Goal: Task Accomplishment & Management: Use online tool/utility

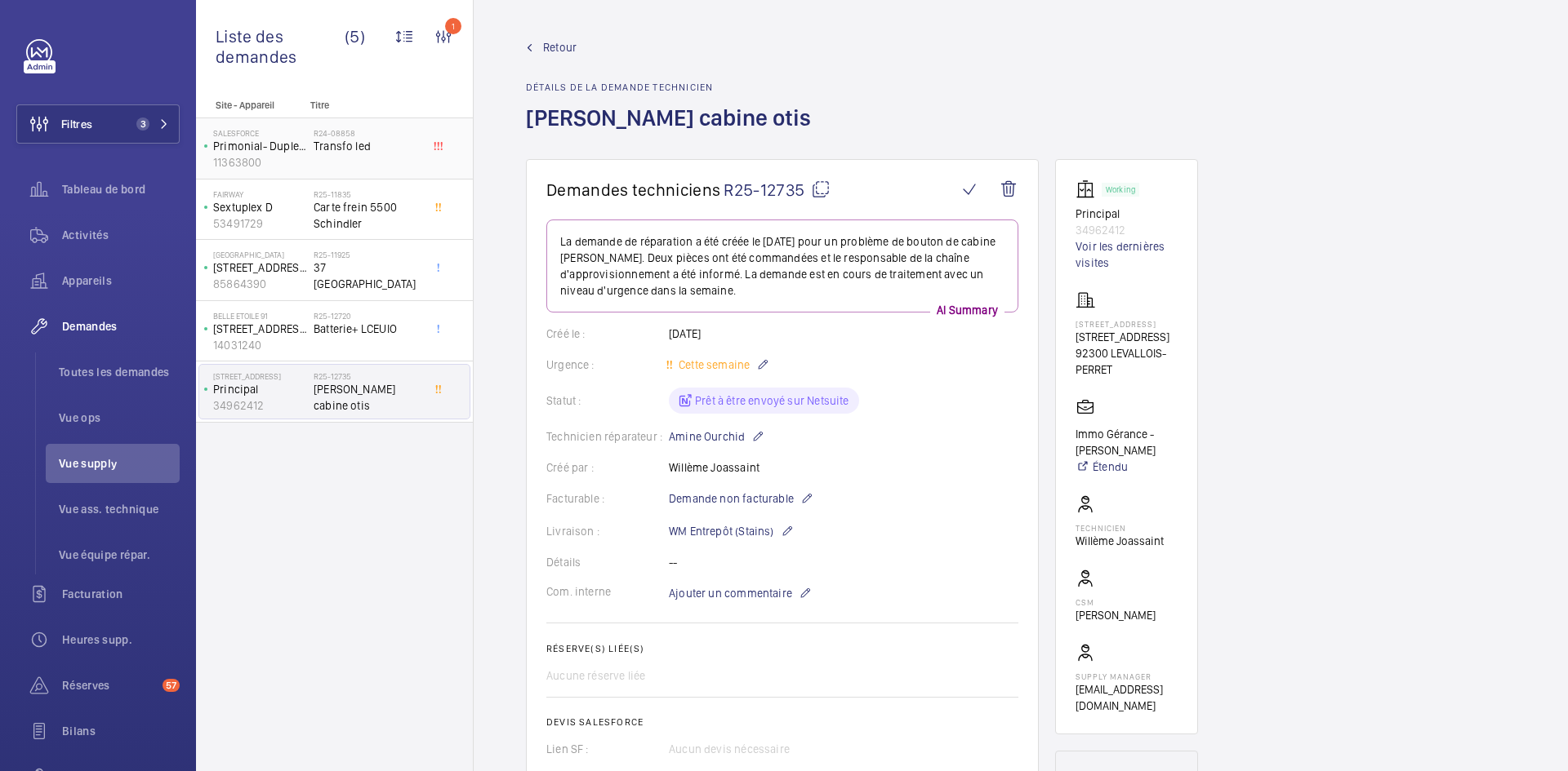
scroll to position [897, 0]
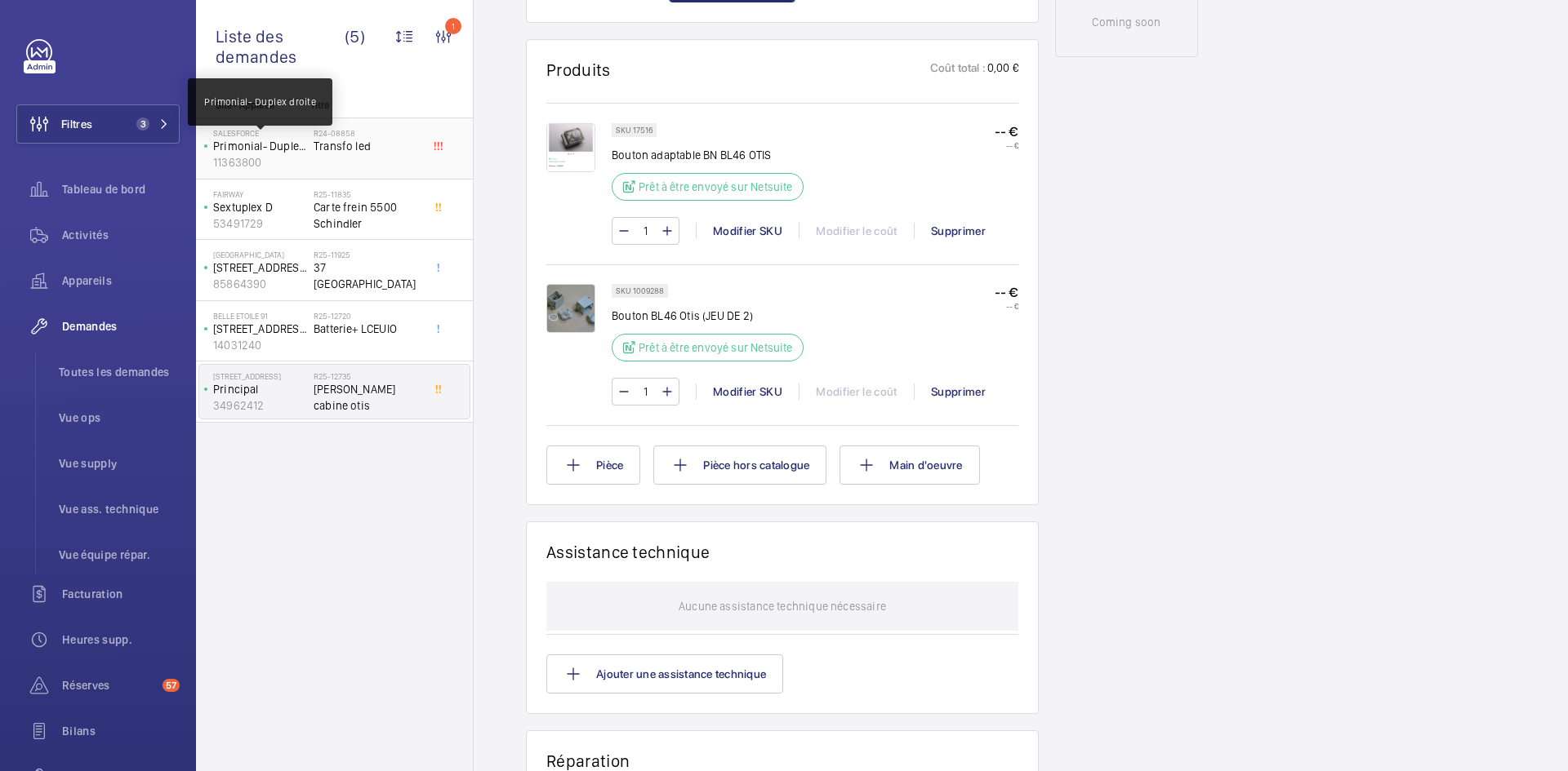
click at [292, 151] on p "Primonial- Duplex droite" at bounding box center [259, 146] width 94 height 17
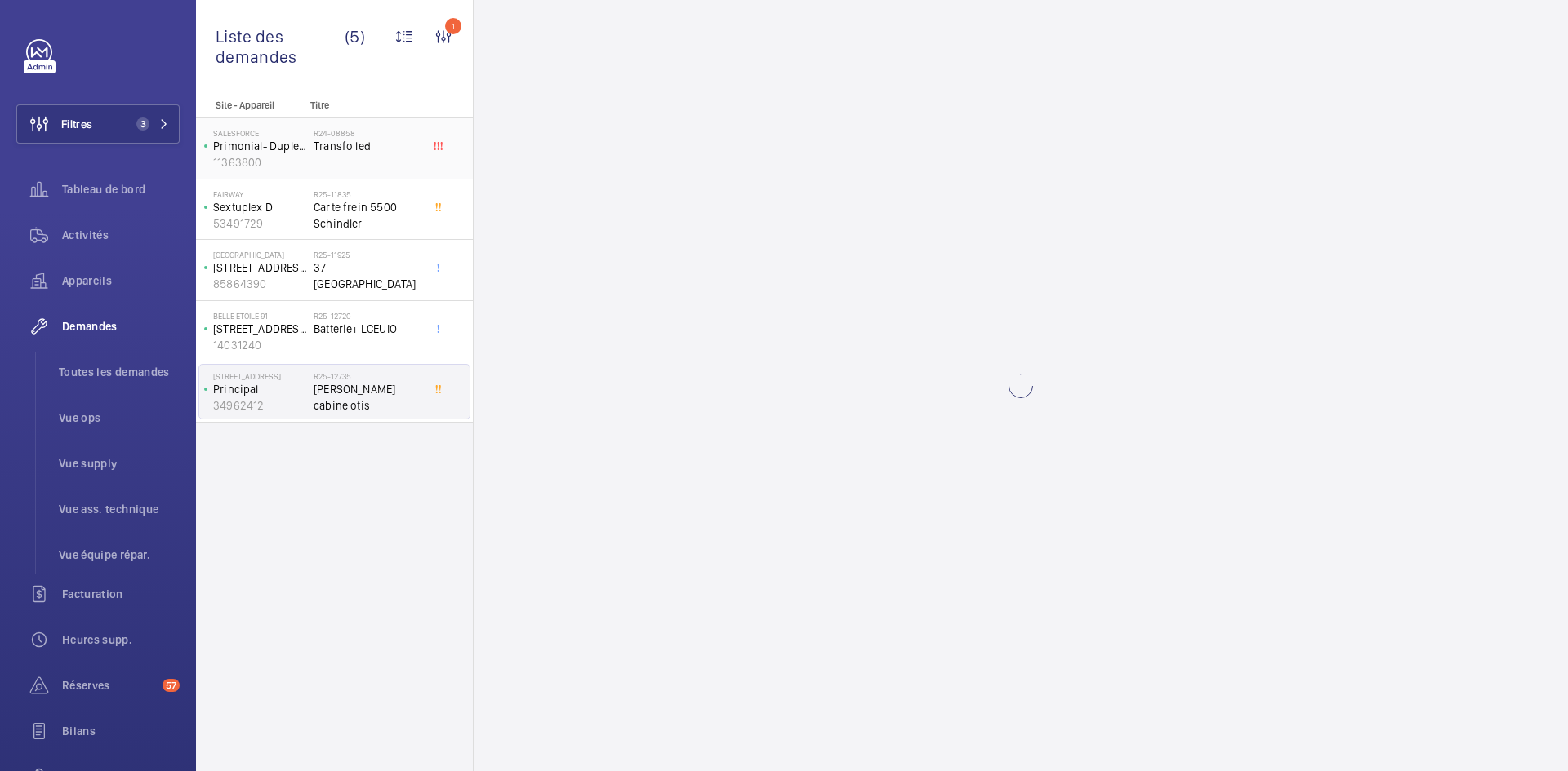
click at [320, 147] on span "Transfo led" at bounding box center [367, 146] width 108 height 17
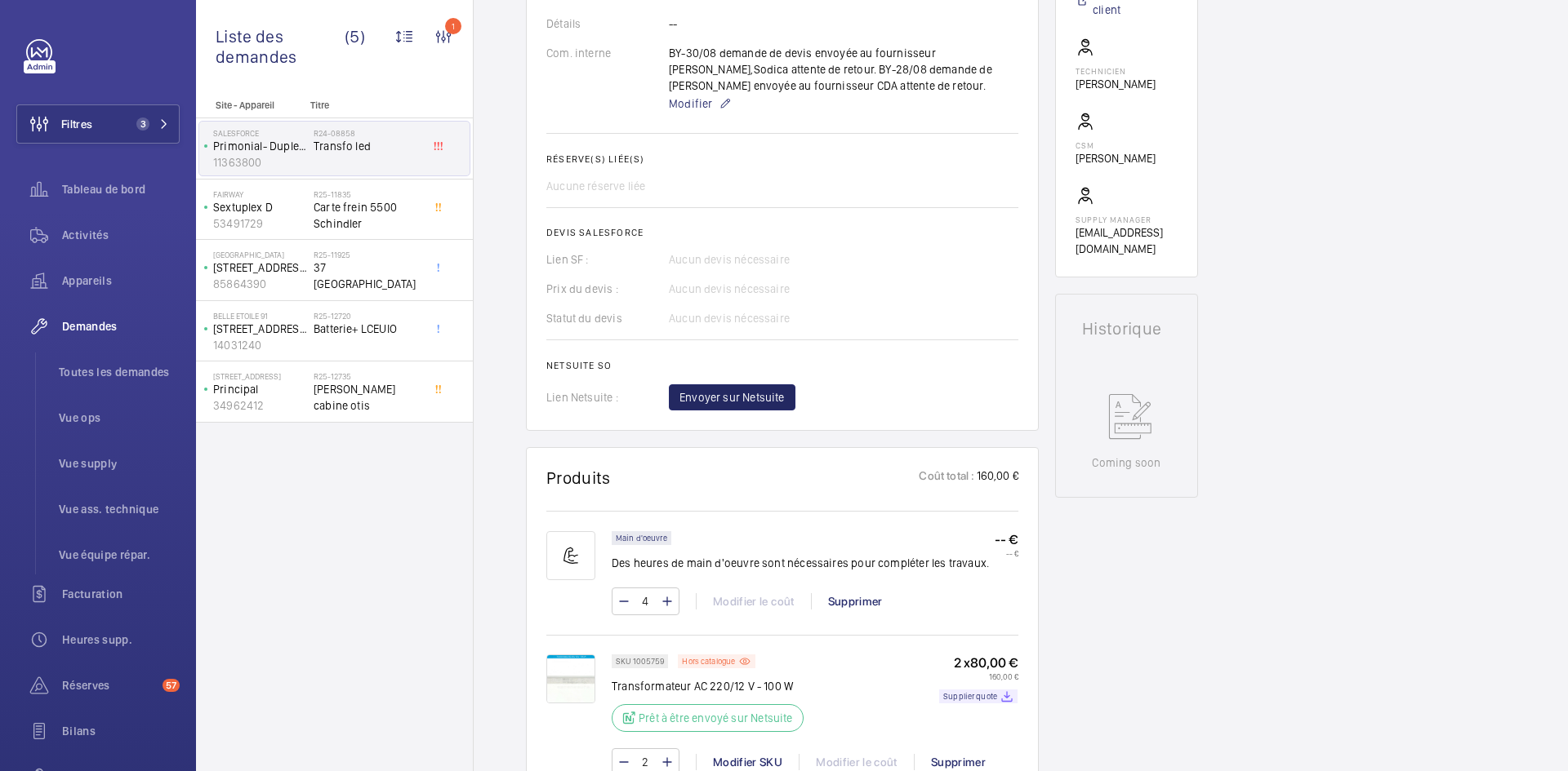
scroll to position [539, 0]
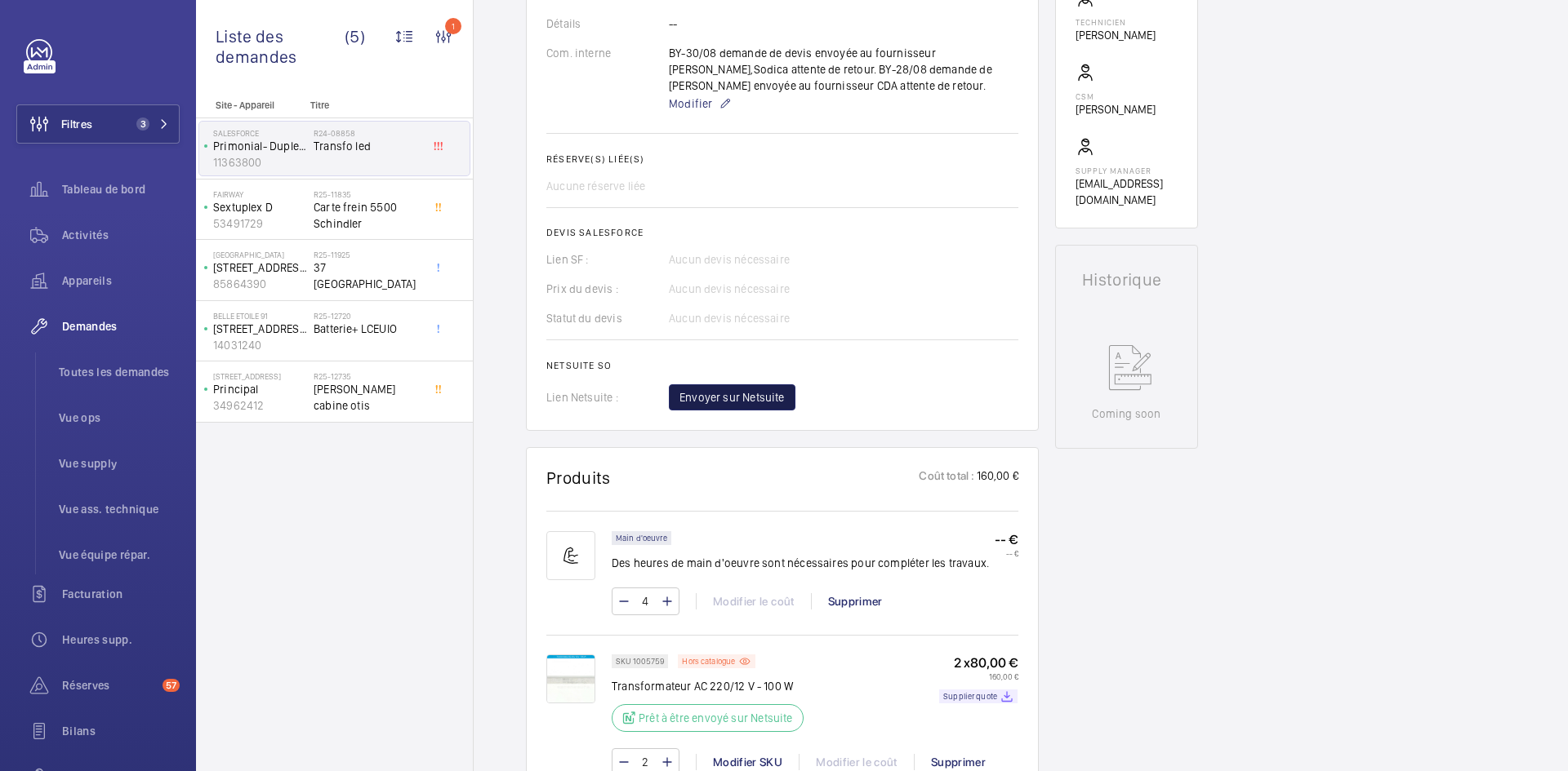
click at [749, 394] on span "Envoyer sur Netsuite" at bounding box center [731, 398] width 105 height 17
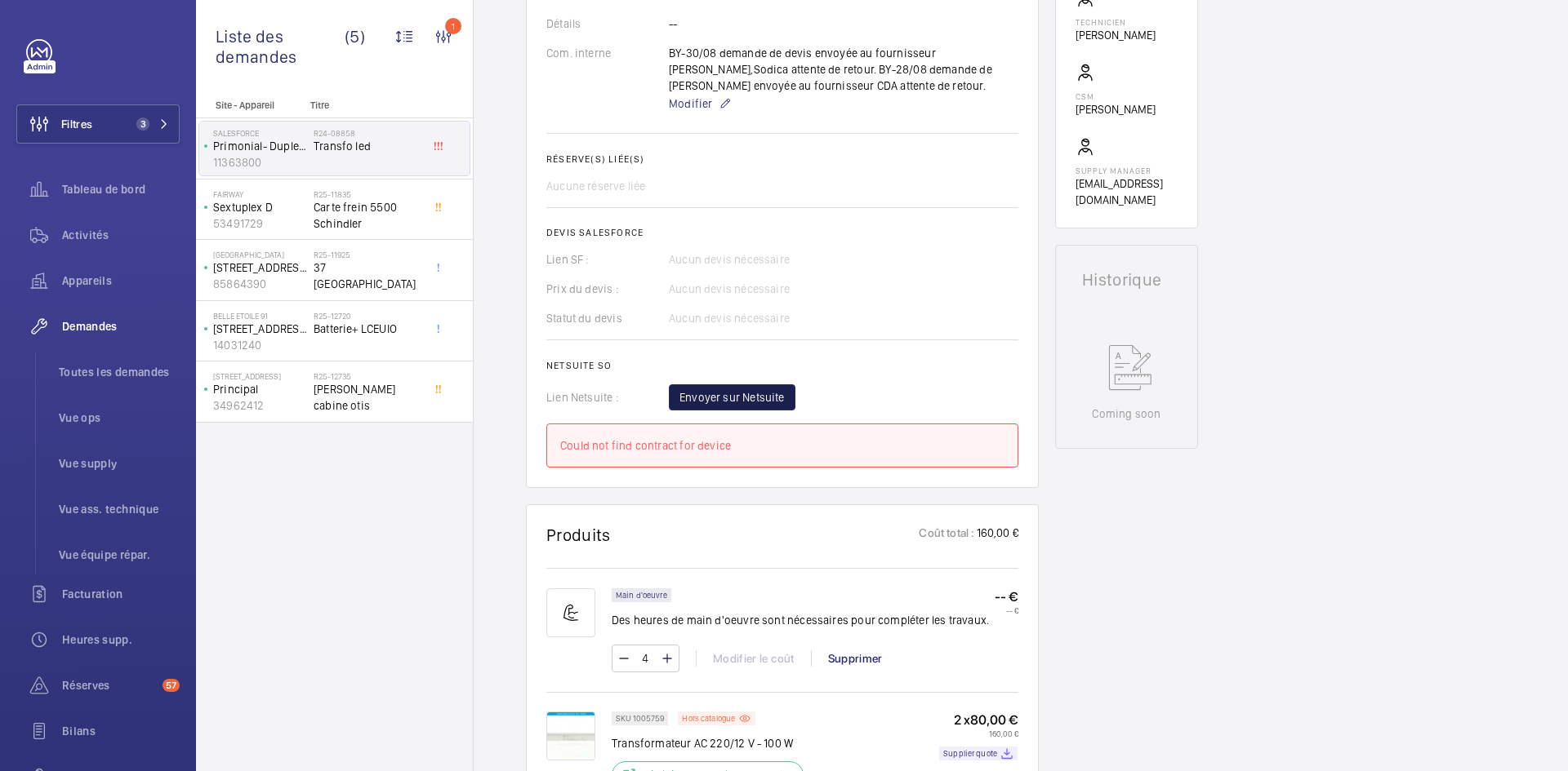
click at [737, 394] on span "Envoyer sur Netsuite" at bounding box center [731, 398] width 105 height 17
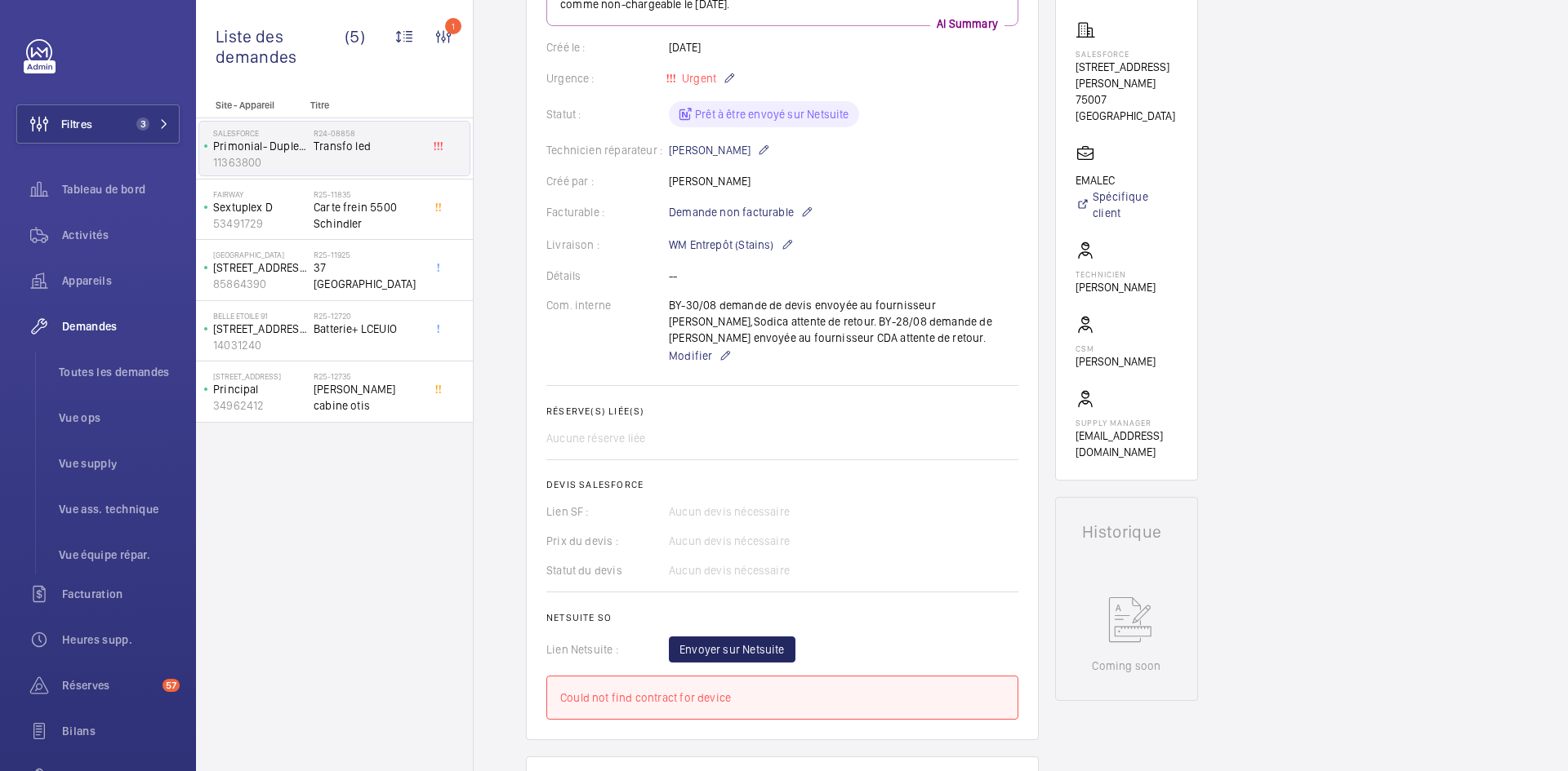
scroll to position [326, 0]
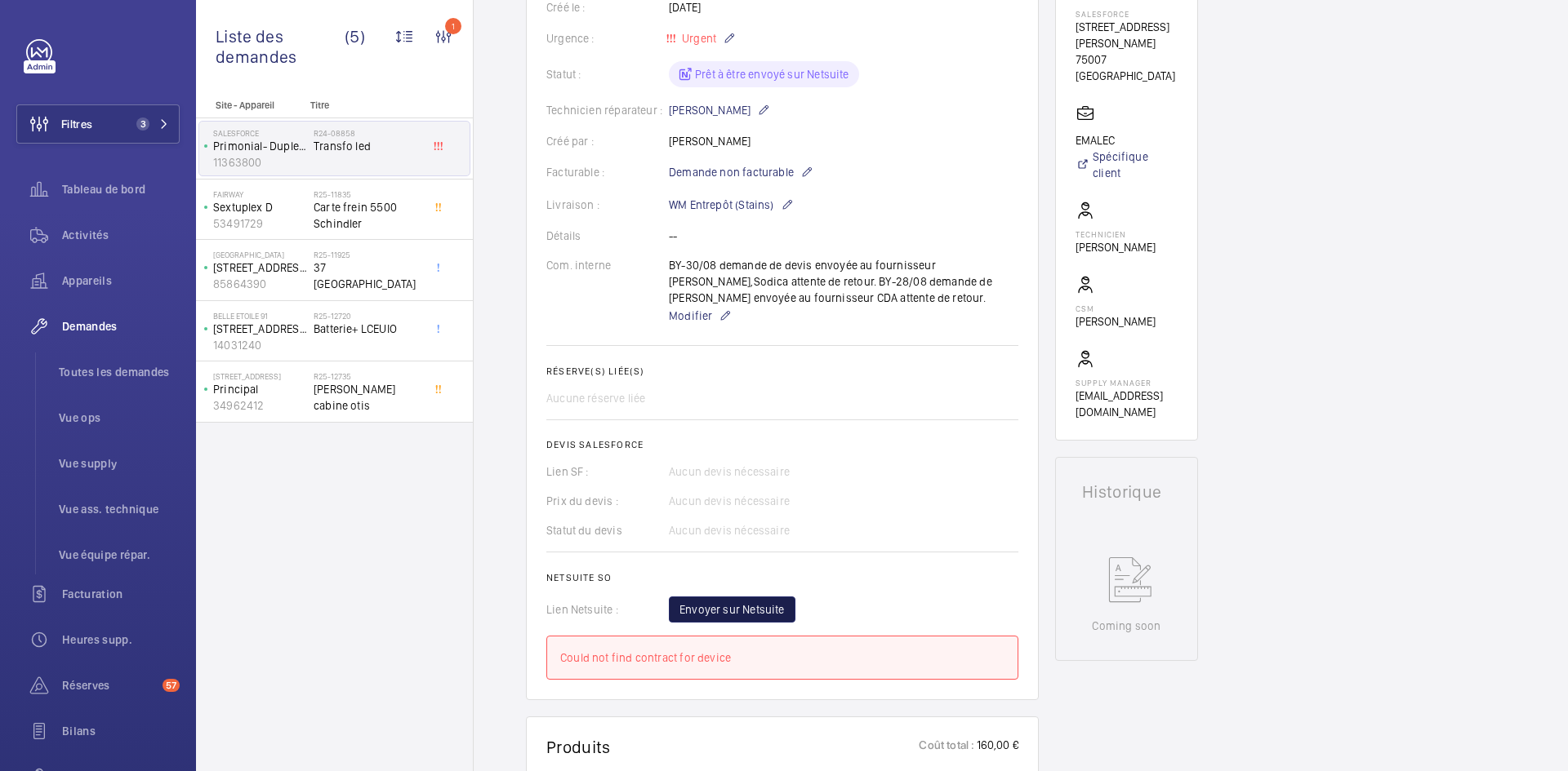
click at [702, 605] on span "Envoyer sur Netsuite" at bounding box center [731, 609] width 105 height 17
click at [718, 609] on span "Envoyer sur Netsuite" at bounding box center [731, 609] width 105 height 17
click at [729, 608] on span "Envoyer sur Netsuite" at bounding box center [731, 609] width 105 height 17
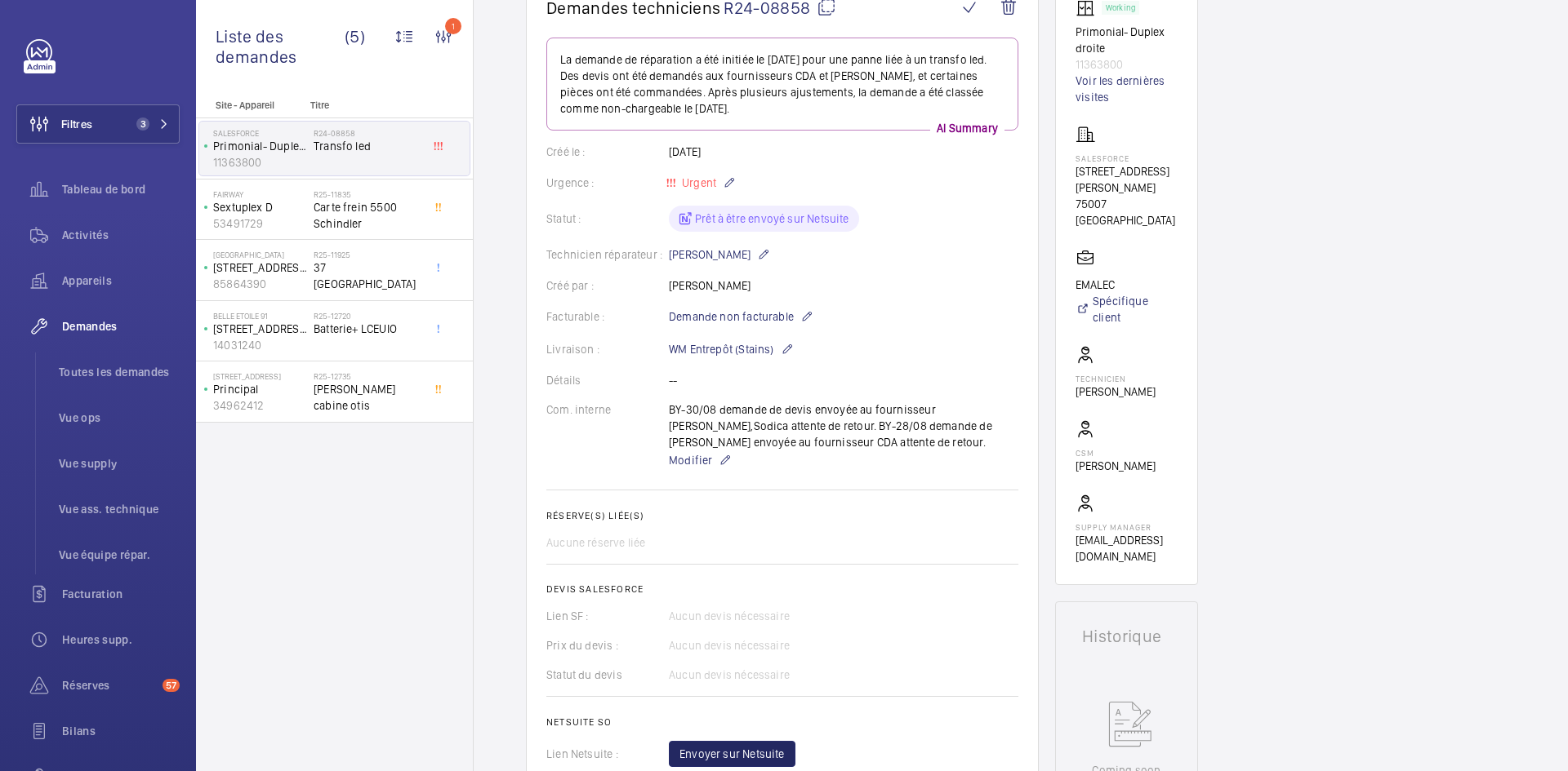
scroll to position [0, 0]
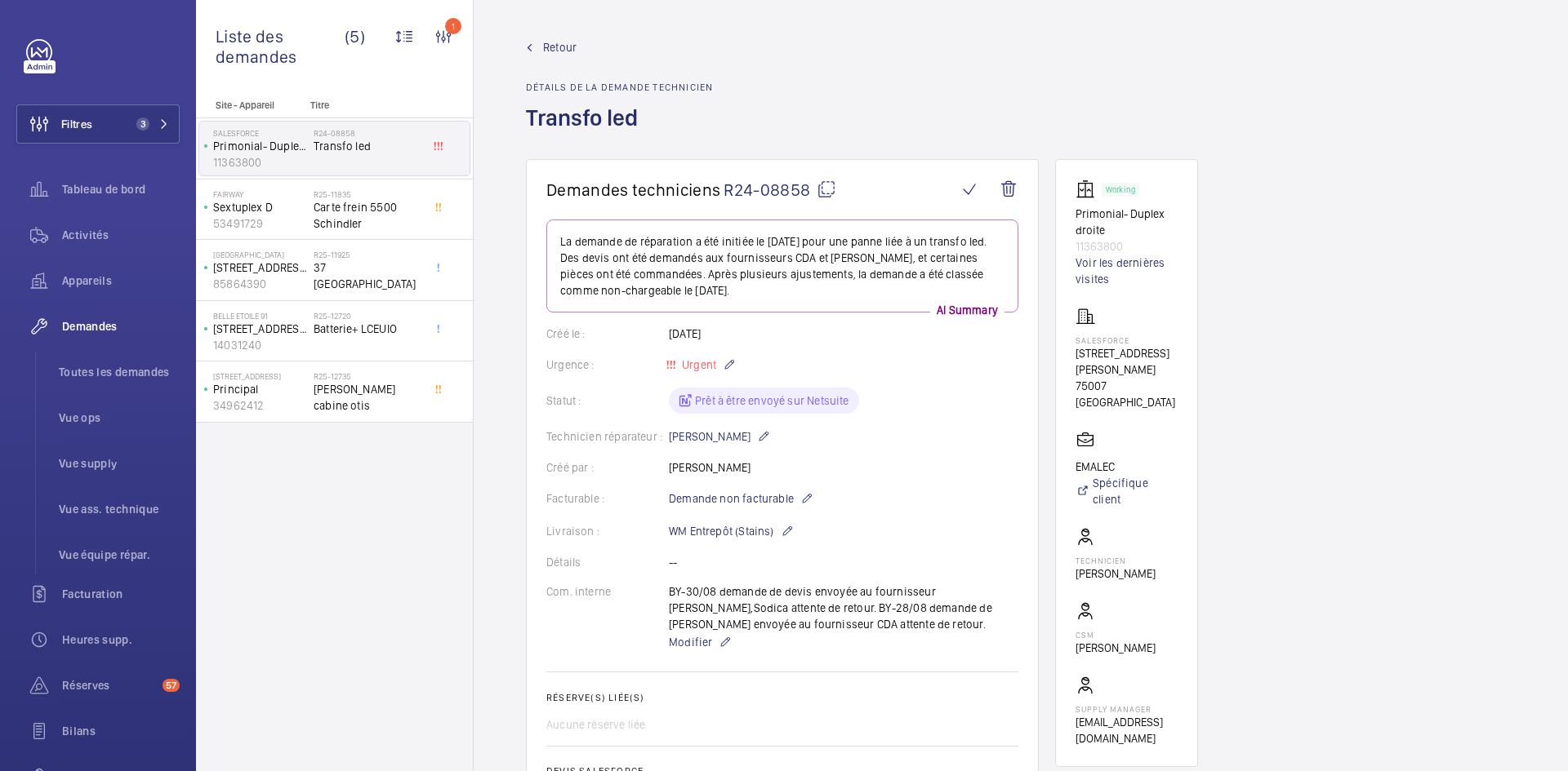
click at [568, 46] on span "Retour" at bounding box center [560, 47] width 33 height 17
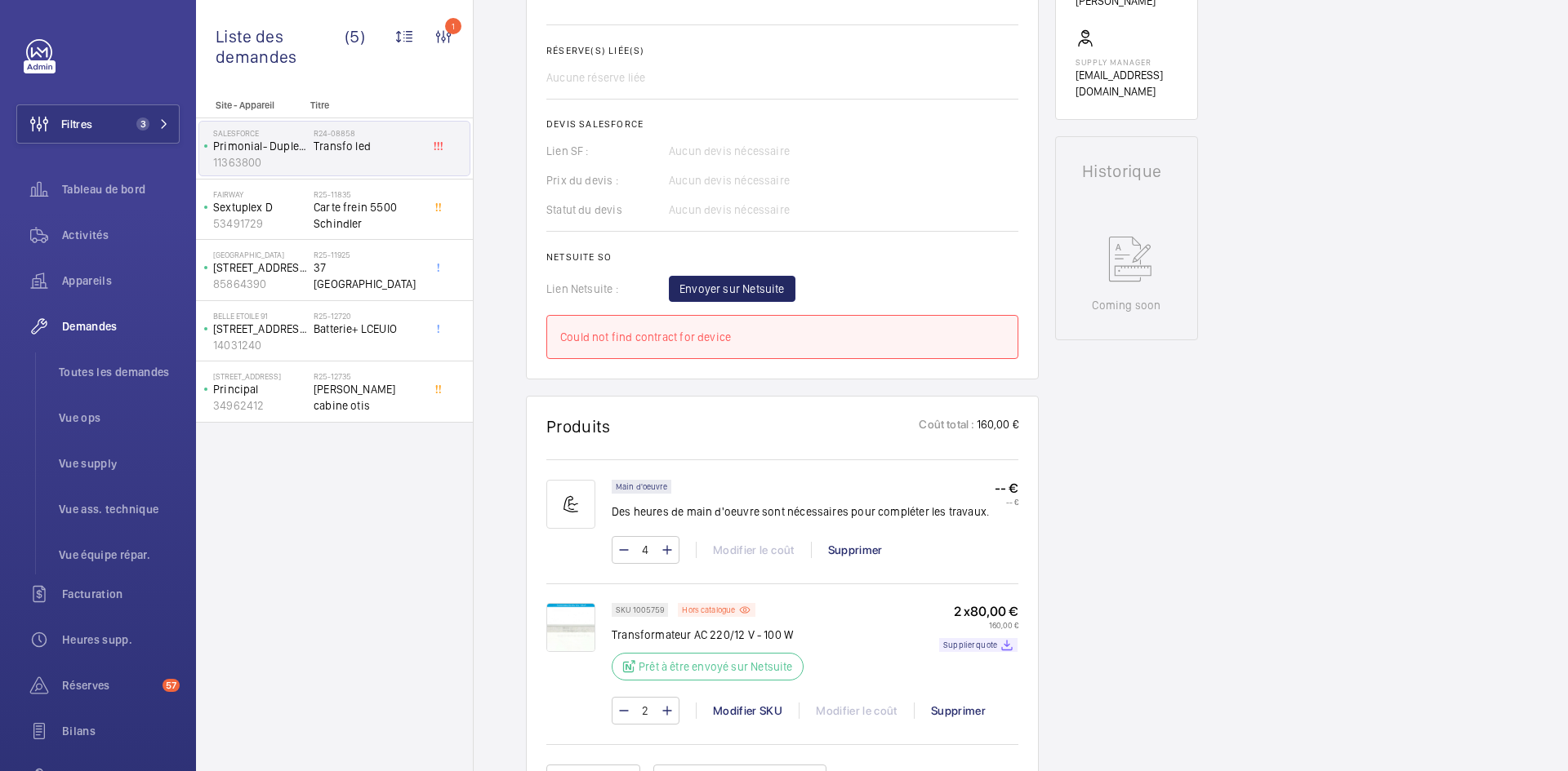
scroll to position [653, 0]
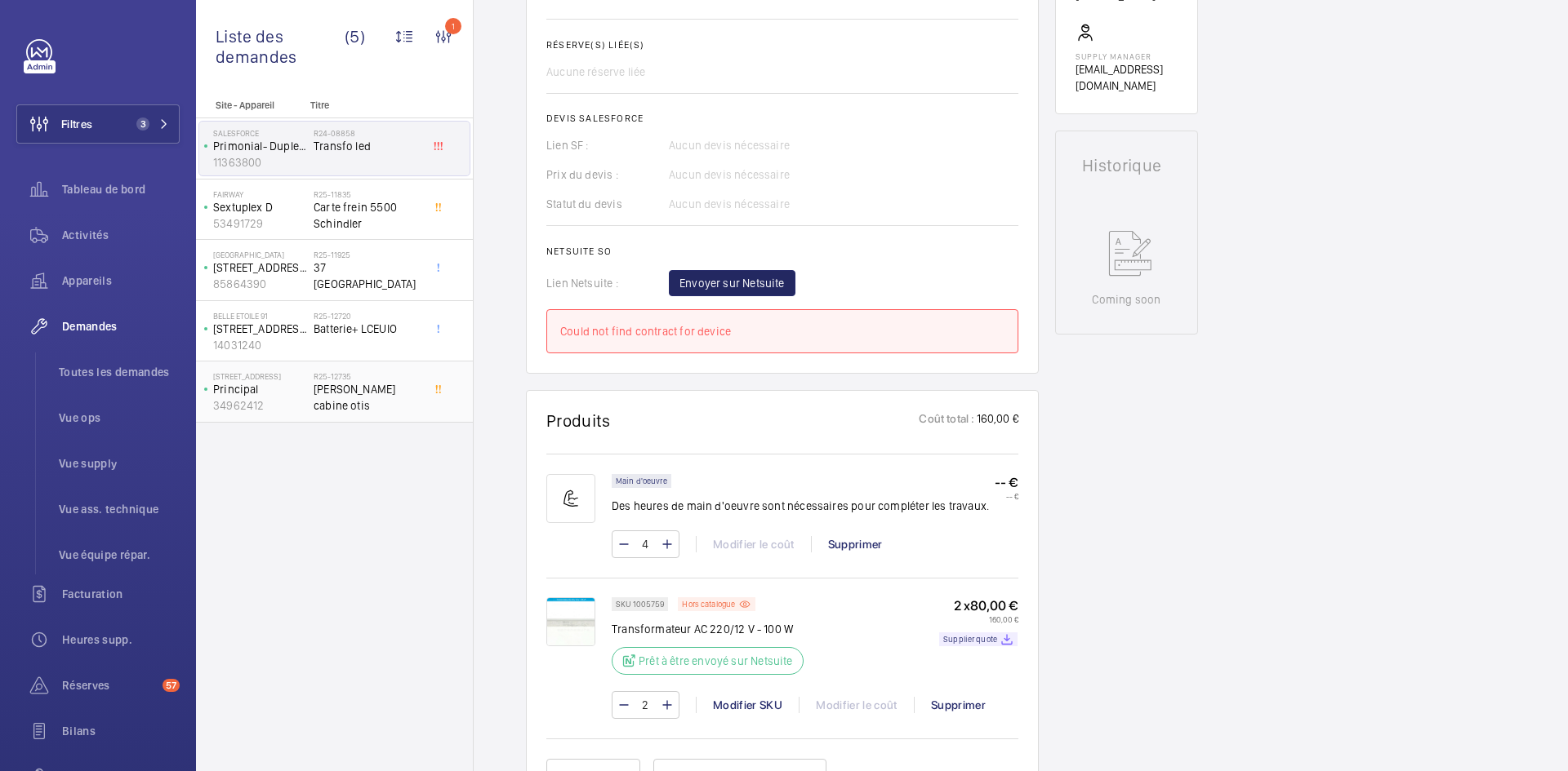
click at [306, 391] on p "Principal" at bounding box center [259, 389] width 94 height 17
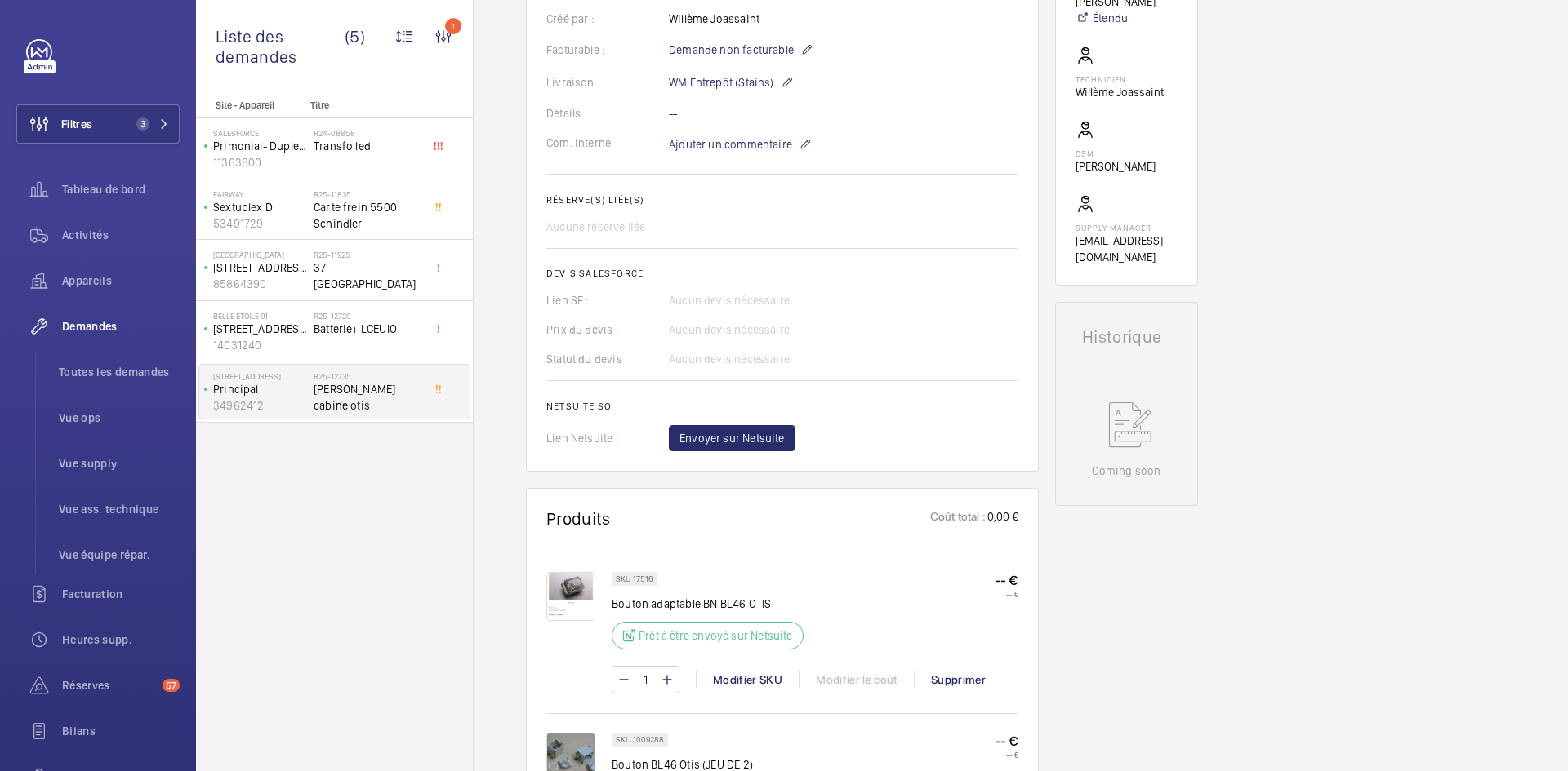
scroll to position [783, 0]
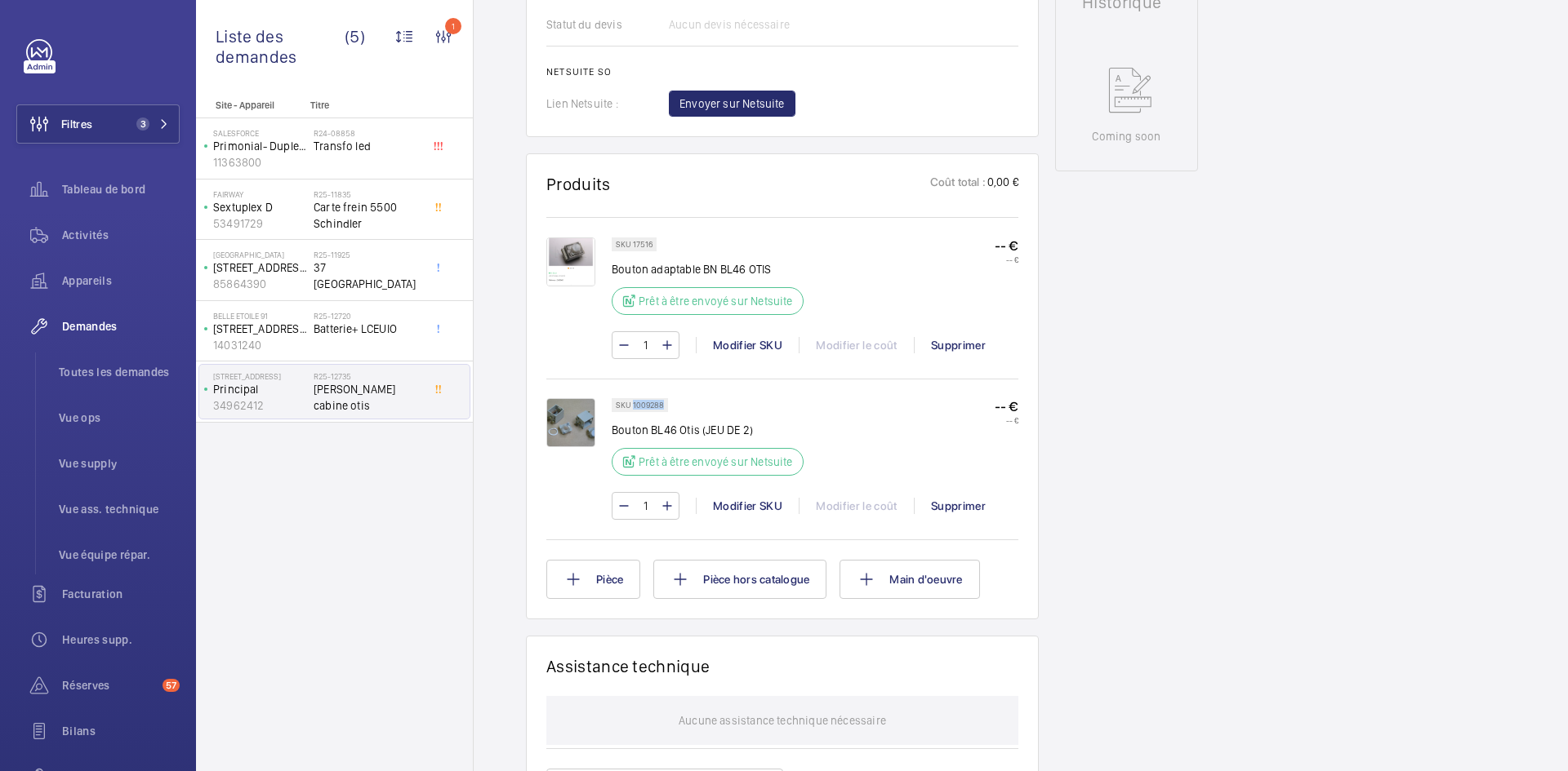
drag, startPoint x: 662, startPoint y: 403, endPoint x: 634, endPoint y: 405, distance: 28.1
click at [634, 405] on p "SKU 1009288" at bounding box center [639, 405] width 48 height 6
copy p "1009288"
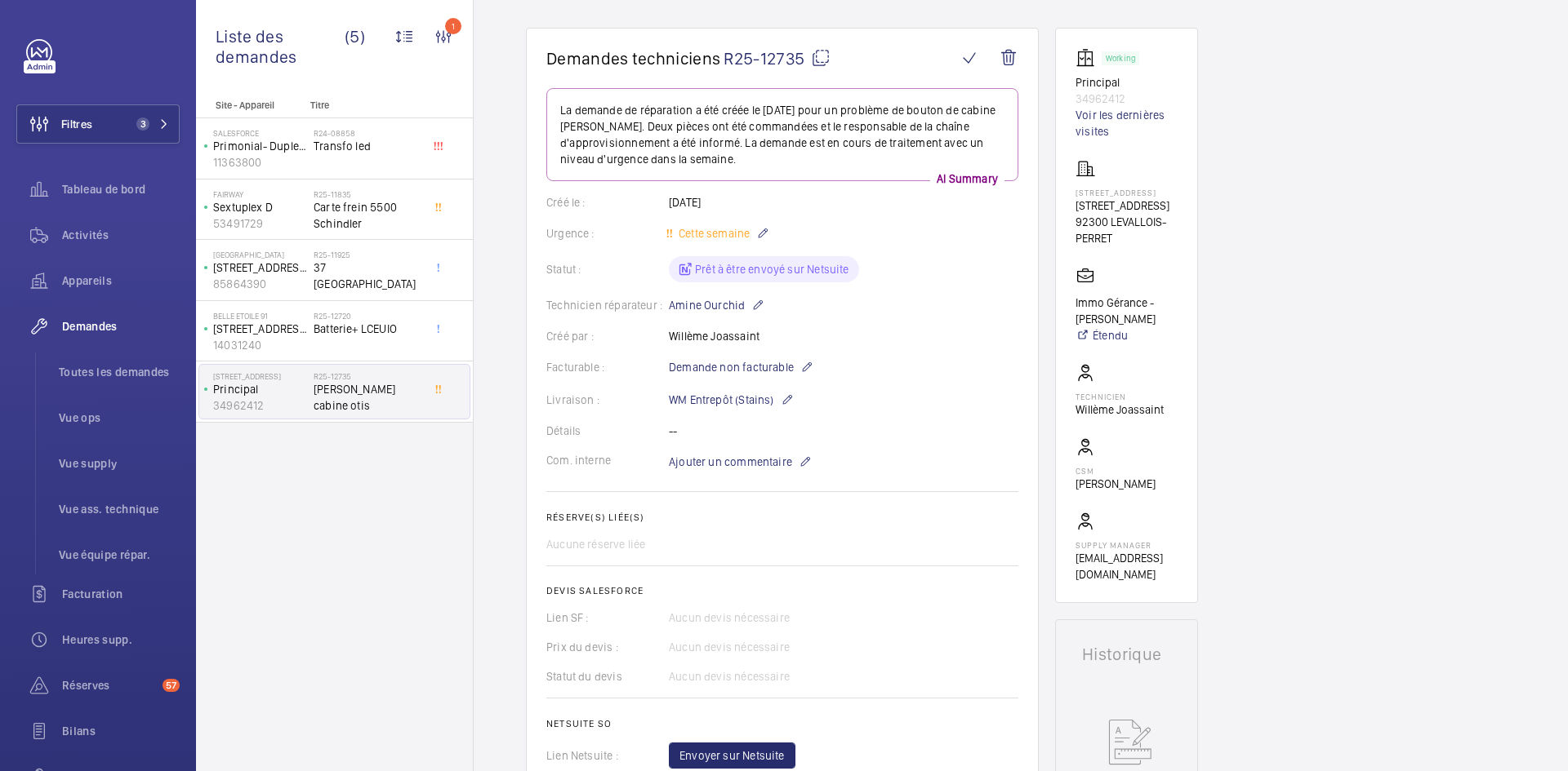
scroll to position [131, 0]
click at [808, 367] on mat-icon at bounding box center [807, 368] width 13 height 20
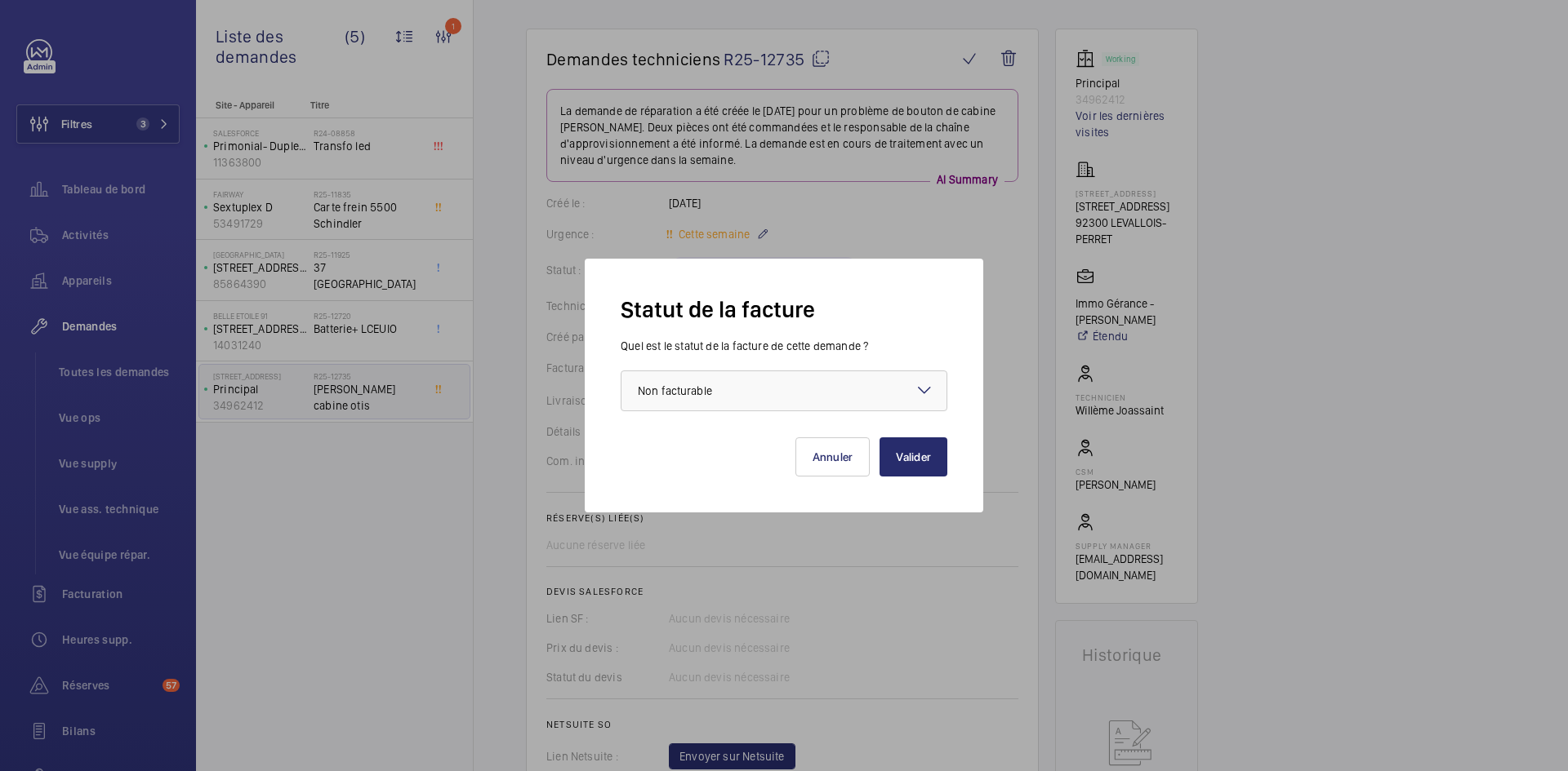
click at [930, 393] on mat-icon at bounding box center [924, 389] width 20 height 20
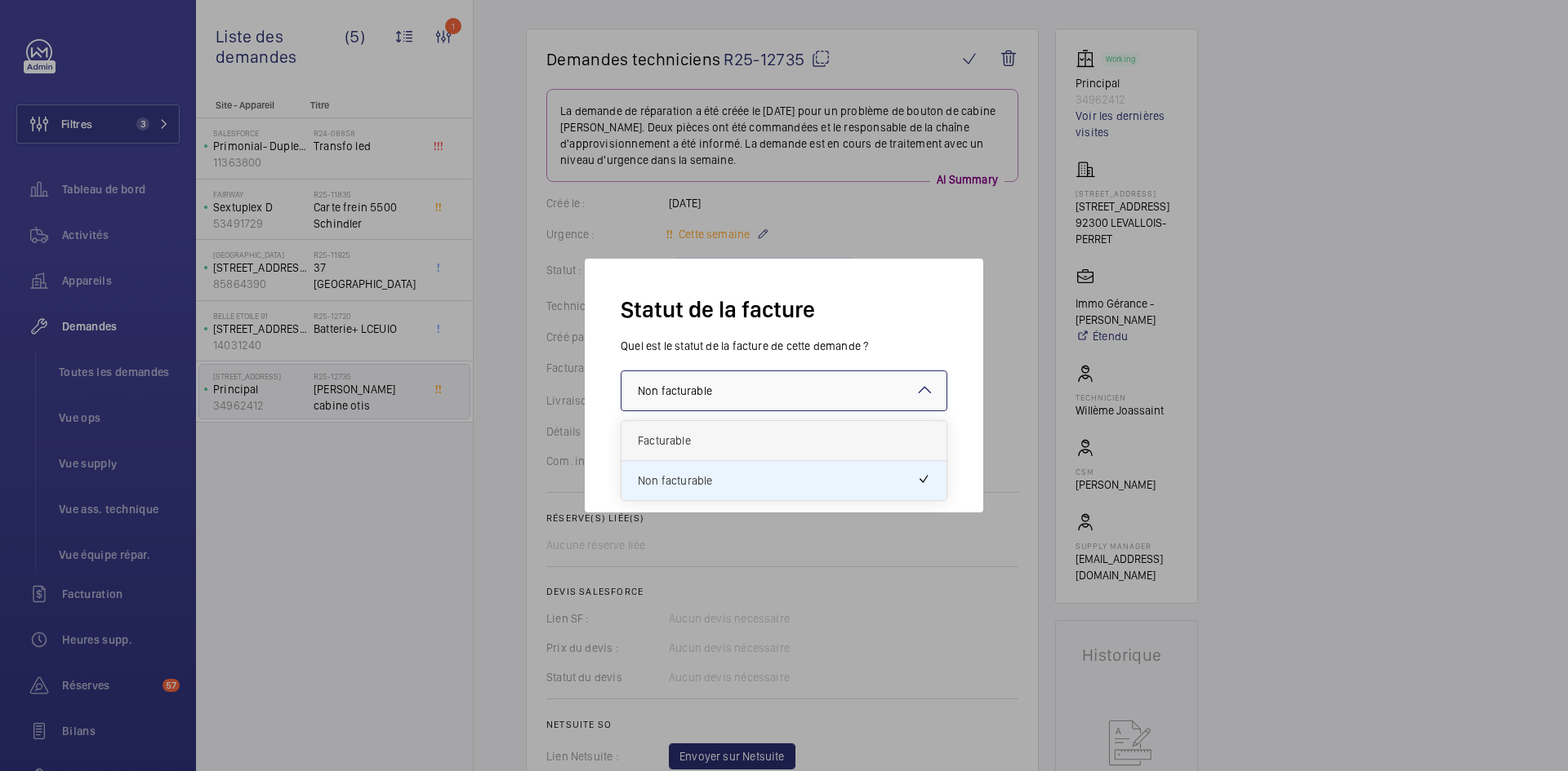
click at [735, 439] on span "Facturable" at bounding box center [784, 441] width 292 height 17
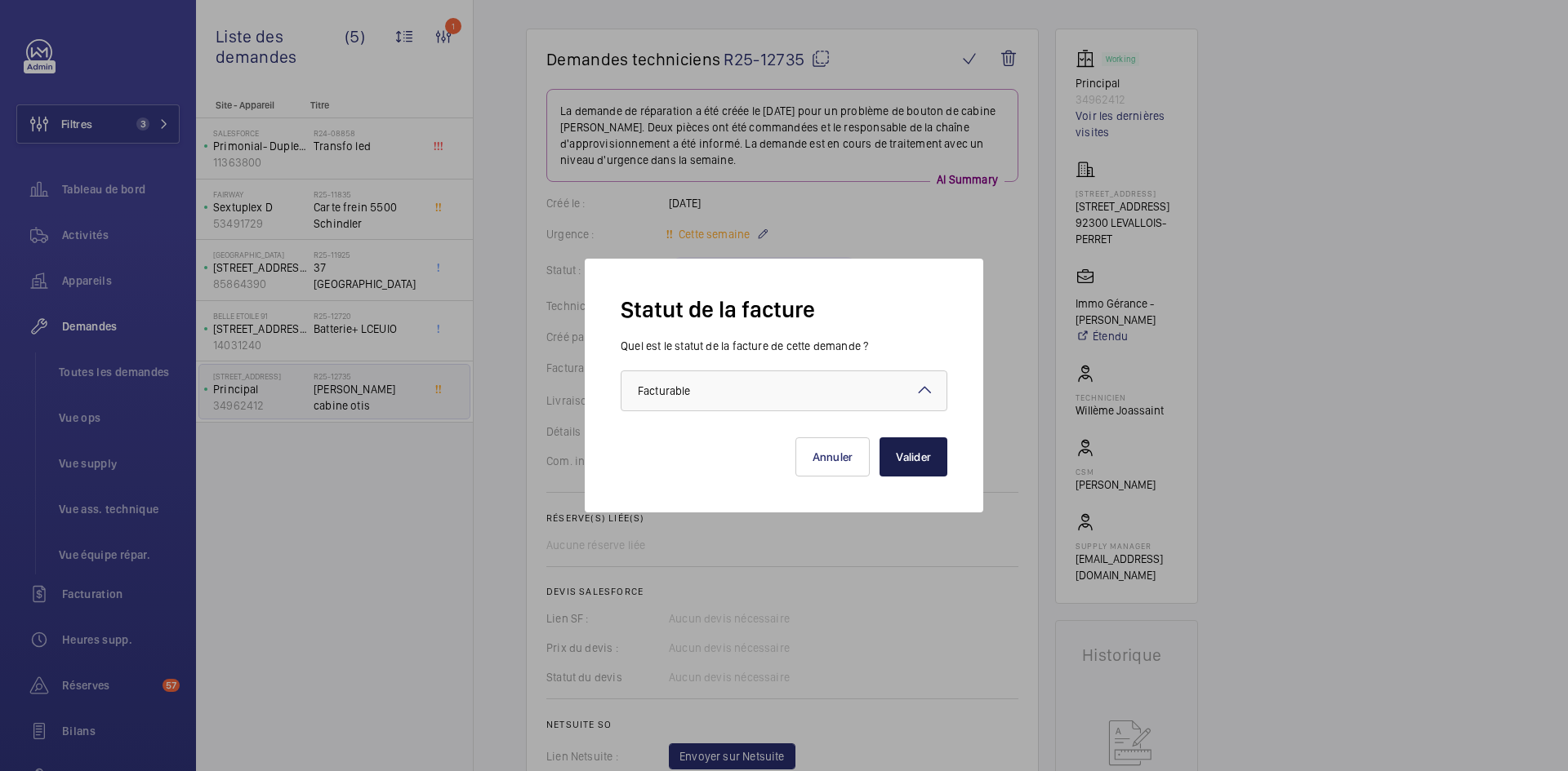
click at [937, 466] on button "Valider" at bounding box center [913, 457] width 68 height 39
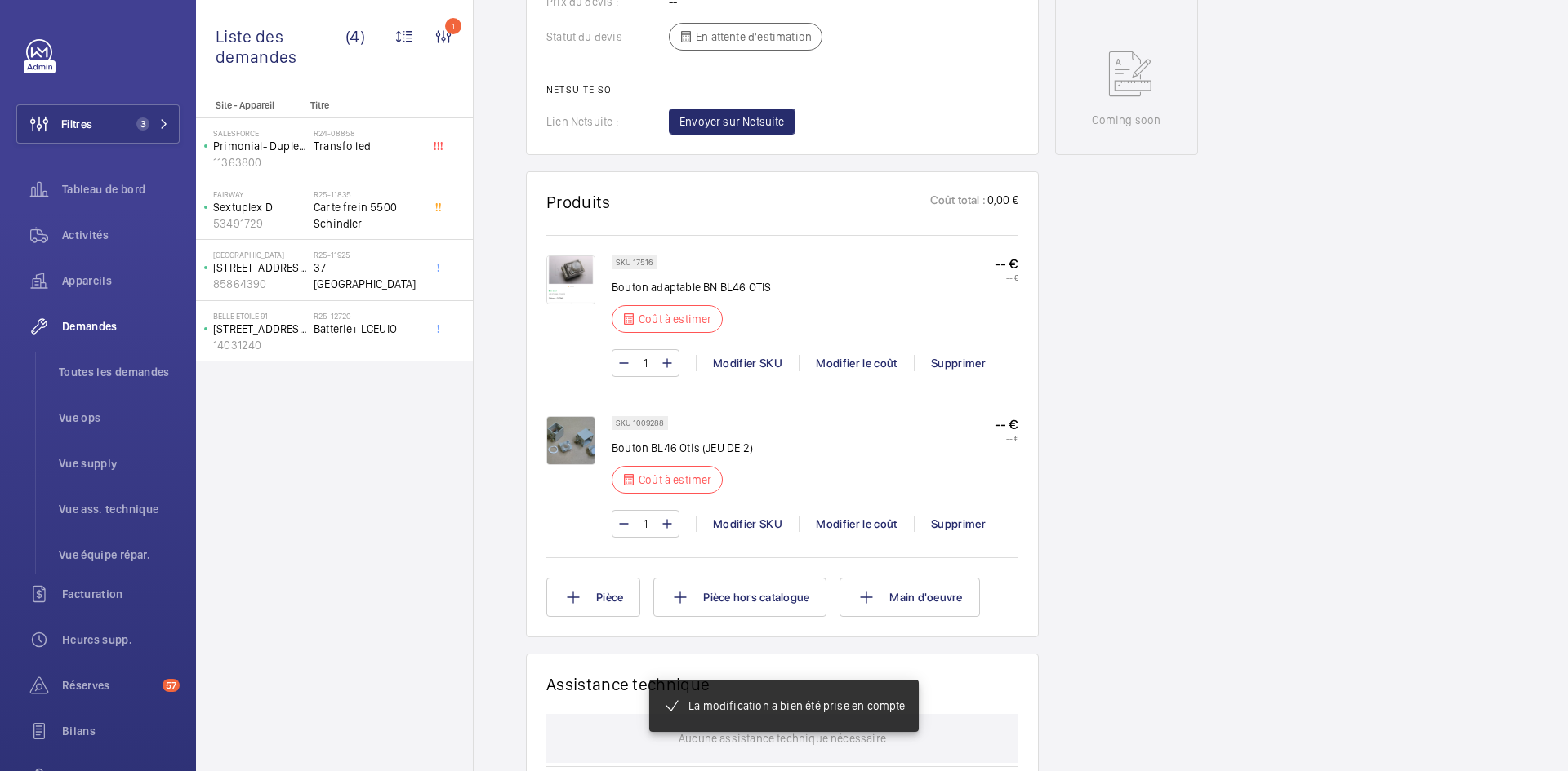
scroll to position [816, 0]
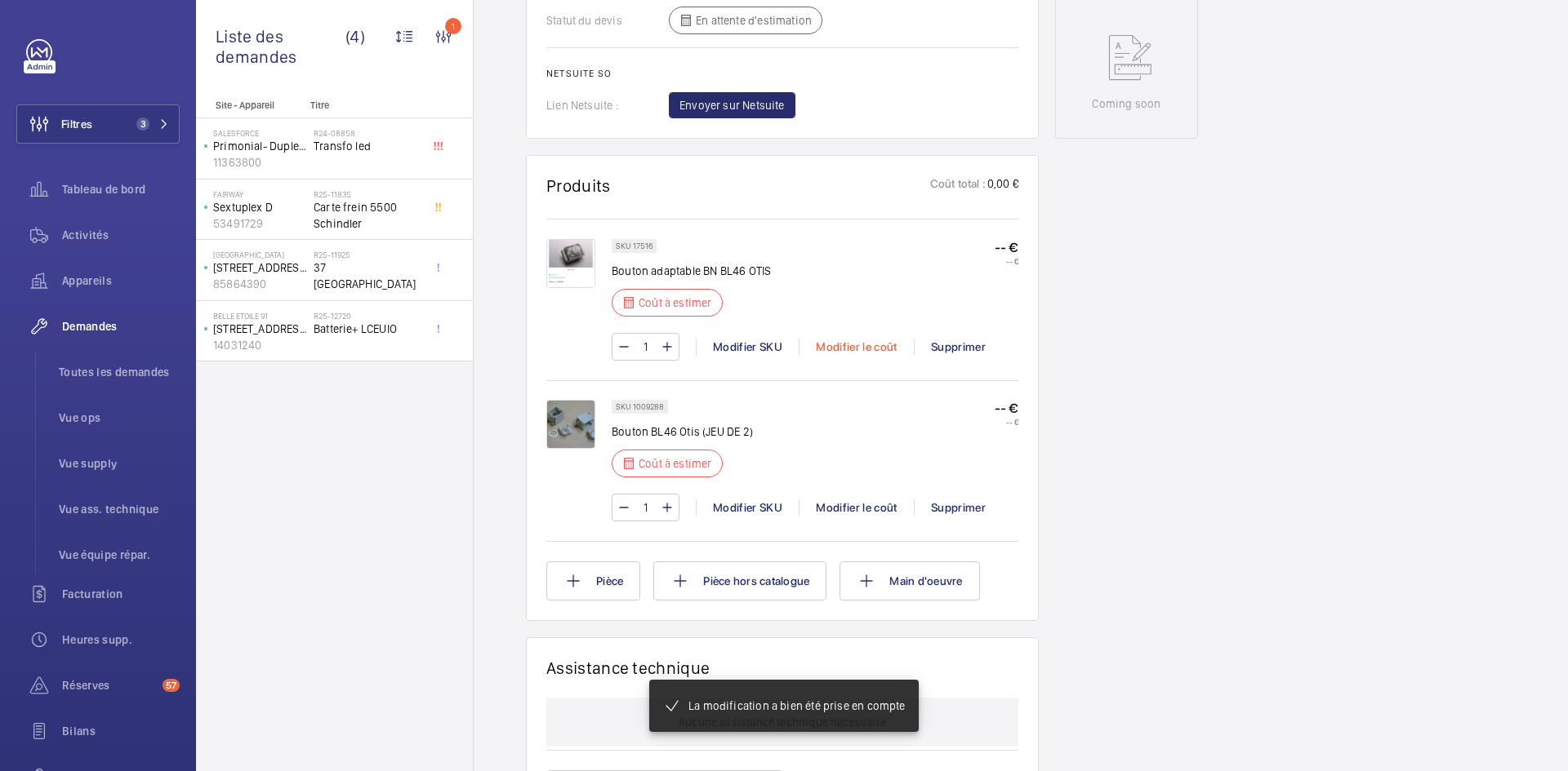
click at [870, 350] on div "Modifier le coût" at bounding box center [856, 347] width 115 height 17
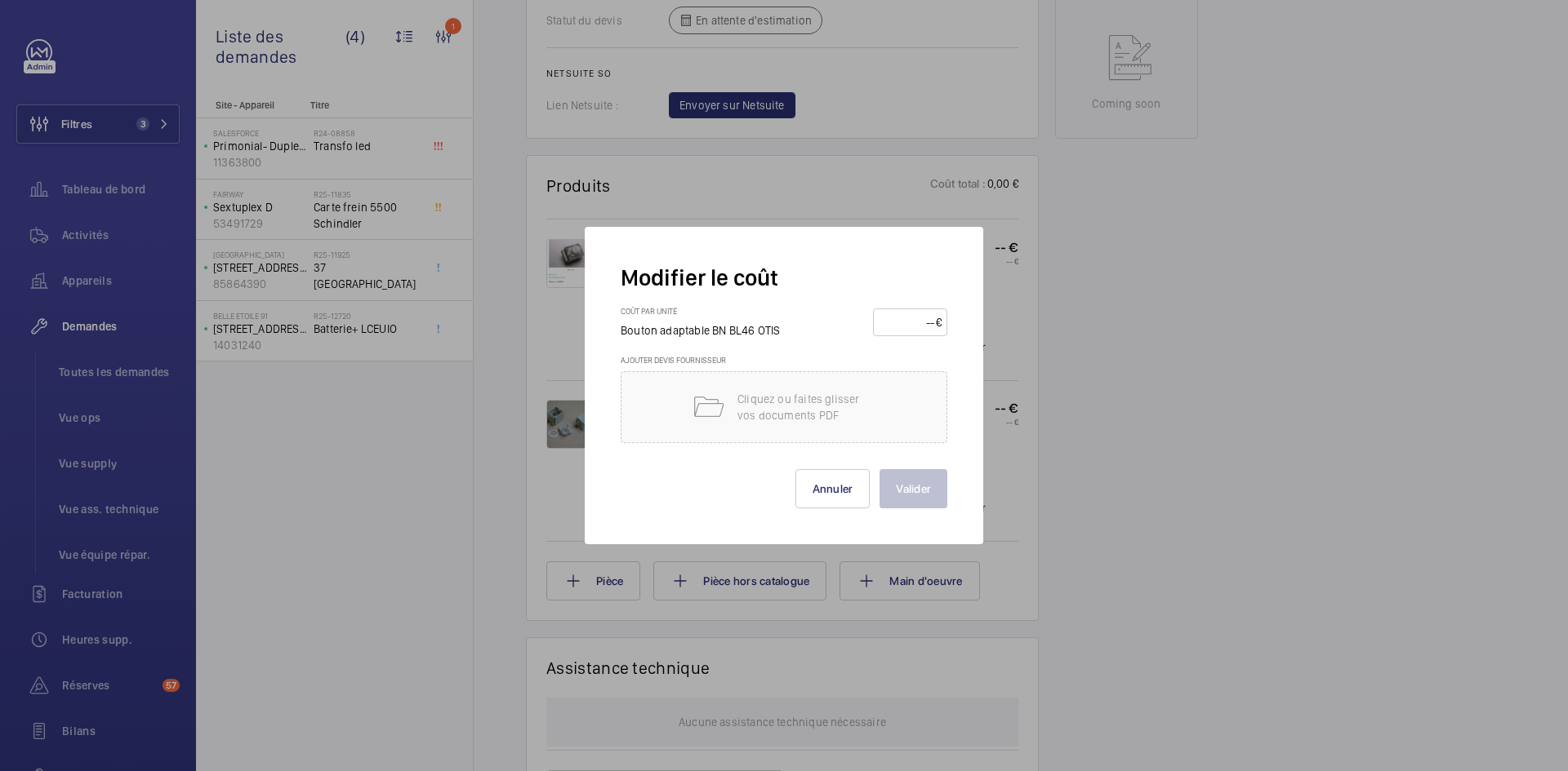
click at [896, 331] on input "number" at bounding box center [906, 322] width 57 height 26
type input "260"
click at [917, 483] on button "Valider" at bounding box center [913, 489] width 68 height 39
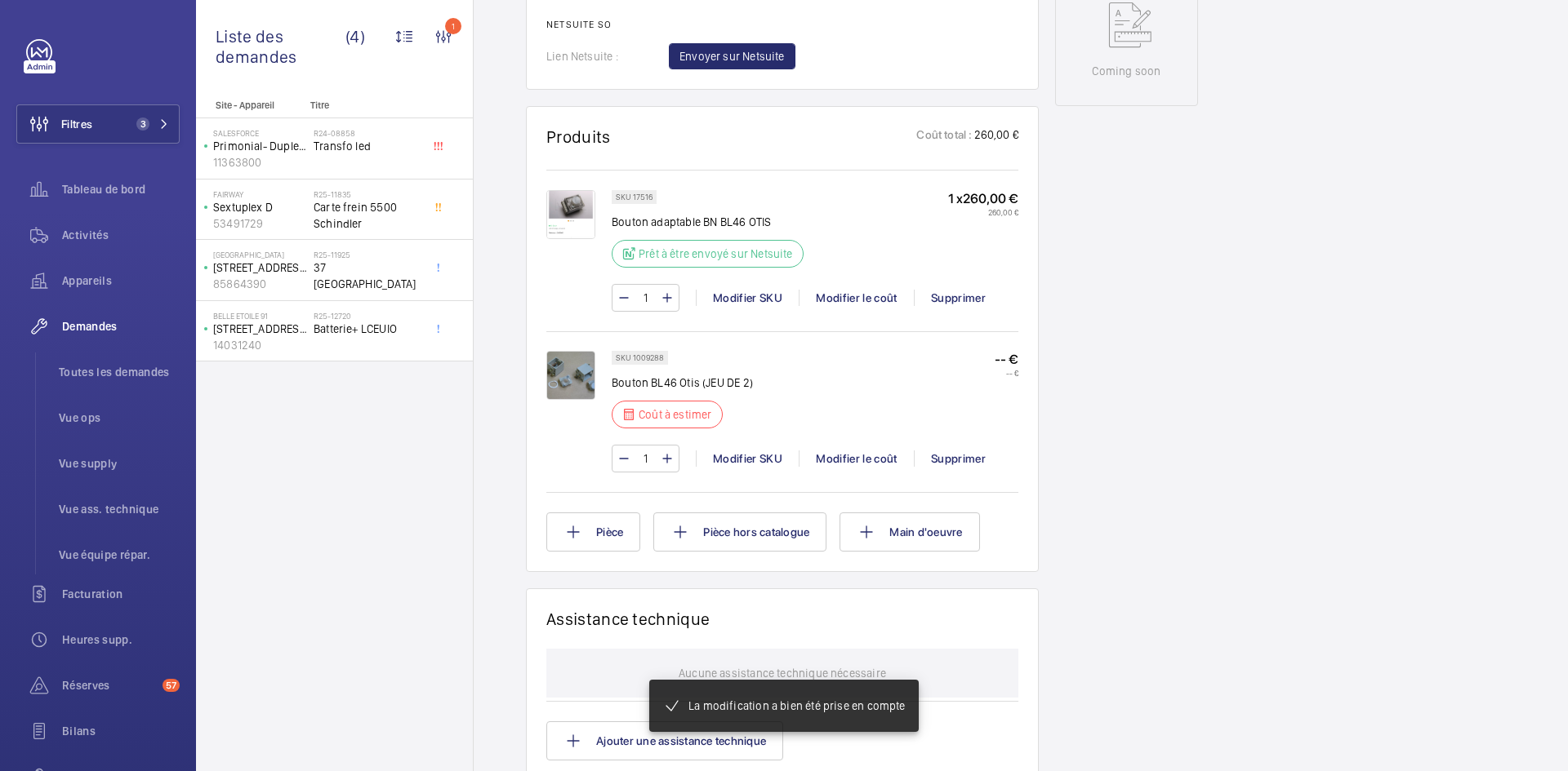
scroll to position [865, 0]
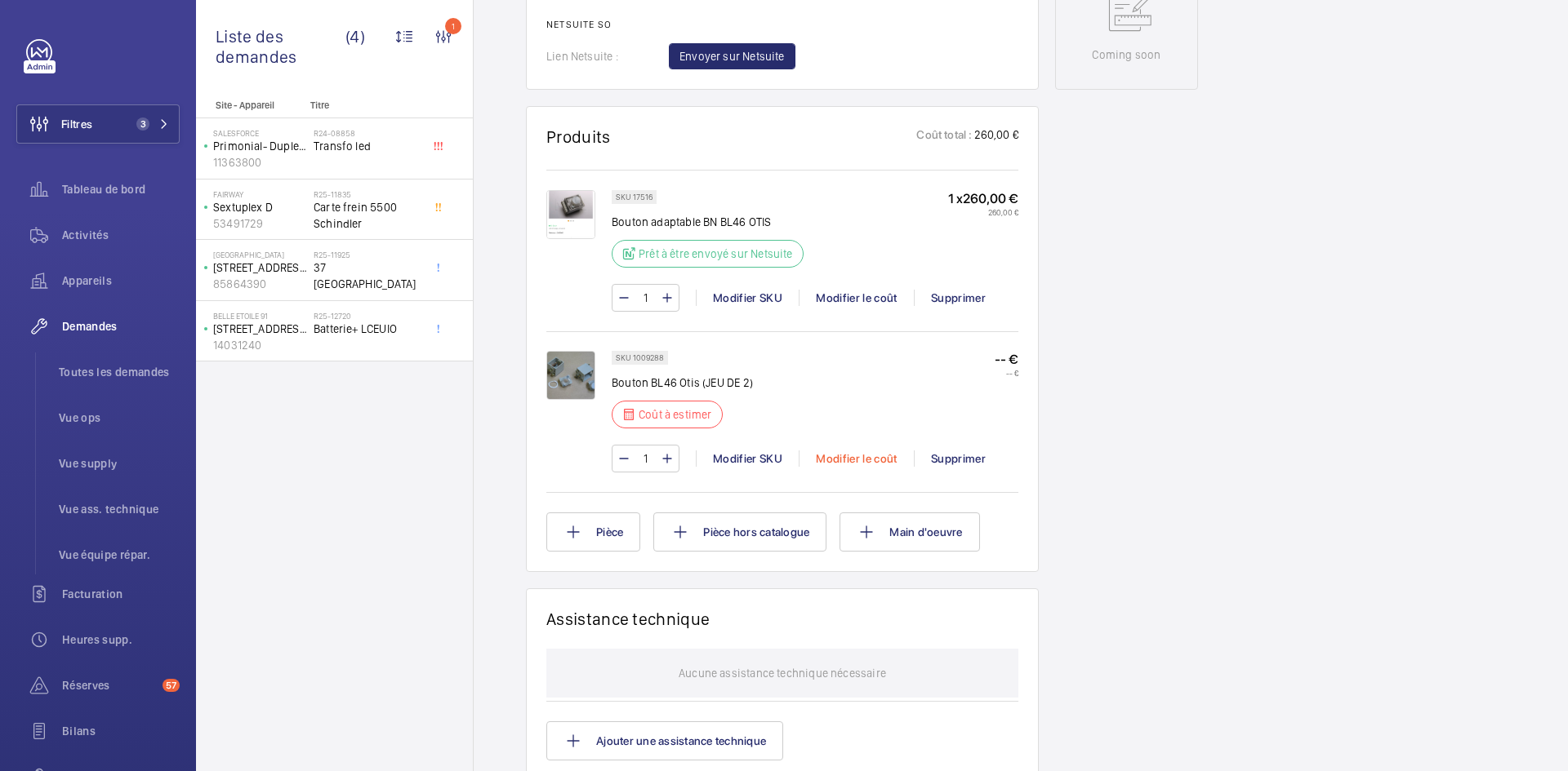
click at [865, 458] on div "Modifier le coût" at bounding box center [856, 459] width 115 height 17
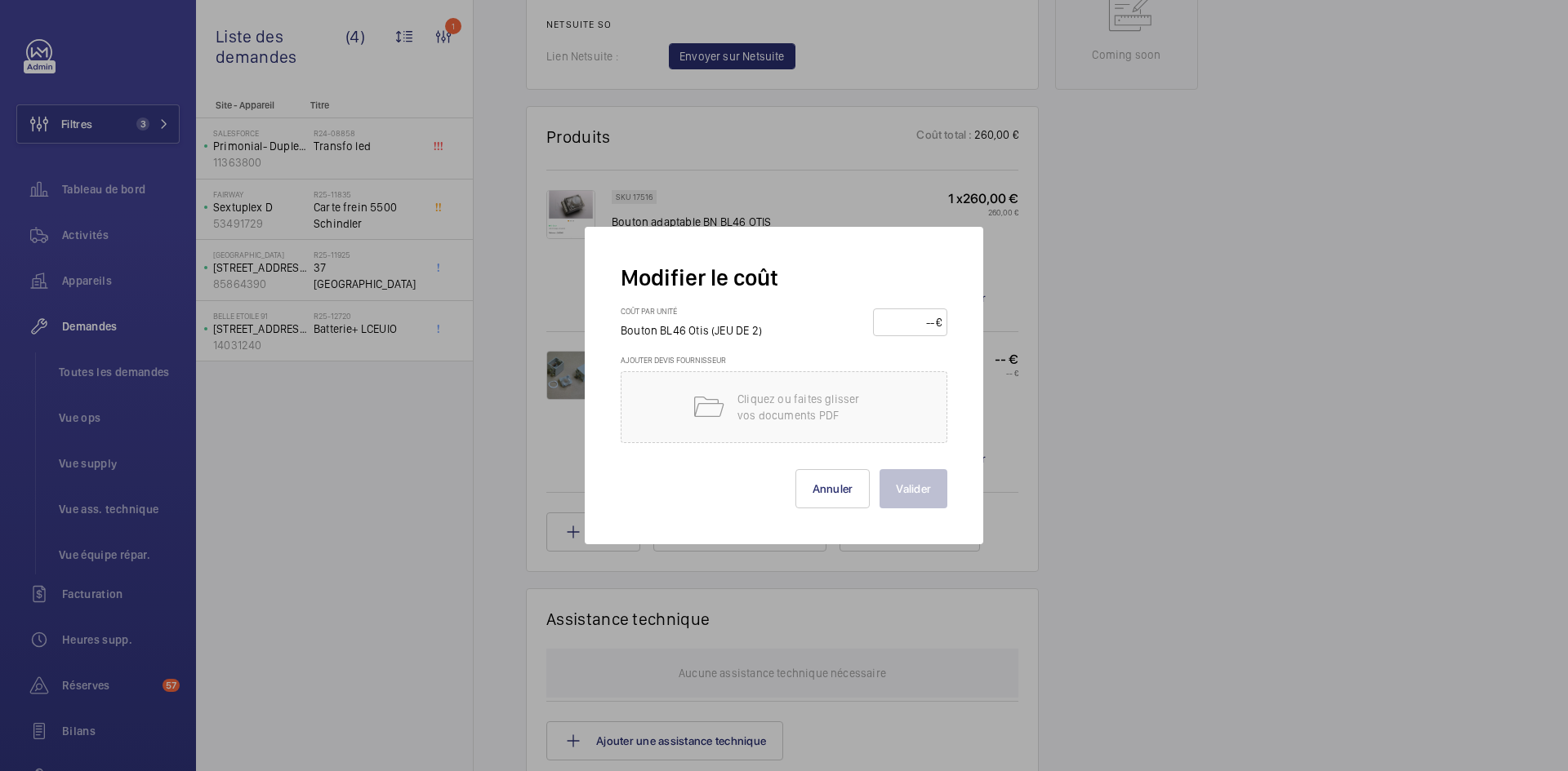
click at [910, 319] on input "number" at bounding box center [906, 322] width 57 height 26
type input "260"
click at [918, 496] on button "Valider" at bounding box center [913, 489] width 68 height 39
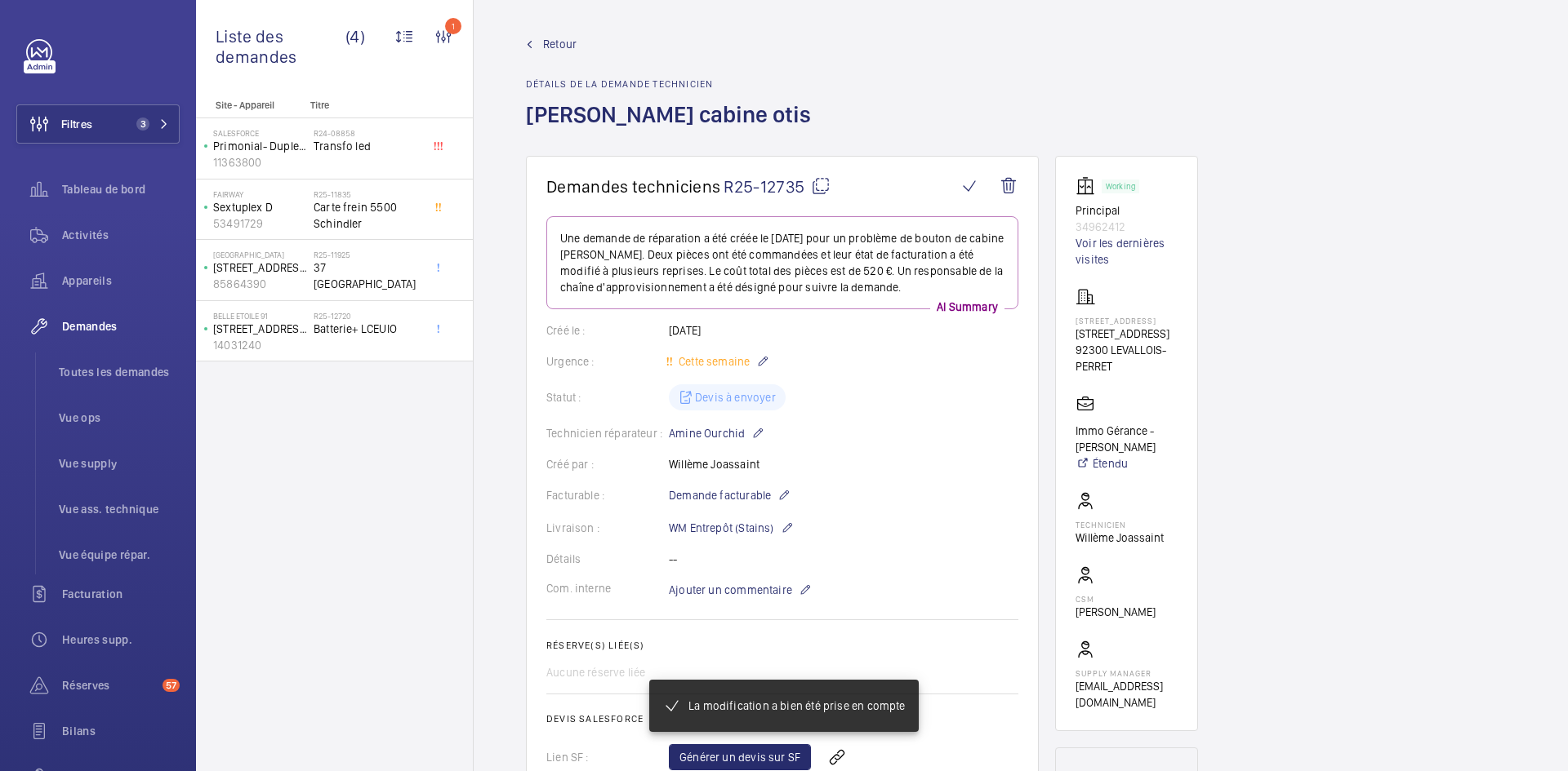
scroll to position [0, 0]
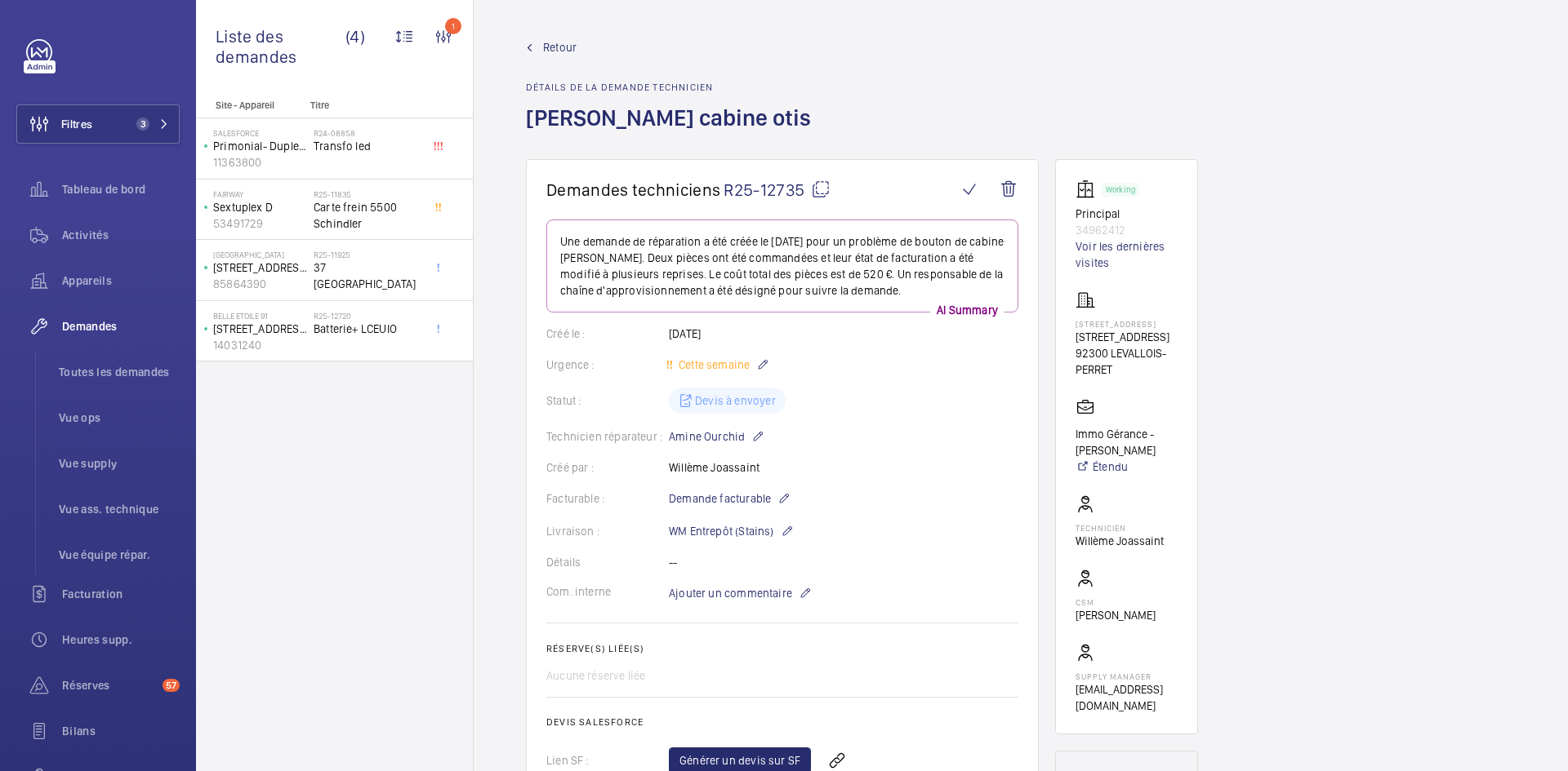
click at [551, 46] on span "Retour" at bounding box center [560, 47] width 33 height 17
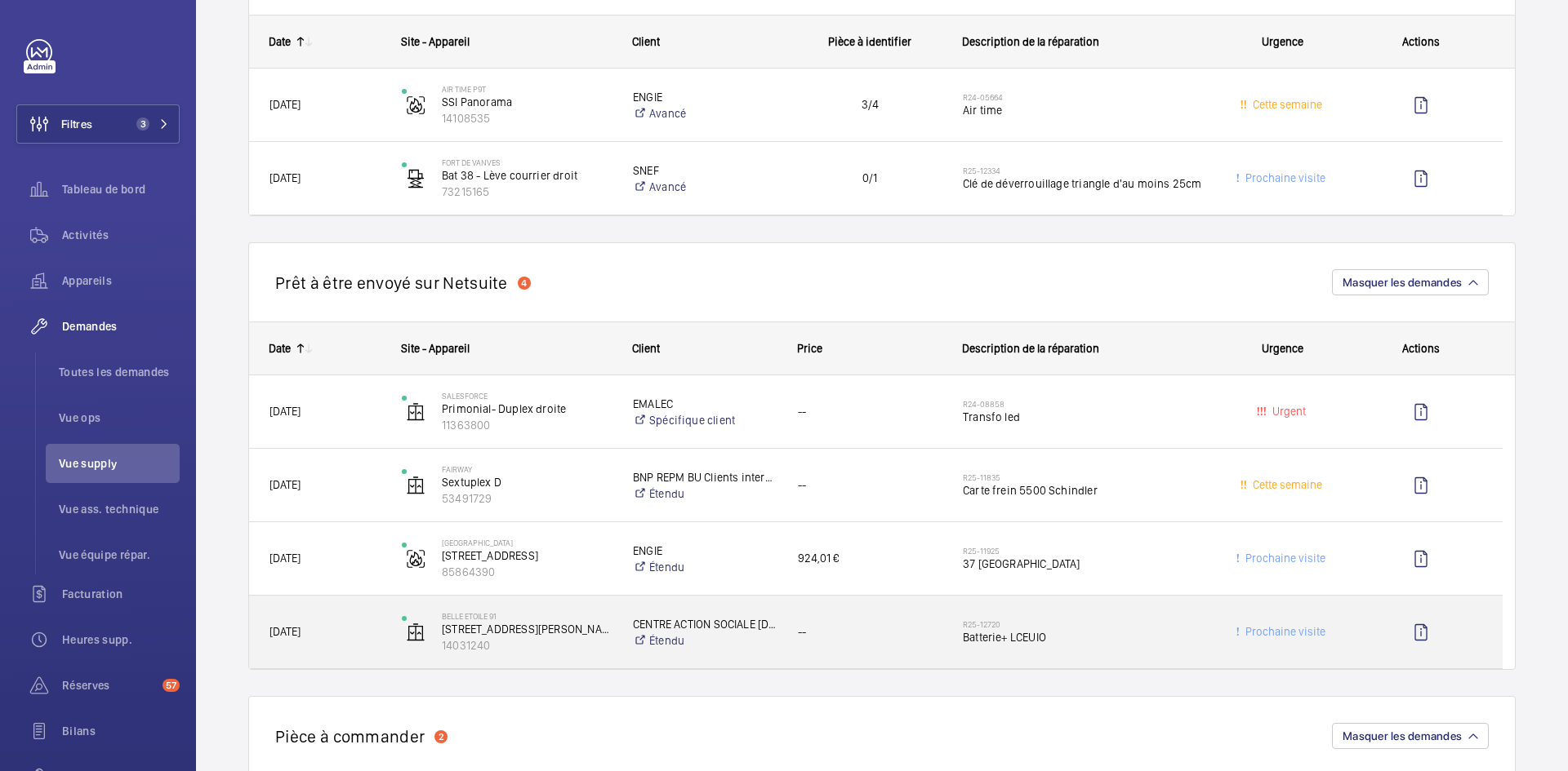
scroll to position [1061, 0]
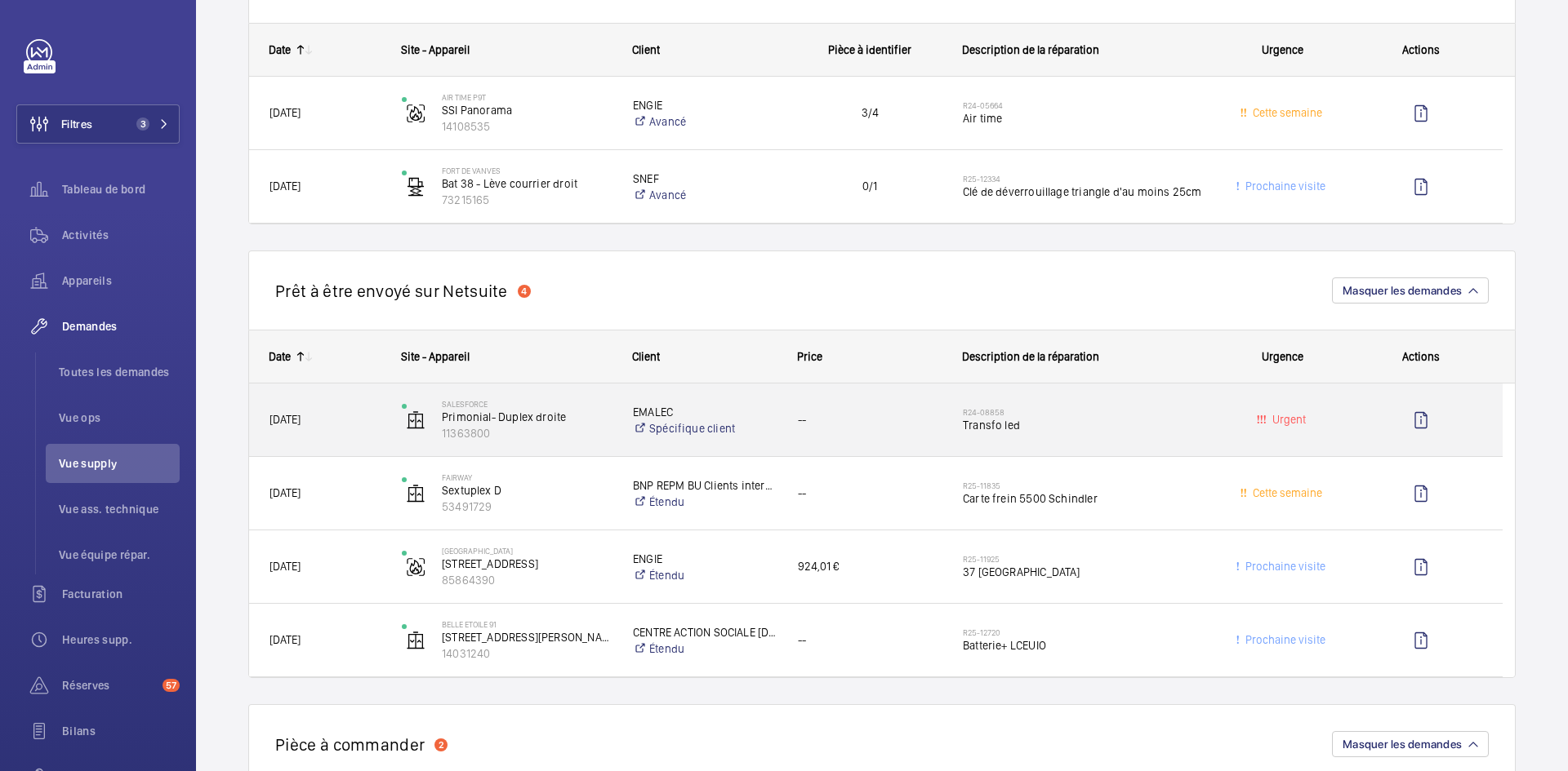
click at [366, 430] on div "28/08/2024" at bounding box center [315, 419] width 131 height 51
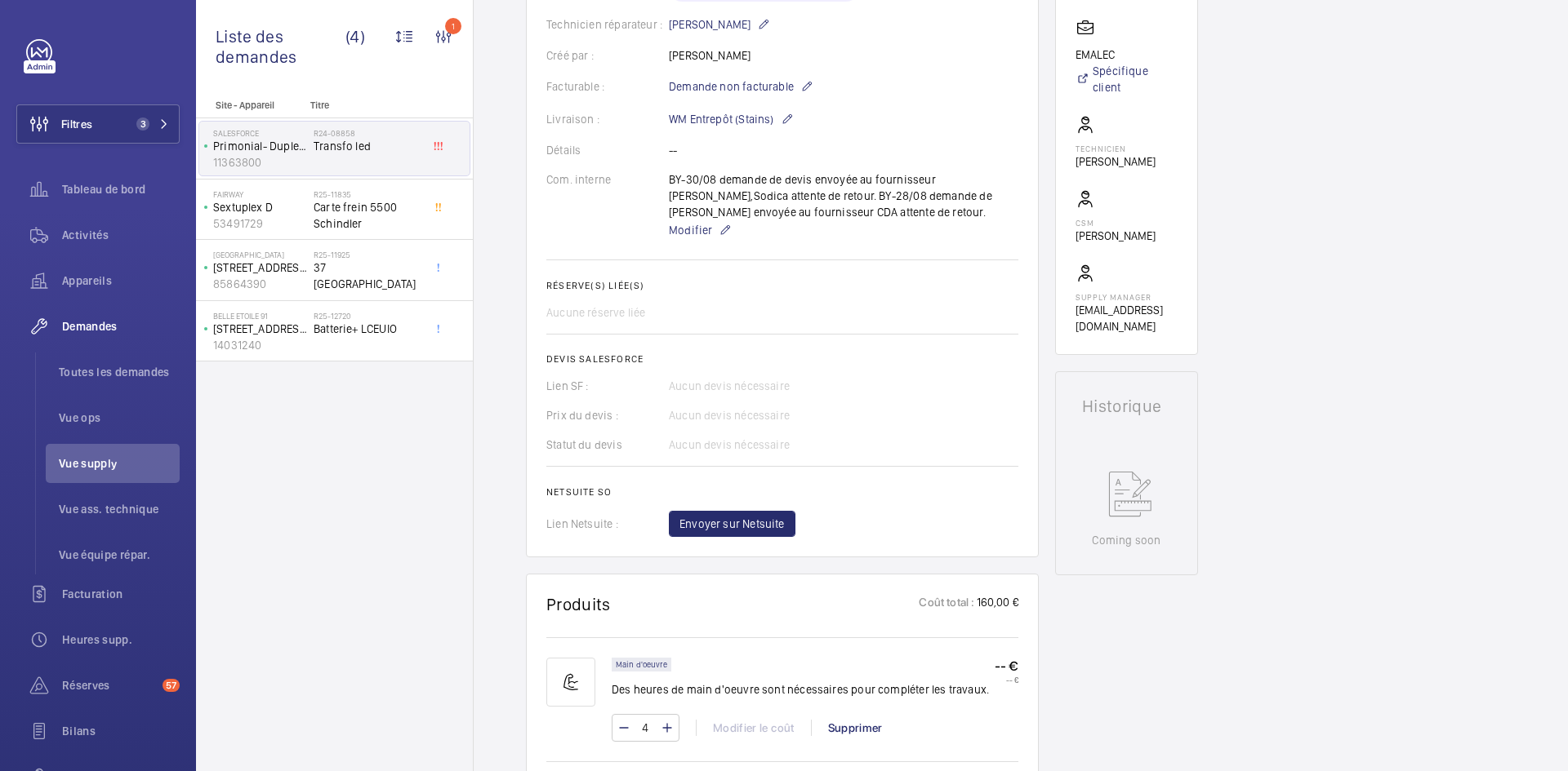
scroll to position [653, 0]
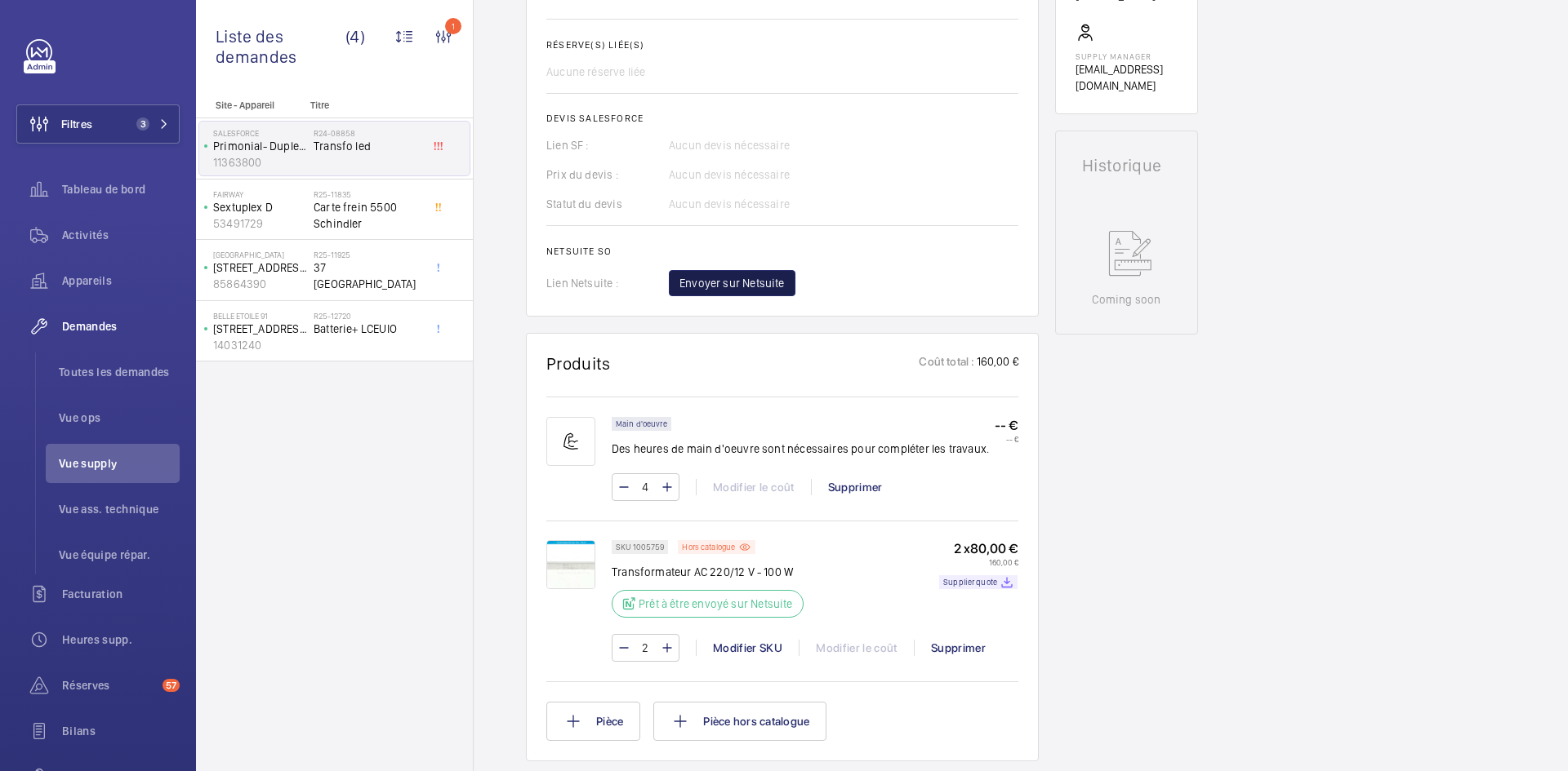
click at [757, 281] on span "Envoyer sur Netsuite" at bounding box center [731, 283] width 105 height 17
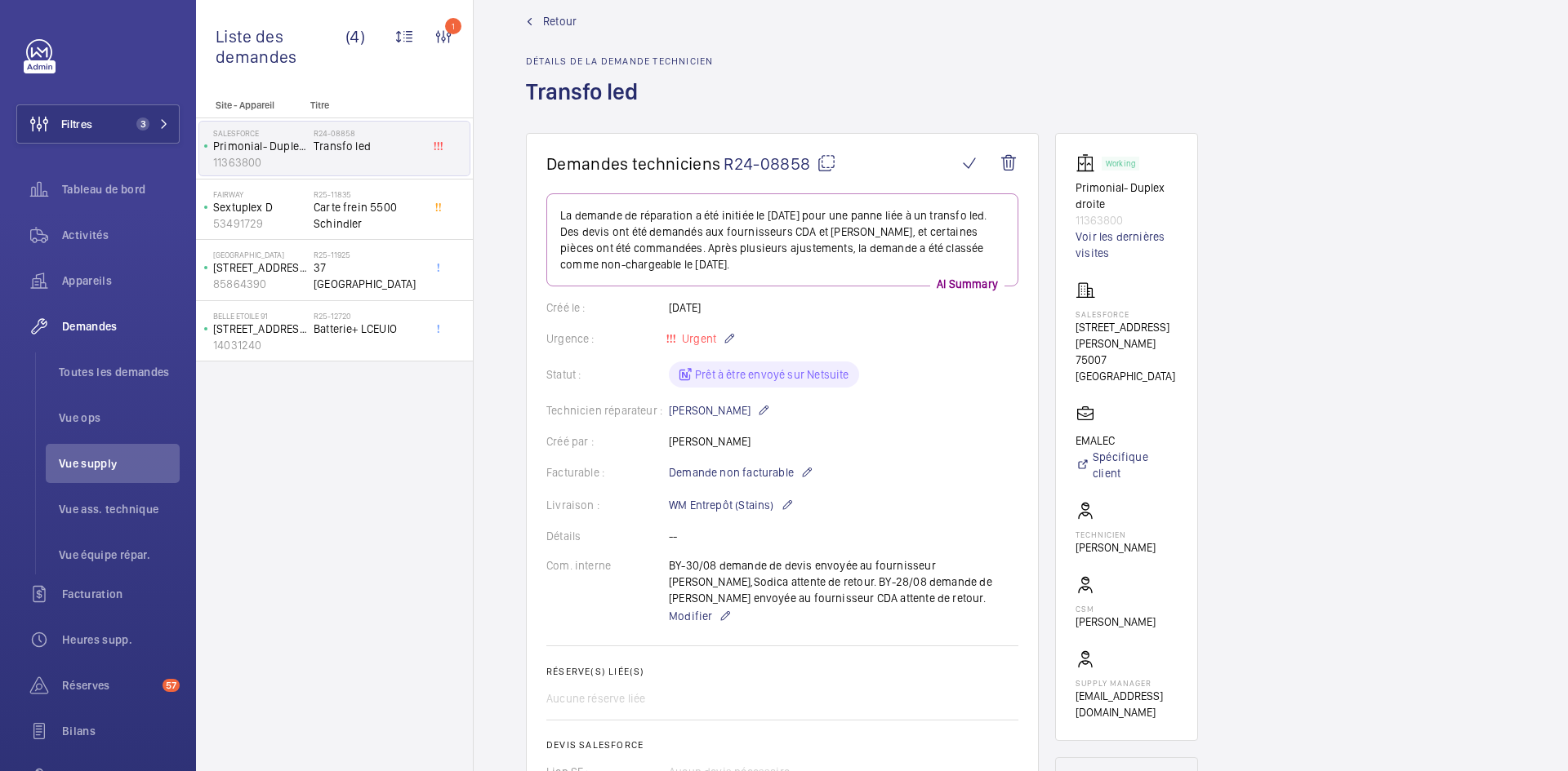
scroll to position [0, 0]
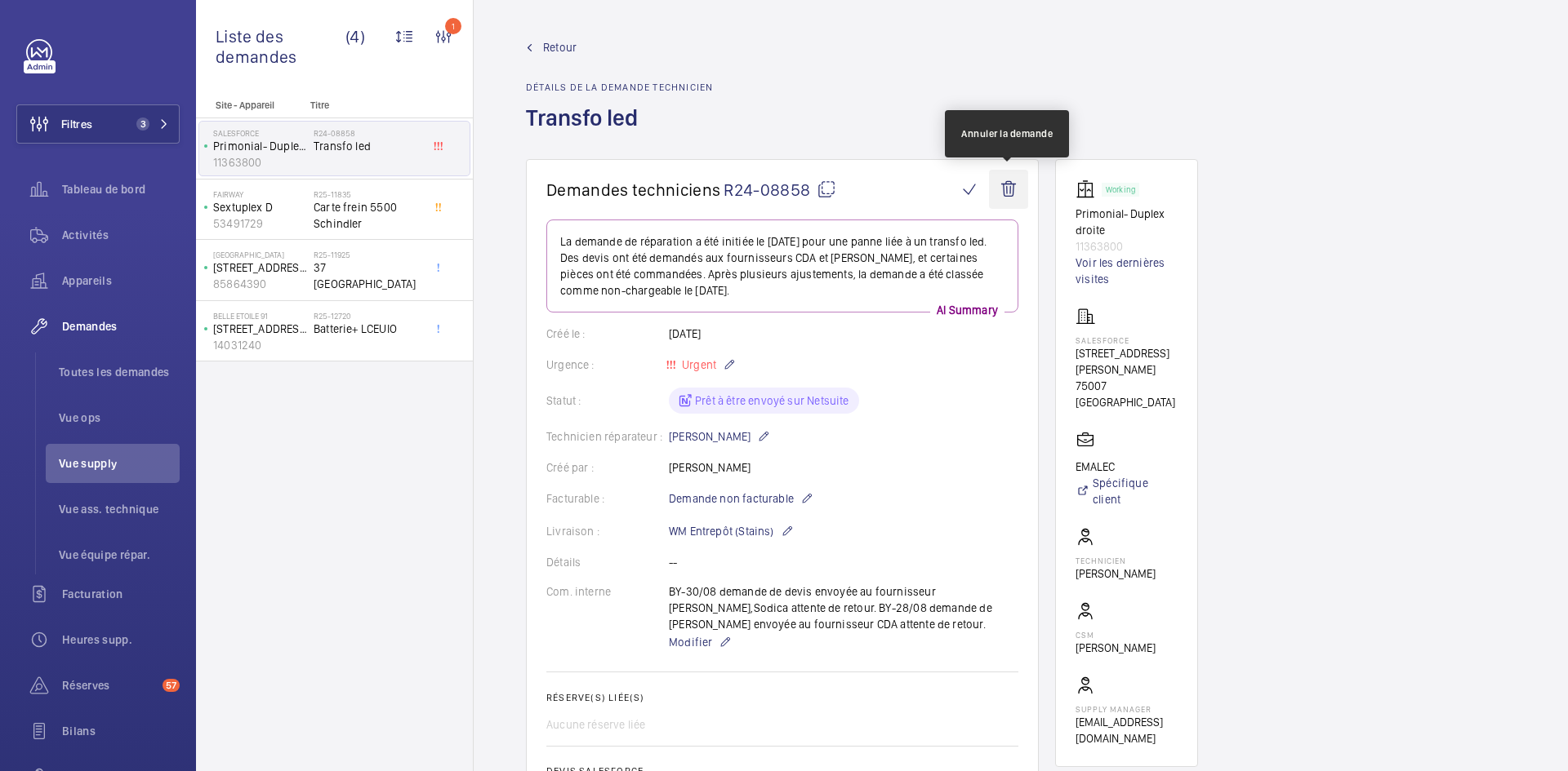
click at [1008, 192] on wm-front-icon-button at bounding box center [1008, 189] width 39 height 39
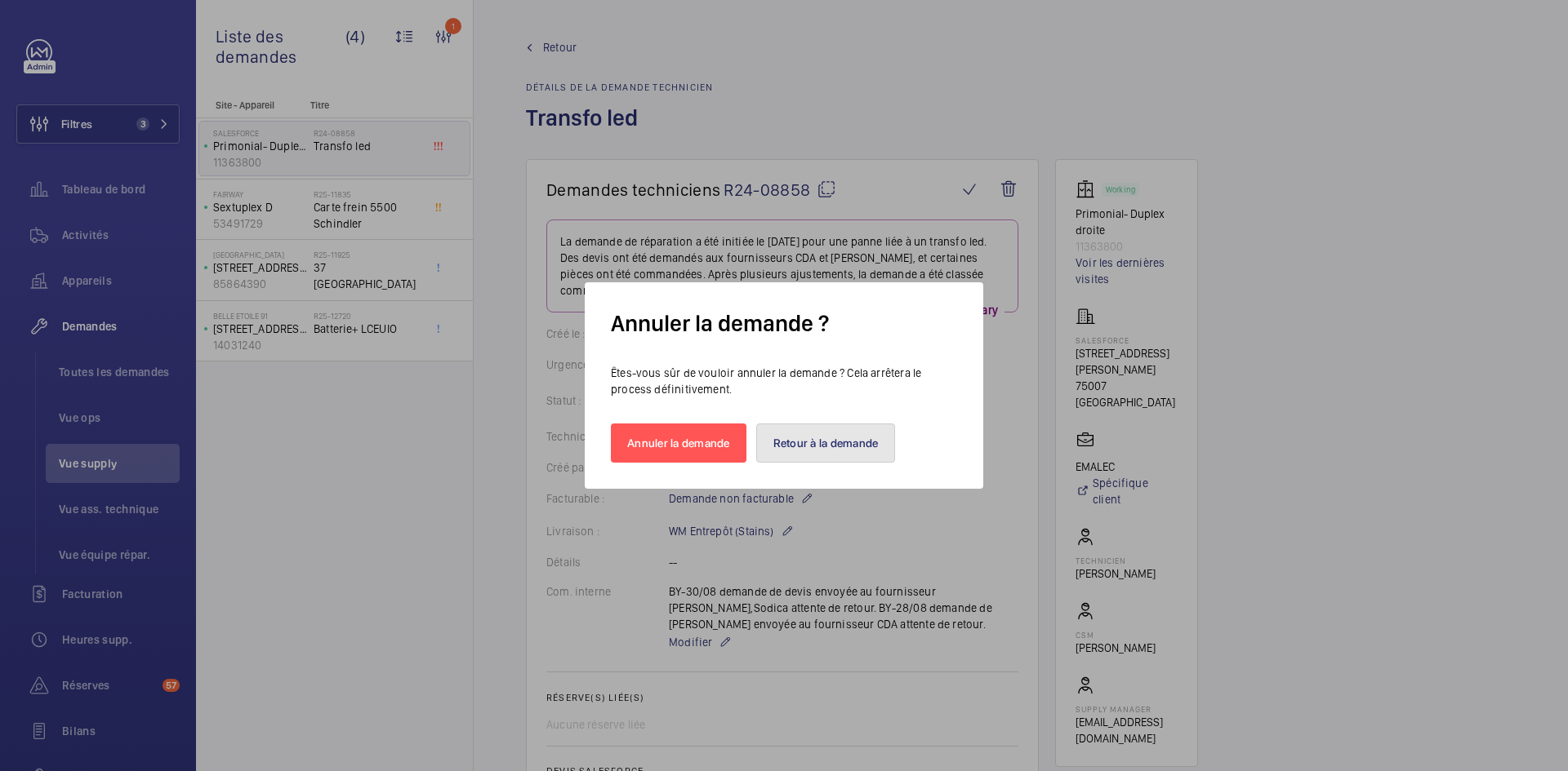
click at [810, 447] on button "Retour à la demande" at bounding box center [825, 443] width 139 height 39
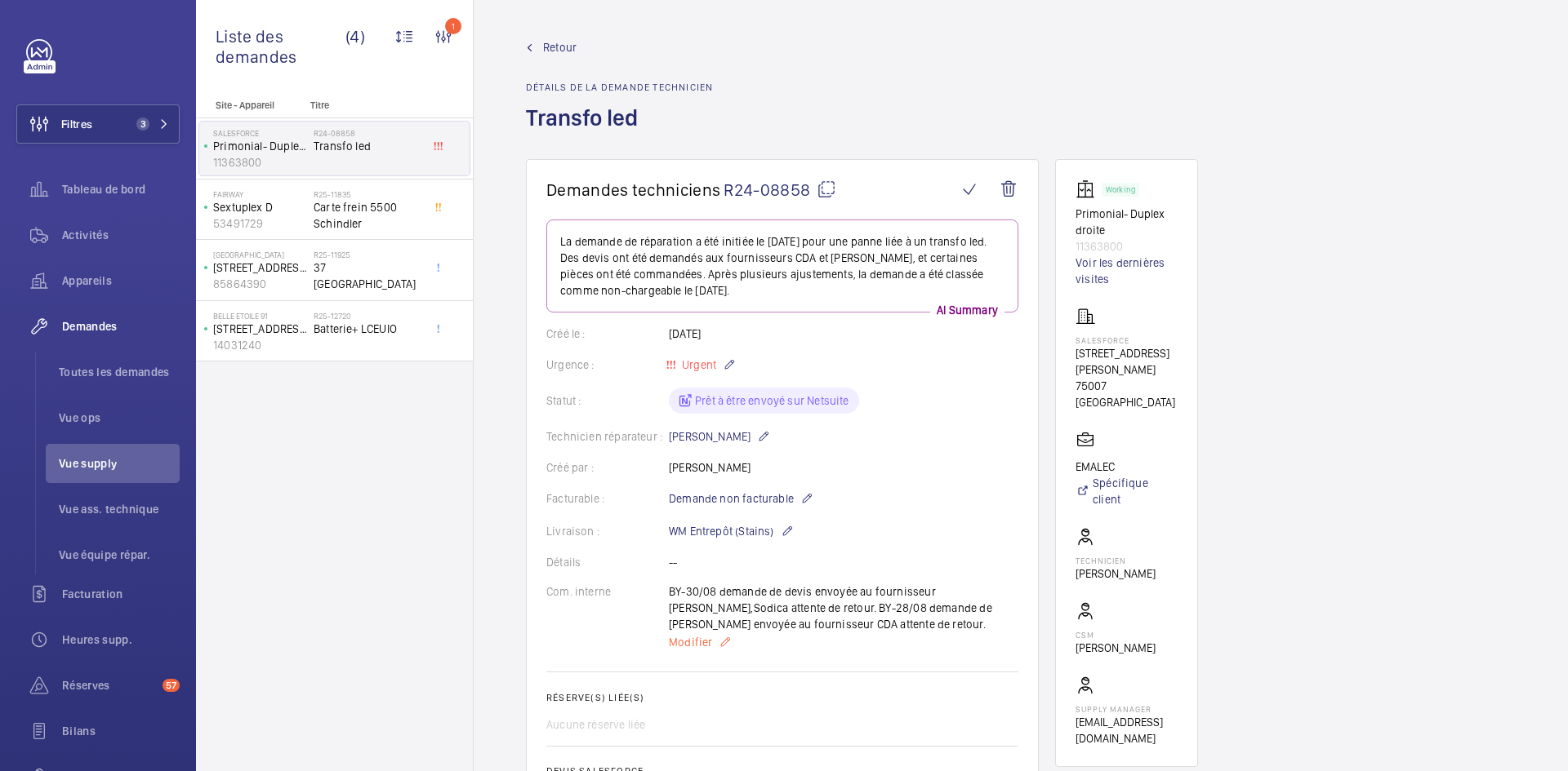
click at [704, 644] on span "Modifier" at bounding box center [690, 643] width 44 height 17
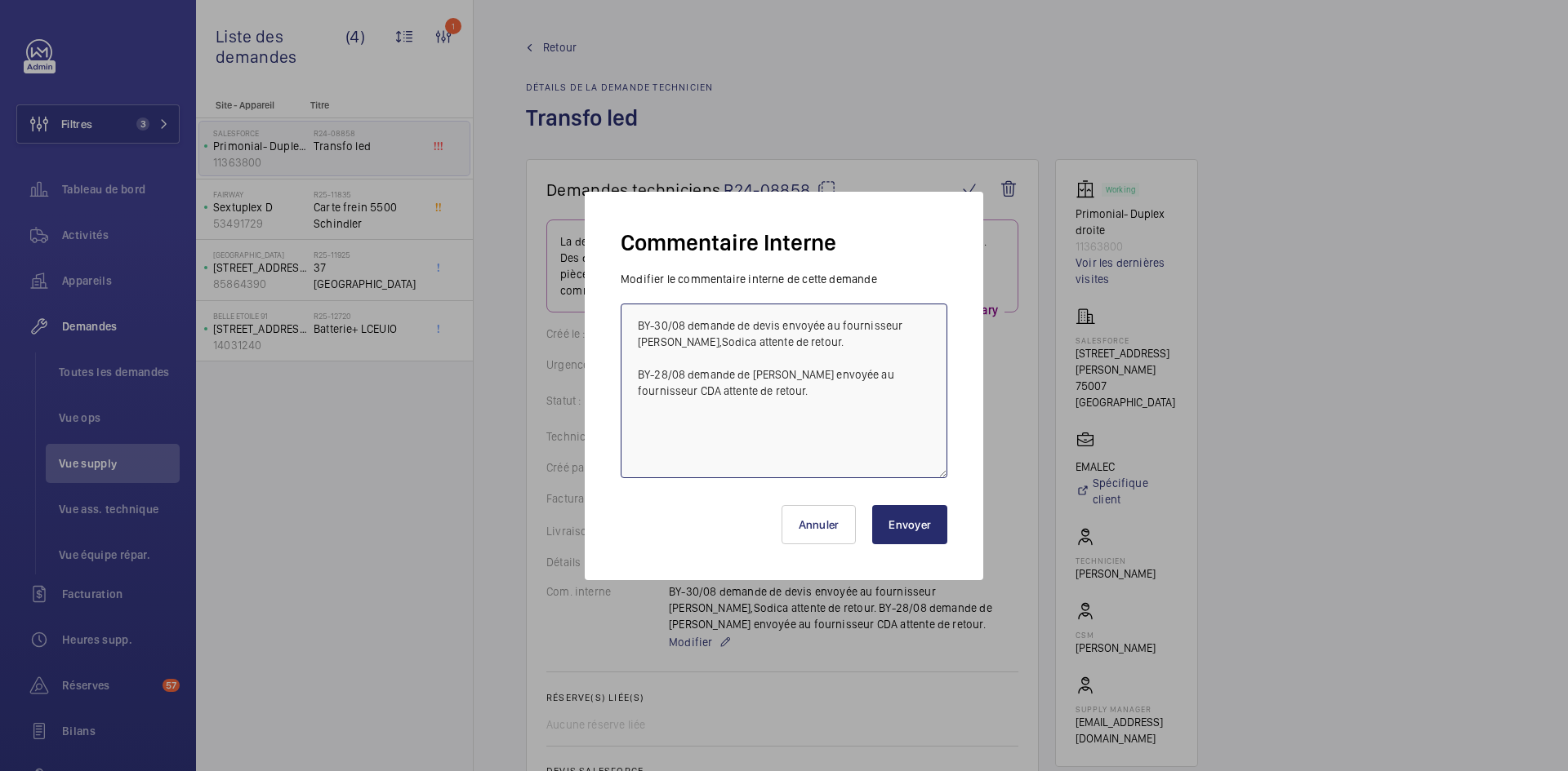
click at [628, 319] on textarea "BY-30/08 demande de devis envoyée au fournisseur Sodimas,Sodica attente de reto…" at bounding box center [784, 391] width 326 height 175
click at [629, 325] on textarea "BY-30/08 demande de devis envoyée au fournisseur Sodimas,Sodica attente de reto…" at bounding box center [784, 391] width 326 height 175
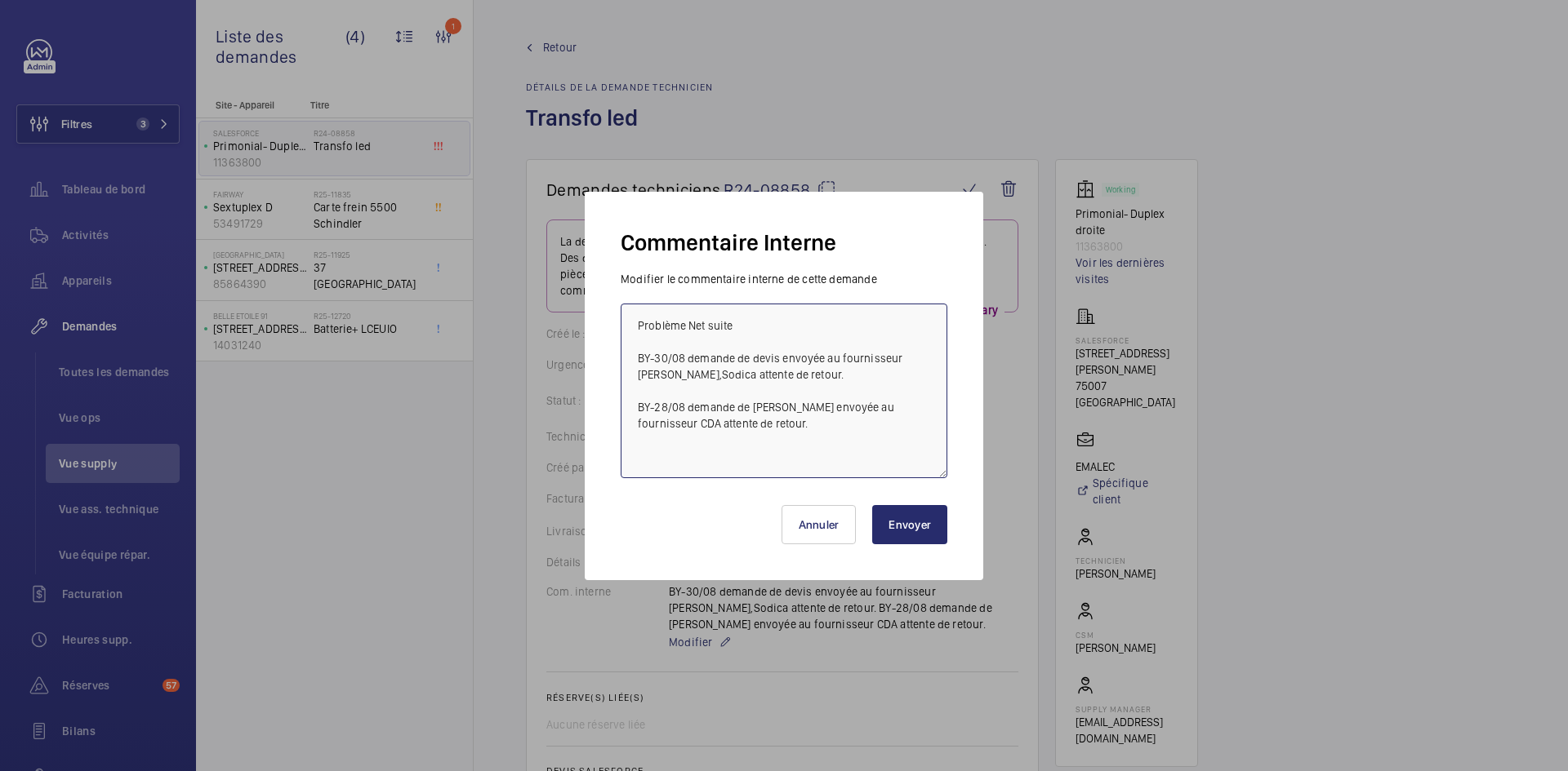
type textarea "Problème Net suite BY-30/08 demande de devis envoyée au fournisseur Sodimas,Sod…"
click at [916, 519] on button "Envoyer" at bounding box center [909, 525] width 75 height 39
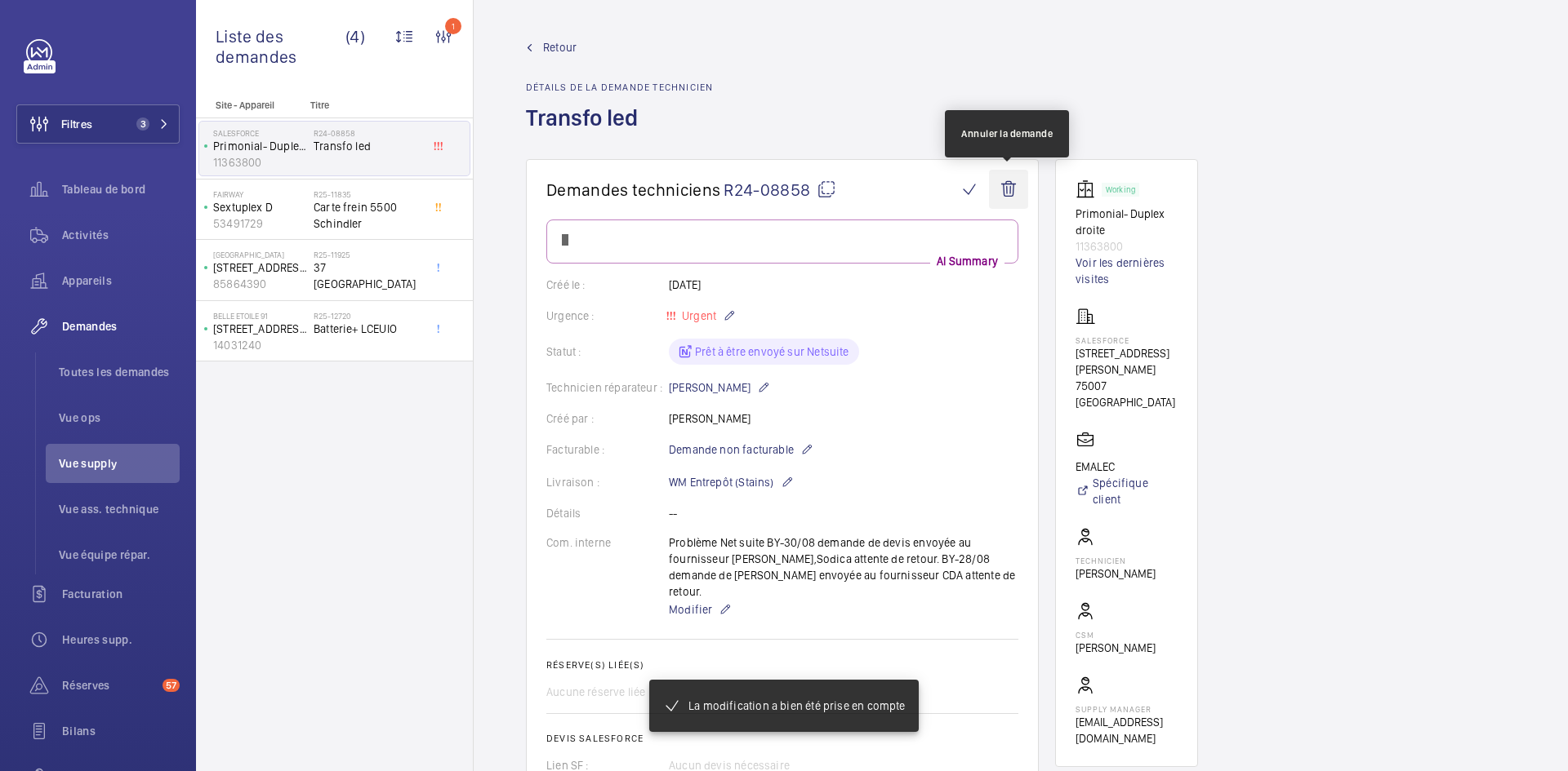
click at [1012, 191] on wm-front-icon-button at bounding box center [1008, 189] width 39 height 39
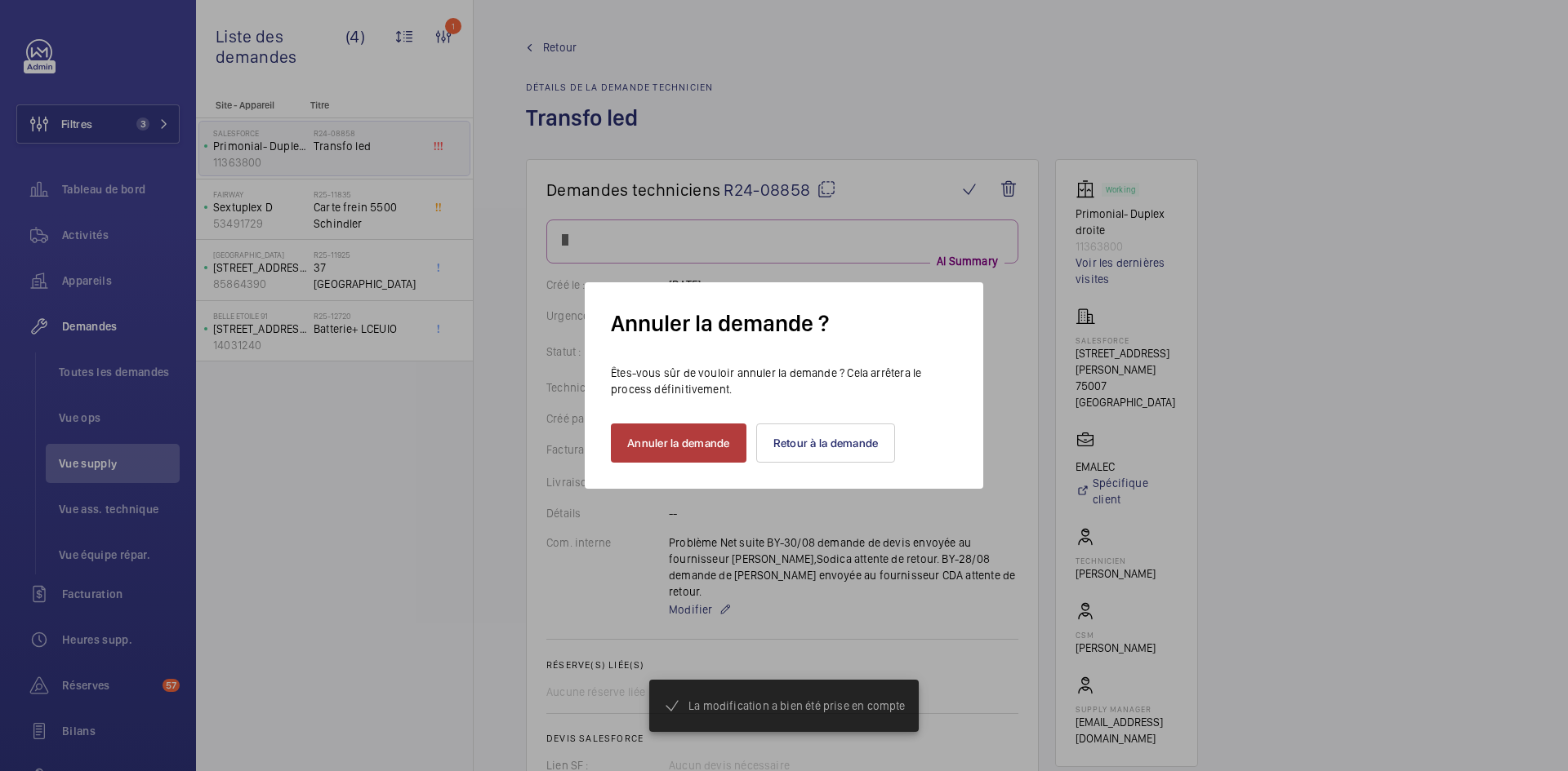
click at [717, 458] on button "Annuler la demande" at bounding box center [679, 443] width 136 height 39
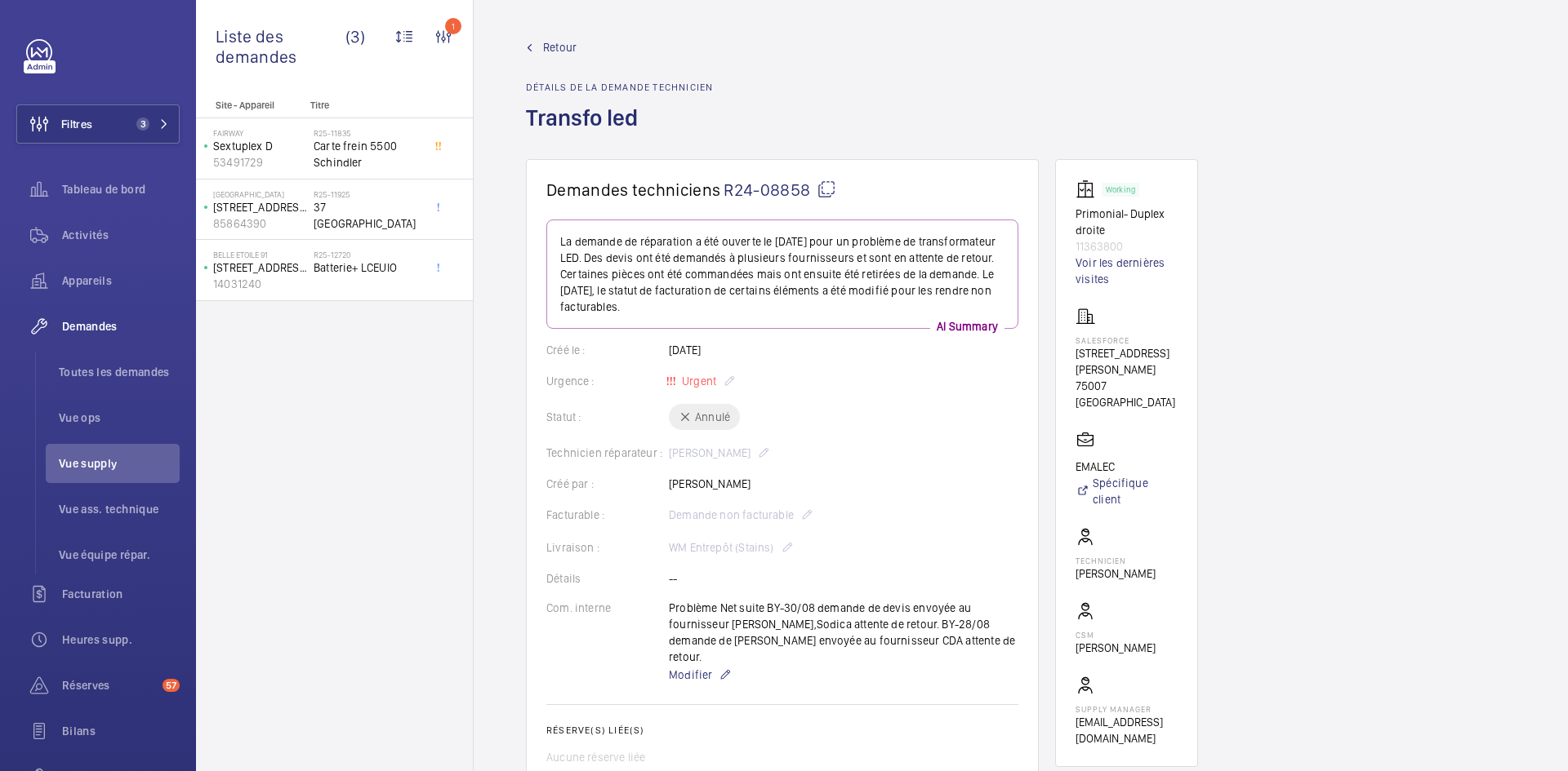
click at [570, 57] on div "Retour Détails de la demande technicien Transfo led" at bounding box center [619, 98] width 187 height 120
click at [559, 48] on span "Retour" at bounding box center [560, 47] width 33 height 17
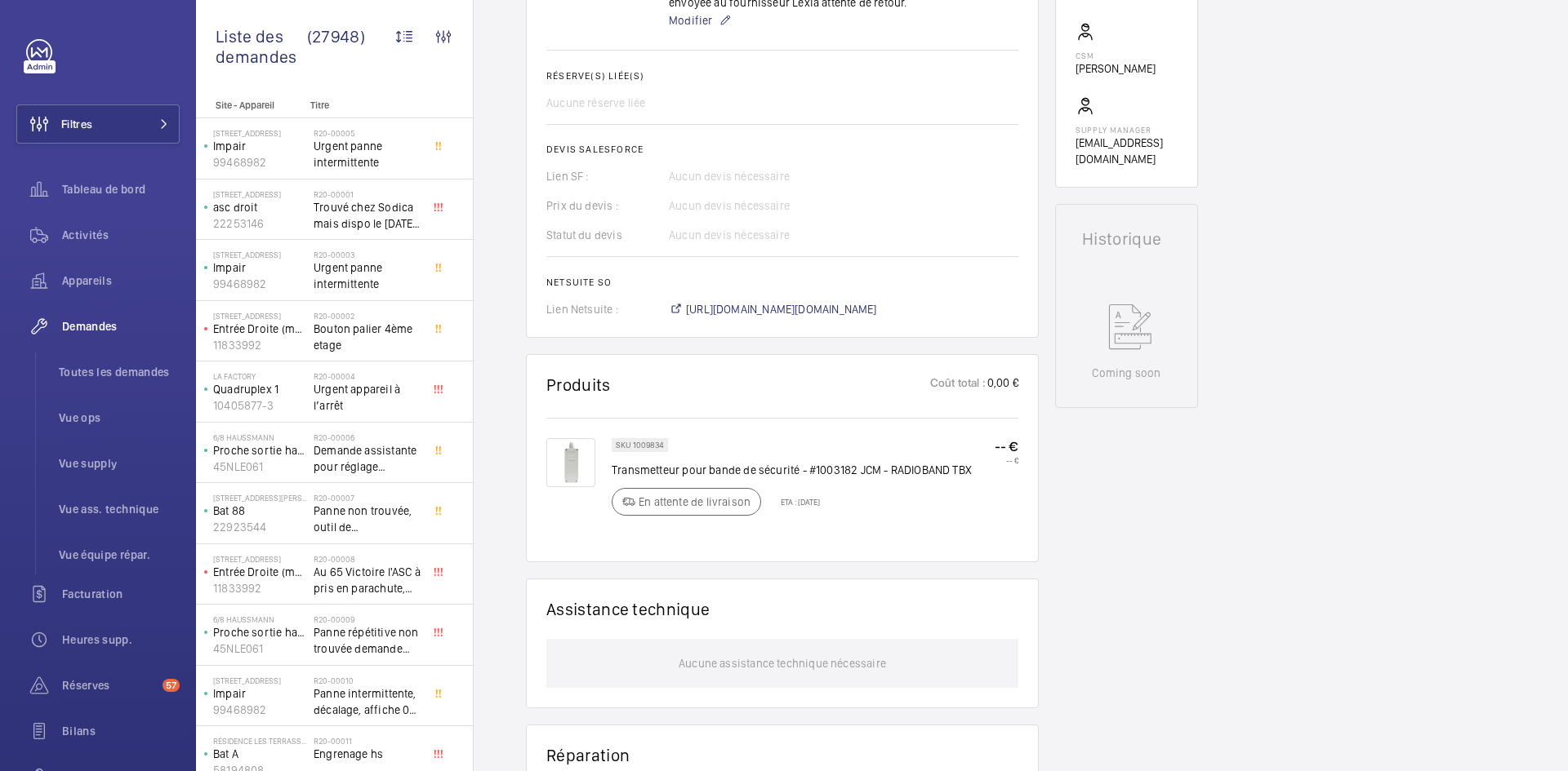
scroll to position [621, 0]
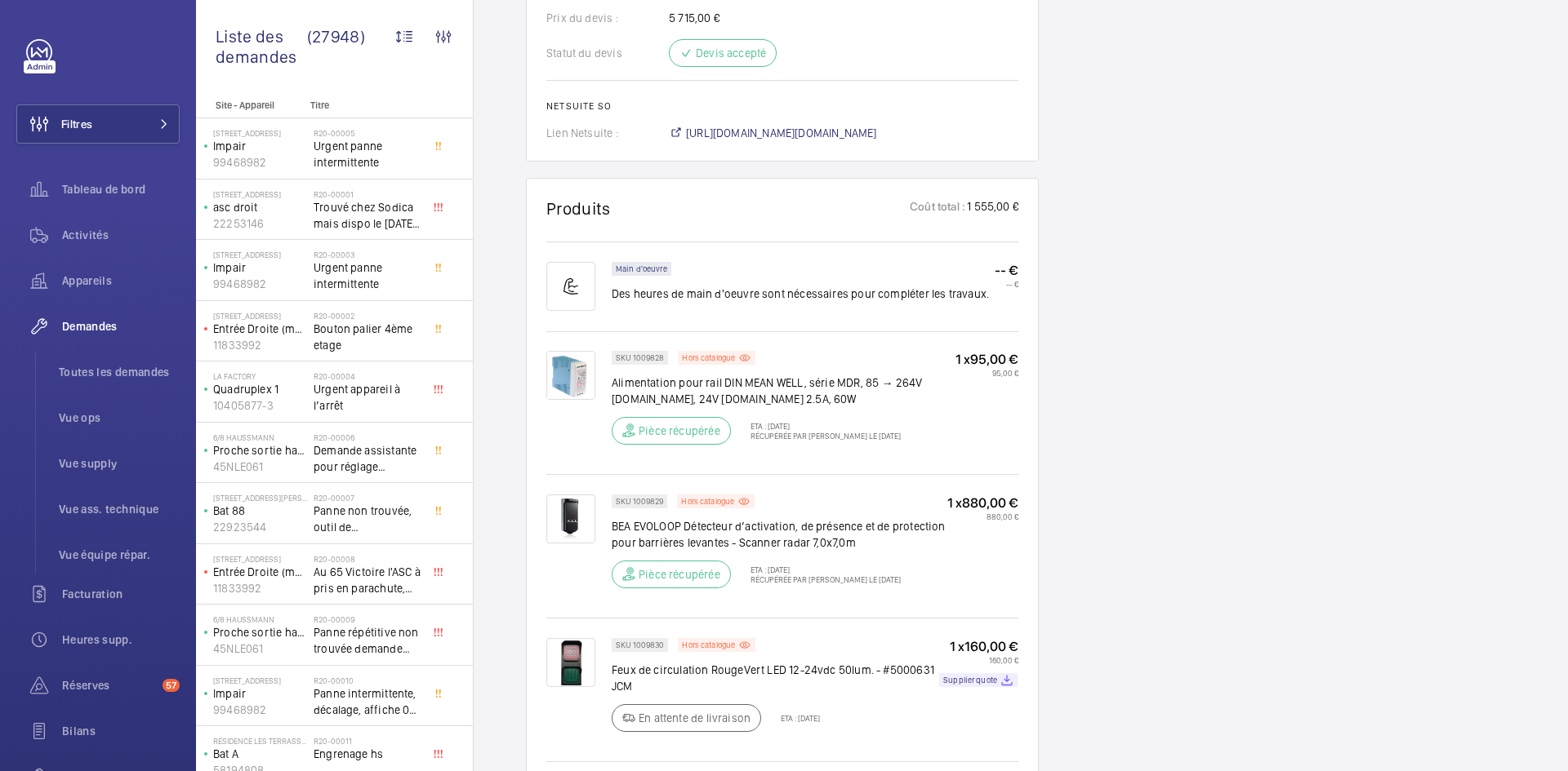
scroll to position [1354, 0]
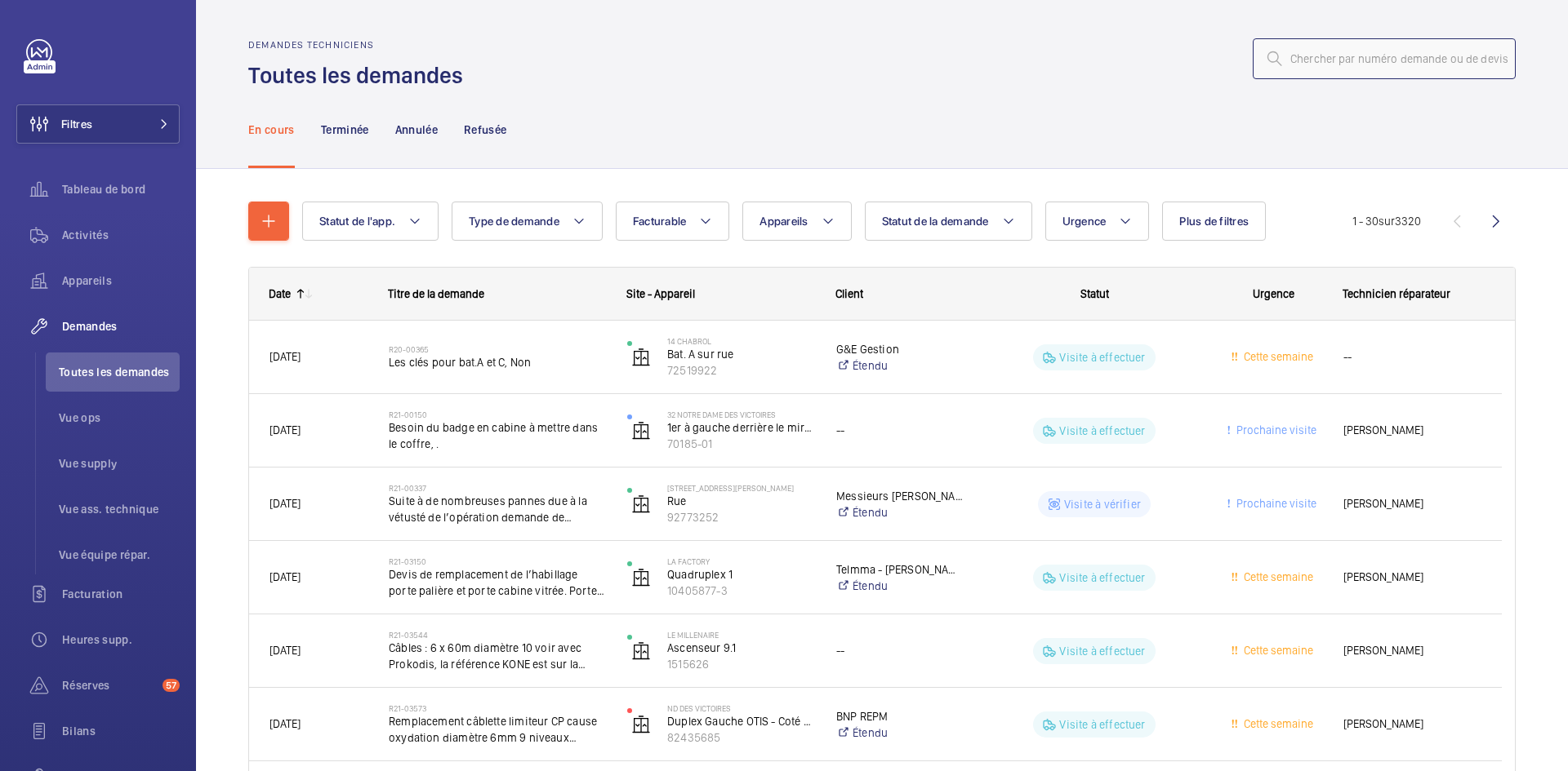
click at [1311, 69] on input "text" at bounding box center [1384, 59] width 263 height 41
paste input "R25-12017"
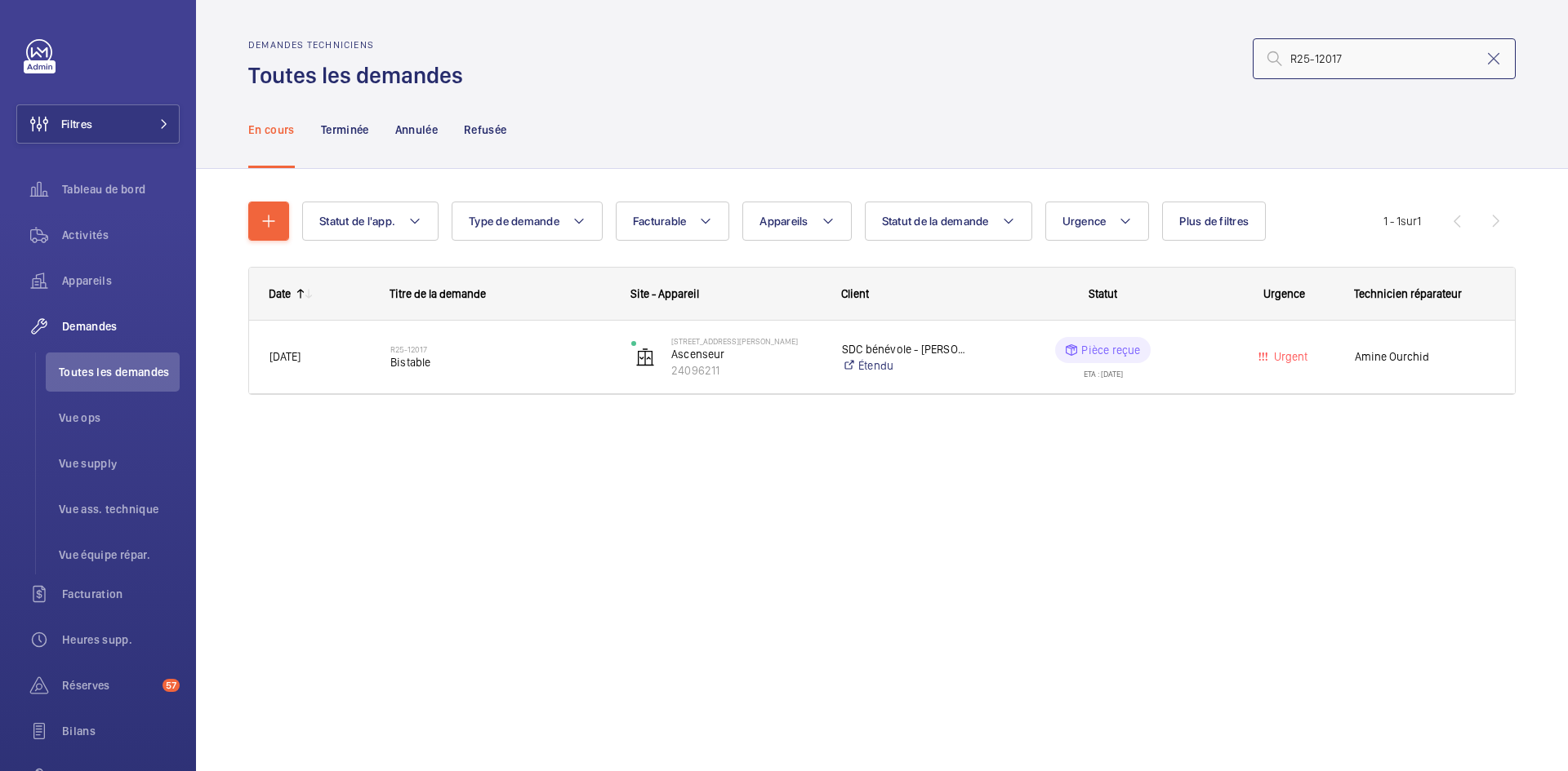
type input "R25-12017"
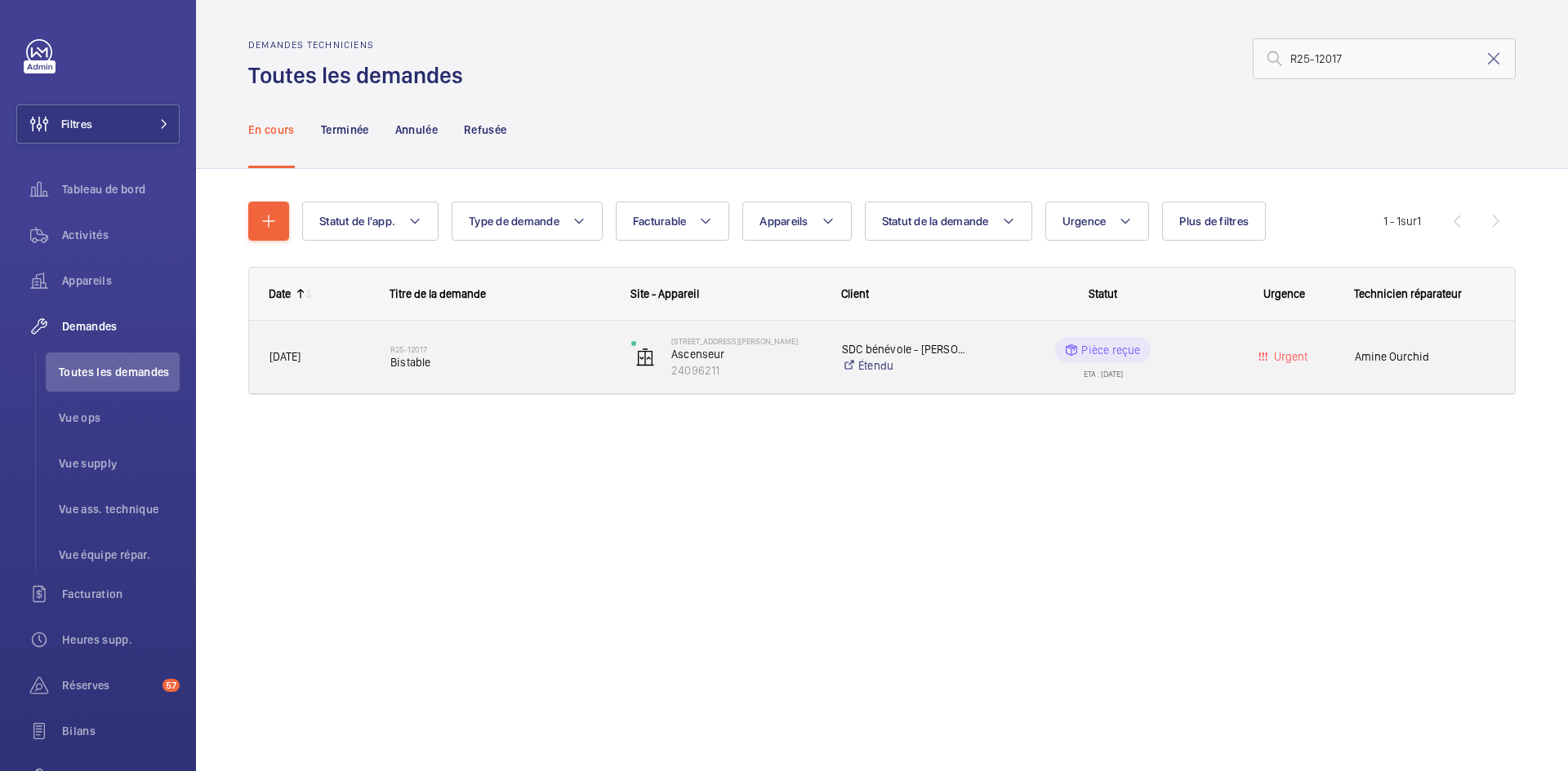
click at [355, 361] on span "10/09/2025" at bounding box center [319, 357] width 99 height 19
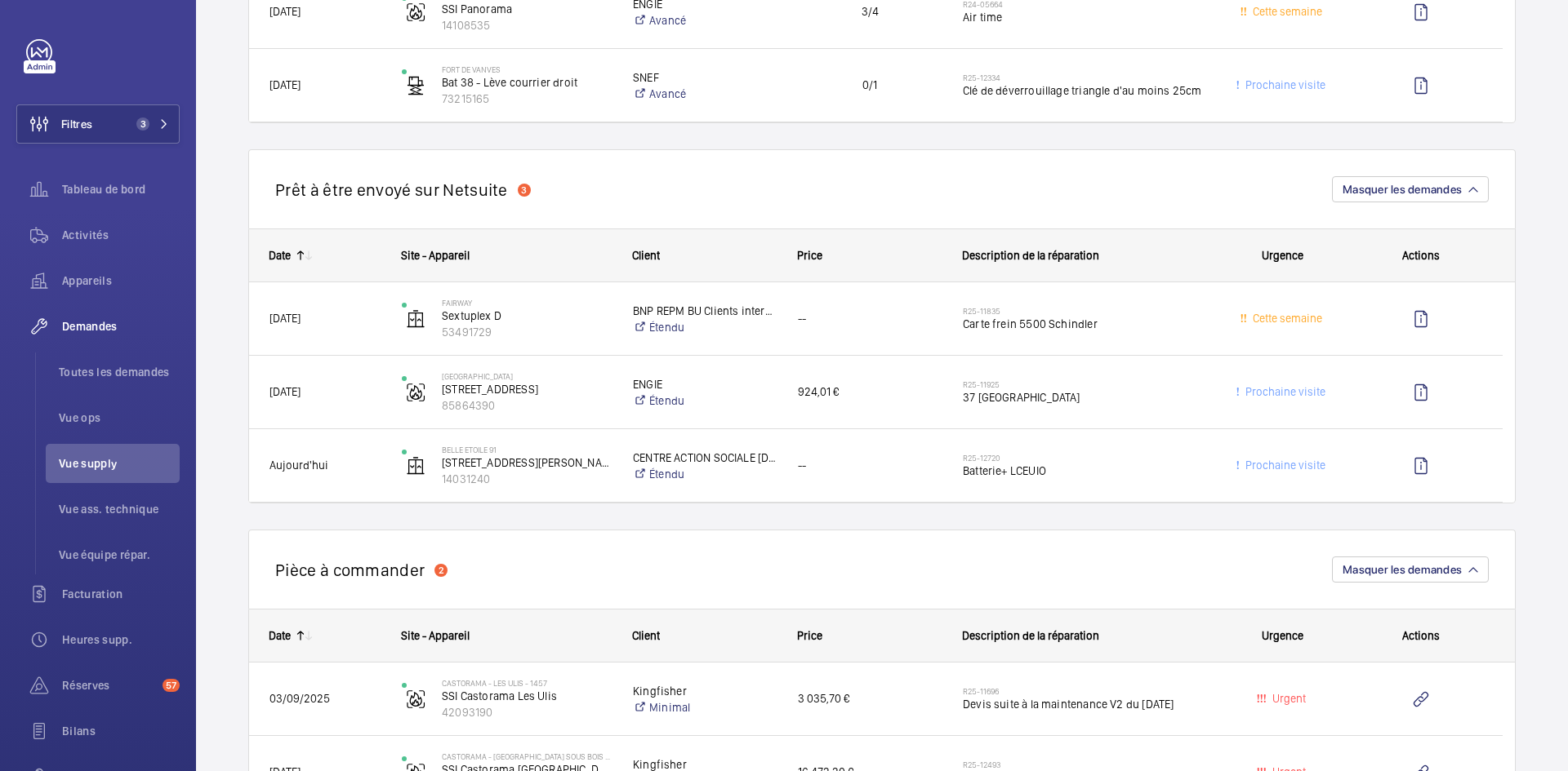
scroll to position [1224, 0]
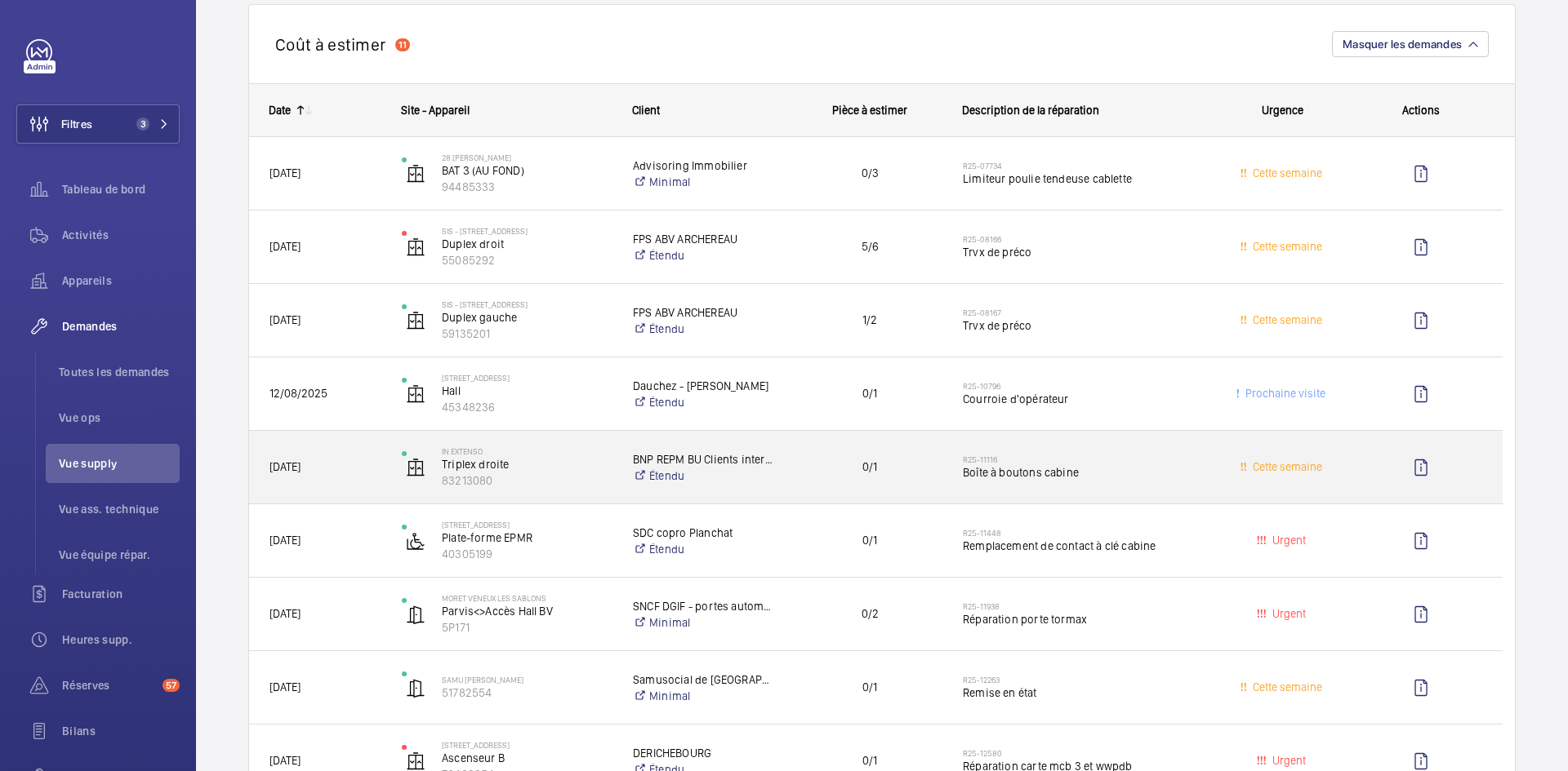
scroll to position [163, 0]
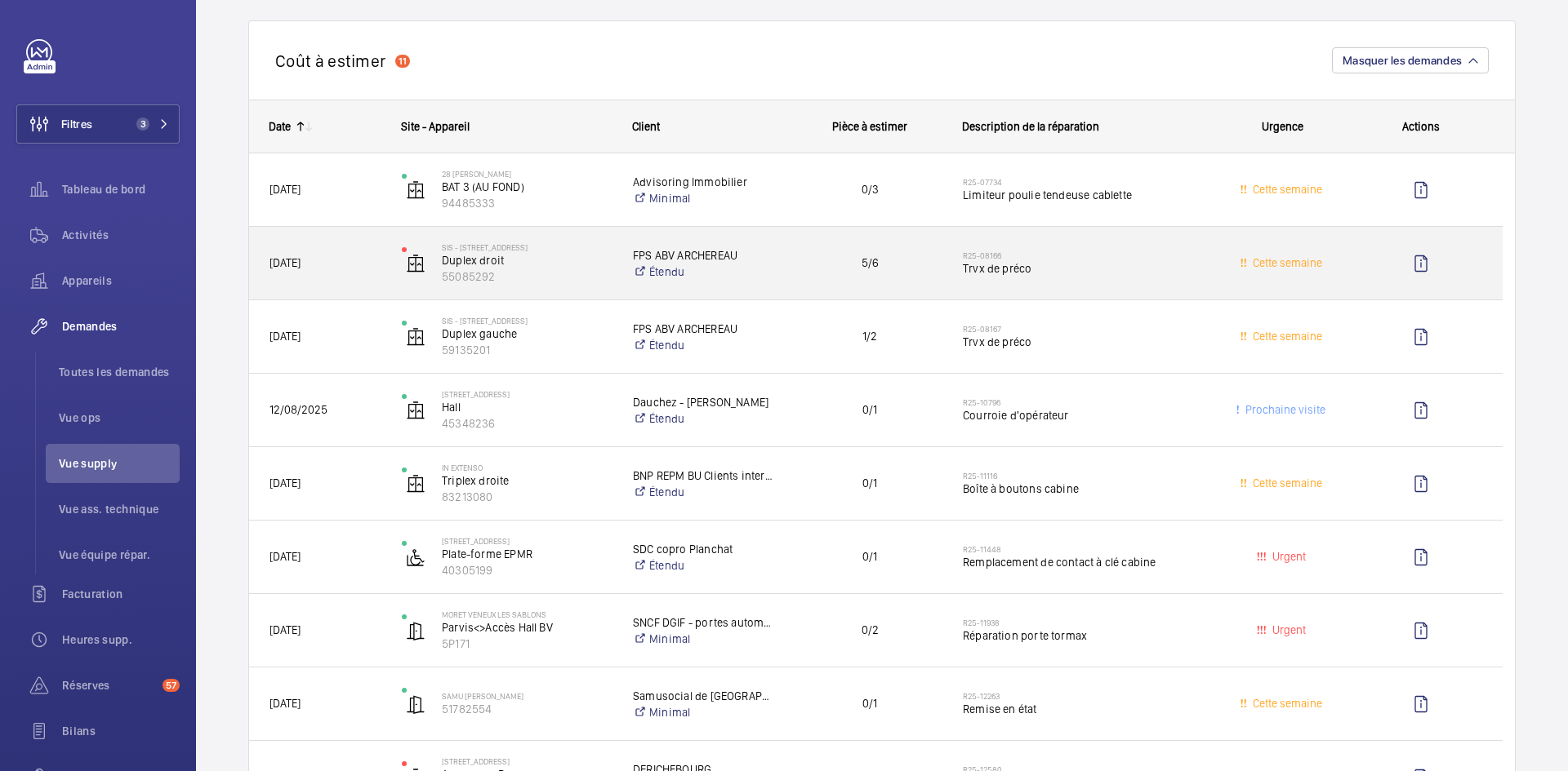
click at [373, 255] on span "16/06/2025" at bounding box center [324, 263] width 111 height 19
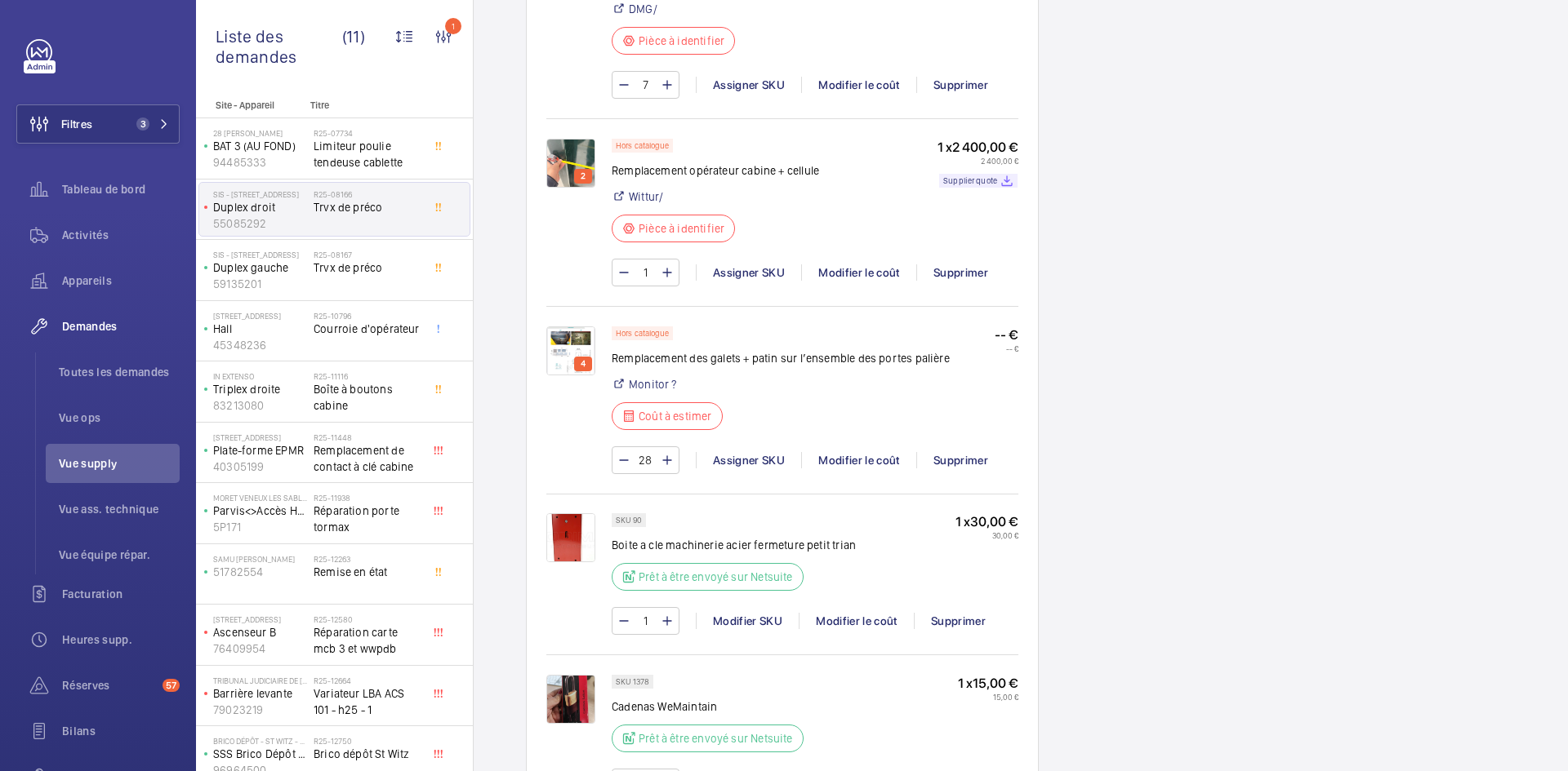
scroll to position [1518, 0]
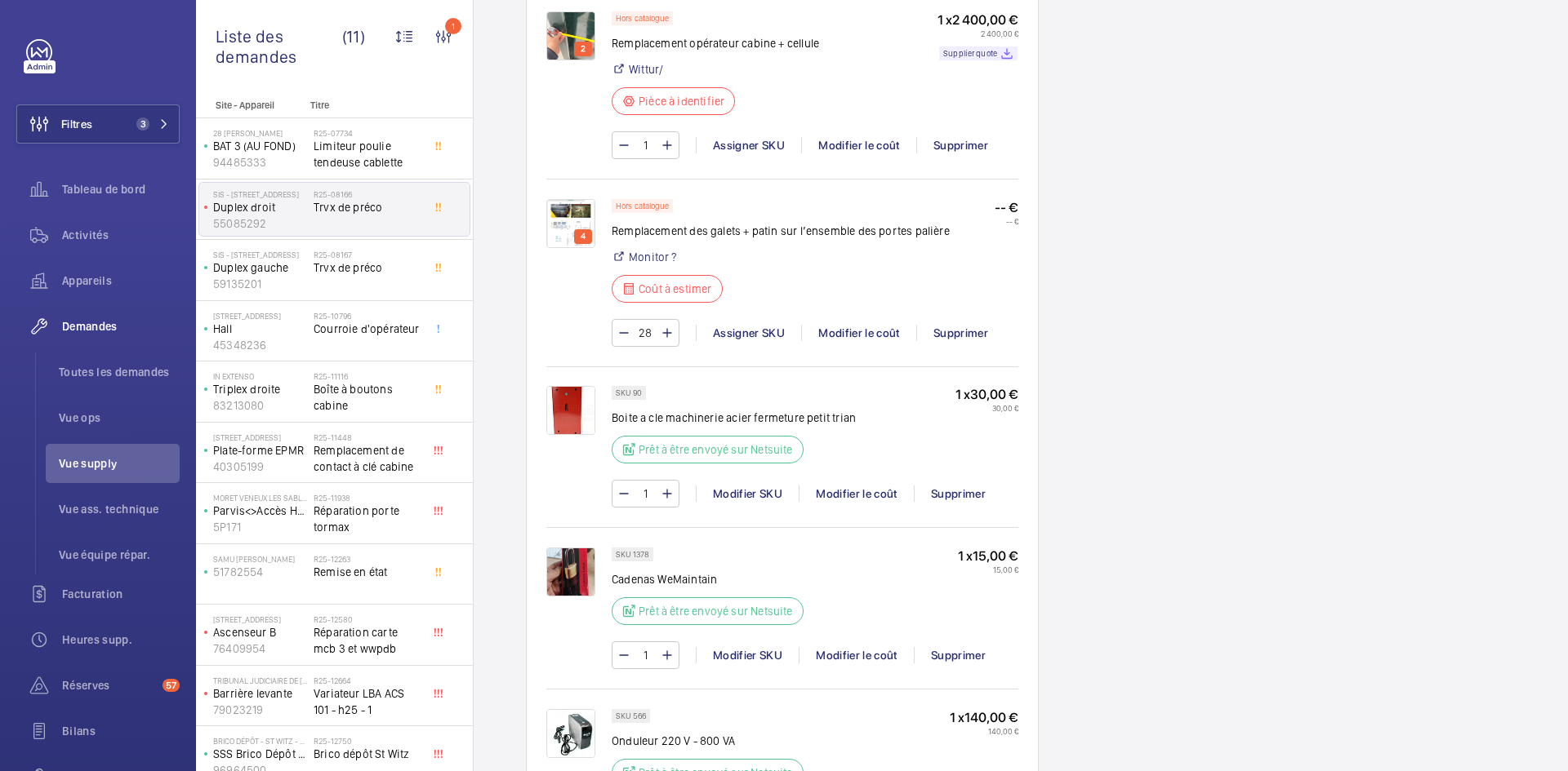
click at [561, 199] on img at bounding box center [571, 223] width 49 height 49
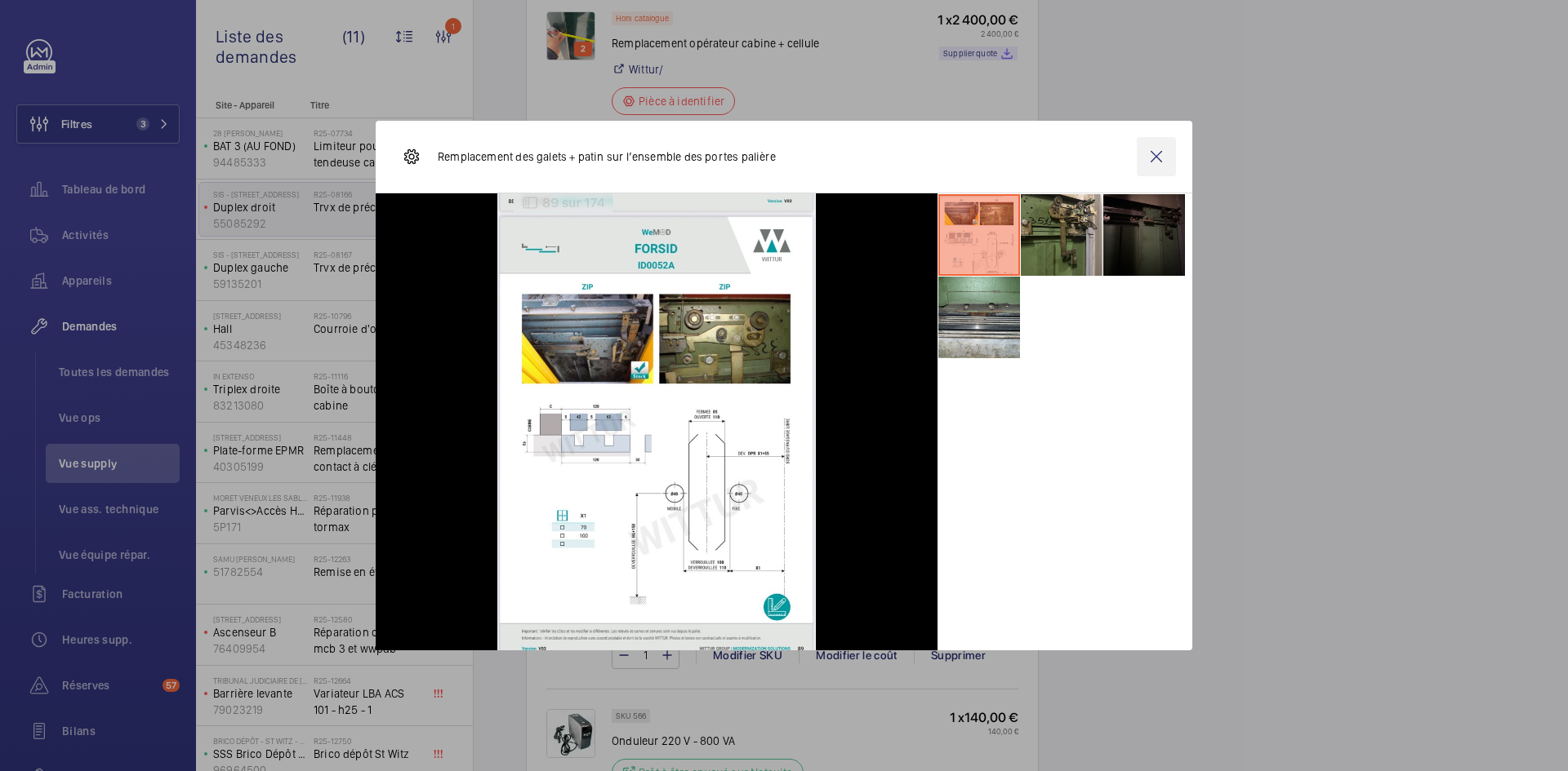
click at [1147, 159] on wm-front-icon-button at bounding box center [1156, 157] width 39 height 39
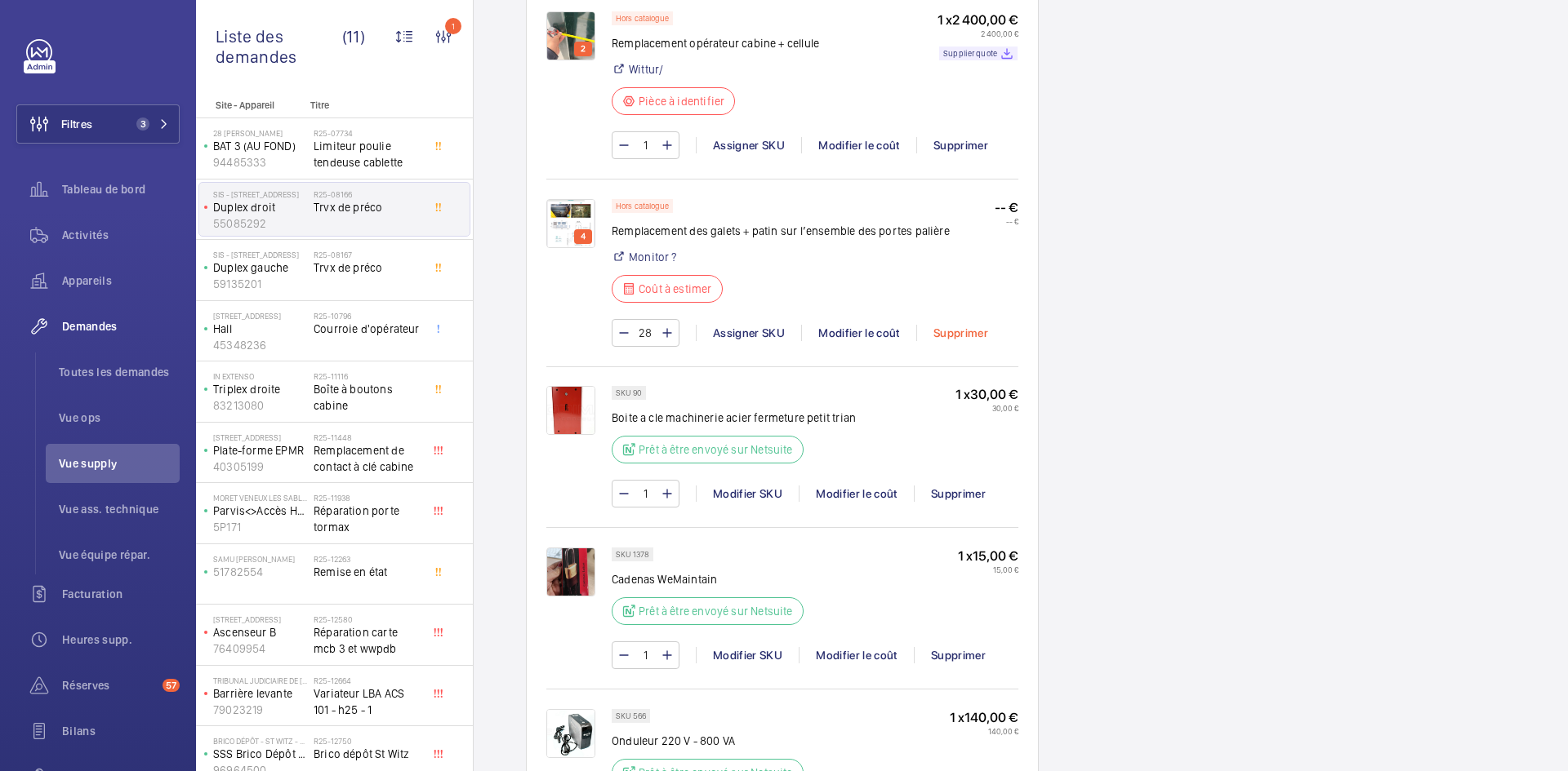
click at [974, 325] on div "Supprimer" at bounding box center [960, 333] width 88 height 17
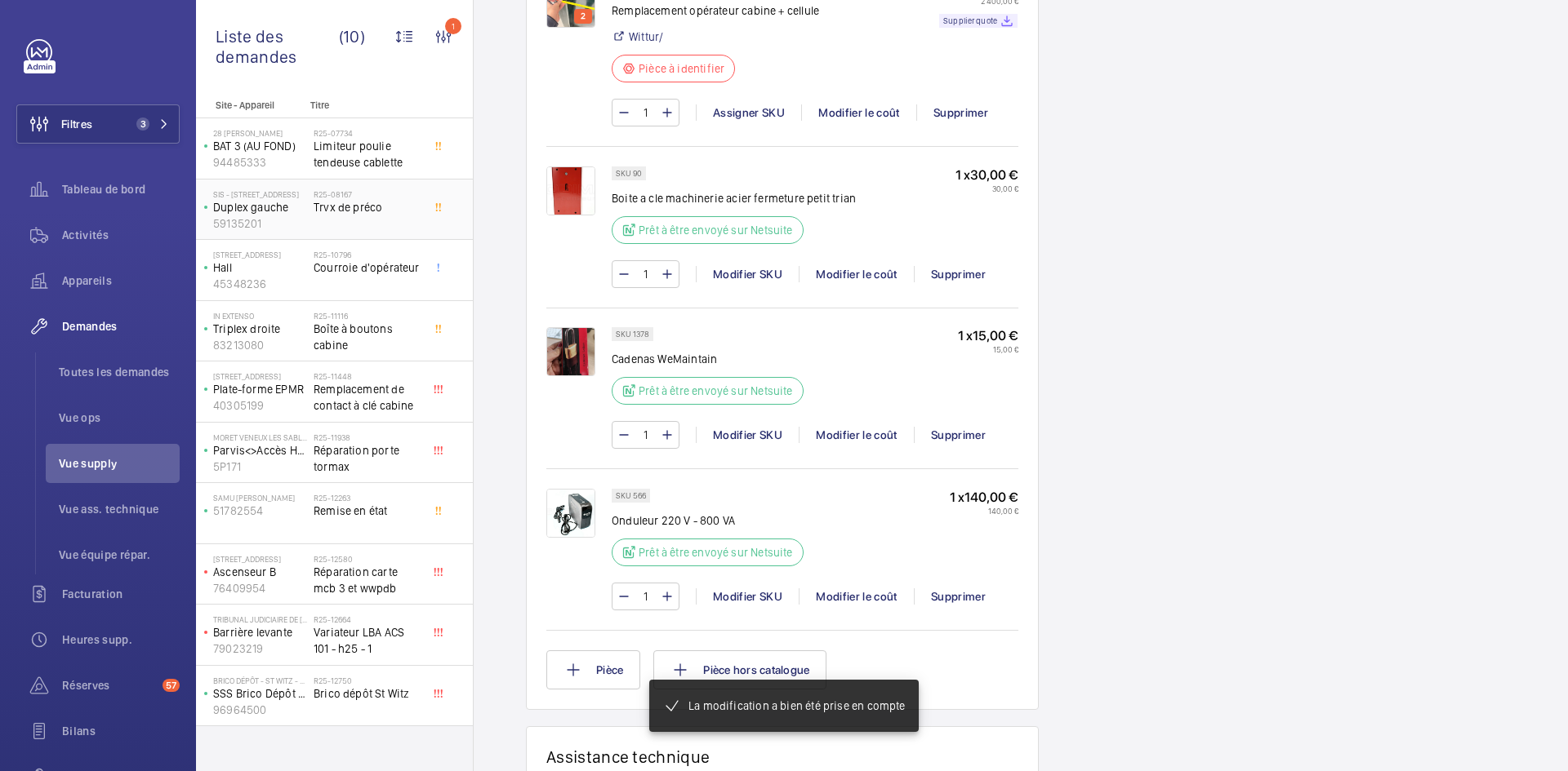
scroll to position [1534, 0]
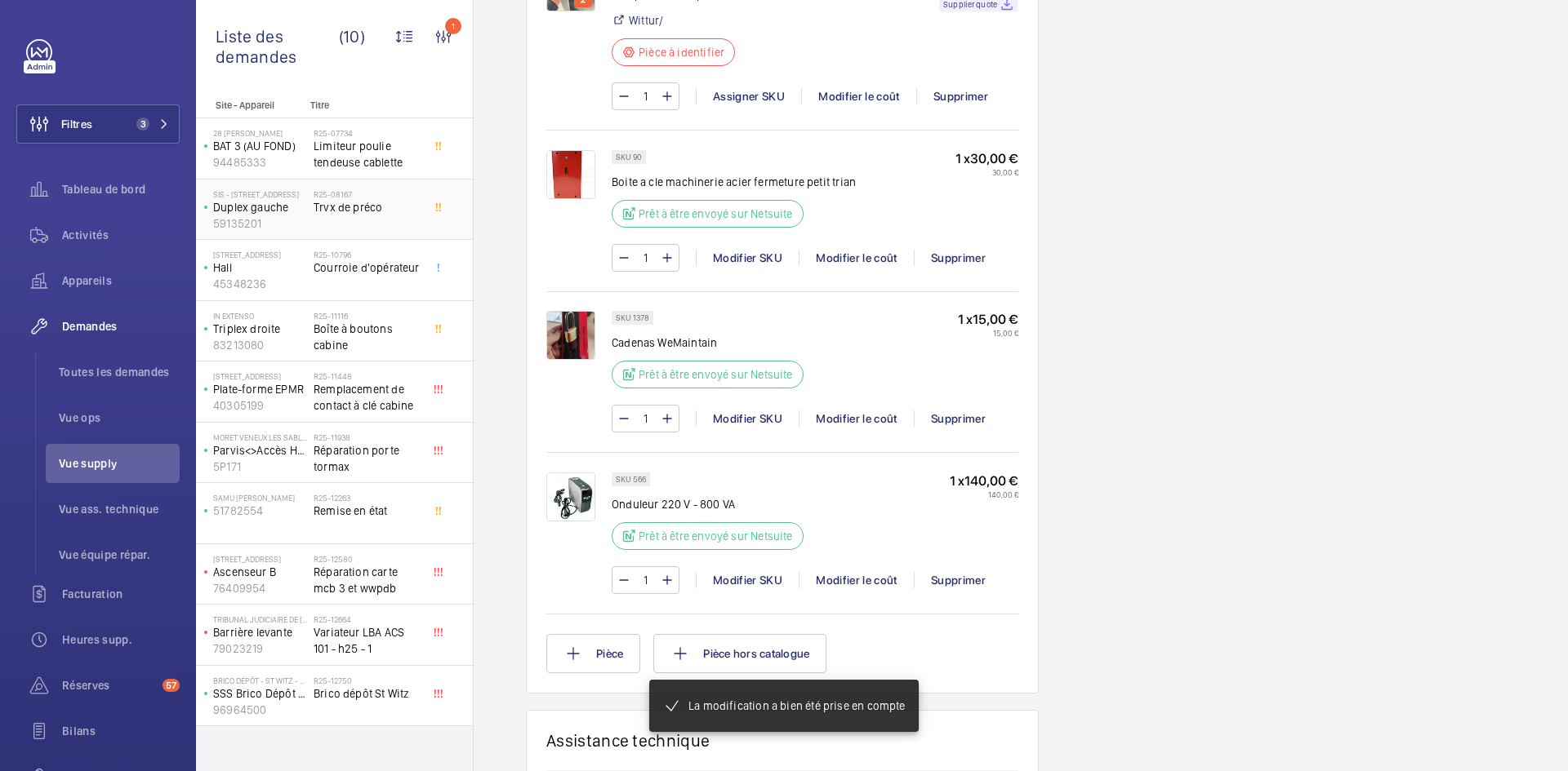
click at [351, 214] on span "Trvx de préco" at bounding box center [367, 207] width 108 height 17
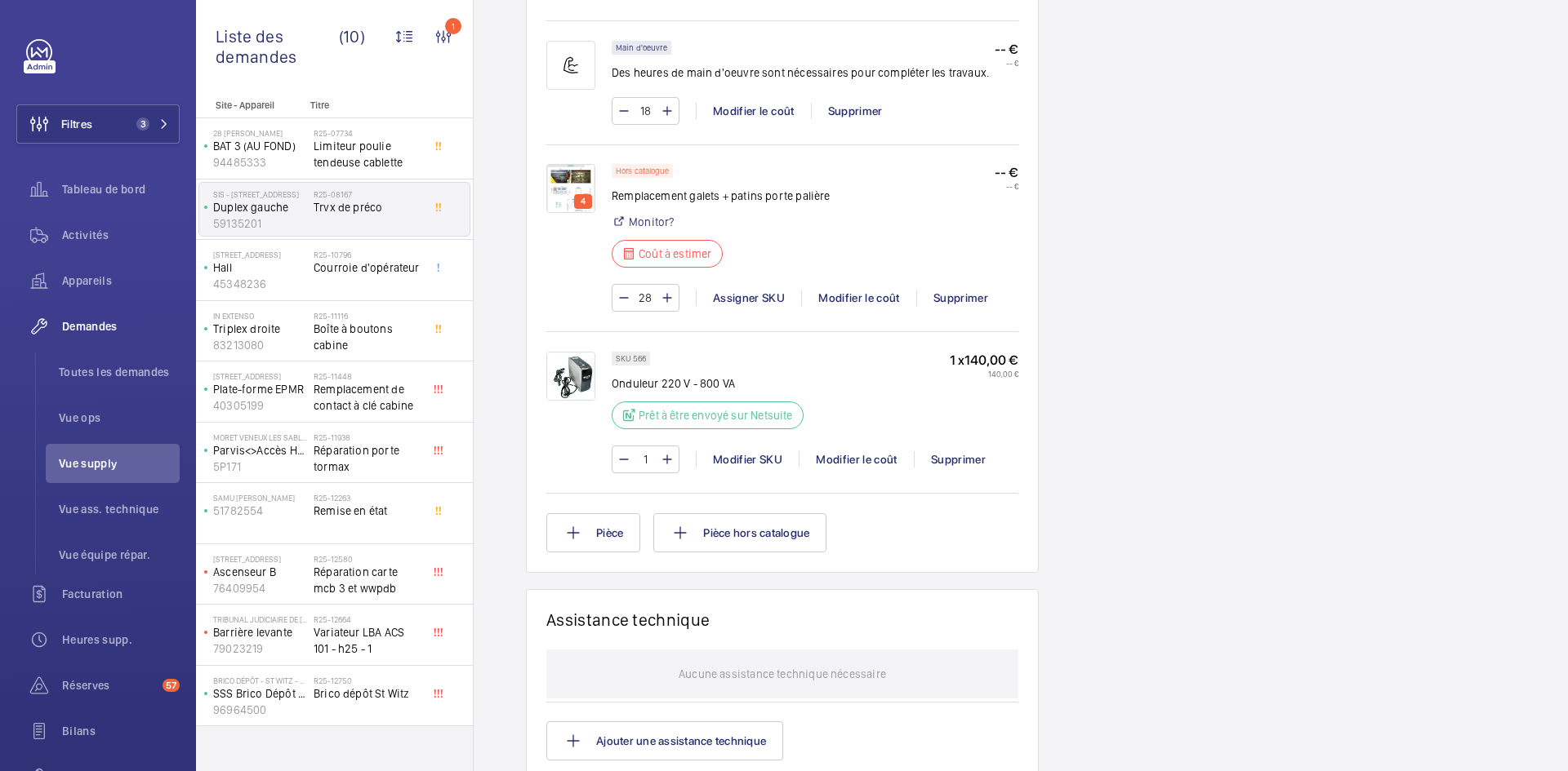
scroll to position [979, 0]
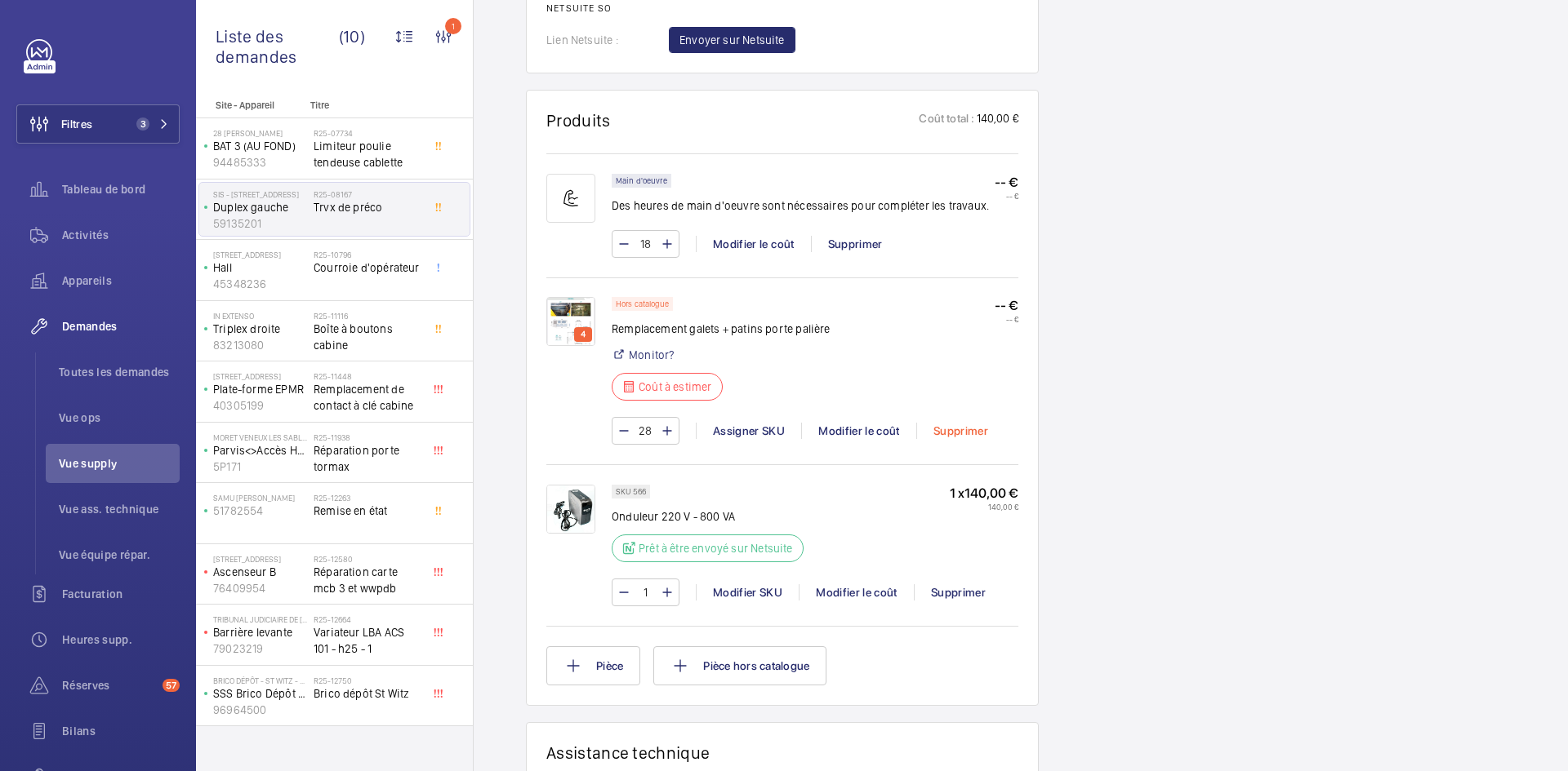
click at [964, 435] on div "Supprimer" at bounding box center [960, 431] width 88 height 17
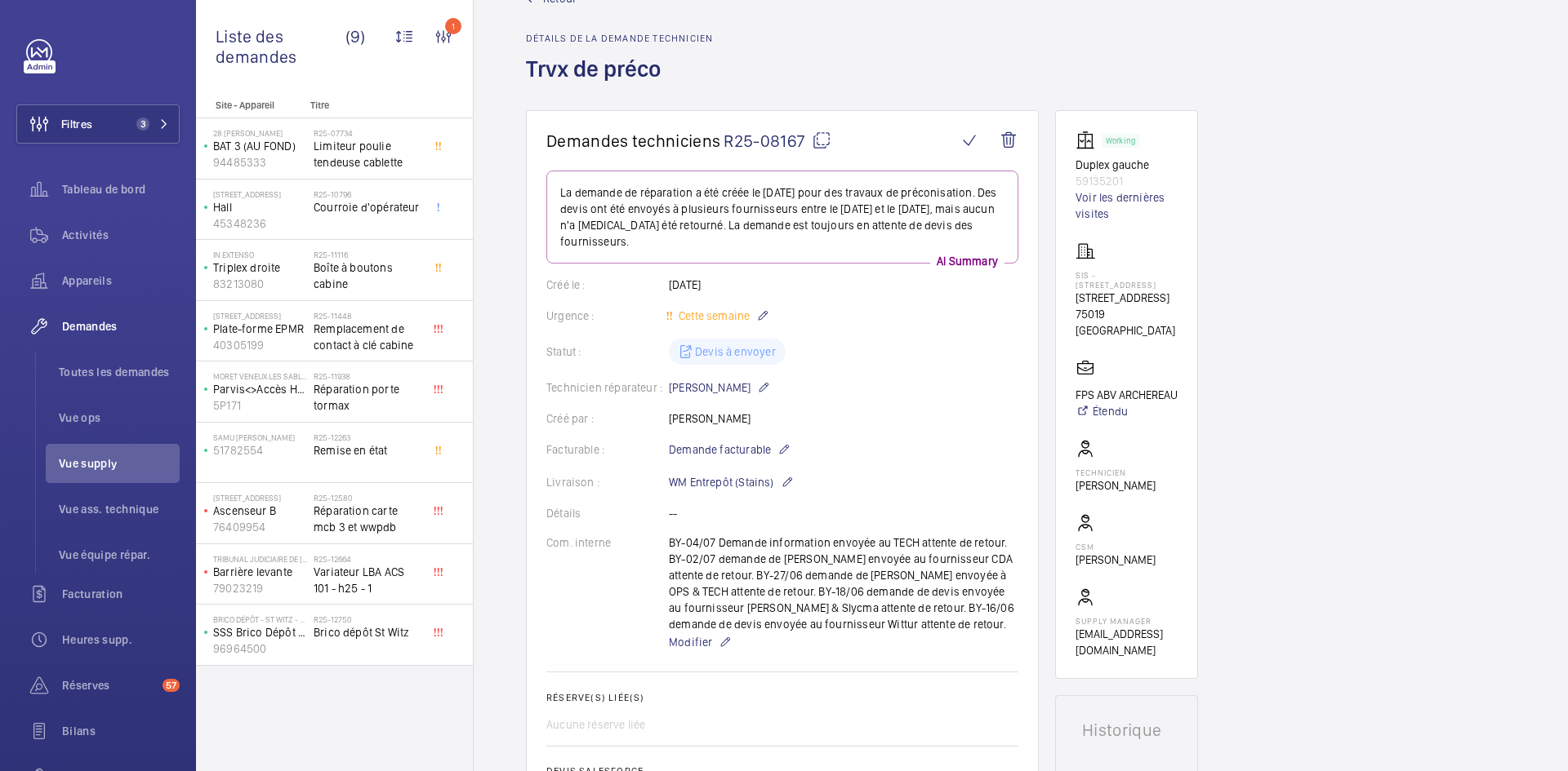
scroll to position [0, 0]
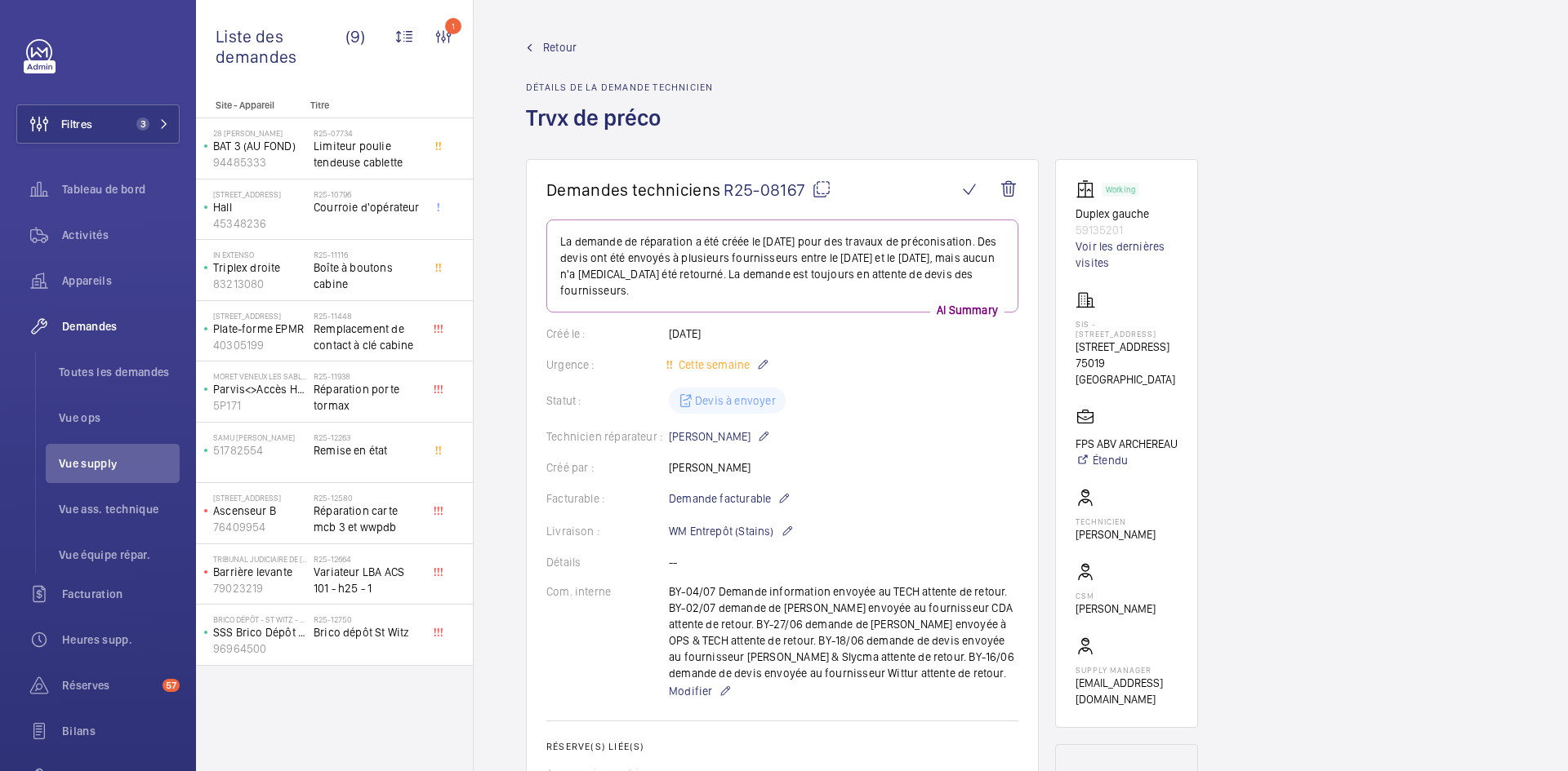
click at [557, 44] on span "Retour" at bounding box center [560, 47] width 33 height 17
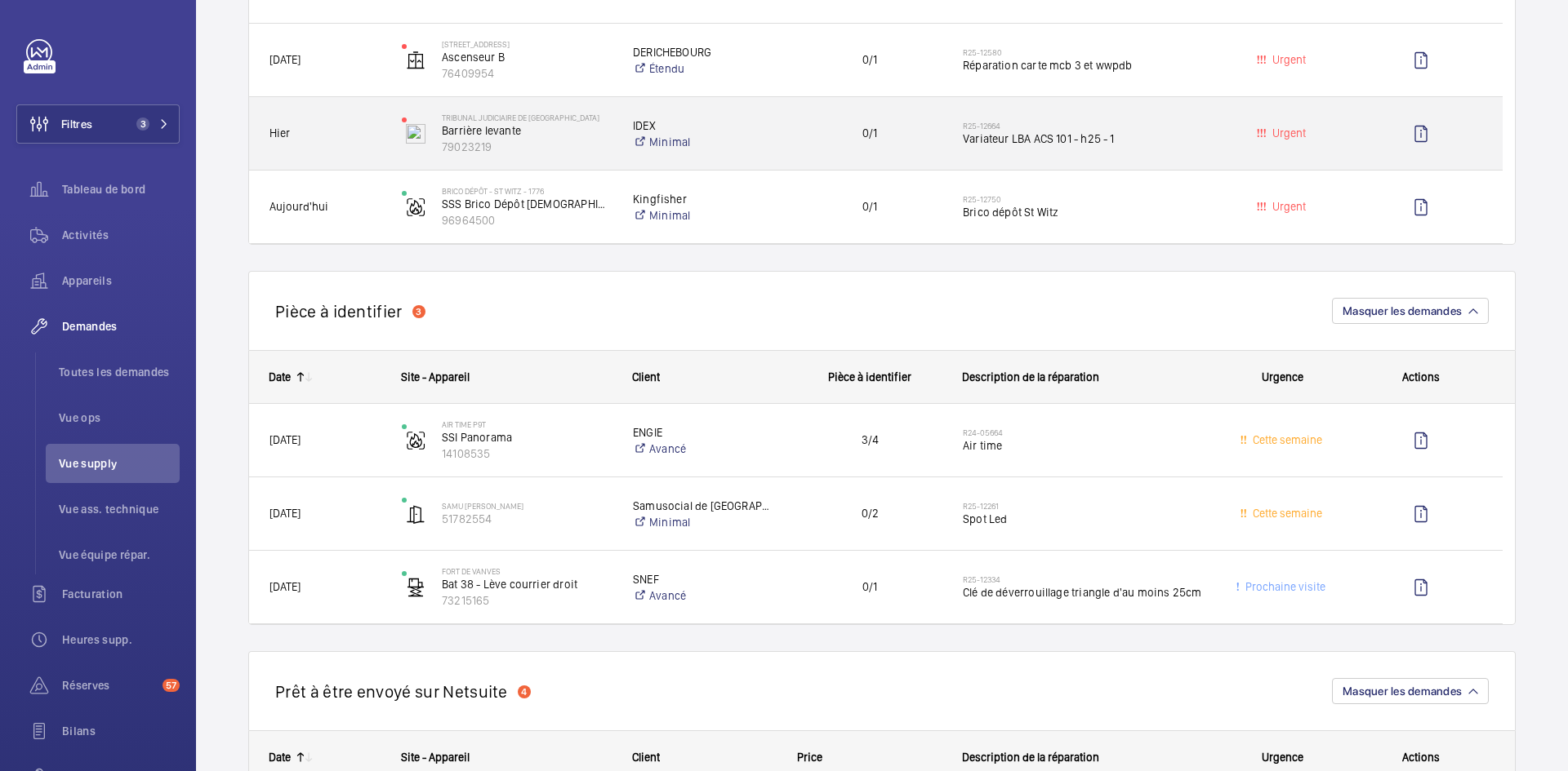
scroll to position [735, 0]
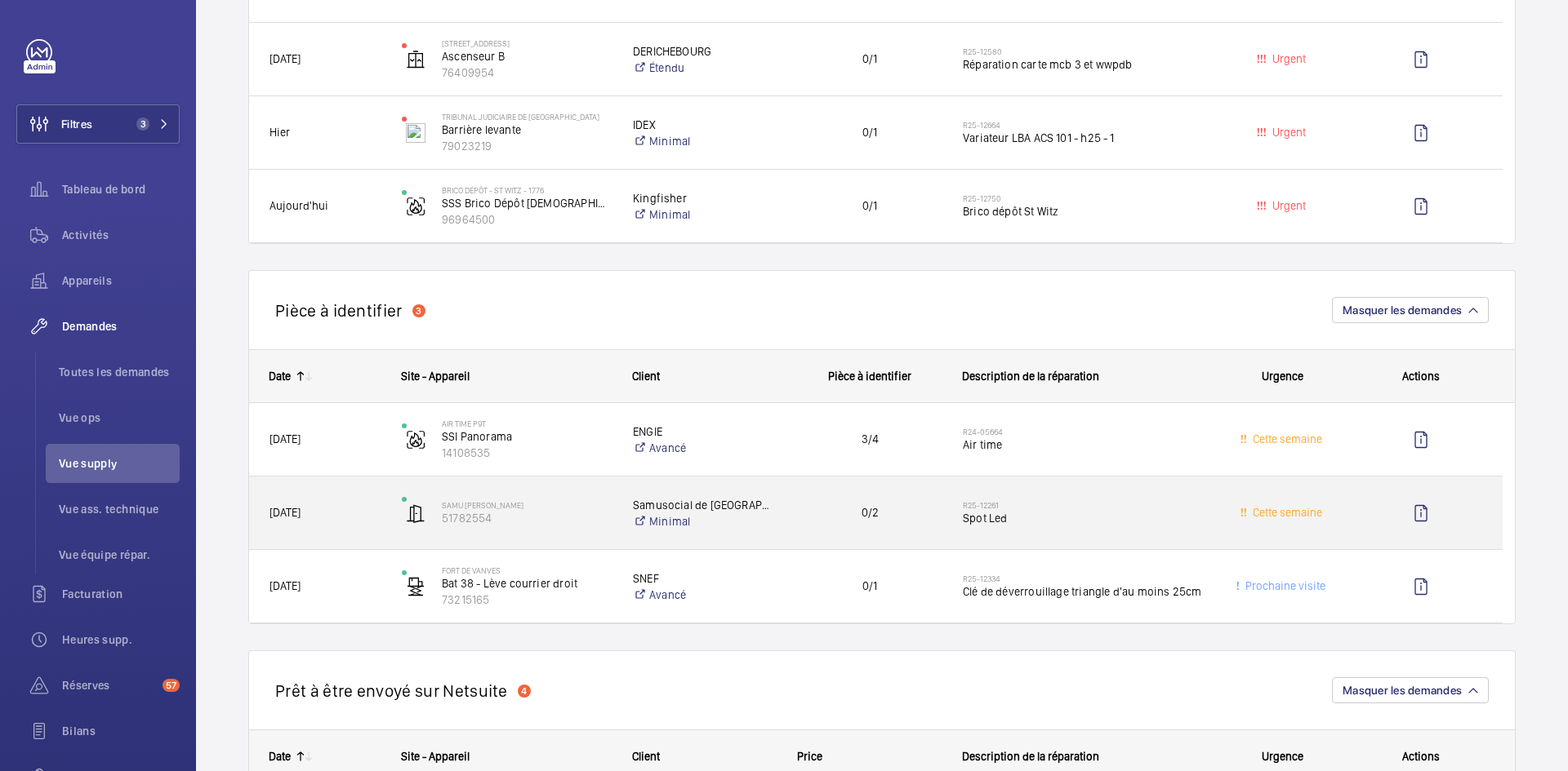
click at [362, 511] on span "15/09/2025" at bounding box center [324, 513] width 111 height 19
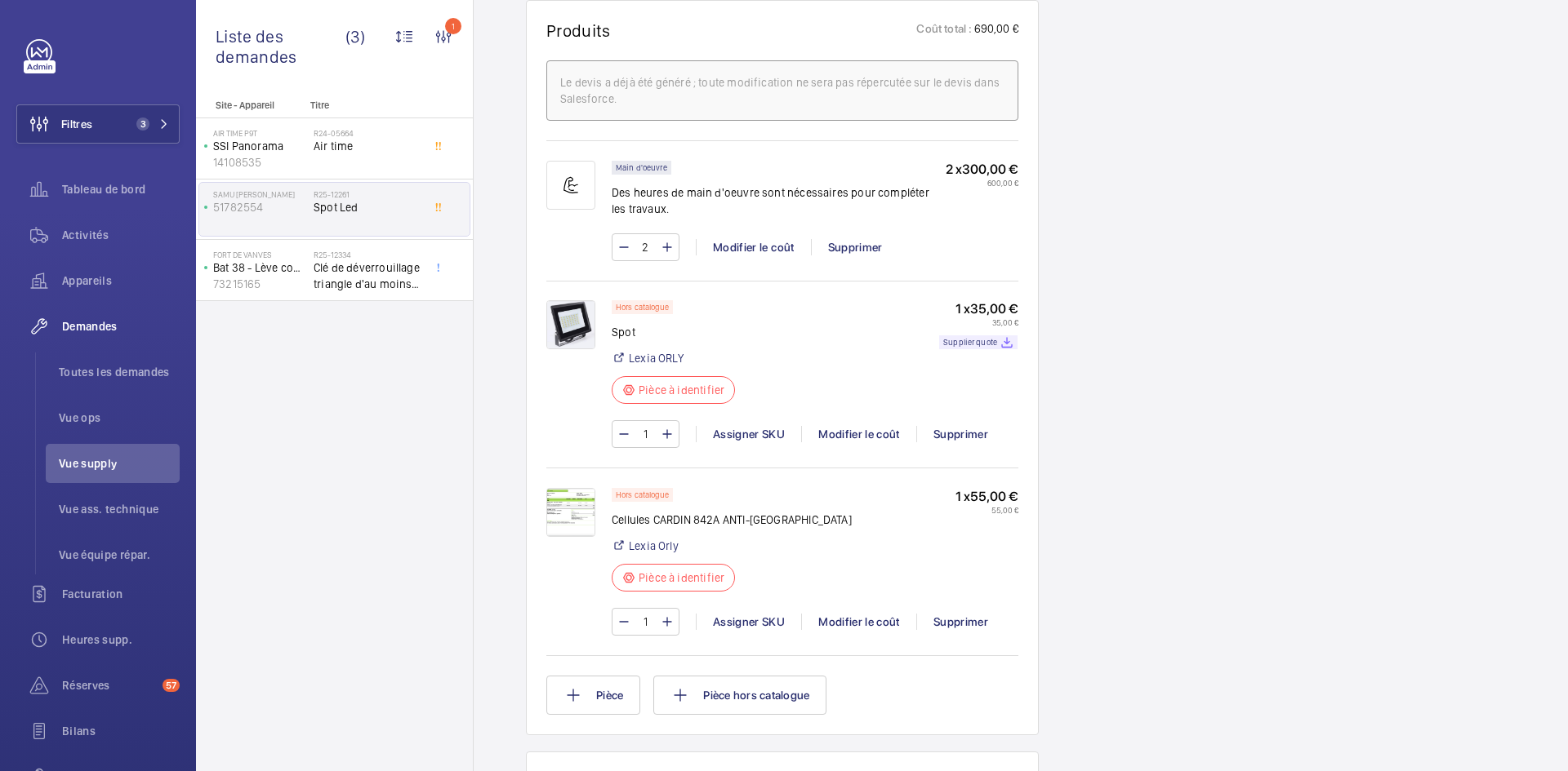
scroll to position [1110, 0]
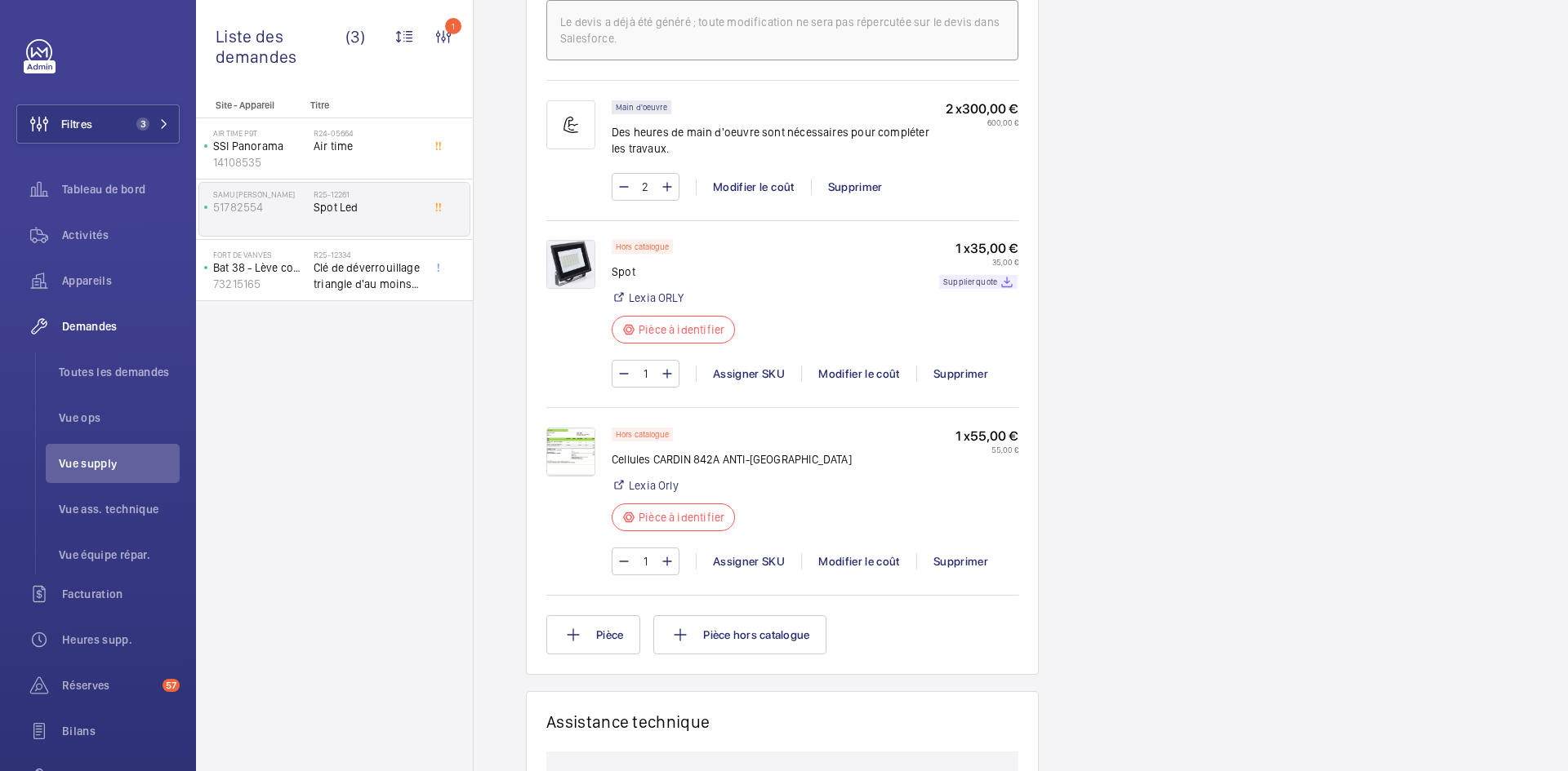
click at [576, 452] on img at bounding box center [571, 451] width 49 height 49
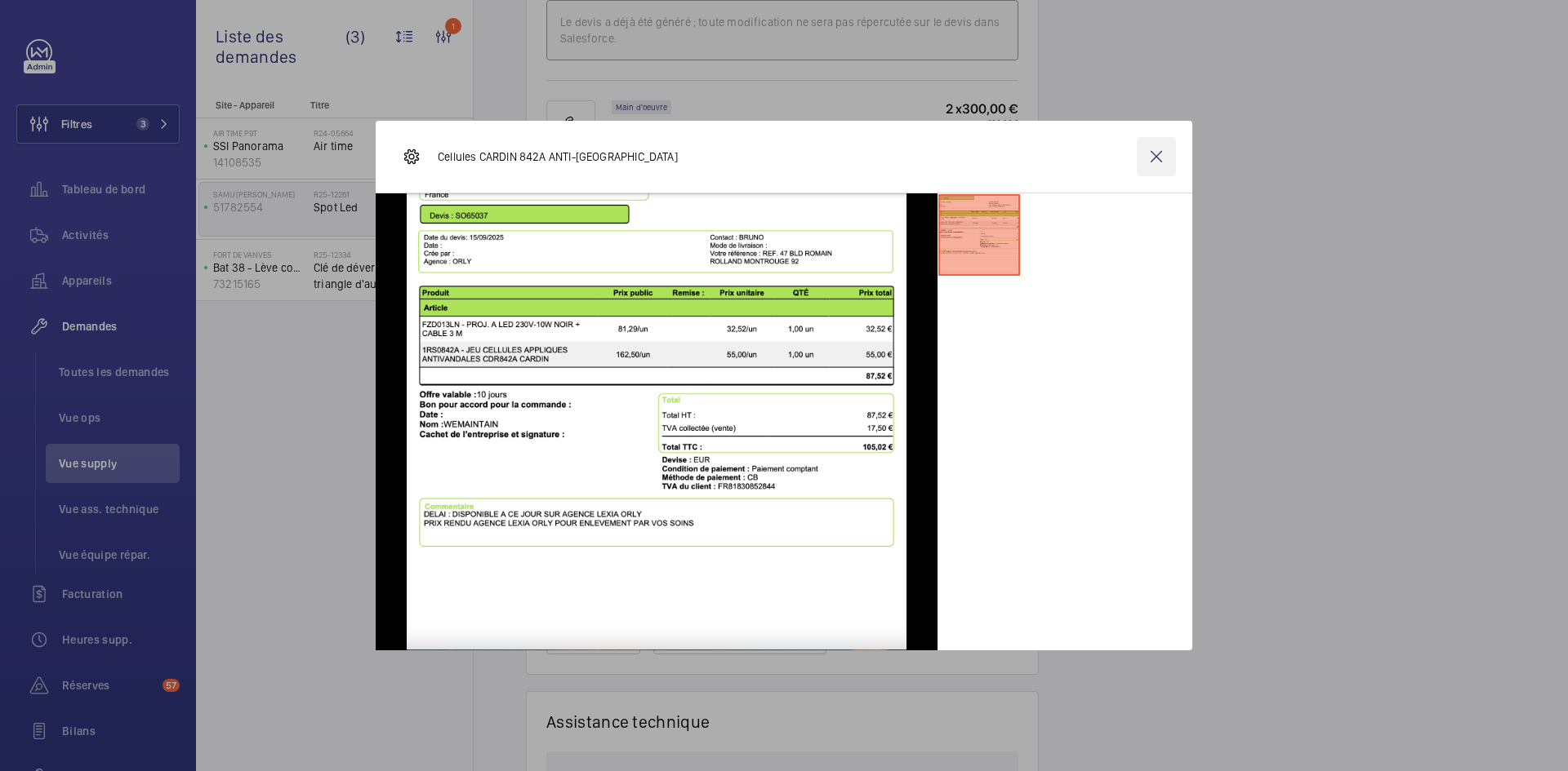
click at [1159, 153] on wm-front-icon-button at bounding box center [1156, 157] width 39 height 39
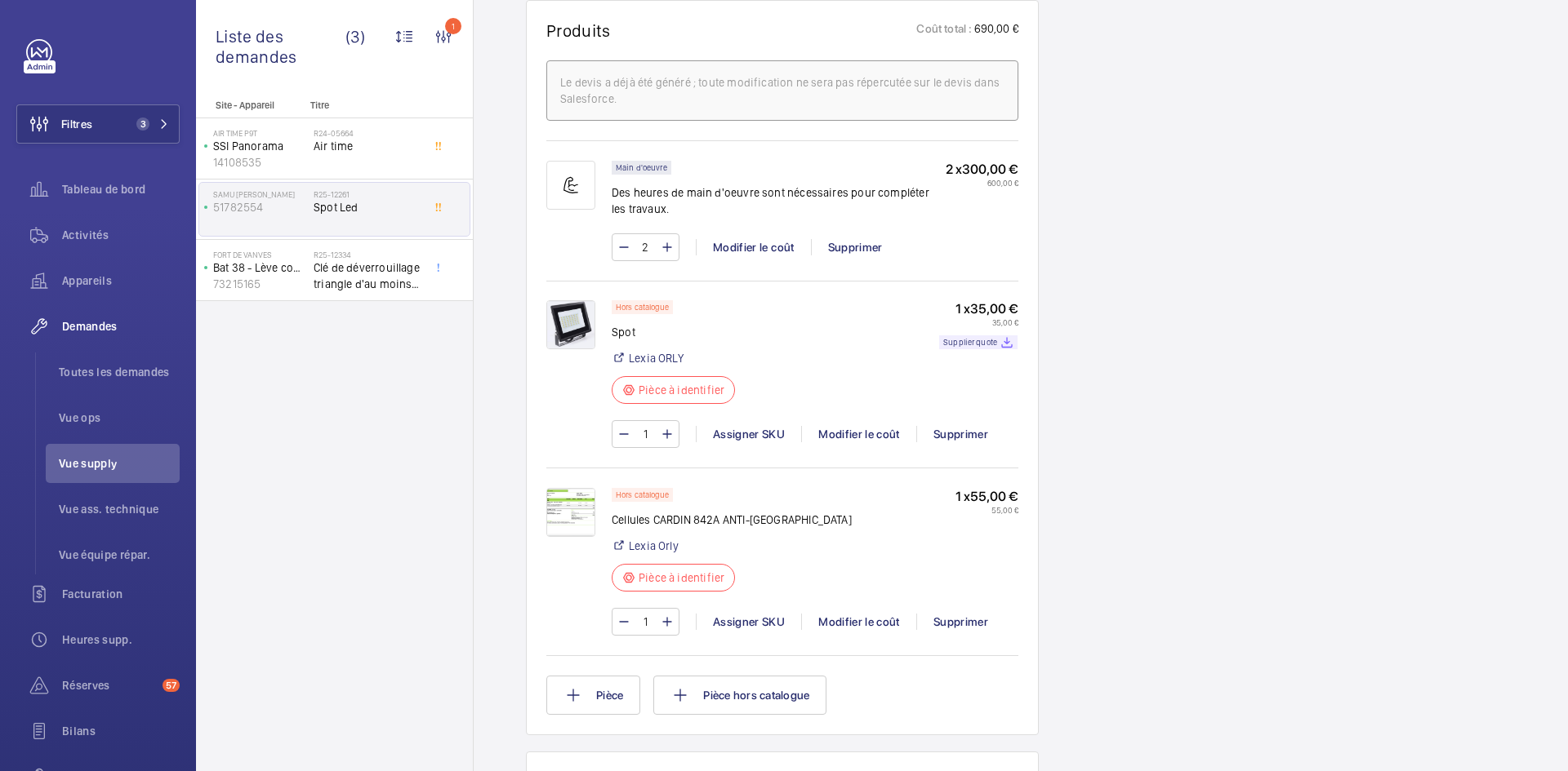
scroll to position [1061, 0]
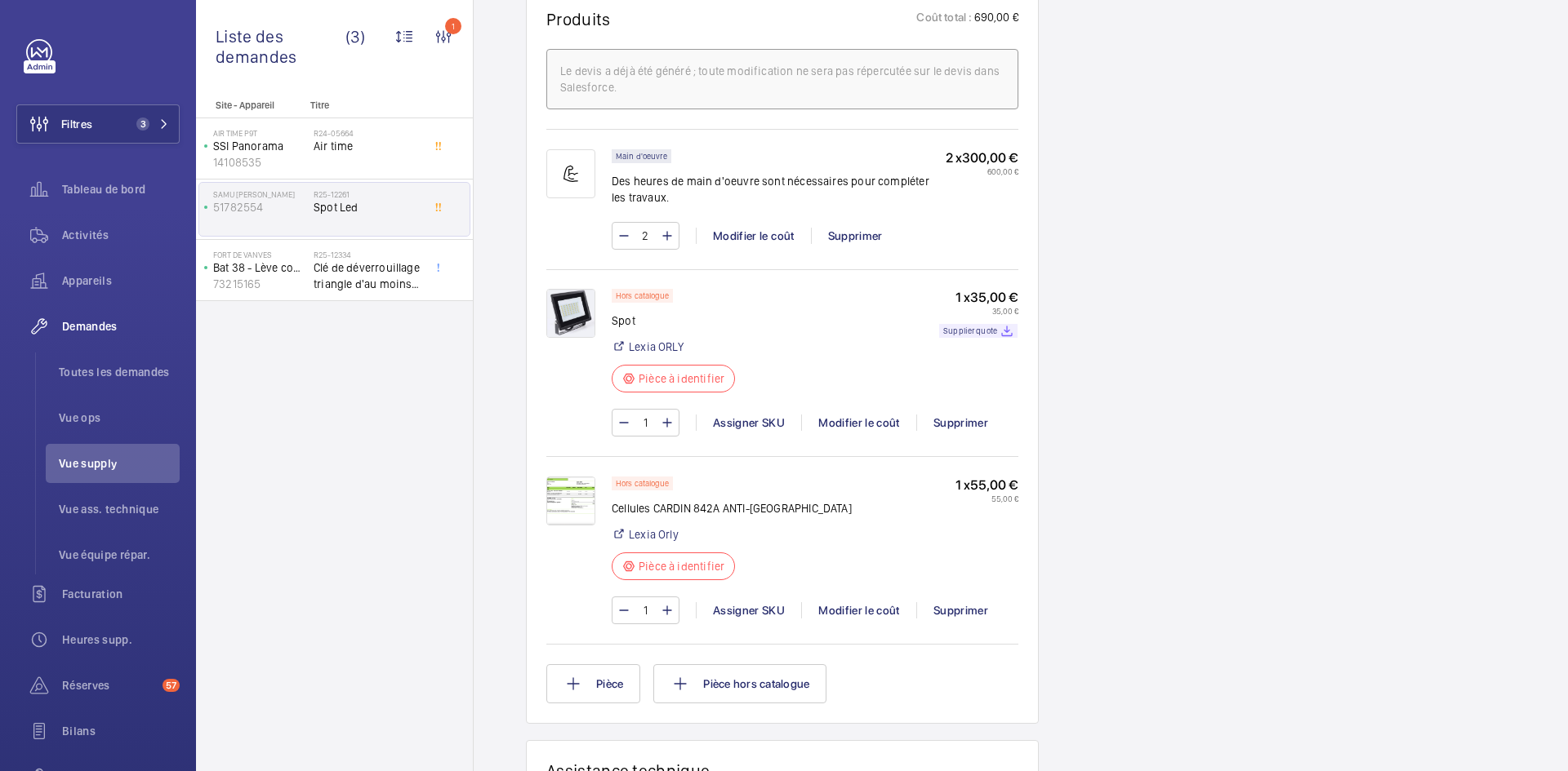
click at [590, 311] on img at bounding box center [571, 313] width 49 height 49
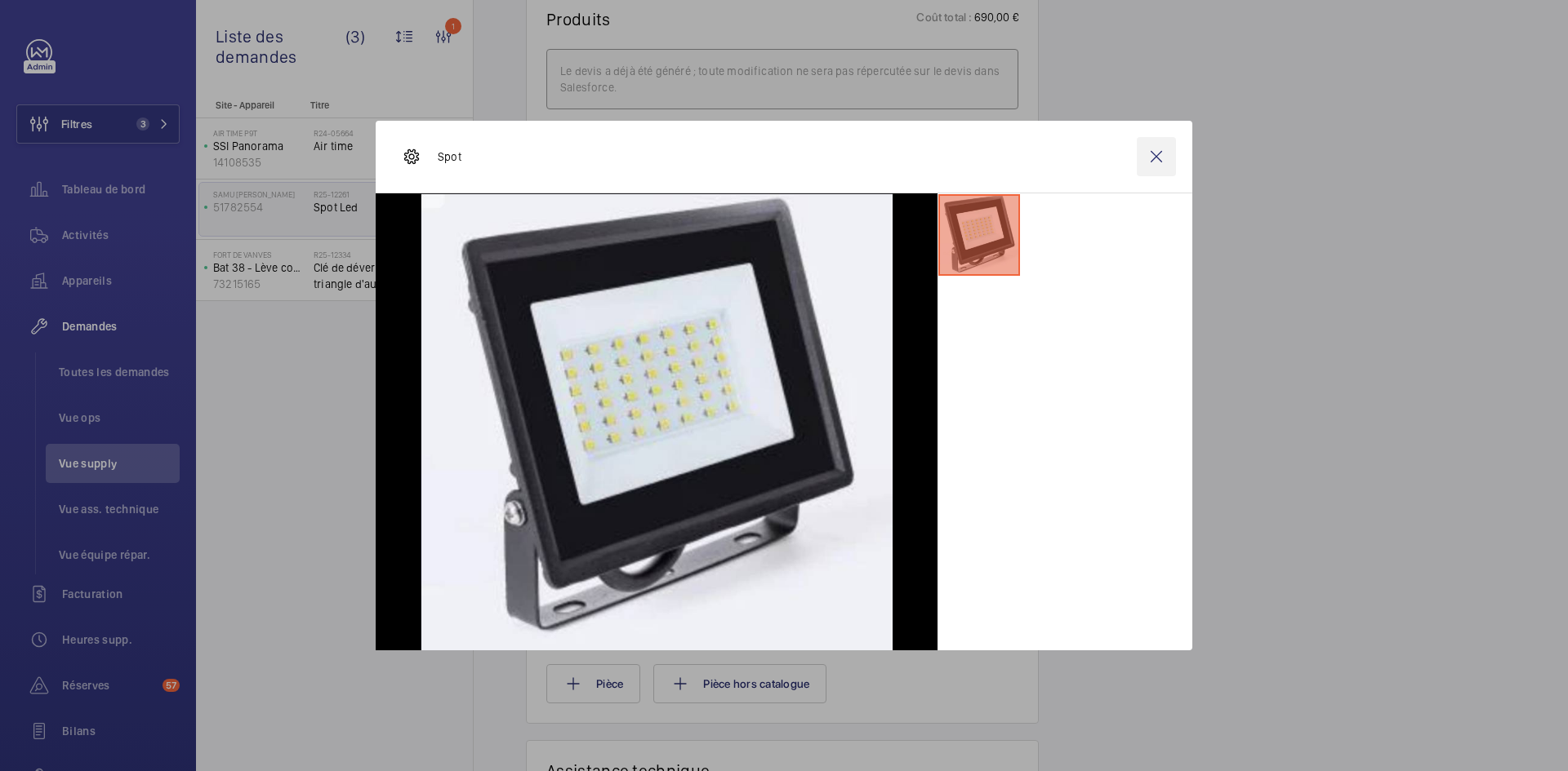
click at [1148, 155] on wm-front-icon-button at bounding box center [1156, 157] width 39 height 39
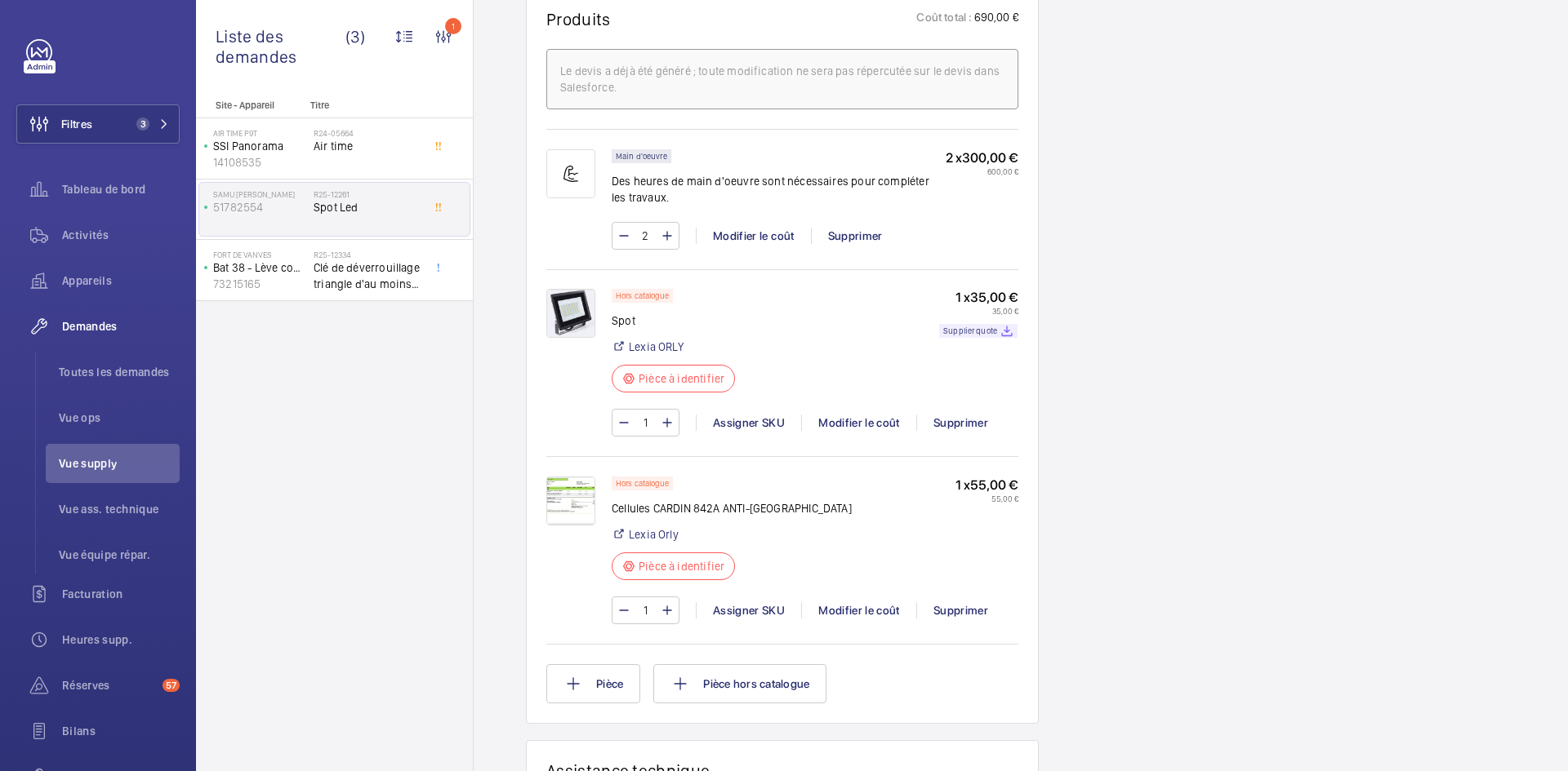
click at [583, 493] on img at bounding box center [571, 501] width 49 height 49
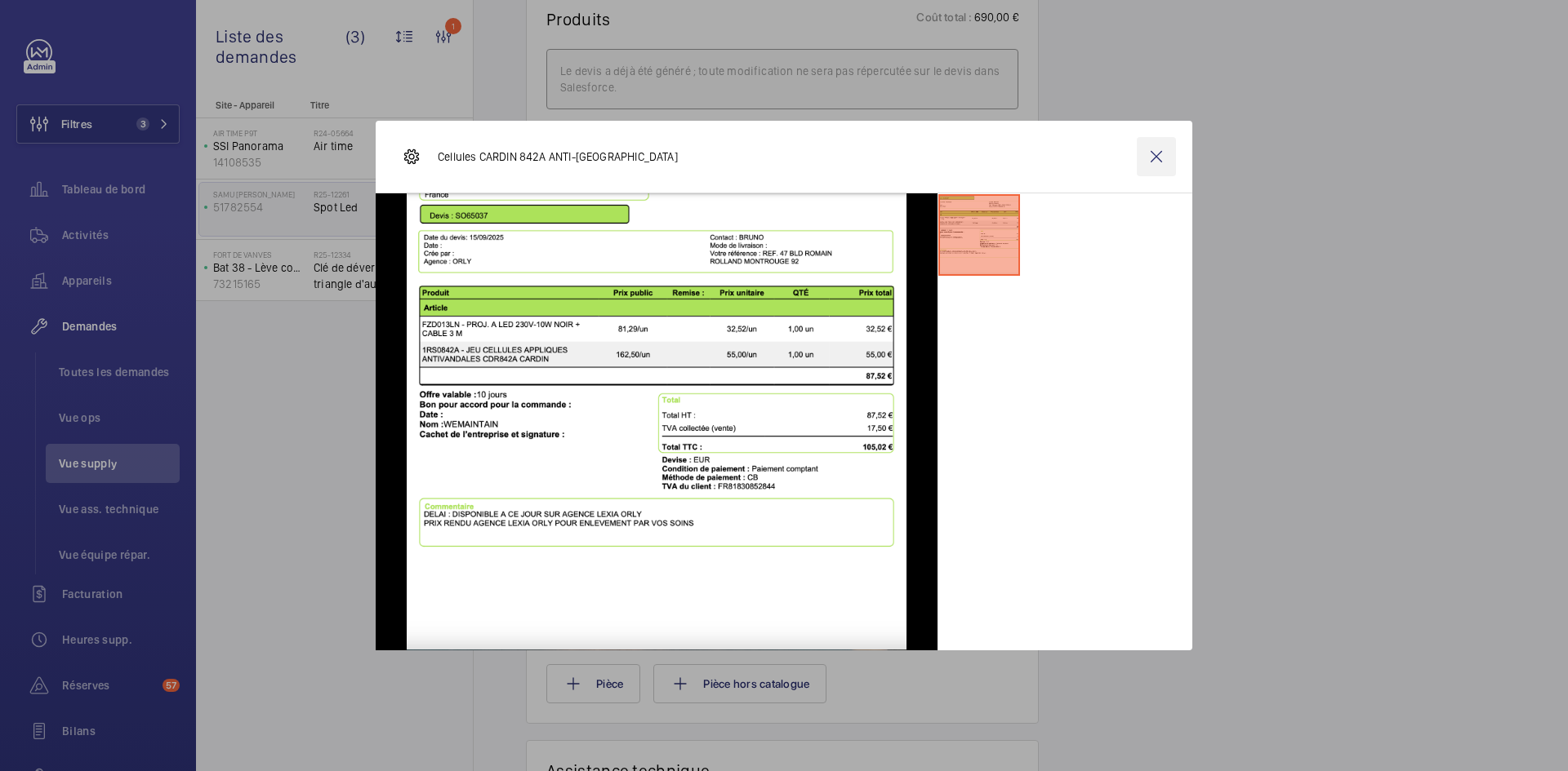
click at [1146, 156] on wm-front-icon-button at bounding box center [1156, 157] width 39 height 39
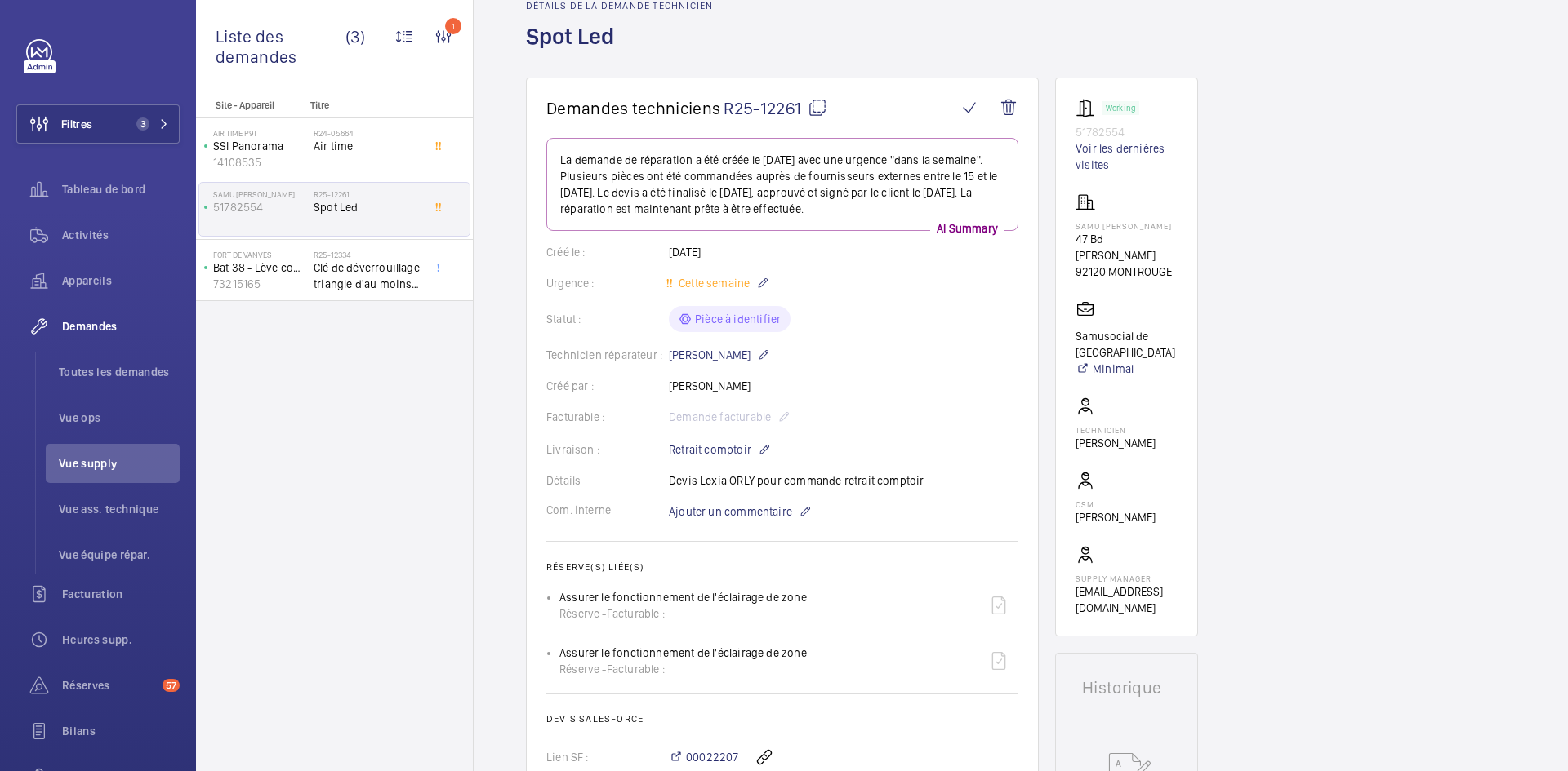
scroll to position [0, 0]
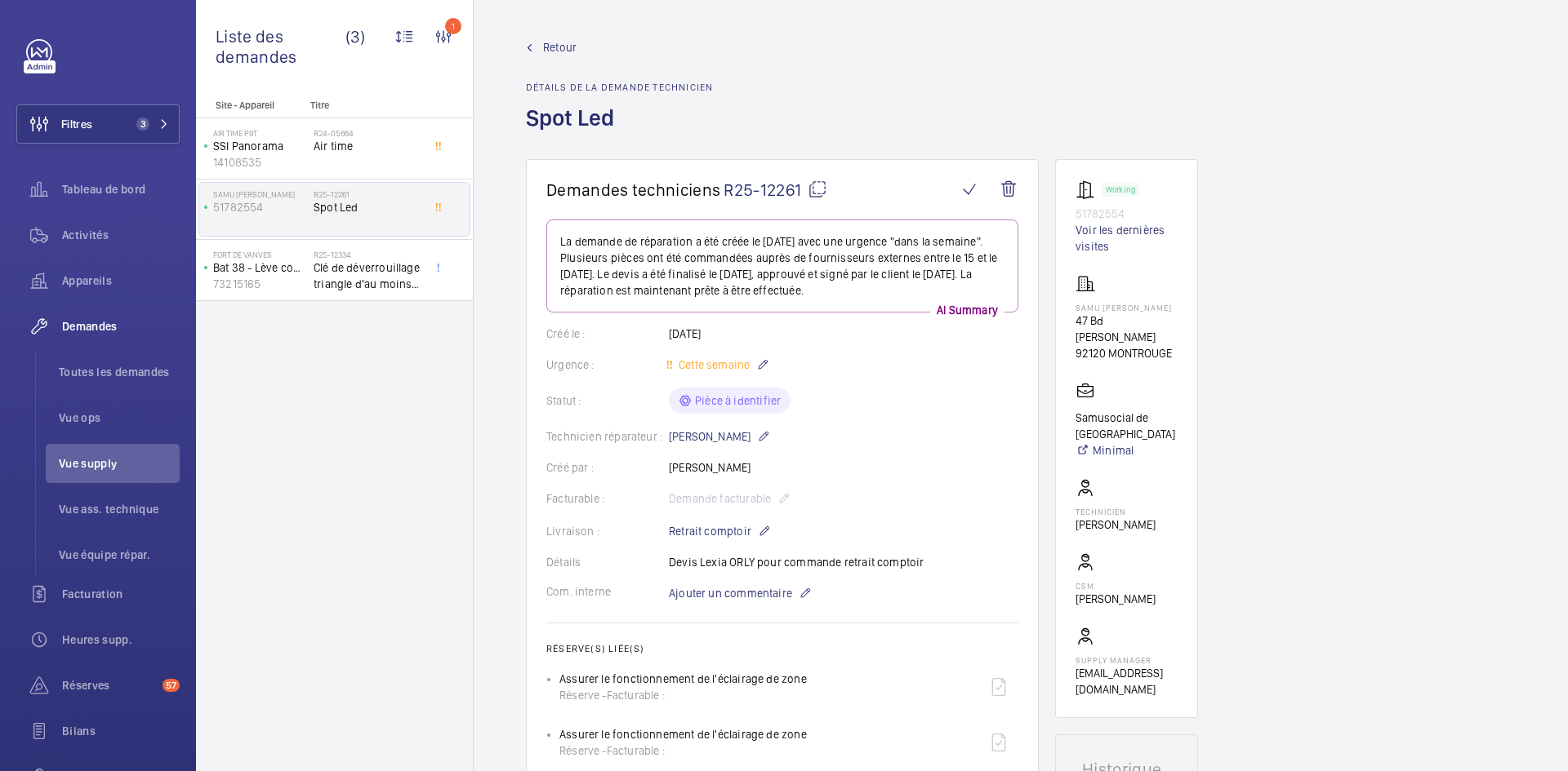
click at [549, 50] on span "Retour" at bounding box center [560, 47] width 33 height 17
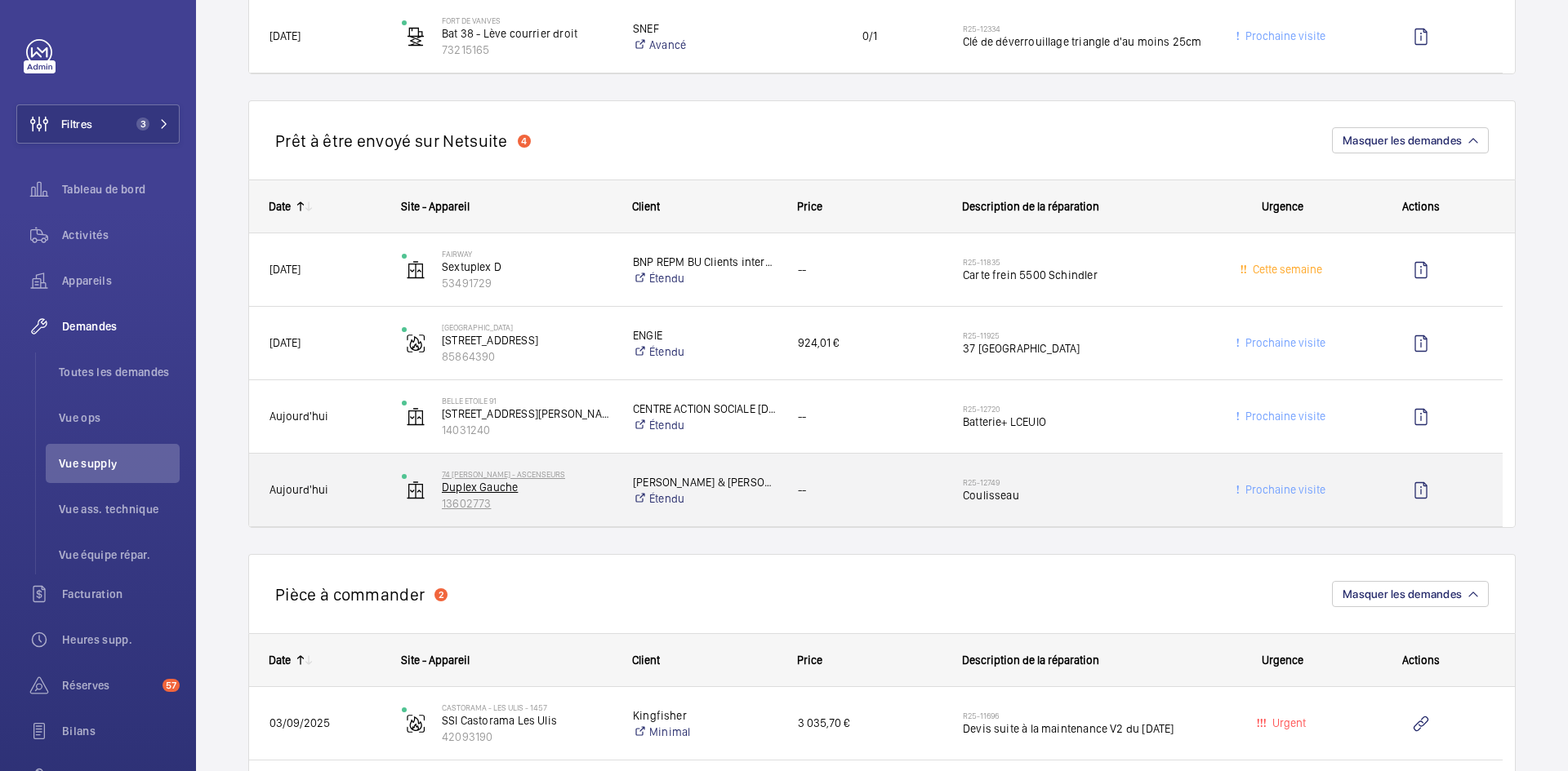
scroll to position [1387, 0]
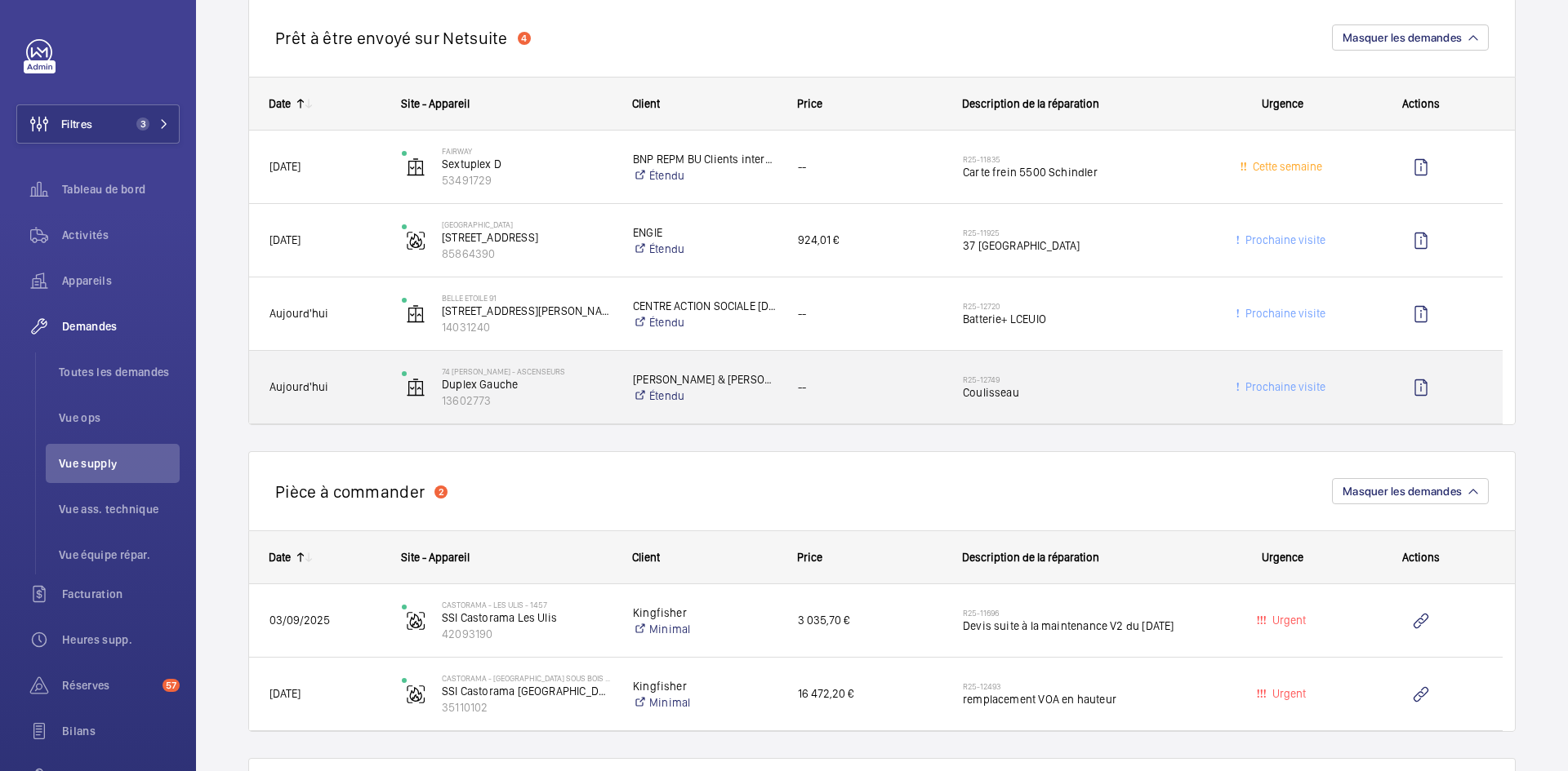
click at [339, 389] on span "Aujourd'hui" at bounding box center [324, 387] width 111 height 19
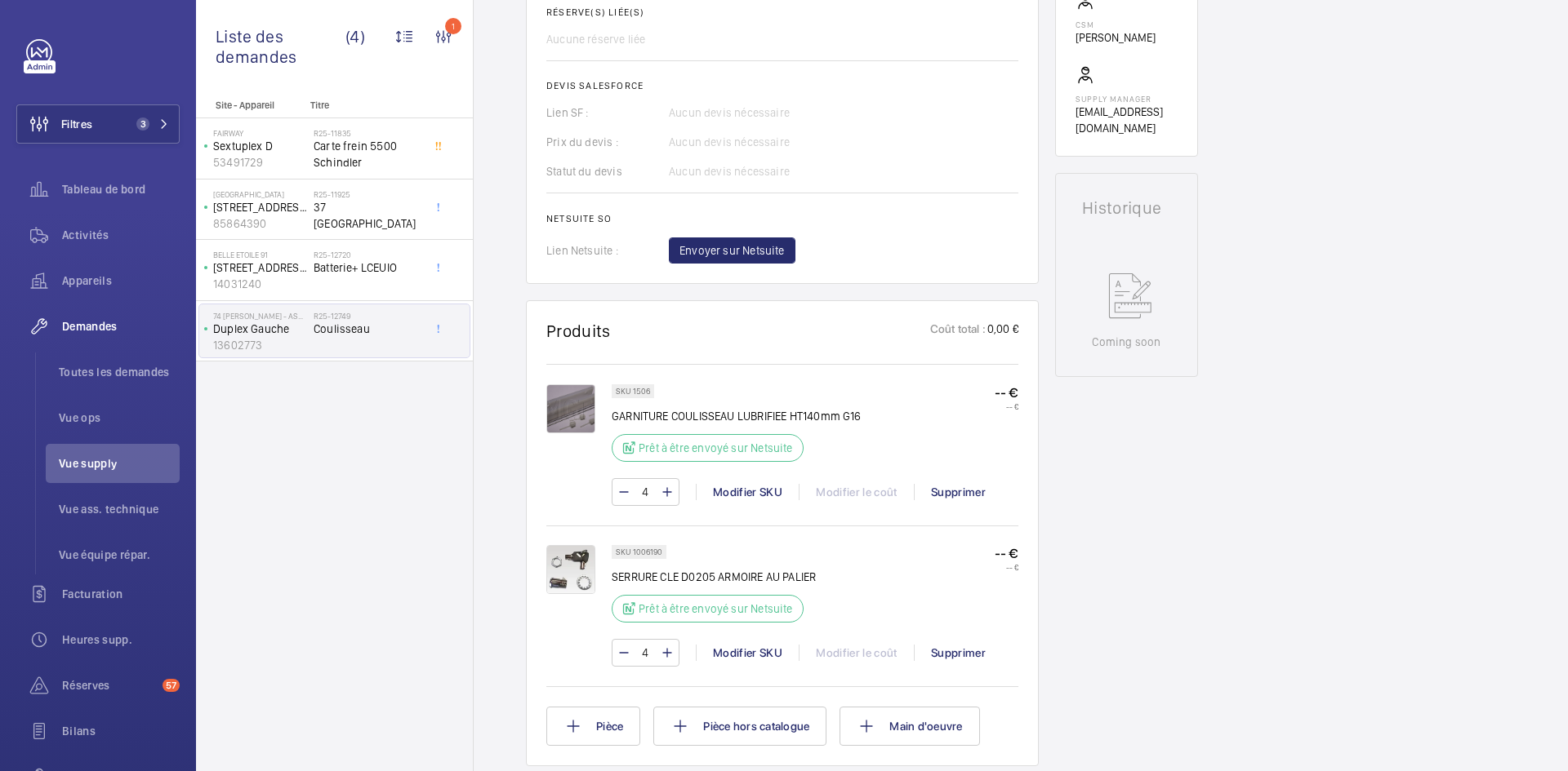
scroll to position [686, 0]
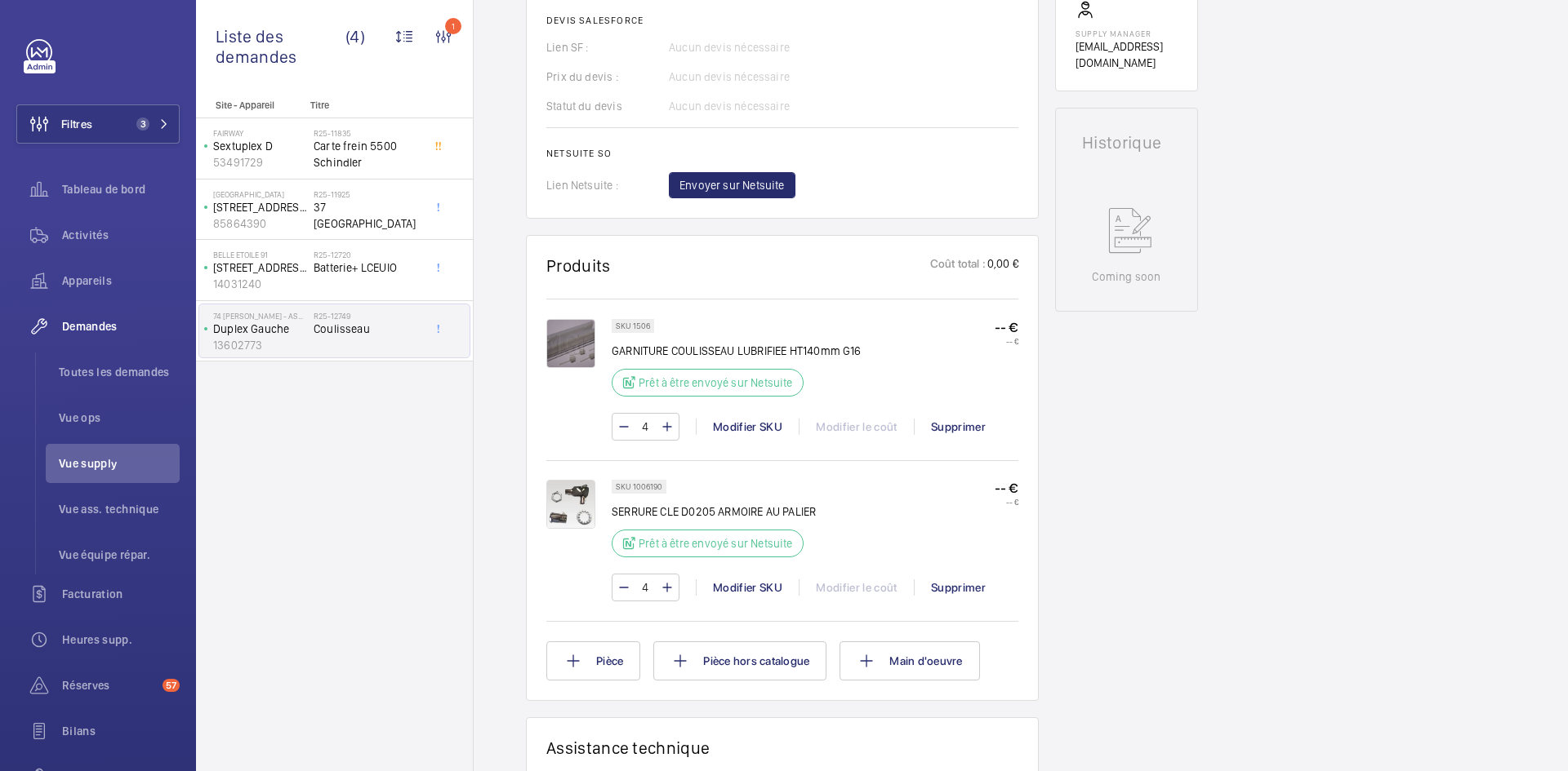
click at [570, 342] on img at bounding box center [571, 343] width 49 height 49
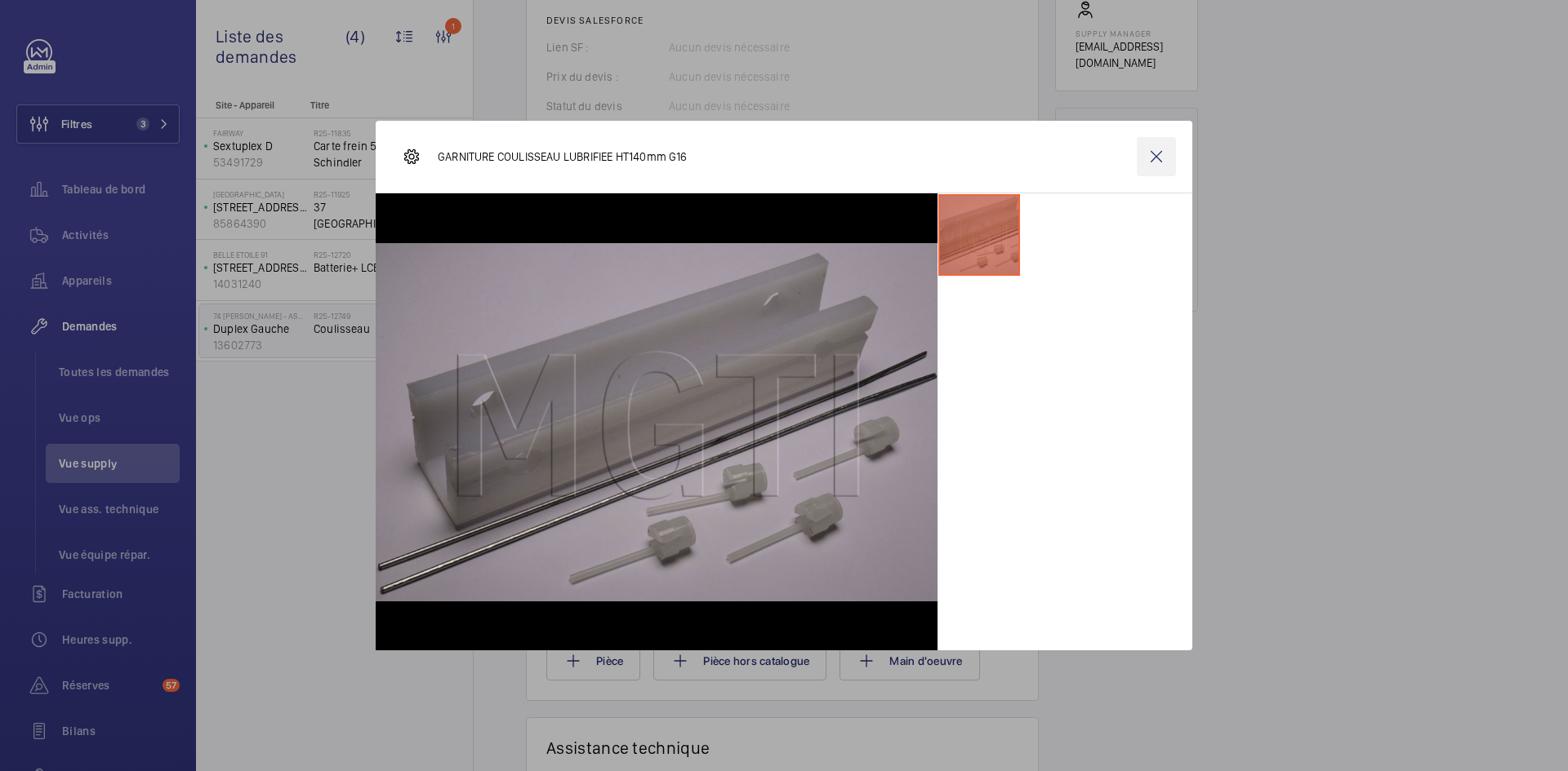
click at [1149, 155] on wm-front-icon-button at bounding box center [1156, 157] width 39 height 39
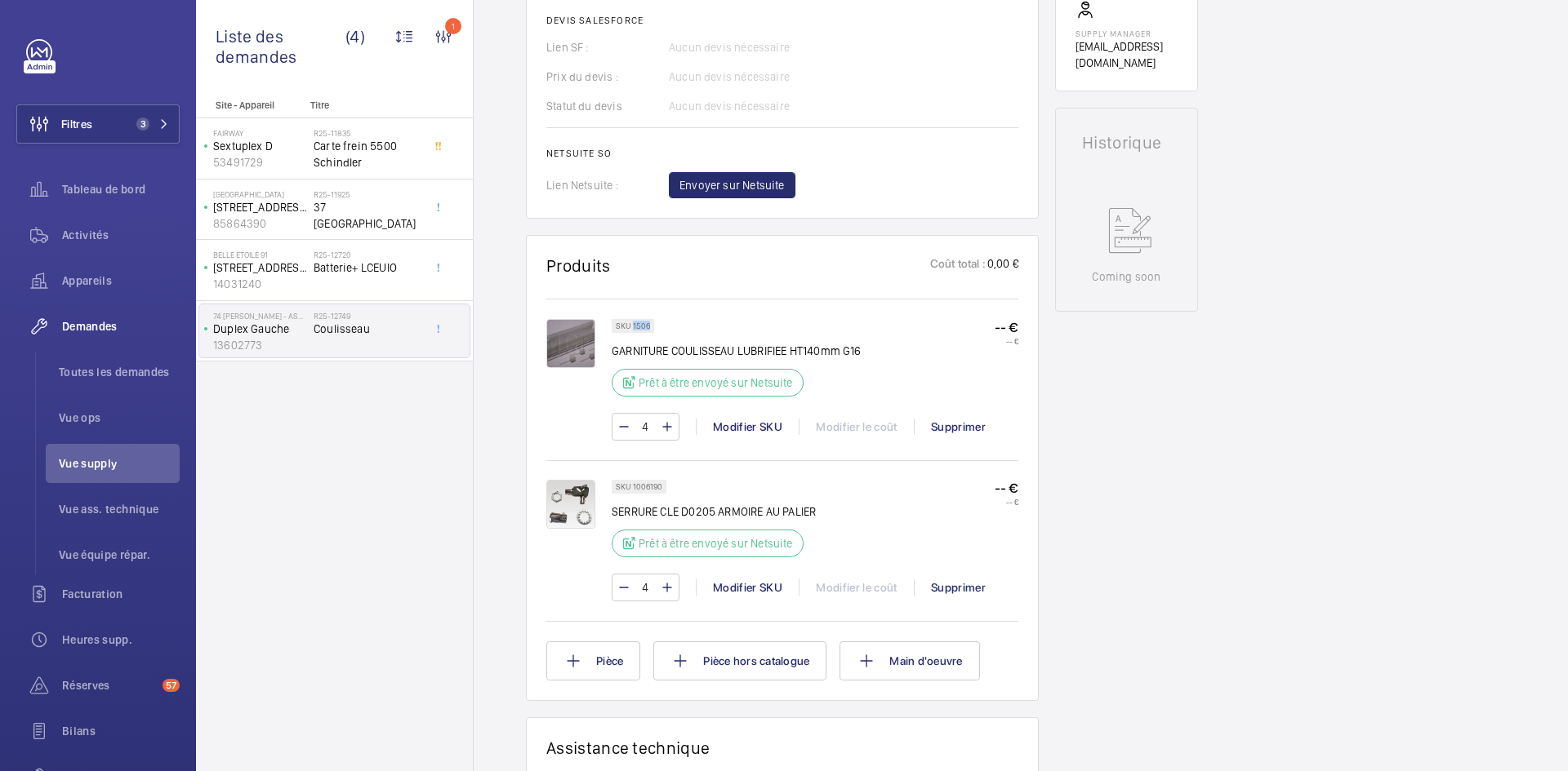
drag, startPoint x: 649, startPoint y: 326, endPoint x: 633, endPoint y: 328, distance: 16.1
click at [633, 328] on p "SKU 1506" at bounding box center [632, 326] width 34 height 6
copy p "1506"
click at [572, 503] on img at bounding box center [571, 504] width 49 height 49
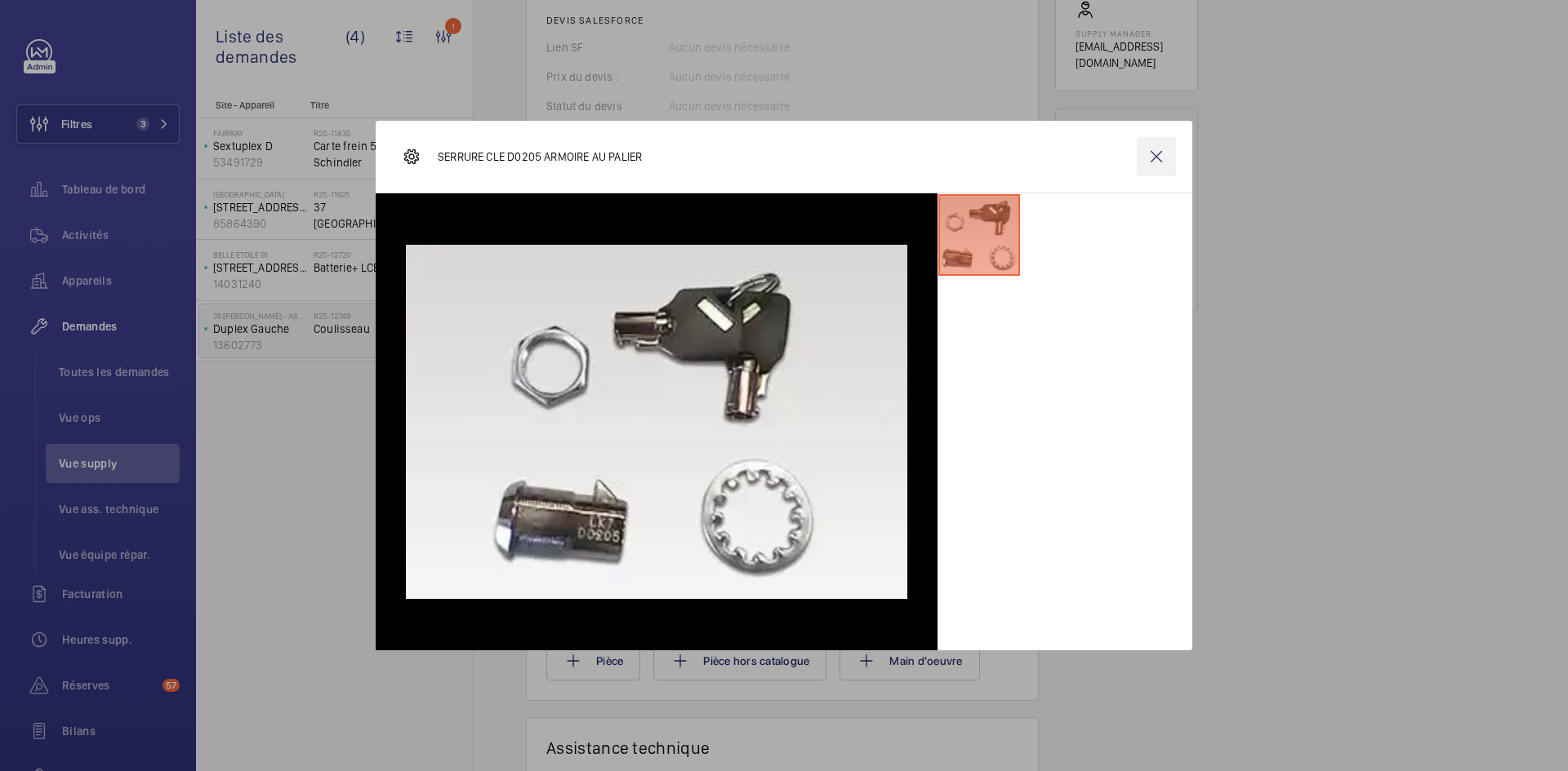
click at [1150, 157] on wm-front-icon-button at bounding box center [1156, 157] width 39 height 39
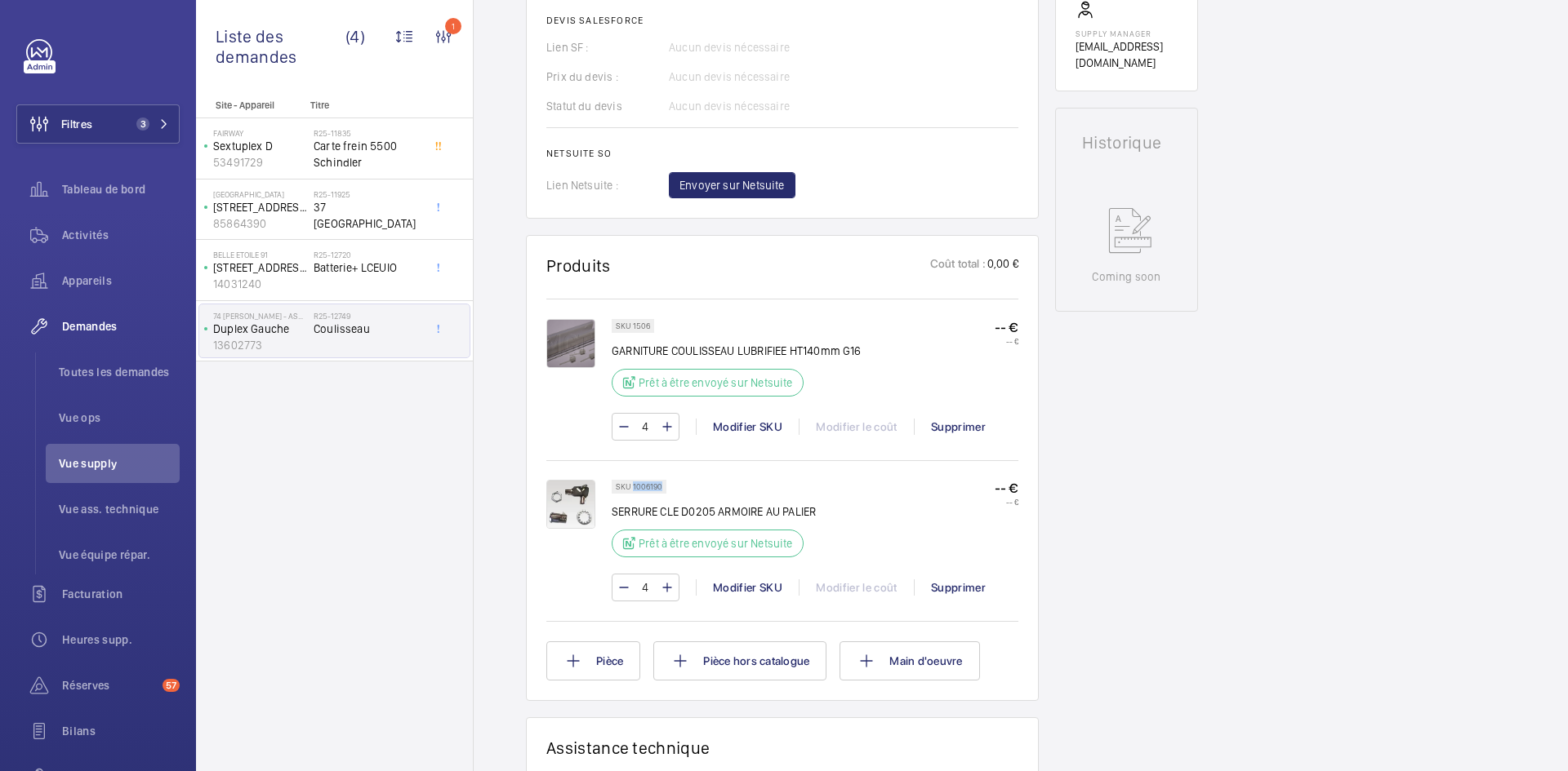
drag, startPoint x: 662, startPoint y: 488, endPoint x: 632, endPoint y: 488, distance: 30.0
click at [632, 488] on p "SKU 1006190" at bounding box center [639, 487] width 46 height 6
copy p "1006190"
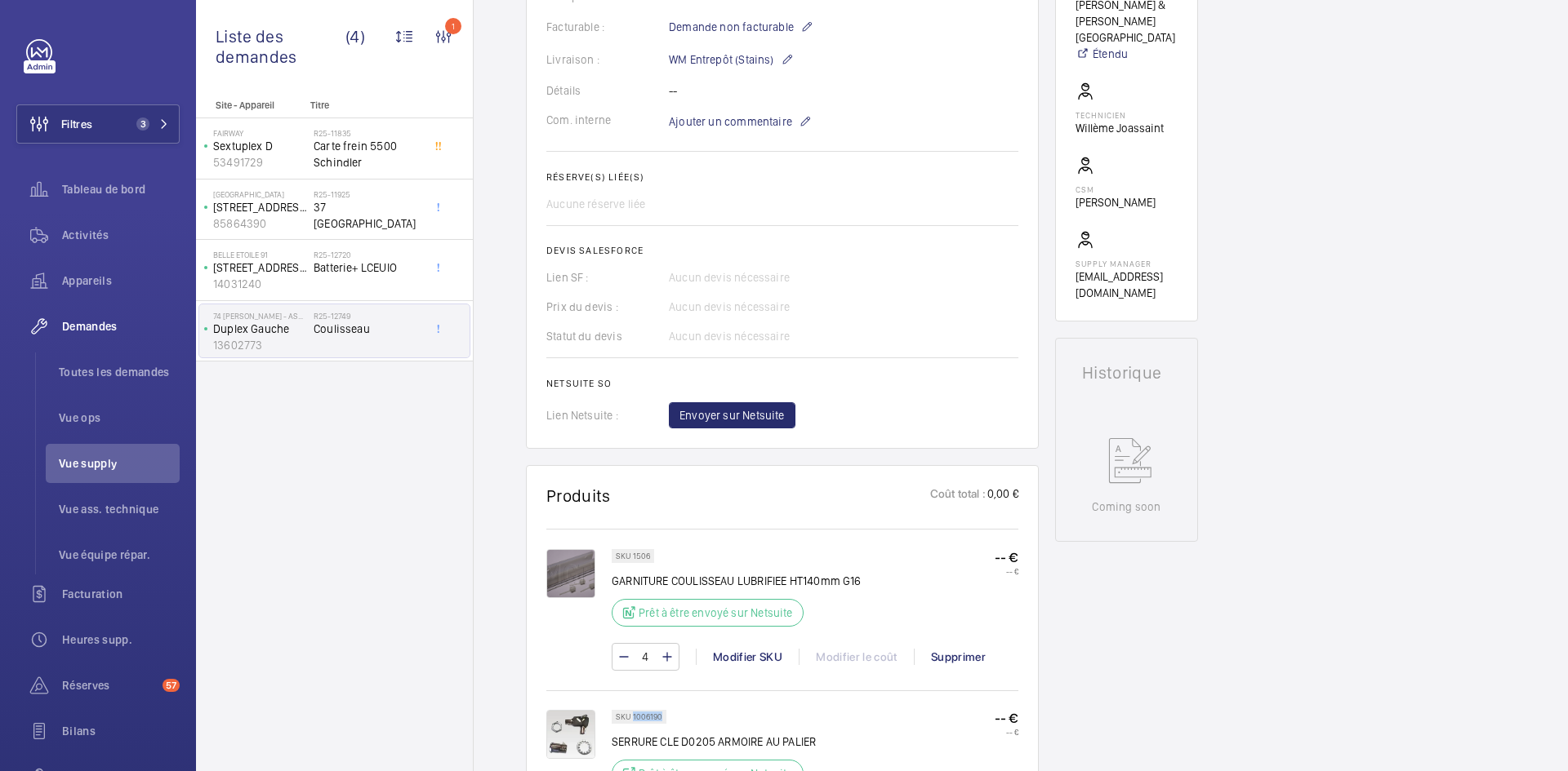
scroll to position [278, 0]
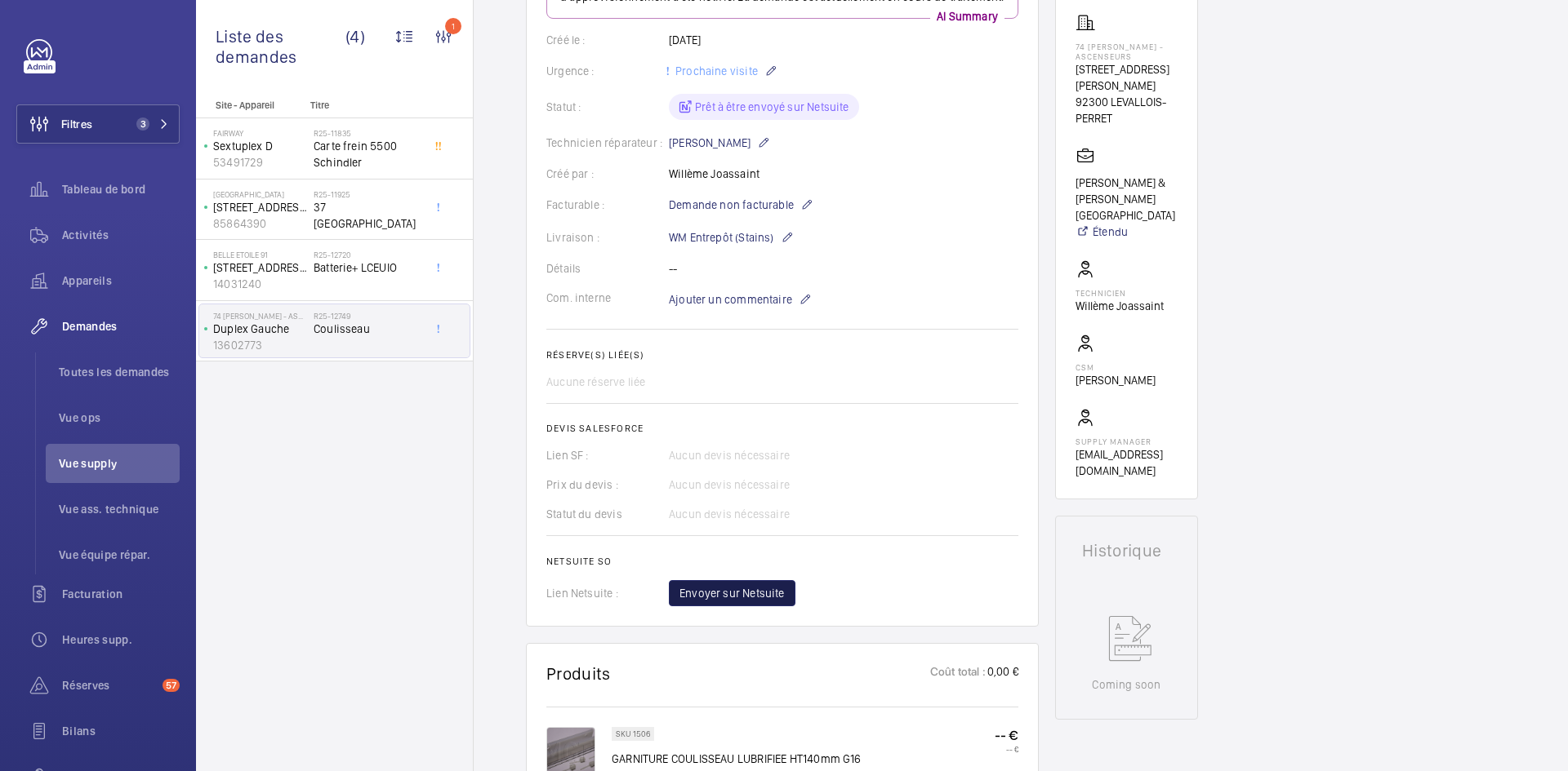
click at [749, 587] on span "Envoyer sur Netsuite" at bounding box center [731, 594] width 105 height 17
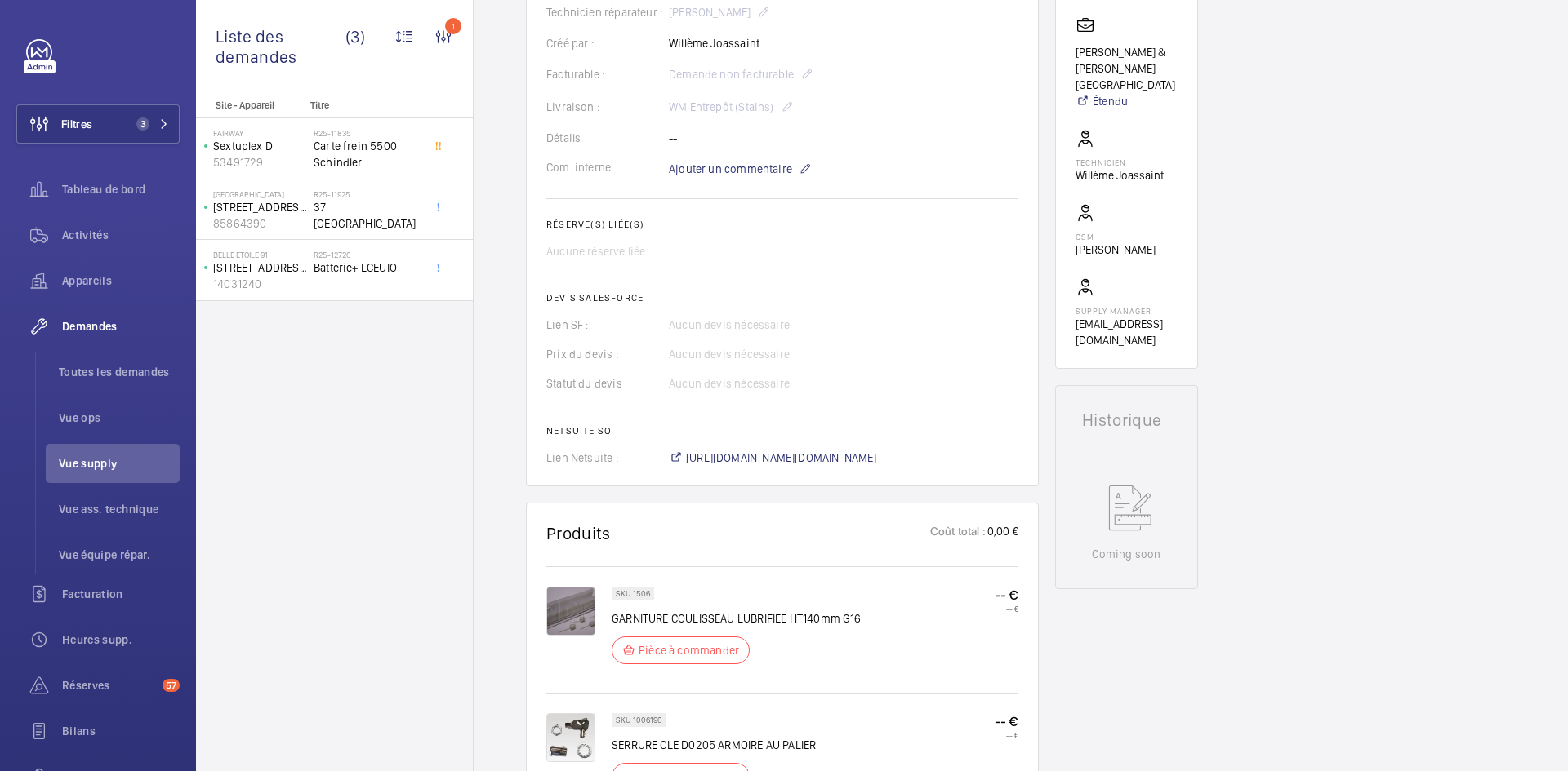
scroll to position [571, 0]
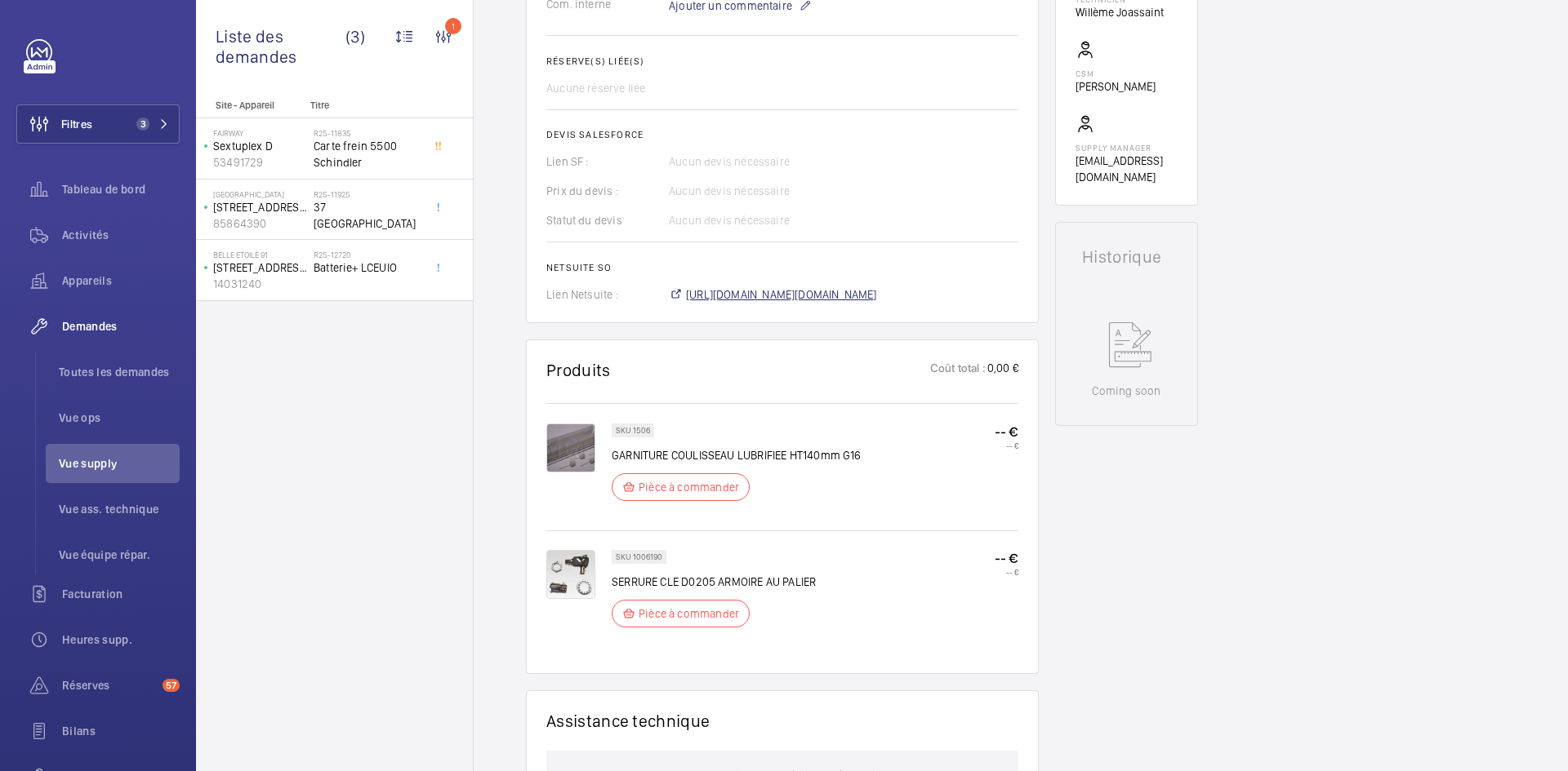
click at [832, 303] on span "https://6461500.app.netsuite.com/app/accounting/transactions/salesord.nl?id=303…" at bounding box center [782, 294] width 191 height 17
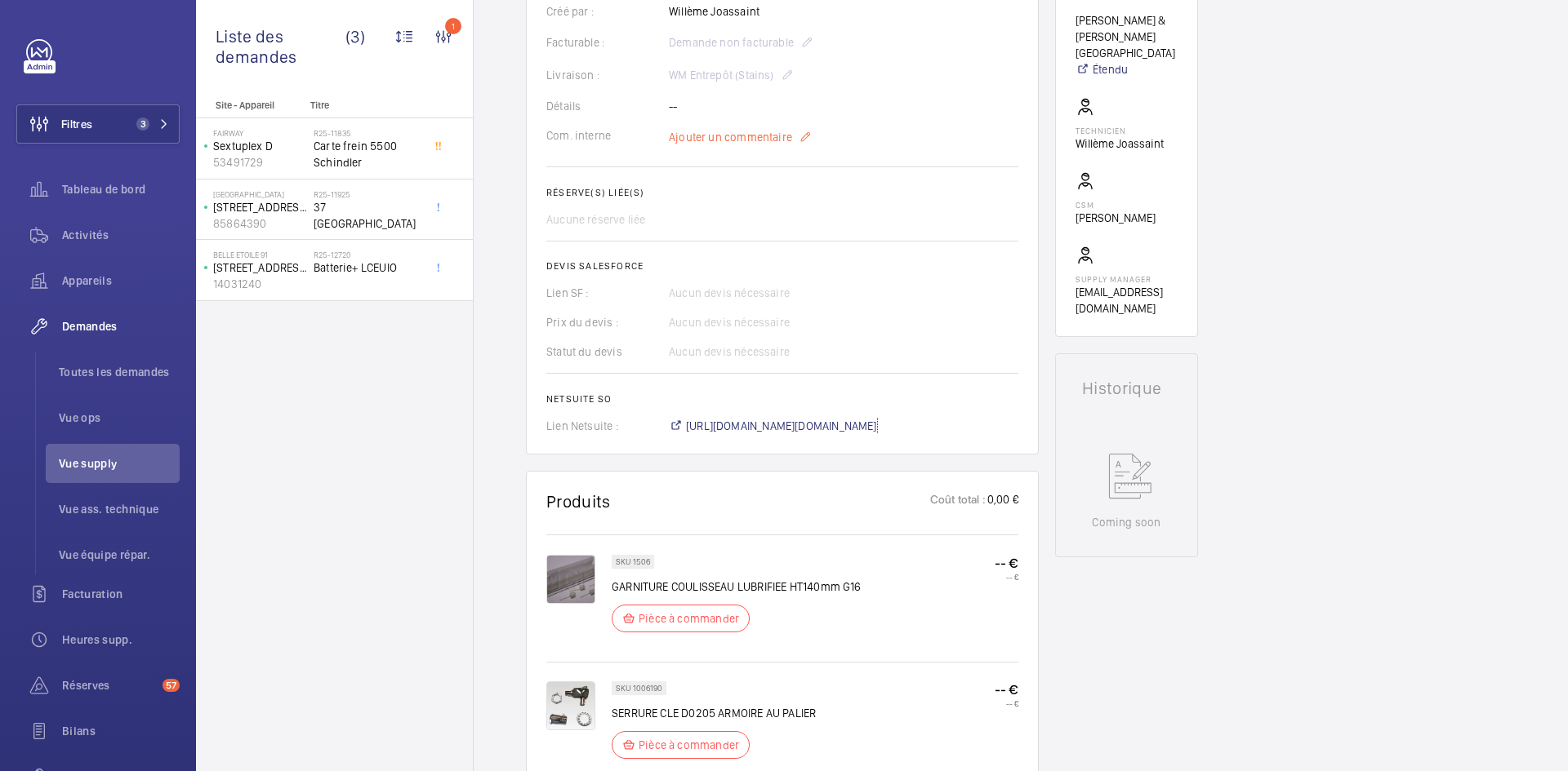
scroll to position [245, 0]
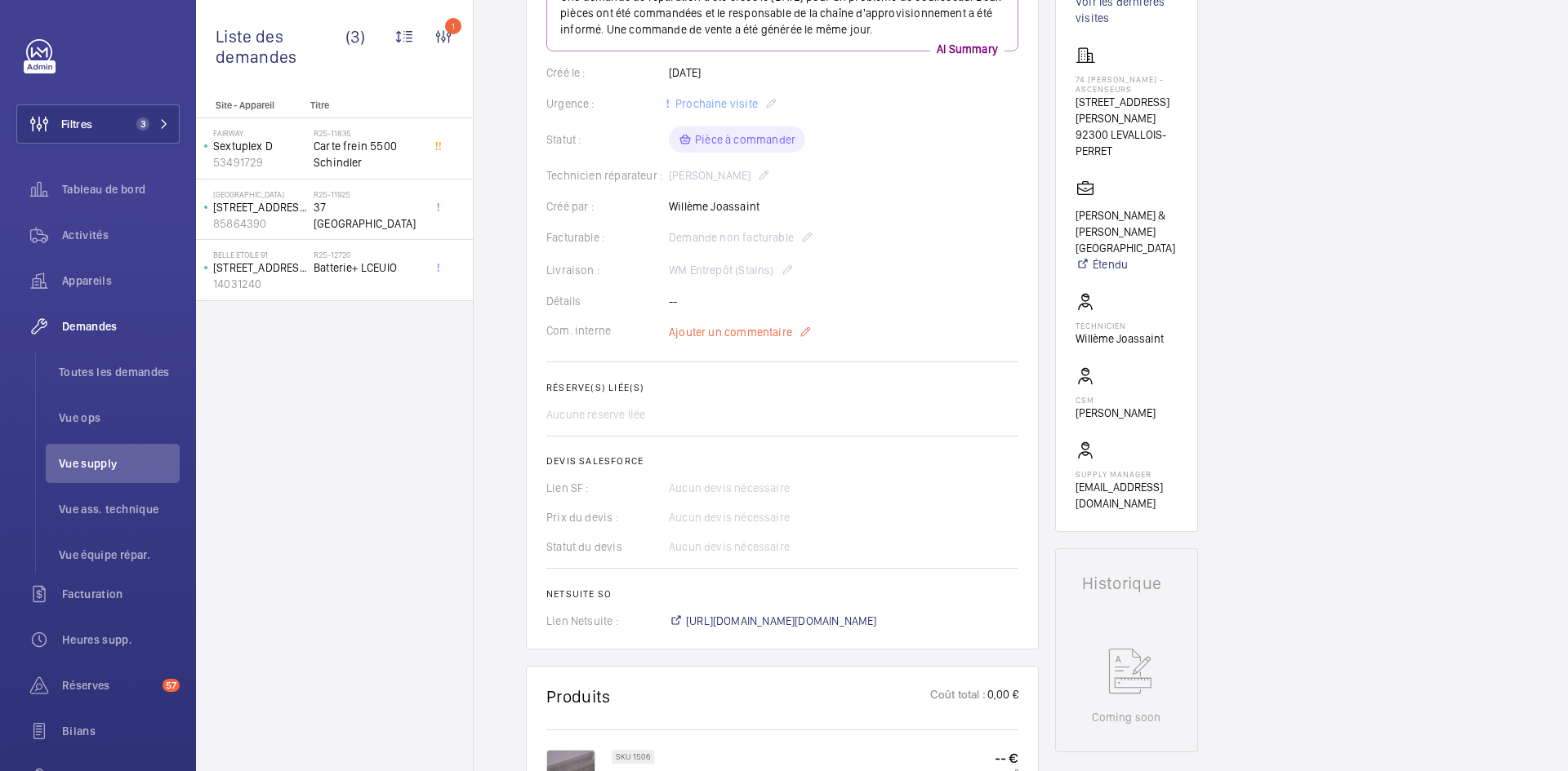
click at [737, 340] on span "Ajouter un commentaire" at bounding box center [730, 333] width 124 height 17
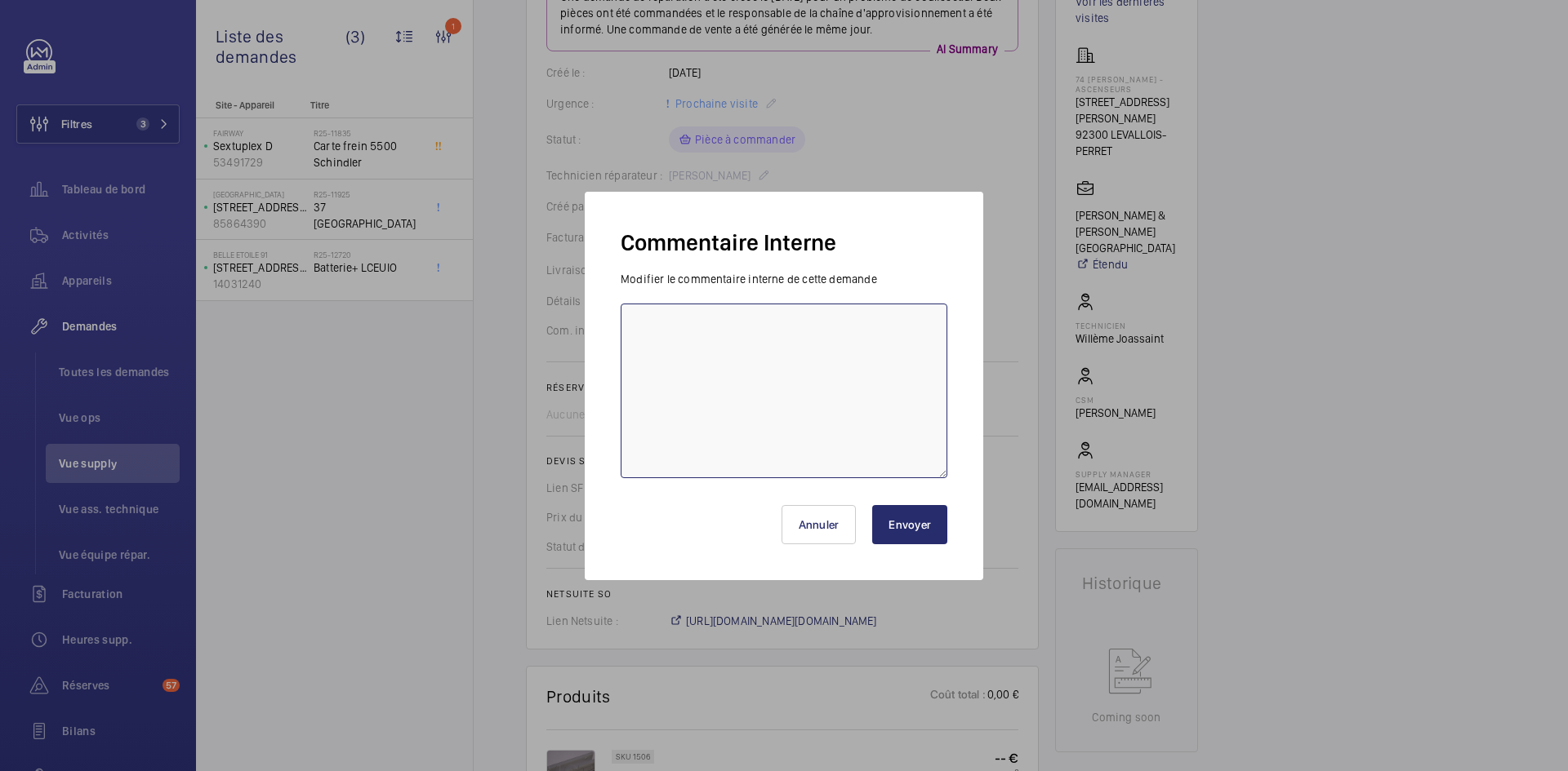
click at [727, 335] on textarea at bounding box center [784, 391] width 326 height 175
paste textarea "BY-24/09 commande effectuer chez le fournisseur Sodica via le site livraison pr…"
type textarea "BY-24/09 commande effectuer chez le fournisseur Sodica via le site livraison pr…"
click at [903, 538] on button "Envoyer" at bounding box center [909, 525] width 75 height 39
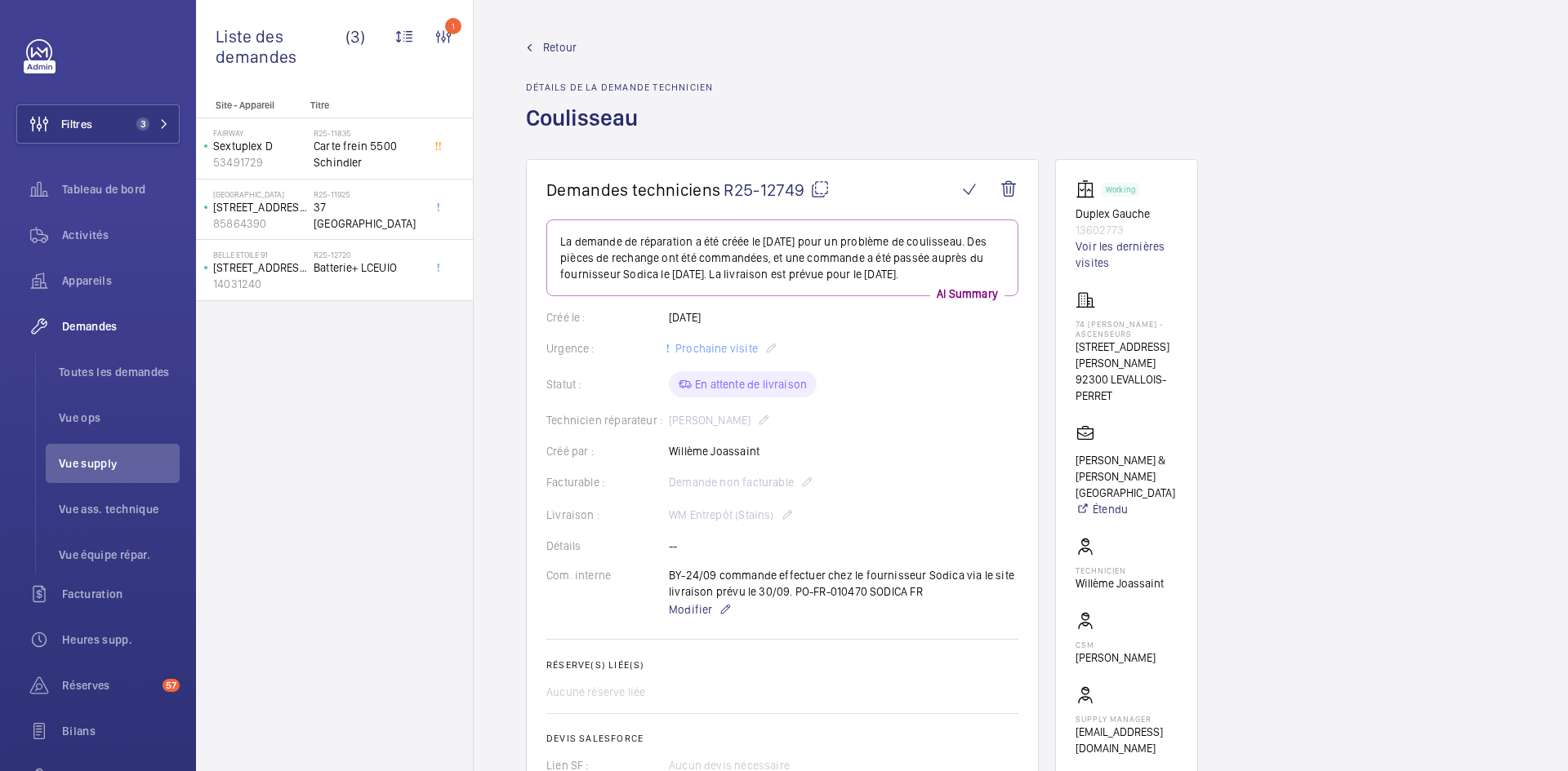
click at [561, 46] on span "Retour" at bounding box center [560, 47] width 33 height 17
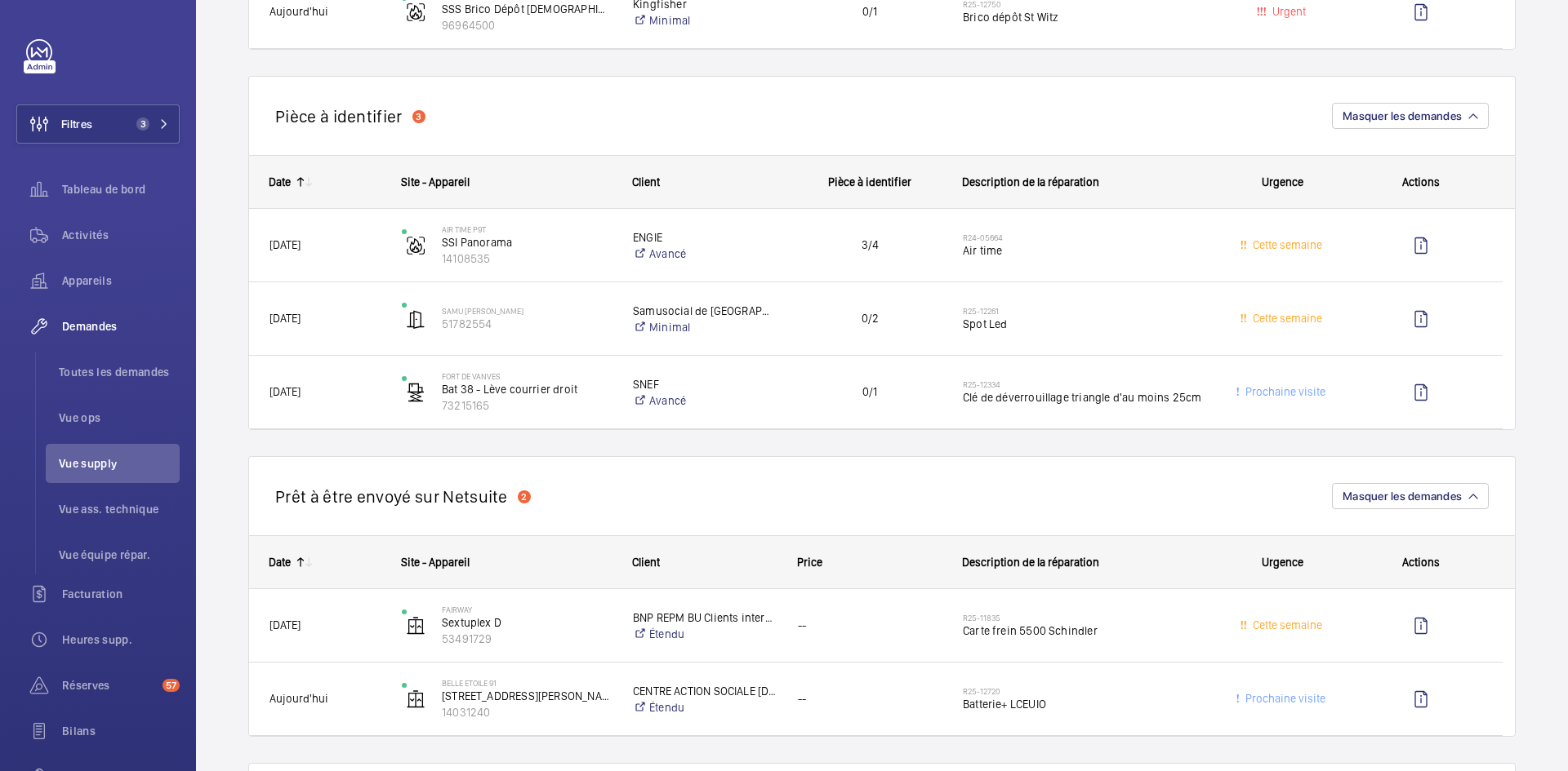
scroll to position [897, 0]
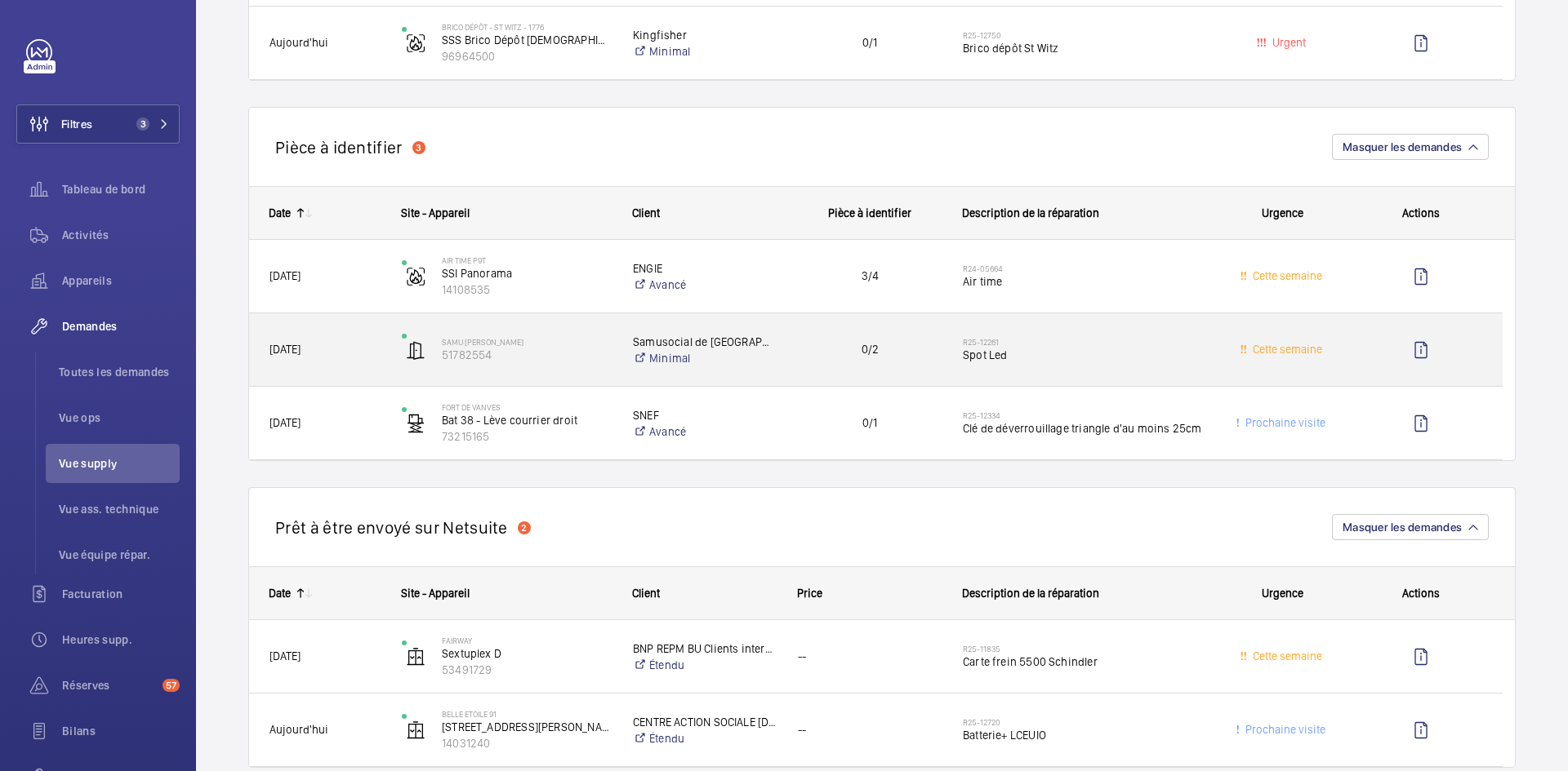
click at [373, 346] on span "[DATE]" at bounding box center [324, 349] width 111 height 19
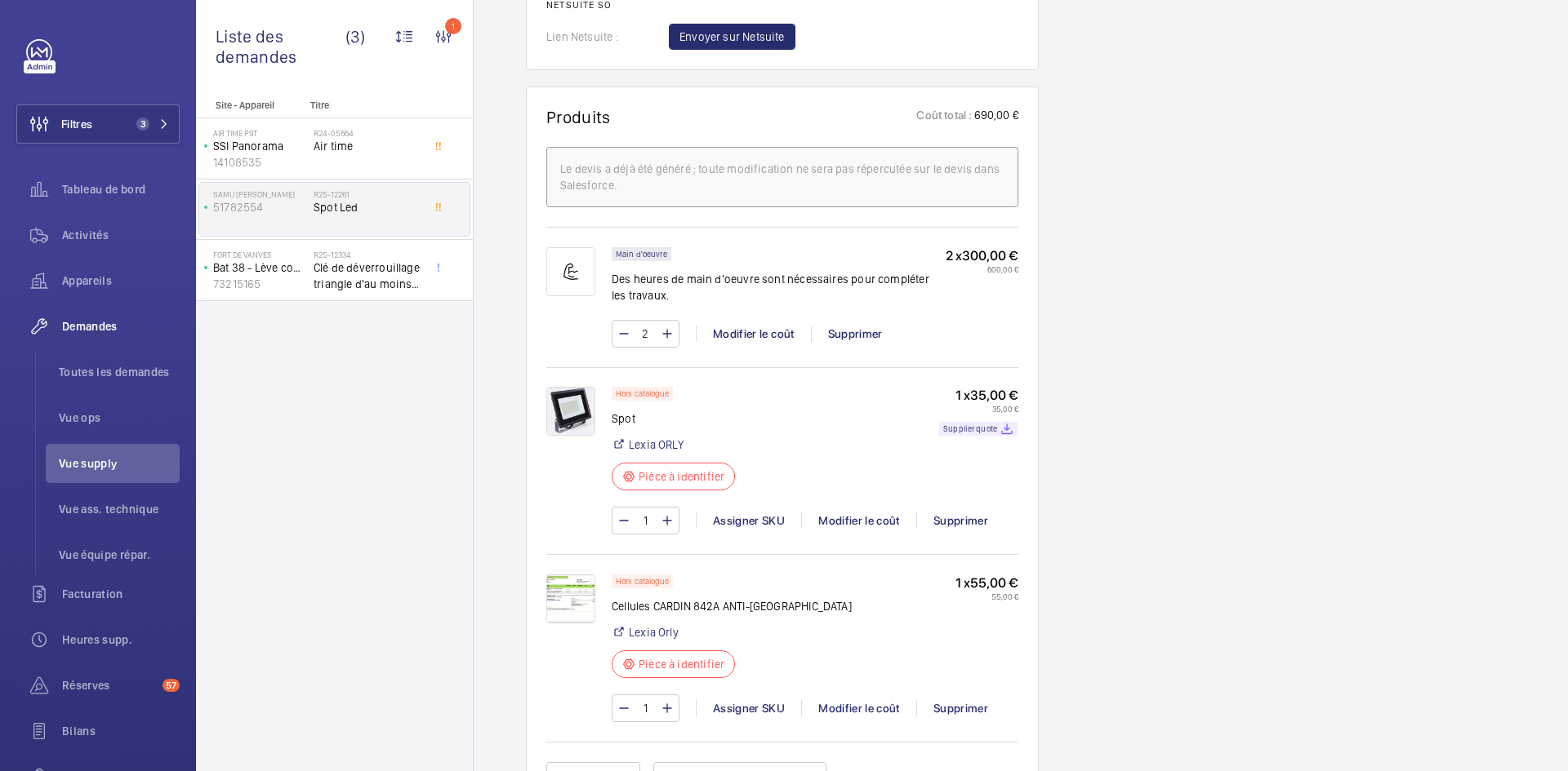
scroll to position [979, 0]
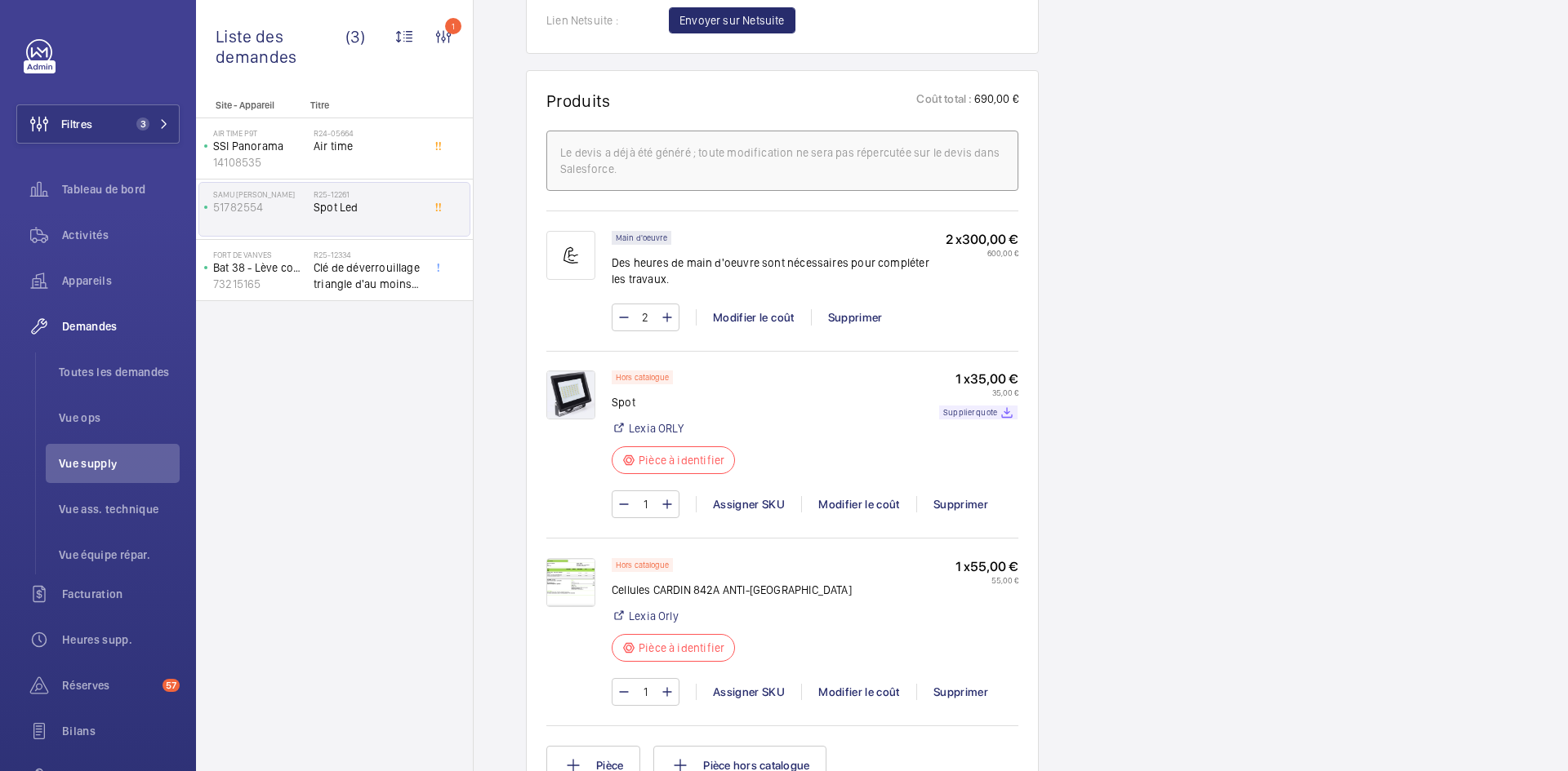
click at [568, 574] on img at bounding box center [571, 582] width 49 height 49
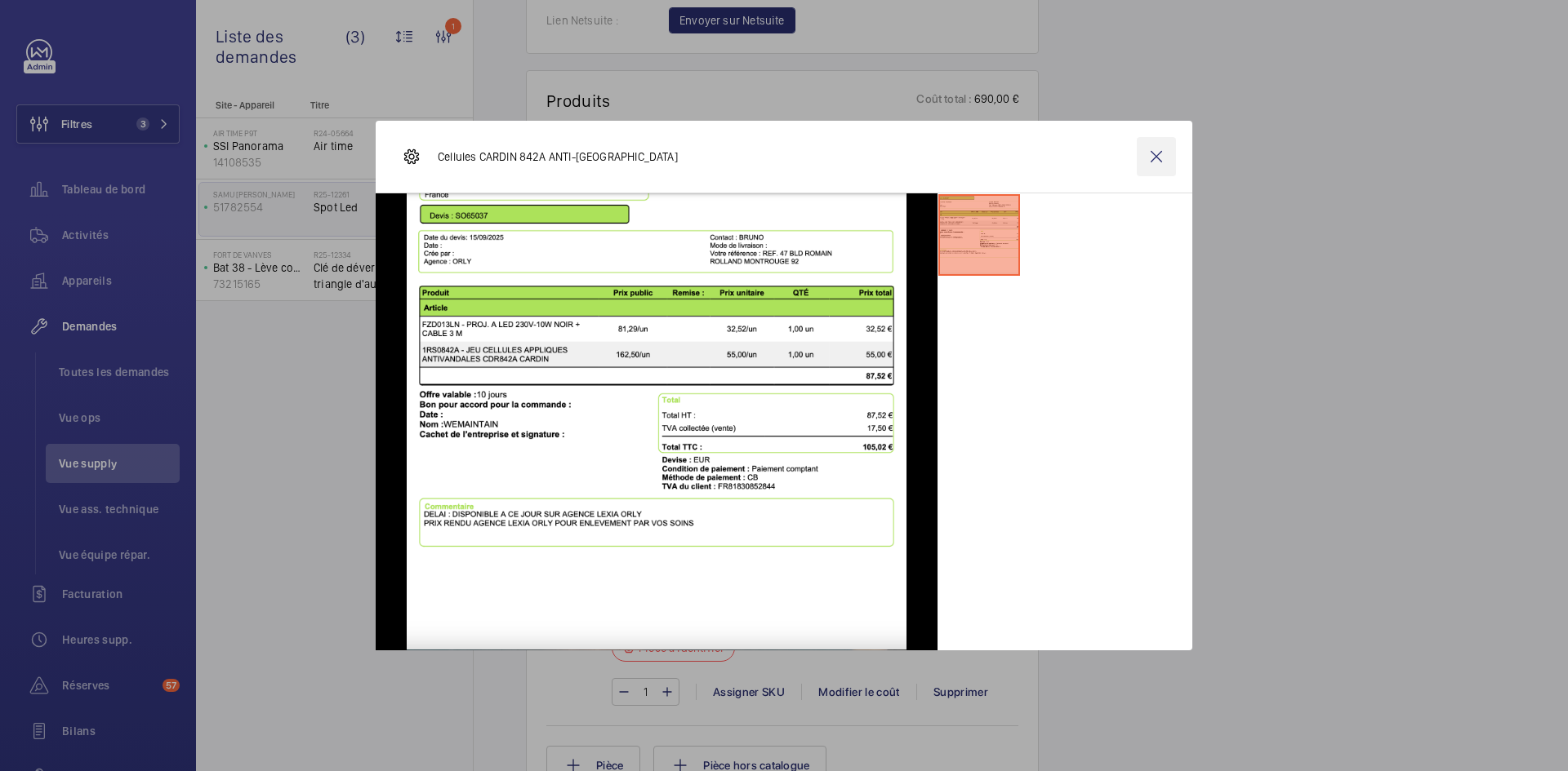
click at [1162, 163] on wm-front-icon-button at bounding box center [1156, 157] width 39 height 39
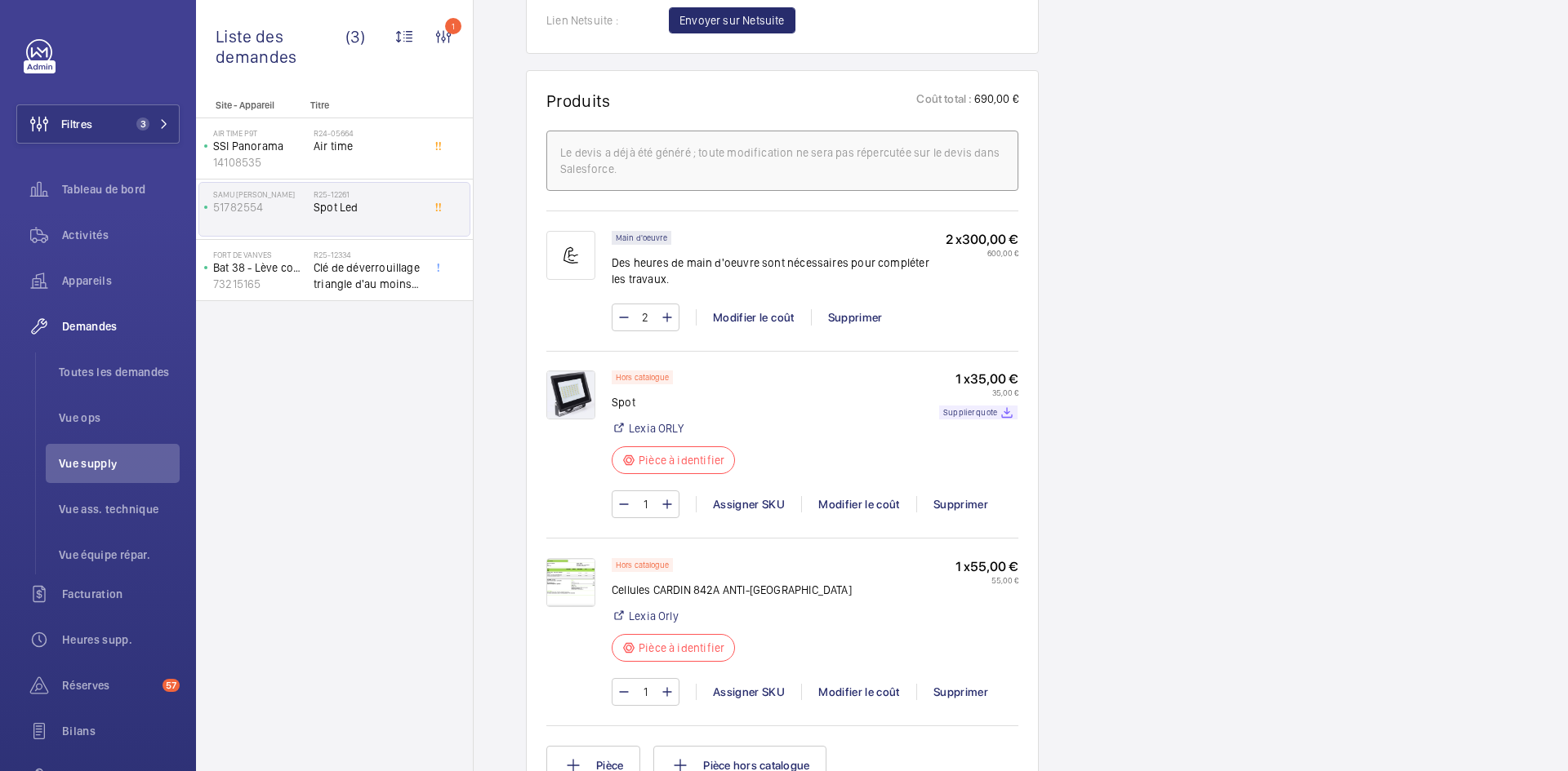
click at [577, 582] on img at bounding box center [571, 582] width 49 height 49
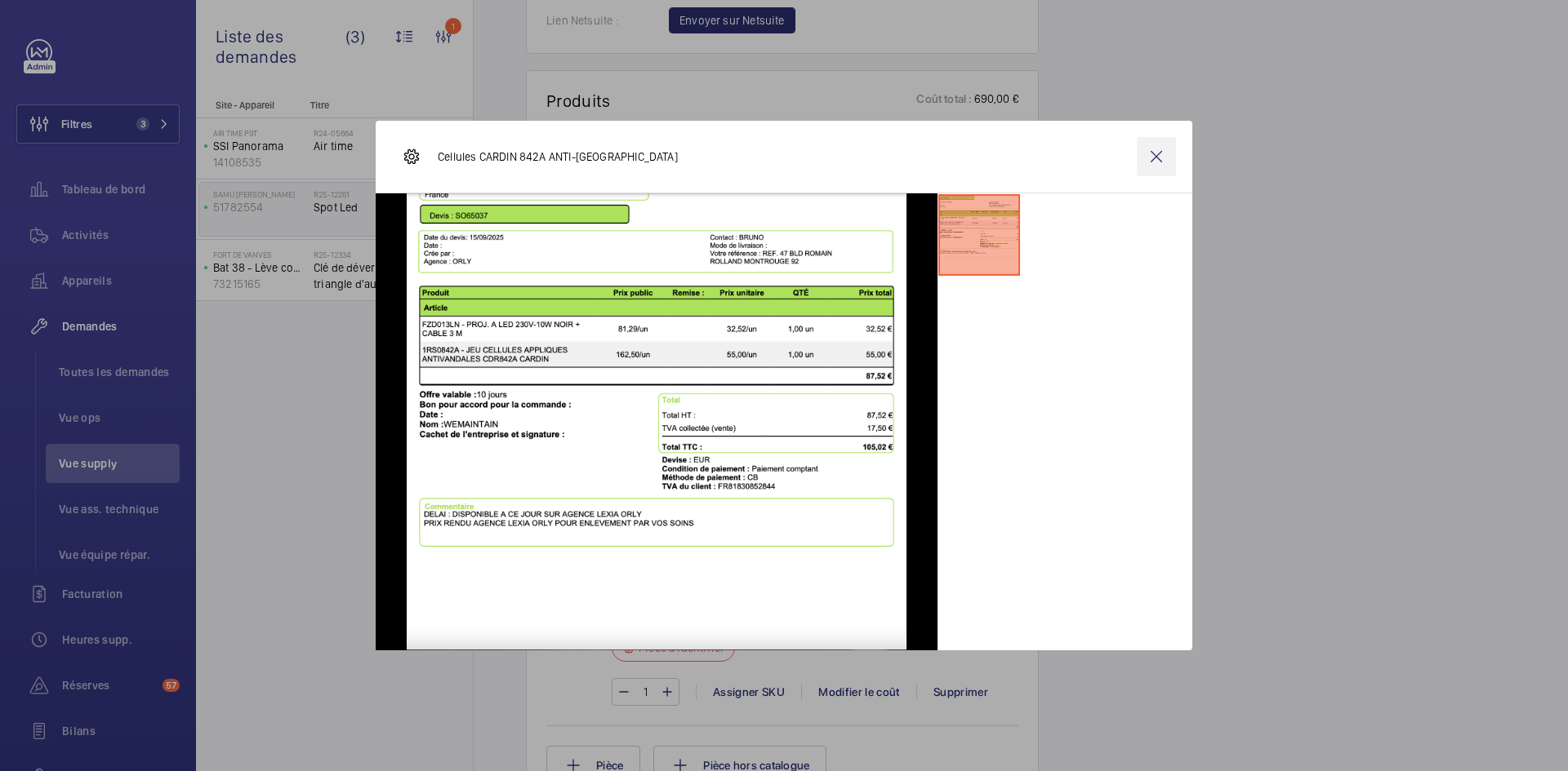
click at [1156, 156] on wm-front-icon-button at bounding box center [1156, 157] width 39 height 39
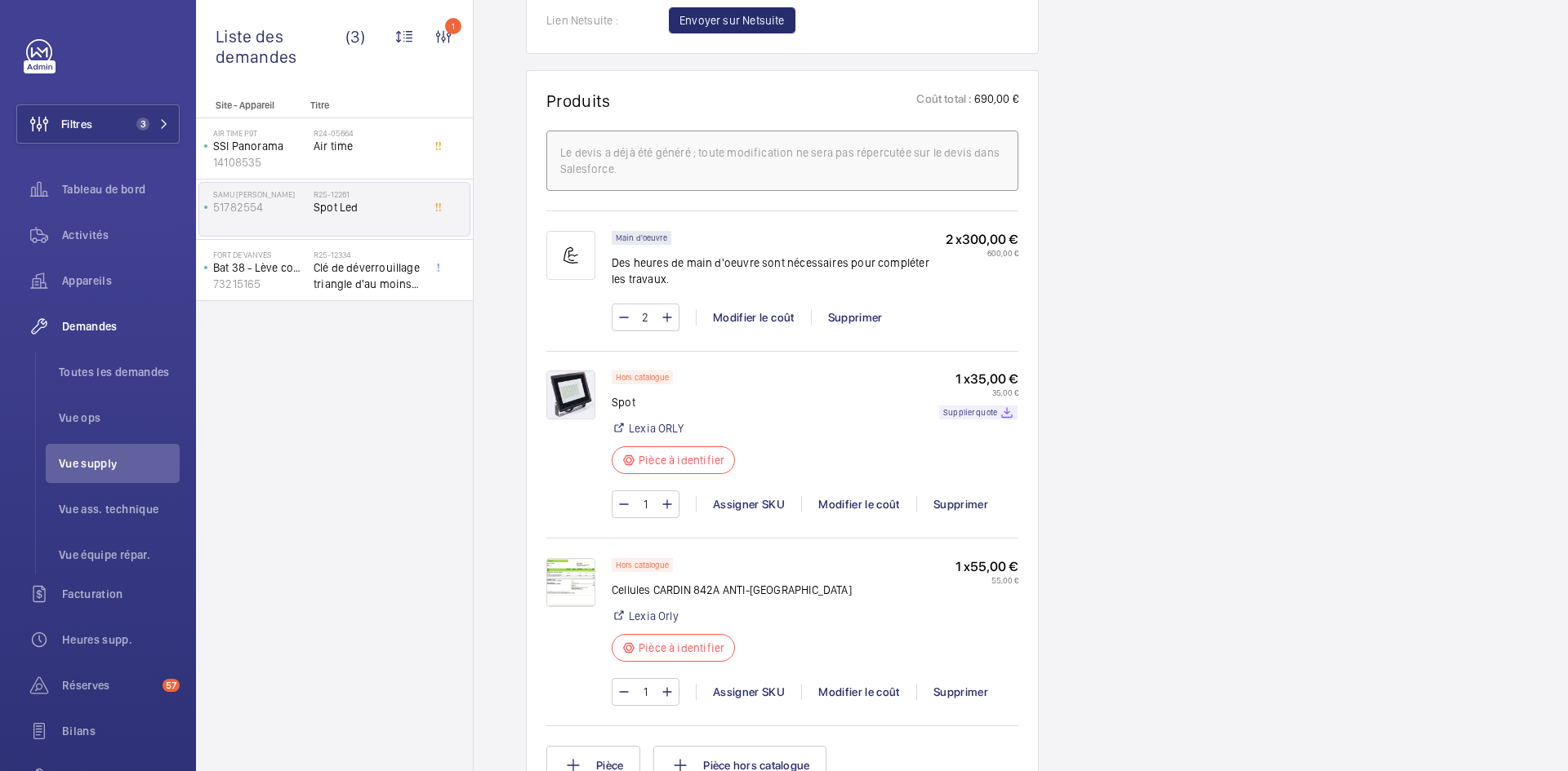
click at [559, 384] on img at bounding box center [571, 395] width 49 height 49
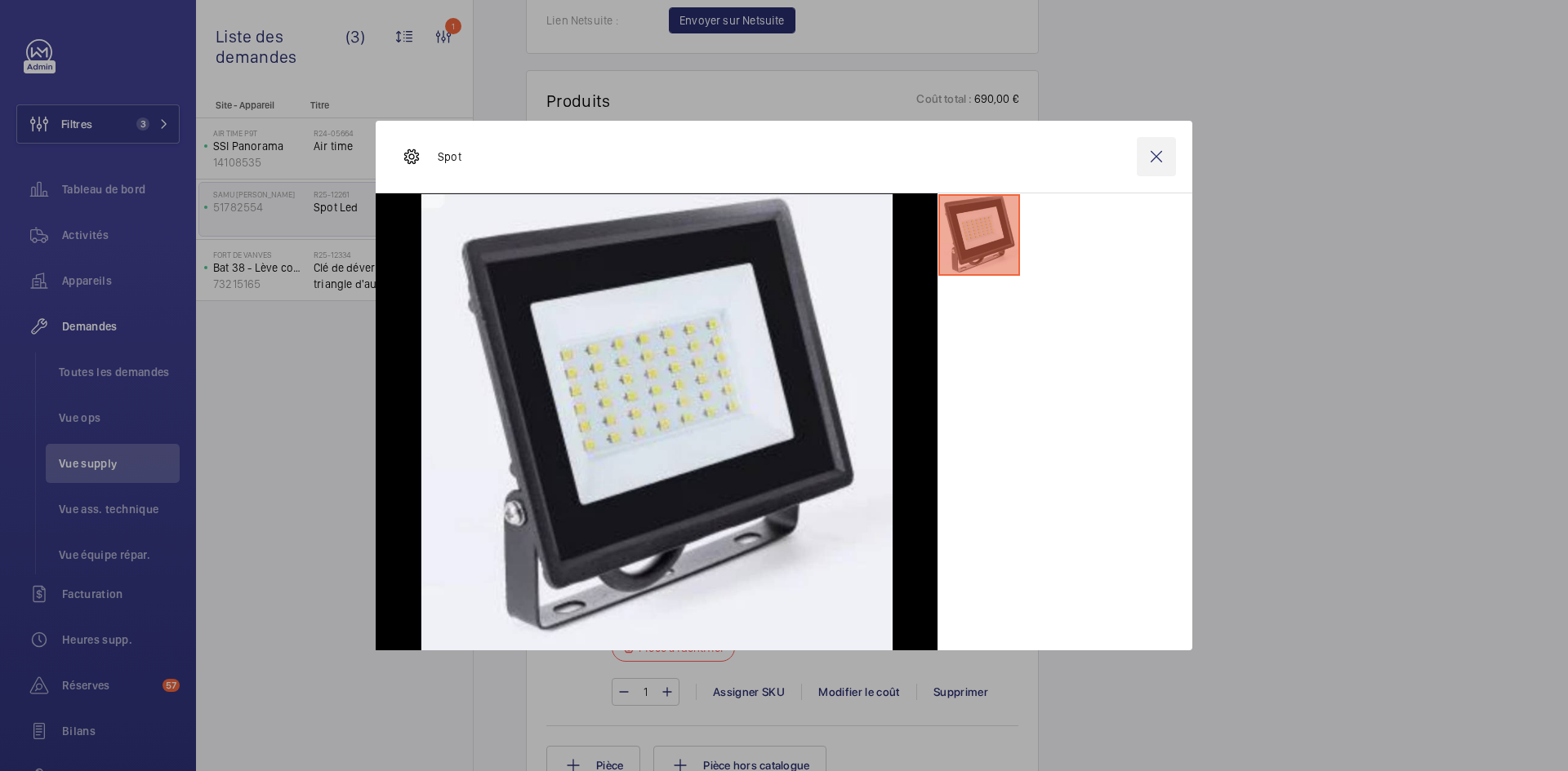
click at [1158, 157] on wm-front-icon-button at bounding box center [1156, 157] width 39 height 39
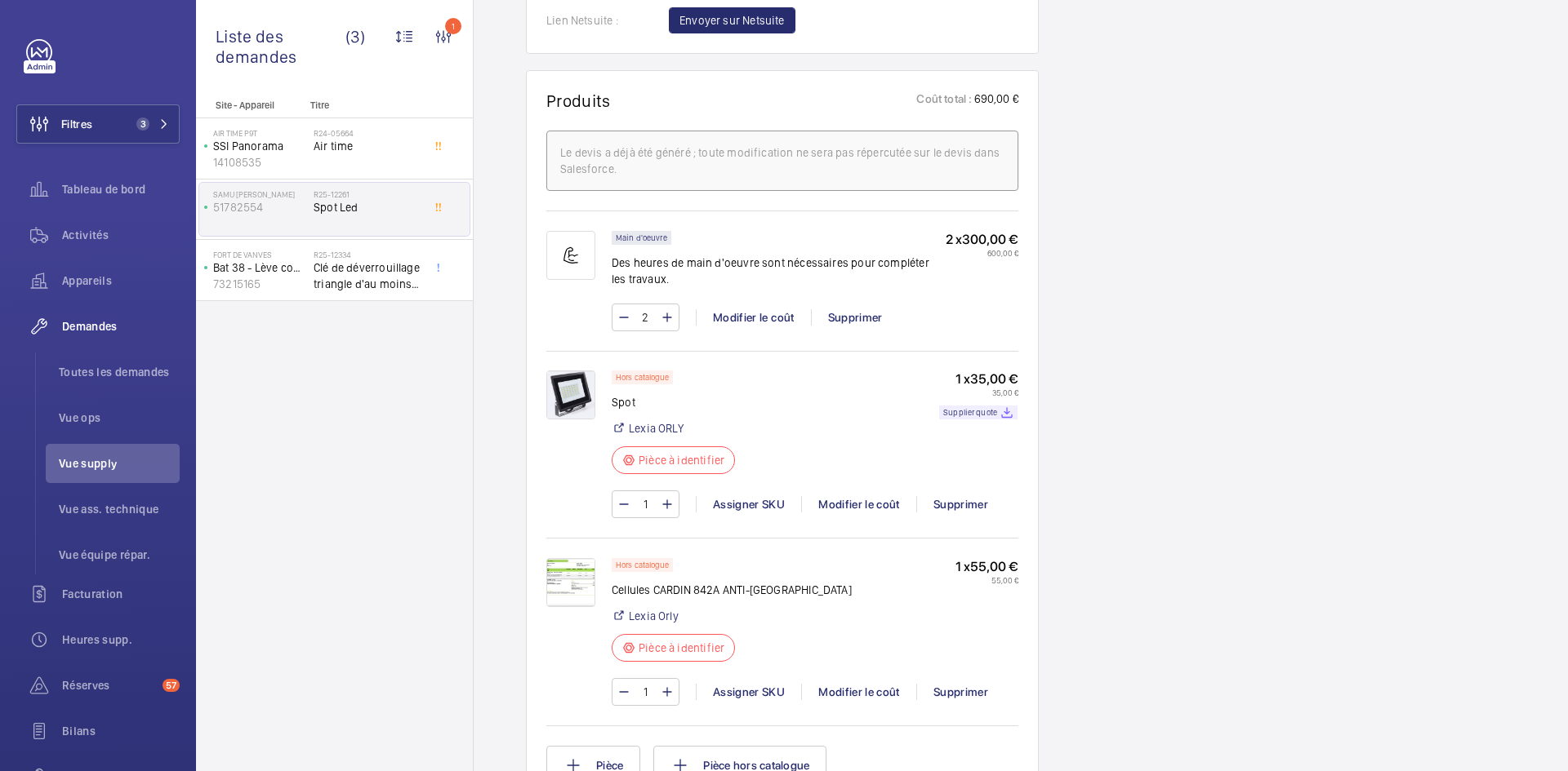
click at [586, 586] on img at bounding box center [571, 582] width 49 height 49
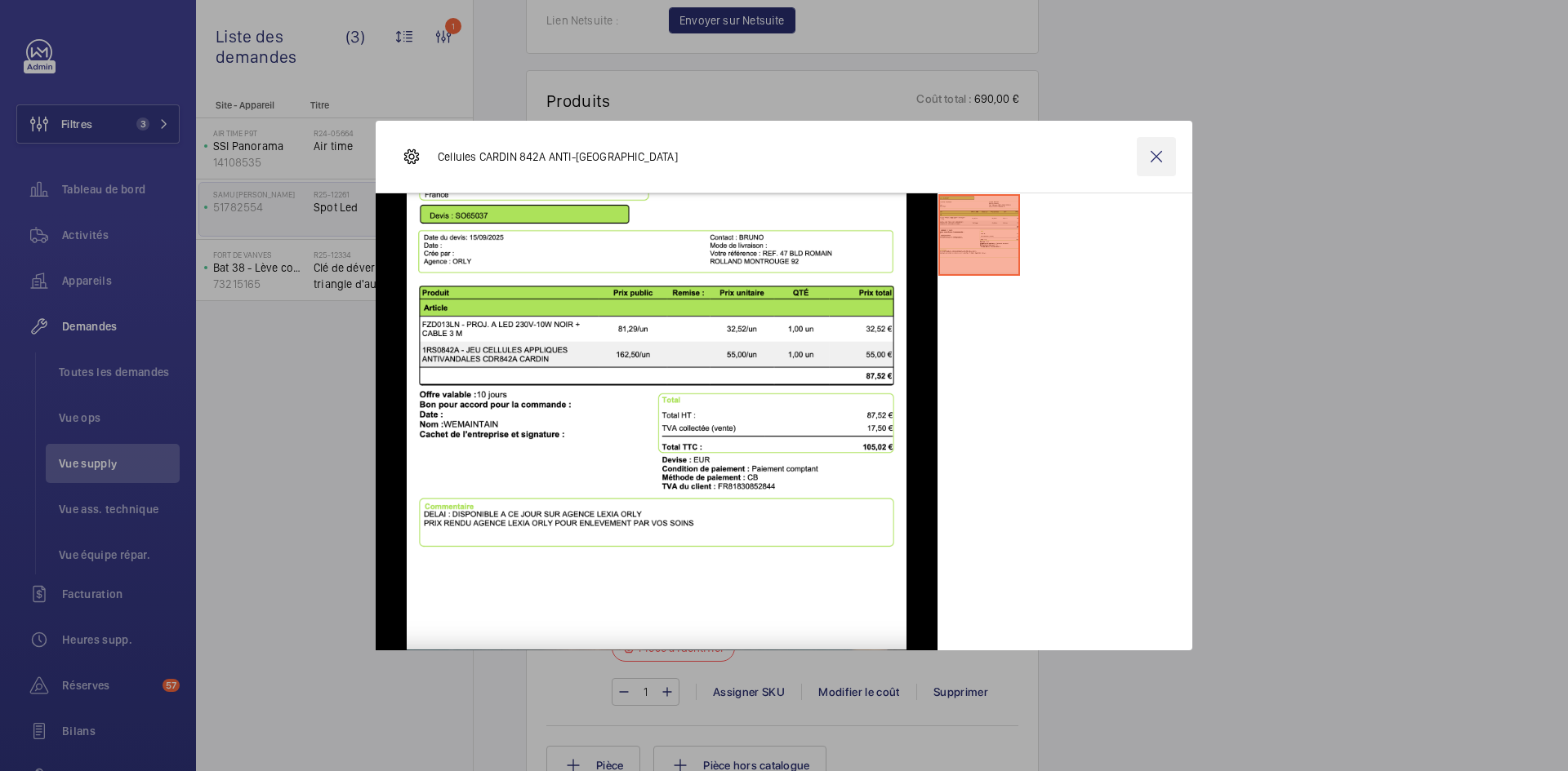
click at [1154, 158] on wm-front-icon-button at bounding box center [1156, 157] width 39 height 39
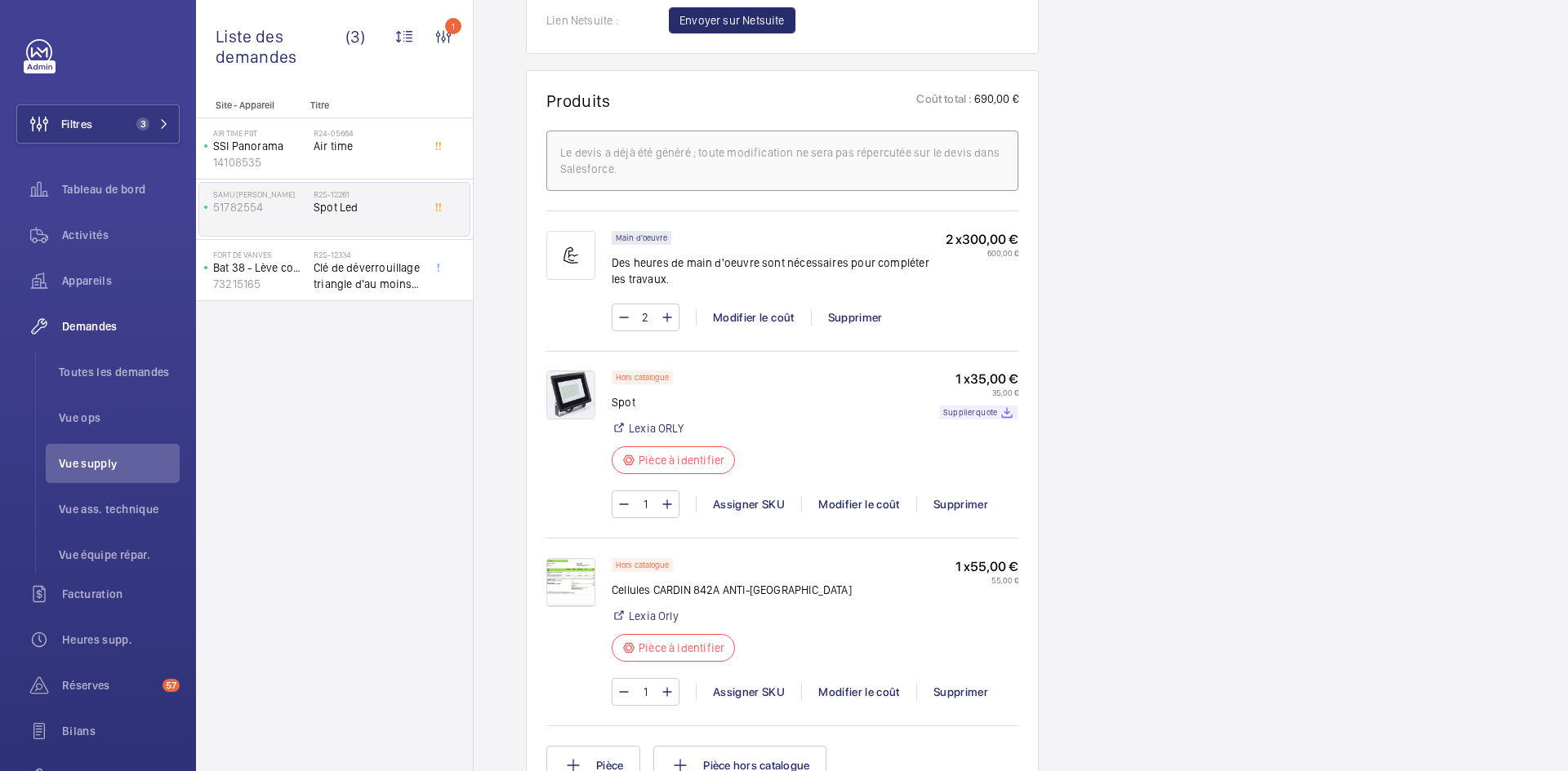
click at [588, 392] on img at bounding box center [571, 395] width 49 height 49
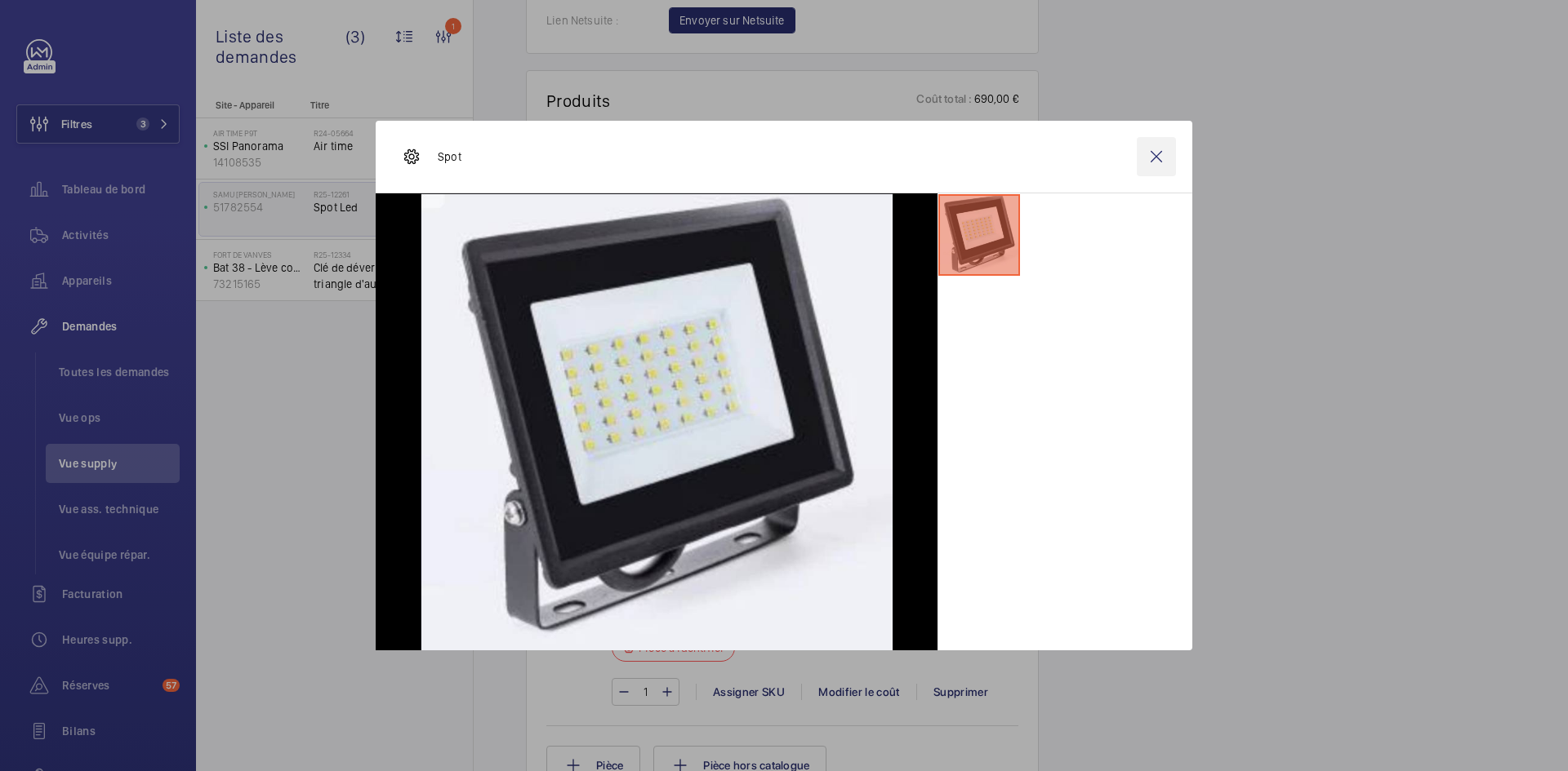
click at [1155, 156] on wm-front-icon-button at bounding box center [1156, 157] width 39 height 39
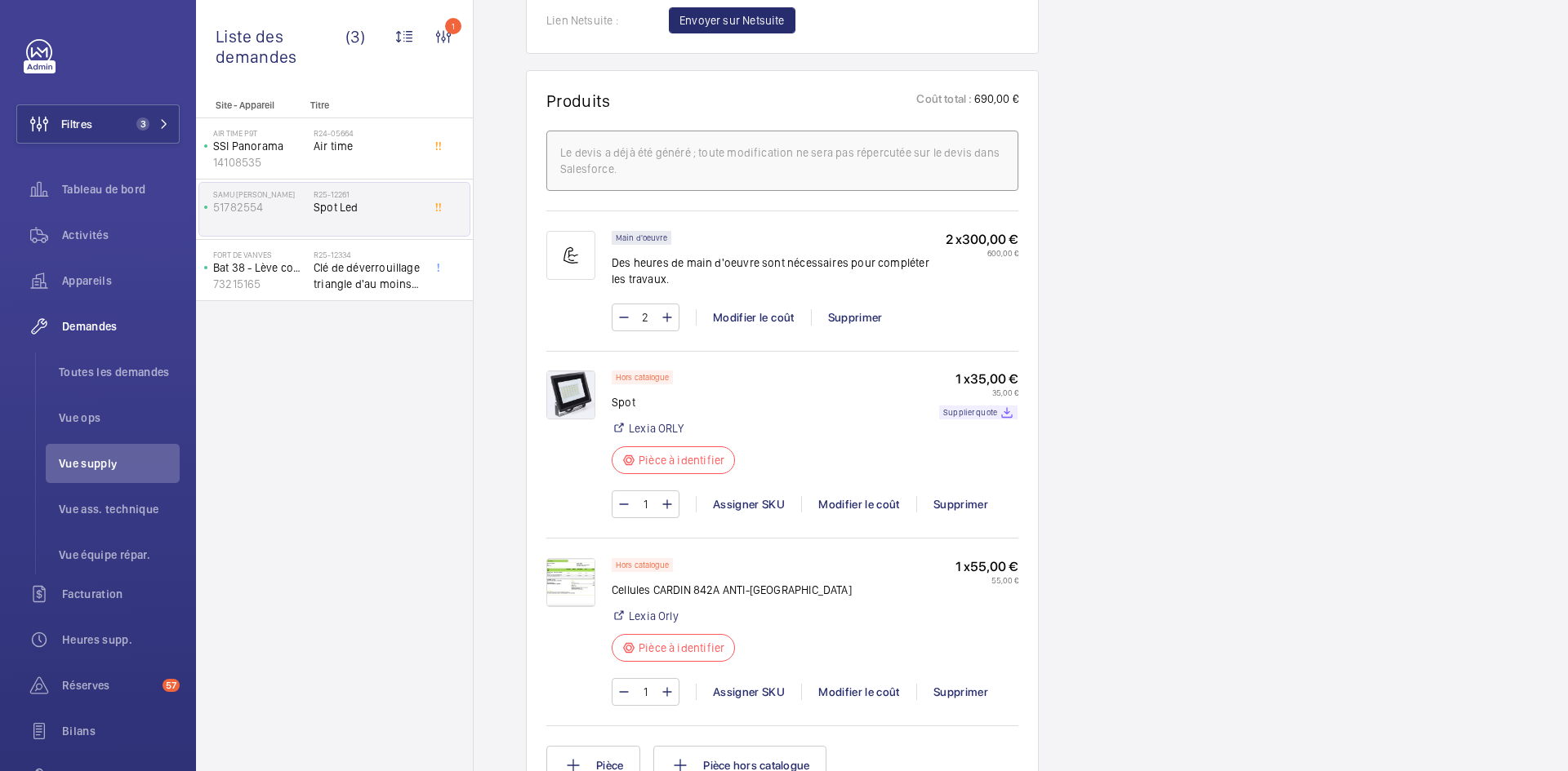
click at [554, 567] on img at bounding box center [571, 582] width 49 height 49
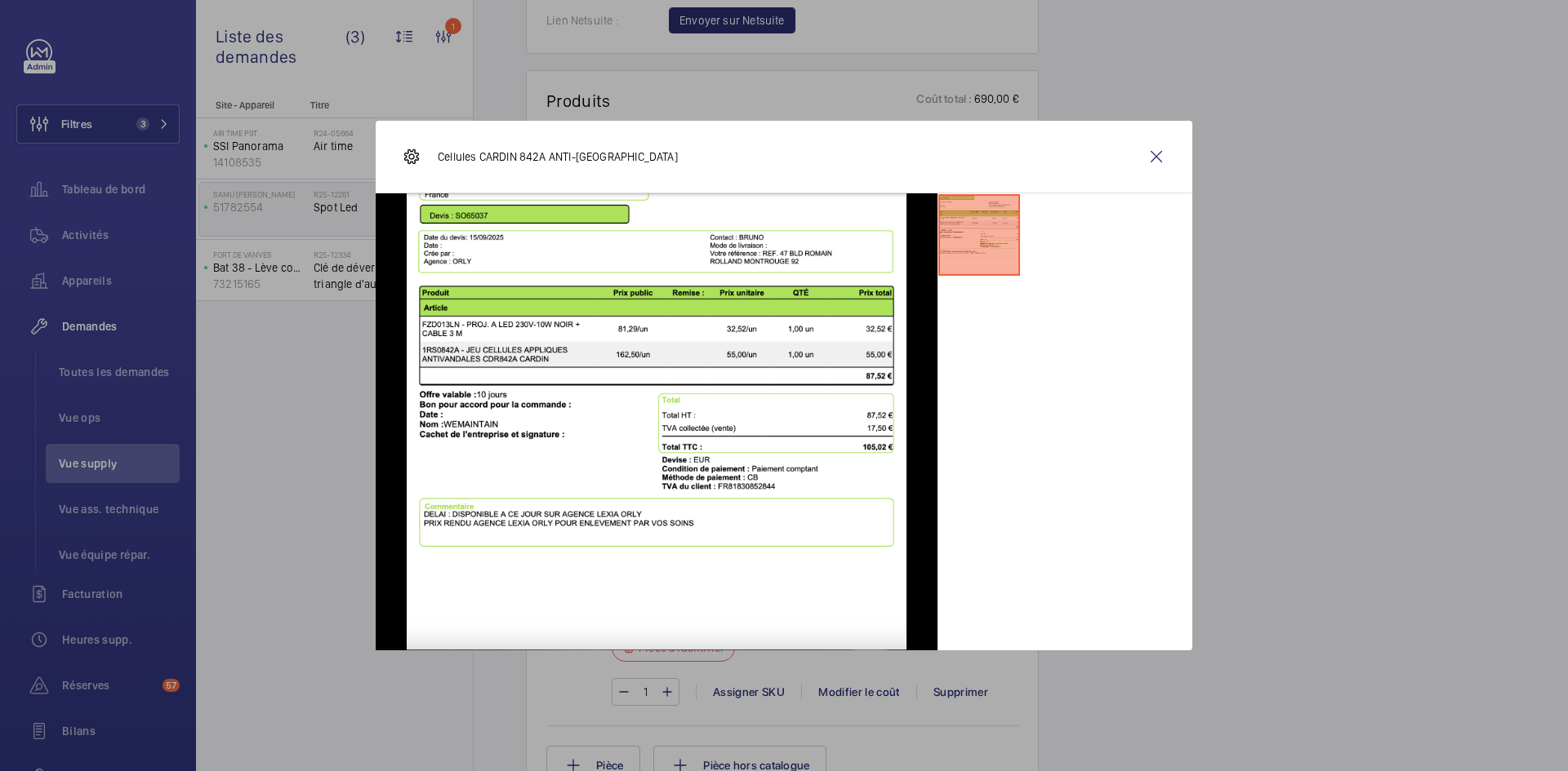
click at [1158, 154] on wm-front-icon-button at bounding box center [1156, 157] width 39 height 39
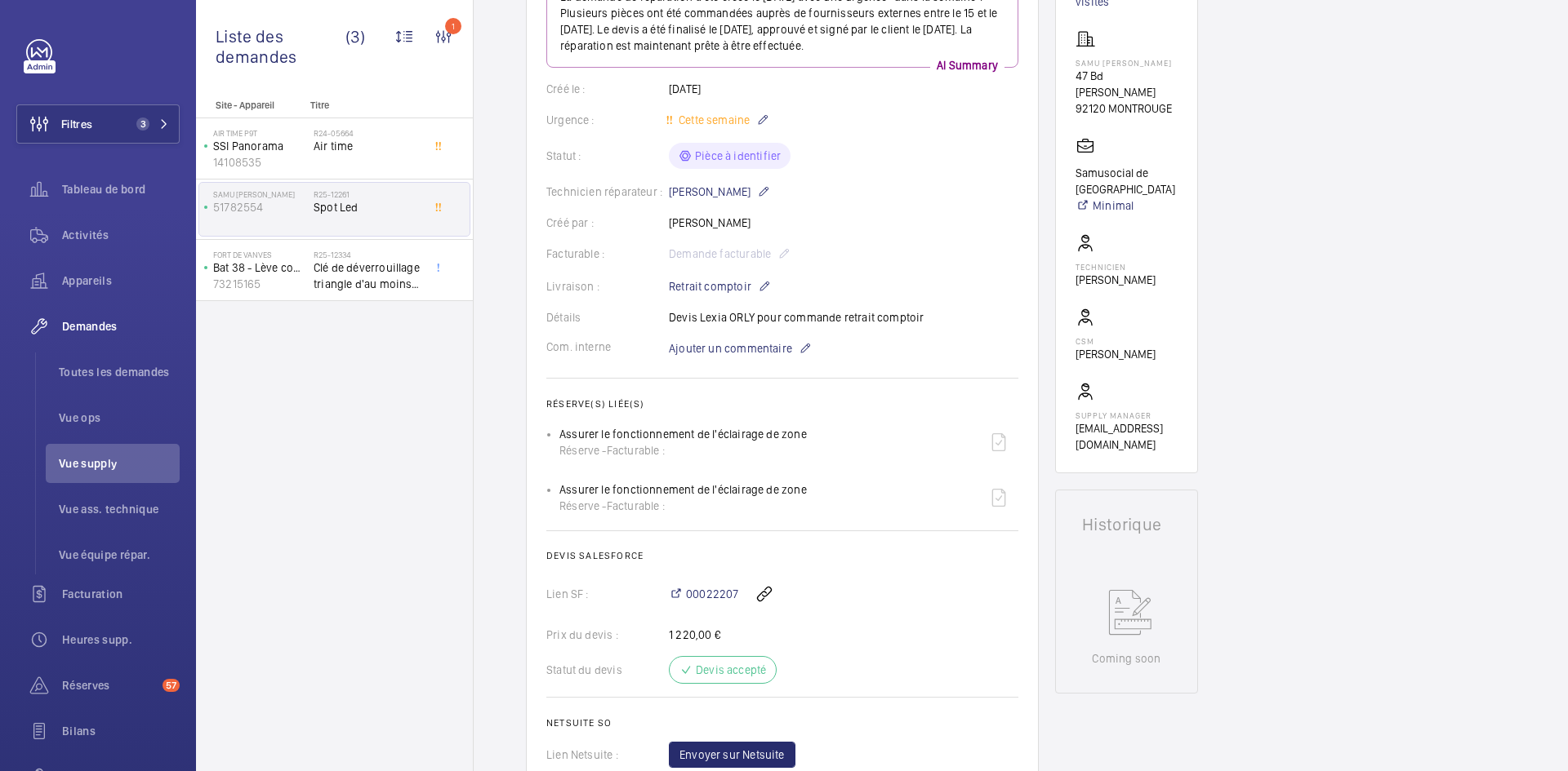
scroll to position [0, 0]
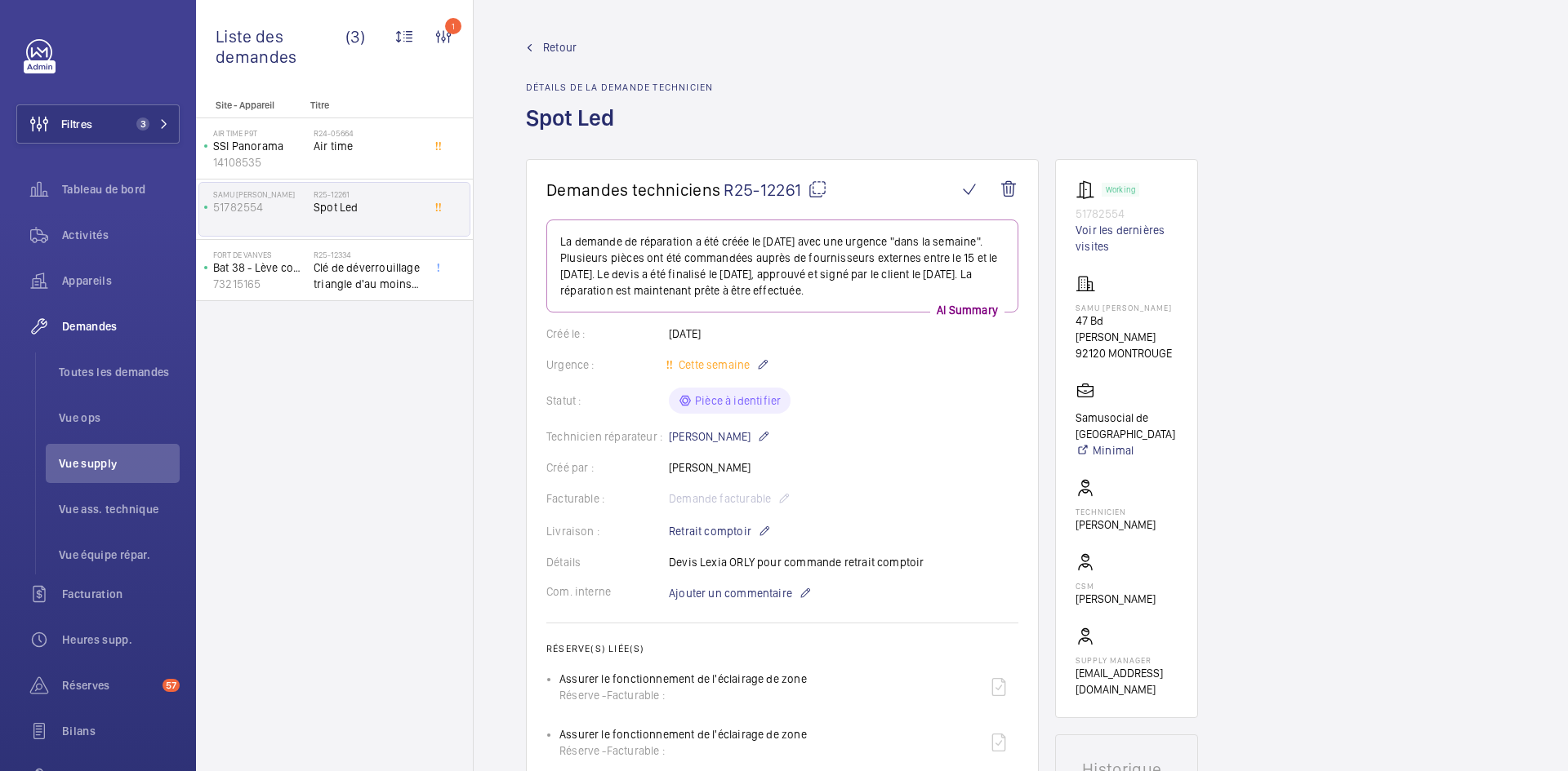
click at [823, 189] on mat-icon at bounding box center [817, 189] width 20 height 20
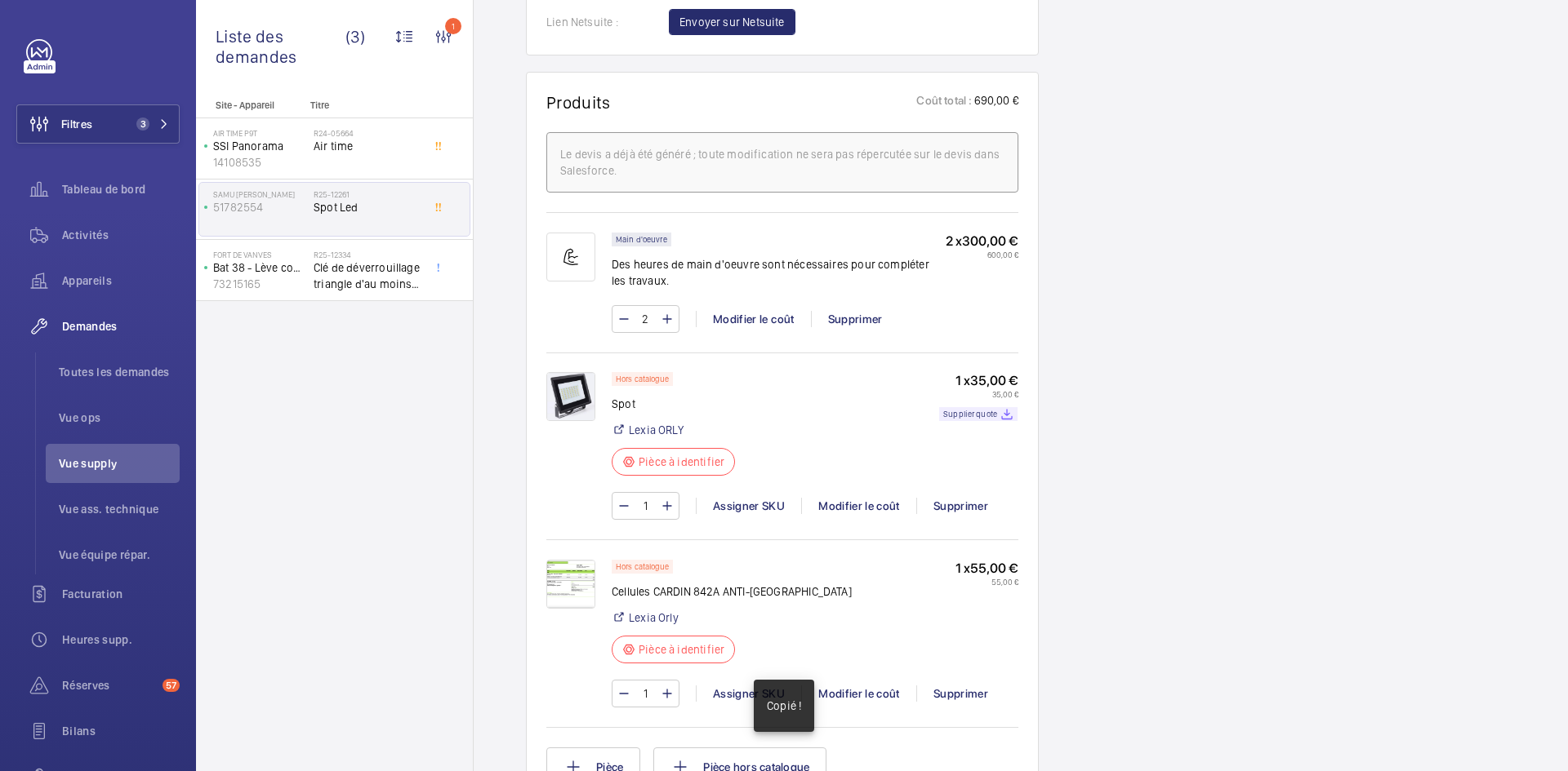
scroll to position [979, 0]
click at [563, 579] on img at bounding box center [571, 582] width 49 height 49
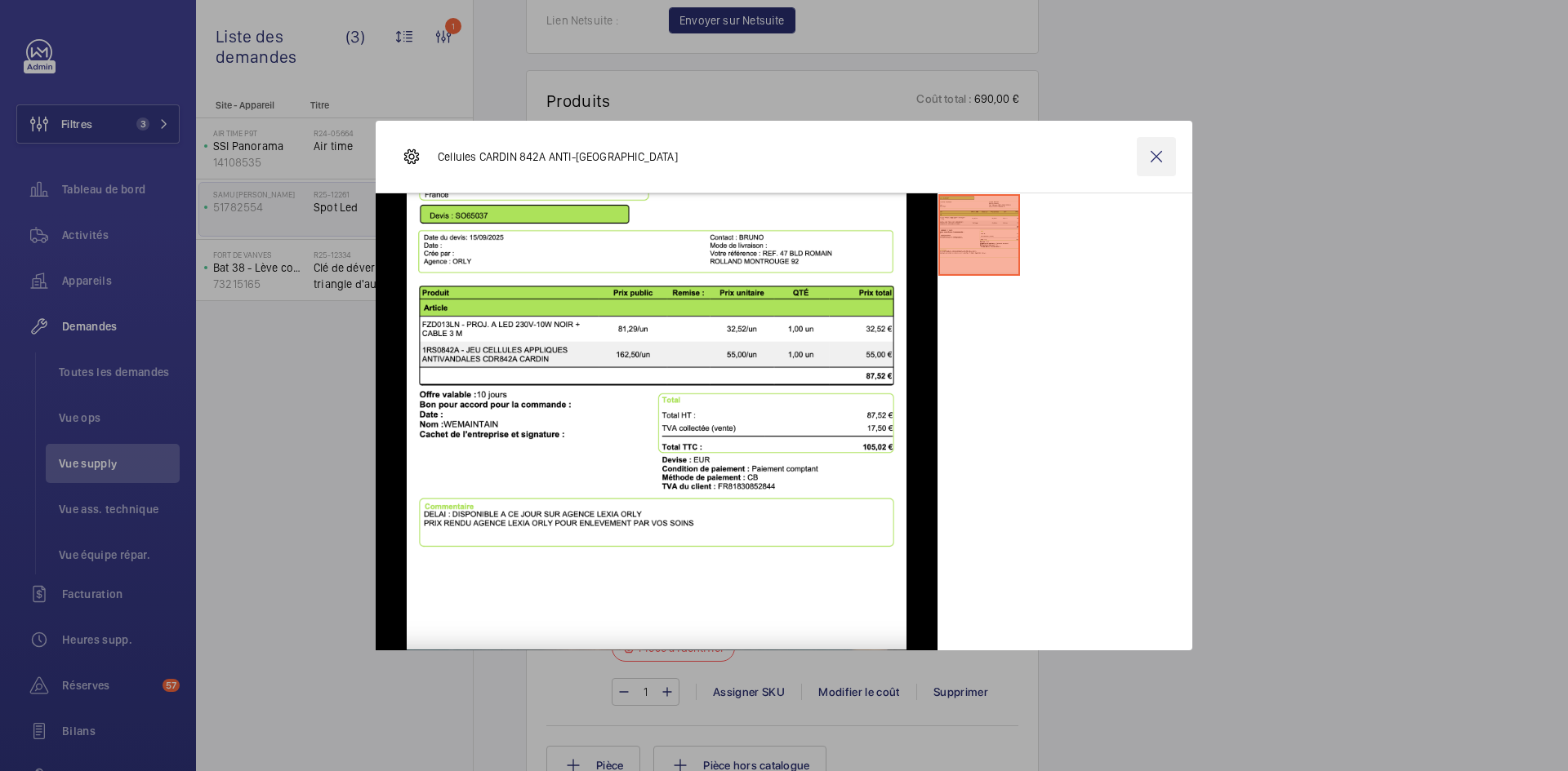
click at [1166, 153] on wm-front-icon-button at bounding box center [1156, 157] width 39 height 39
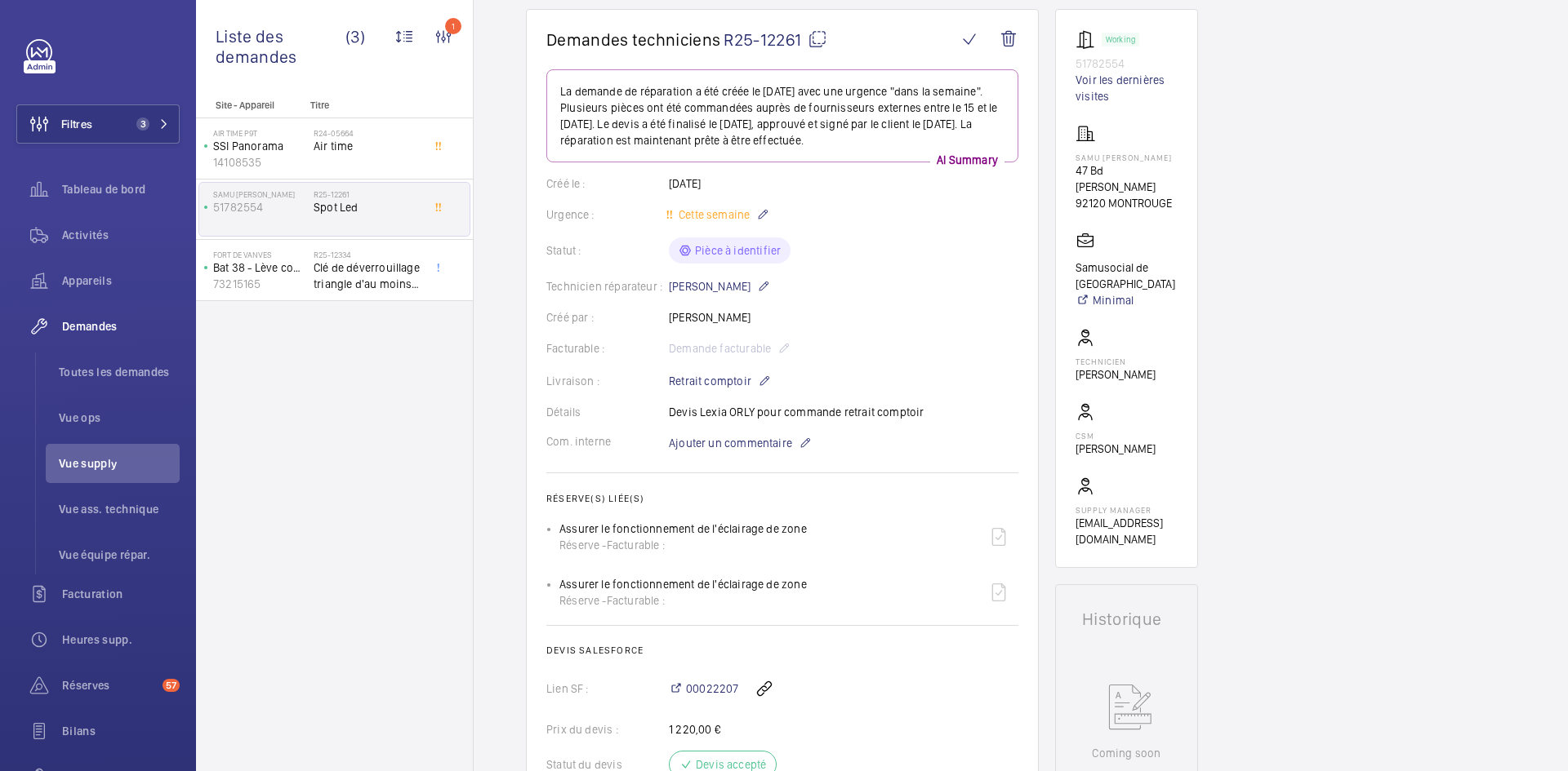
scroll to position [0, 0]
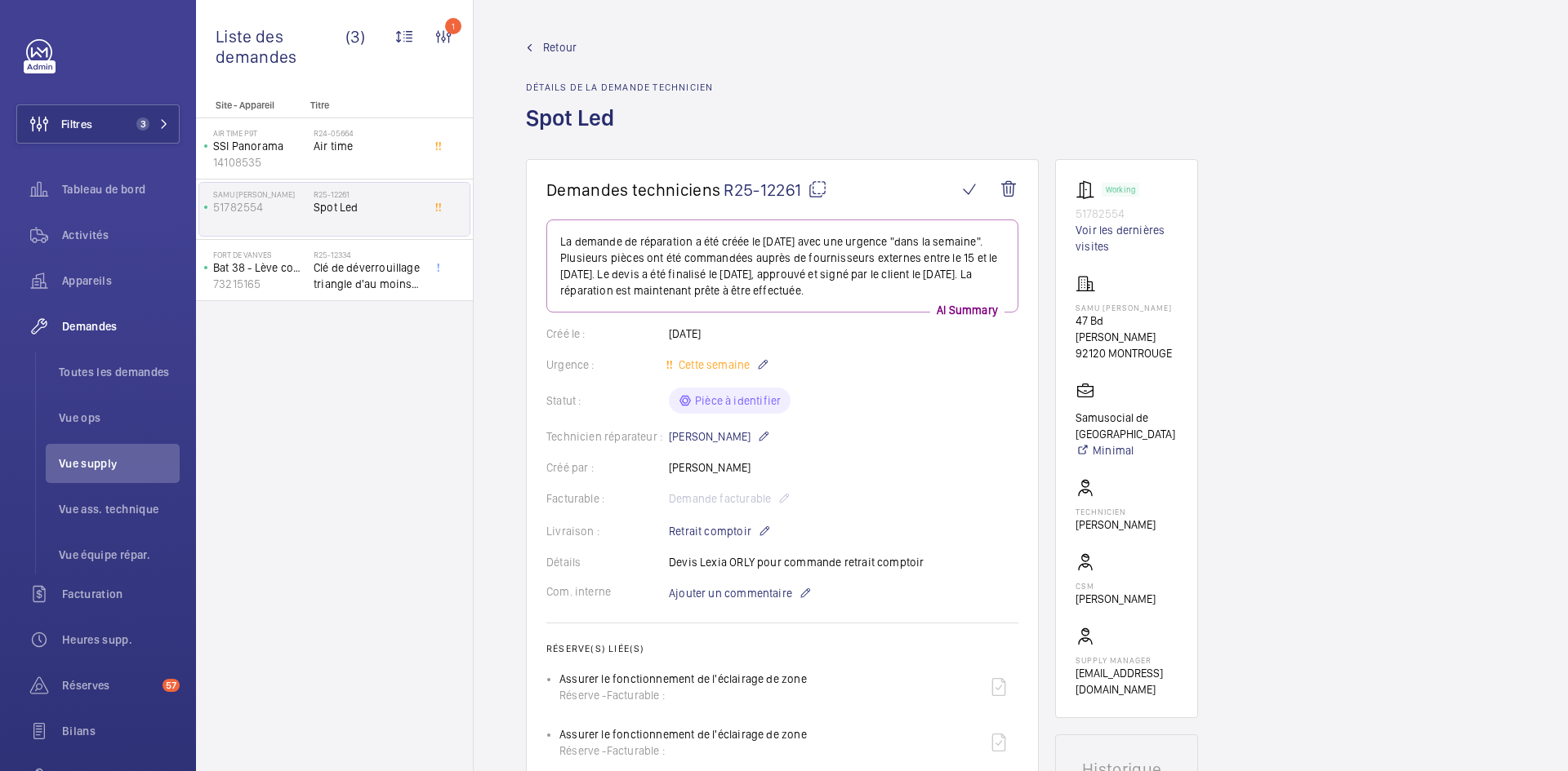
click at [816, 191] on mat-icon at bounding box center [817, 189] width 20 height 20
click at [270, 273] on p "Bat 38 - Lève courrier droit" at bounding box center [259, 268] width 94 height 17
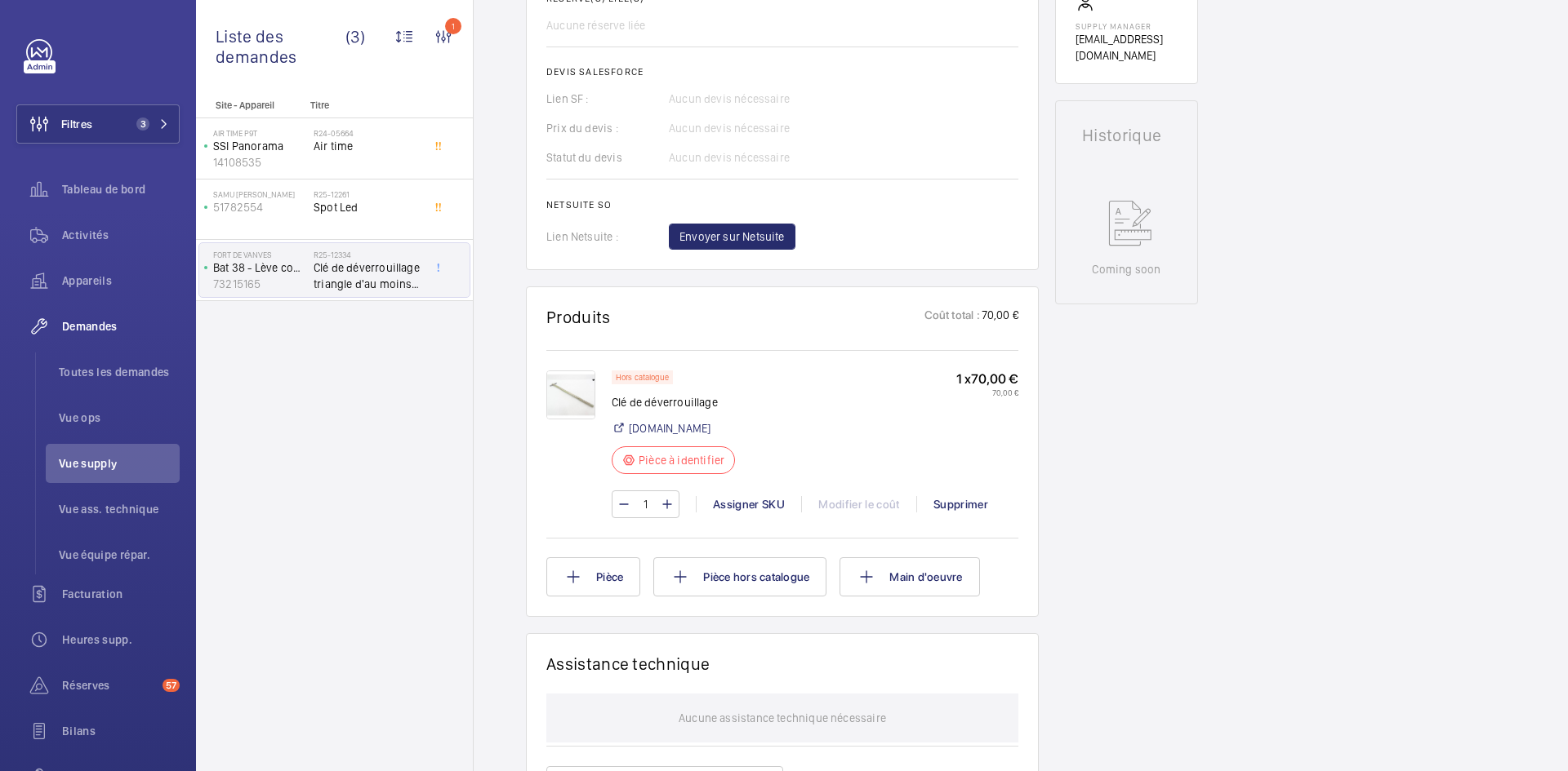
scroll to position [653, 0]
click at [578, 380] on img at bounding box center [571, 392] width 49 height 49
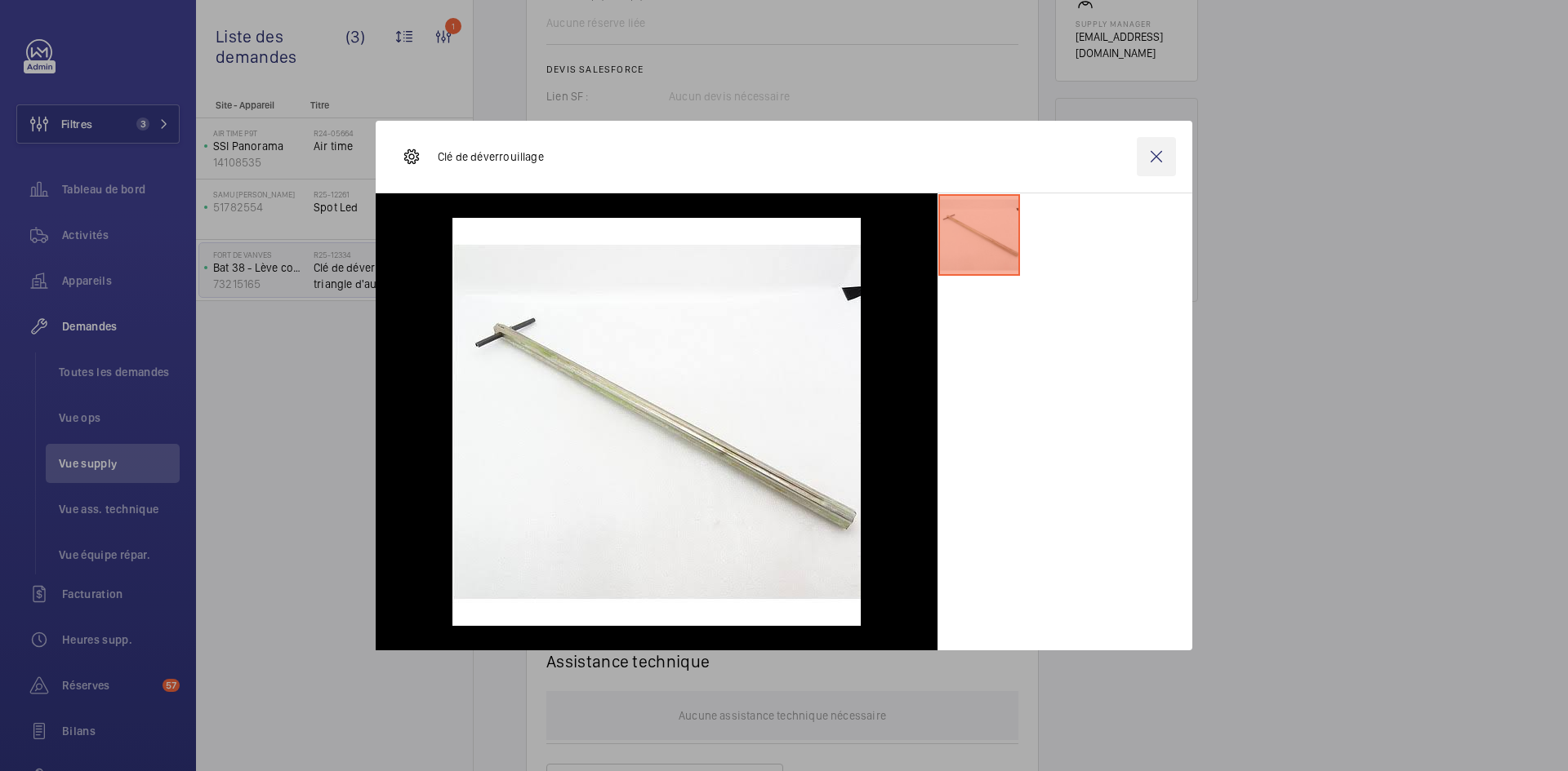
click at [1153, 151] on wm-front-icon-button at bounding box center [1156, 157] width 39 height 39
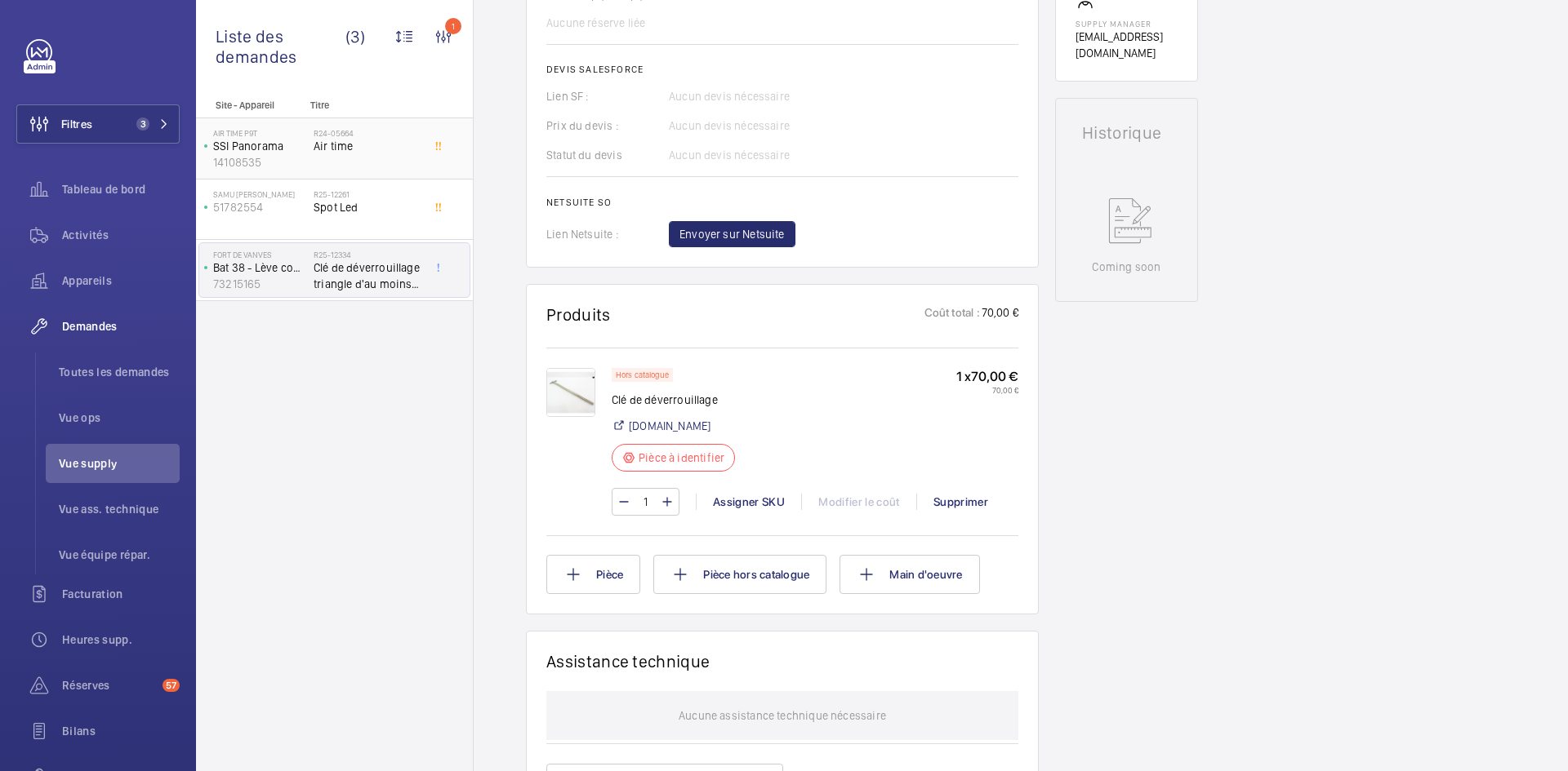
click at [343, 146] on span "Air time" at bounding box center [367, 146] width 108 height 17
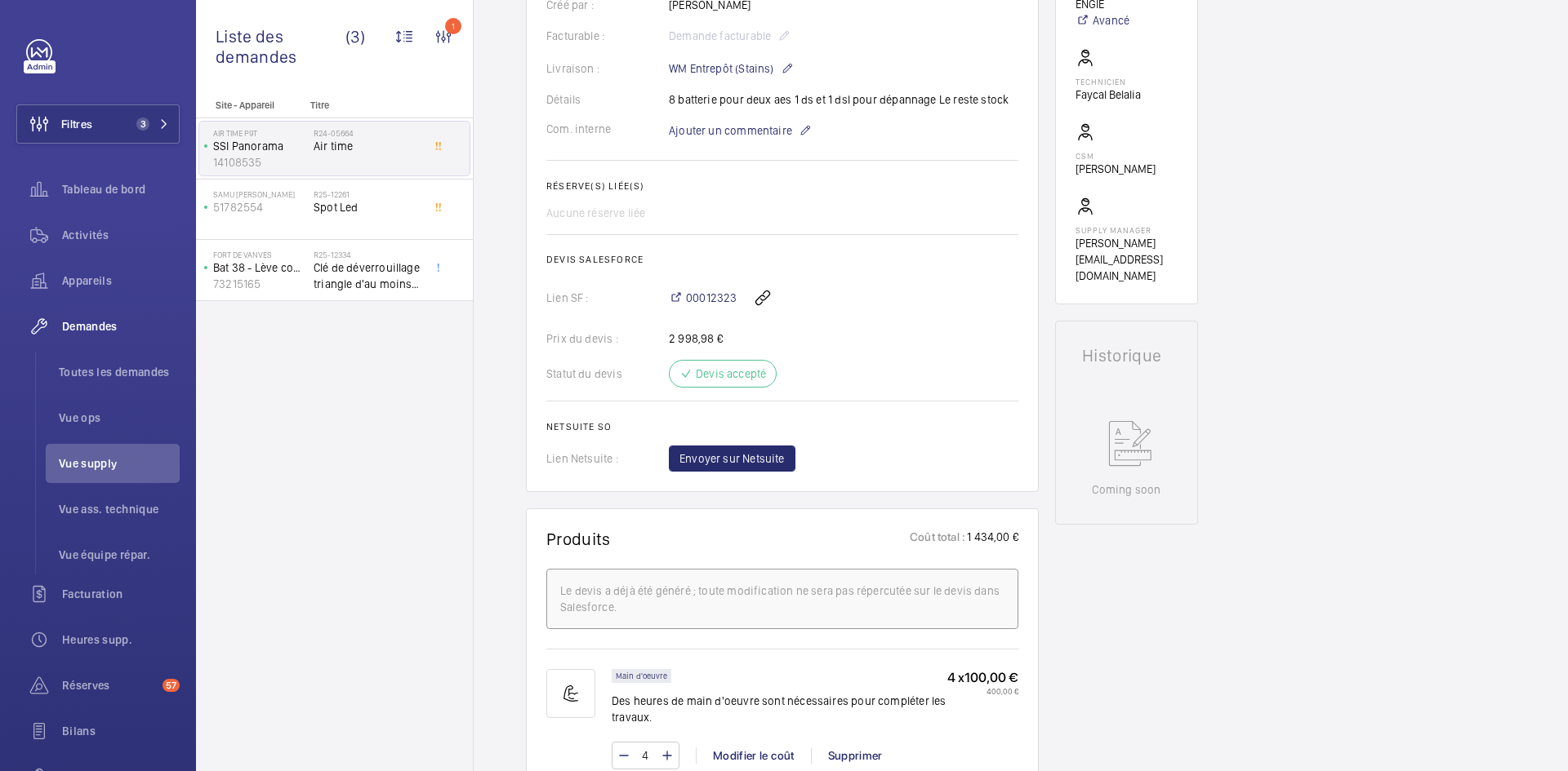
scroll to position [245, 0]
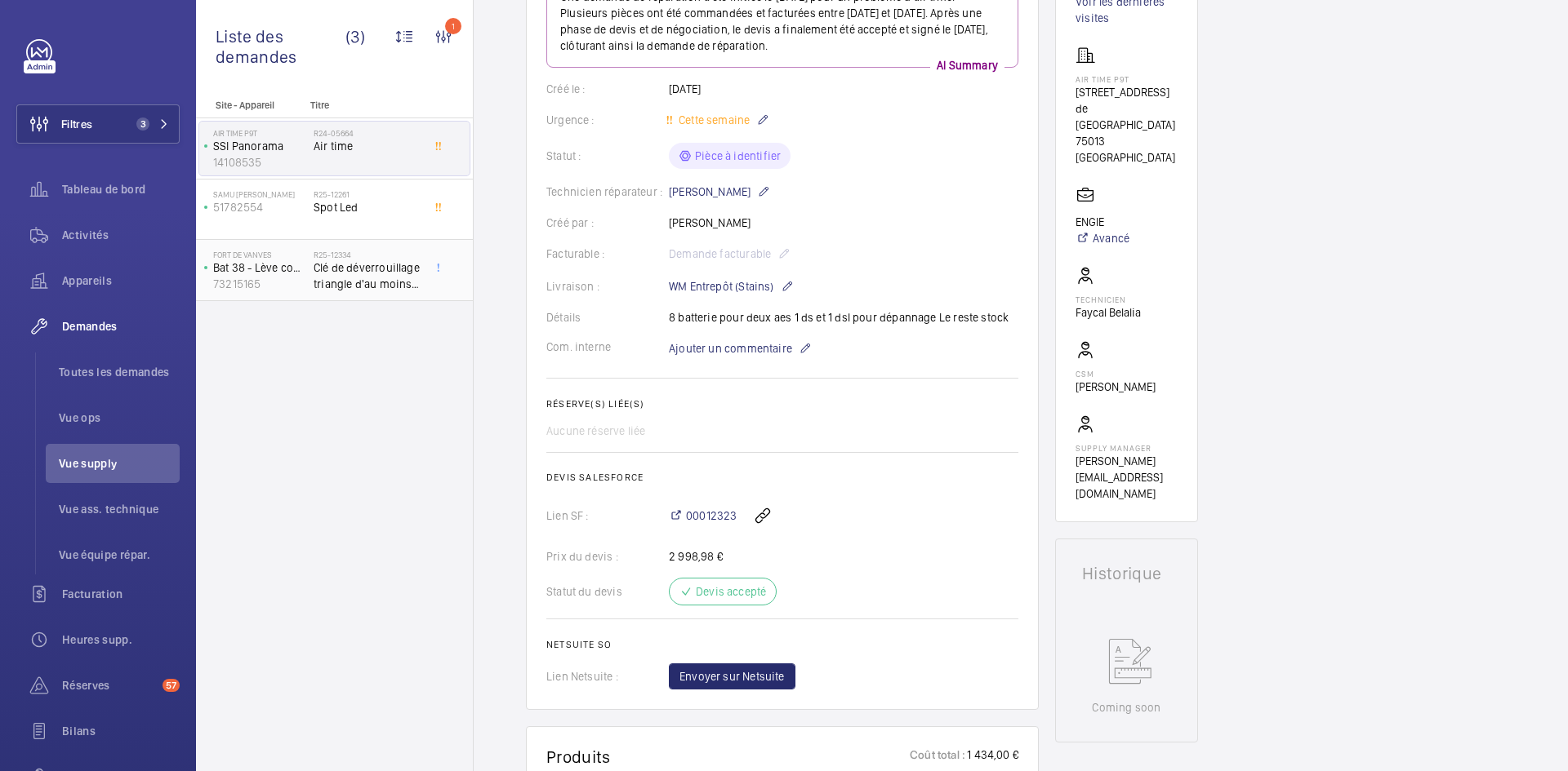
click at [320, 275] on span "Clé de déverrouillage triangle d'au moins 25cm" at bounding box center [367, 275] width 108 height 33
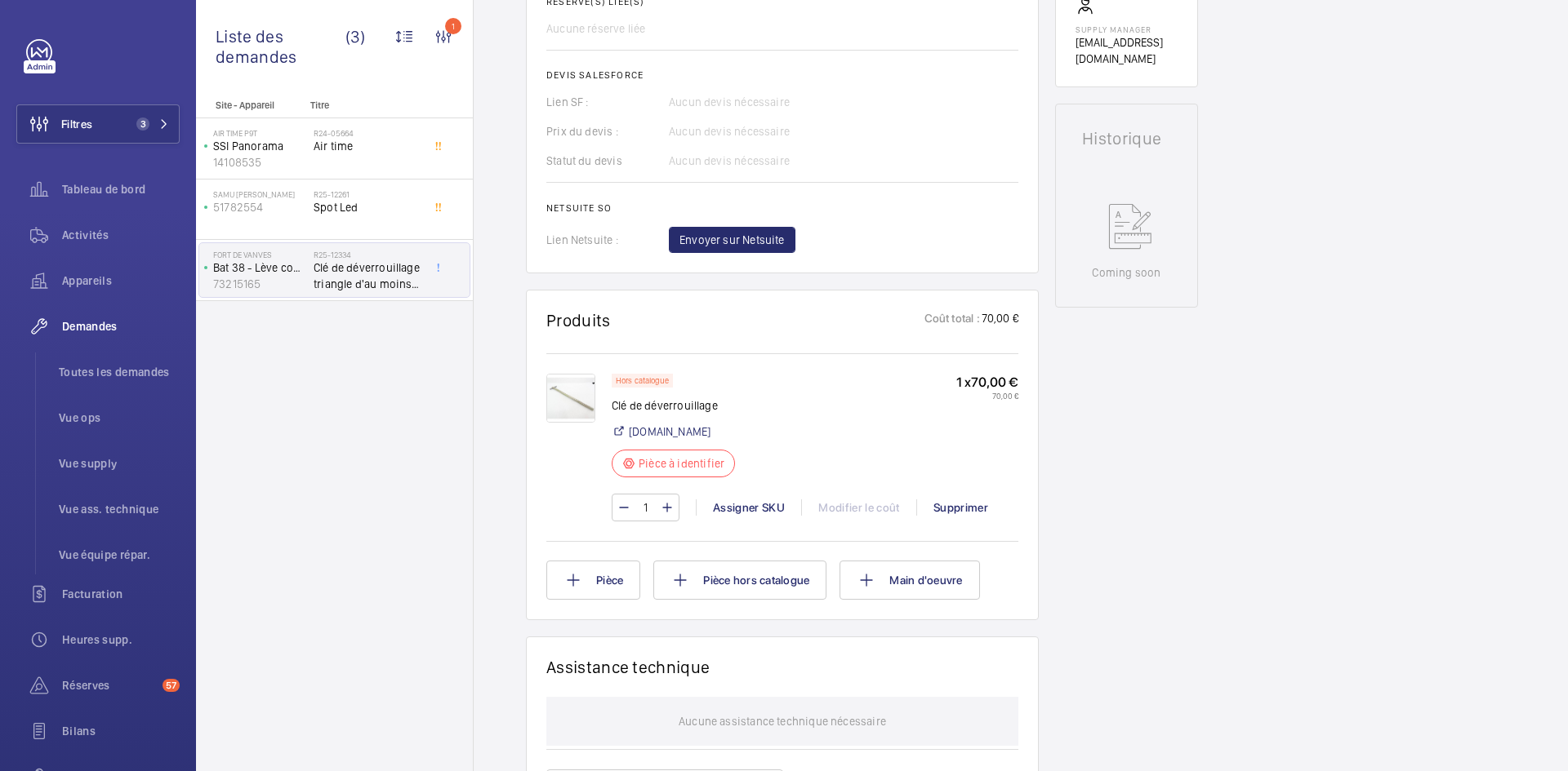
scroll to position [653, 0]
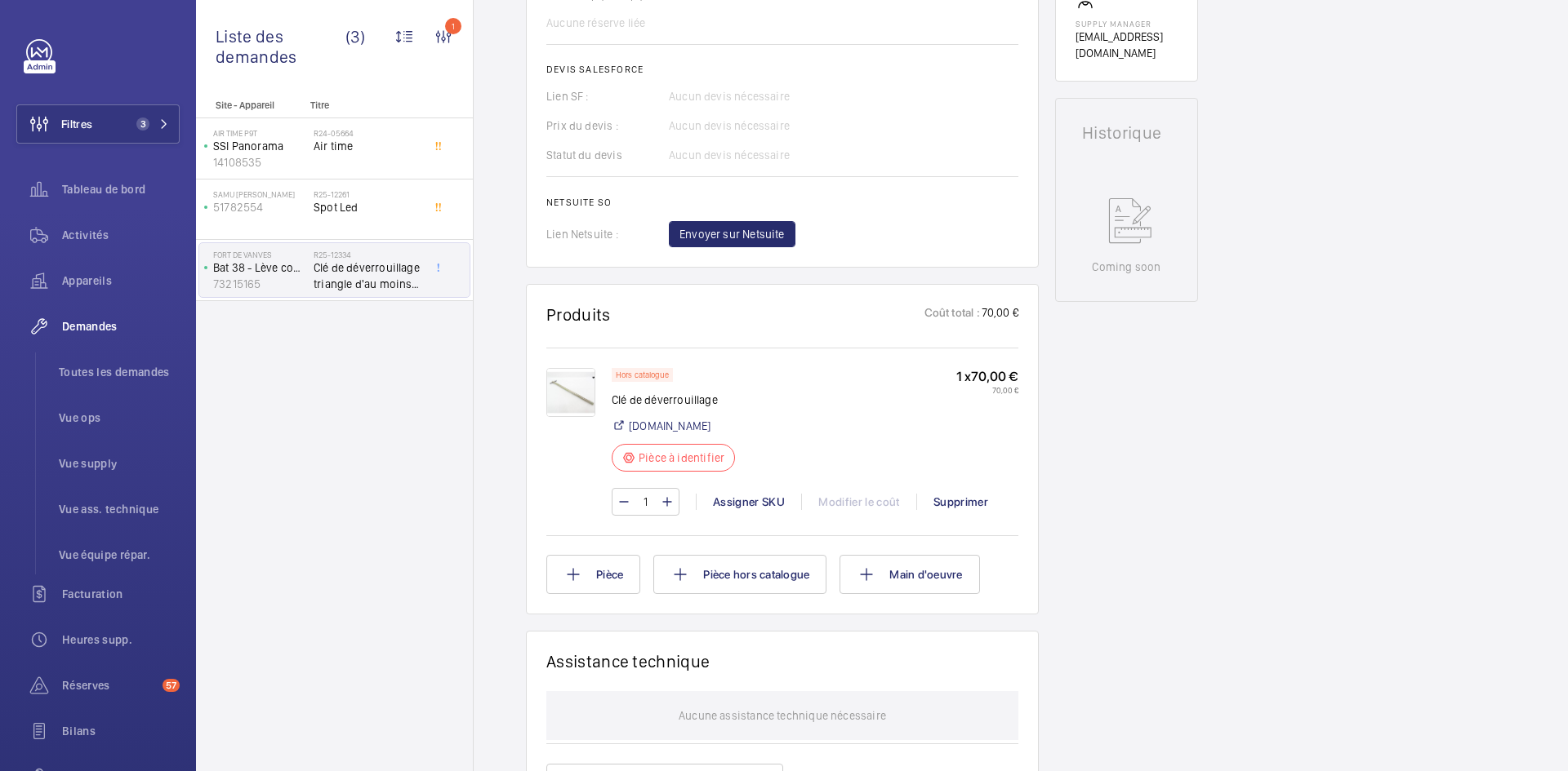
click at [596, 396] on div at bounding box center [579, 441] width 65 height 148
click at [578, 396] on img at bounding box center [571, 392] width 49 height 49
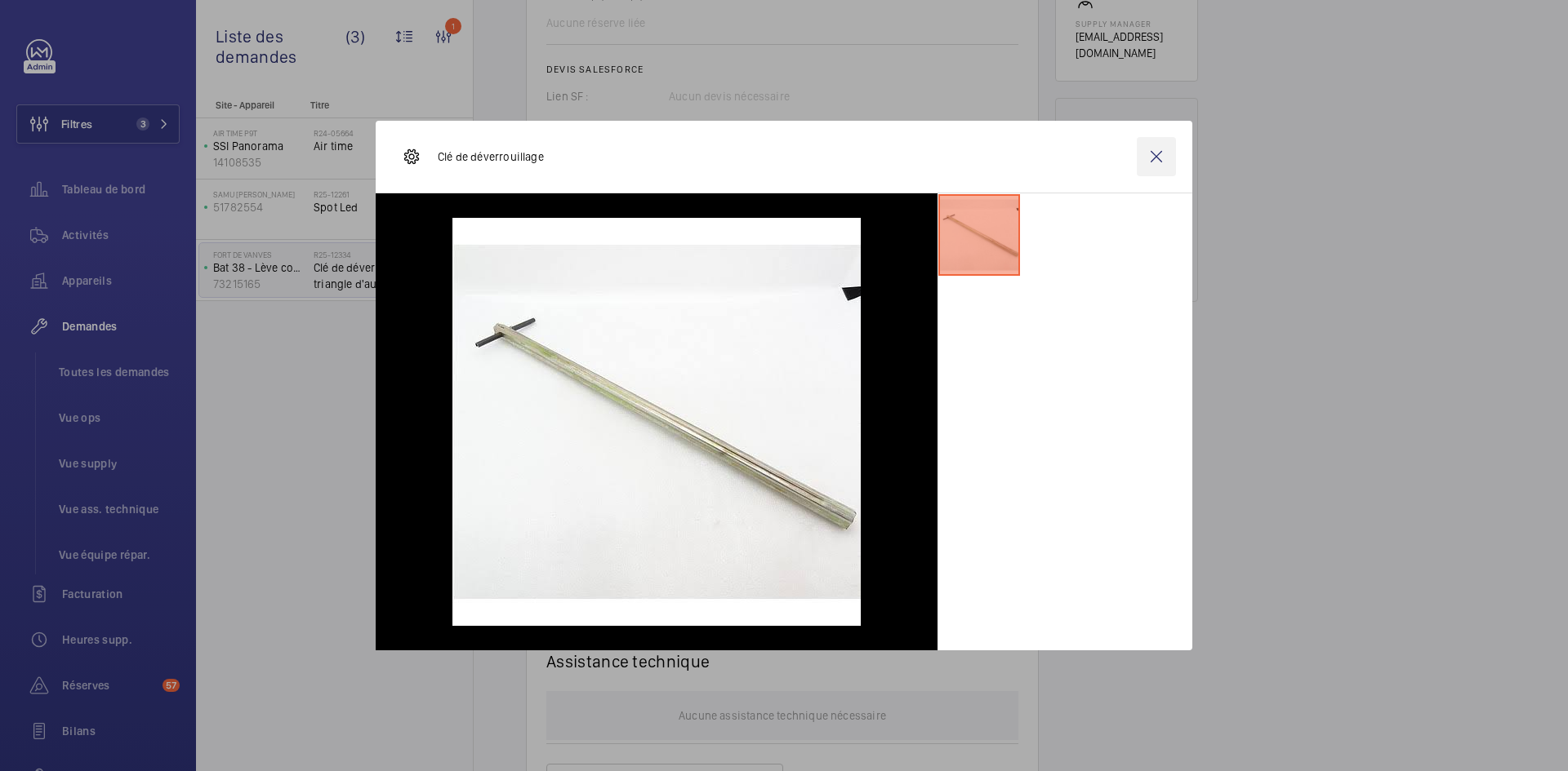
click at [1148, 161] on wm-front-icon-button at bounding box center [1156, 157] width 39 height 39
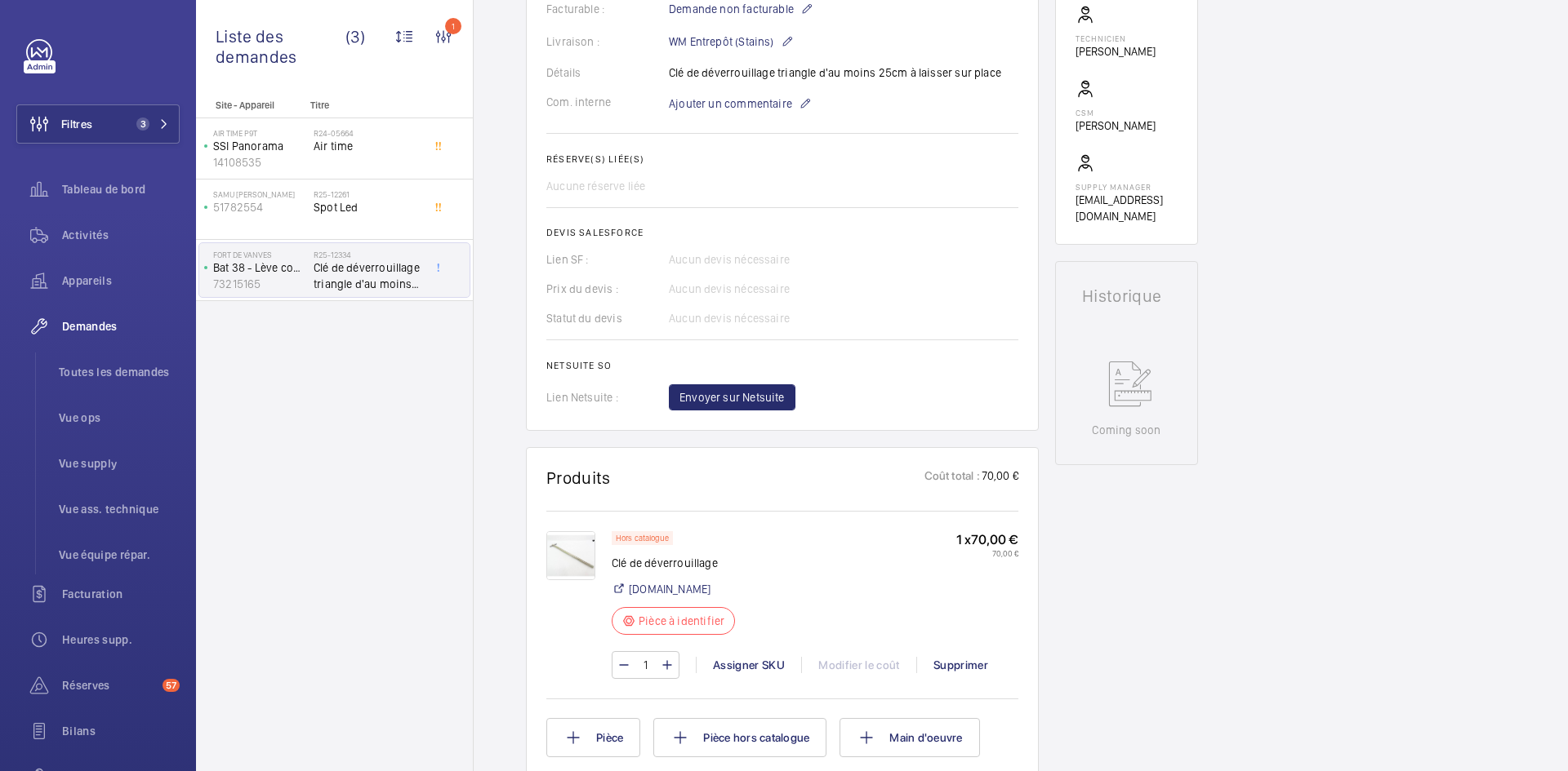
scroll to position [326, 0]
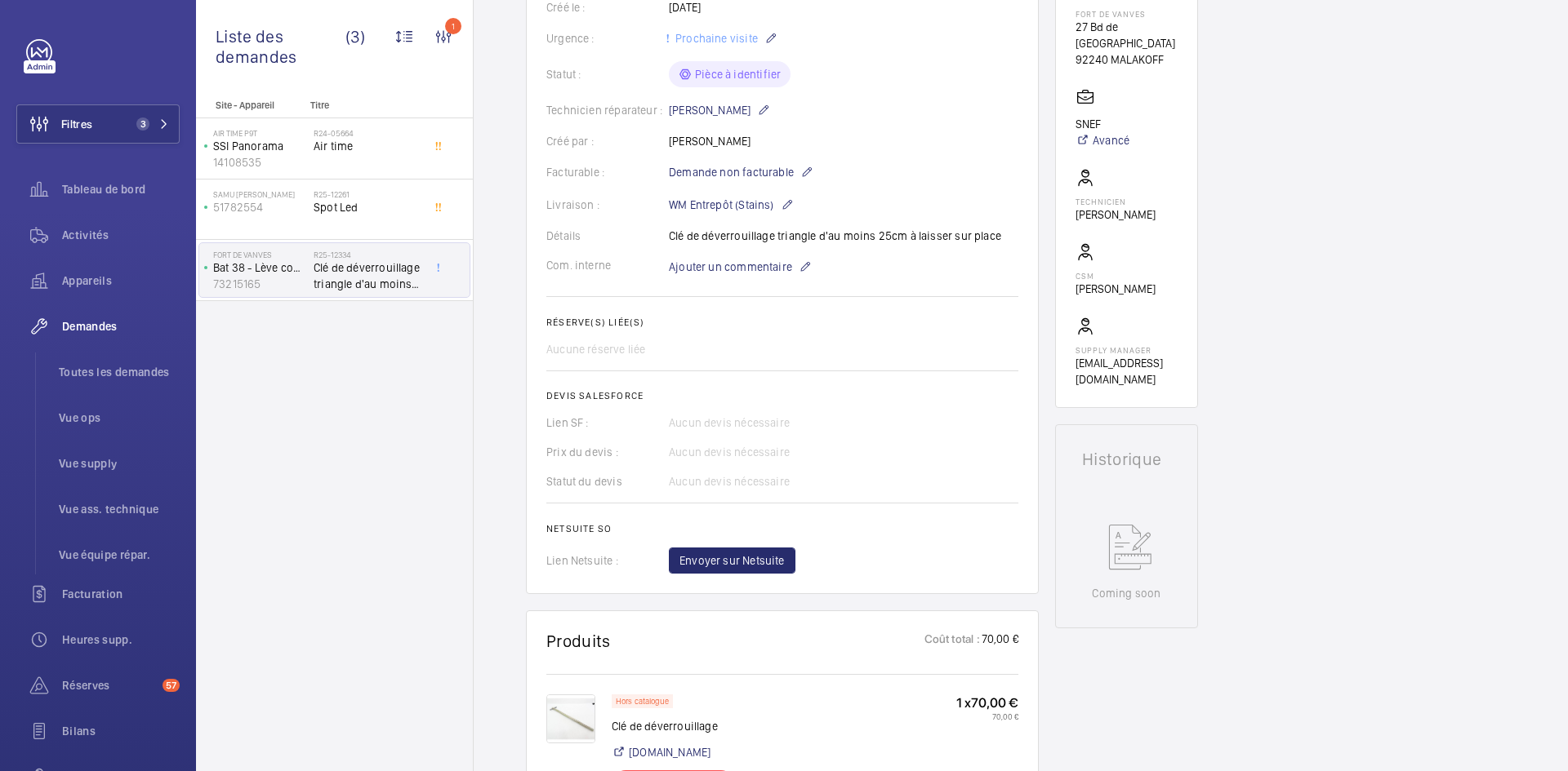
click at [574, 726] on img at bounding box center [571, 719] width 49 height 49
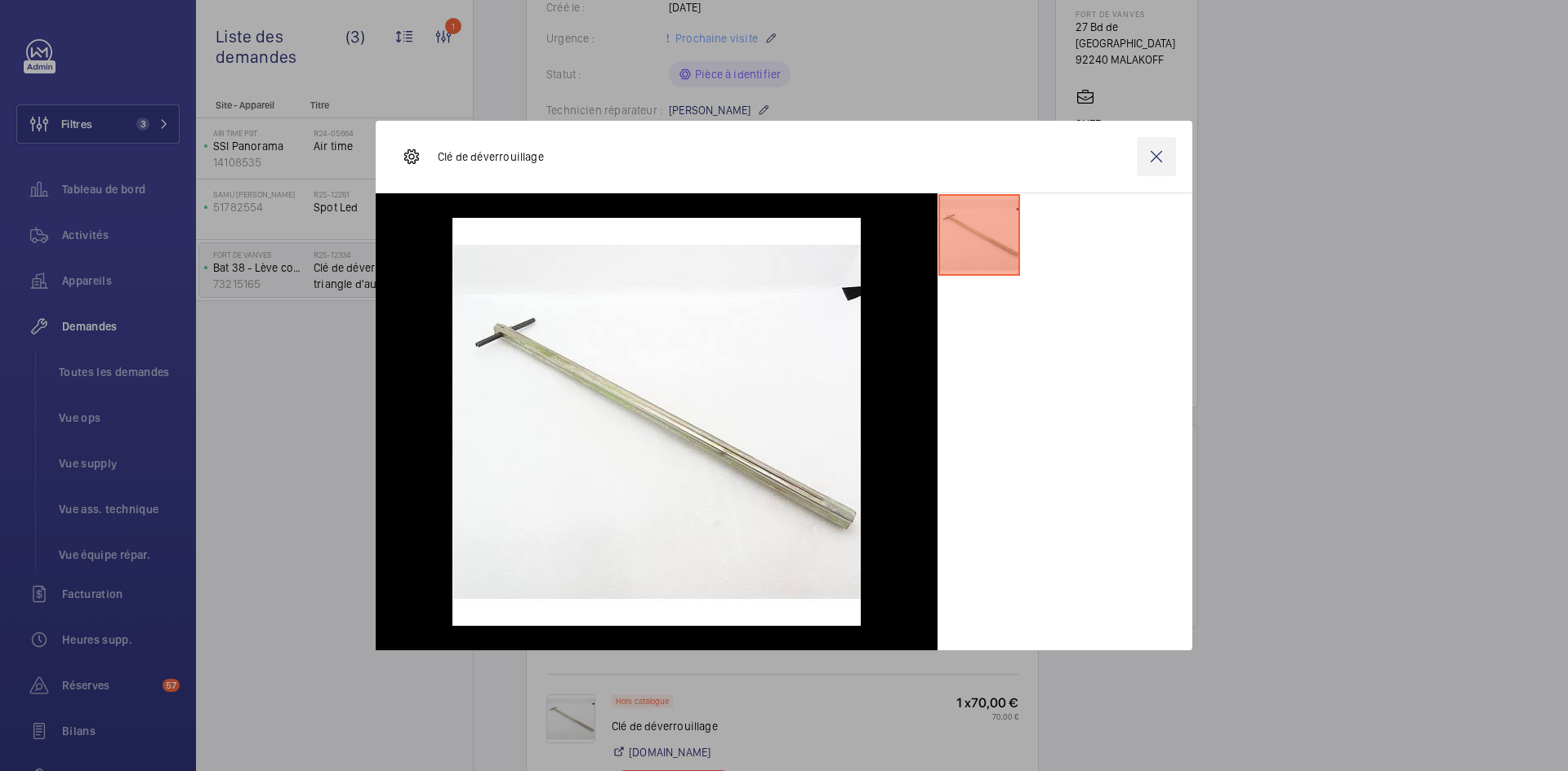
click at [1157, 163] on wm-front-icon-button at bounding box center [1156, 157] width 39 height 39
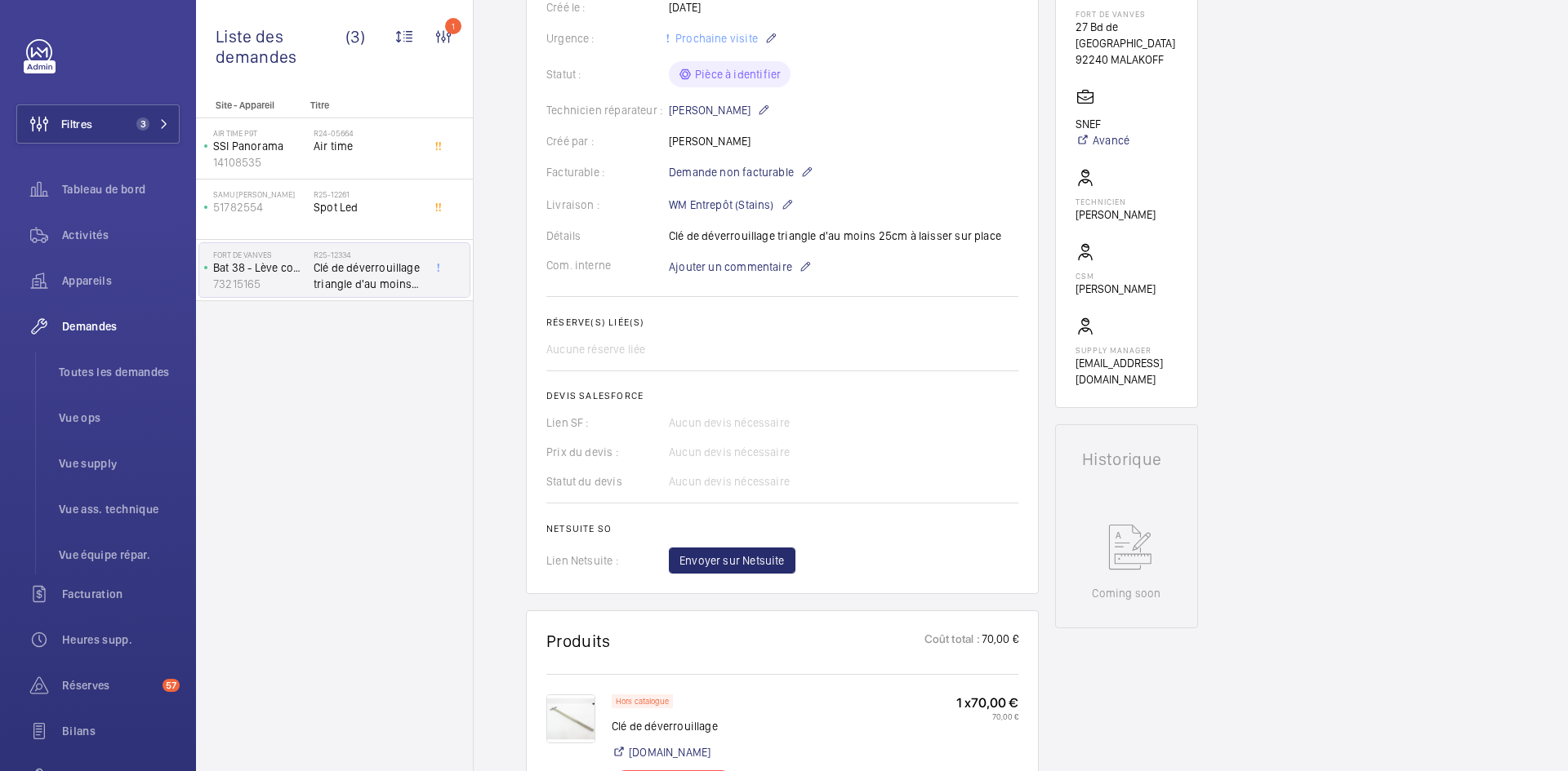
scroll to position [571, 0]
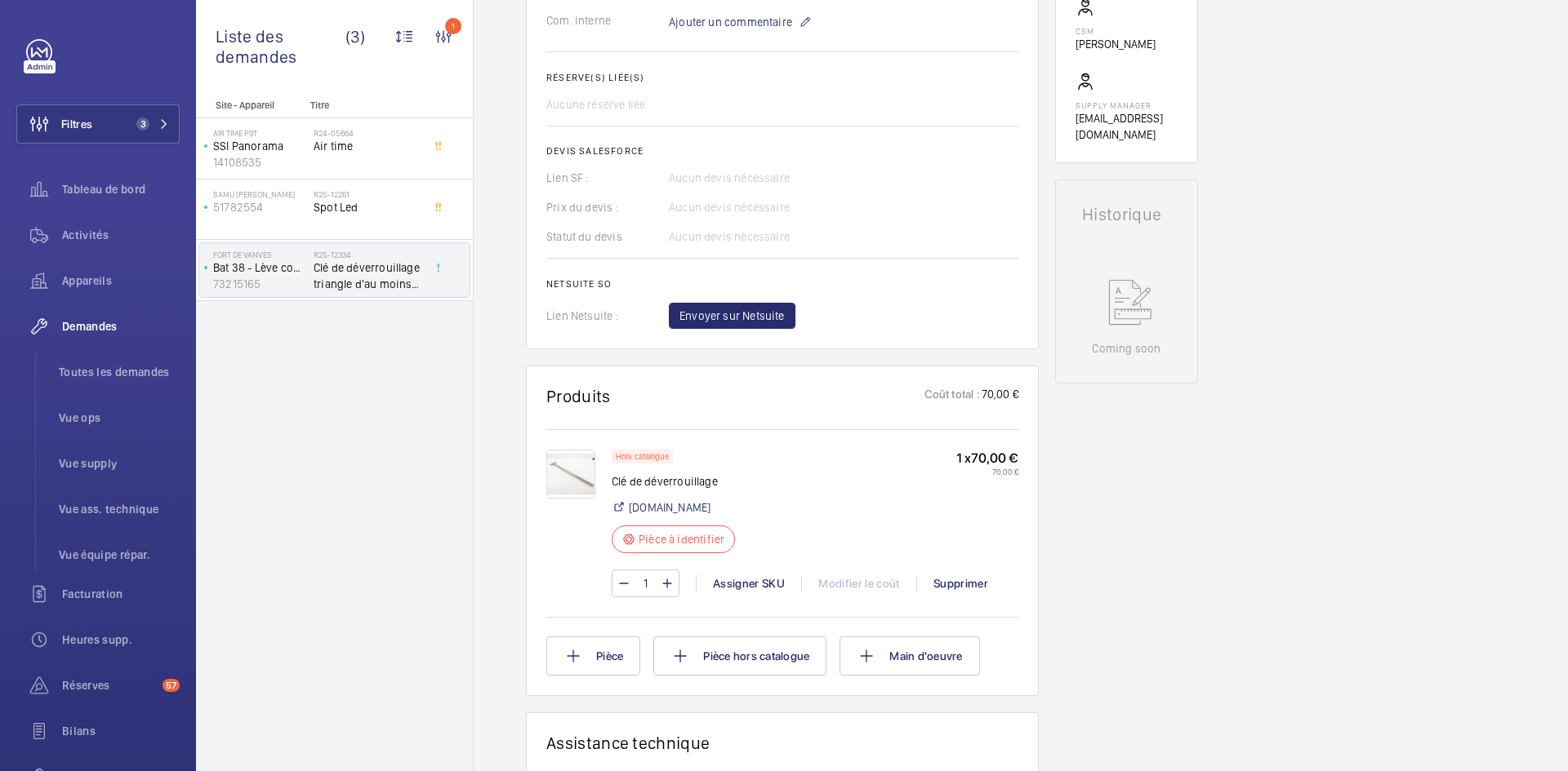
click at [580, 473] on img at bounding box center [571, 474] width 49 height 49
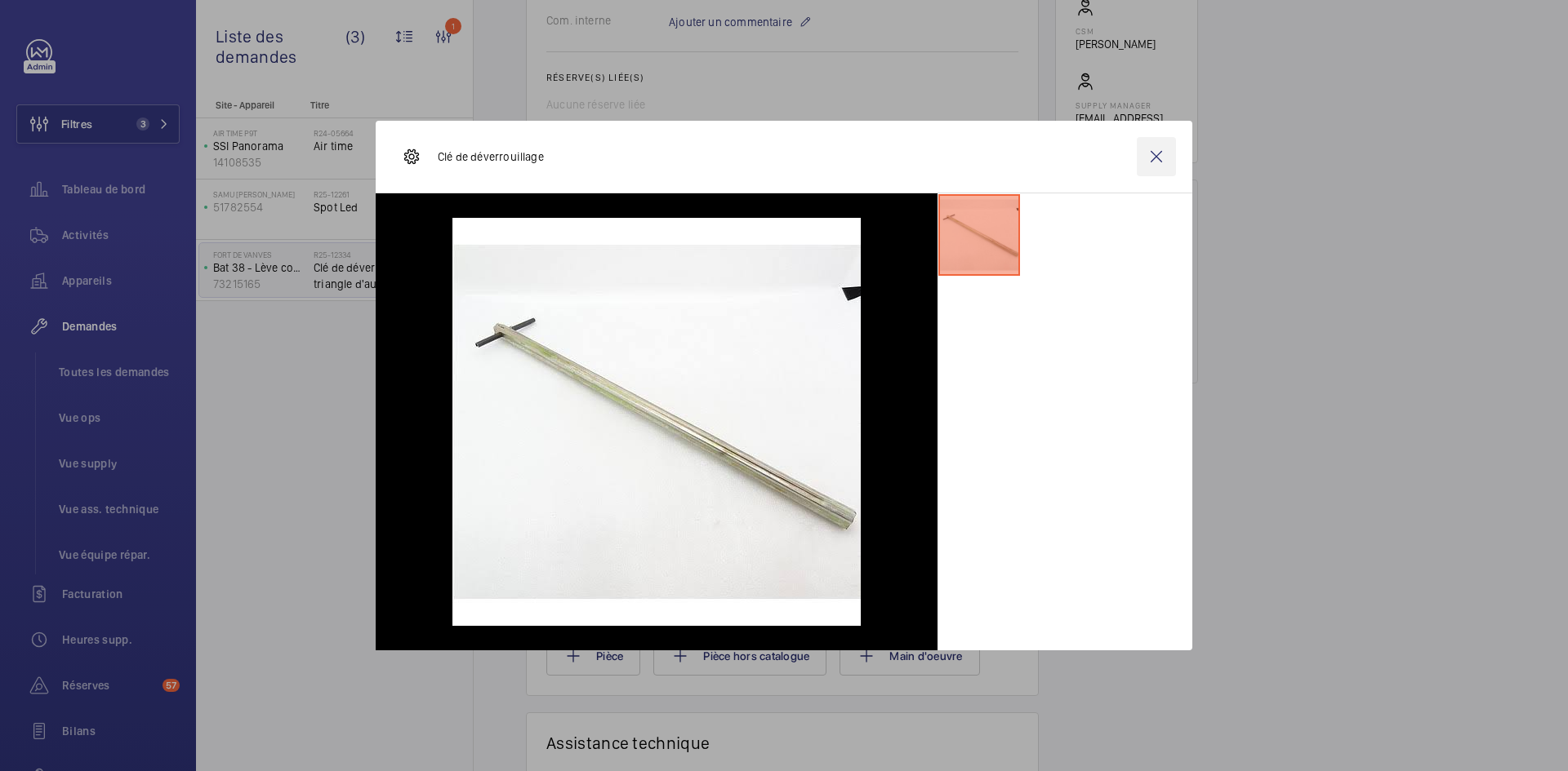
click at [1153, 152] on wm-front-icon-button at bounding box center [1156, 157] width 39 height 39
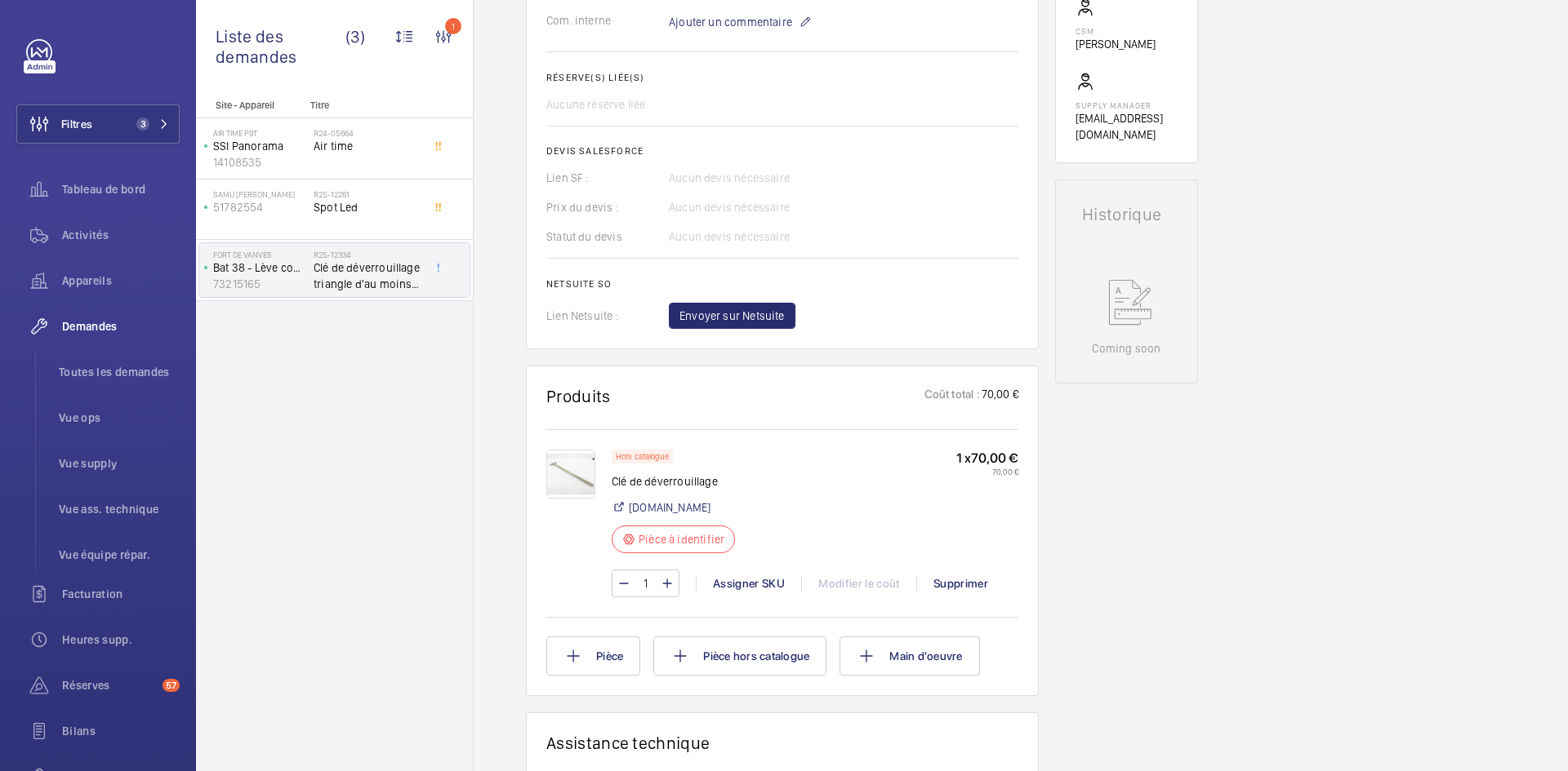
click at [575, 469] on img at bounding box center [571, 474] width 49 height 49
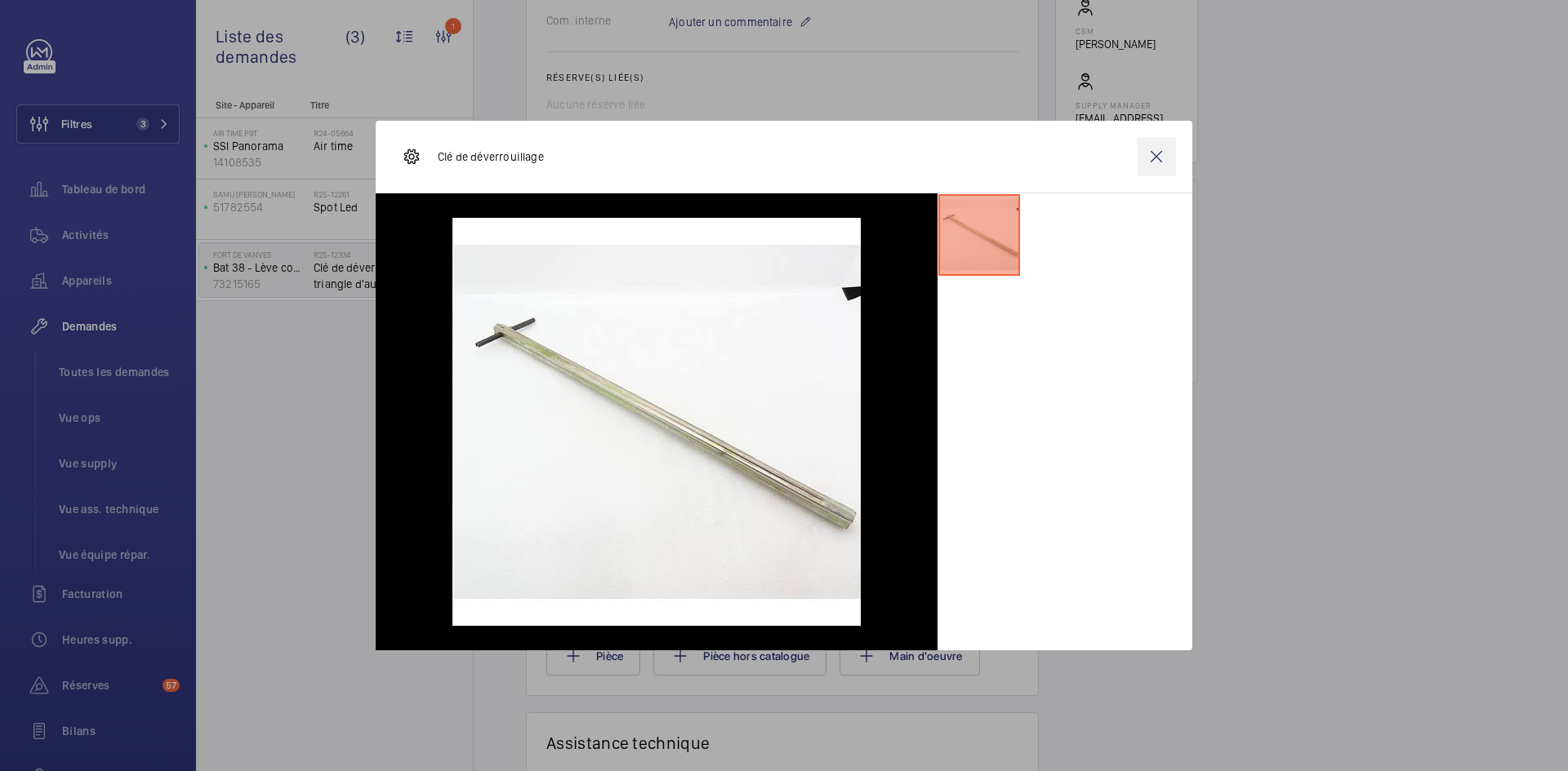
click at [1159, 156] on wm-front-icon-button at bounding box center [1156, 157] width 39 height 39
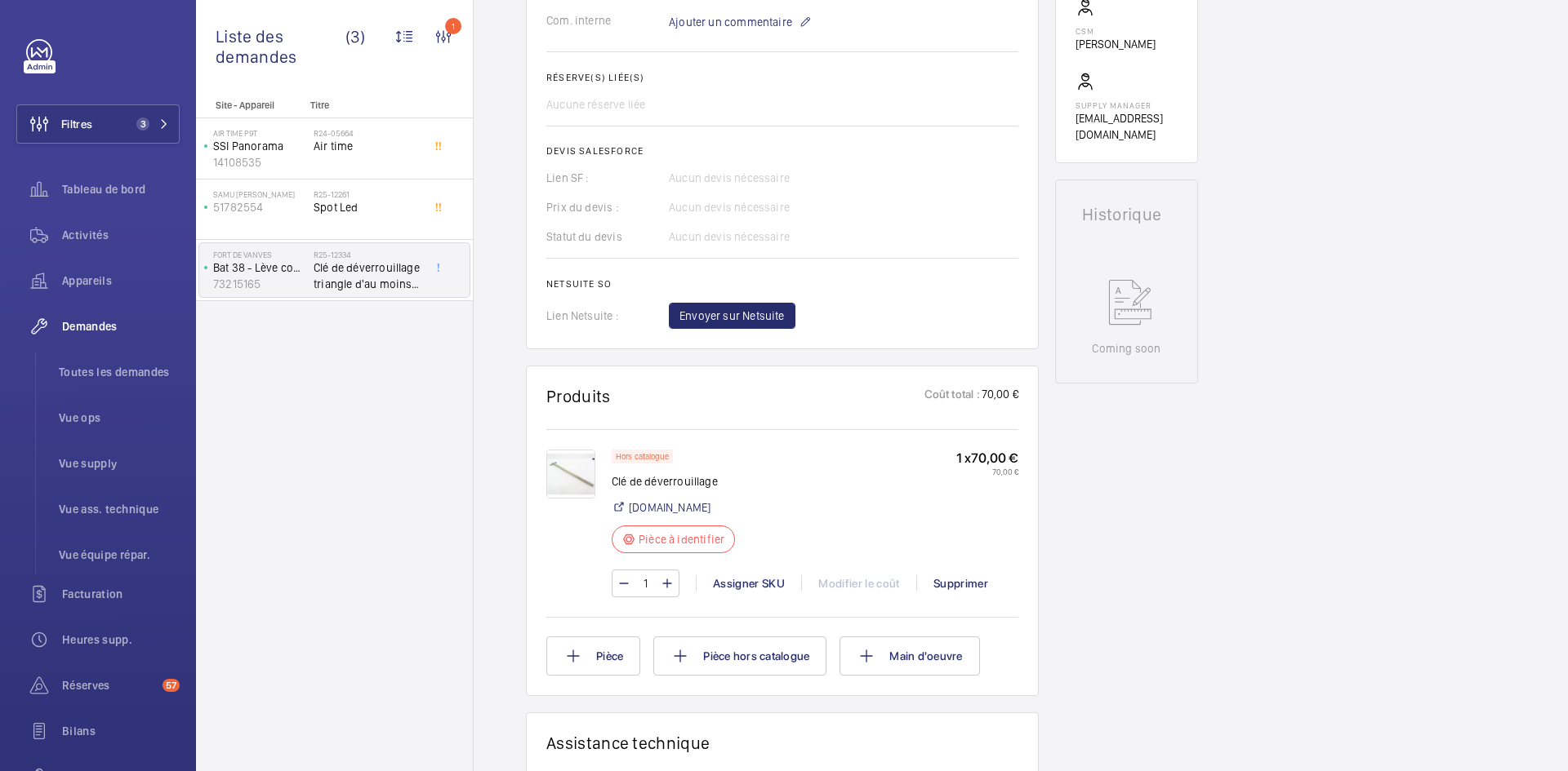
click at [1159, 149] on div "Working Bat 38 - Lève courrier droit 73215165 Voir les dernières visites Fort d…" at bounding box center [1127, 444] width 143 height 1714
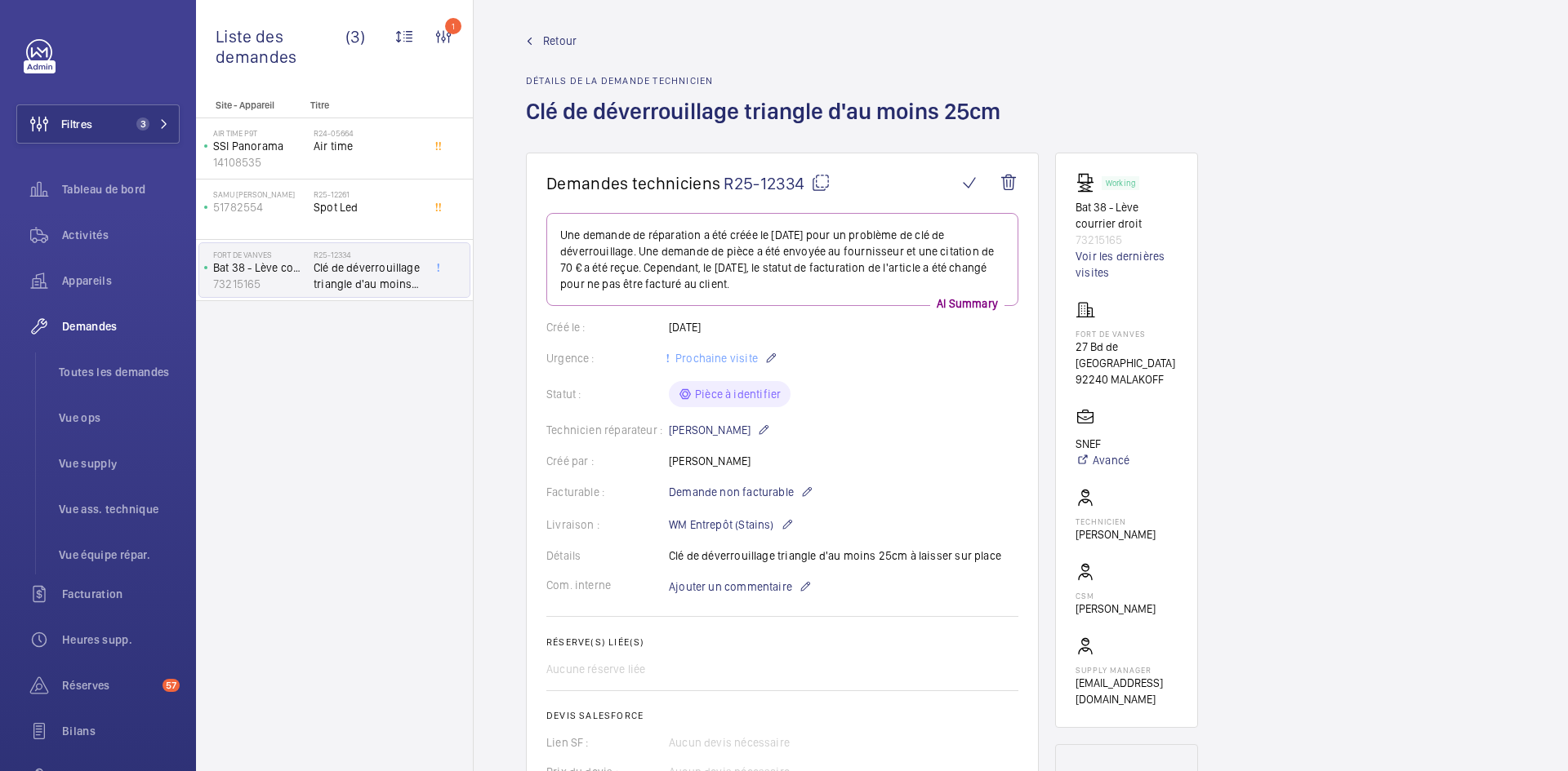
scroll to position [0, 0]
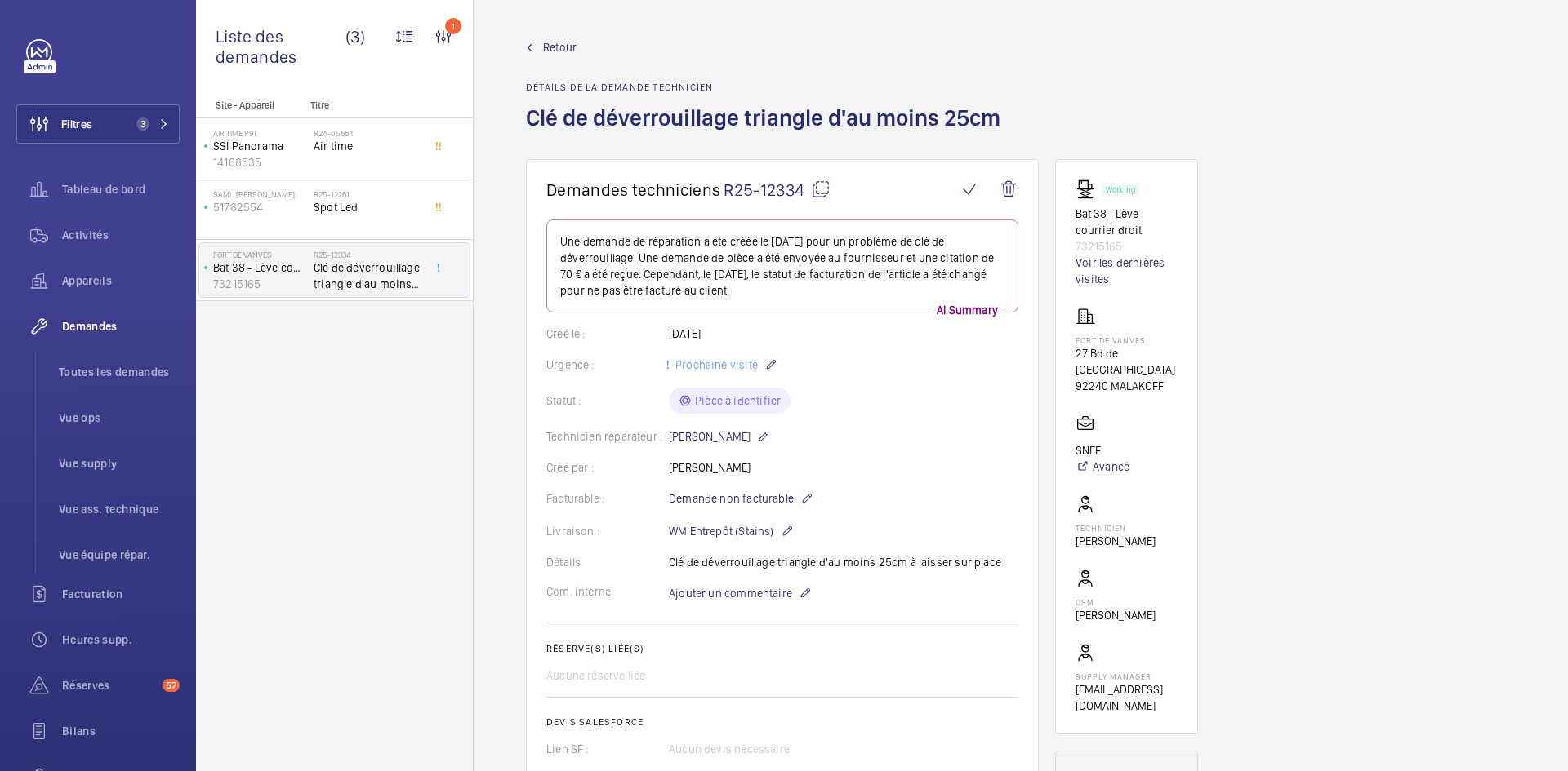
click at [823, 184] on mat-icon at bounding box center [820, 189] width 20 height 20
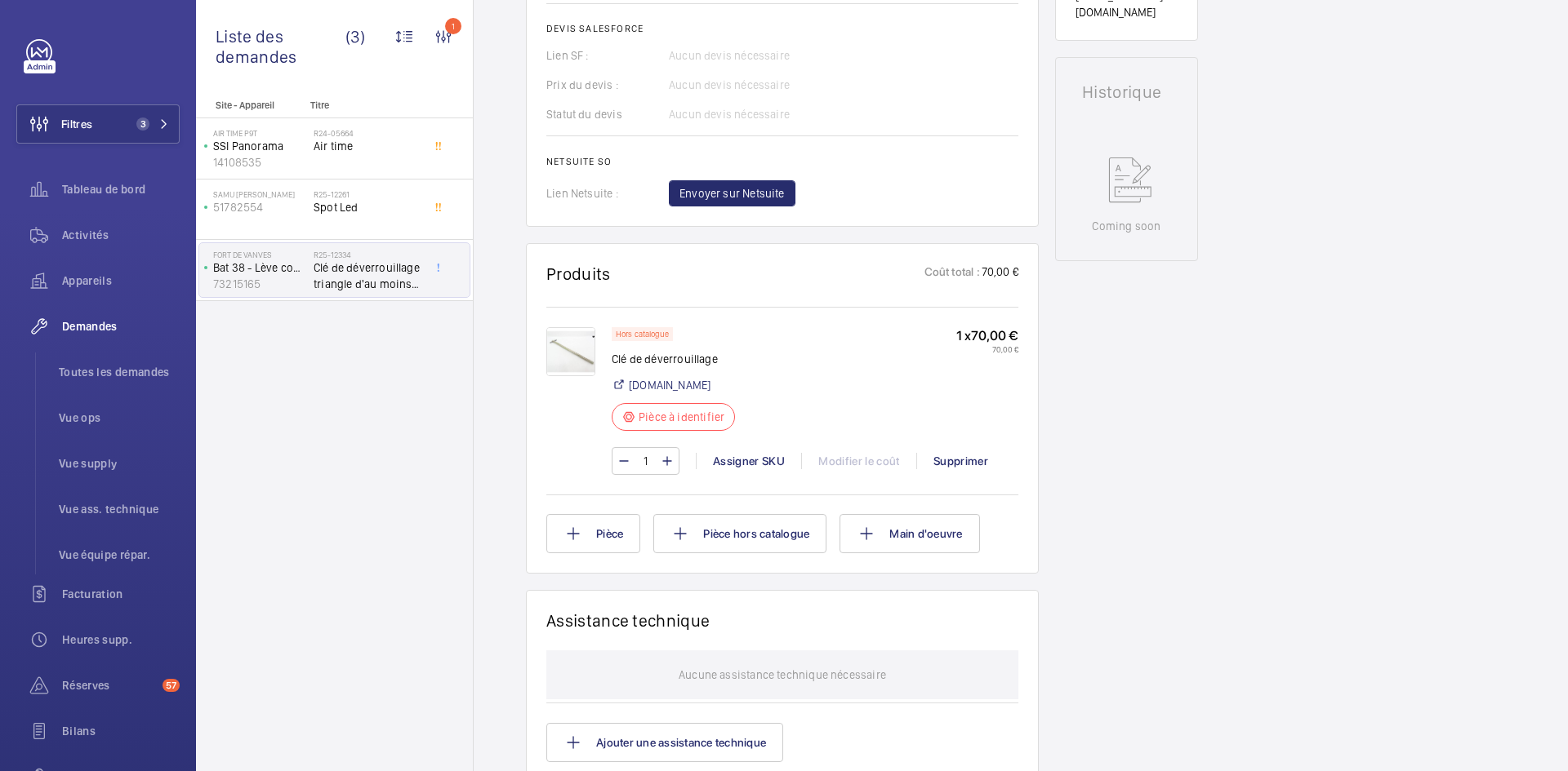
scroll to position [735, 0]
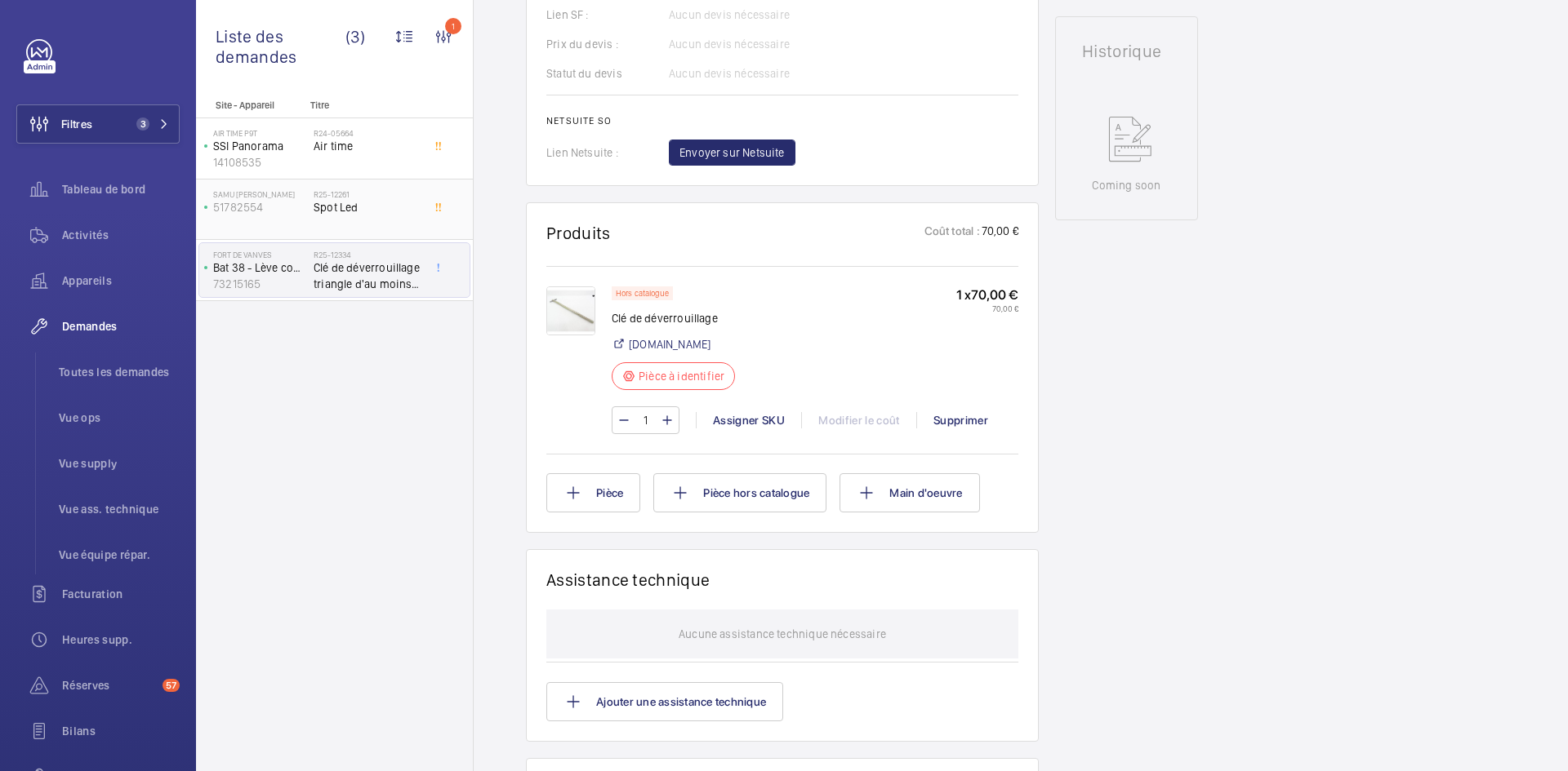
click at [283, 218] on div "SAMU ROMAIN ROLLAND 51782554" at bounding box center [256, 210] width 114 height 54
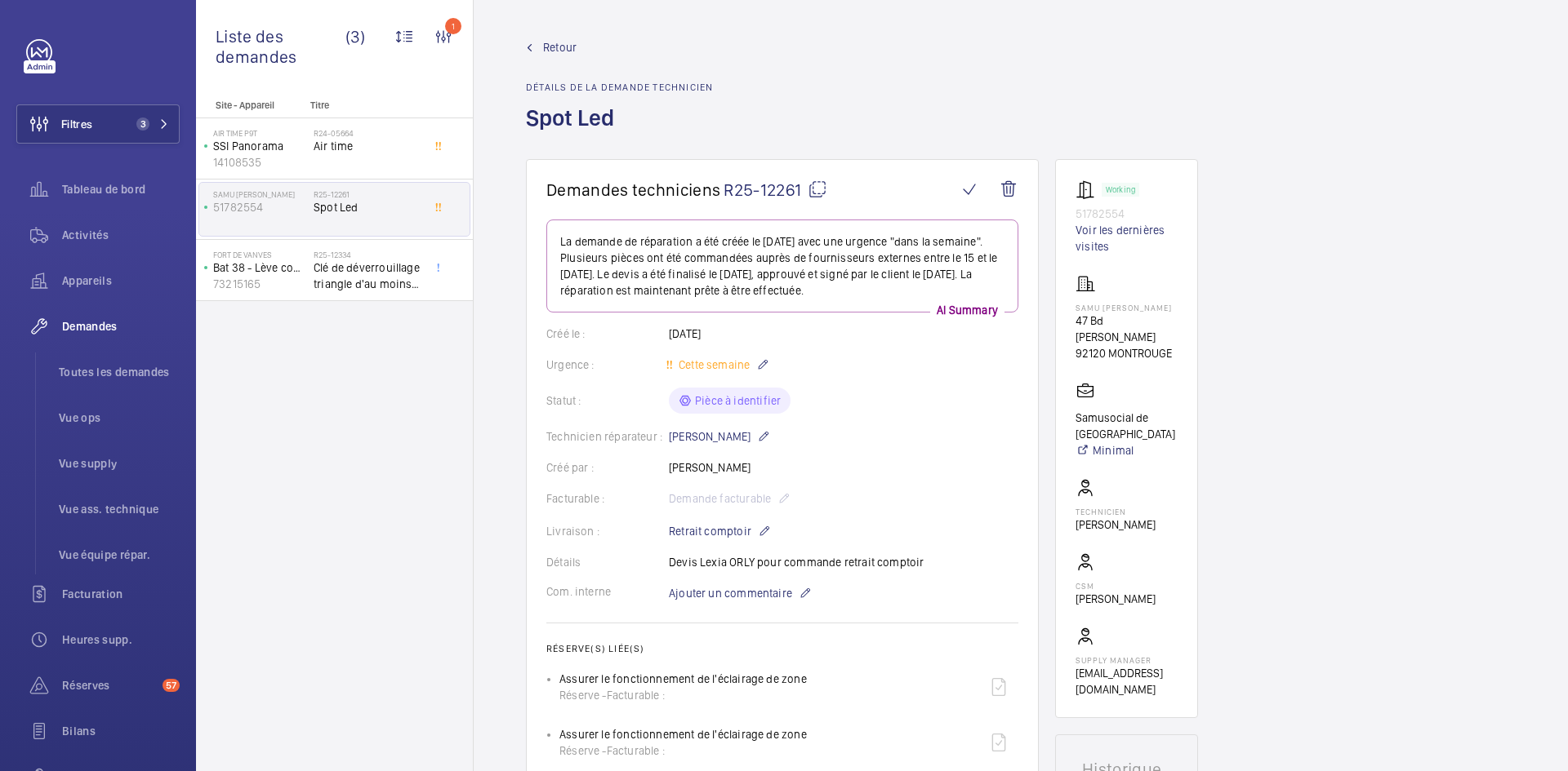
click at [816, 187] on mat-icon at bounding box center [817, 189] width 20 height 20
type textarea "R25-12261"
click at [305, 268] on p "Bat 38 - Lève courrier droit" at bounding box center [259, 268] width 94 height 17
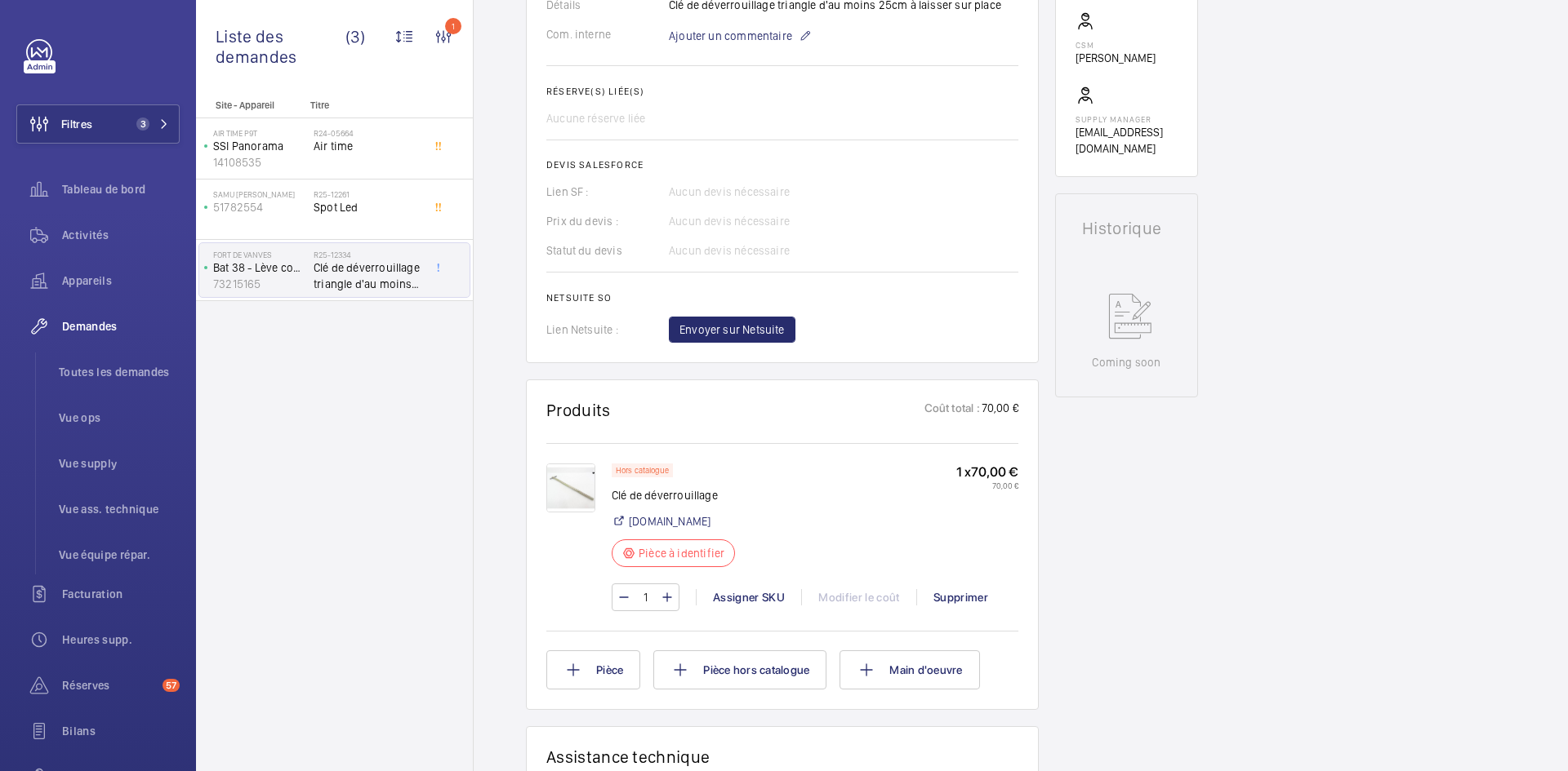
scroll to position [571, 0]
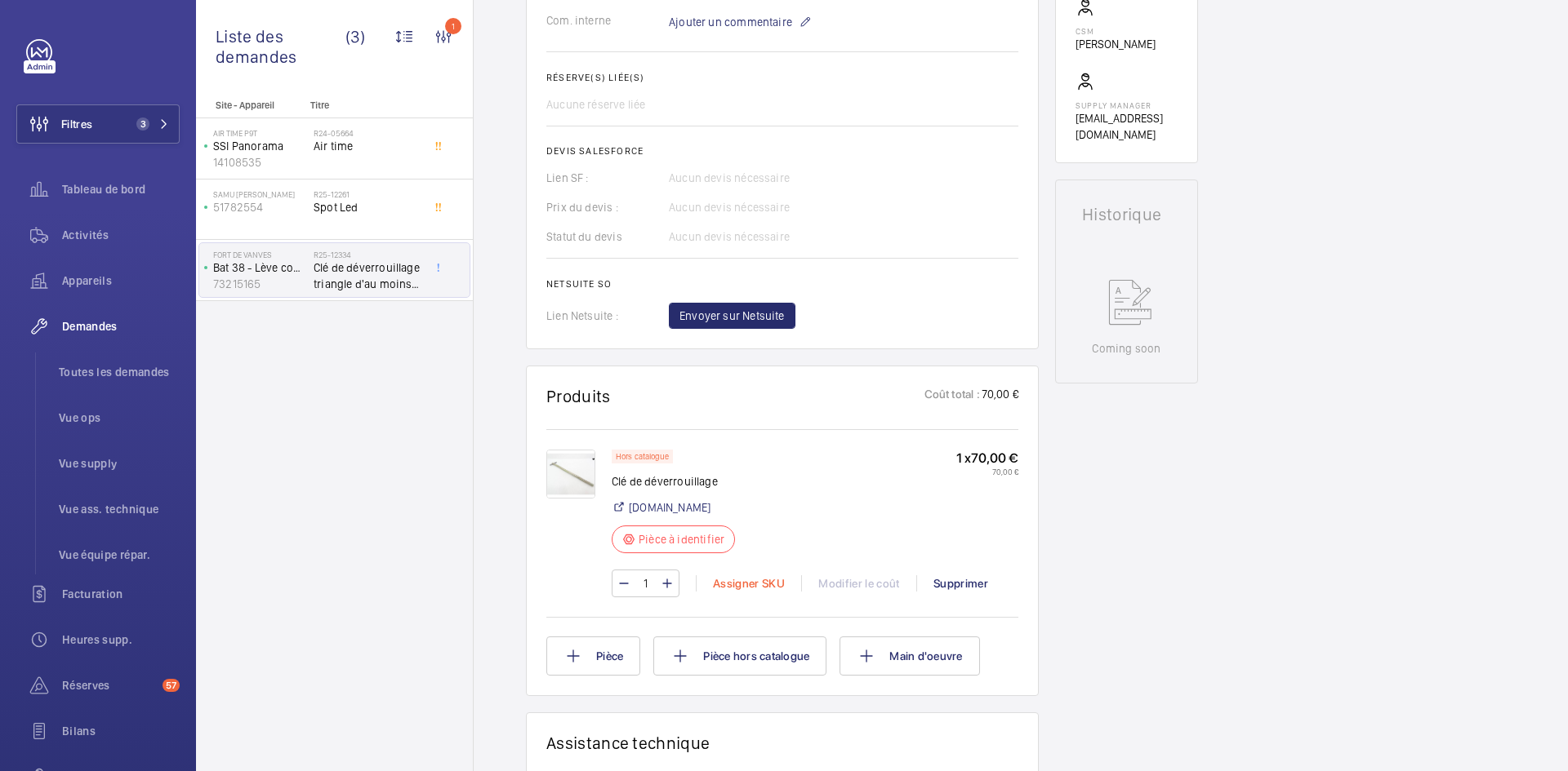
click at [752, 584] on div "Assigner SKU" at bounding box center [747, 583] width 105 height 17
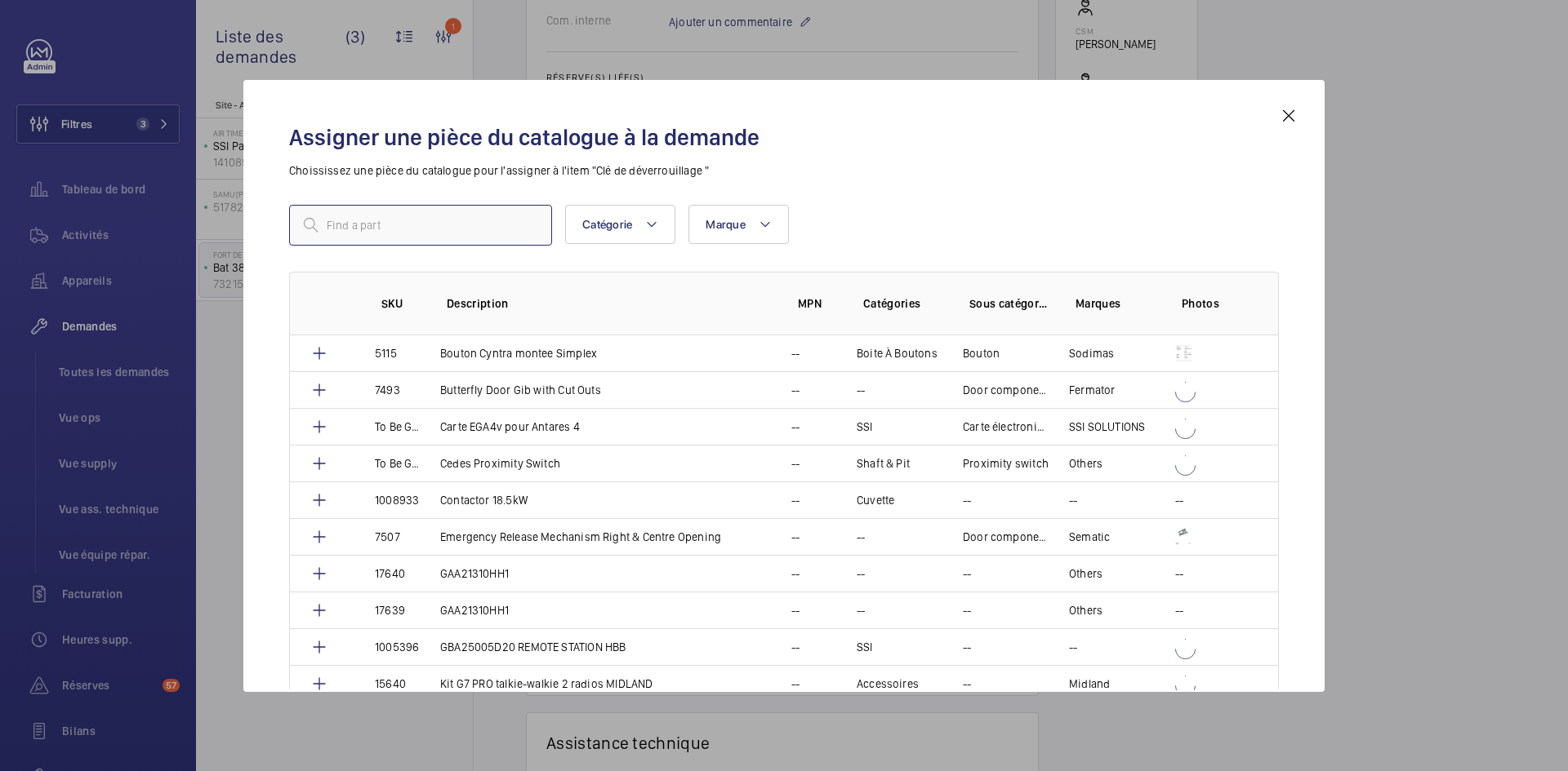
click at [451, 231] on input "text" at bounding box center [420, 225] width 263 height 41
paste input "1010345"
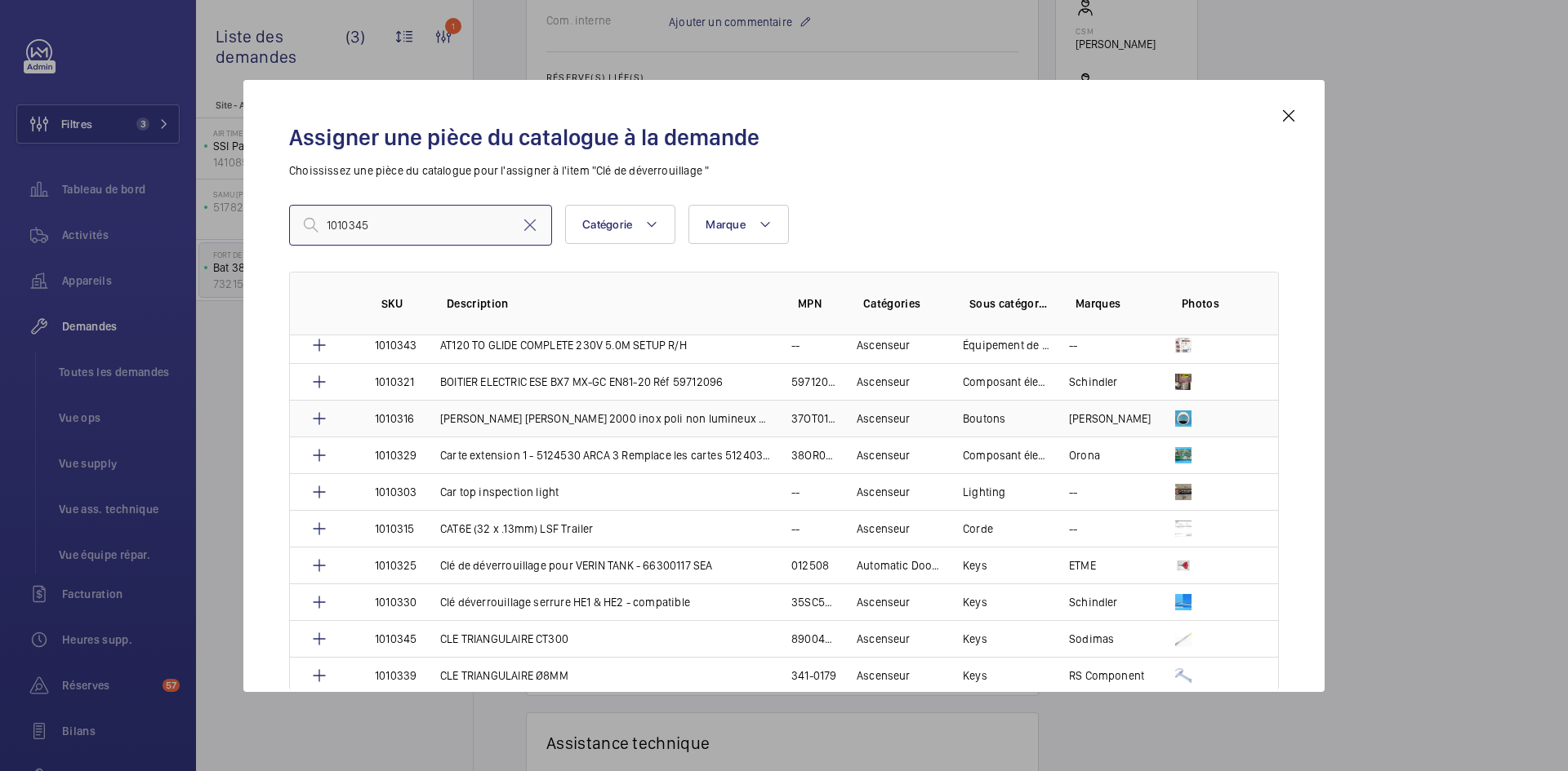
scroll to position [163, 0]
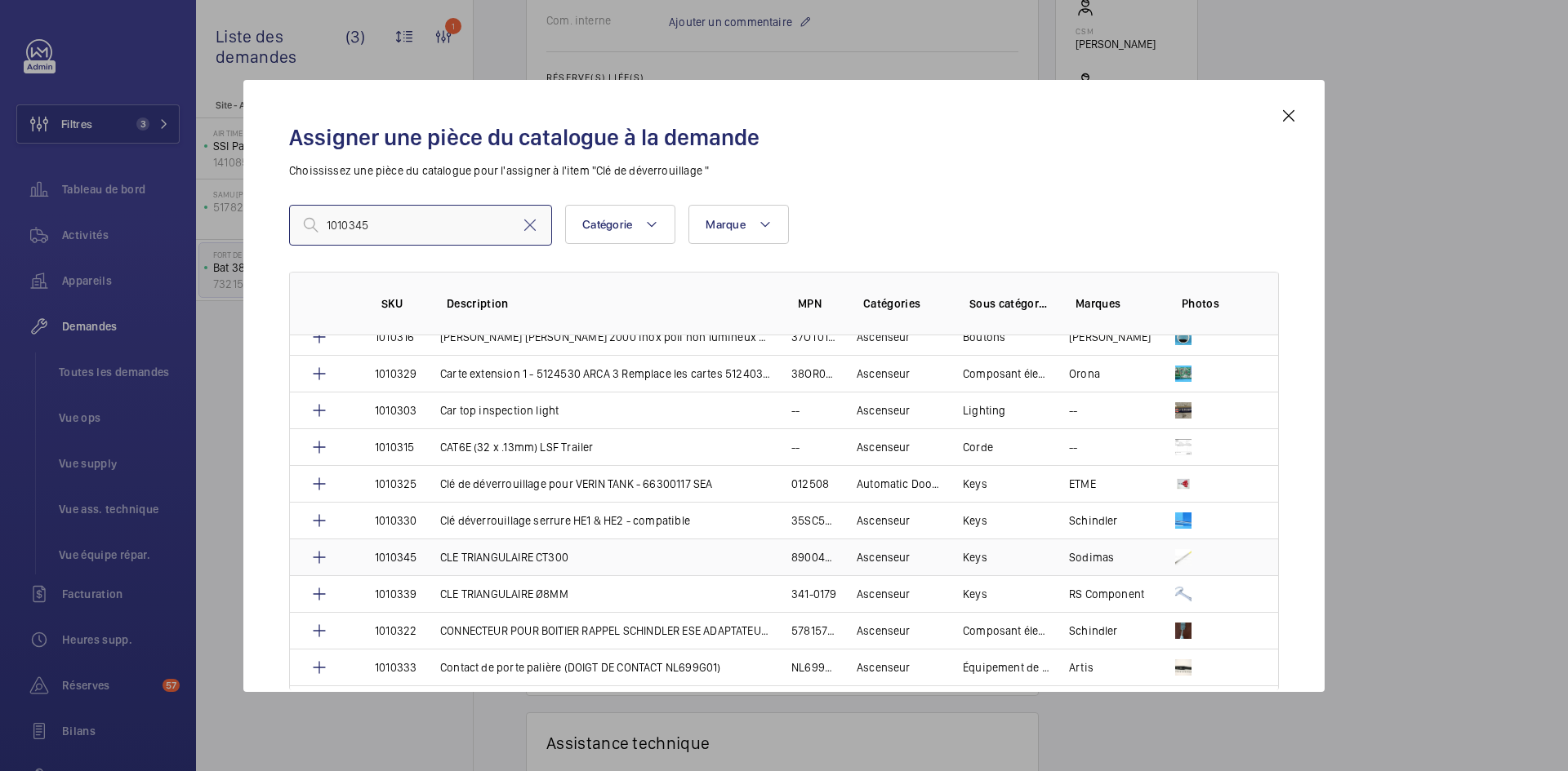
type input "1010345"
click at [429, 557] on td "CLE TRIANGULAIRE CT300" at bounding box center [596, 557] width 351 height 37
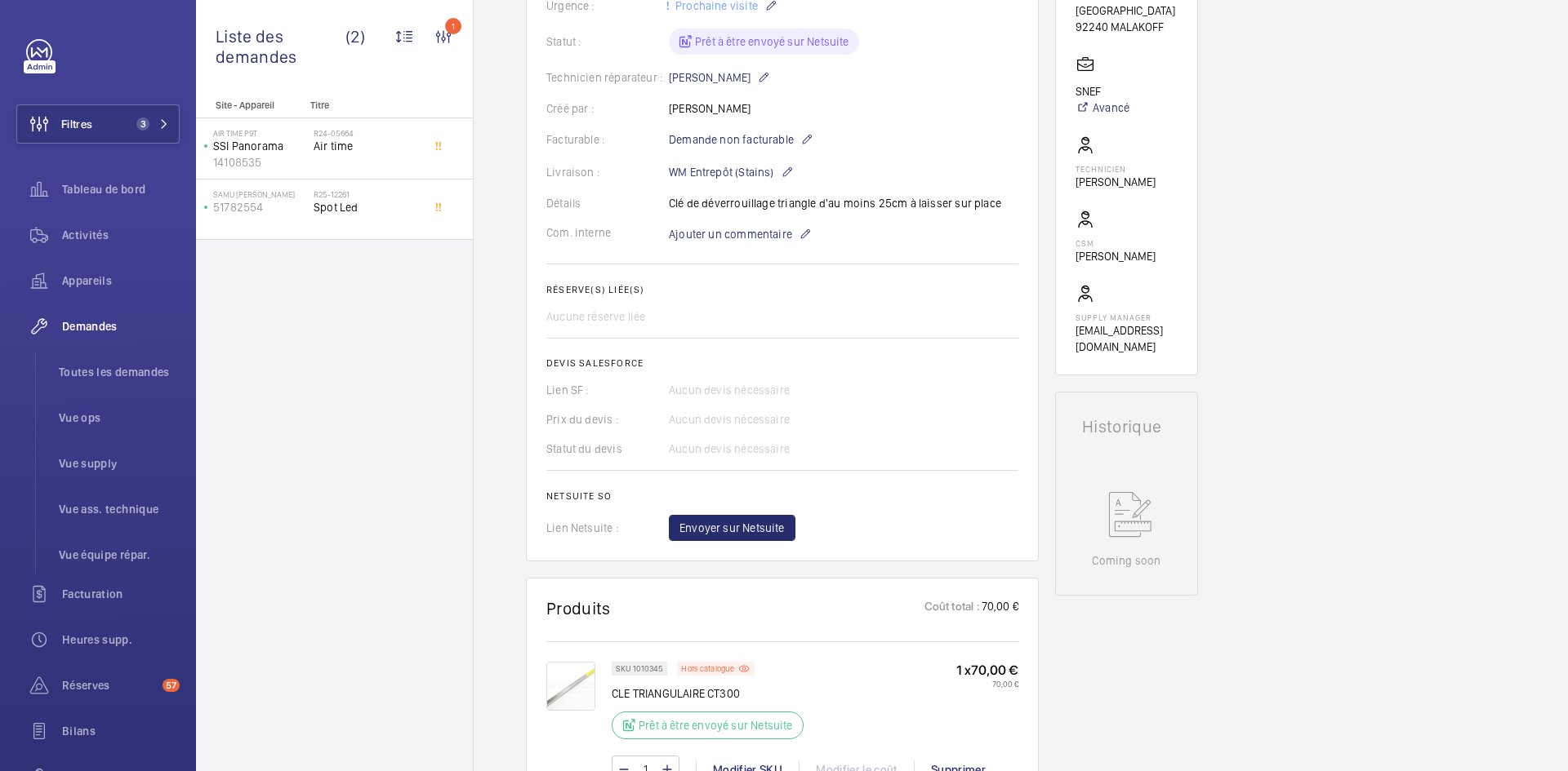
scroll to position [653, 0]
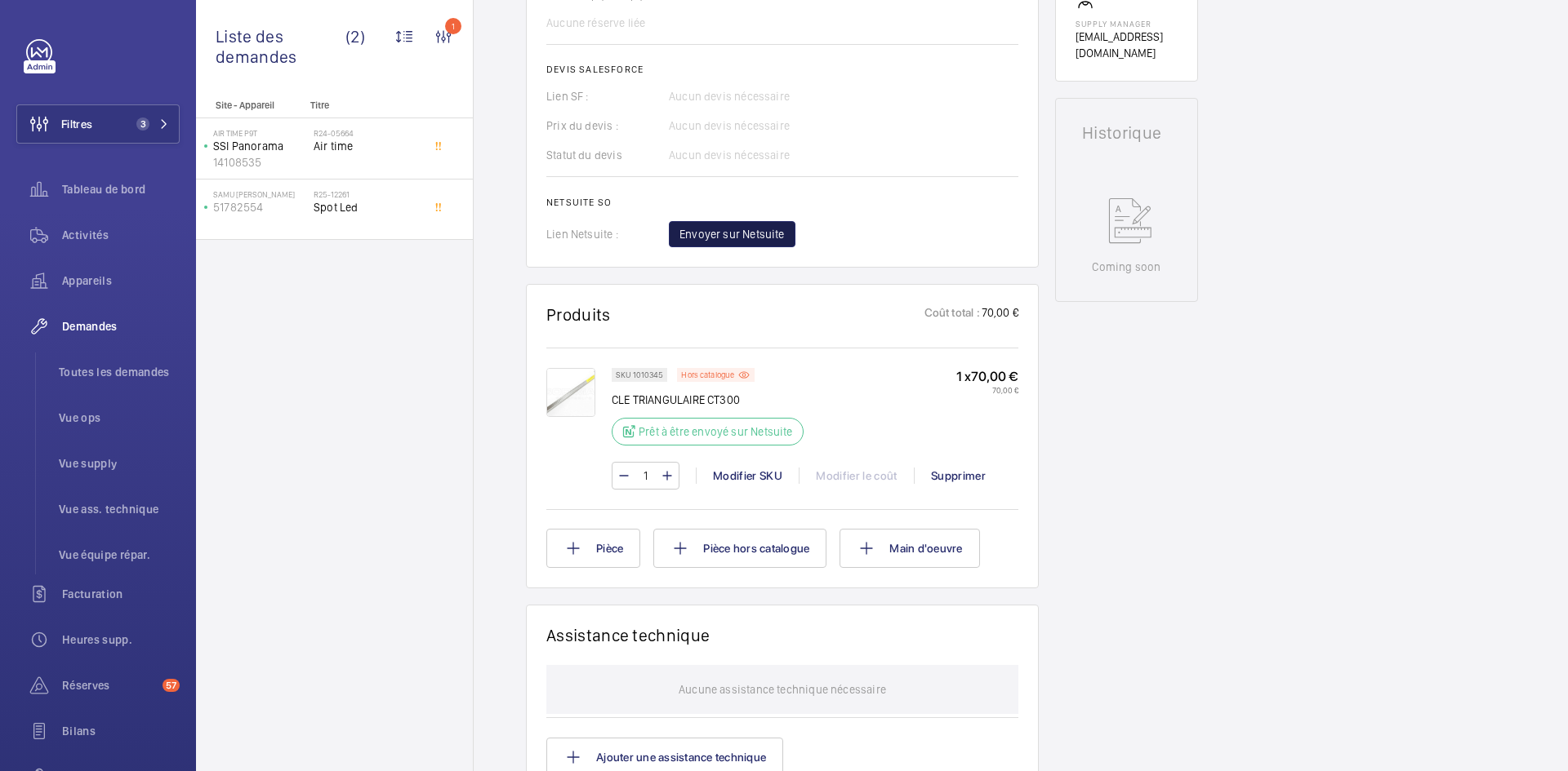
click at [763, 240] on span "Envoyer sur Netsuite" at bounding box center [731, 234] width 105 height 17
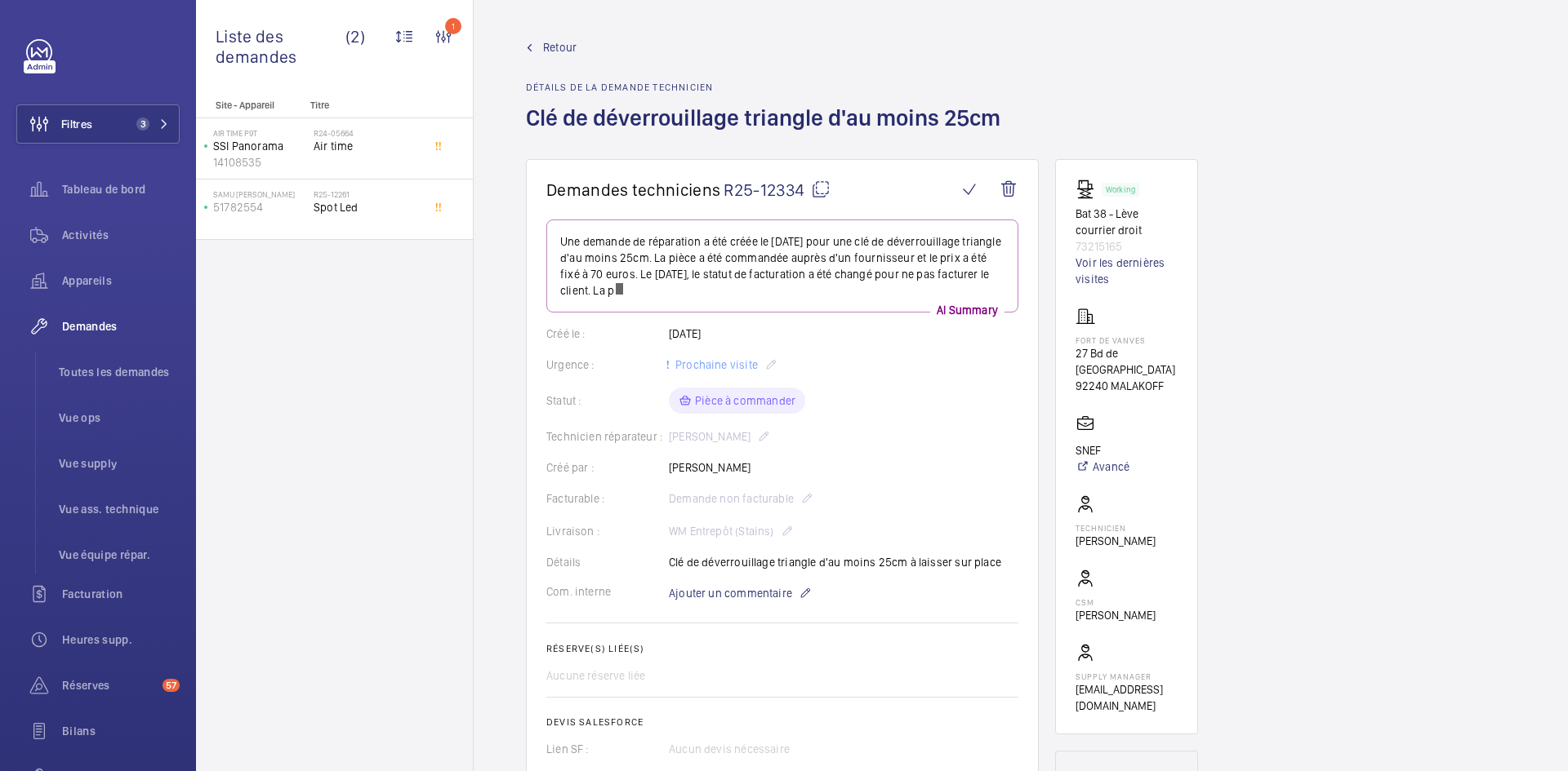
scroll to position [669, 0]
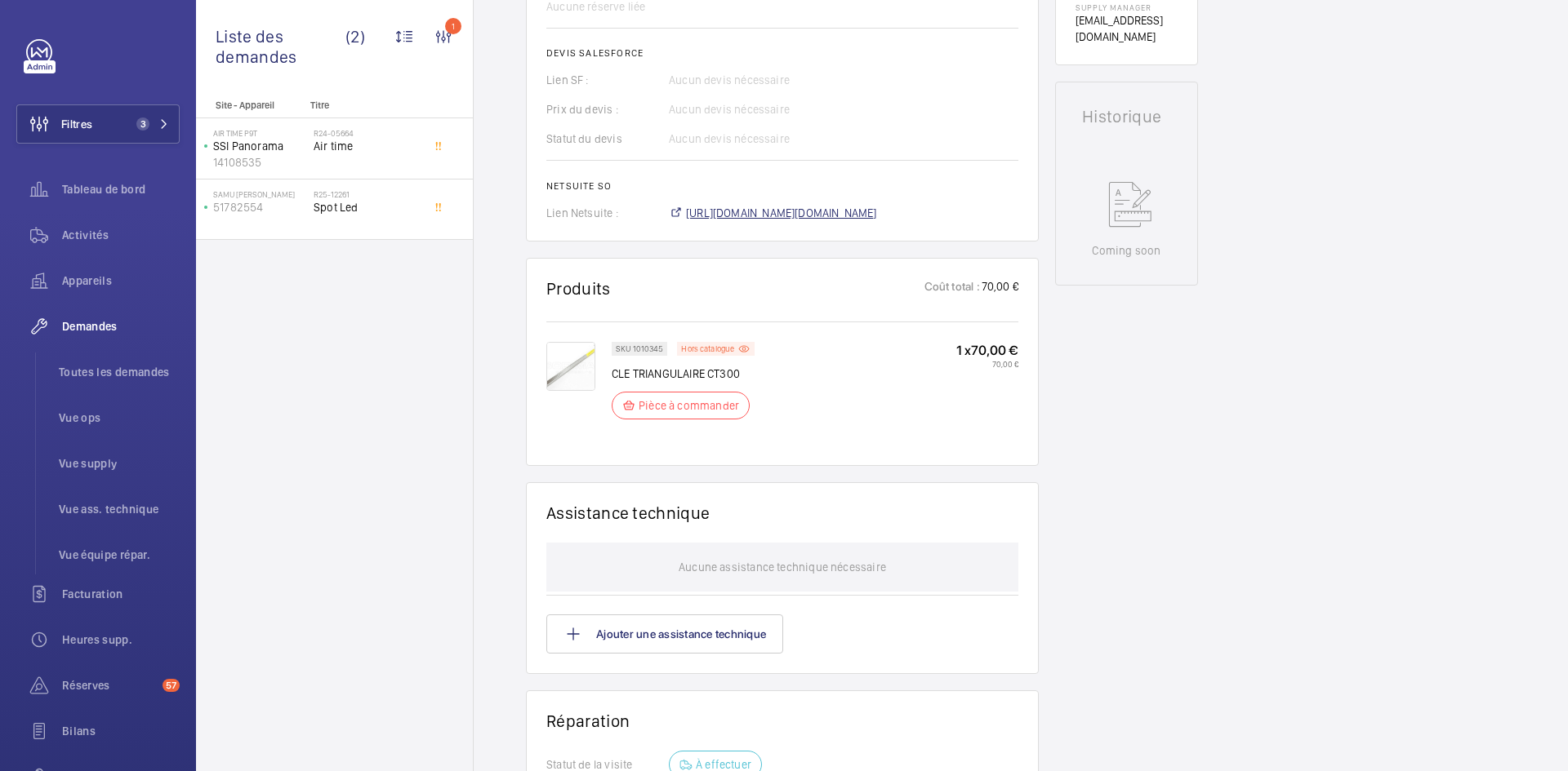
click at [834, 208] on span "https://6461500.app.netsuite.com/app/accounting/transactions/salesord.nl?id=303…" at bounding box center [782, 213] width 191 height 17
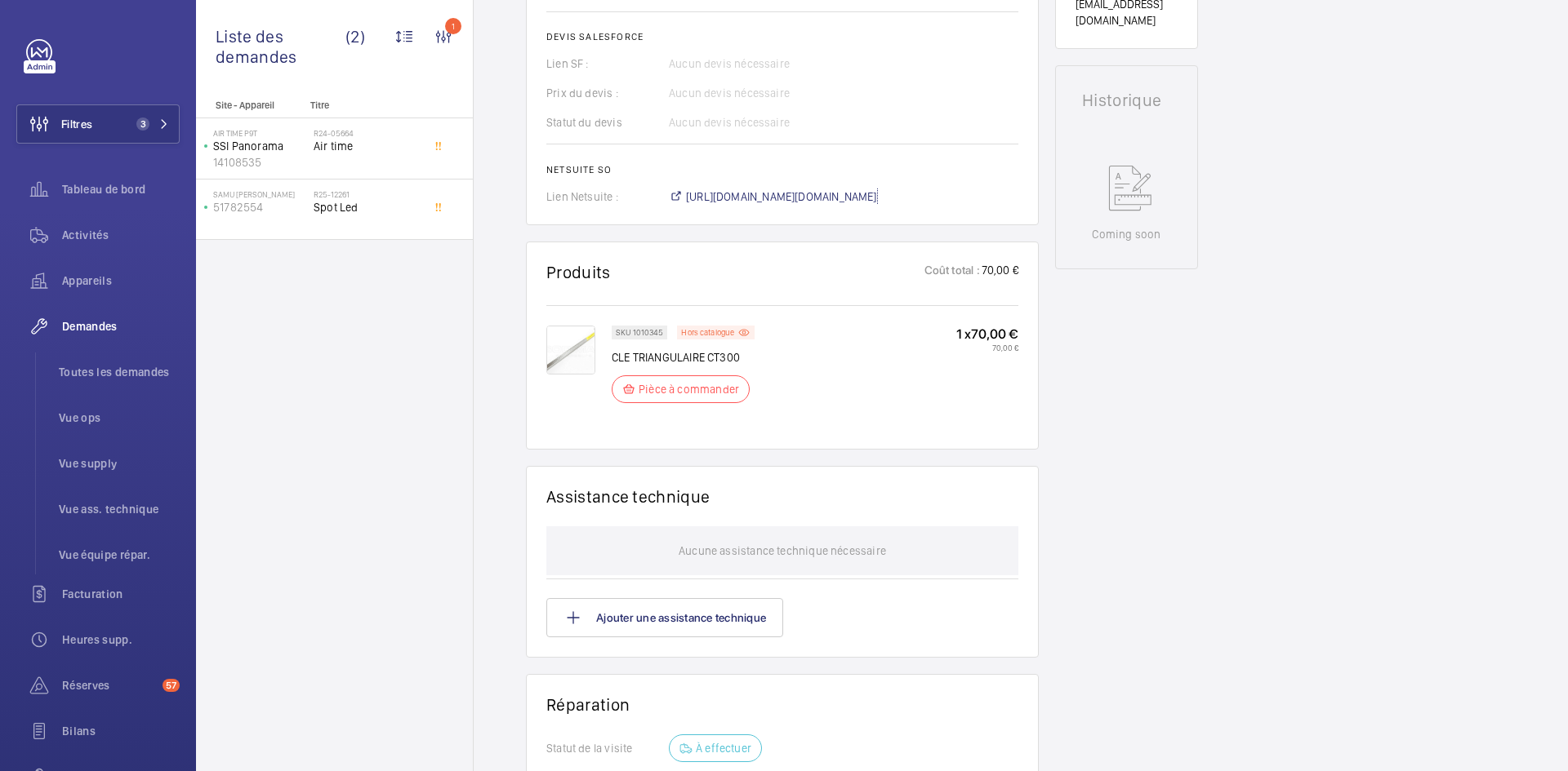
scroll to position [359, 0]
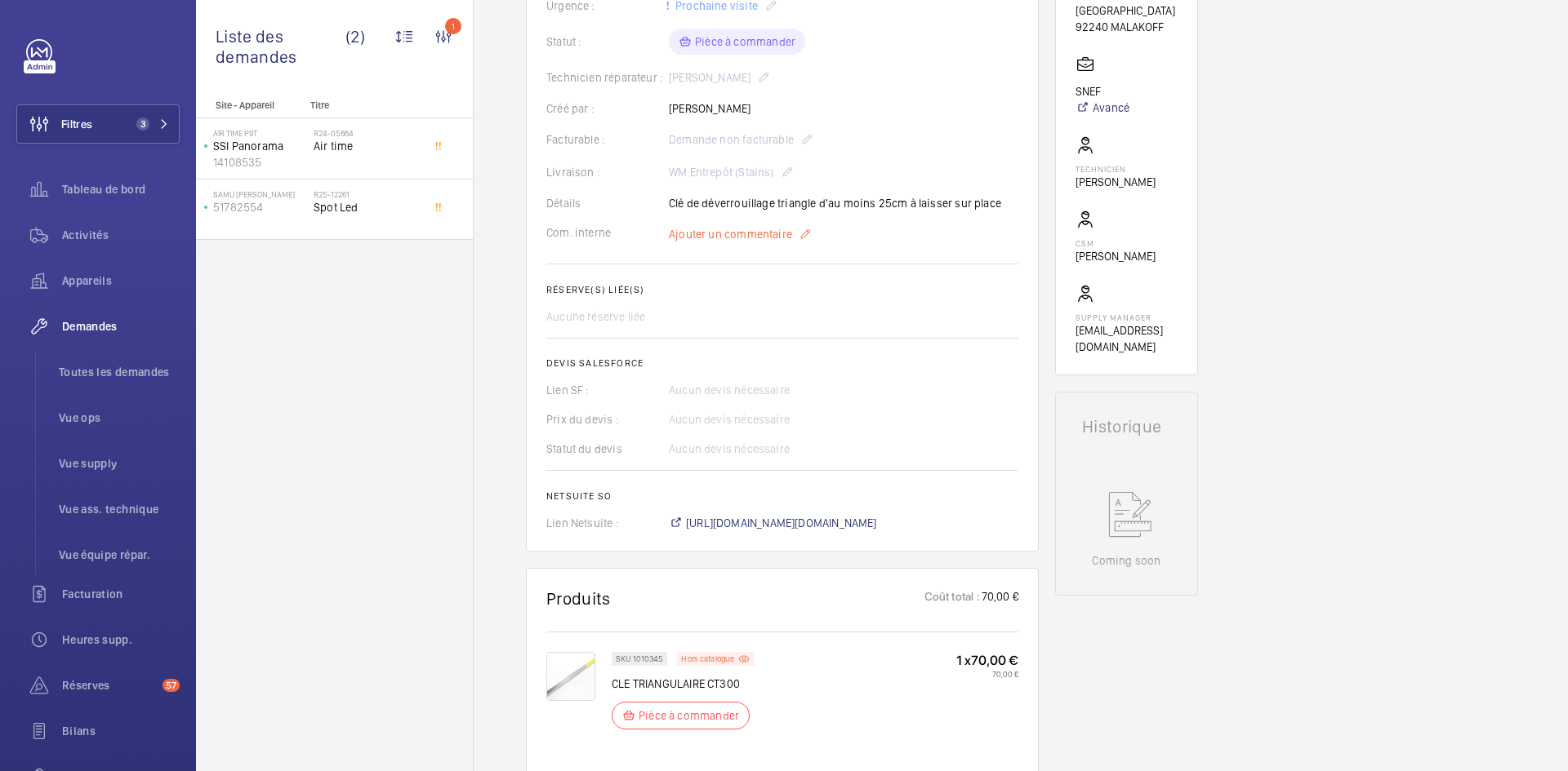
click at [747, 242] on span "Ajouter un commentaire" at bounding box center [730, 234] width 124 height 17
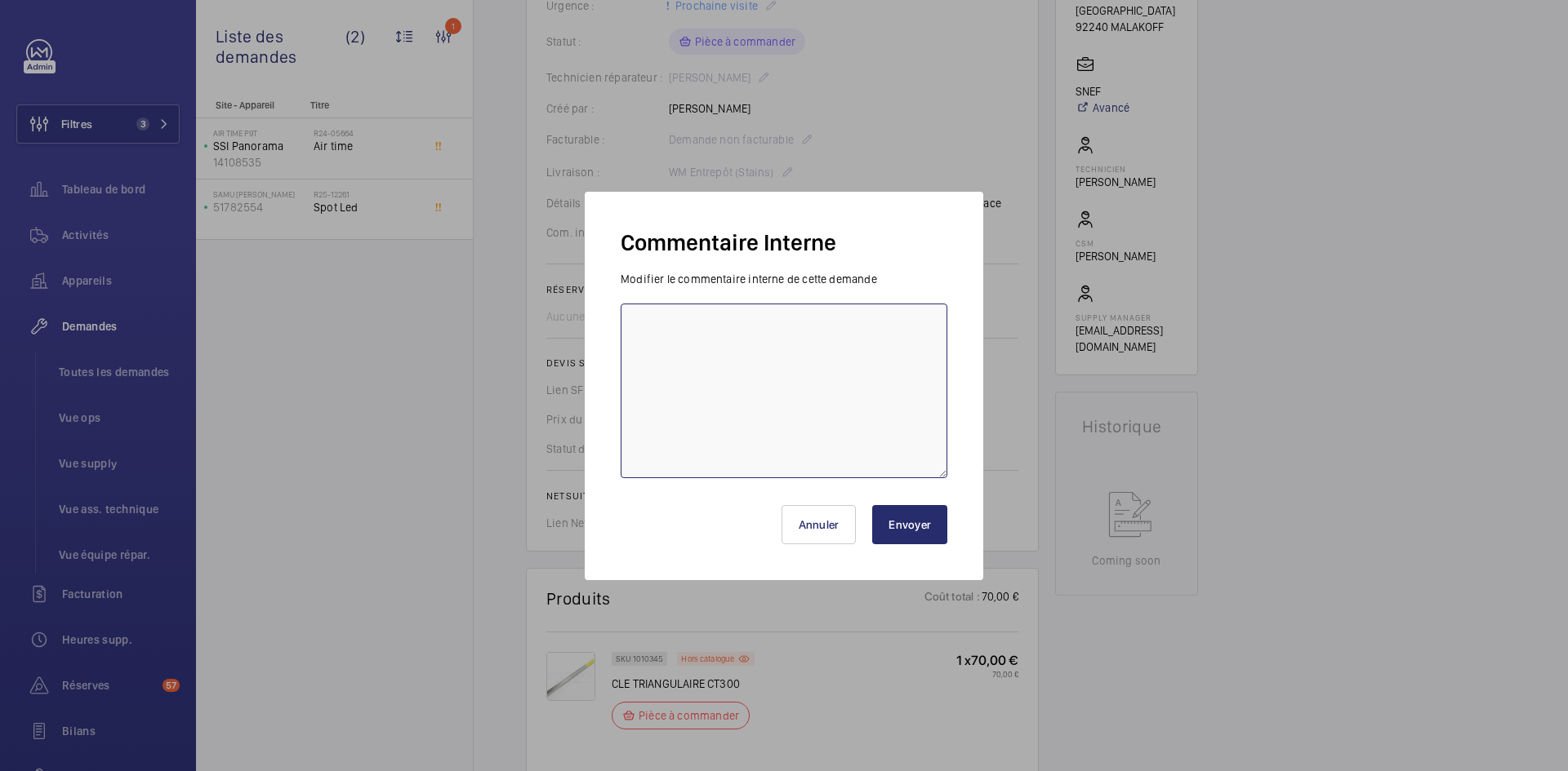
click at [641, 315] on textarea at bounding box center [784, 391] width 326 height 175
paste textarea "BY-24/09 commande effectuer chez le fournisseur Sodimas via le site livraison p…"
type textarea "BY-24/09 commande effectuer chez le fournisseur Sodimas via le site livraison p…"
click at [930, 524] on button "Envoyer" at bounding box center [909, 525] width 75 height 39
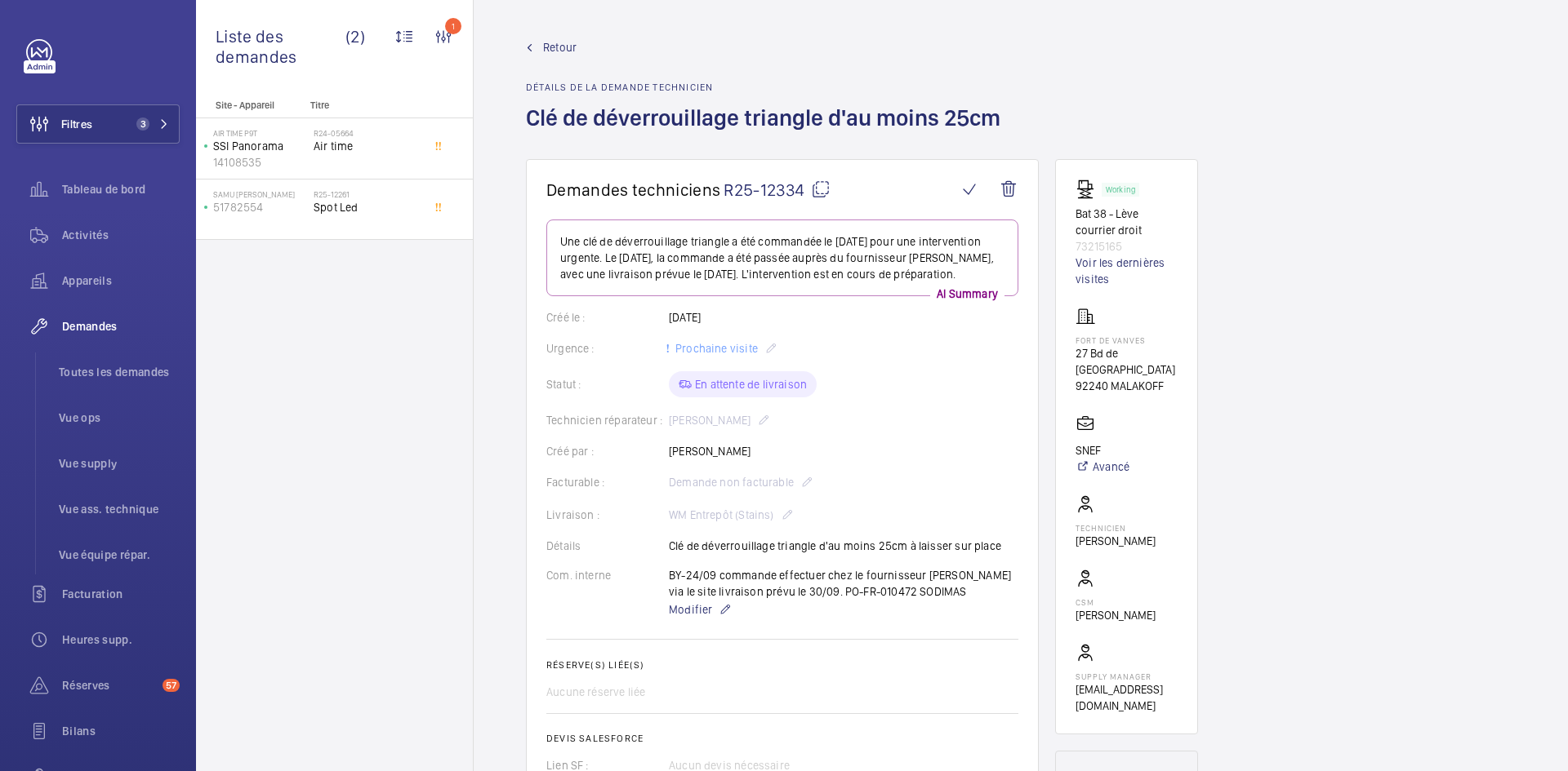
click at [549, 46] on span "Retour" at bounding box center [560, 47] width 33 height 17
click at [564, 51] on span "Retour" at bounding box center [560, 47] width 33 height 17
click at [560, 48] on span "Retour" at bounding box center [560, 47] width 33 height 17
click at [559, 46] on span "Retour" at bounding box center [560, 47] width 33 height 17
click at [549, 45] on span "Retour" at bounding box center [560, 47] width 33 height 17
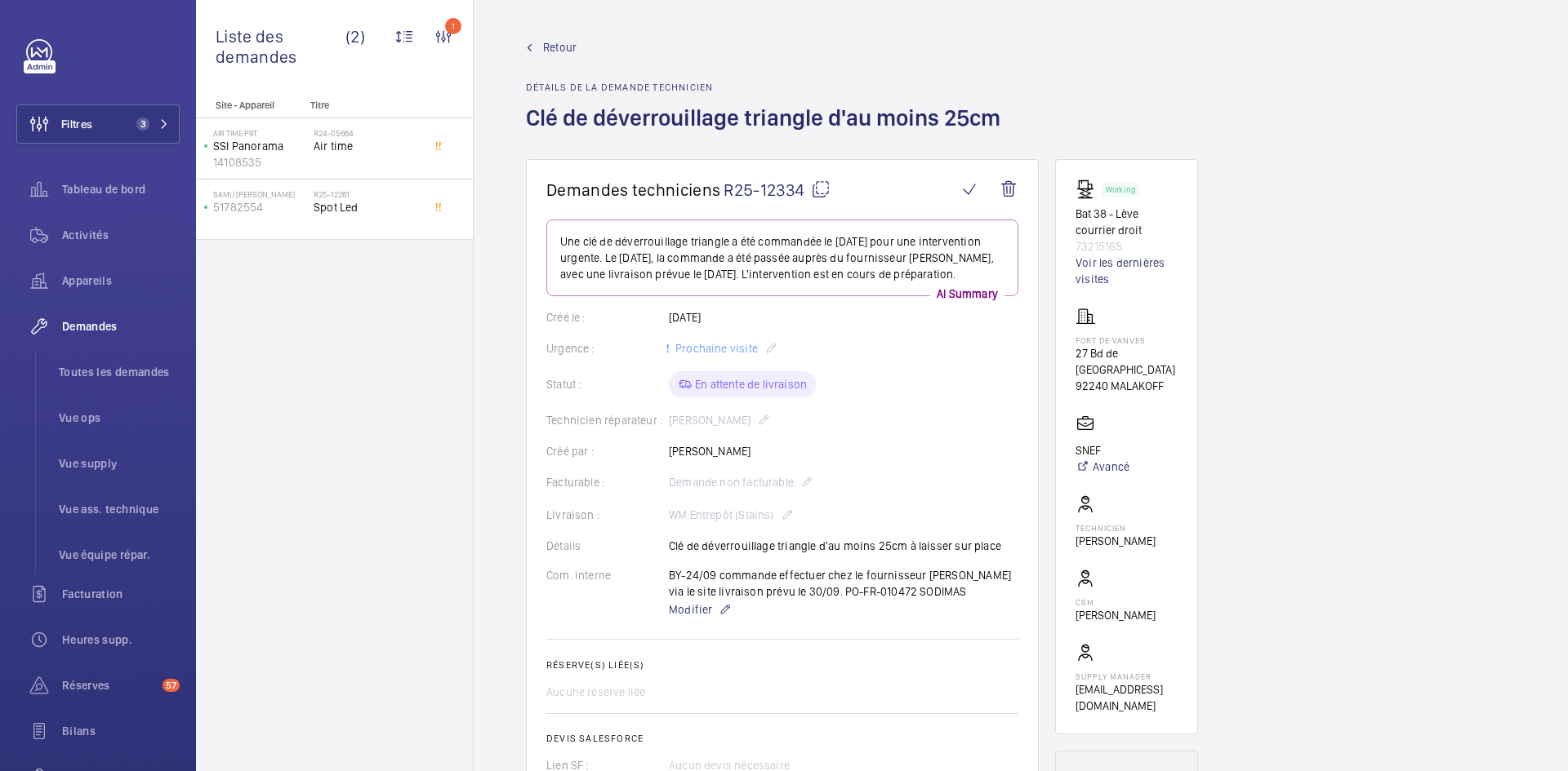
click at [548, 49] on span "Retour" at bounding box center [560, 47] width 33 height 17
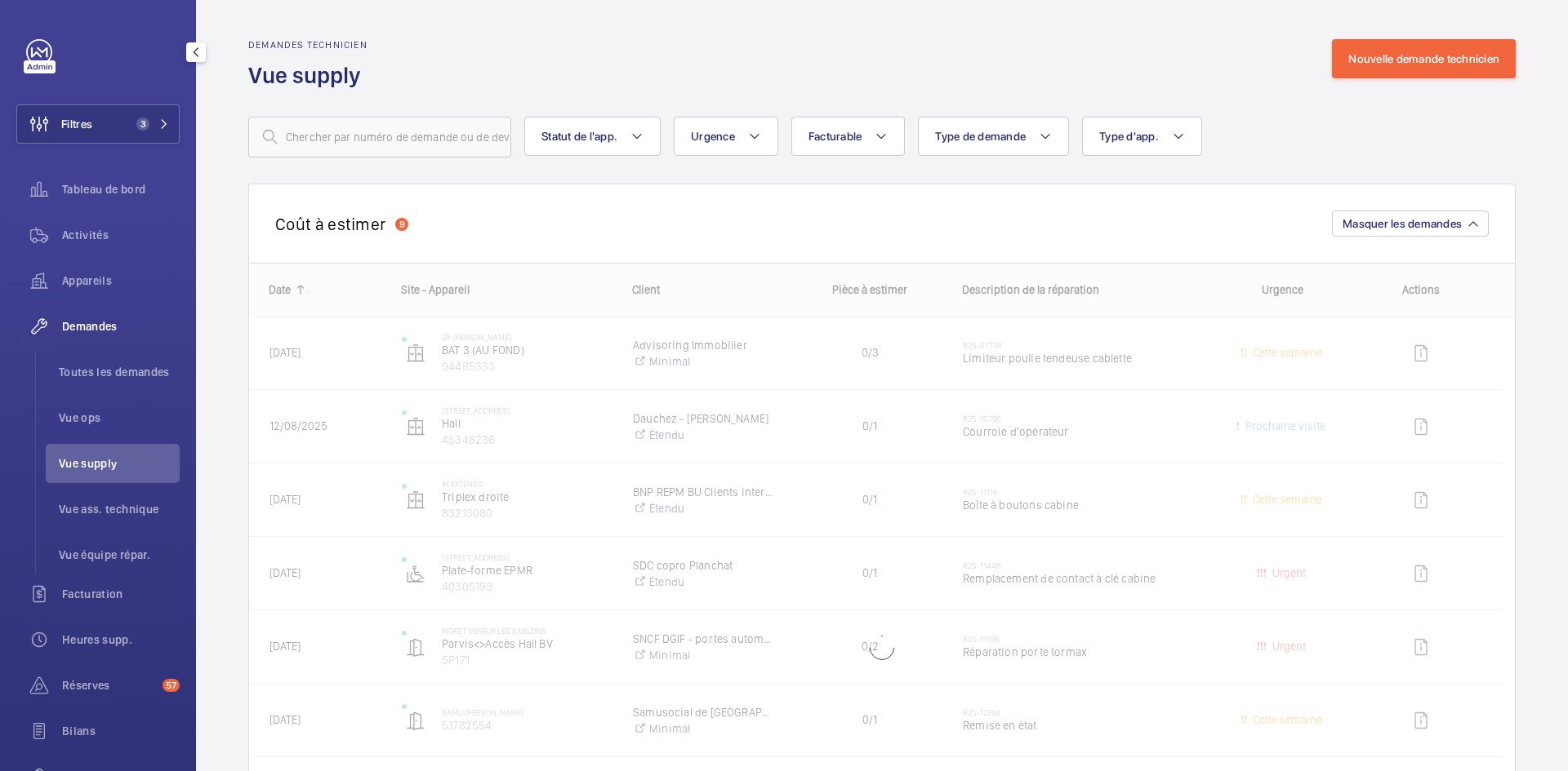
click at [96, 469] on span "Vue supply" at bounding box center [119, 464] width 121 height 17
click at [98, 461] on span "Vue supply" at bounding box center [119, 464] width 121 height 17
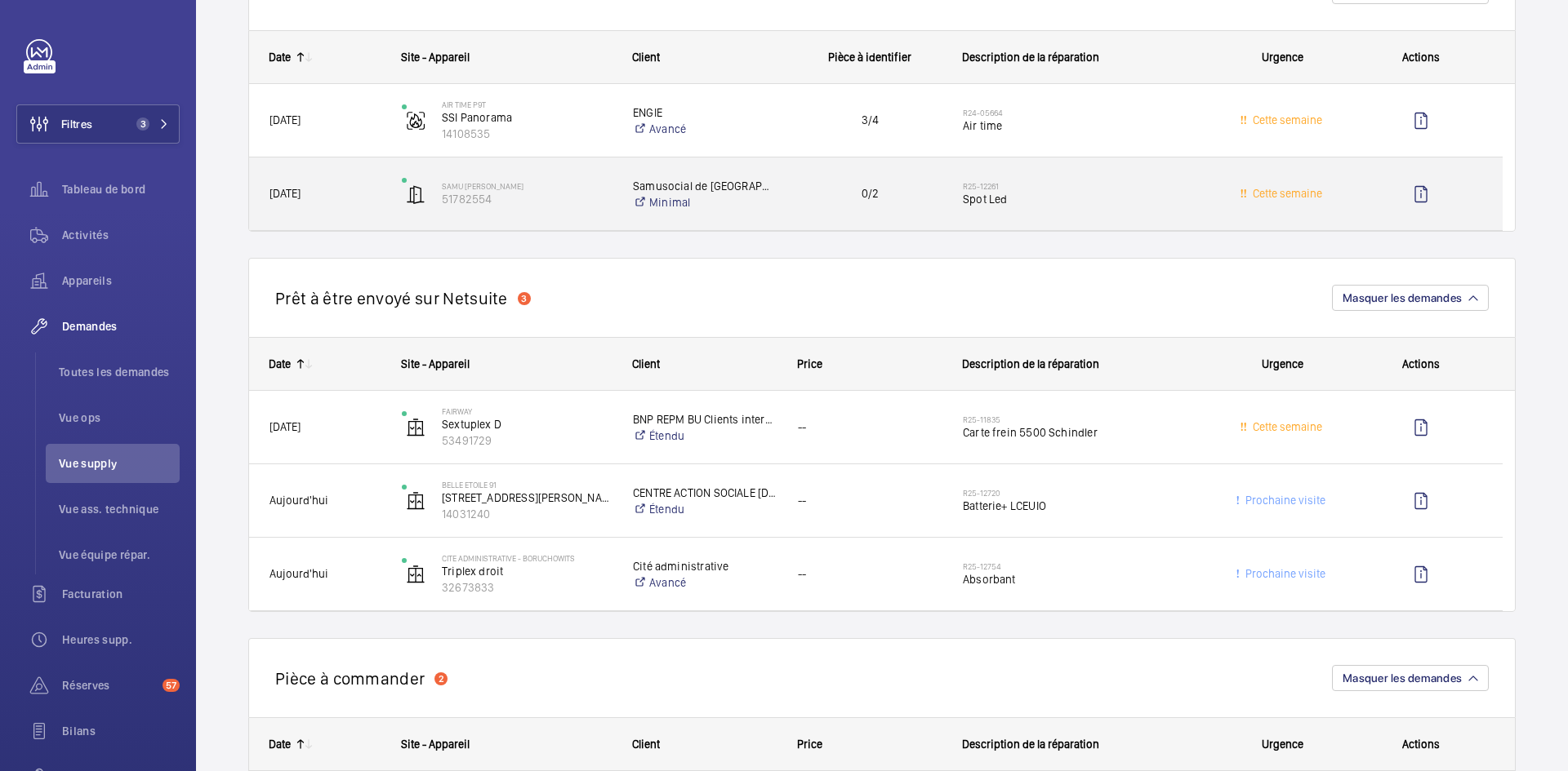
scroll to position [1143, 0]
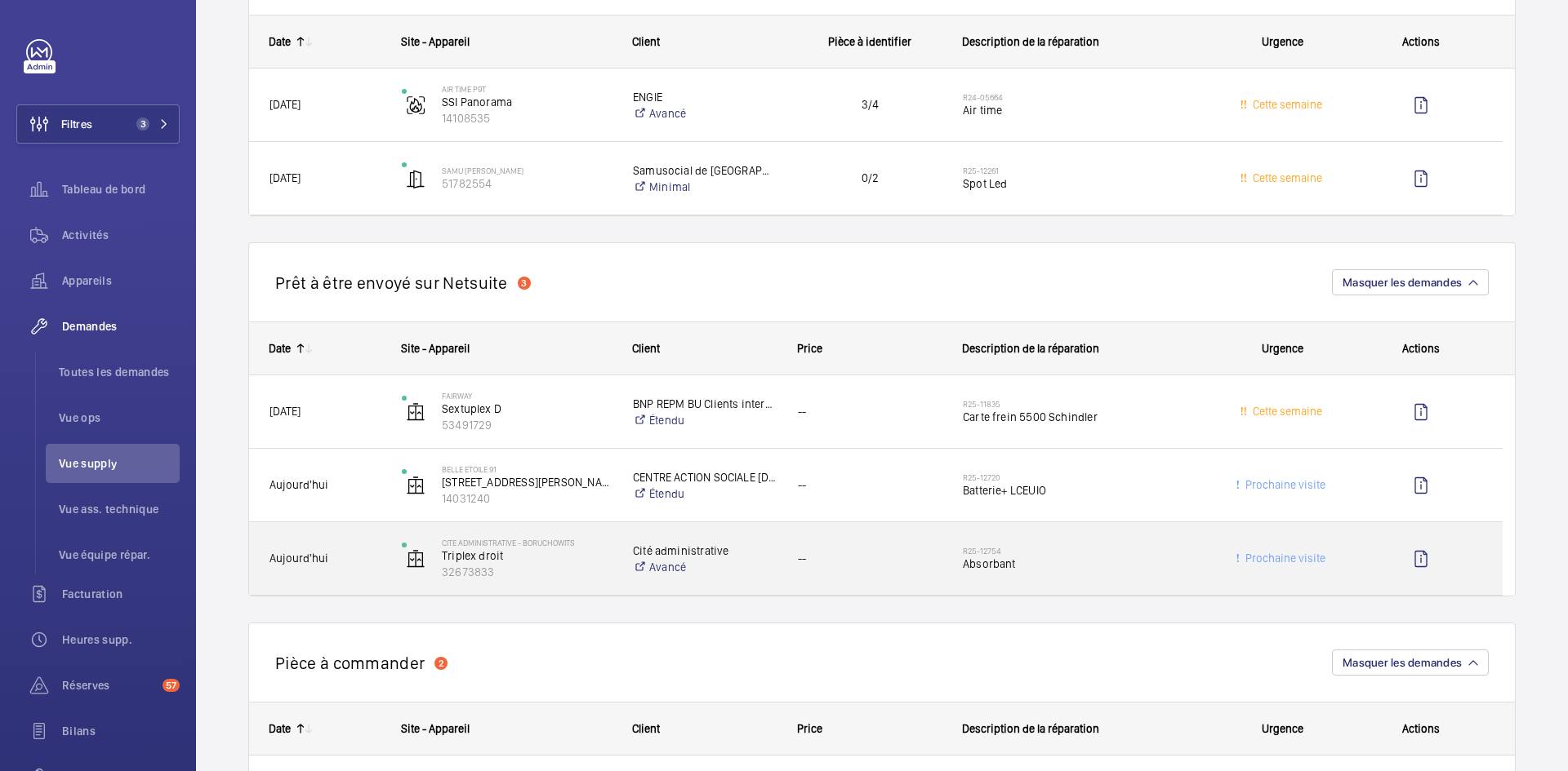
click at [356, 554] on span "Aujourd'hui" at bounding box center [324, 558] width 111 height 19
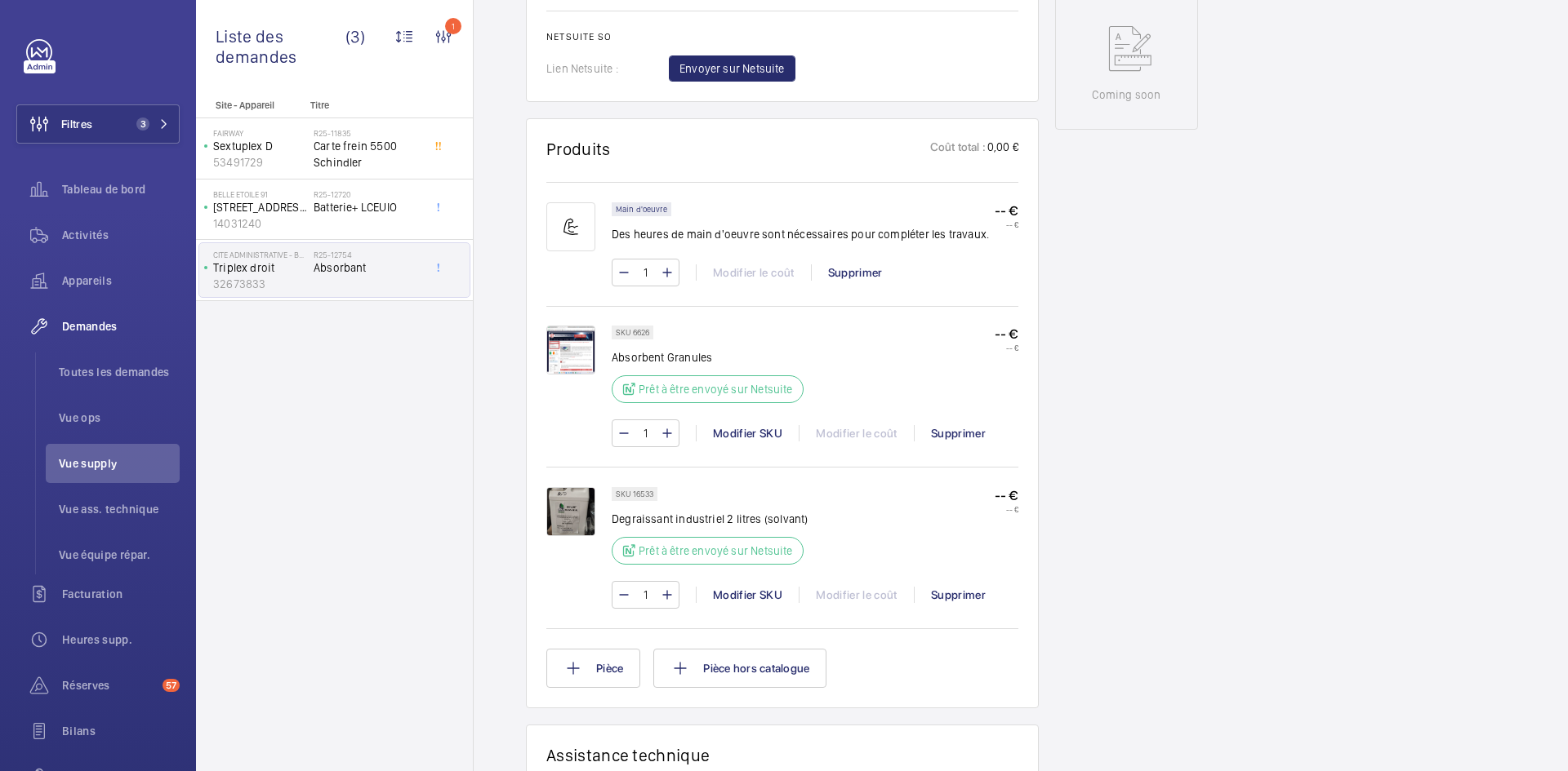
scroll to position [832, 0]
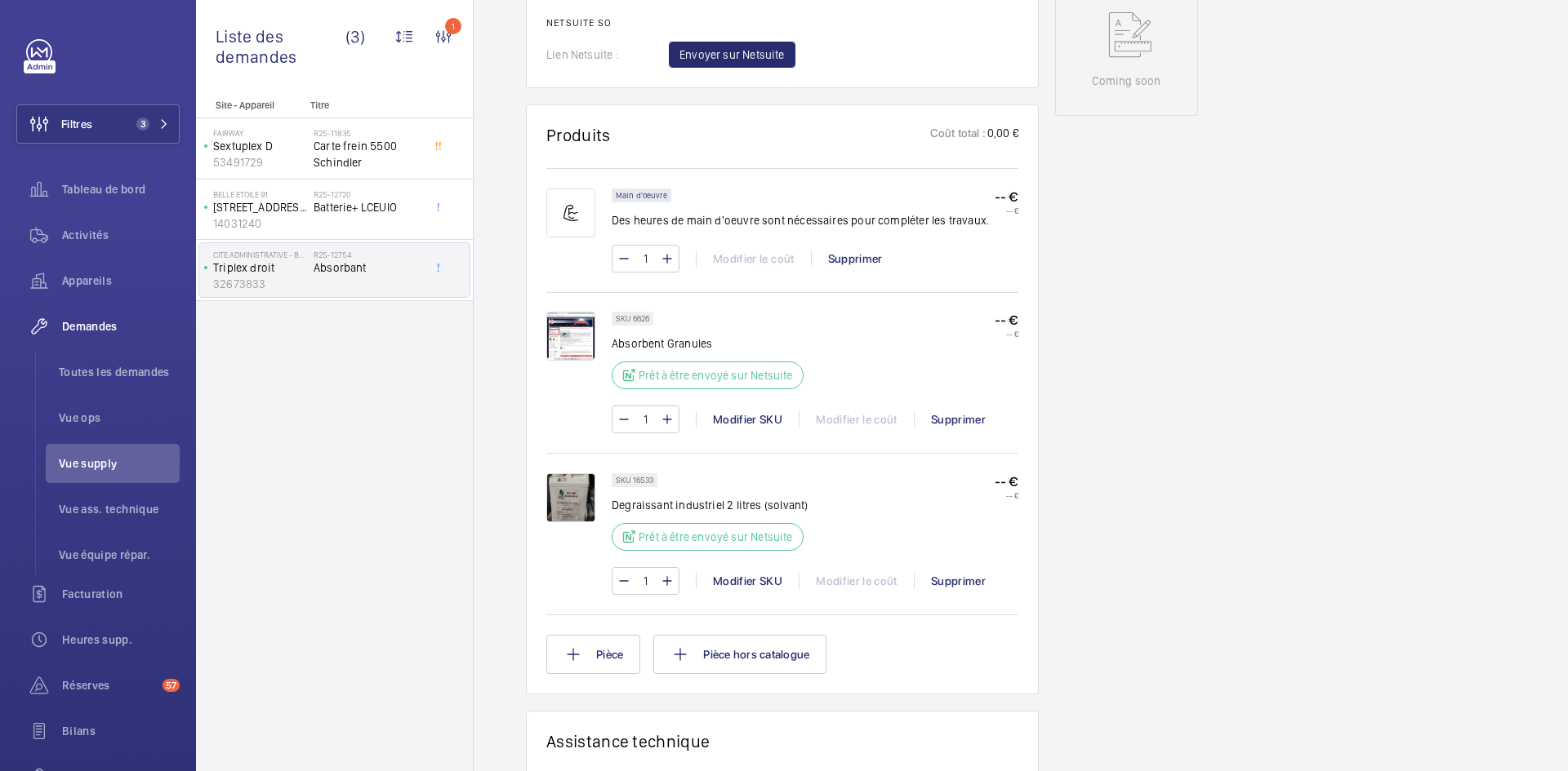
click at [575, 332] on img at bounding box center [571, 336] width 49 height 49
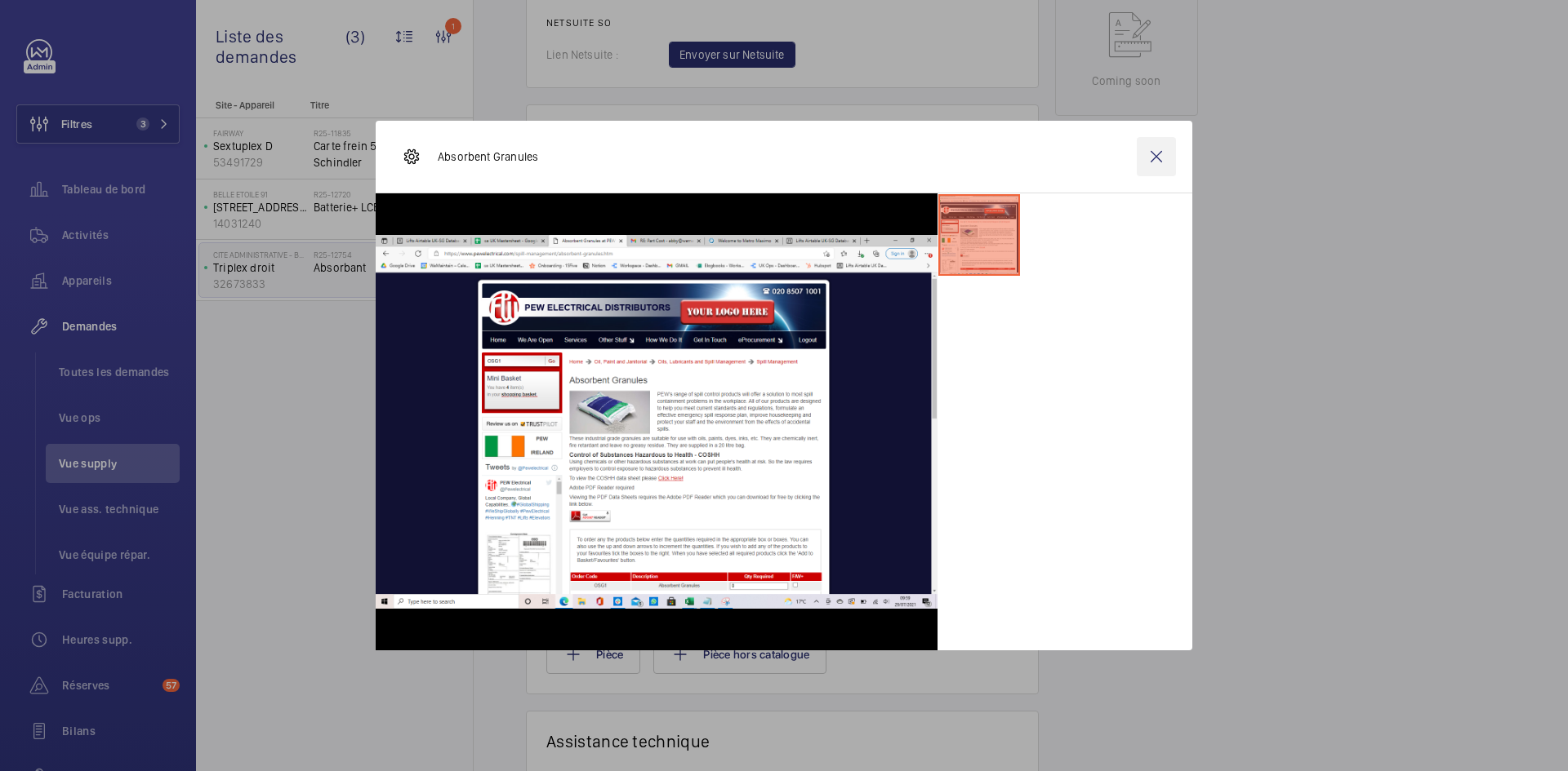
click at [1149, 151] on wm-front-icon-button at bounding box center [1156, 157] width 39 height 39
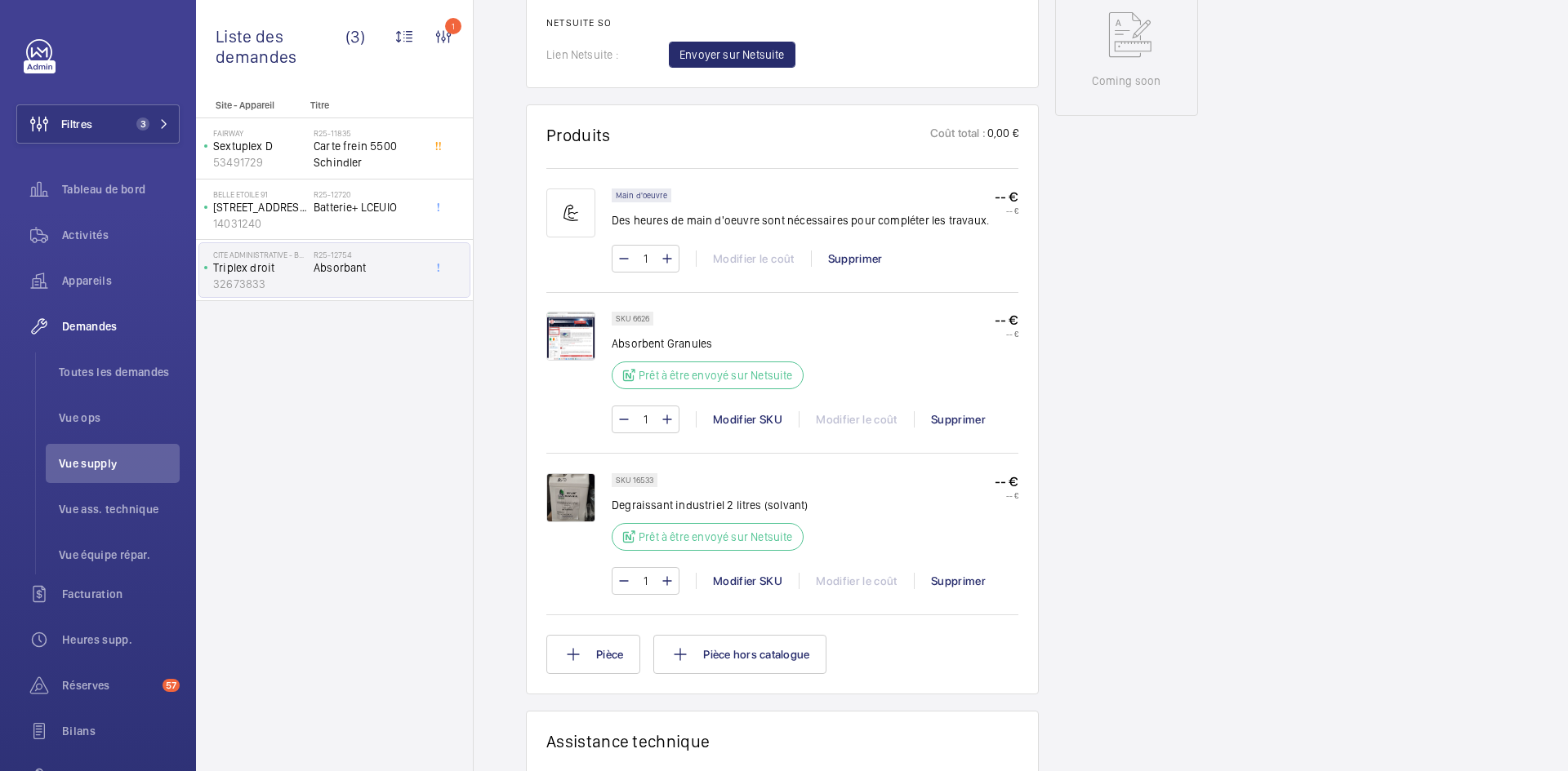
click at [575, 487] on img at bounding box center [571, 498] width 49 height 49
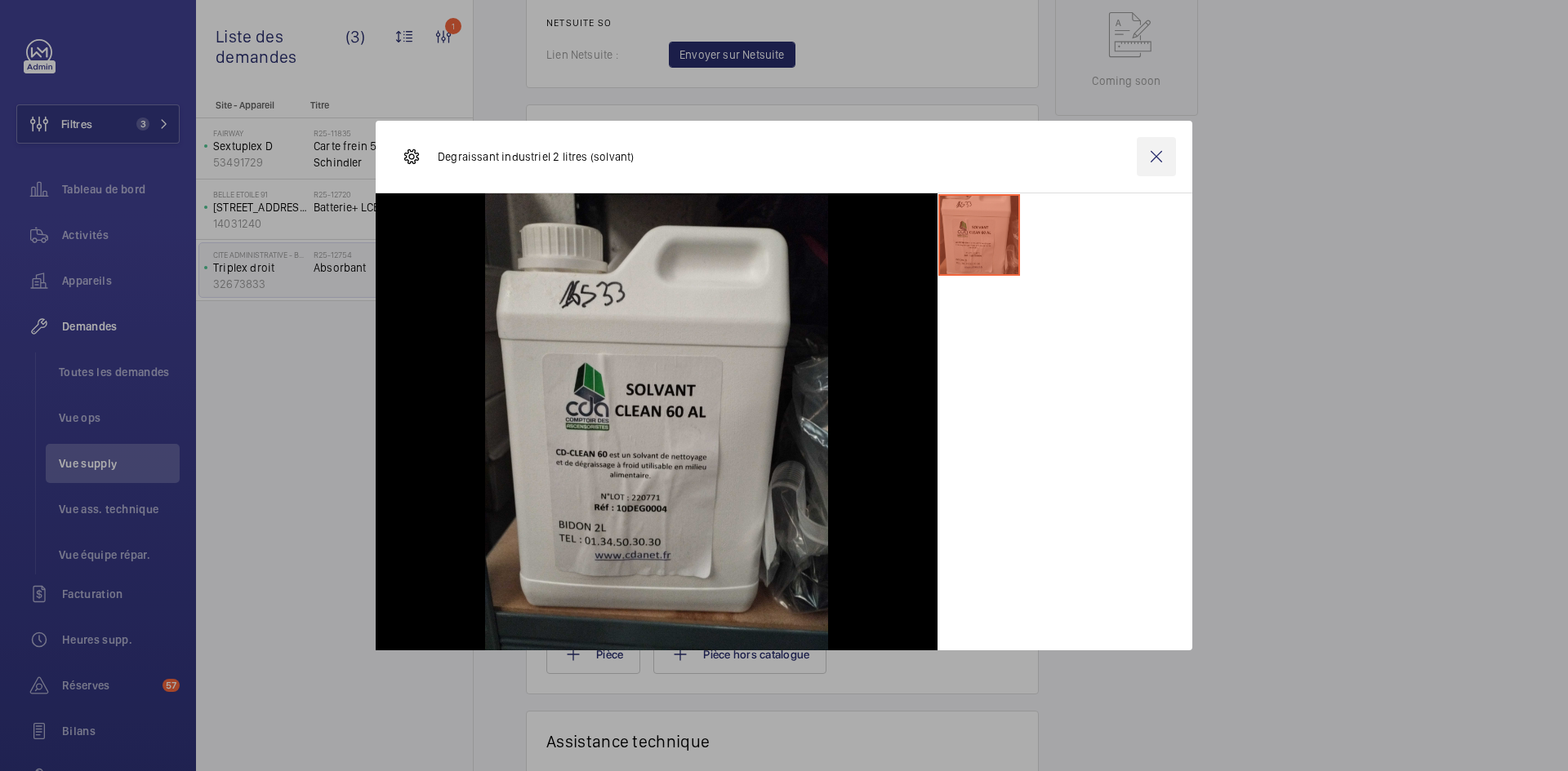
click at [1159, 160] on wm-front-icon-button at bounding box center [1156, 157] width 39 height 39
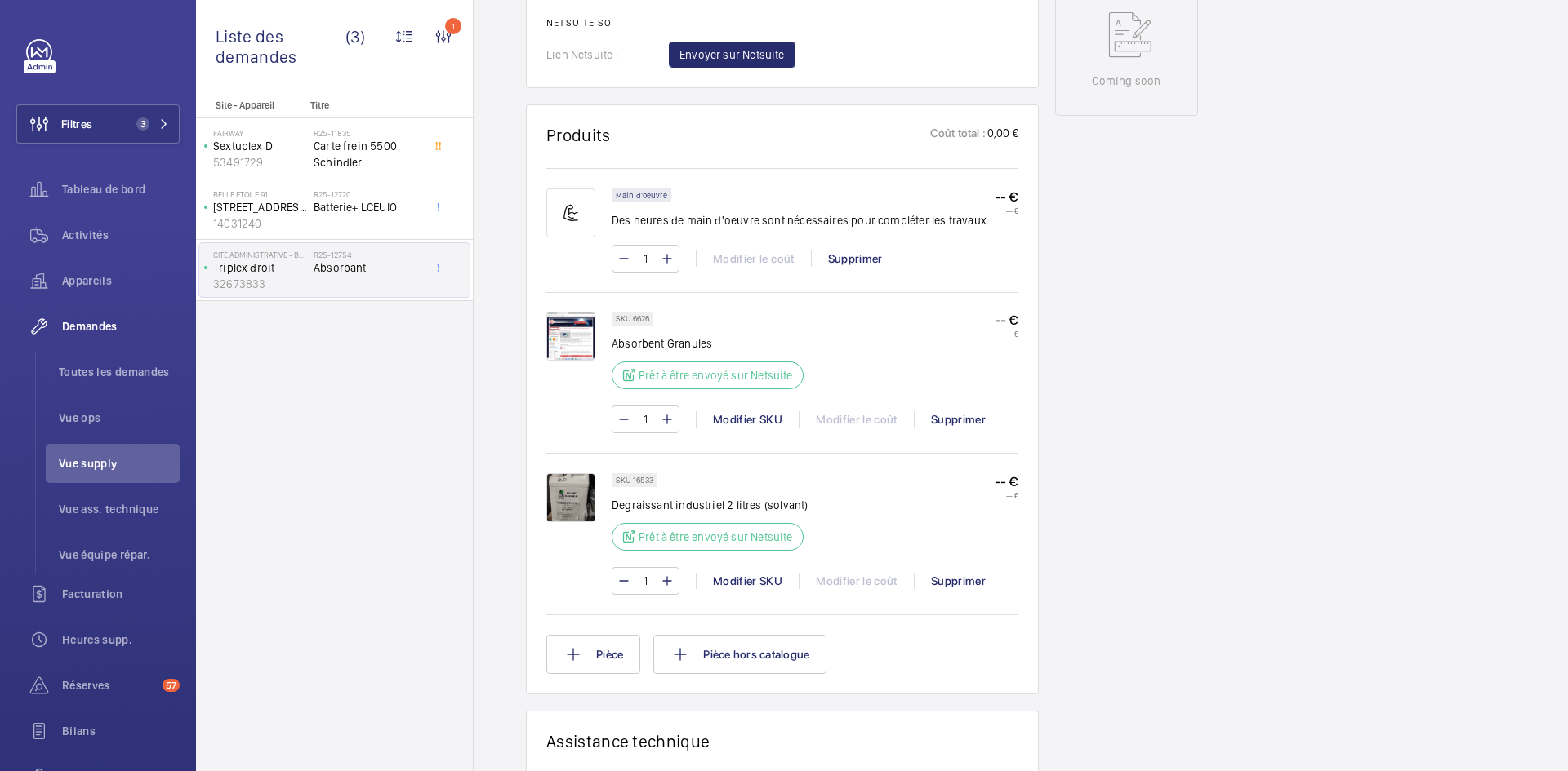
click at [573, 340] on img at bounding box center [571, 336] width 49 height 49
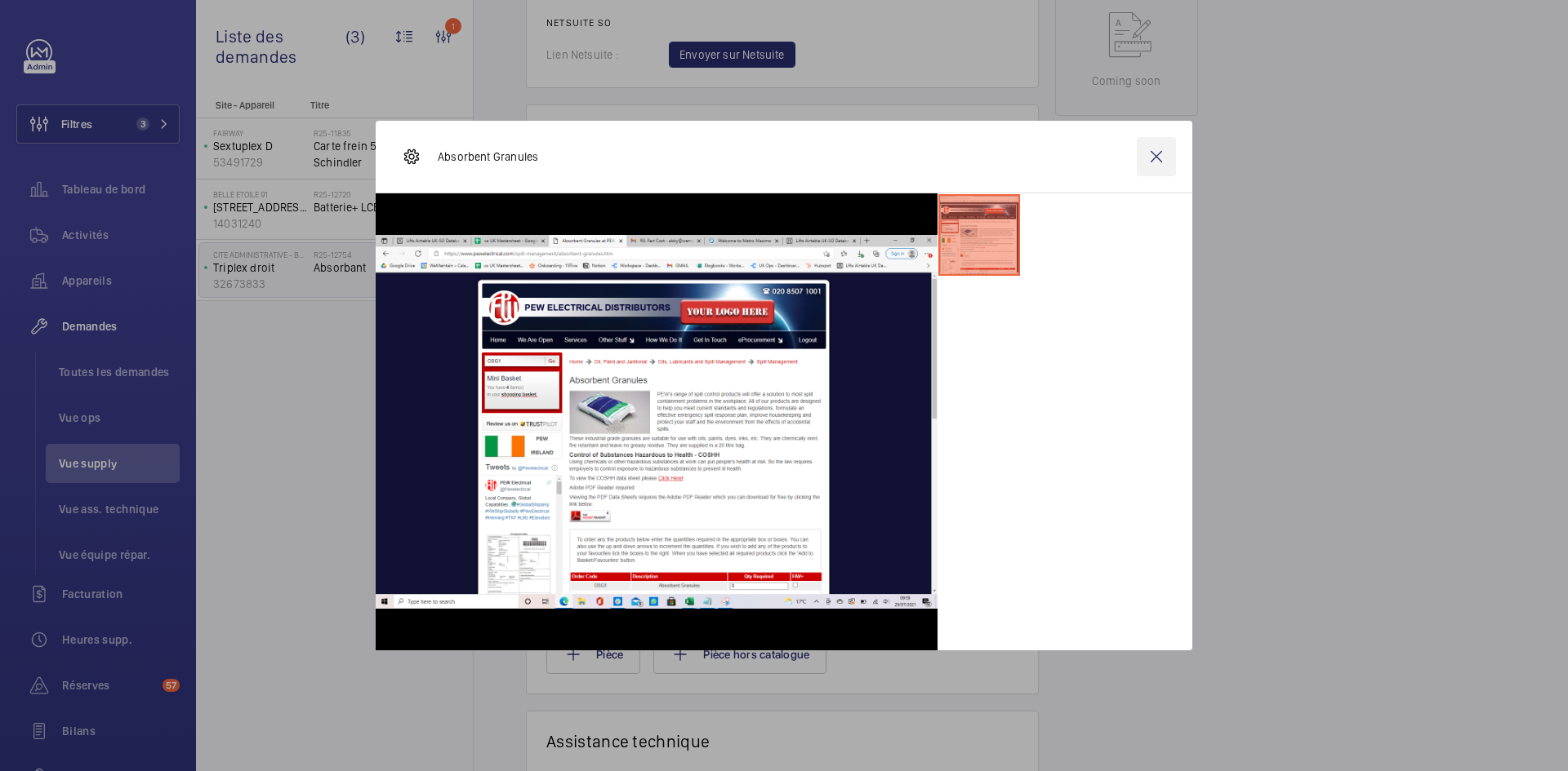
click at [1158, 151] on wm-front-icon-button at bounding box center [1156, 157] width 39 height 39
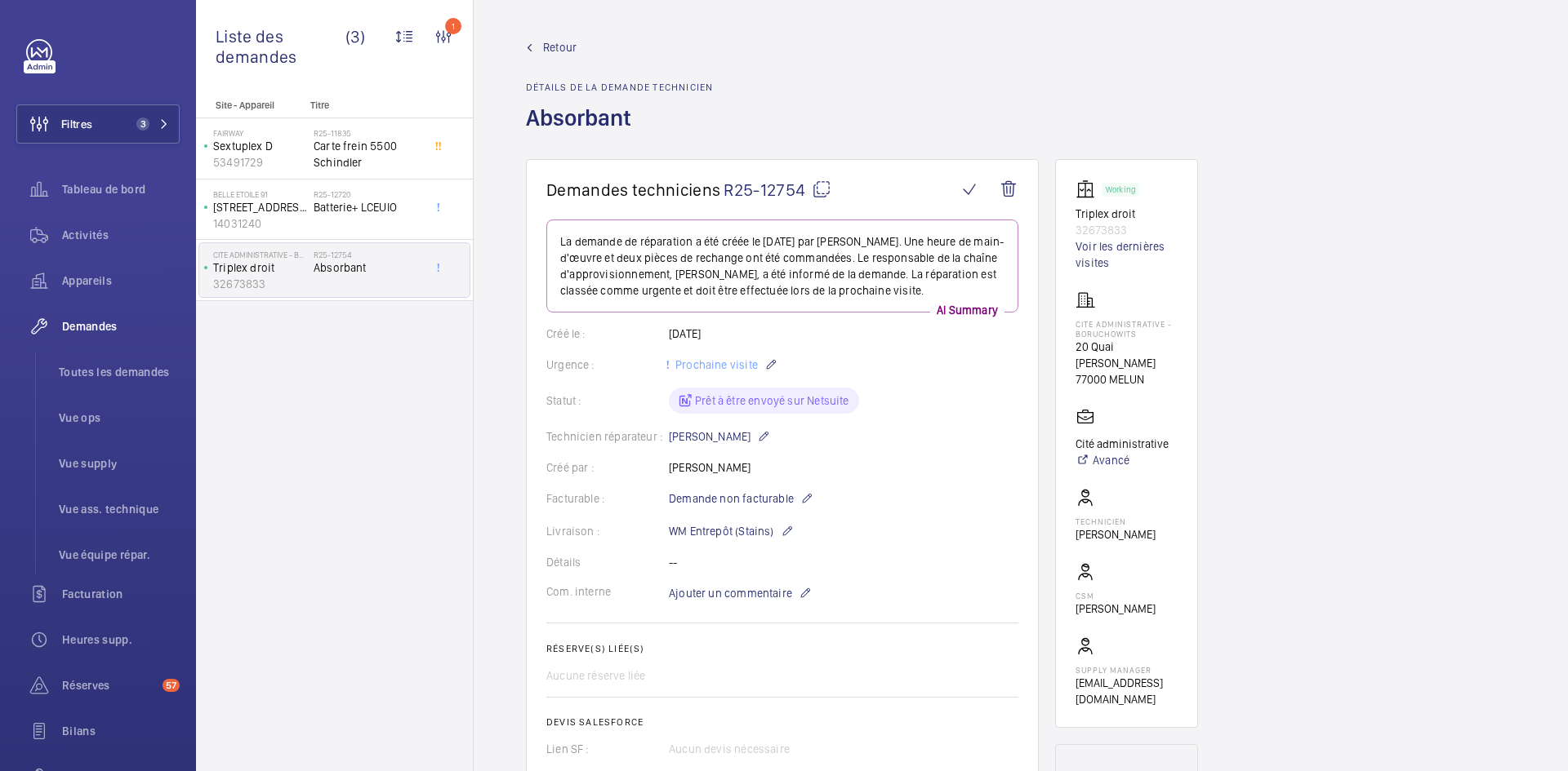
scroll to position [490, 0]
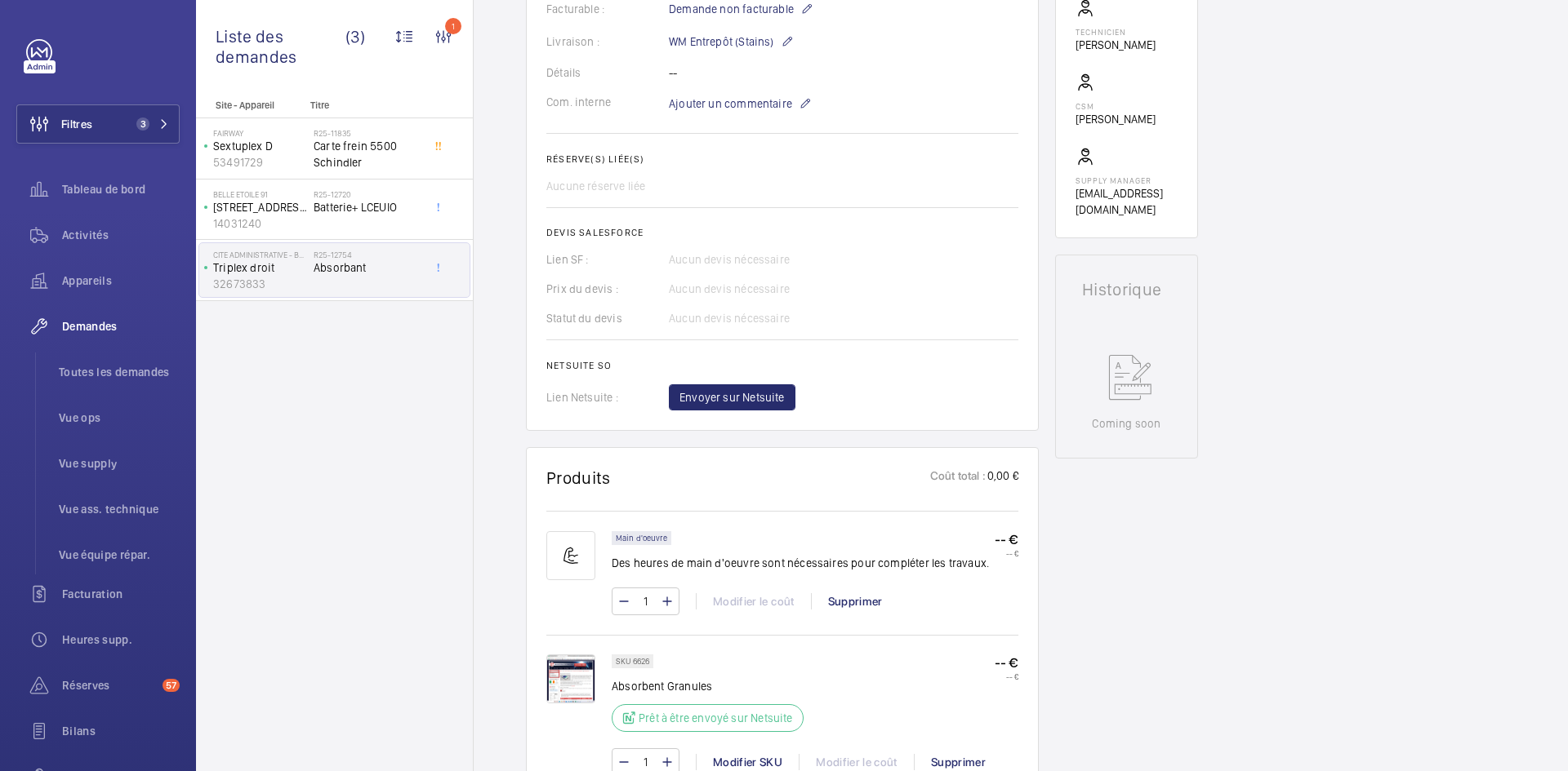
click at [573, 679] on img at bounding box center [571, 679] width 49 height 49
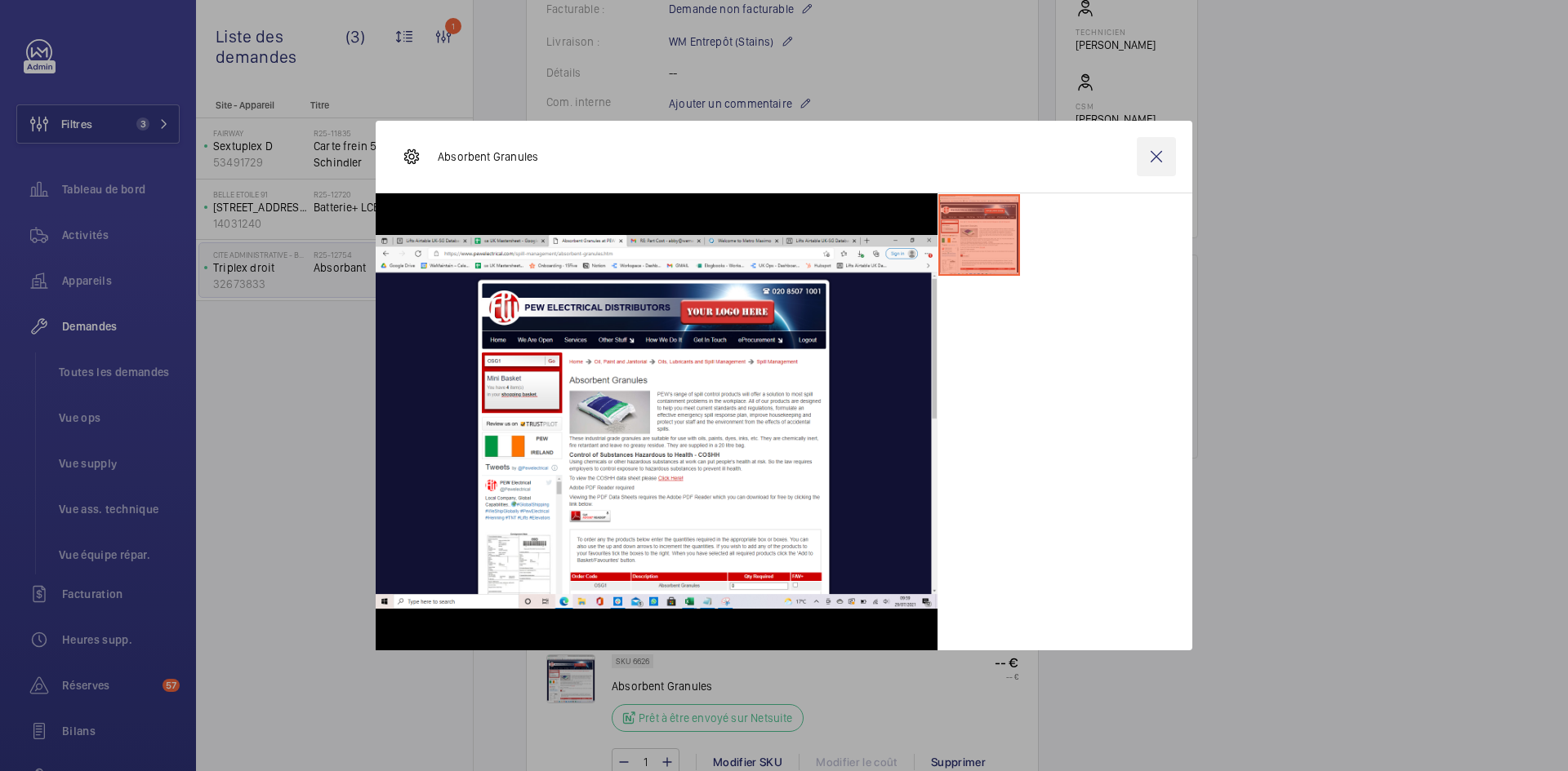
click at [1159, 153] on wm-front-icon-button at bounding box center [1156, 157] width 39 height 39
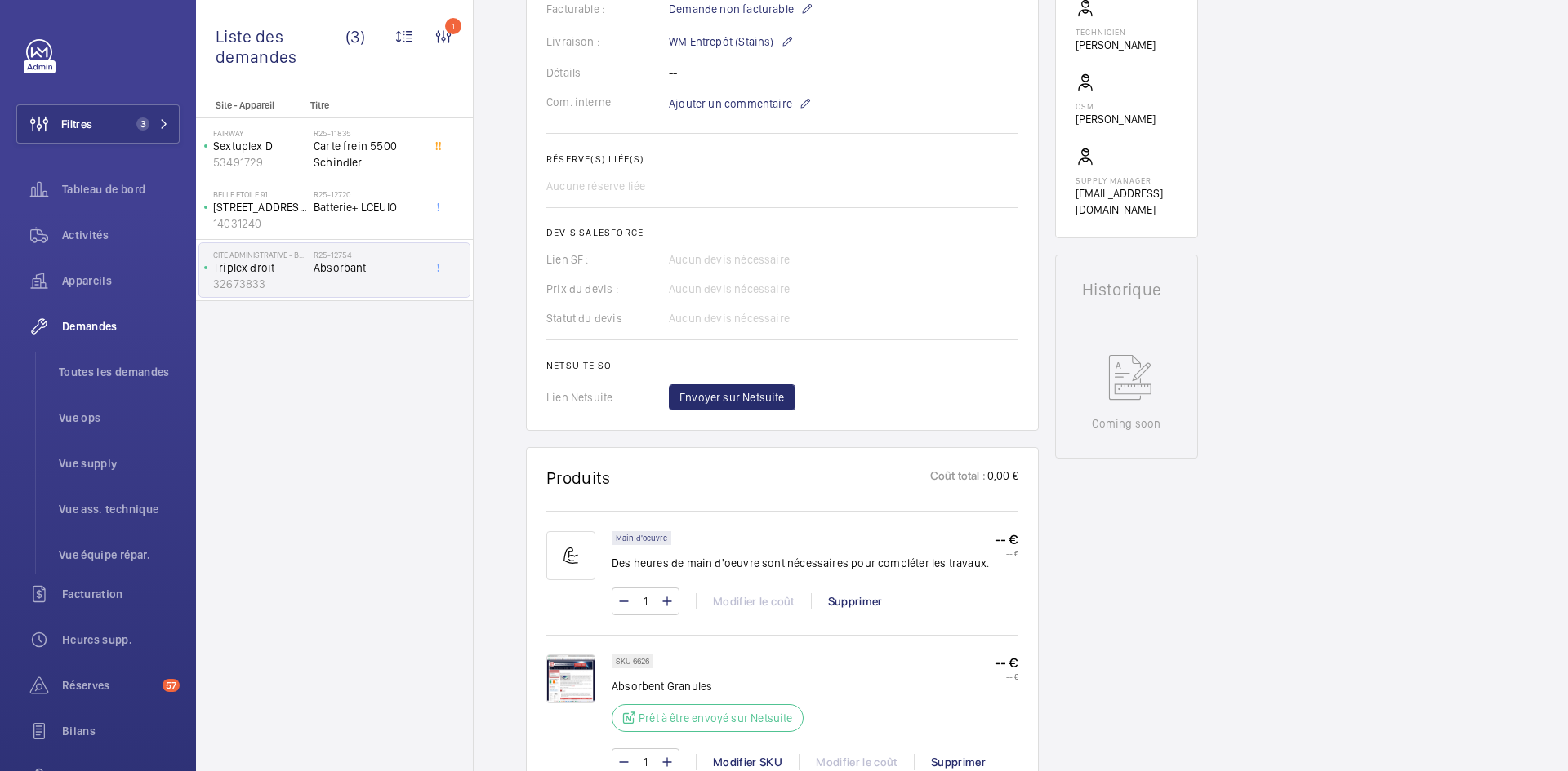
scroll to position [735, 0]
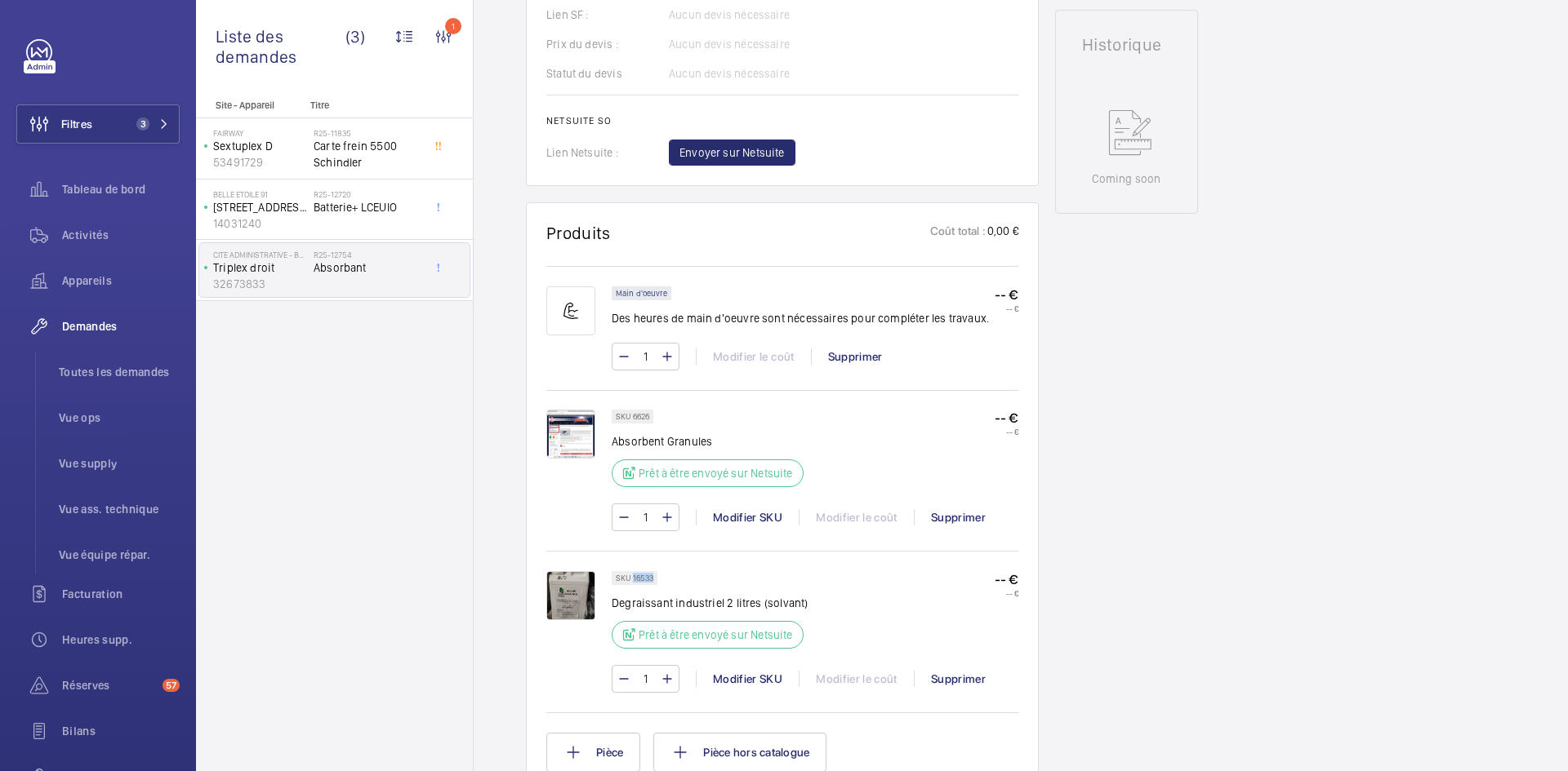
drag, startPoint x: 656, startPoint y: 577, endPoint x: 632, endPoint y: 577, distance: 24.0
click at [632, 577] on div "SKU 16533" at bounding box center [634, 578] width 46 height 14
copy p "16533"
click at [575, 425] on img at bounding box center [571, 434] width 49 height 49
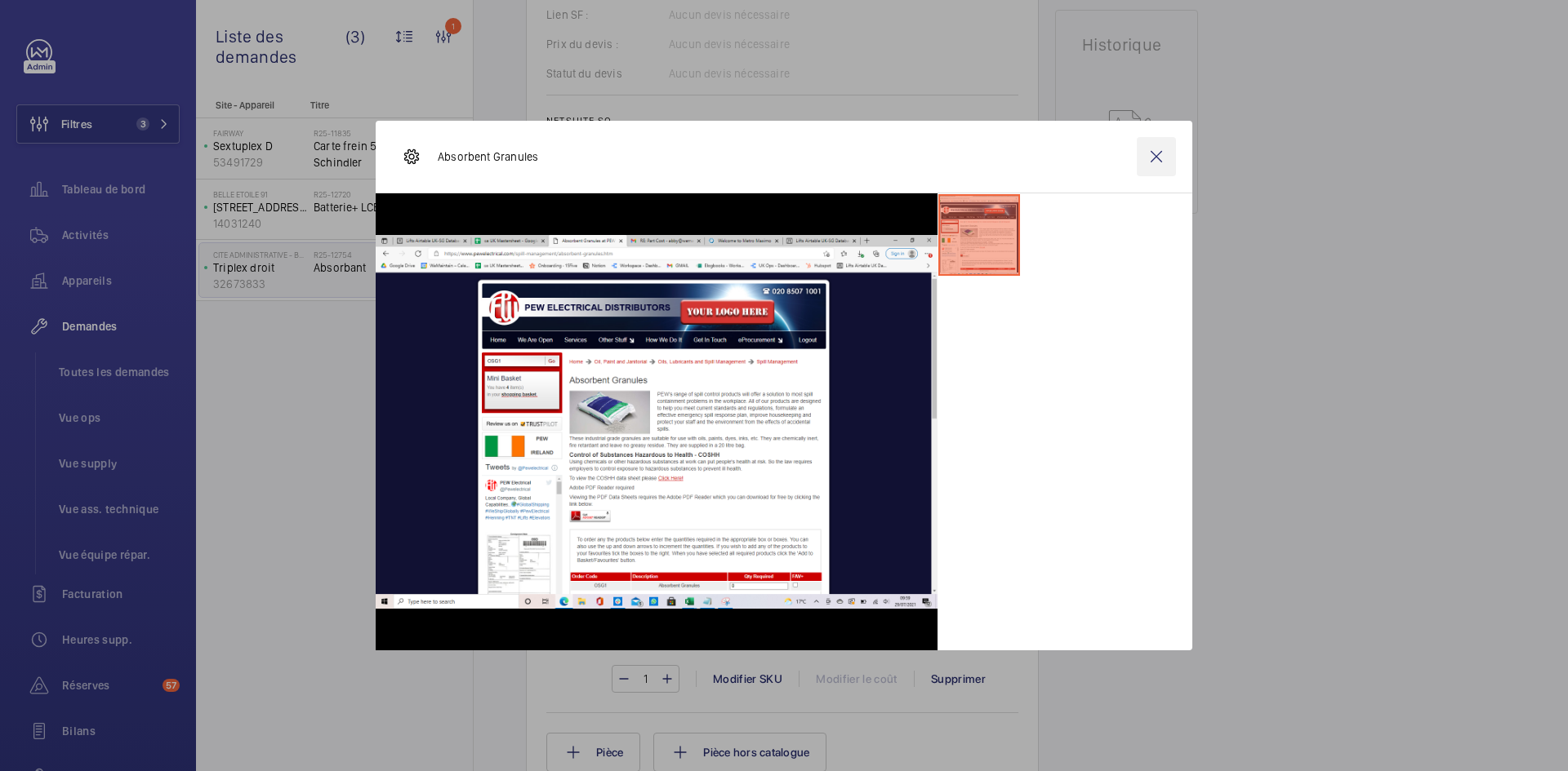
click at [1155, 151] on wm-front-icon-button at bounding box center [1156, 157] width 39 height 39
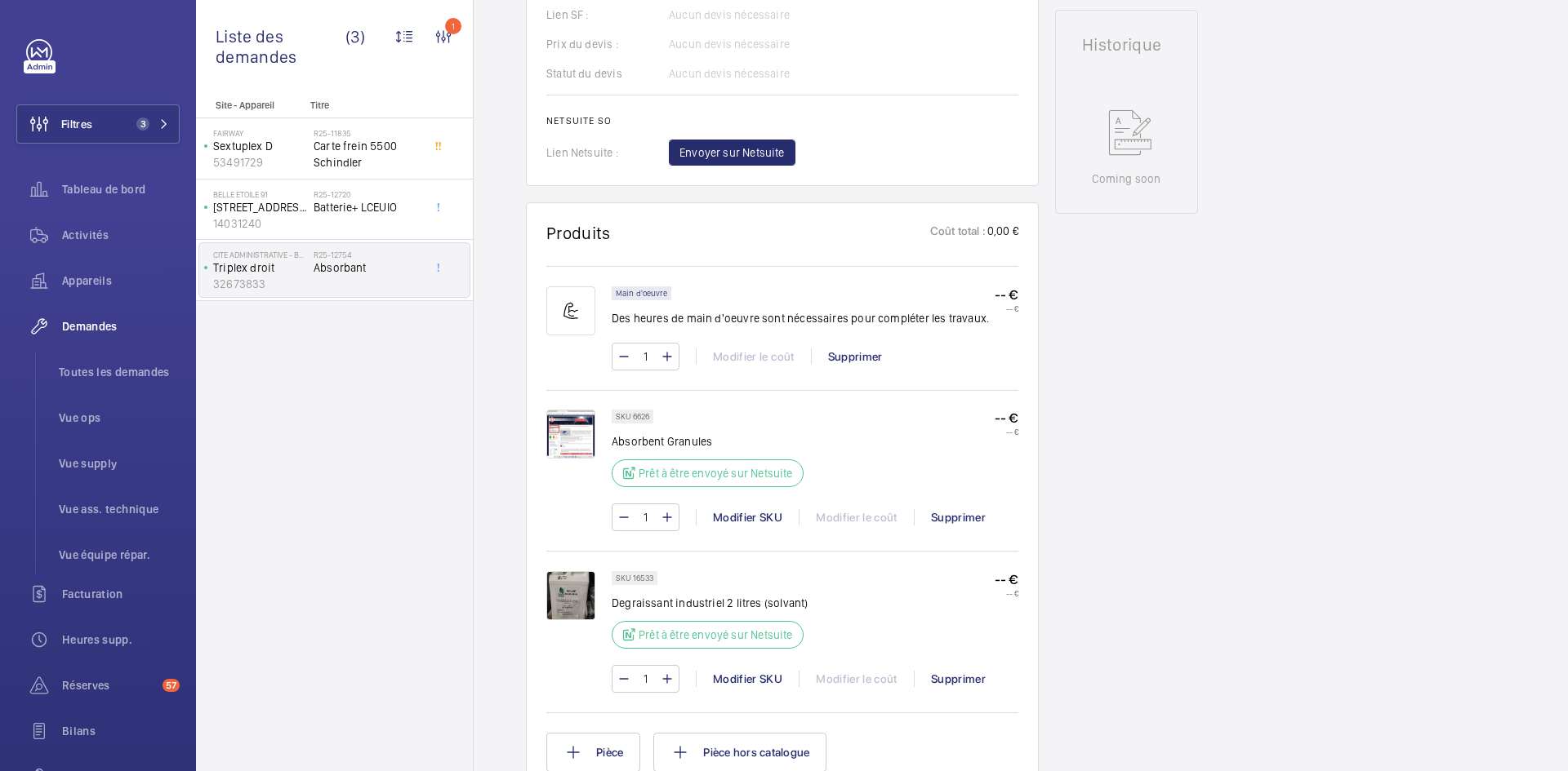
click at [580, 434] on img at bounding box center [571, 434] width 49 height 49
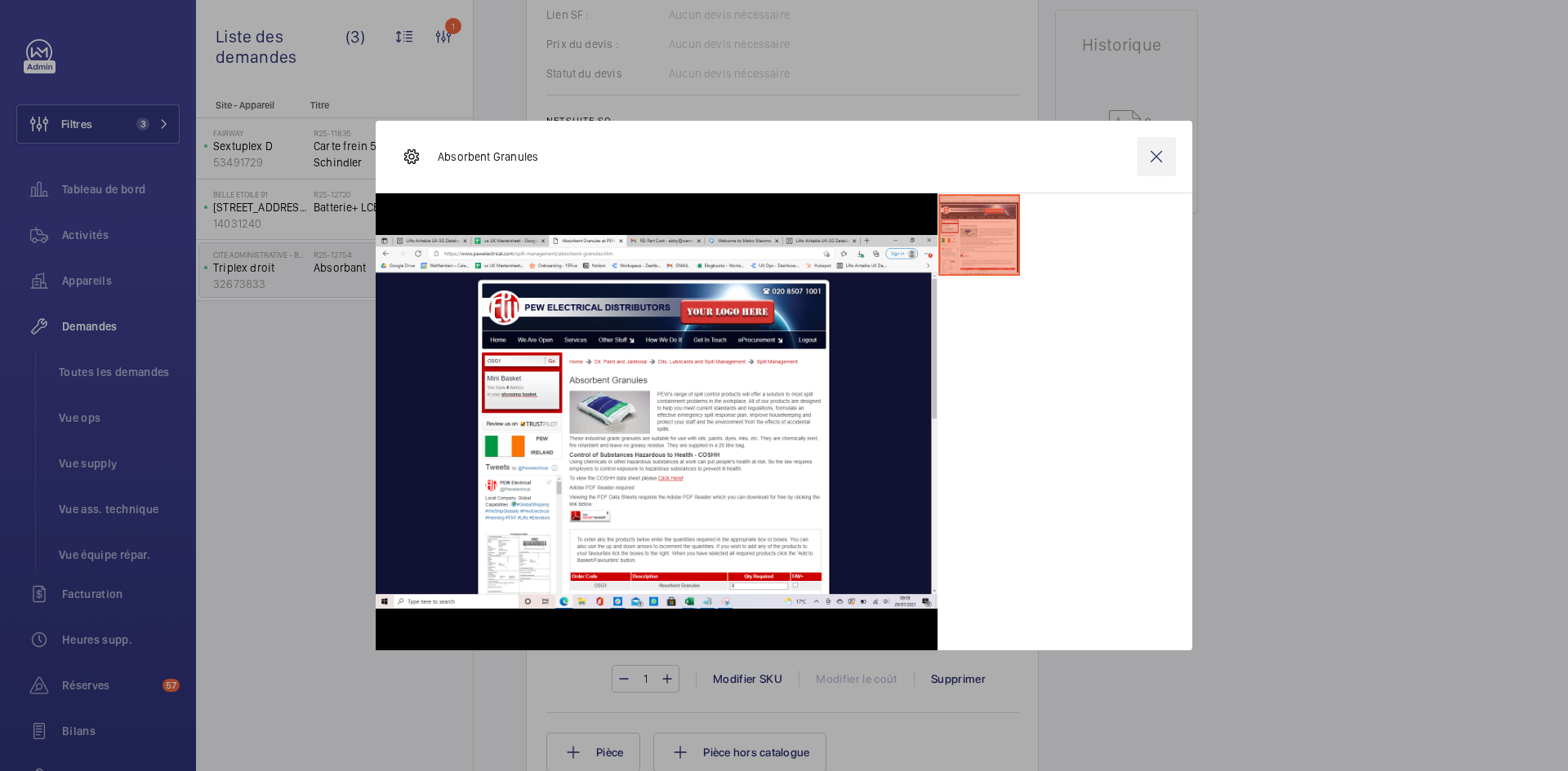
click at [1170, 156] on wm-front-icon-button at bounding box center [1156, 157] width 39 height 39
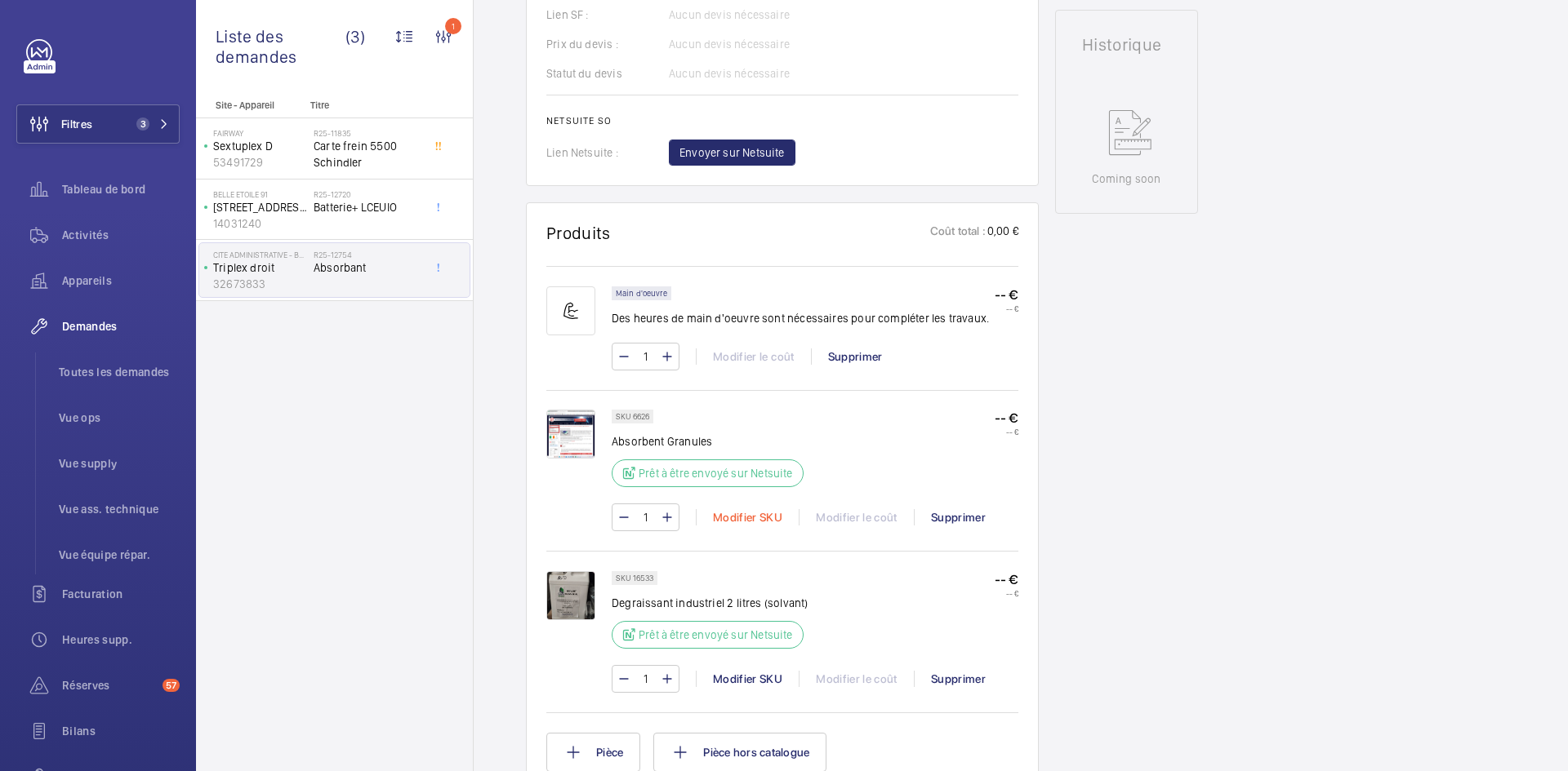
click at [756, 521] on div "Modifier SKU" at bounding box center [746, 517] width 103 height 17
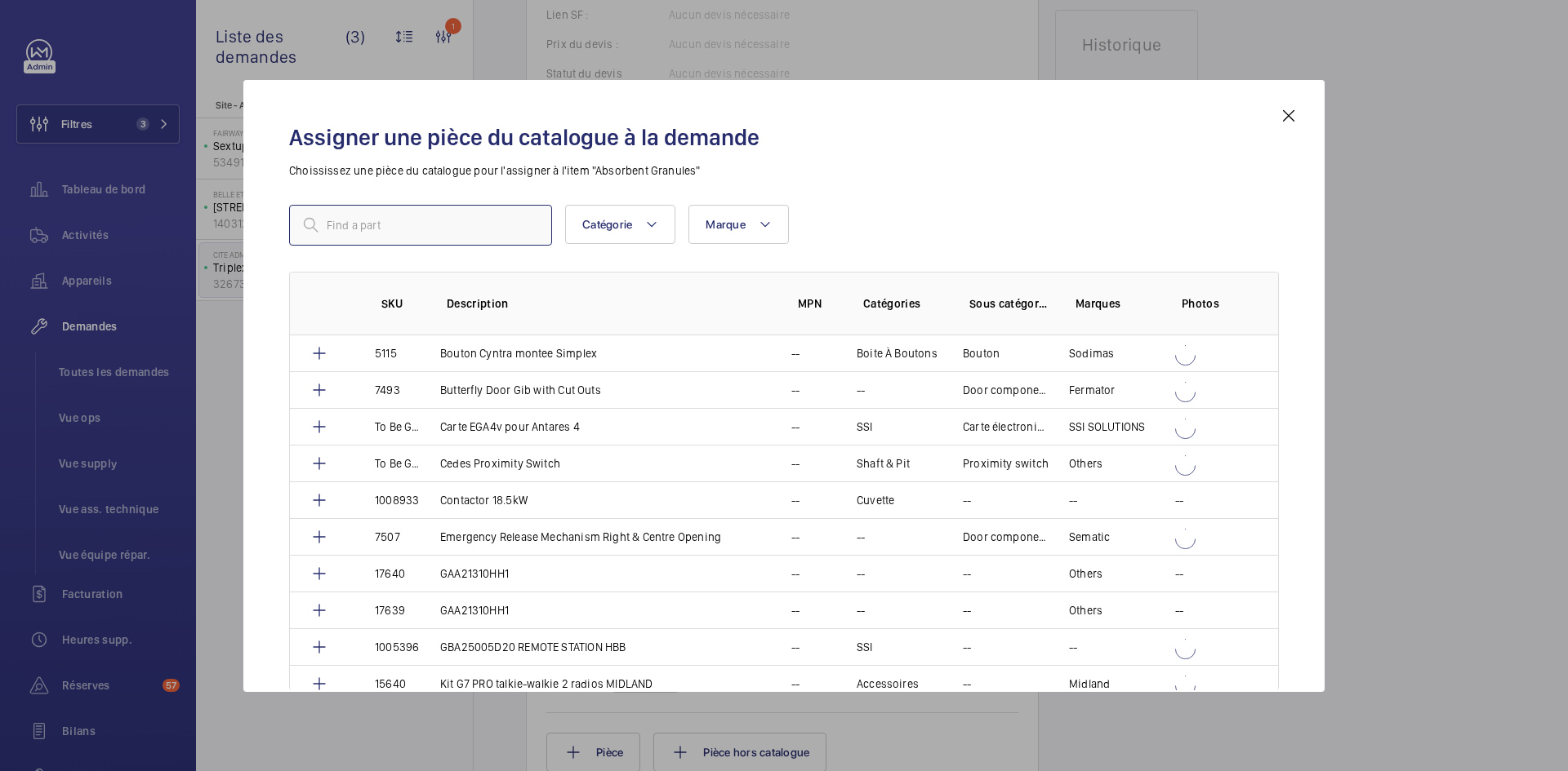
click at [374, 228] on input "text" at bounding box center [420, 225] width 263 height 41
paste input "15715"
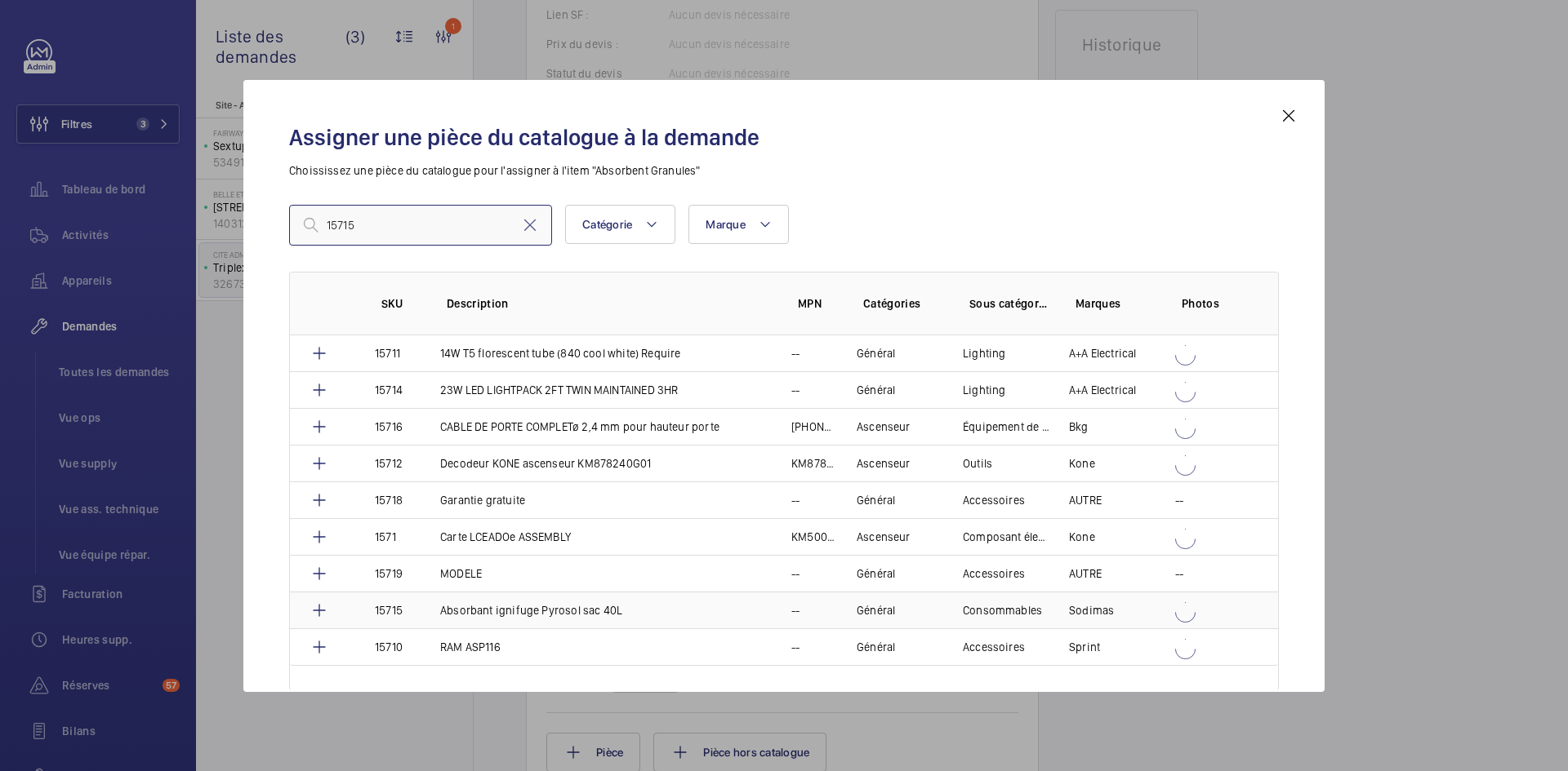
type input "15715"
click at [425, 608] on td "Absorbant ignifuge Pyrosol sac 40L" at bounding box center [596, 610] width 351 height 37
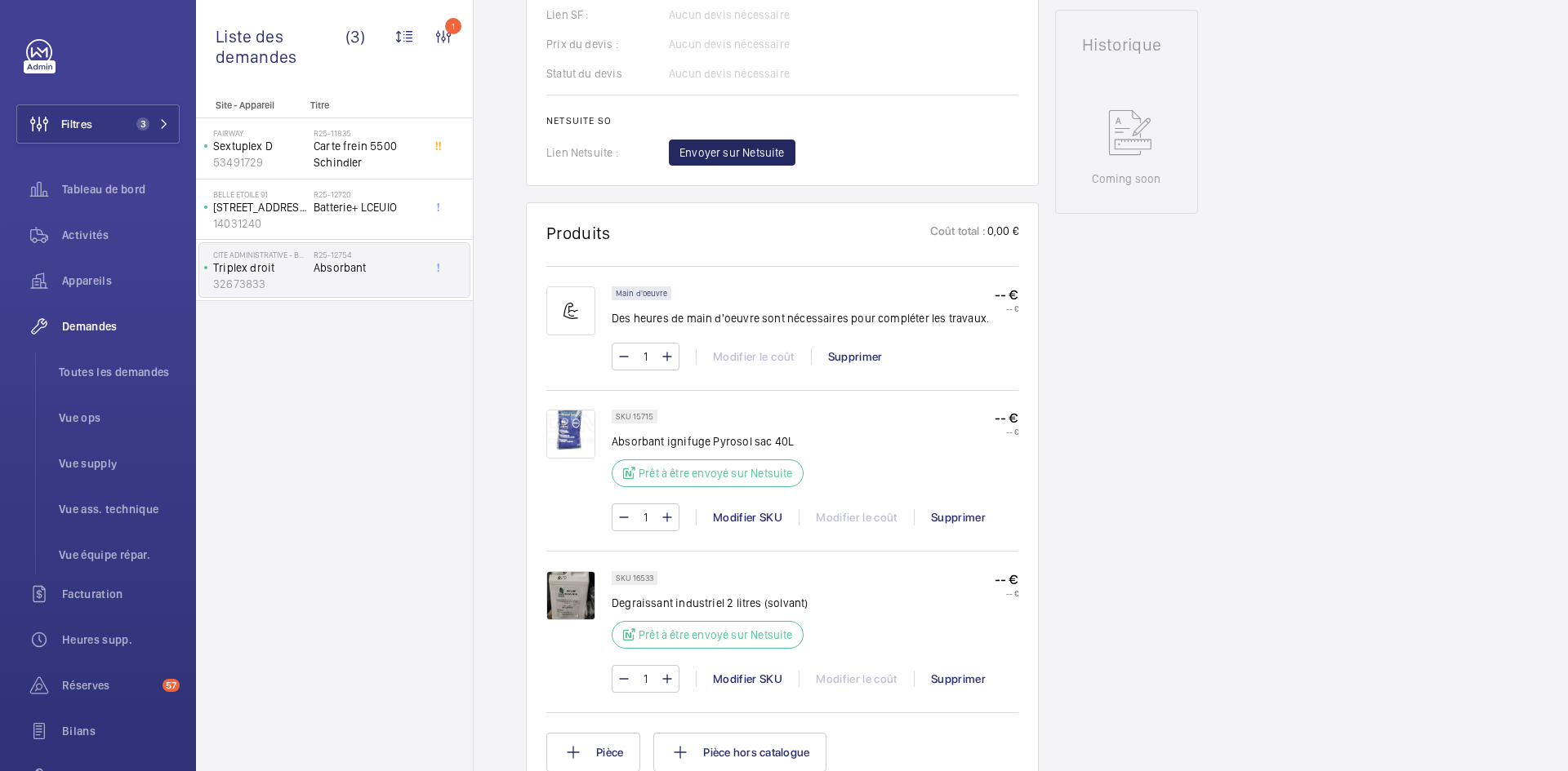
scroll to position [326, 0]
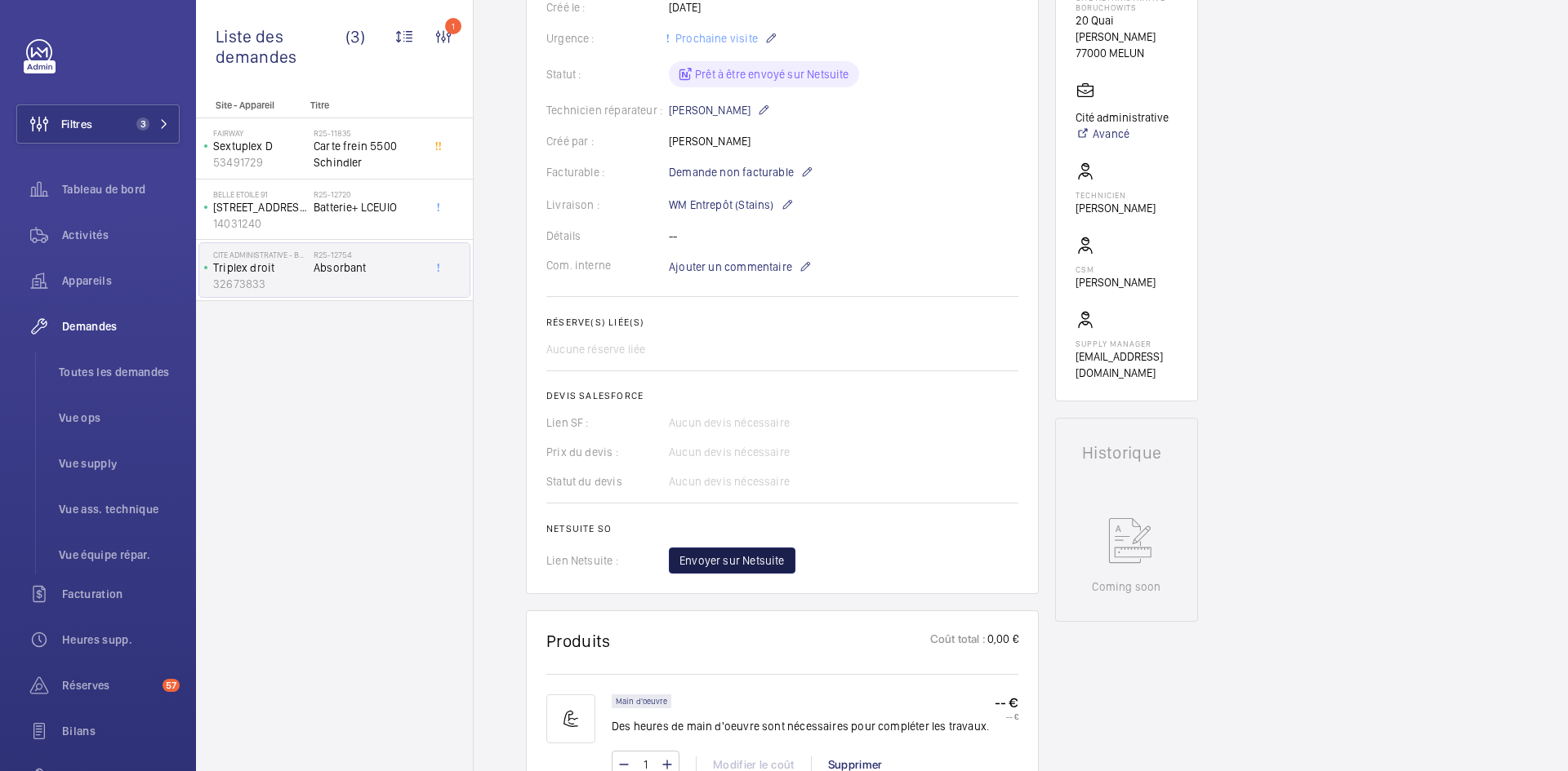
click at [760, 568] on span "Envoyer sur Netsuite" at bounding box center [731, 561] width 105 height 17
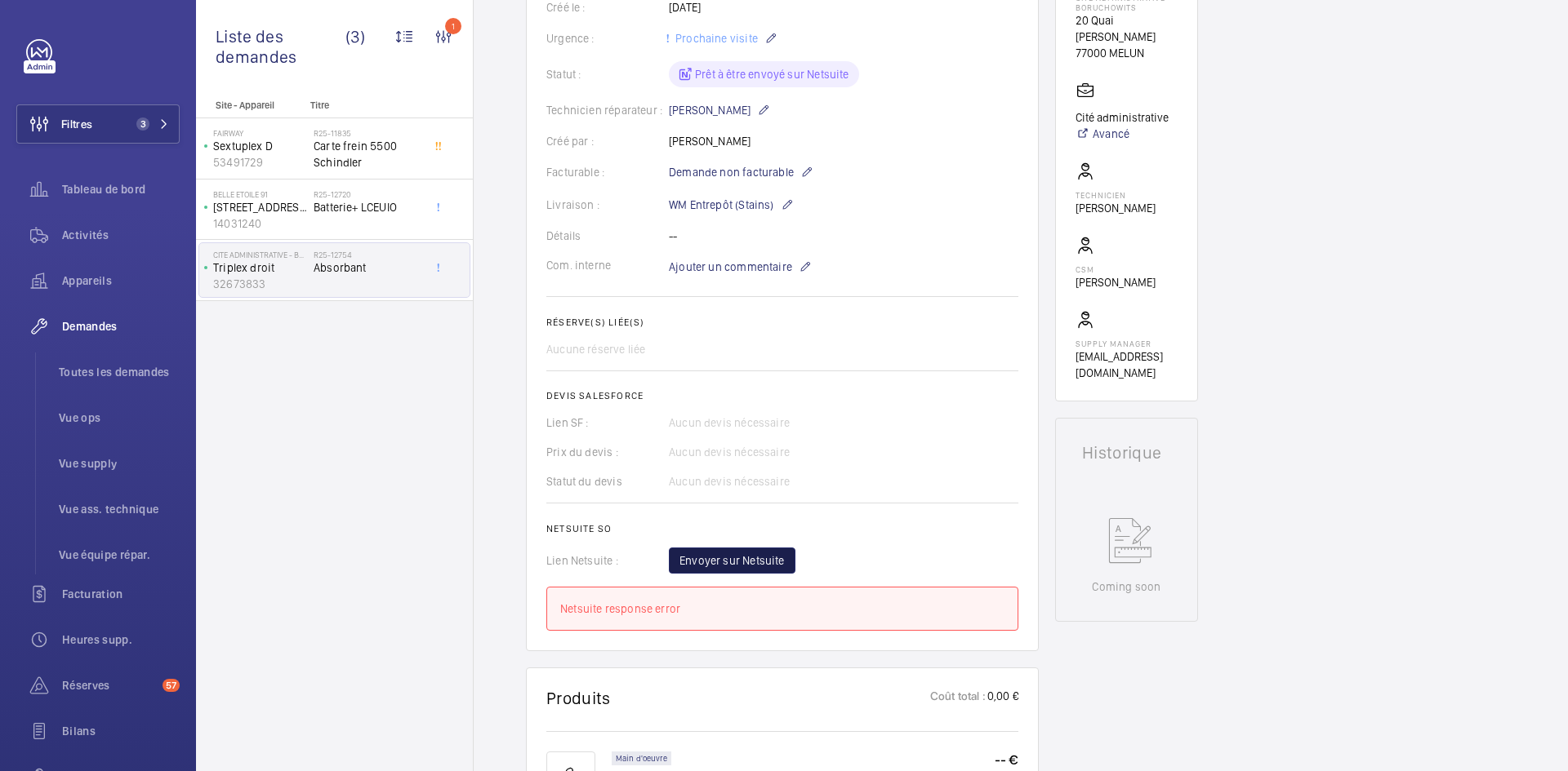
click at [718, 568] on span "Envoyer sur Netsuite" at bounding box center [731, 561] width 105 height 17
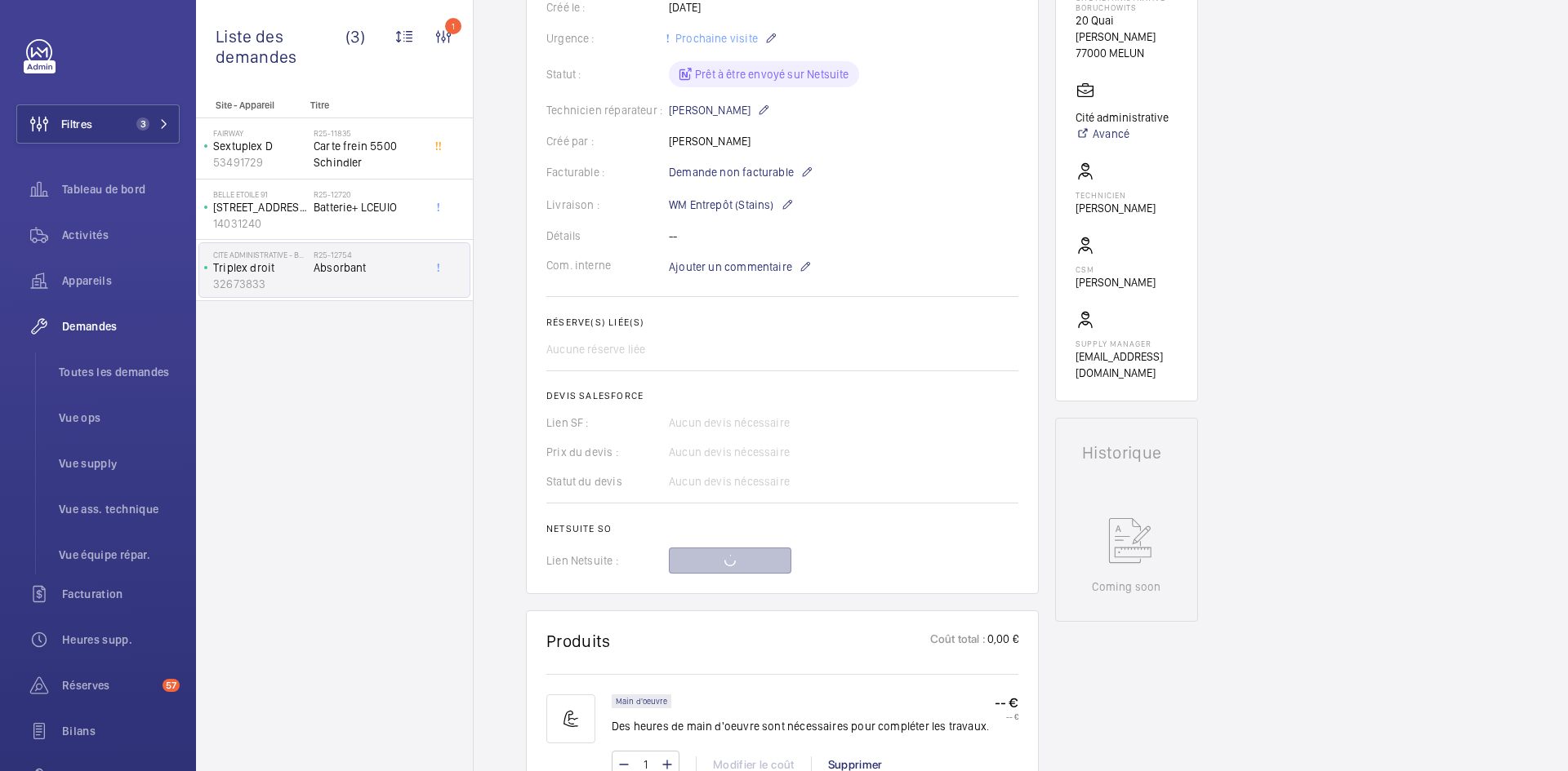
scroll to position [82, 0]
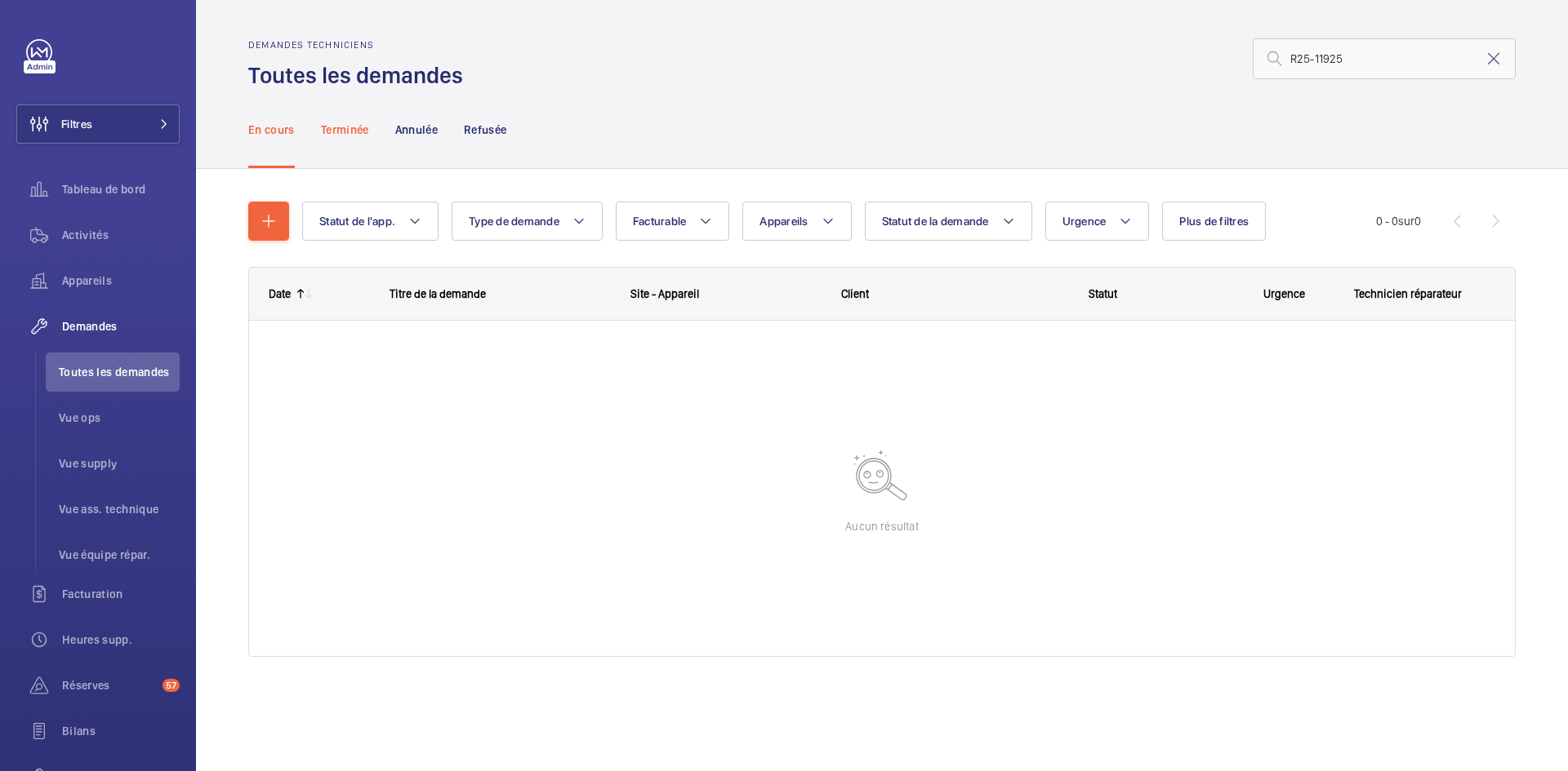
click at [347, 130] on p "Terminée" at bounding box center [345, 130] width 48 height 17
click at [270, 124] on p "En cours" at bounding box center [271, 130] width 46 height 17
click at [1295, 50] on input "R25-11925" at bounding box center [1384, 59] width 263 height 41
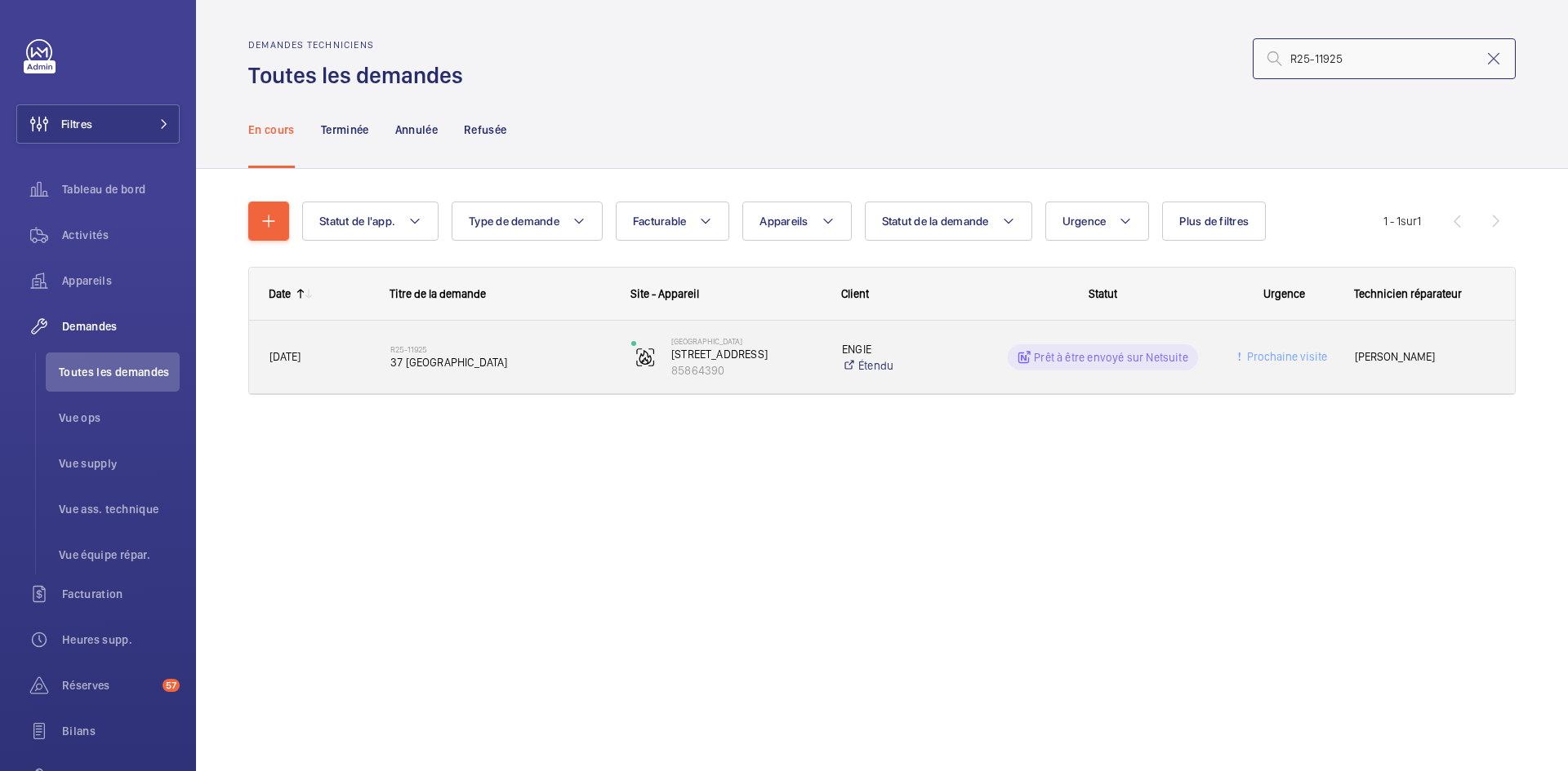
type input "R25-11925"
click at [300, 351] on span "08/09/2025" at bounding box center [284, 357] width 31 height 13
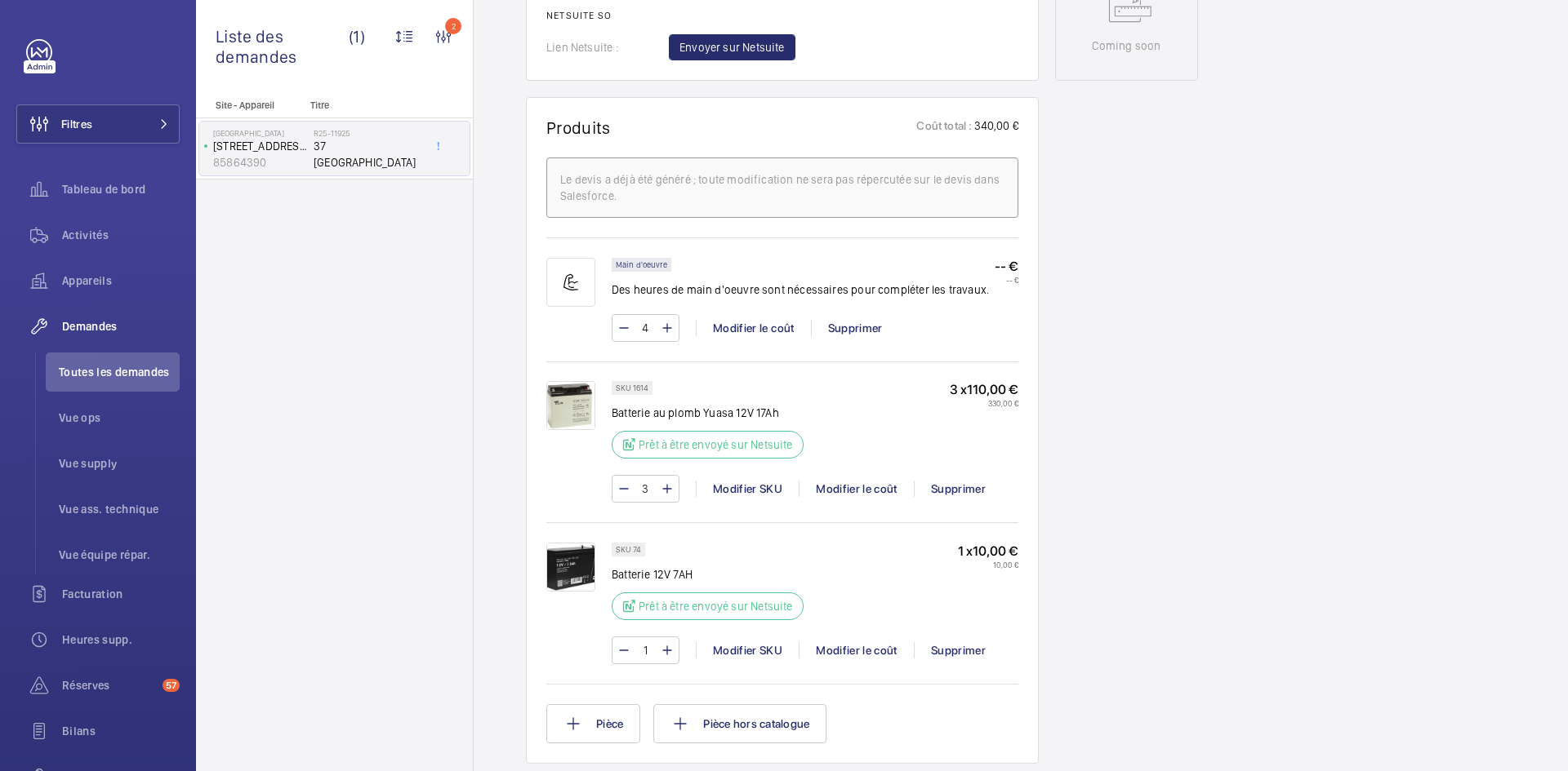
scroll to position [979, 0]
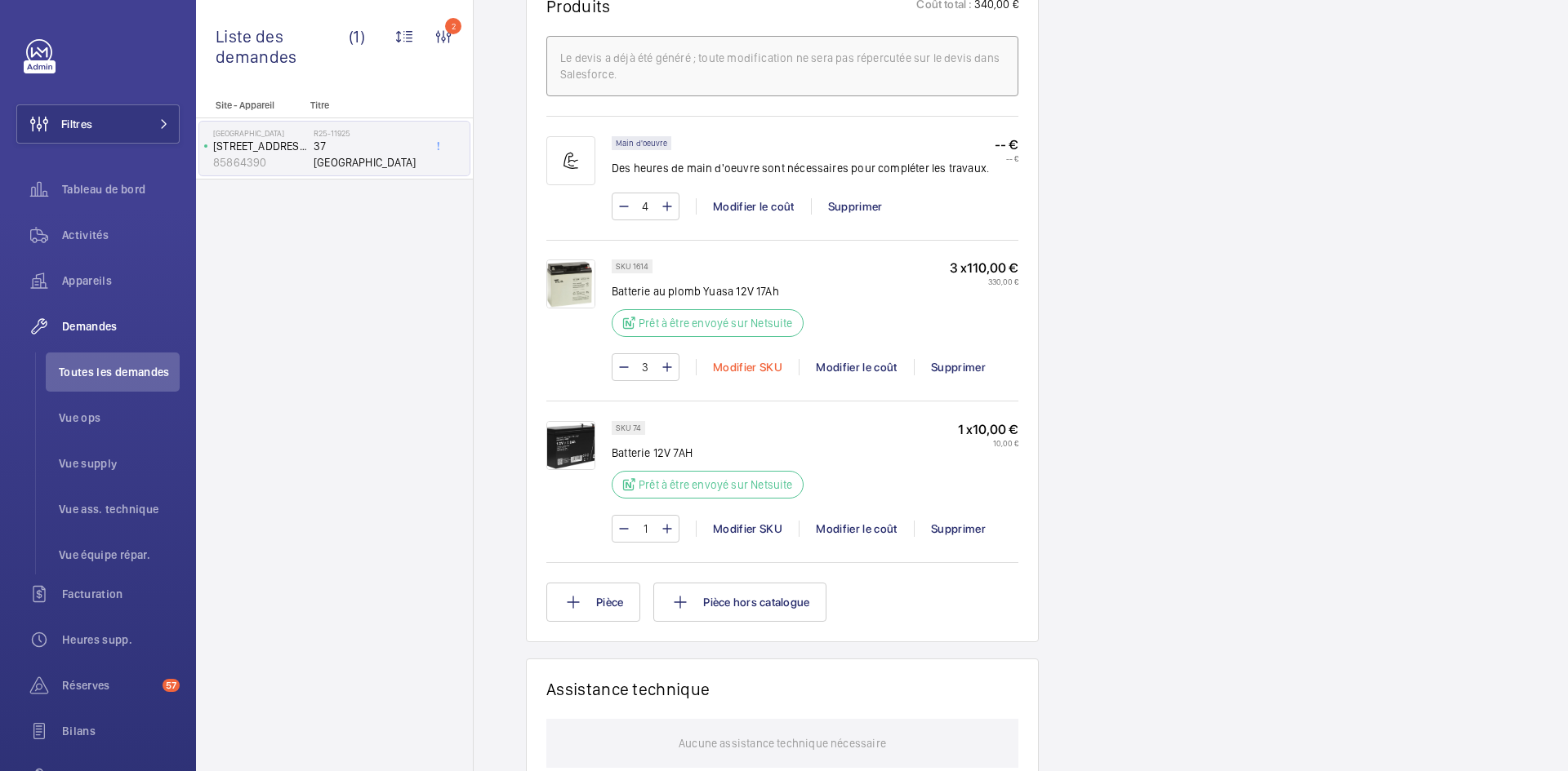
click at [752, 375] on div "Modifier SKU" at bounding box center [746, 368] width 103 height 17
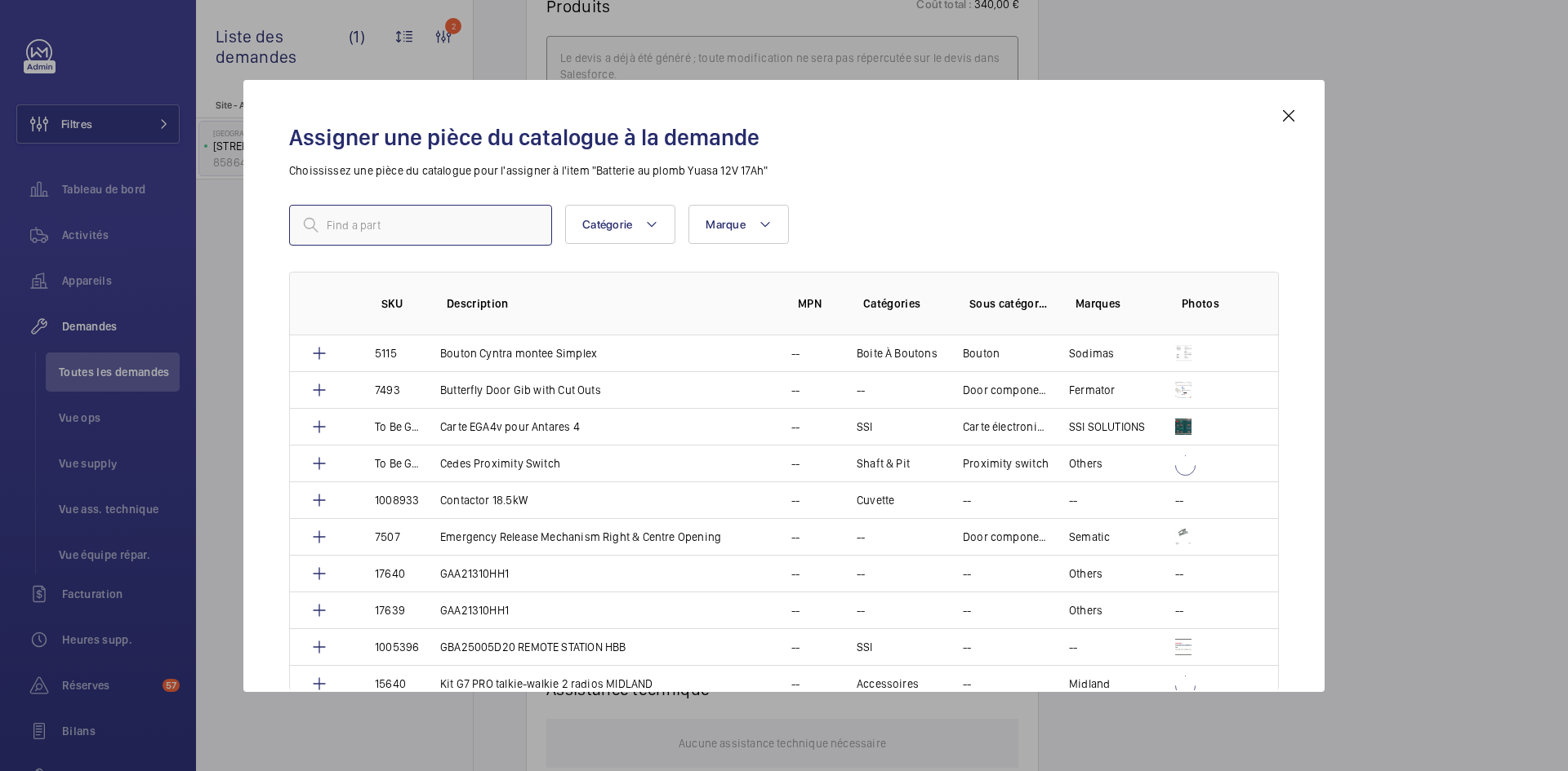
click at [472, 229] on input "text" at bounding box center [420, 225] width 263 height 41
paste input "18625"
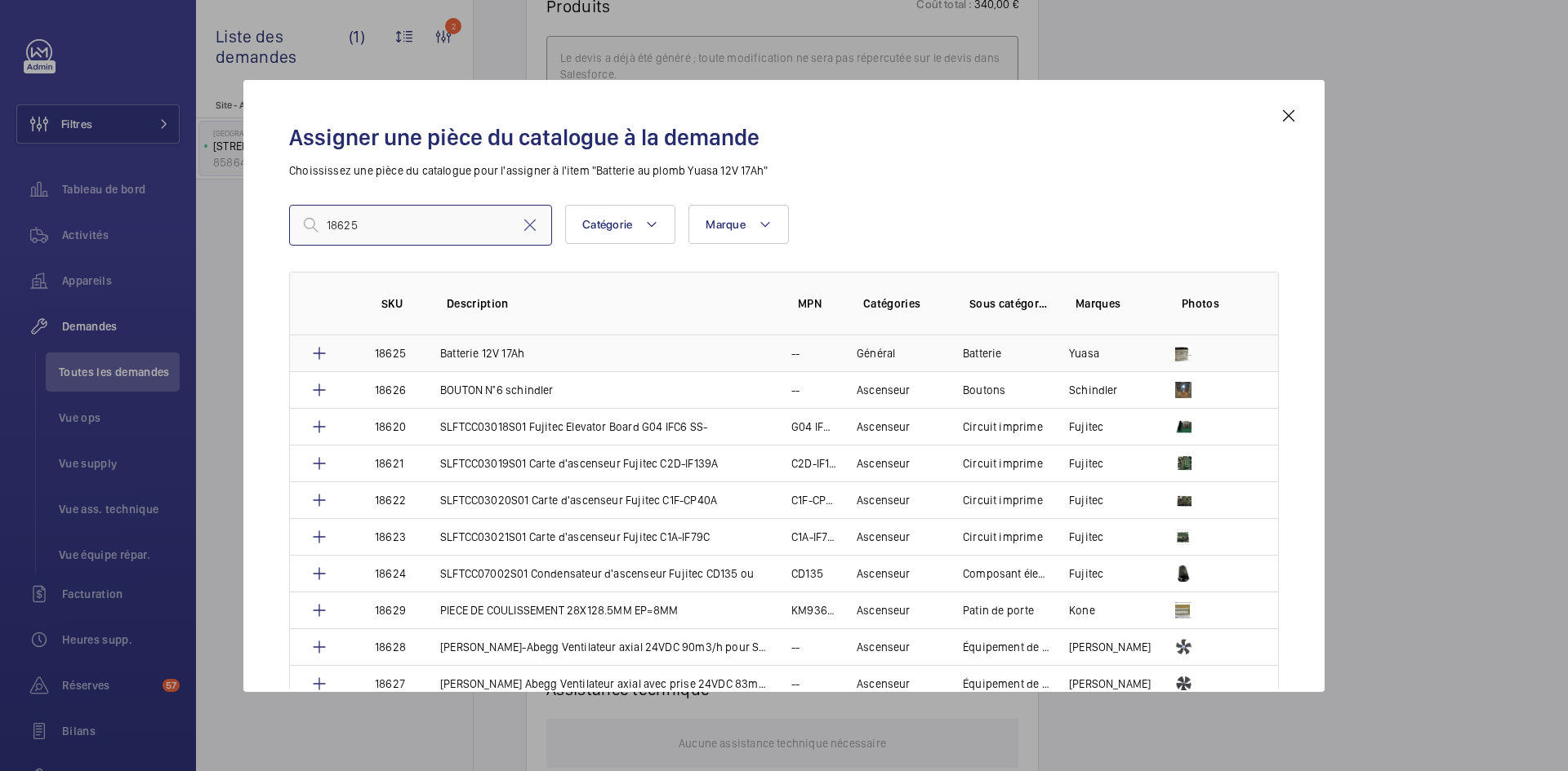
type input "18625"
click at [412, 350] on td "18625" at bounding box center [388, 353] width 65 height 36
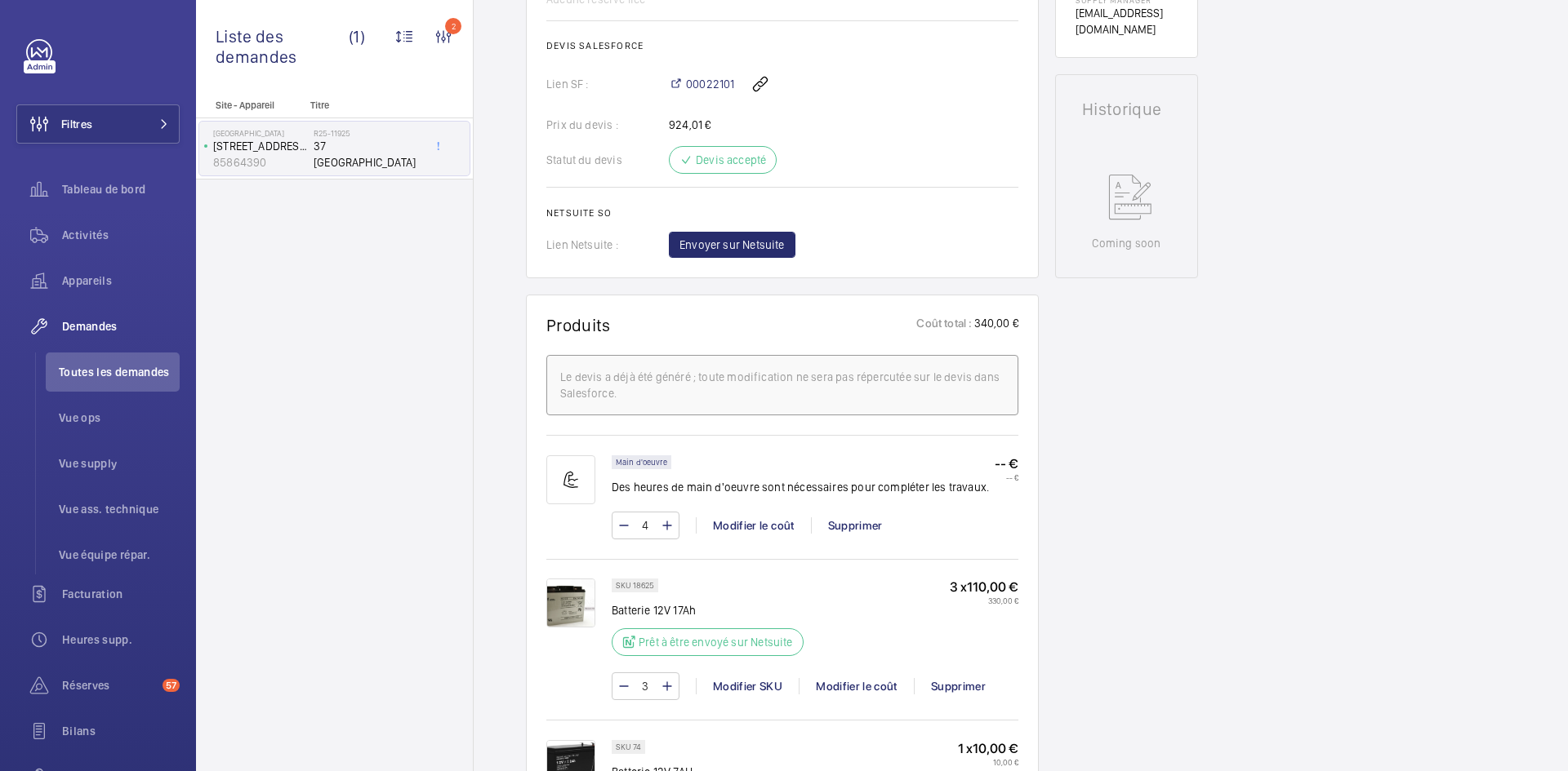
scroll to position [653, 0]
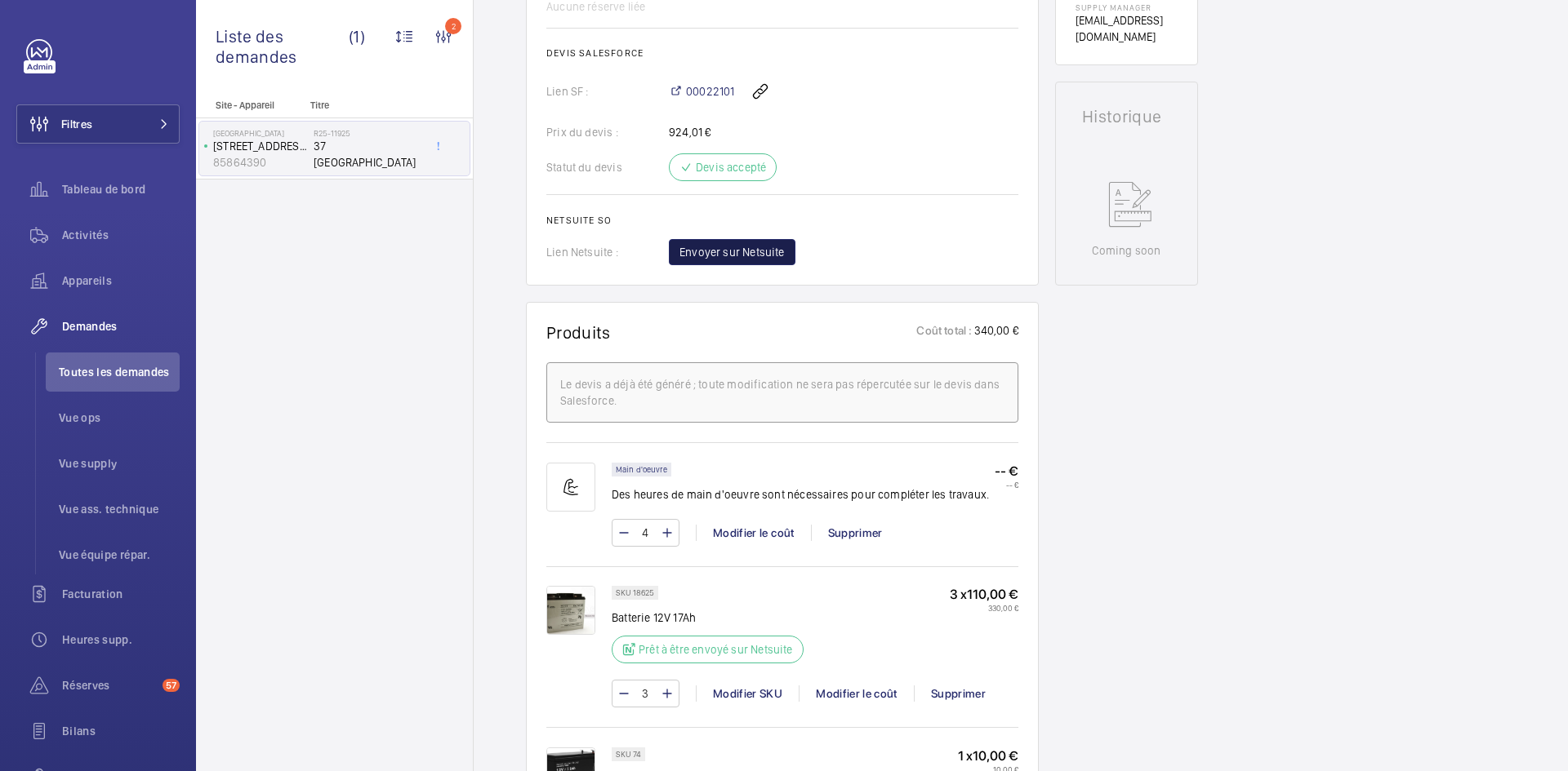
click at [752, 258] on span "Envoyer sur Netsuite" at bounding box center [731, 253] width 105 height 17
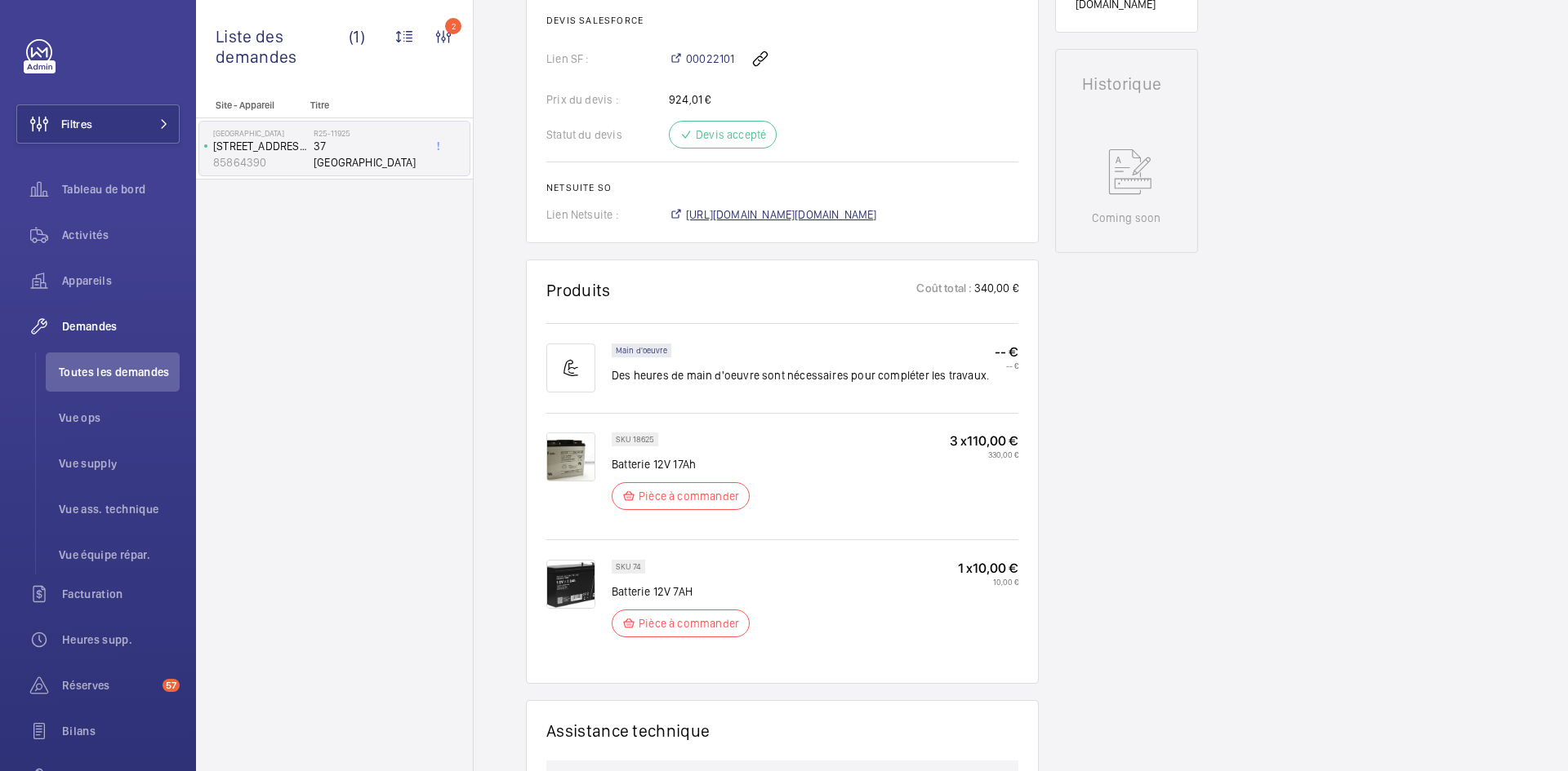
scroll to position [701, 0]
click at [876, 217] on span "https://6461500.app.netsuite.com/app/accounting/transactions/salesord.nl?id=303…" at bounding box center [782, 215] width 191 height 17
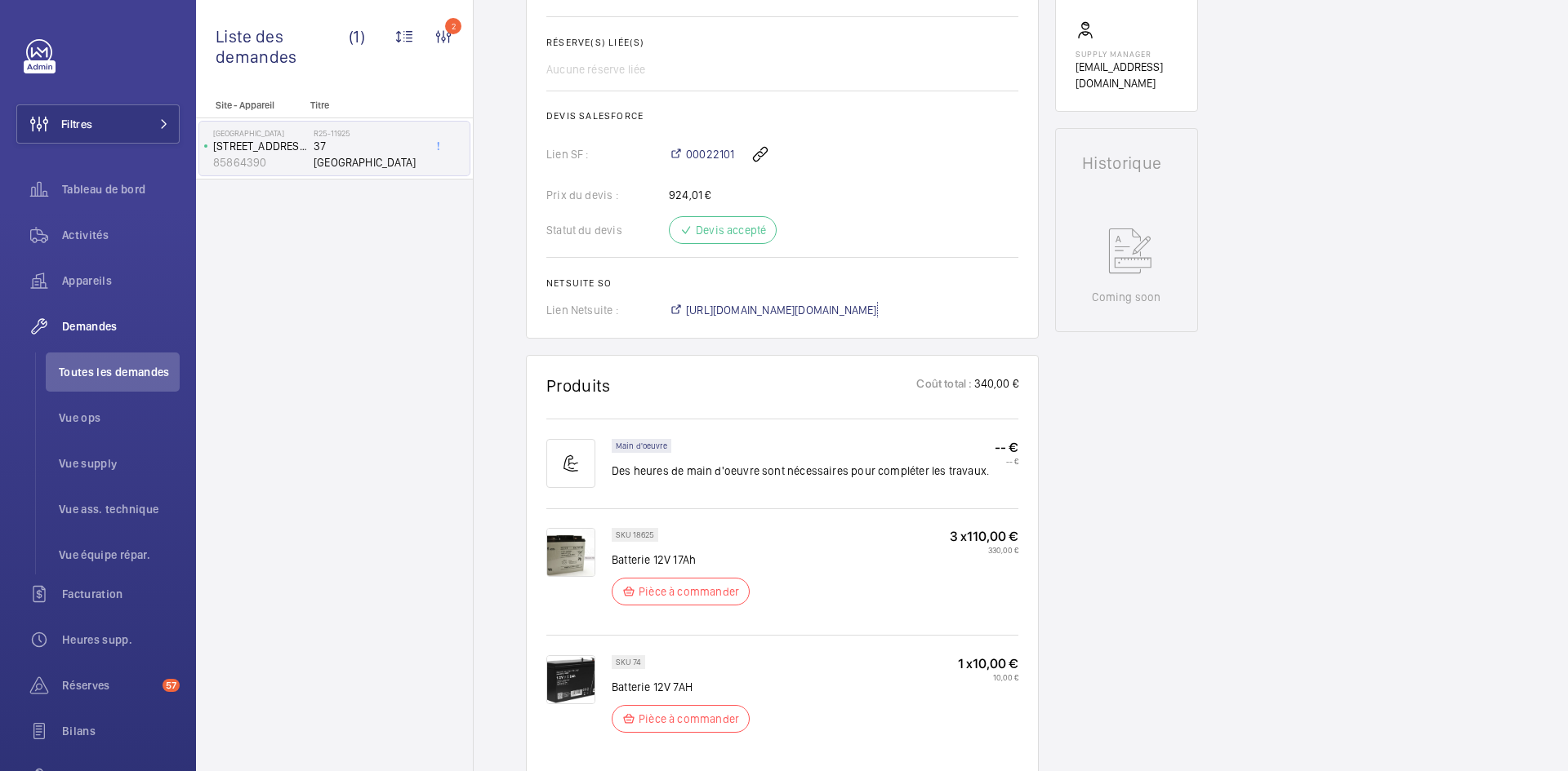
scroll to position [457, 0]
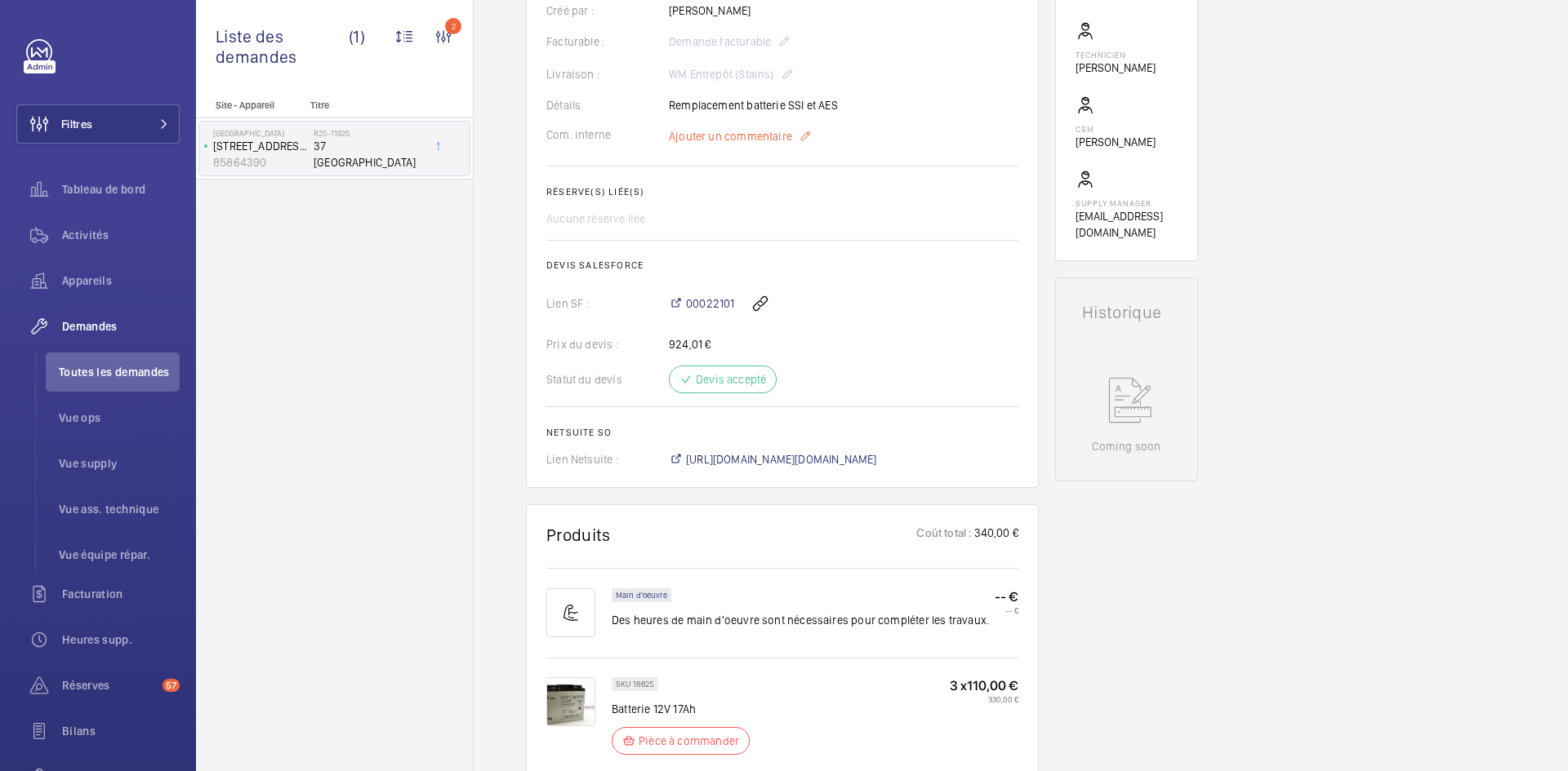
drag, startPoint x: 719, startPoint y: 131, endPoint x: 721, endPoint y: 142, distance: 11.2
click at [721, 142] on span "Ajouter un commentaire" at bounding box center [730, 137] width 124 height 17
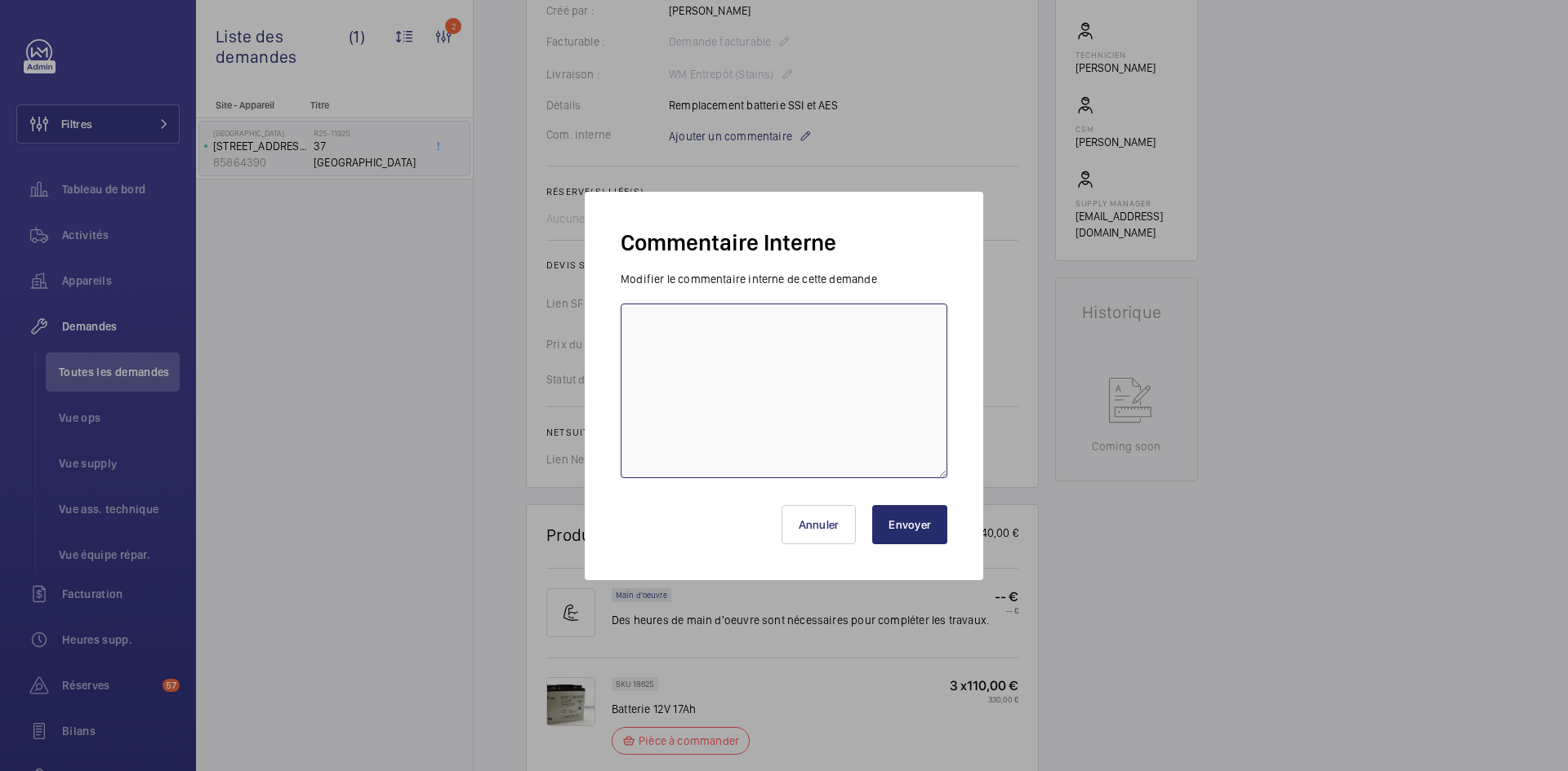
click at [679, 334] on textarea at bounding box center [784, 391] width 326 height 175
paste textarea "BY-24/09 commande effectuer chez le fournisseur RS COMPONENT via le site livrai…"
type textarea "BY-24/09 commande effectuer chez le fournisseur RS COMPONENT via le site livrai…"
click at [932, 532] on button "Envoyer" at bounding box center [909, 525] width 75 height 39
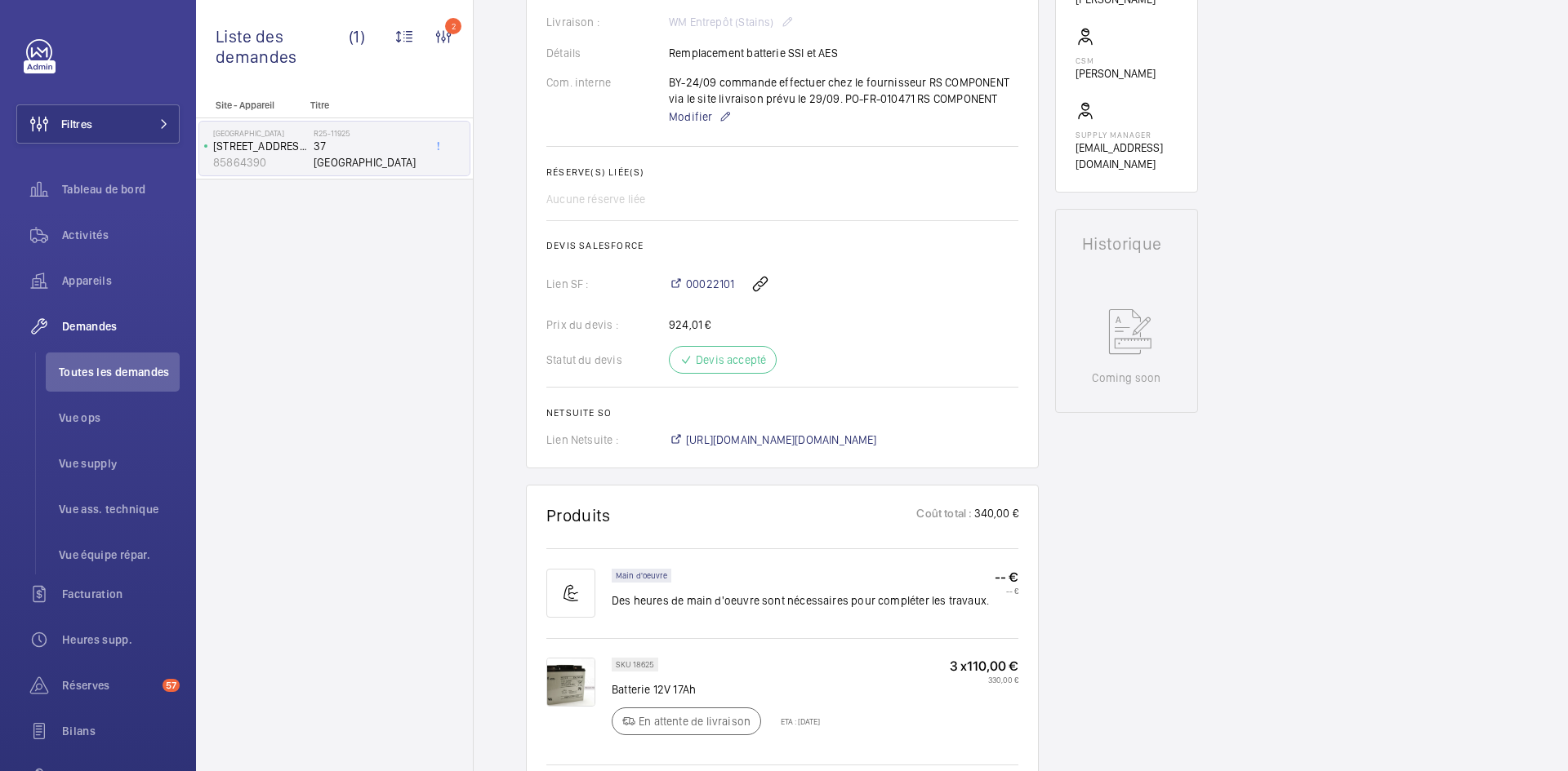
scroll to position [522, 0]
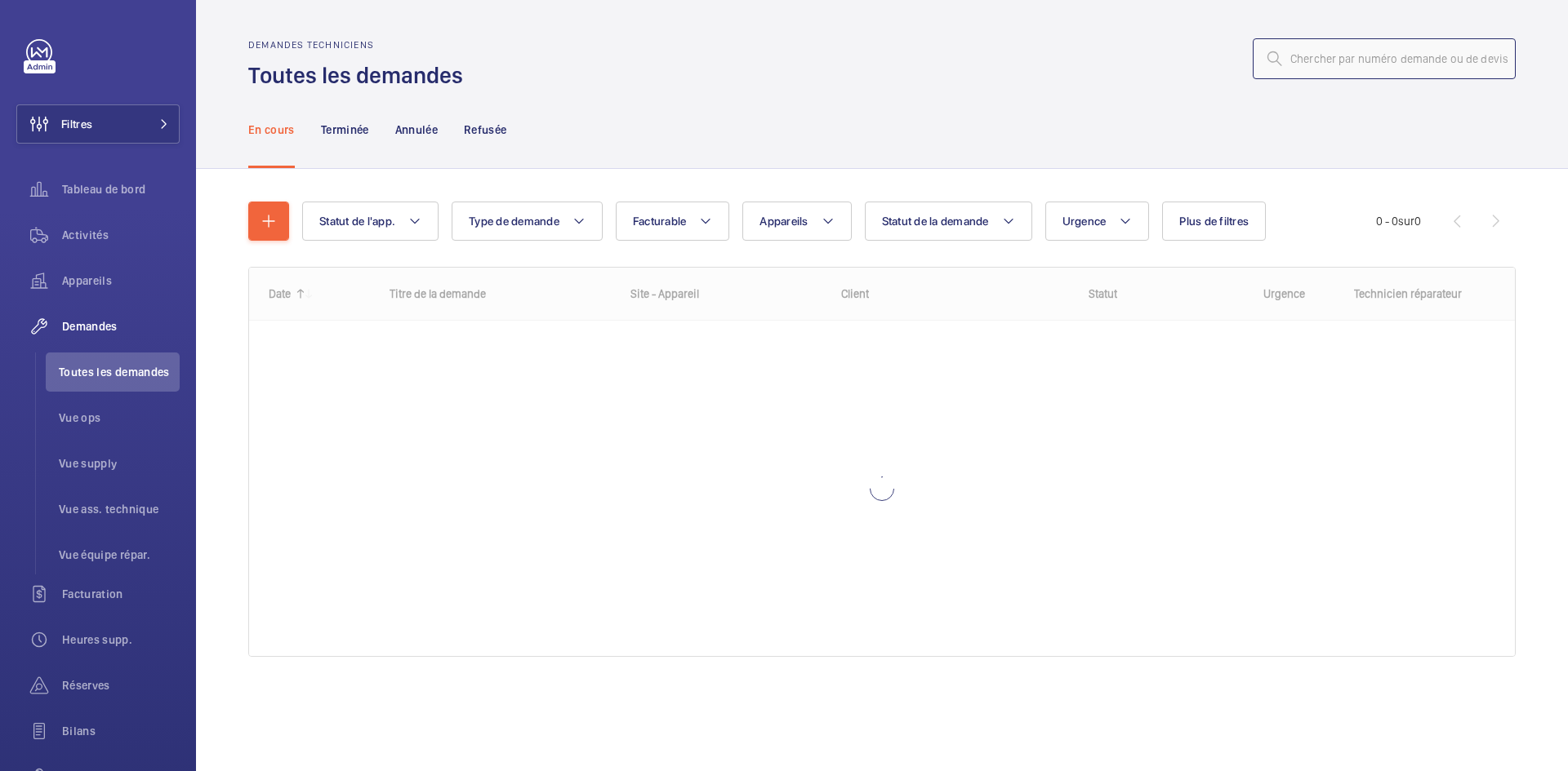
click at [1387, 62] on input "text" at bounding box center [1384, 59] width 263 height 41
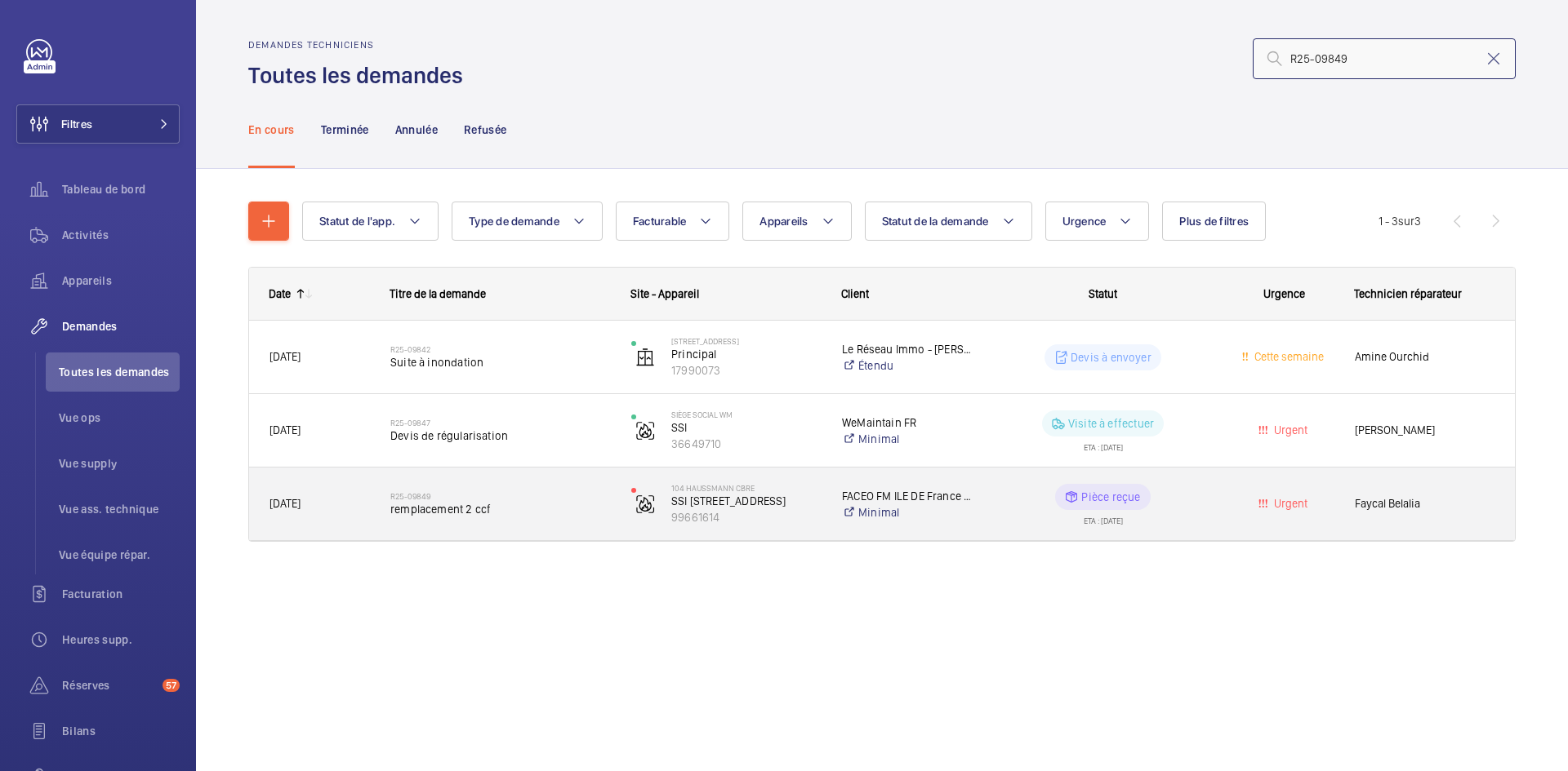
type input "R25-09849"
click at [300, 498] on span "21/07/2025" at bounding box center [284, 503] width 31 height 13
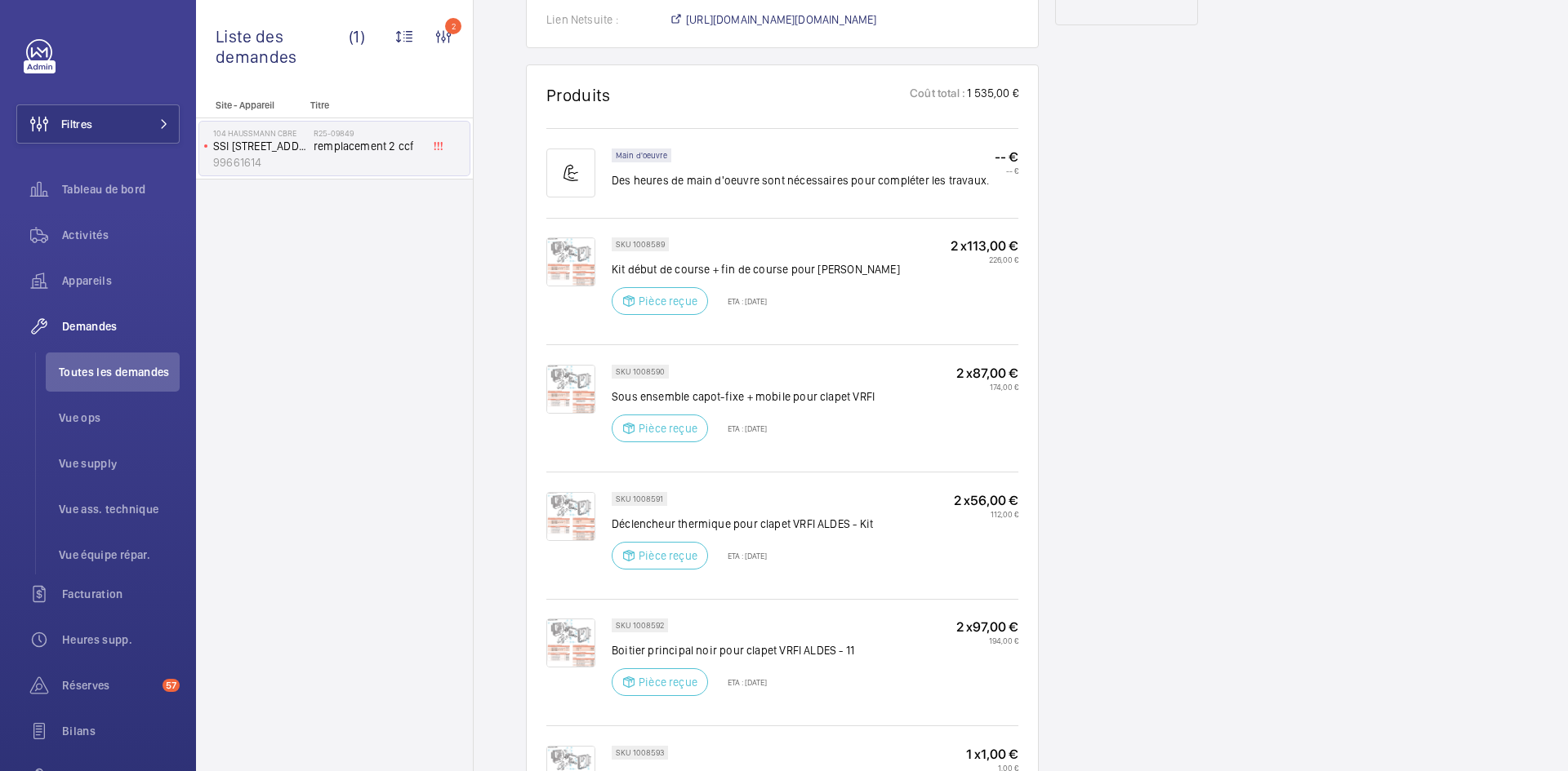
scroll to position [816, 0]
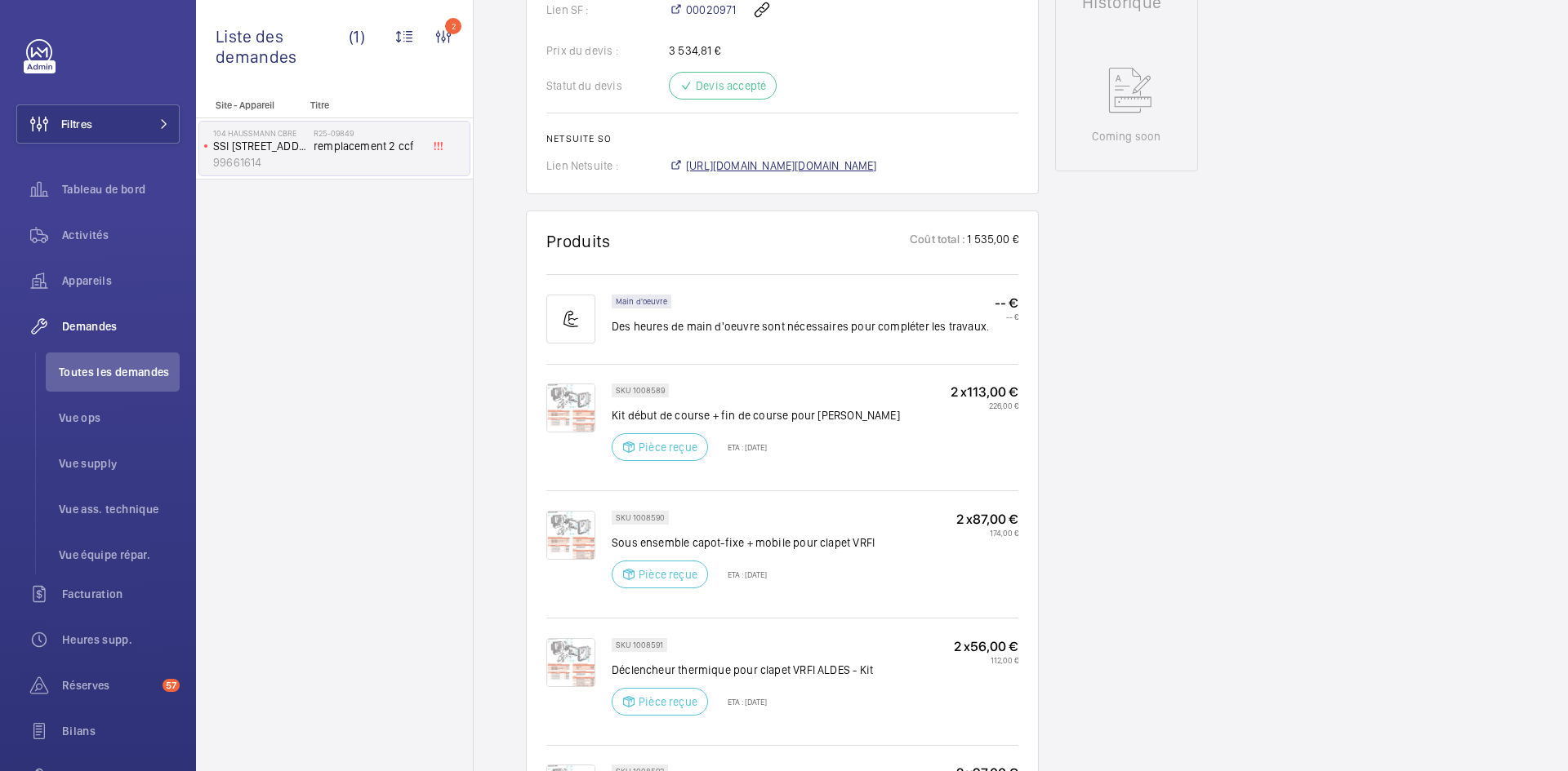
click at [876, 163] on span "https://6461500.app.netsuite.com/app/accounting/transactions/salesord.nl?id=295…" at bounding box center [782, 166] width 191 height 17
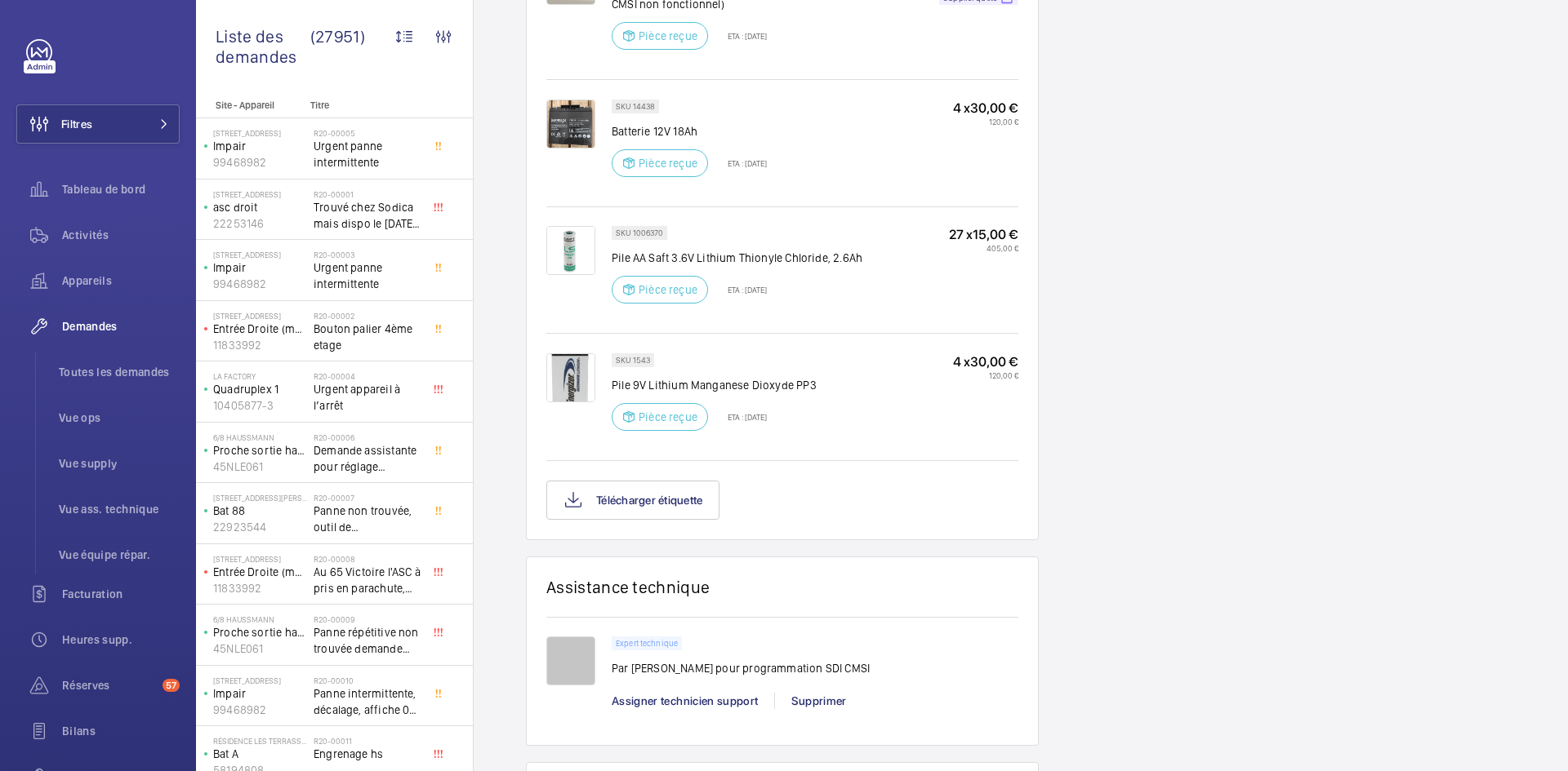
scroll to position [1632, 0]
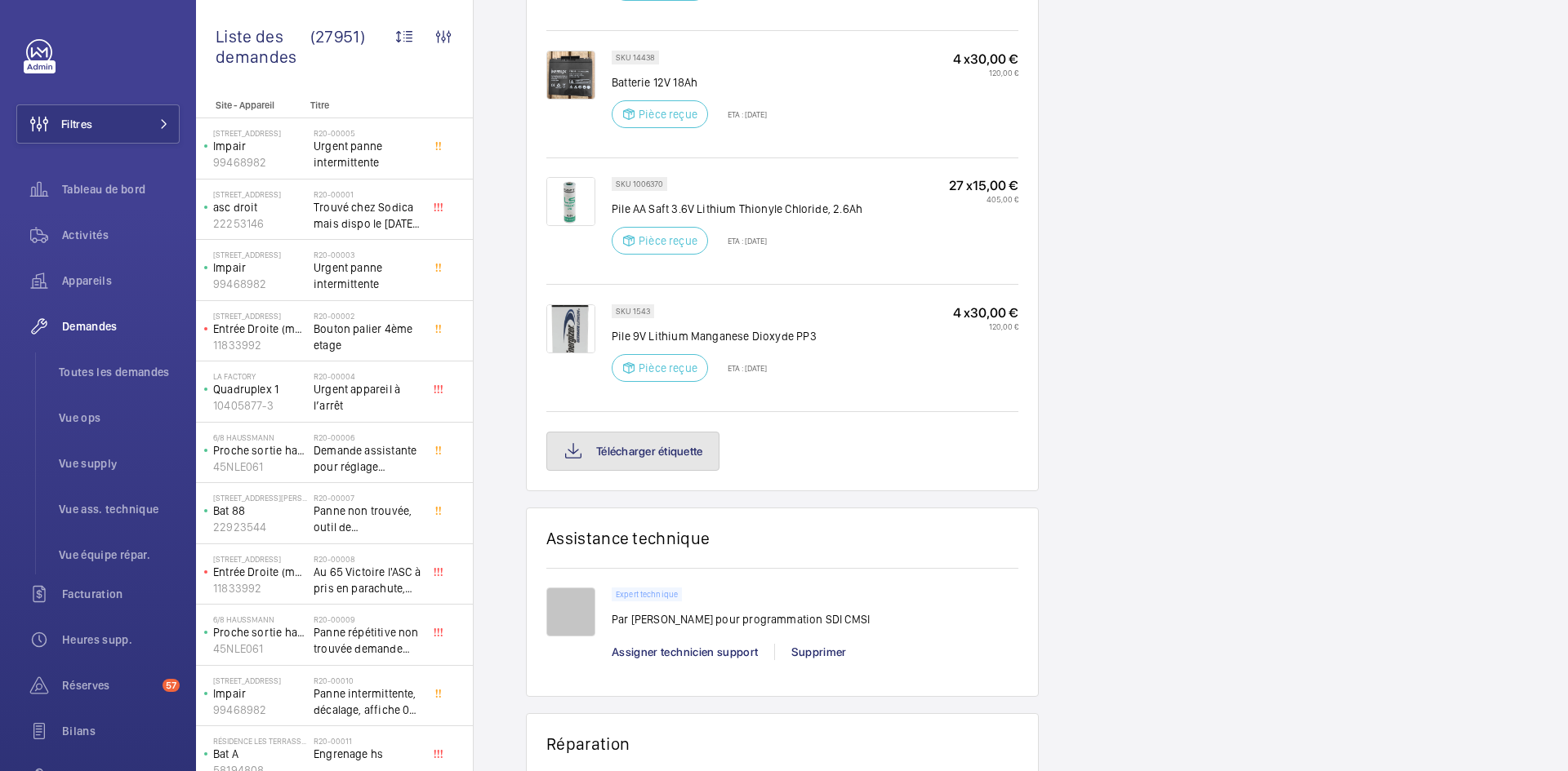
click at [686, 462] on button "Télécharger étiquette" at bounding box center [633, 451] width 173 height 39
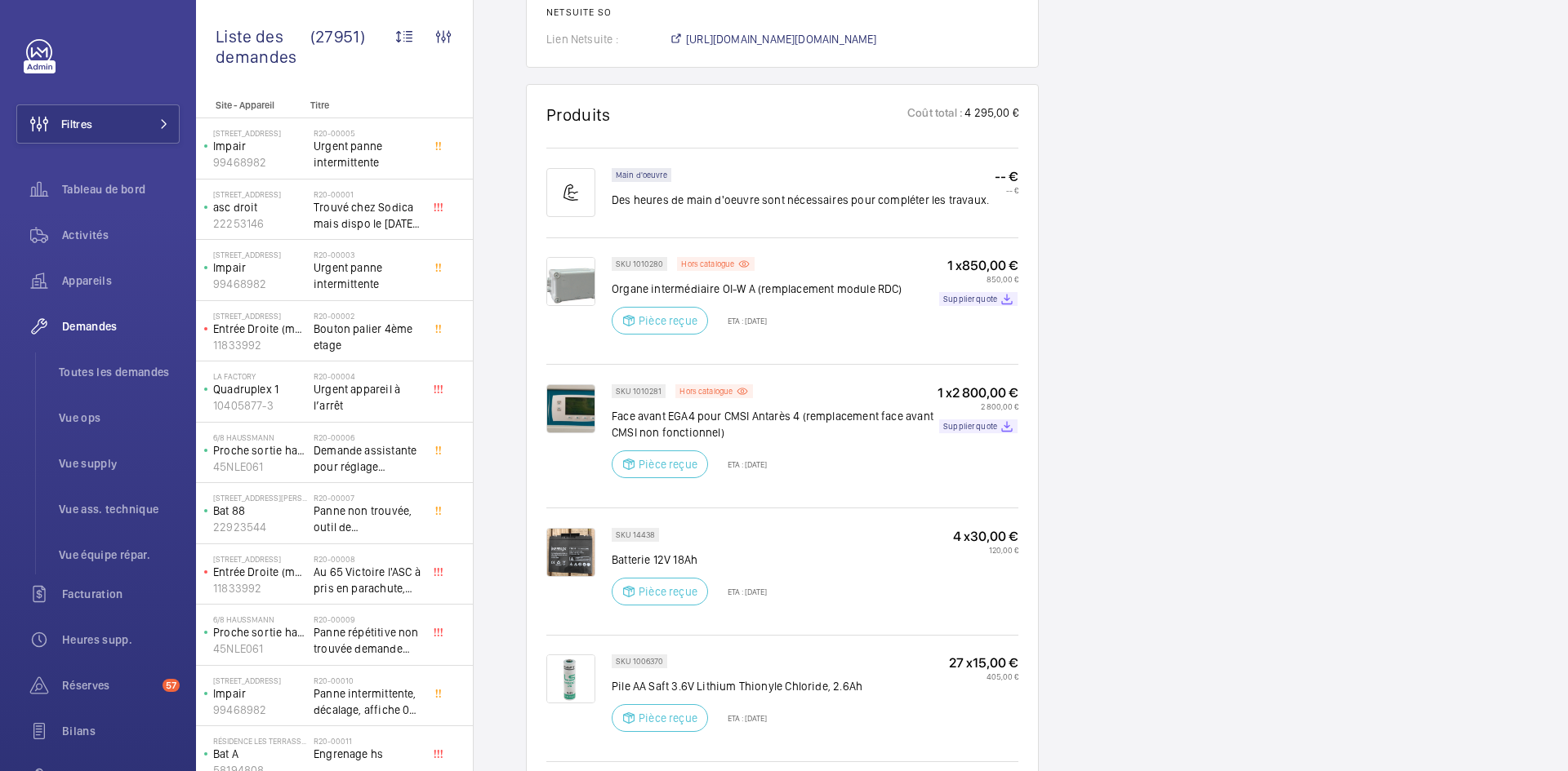
scroll to position [1143, 0]
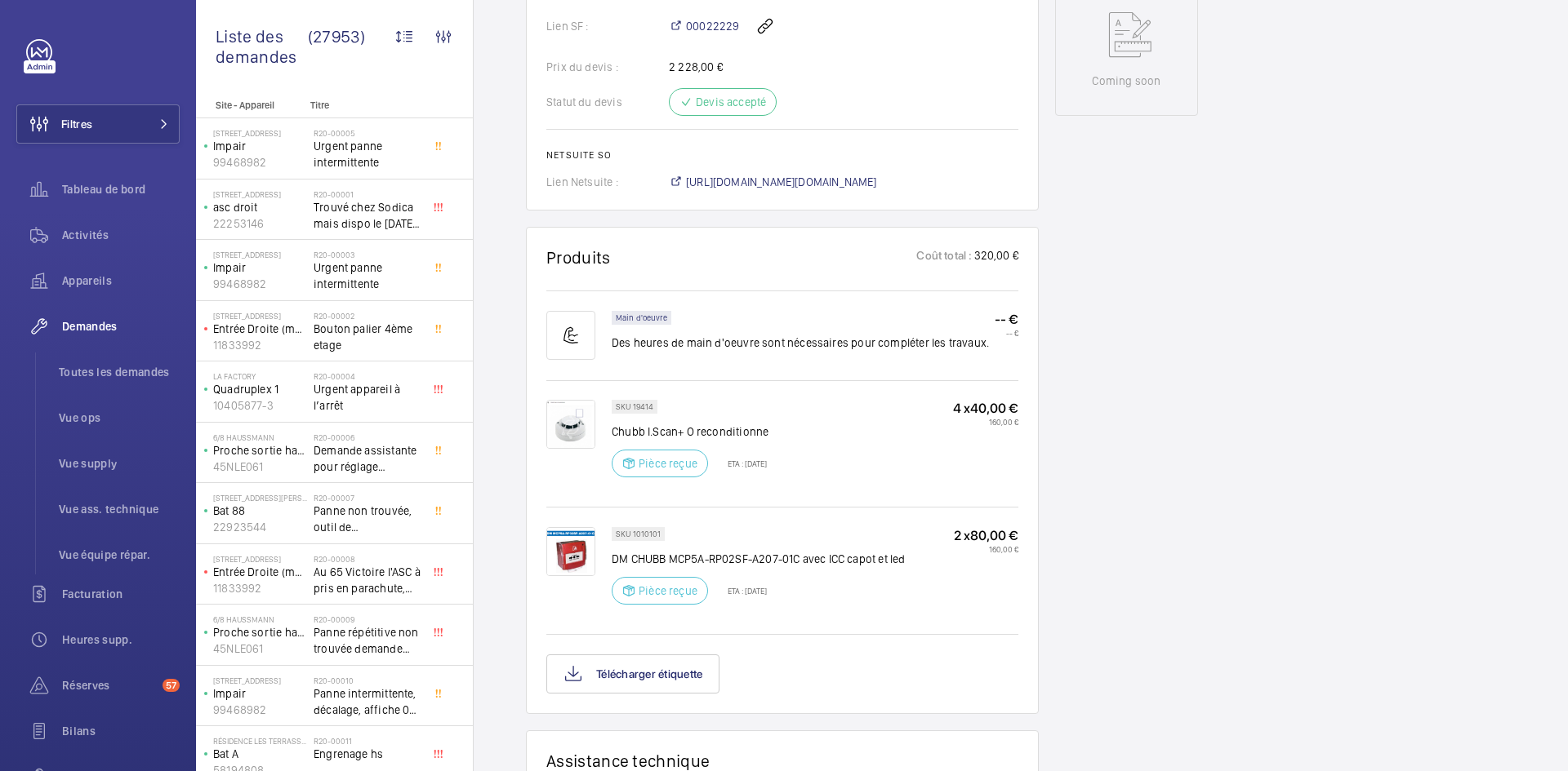
scroll to position [882, 0]
click at [689, 665] on button "Télécharger étiquette" at bounding box center [633, 674] width 173 height 39
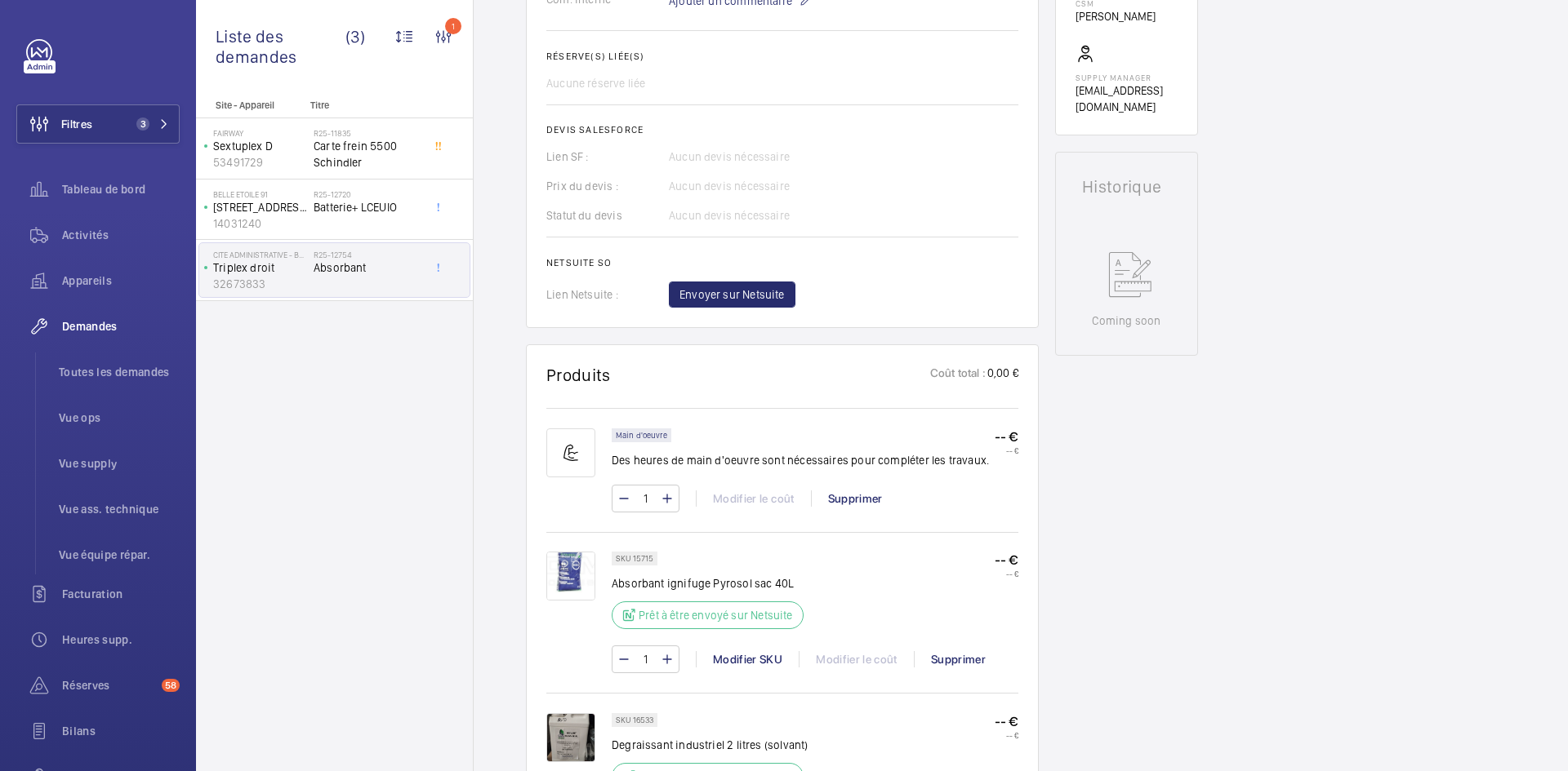
scroll to position [653, 0]
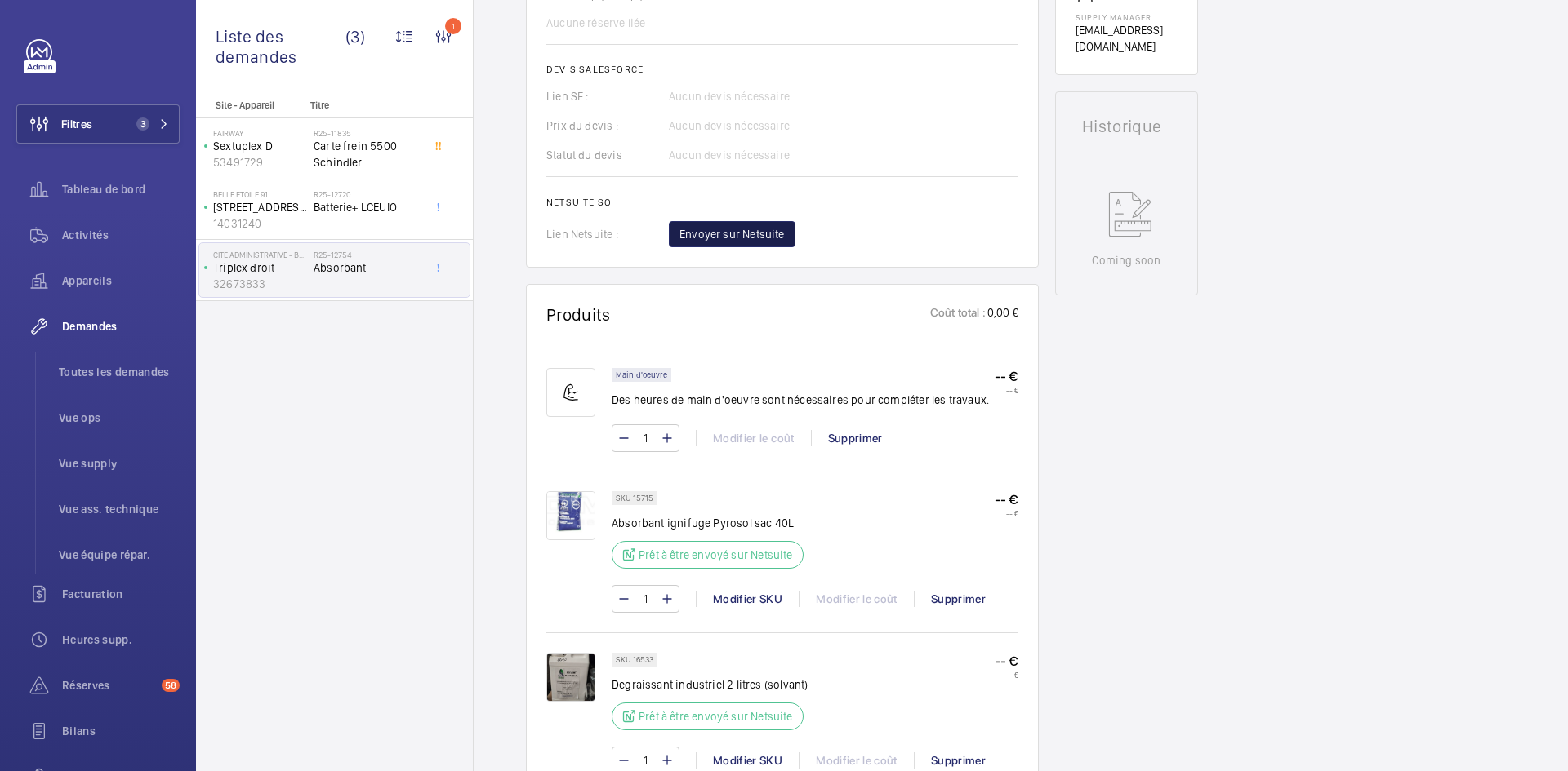
click at [752, 242] on span "Envoyer sur Netsuite" at bounding box center [731, 234] width 105 height 17
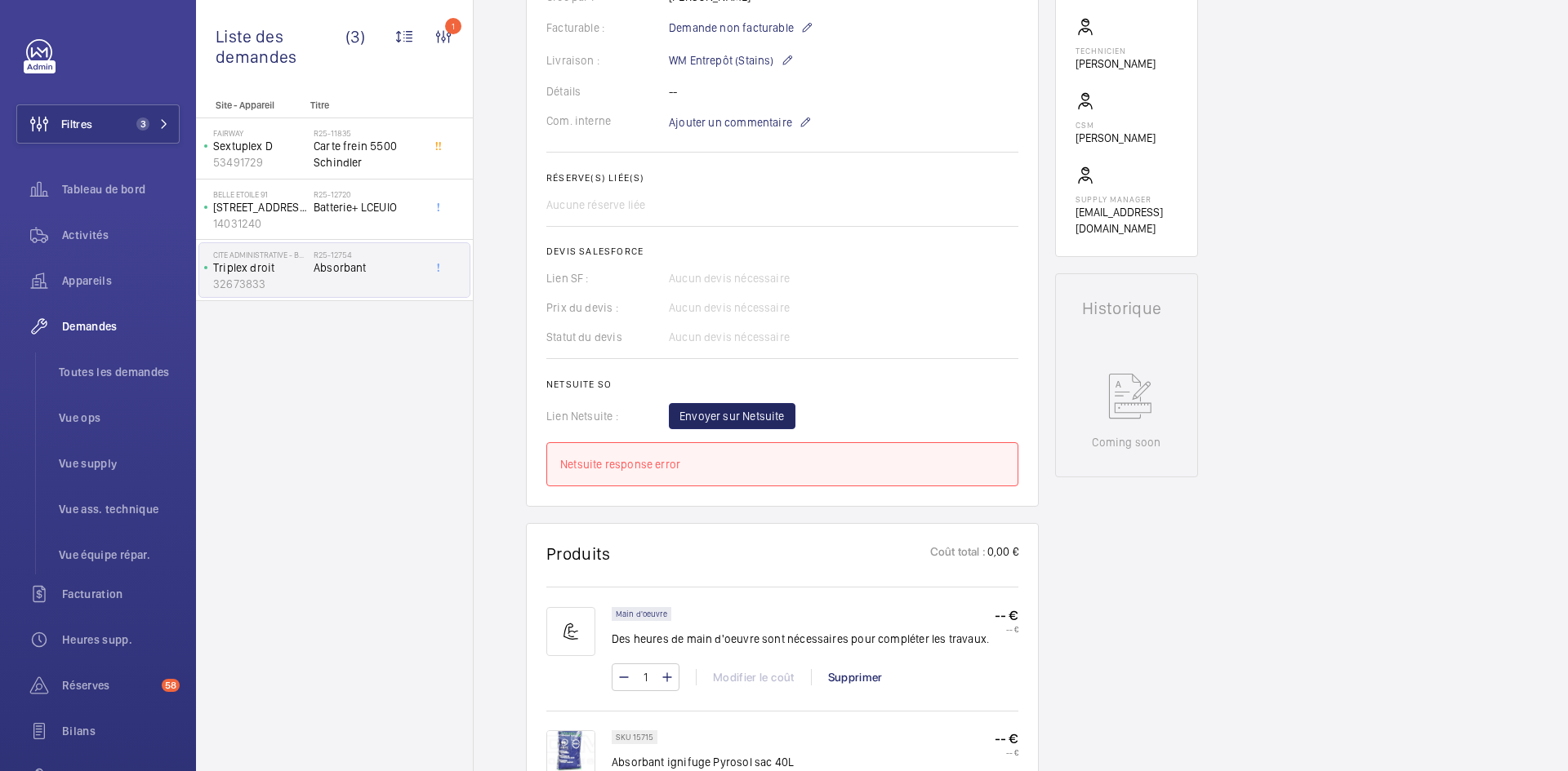
scroll to position [408, 0]
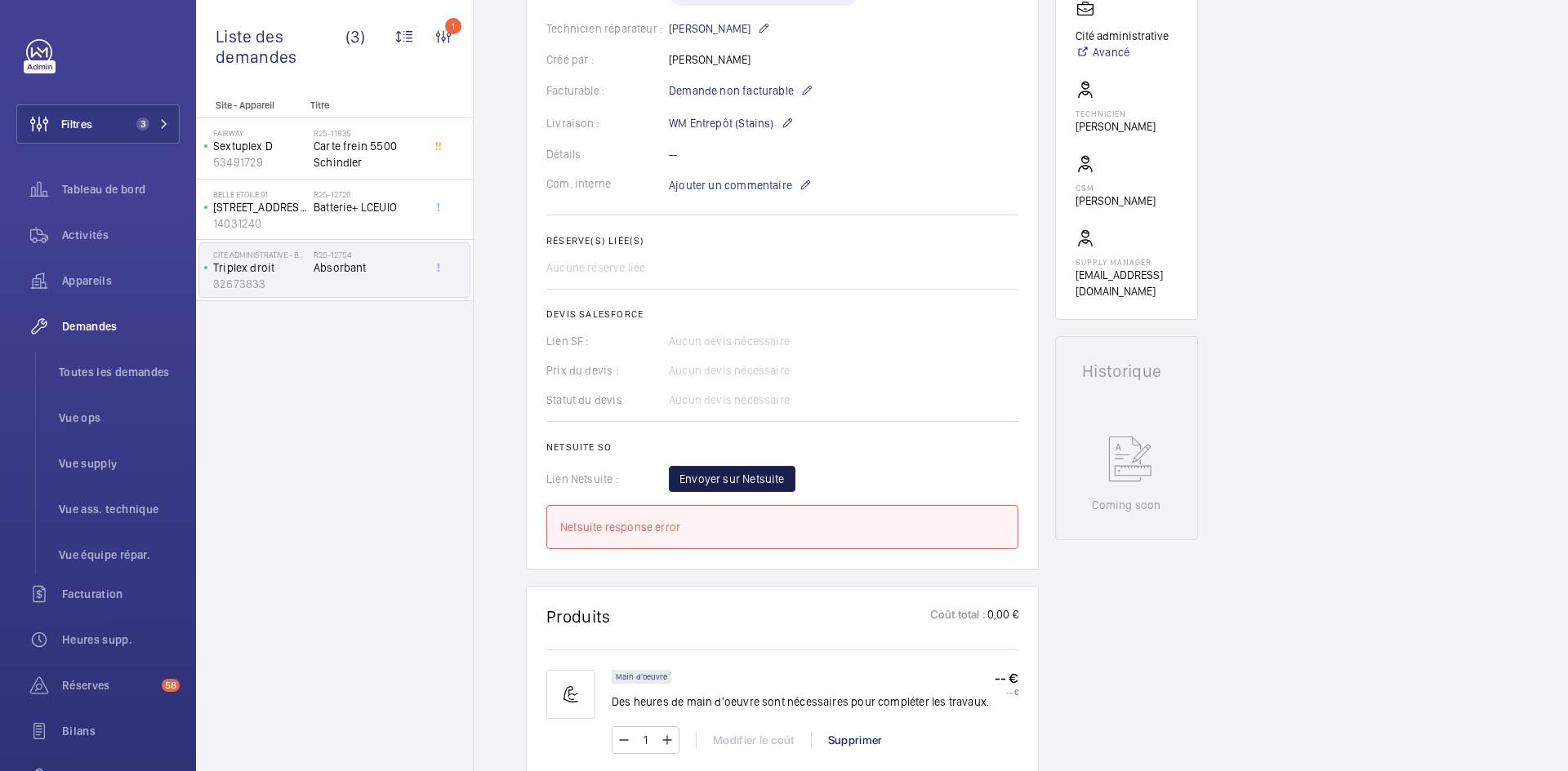
click at [702, 492] on button "Envoyer sur Netsuite" at bounding box center [731, 479] width 126 height 26
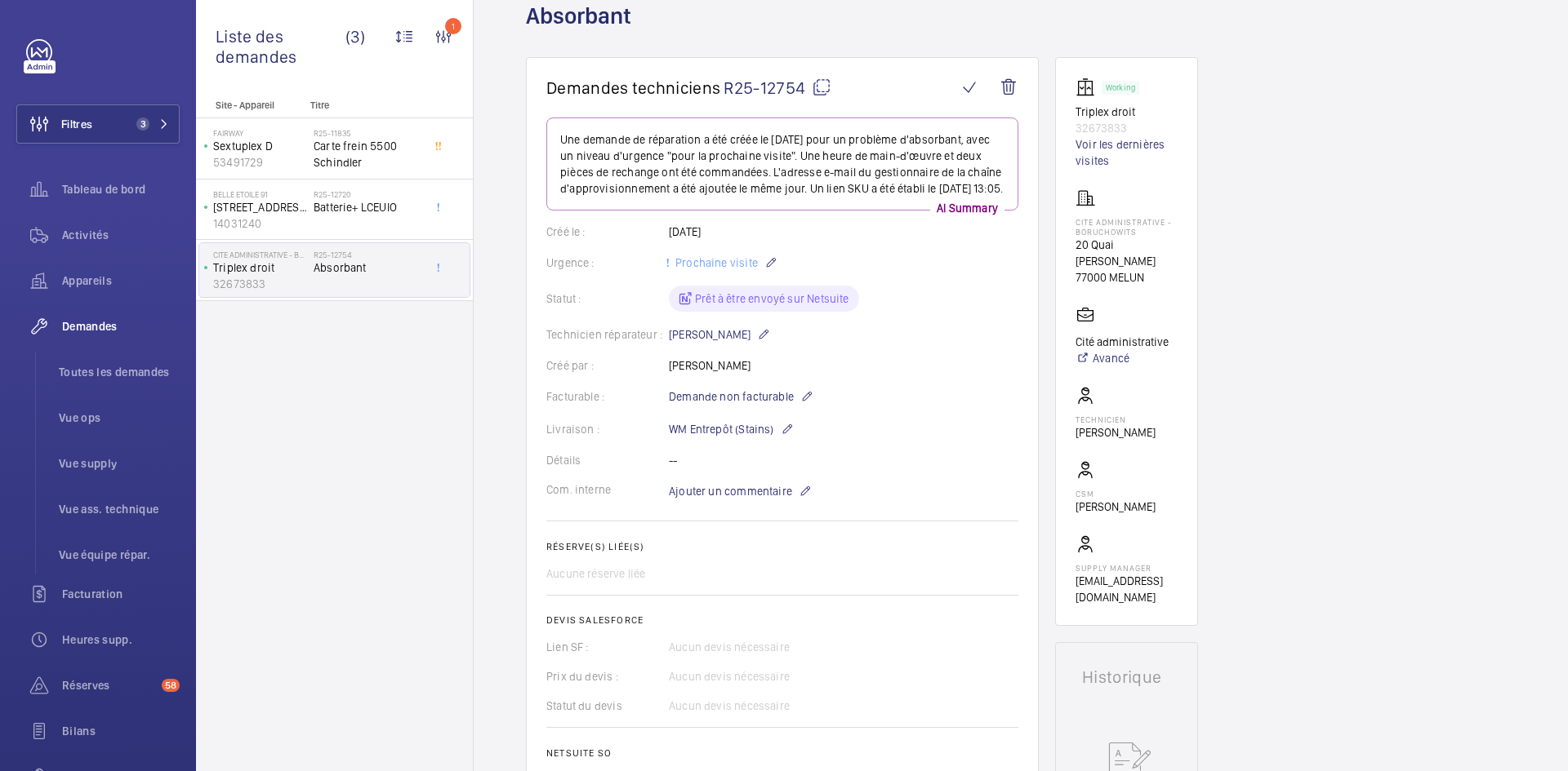
scroll to position [103, 0]
click at [825, 85] on mat-icon at bounding box center [821, 86] width 20 height 20
click at [914, 395] on wm-front-card-body "Une demande de réparation a été créée le [DATE] pour un problème d'absorbant, a…" at bounding box center [783, 486] width 472 height 738
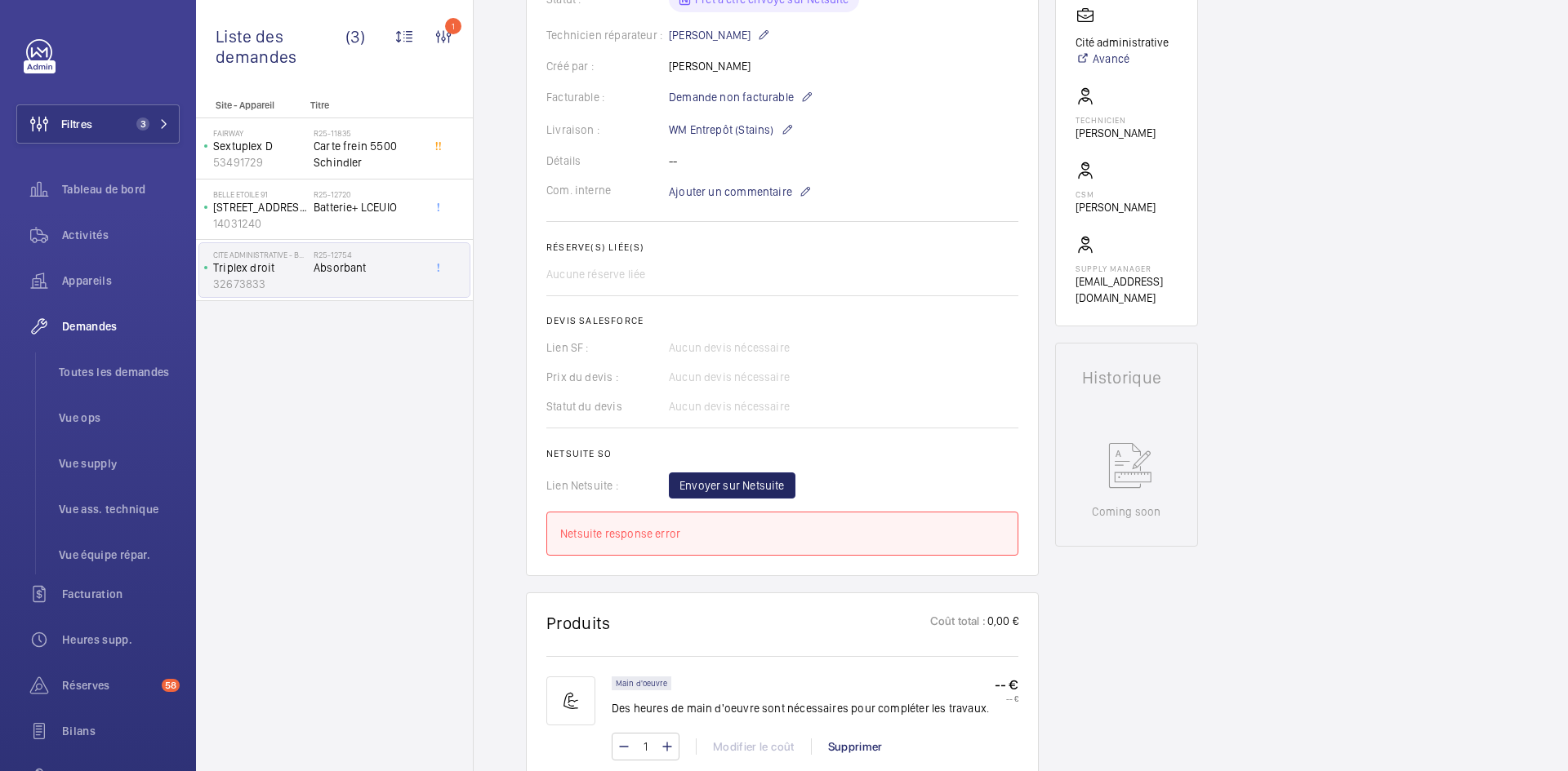
scroll to position [511, 0]
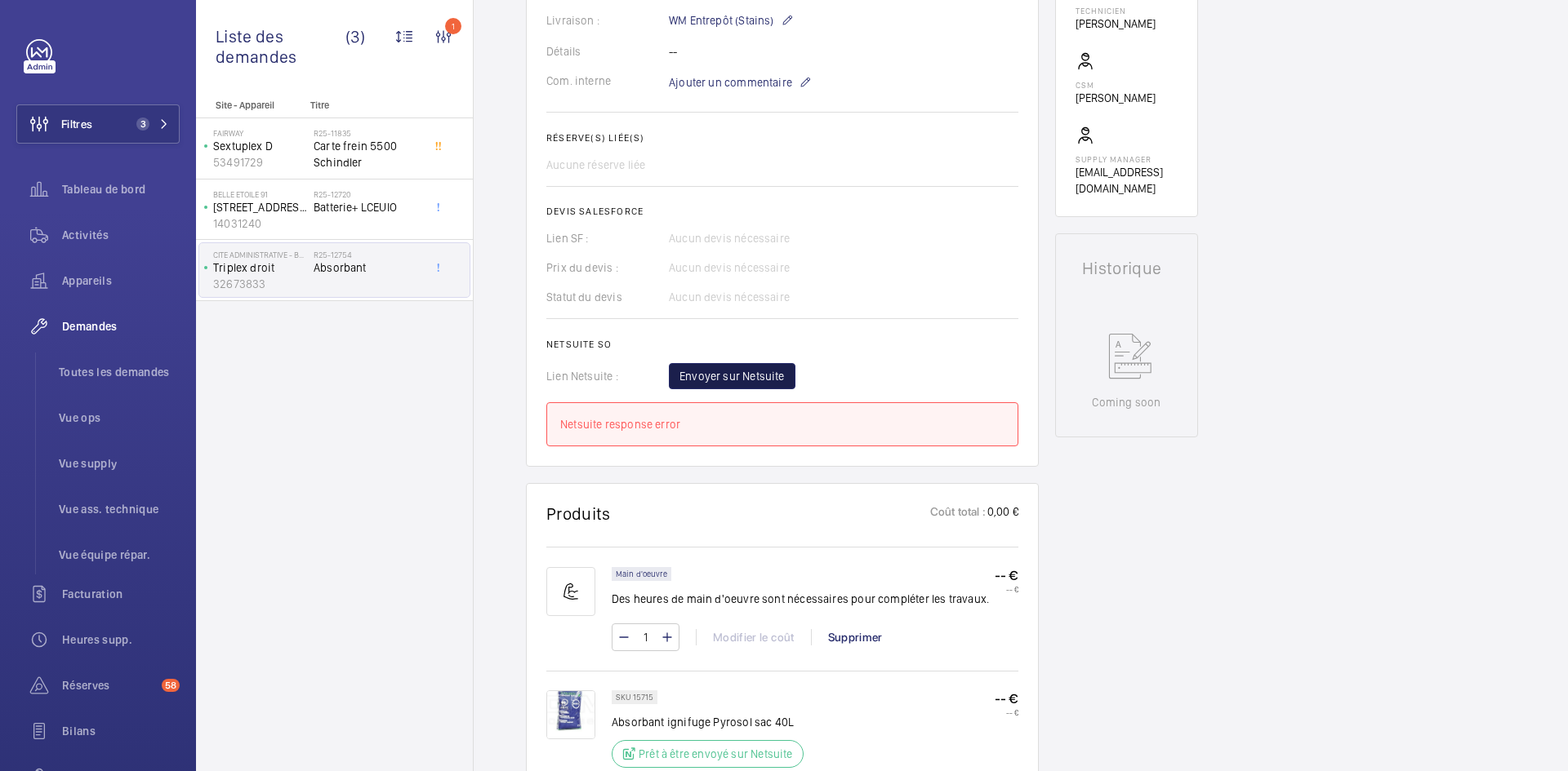
click at [726, 384] on span "Envoyer sur Netsuite" at bounding box center [731, 376] width 105 height 17
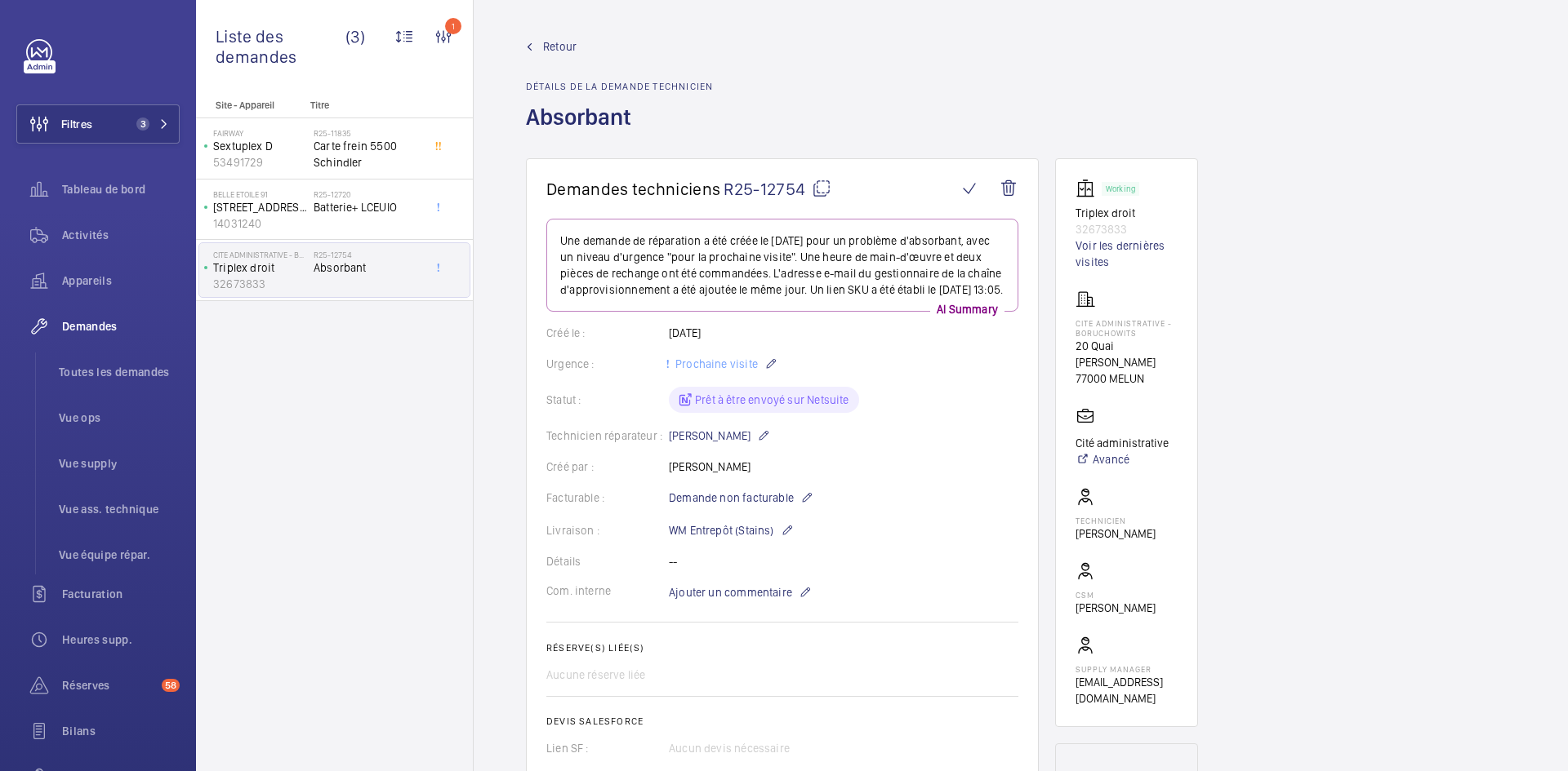
scroll to position [0, 0]
click at [566, 44] on span "Retour" at bounding box center [560, 47] width 33 height 17
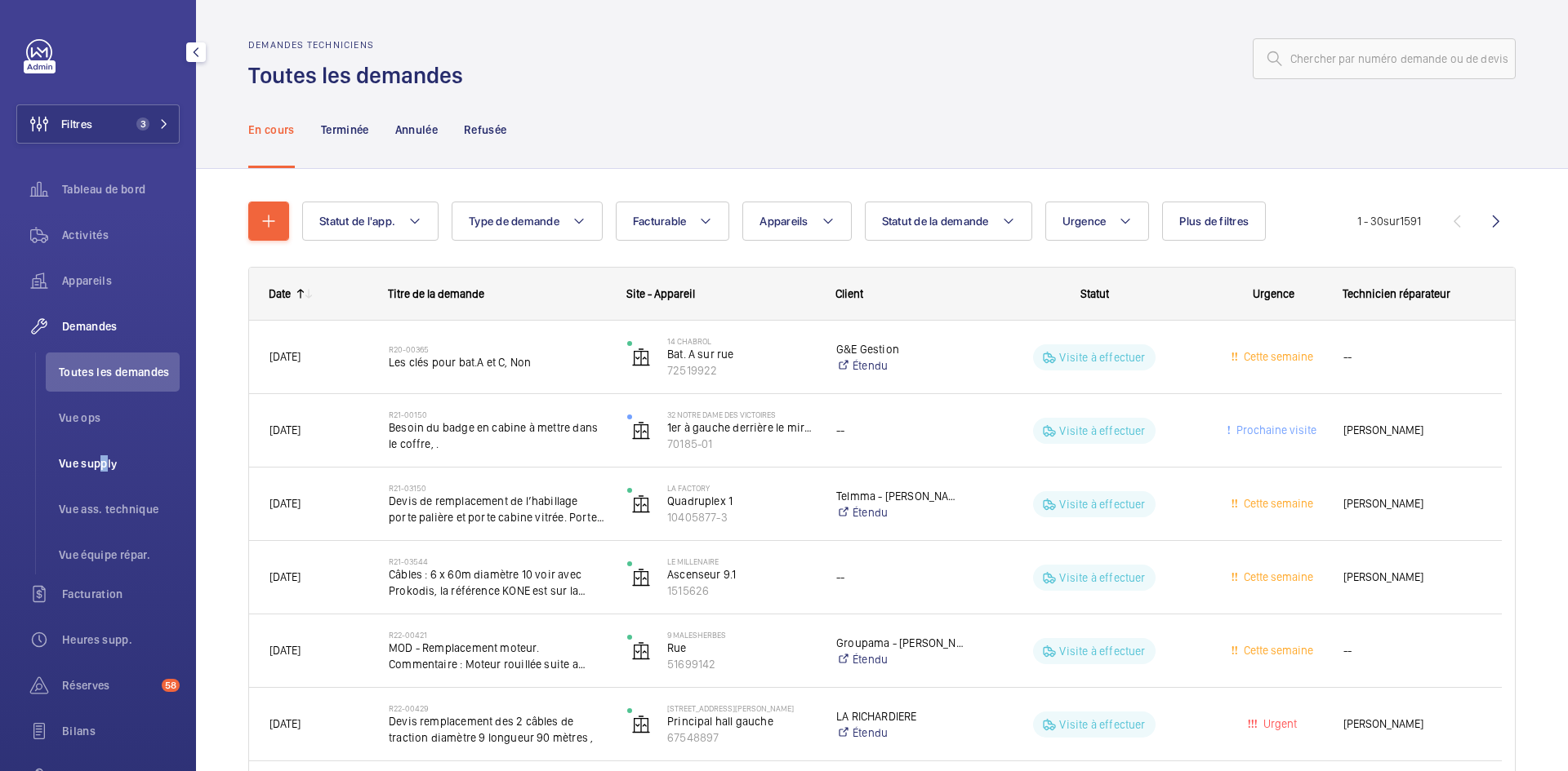
click at [99, 463] on span "Vue supply" at bounding box center [119, 464] width 121 height 17
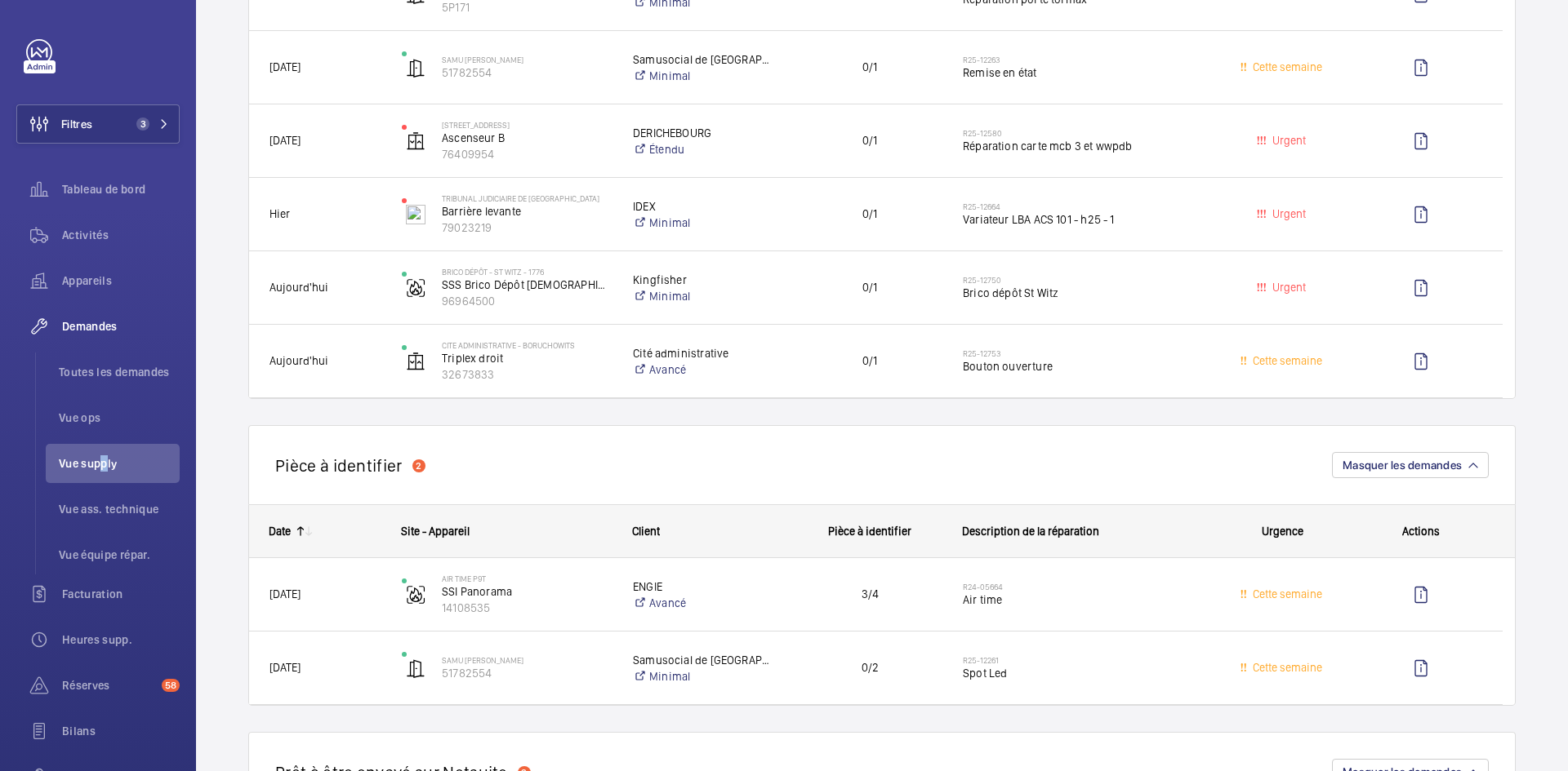
scroll to position [571, 0]
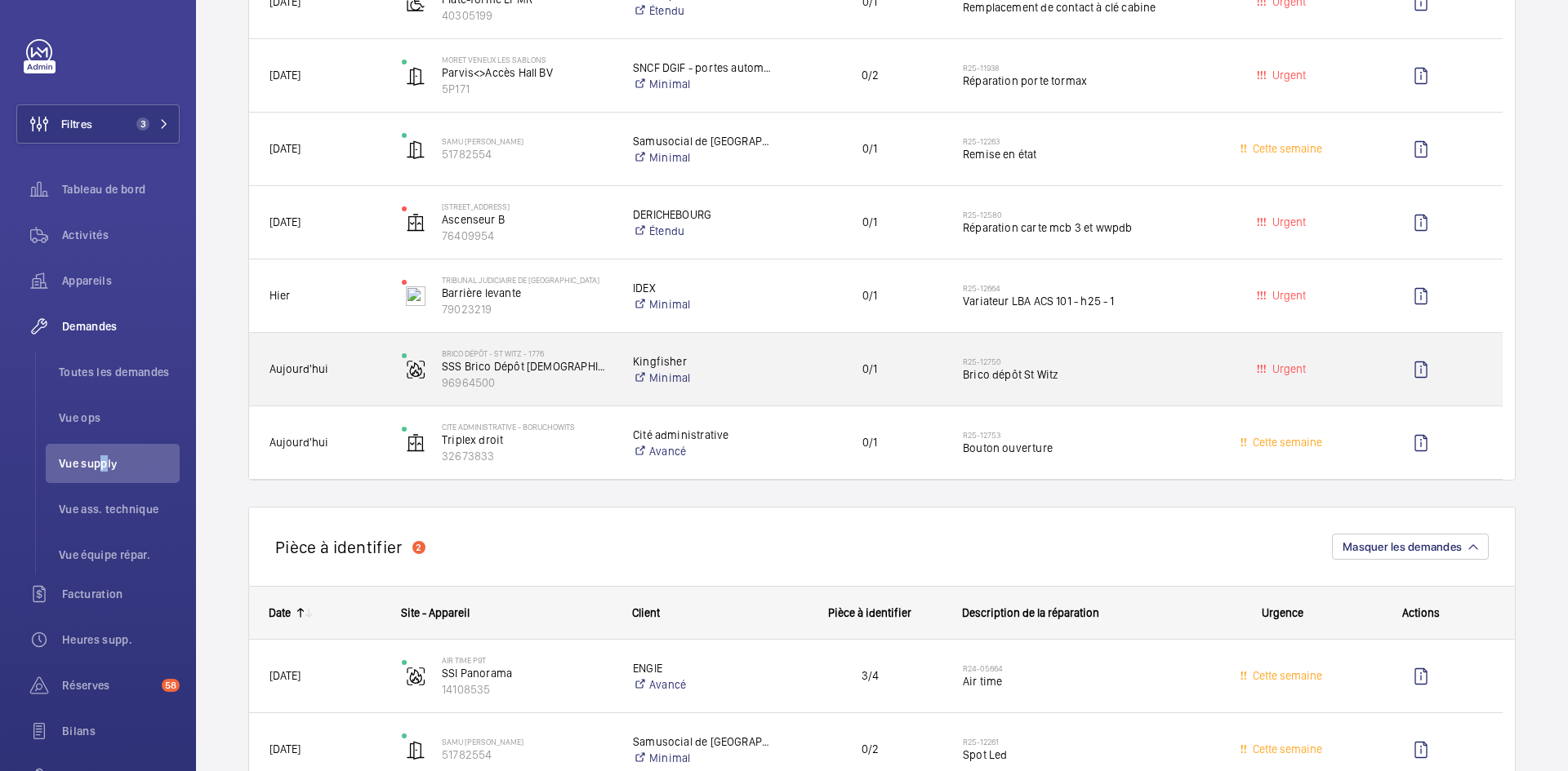
click at [352, 366] on span "Aujourd'hui" at bounding box center [324, 369] width 111 height 19
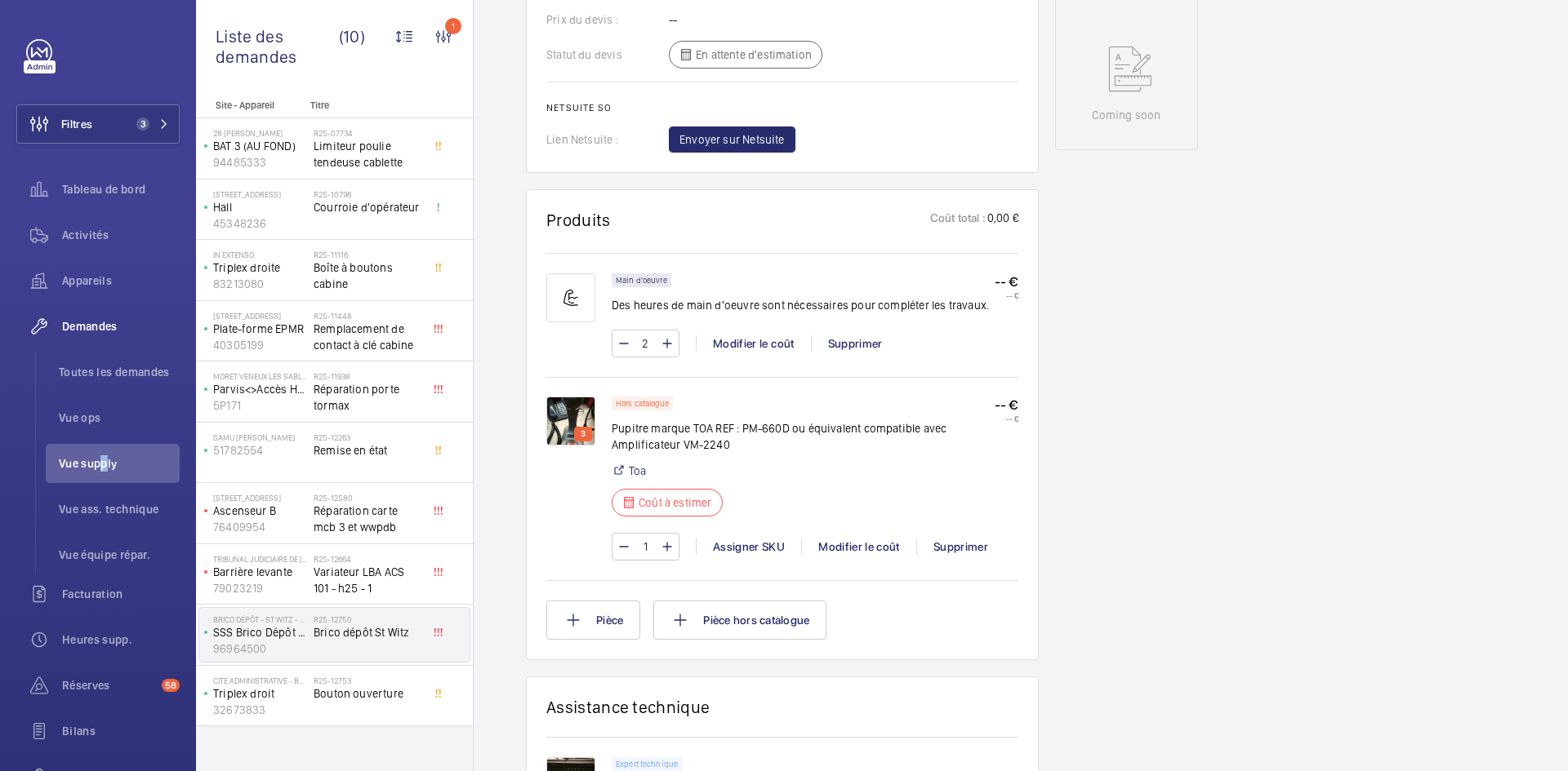
scroll to position [816, 0]
click at [566, 411] on img at bounding box center [571, 419] width 49 height 49
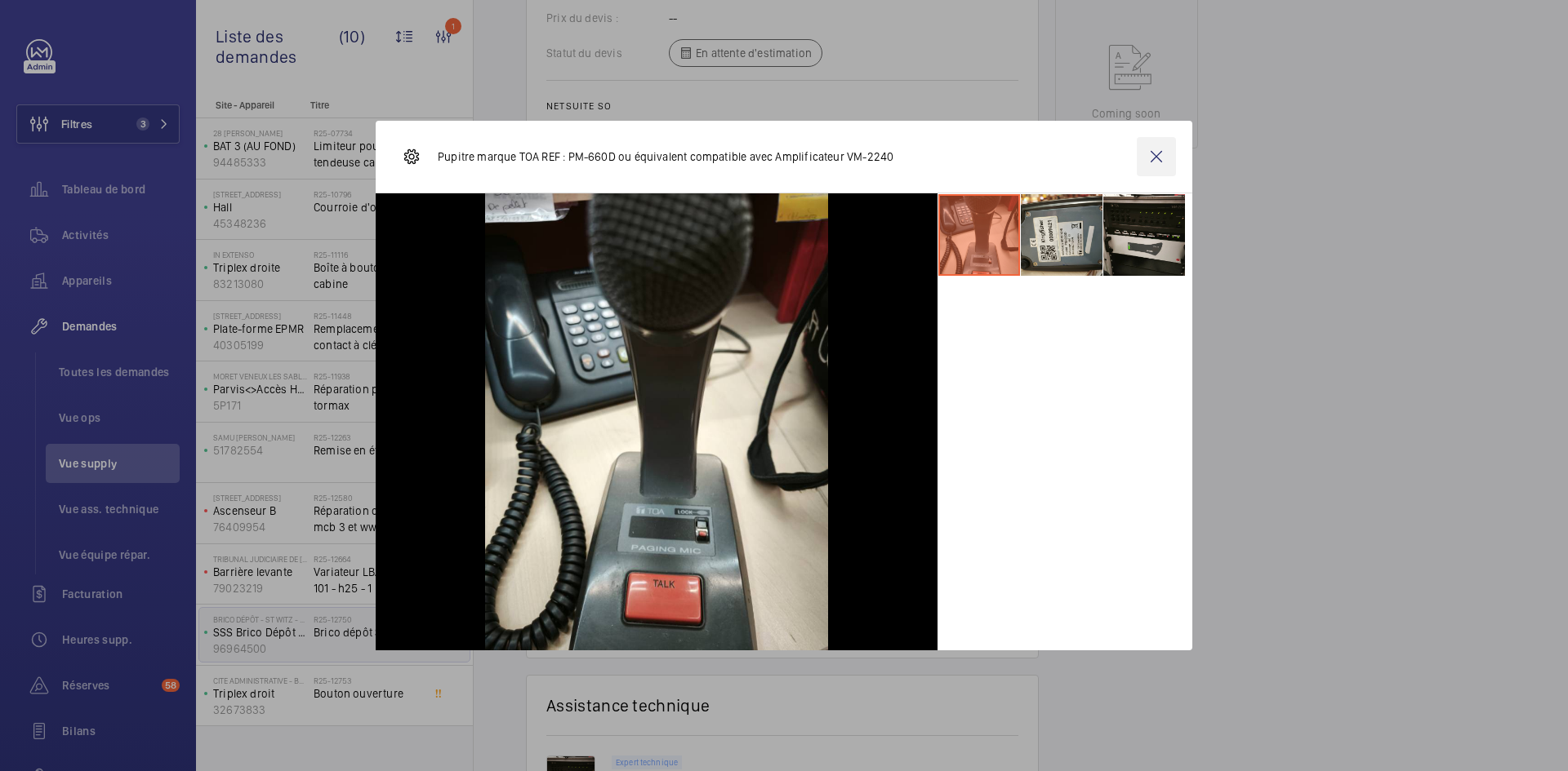
click at [1161, 151] on wm-front-icon-button at bounding box center [1156, 157] width 39 height 39
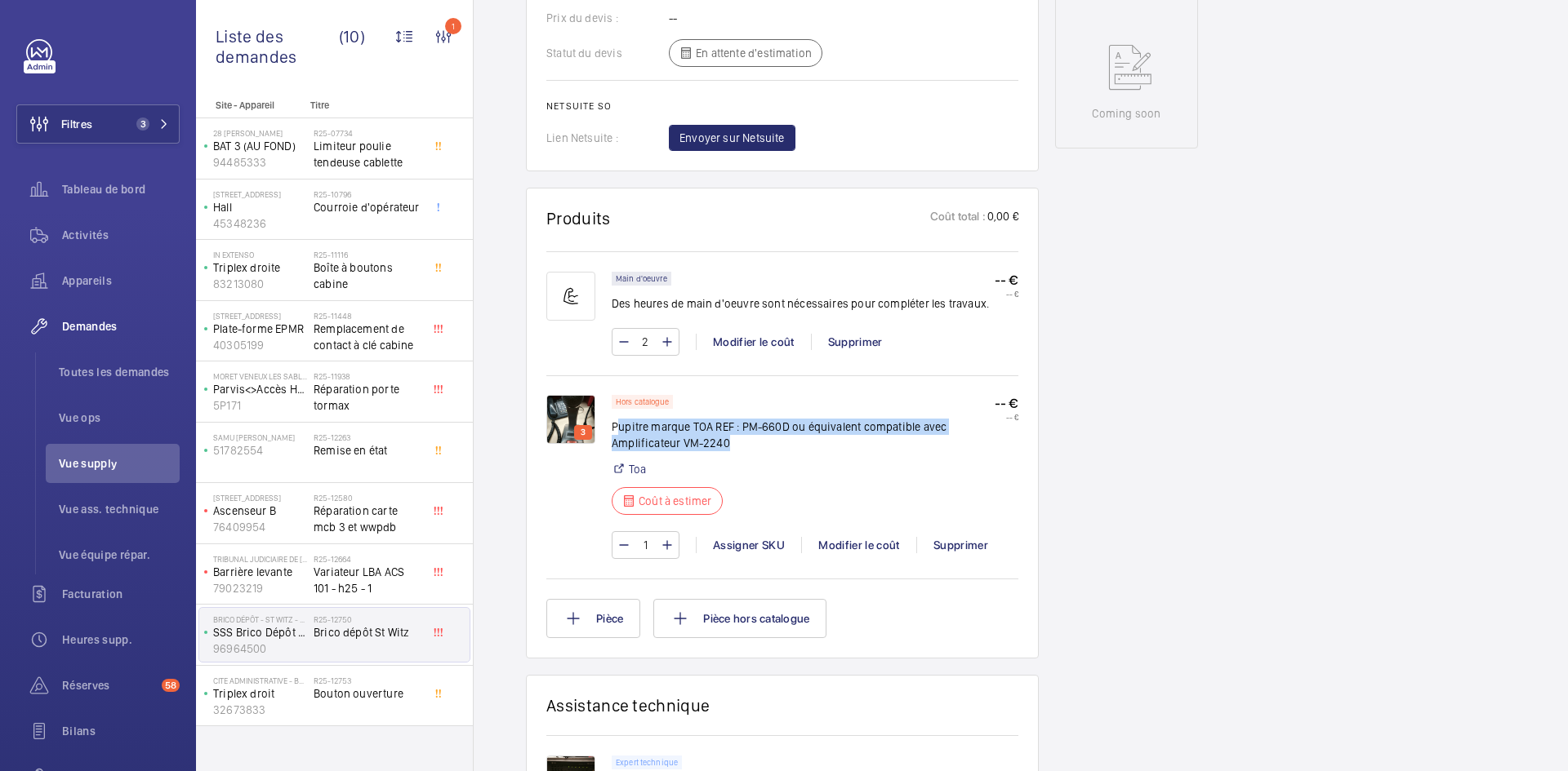
drag, startPoint x: 735, startPoint y: 444, endPoint x: 614, endPoint y: 427, distance: 122.2
click at [614, 427] on p "Pupitre marque TOA REF : PM-660D ou équivalent compatible avec Amplificateur VM…" at bounding box center [803, 435] width 383 height 33
click at [568, 406] on img at bounding box center [571, 419] width 49 height 49
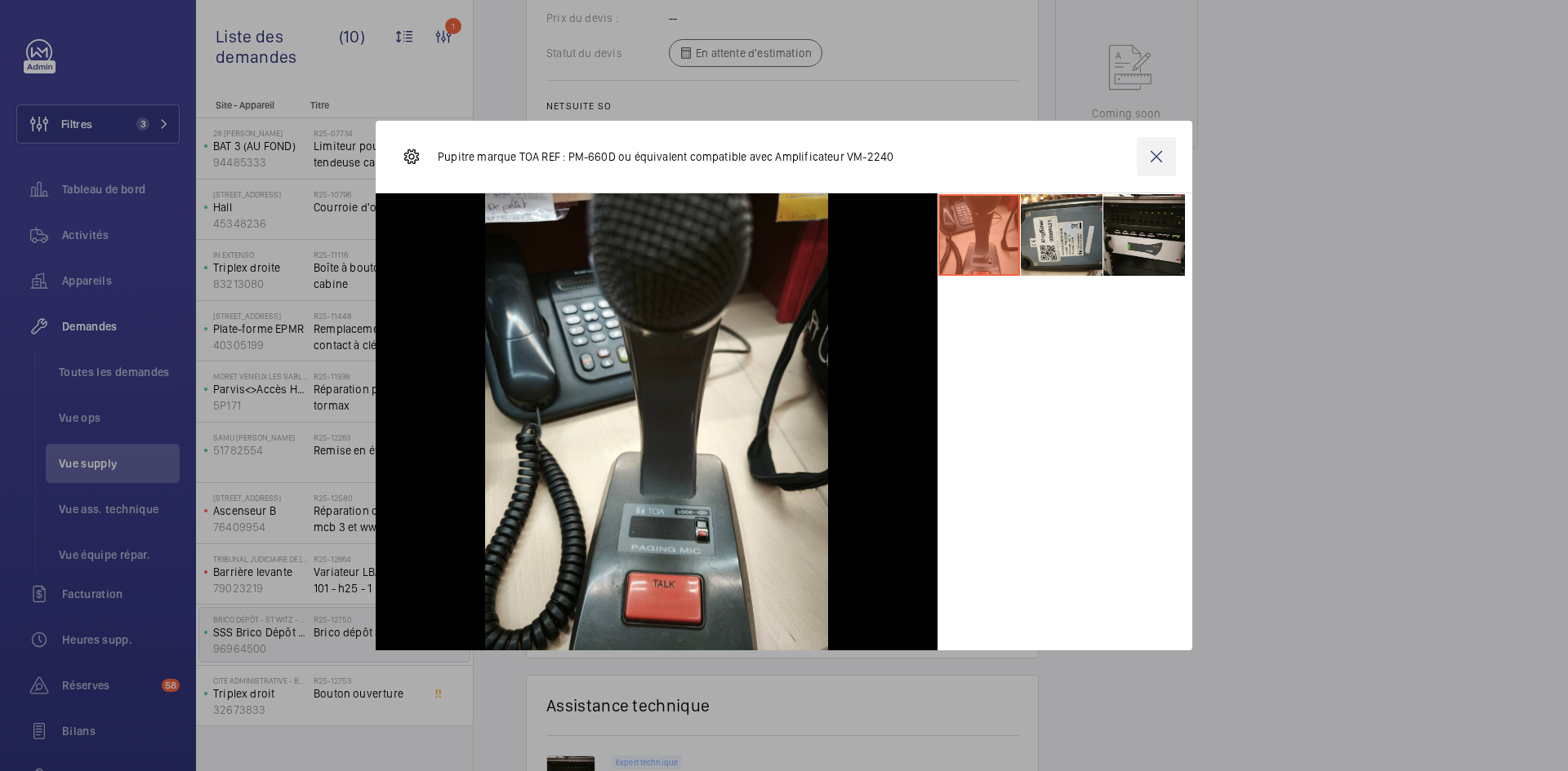
click at [1163, 157] on wm-front-icon-button at bounding box center [1156, 157] width 39 height 39
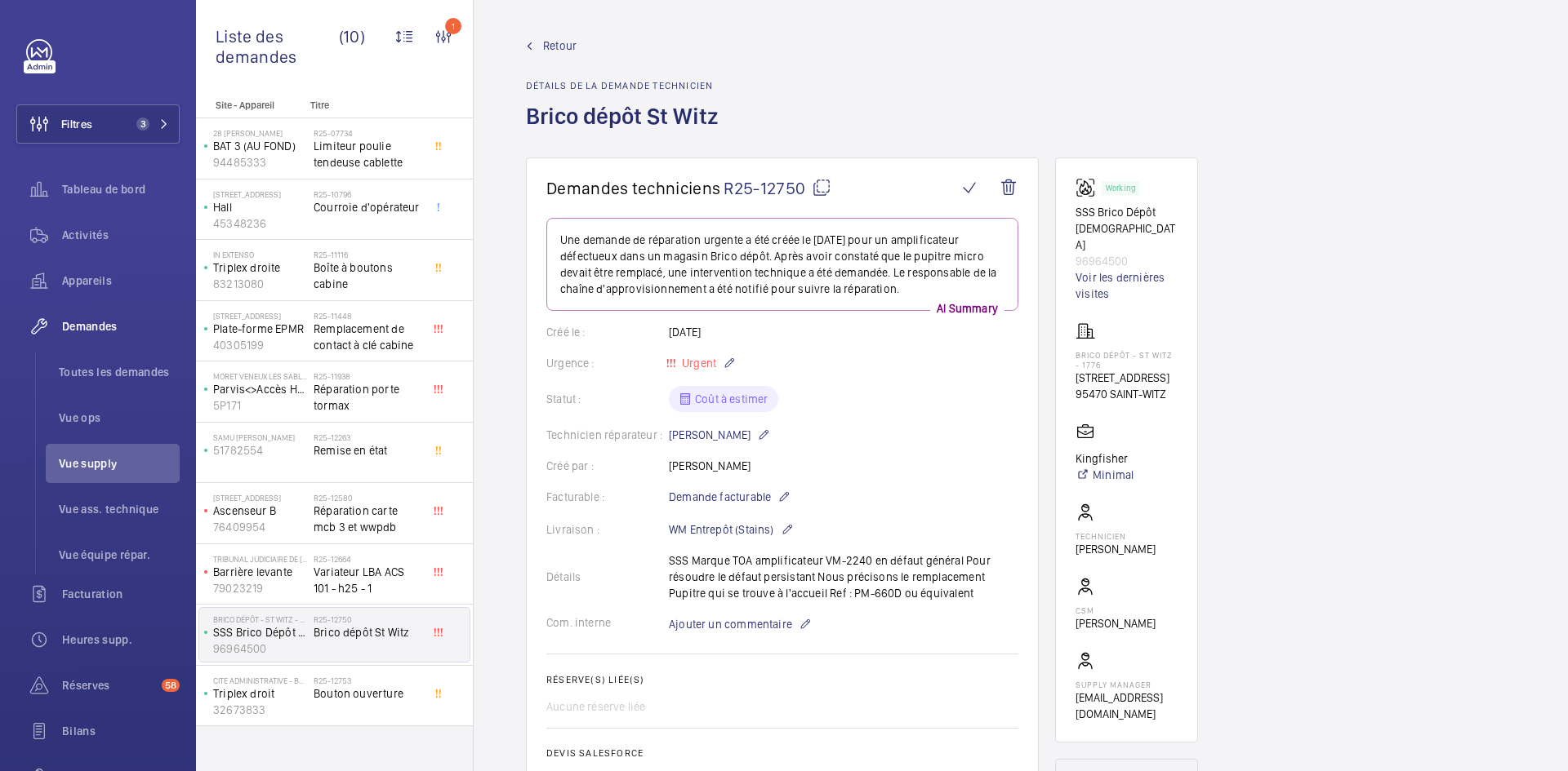
scroll to position [0, 0]
click at [818, 185] on mat-icon at bounding box center [821, 189] width 20 height 20
click at [829, 189] on mat-icon at bounding box center [821, 189] width 20 height 20
click at [814, 179] on mat-icon at bounding box center [821, 189] width 20 height 20
click at [827, 185] on mat-icon at bounding box center [821, 189] width 20 height 20
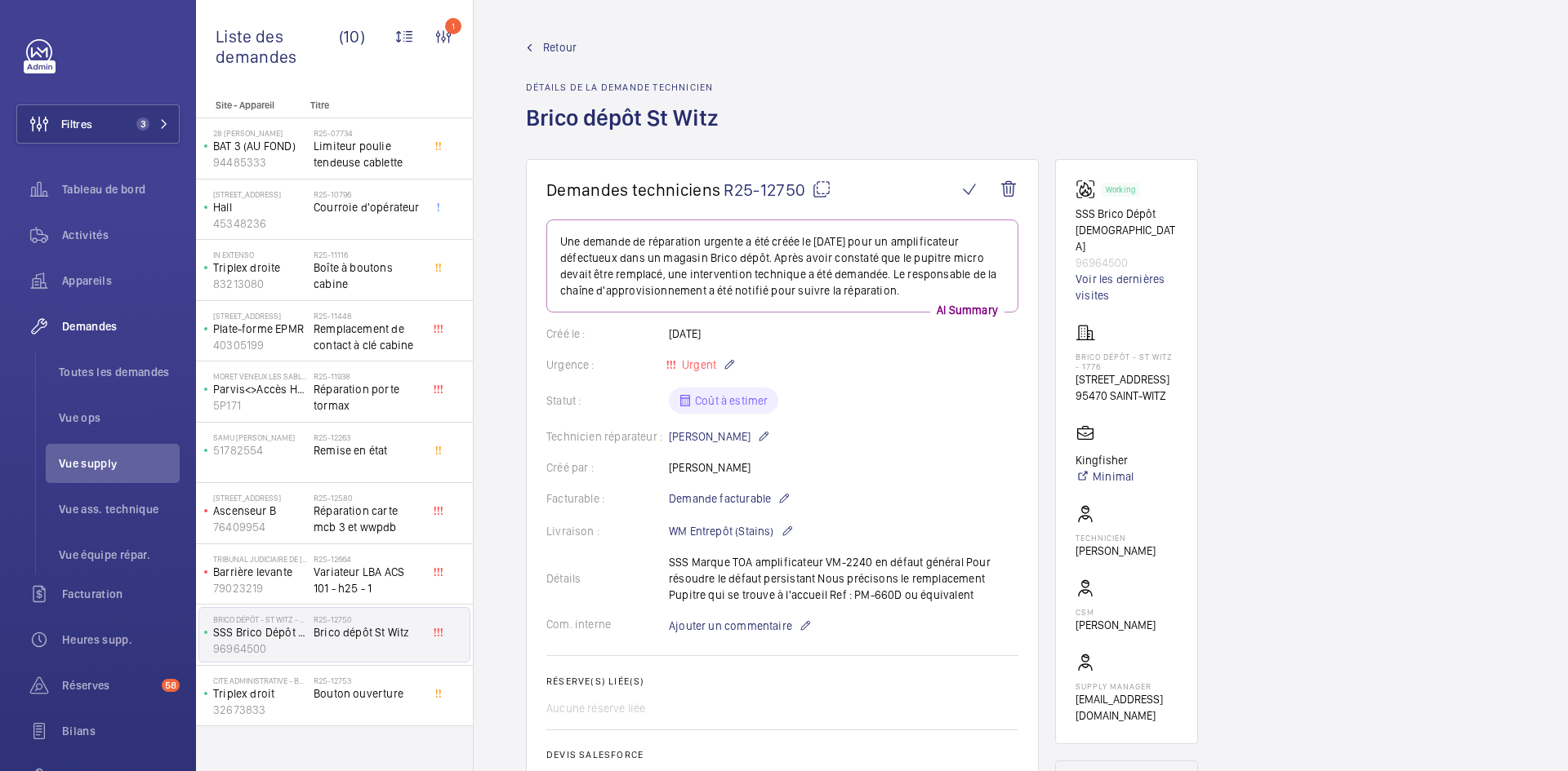
click at [819, 190] on mat-icon at bounding box center [821, 189] width 20 height 20
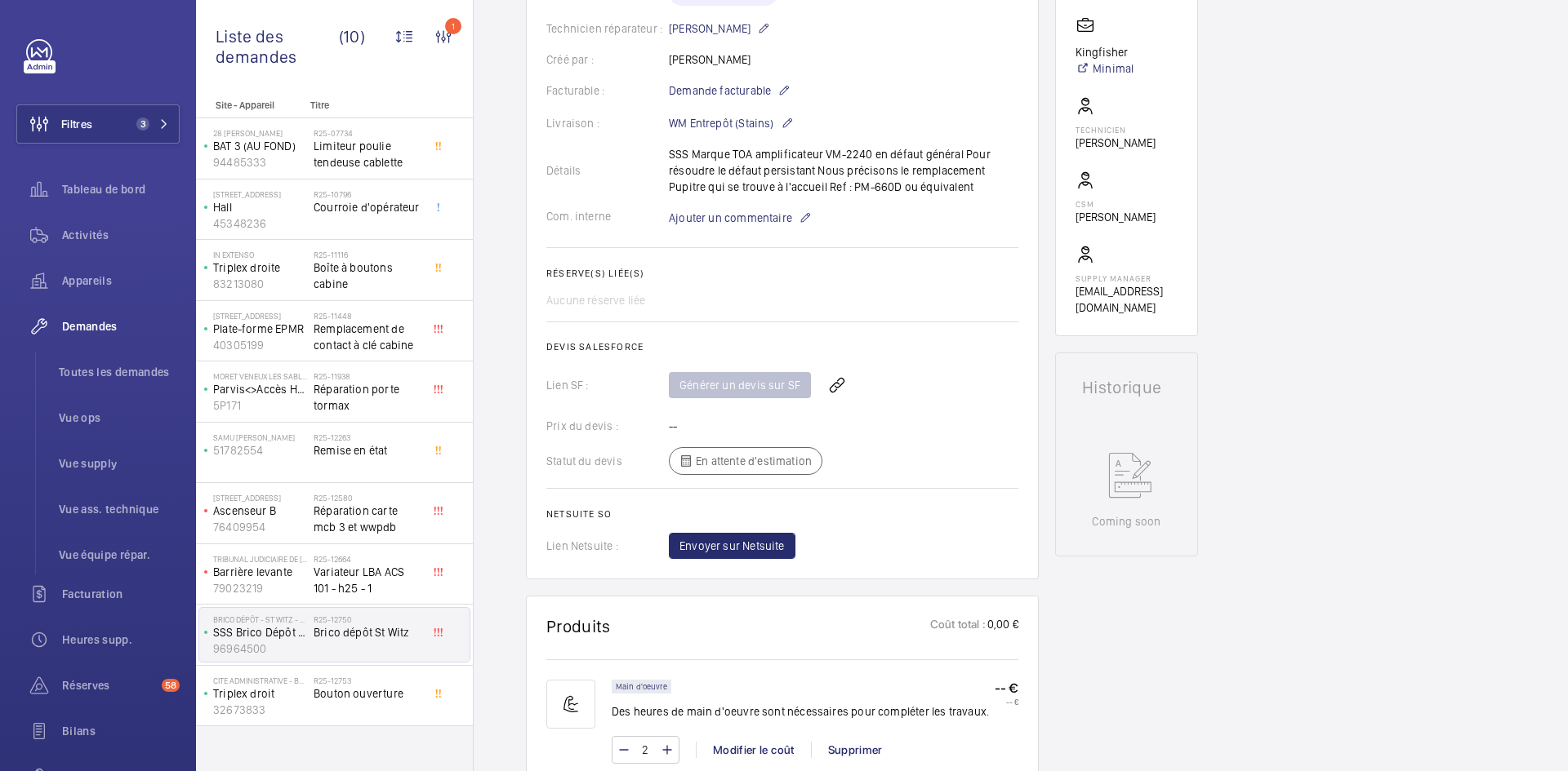
scroll to position [653, 0]
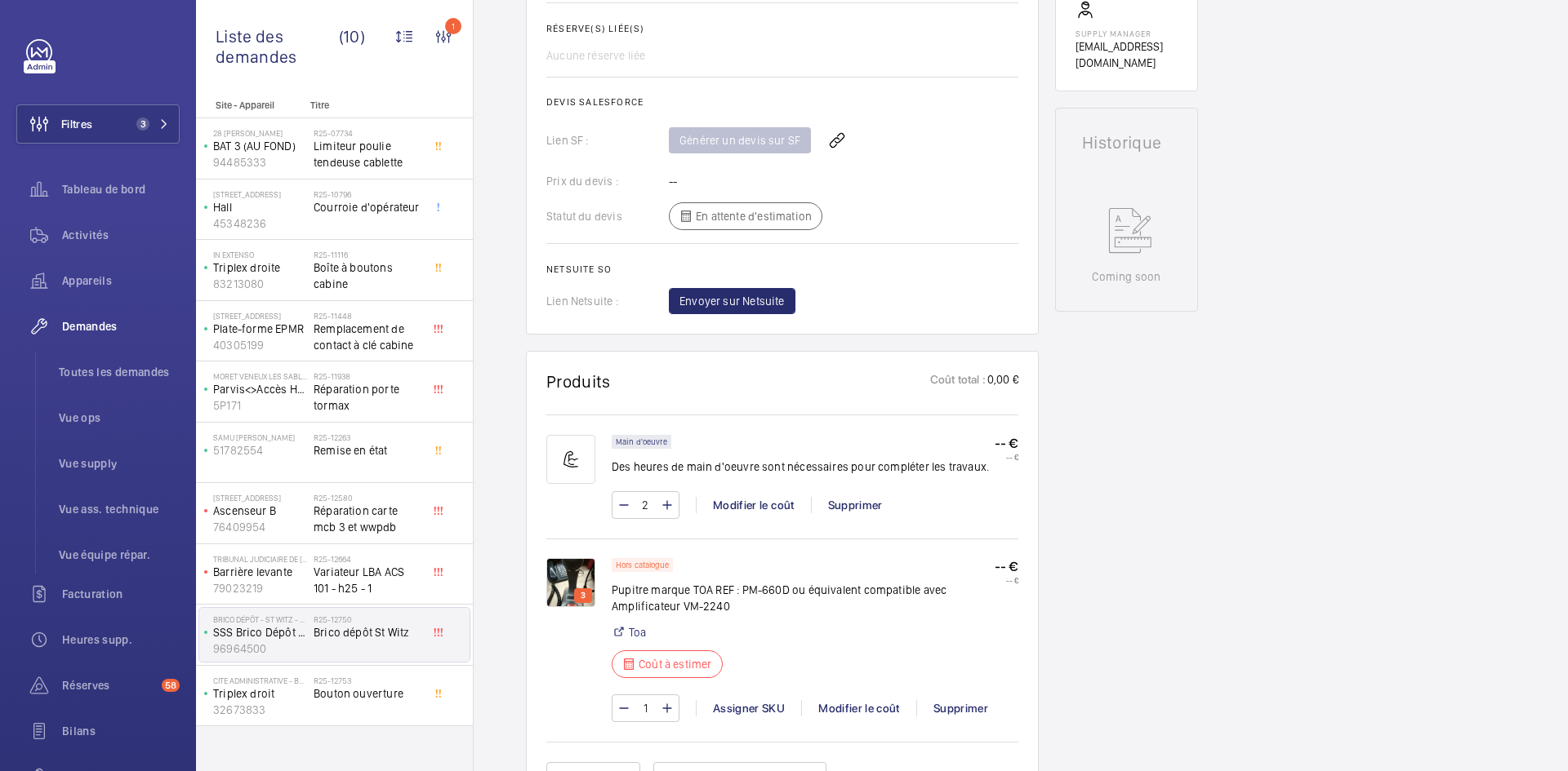
drag, startPoint x: 756, startPoint y: 614, endPoint x: 625, endPoint y: 586, distance: 134.0
click at [625, 586] on div "Hors catalogue Pupitre marque TOA REF : PM-660D ou équivalent compatible avec A…" at bounding box center [803, 623] width 383 height 130
click at [689, 603] on p "Pupitre marque TOA REF : PM-660D ou équivalent compatible avec Amplificateur VM…" at bounding box center [803, 597] width 383 height 33
drag, startPoint x: 731, startPoint y: 605, endPoint x: 614, endPoint y: 595, distance: 117.4
click at [614, 595] on p "Pupitre marque TOA REF : PM-660D ou équivalent compatible avec Amplificateur VM…" at bounding box center [803, 597] width 383 height 33
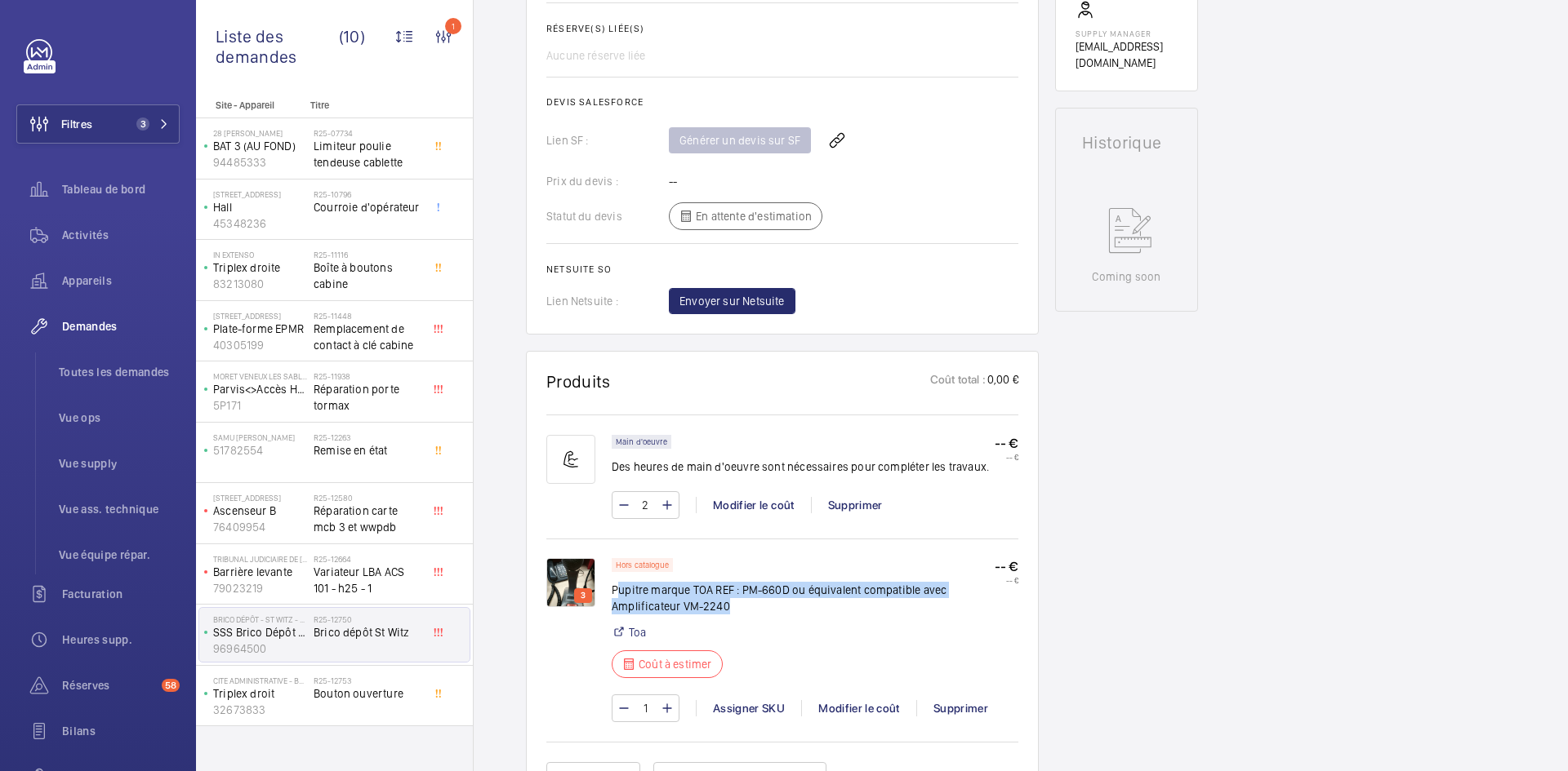
click at [734, 602] on p "Pupitre marque TOA REF : PM-660D ou équivalent compatible avec Amplificateur VM…" at bounding box center [803, 597] width 383 height 33
click at [730, 607] on p "Pupitre marque TOA REF : PM-660D ou équivalent compatible avec Amplificateur VM…" at bounding box center [803, 597] width 383 height 33
drag, startPoint x: 730, startPoint y: 604, endPoint x: 613, endPoint y: 591, distance: 117.7
click at [613, 591] on p "Pupitre marque TOA REF : PM-660D ou équivalent compatible avec Amplificateur VM…" at bounding box center [803, 597] width 383 height 33
copy p "Pupitre marque TOA REF : PM-660D ou équivalent compatible avec Amplificateur VM…"
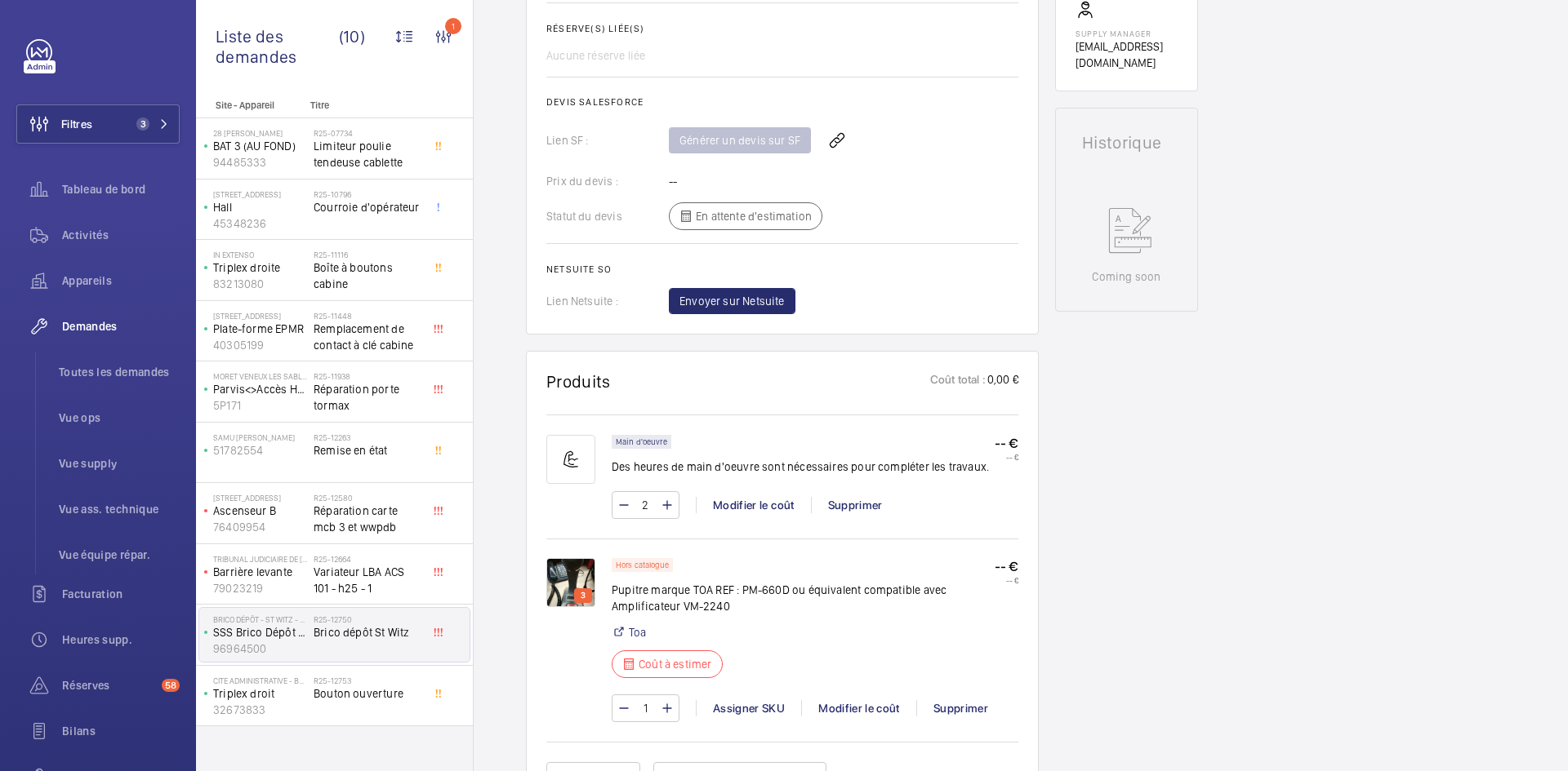
click at [810, 654] on div "Hors catalogue Pupitre marque TOA REF : PM-660D ou équivalent compatible avec A…" at bounding box center [803, 623] width 383 height 130
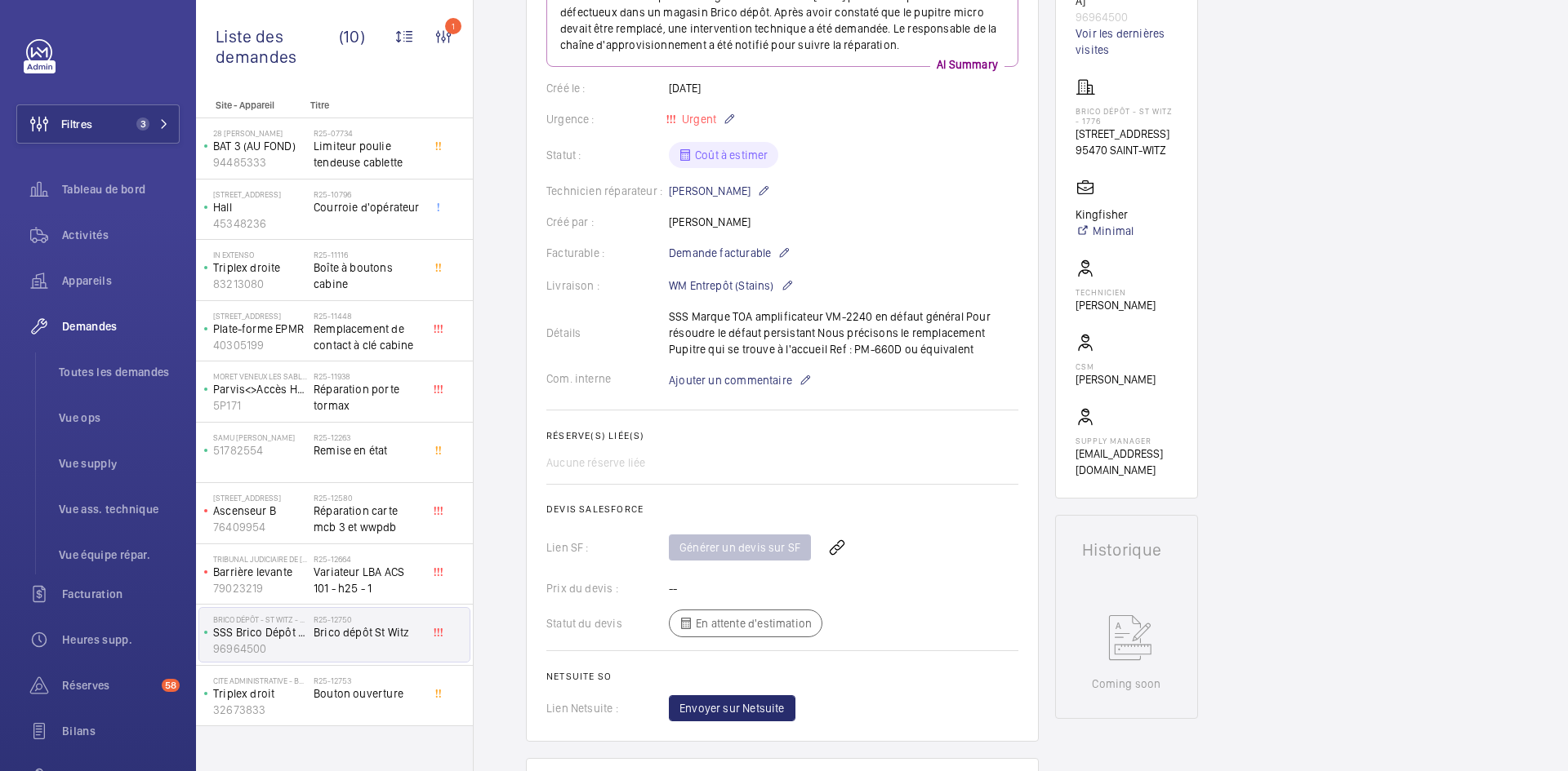
scroll to position [245, 0]
click at [758, 379] on span "Ajouter un commentaire" at bounding box center [730, 381] width 124 height 17
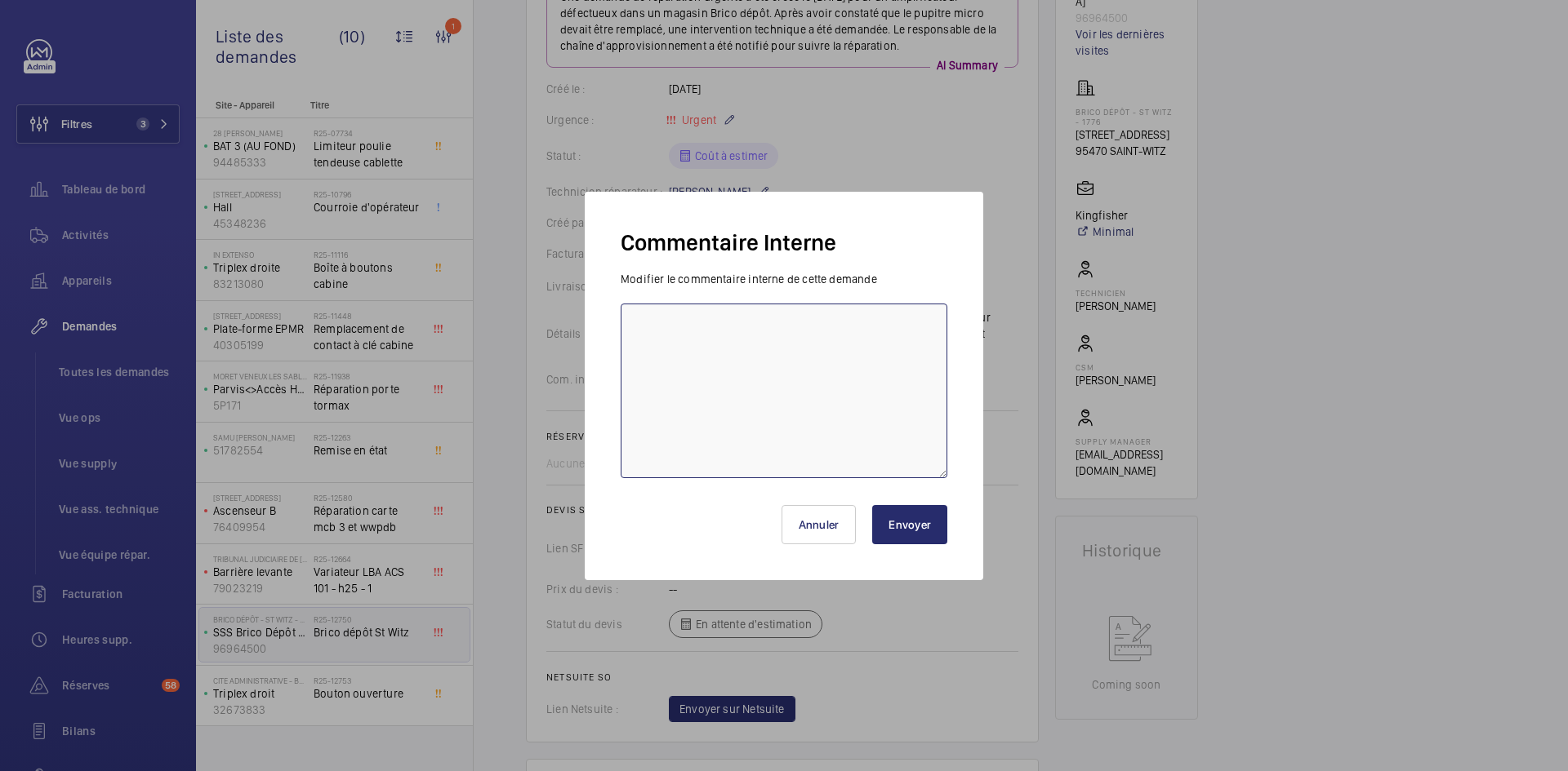
click at [758, 371] on textarea at bounding box center [784, 391] width 326 height 175
type textarea "b"
type textarea "BY-24/09 demande de devis envoyée au fournisseur TOA attente de retour."
click at [906, 527] on button "Envoyer" at bounding box center [909, 525] width 75 height 39
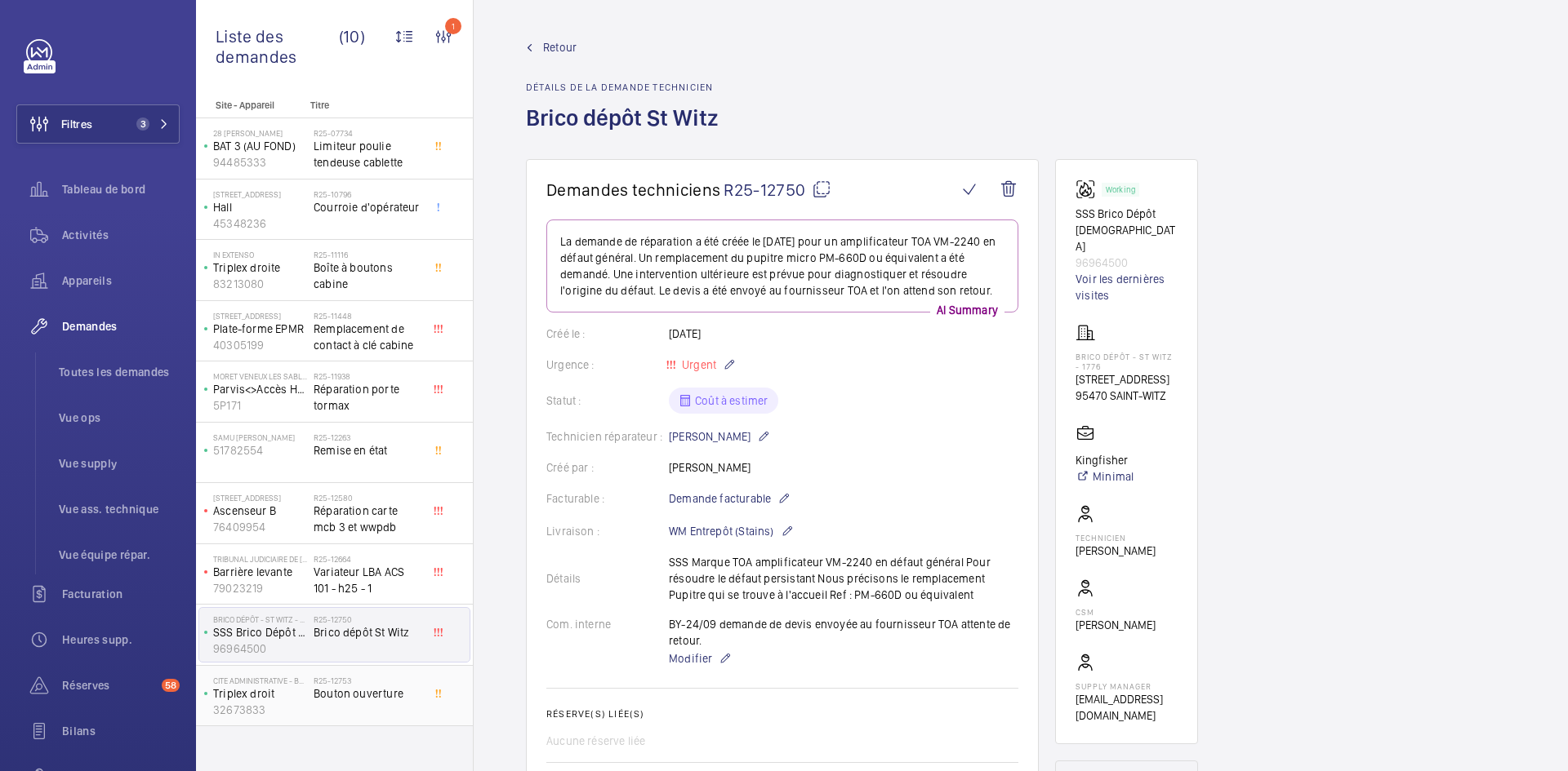
click at [283, 692] on p "Triplex droit" at bounding box center [259, 694] width 94 height 17
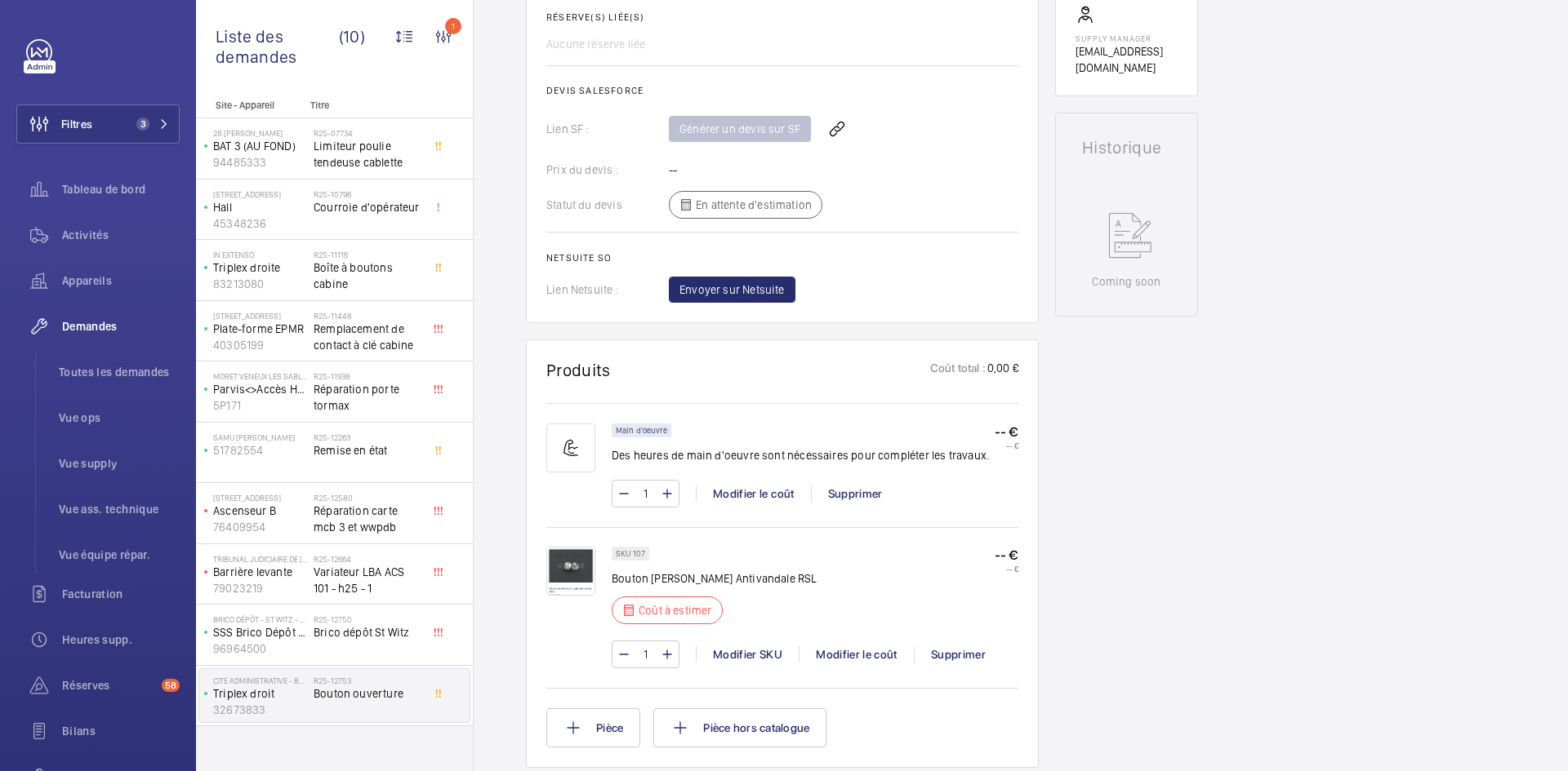
scroll to position [653, 0]
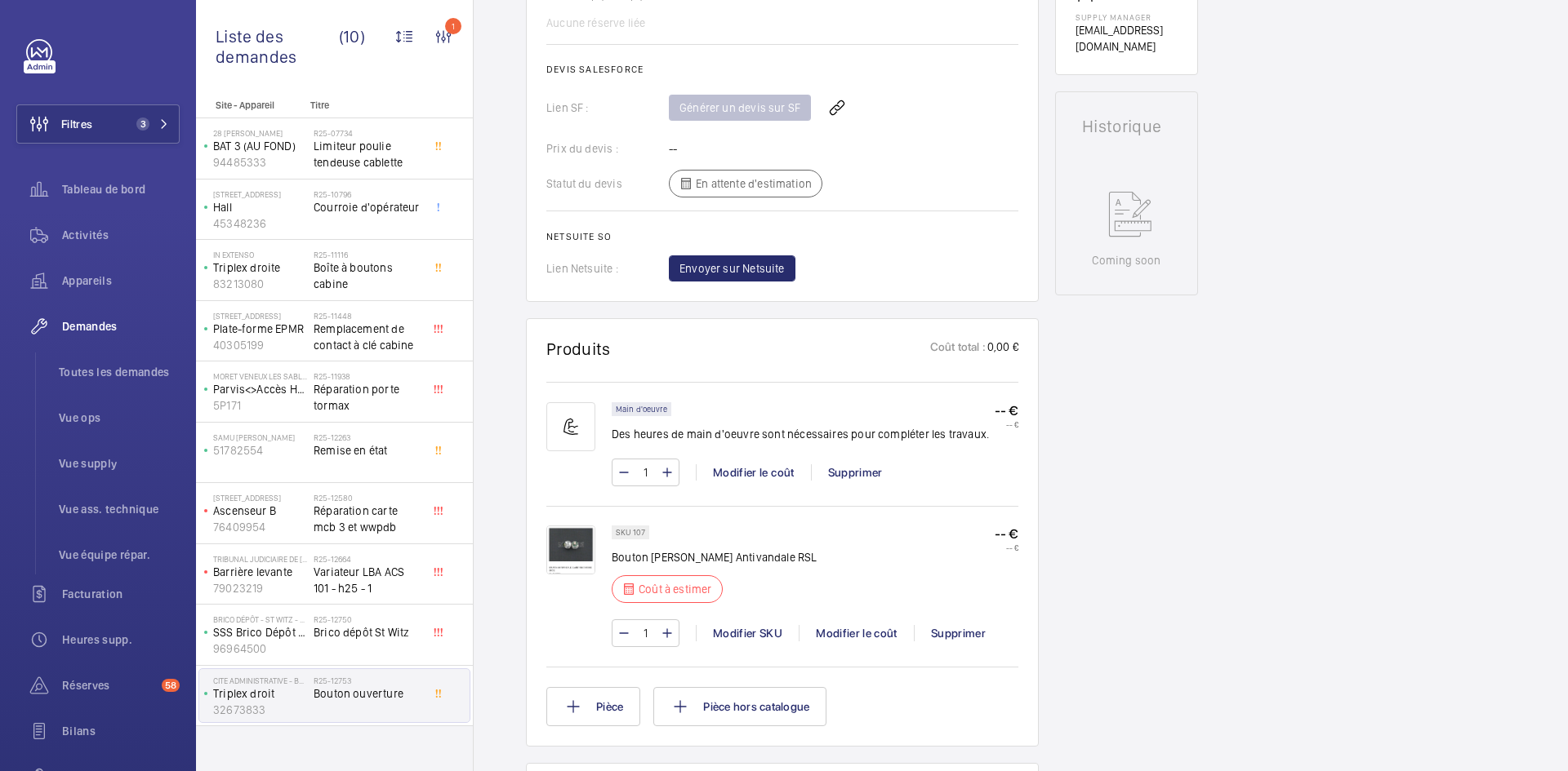
click at [574, 545] on img at bounding box center [571, 550] width 49 height 49
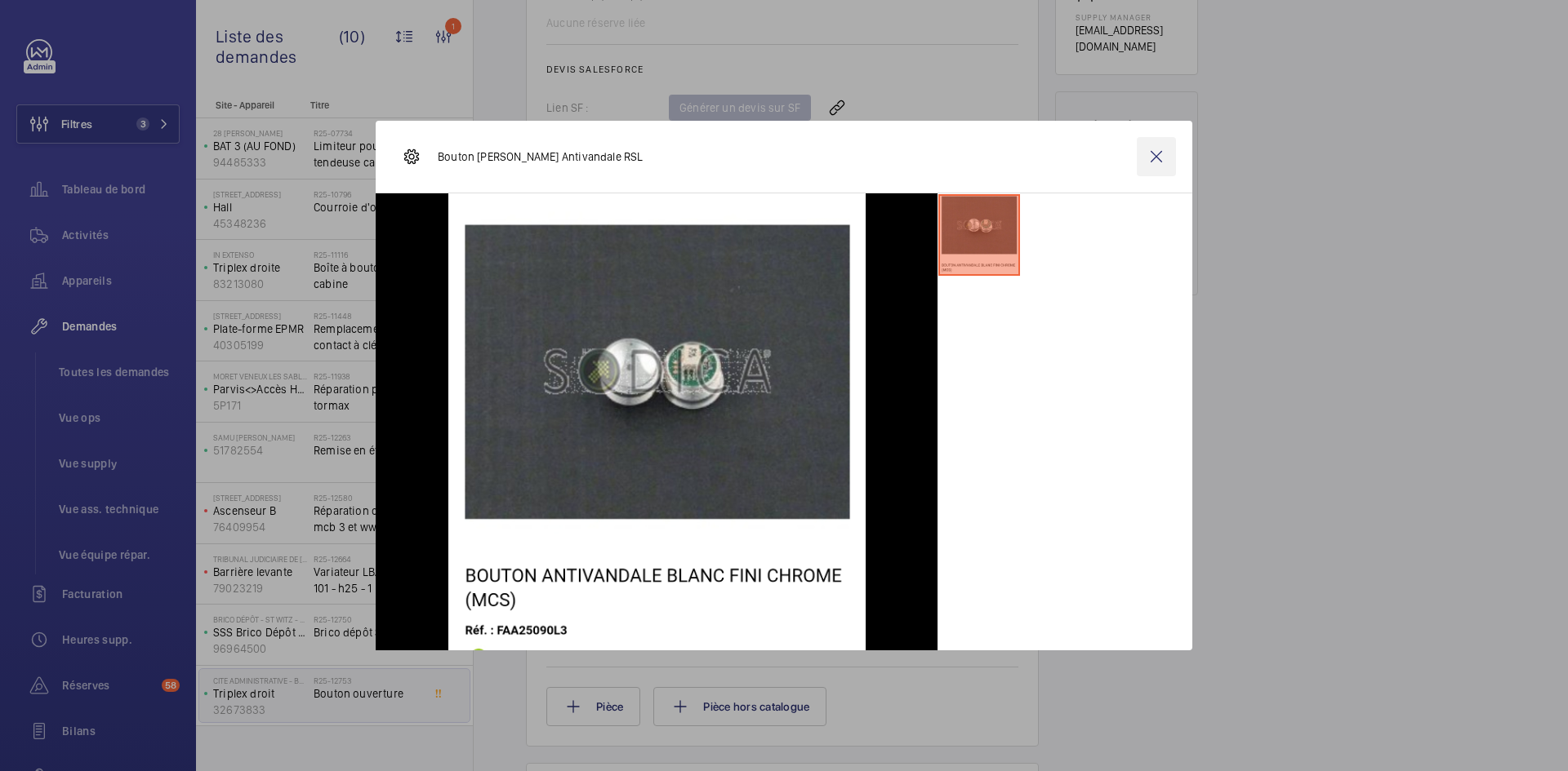
click at [1151, 161] on wm-front-icon-button at bounding box center [1156, 157] width 39 height 39
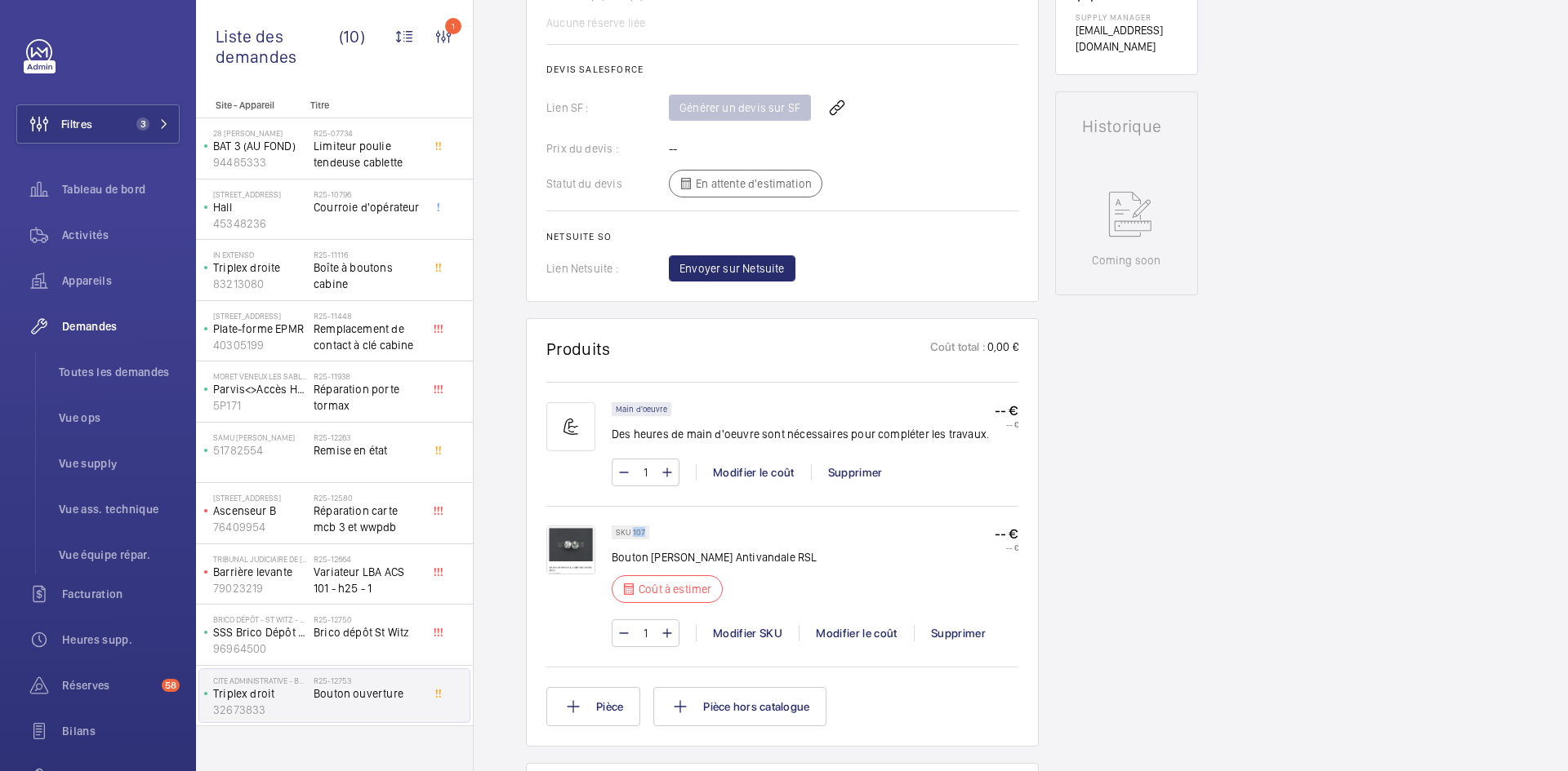
drag, startPoint x: 642, startPoint y: 529, endPoint x: 632, endPoint y: 530, distance: 10.0
click at [632, 530] on p "SKU 107" at bounding box center [630, 532] width 30 height 6
copy p "107"
click at [846, 638] on div "Modifier le coût" at bounding box center [856, 634] width 115 height 17
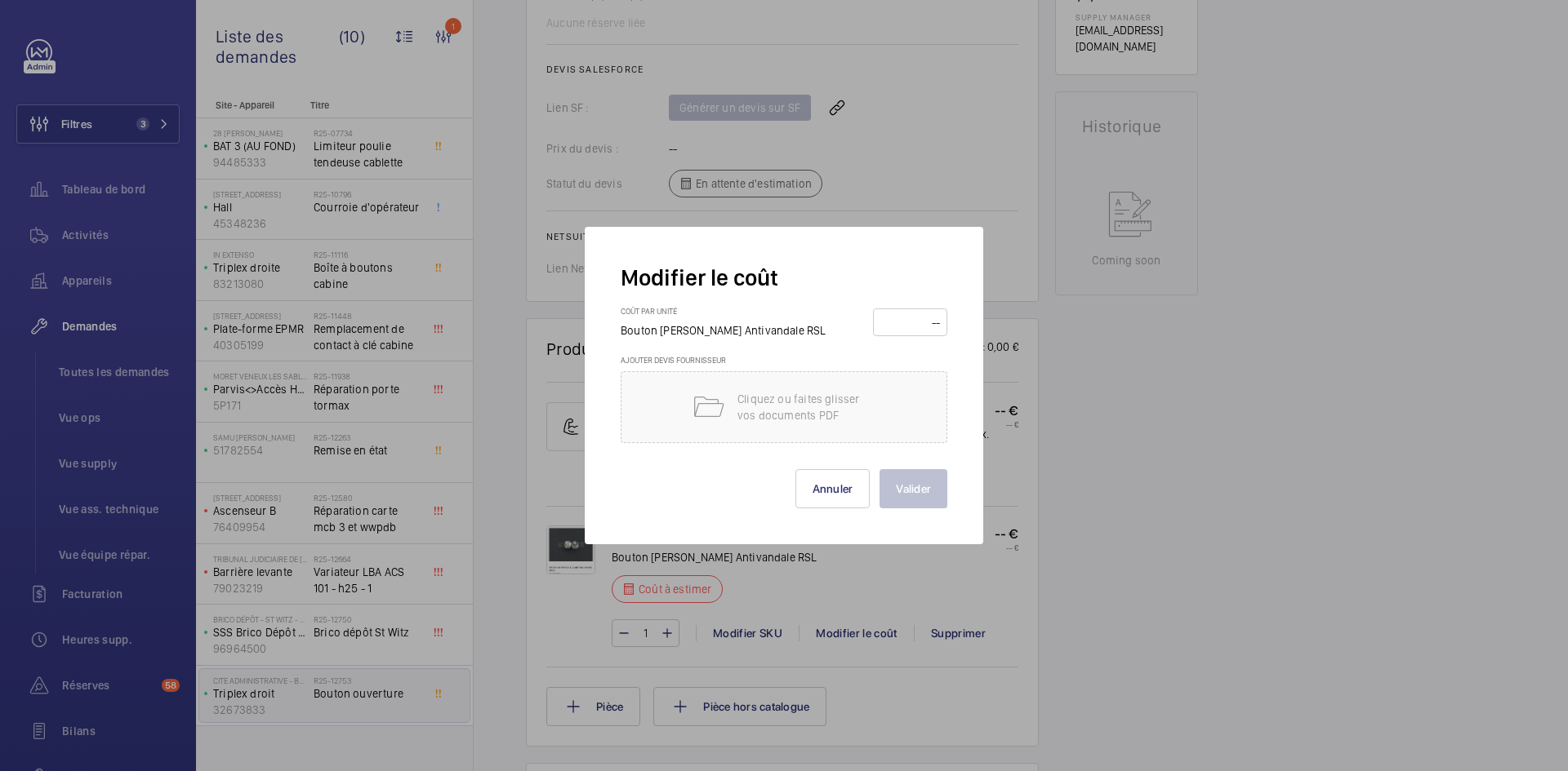
click at [907, 319] on input "number" at bounding box center [910, 322] width 63 height 26
type input "100"
click at [914, 498] on button "Valider" at bounding box center [913, 489] width 68 height 39
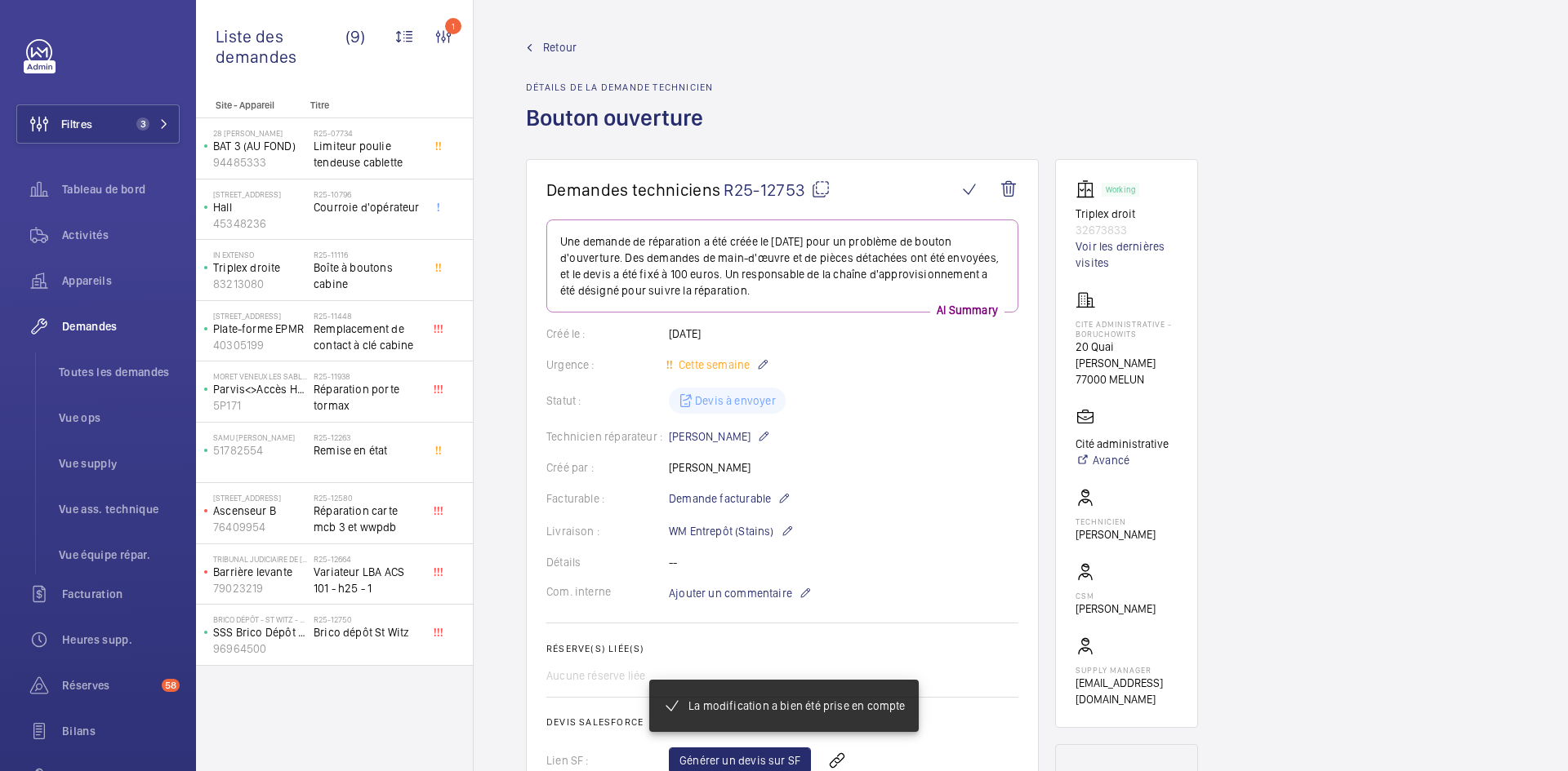
click at [566, 47] on span "Retour" at bounding box center [560, 47] width 33 height 17
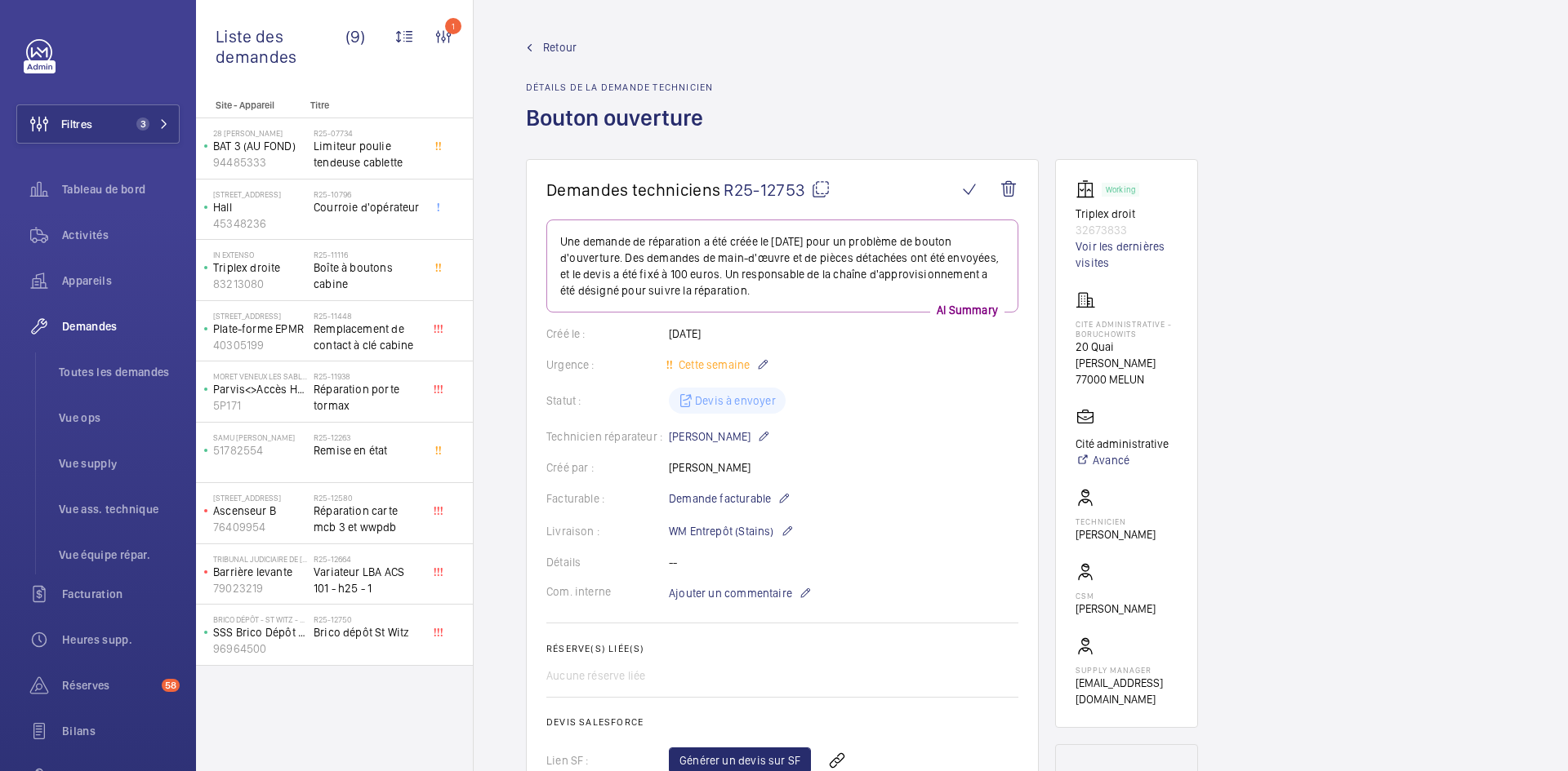
click at [561, 53] on span "Retour" at bounding box center [560, 47] width 33 height 17
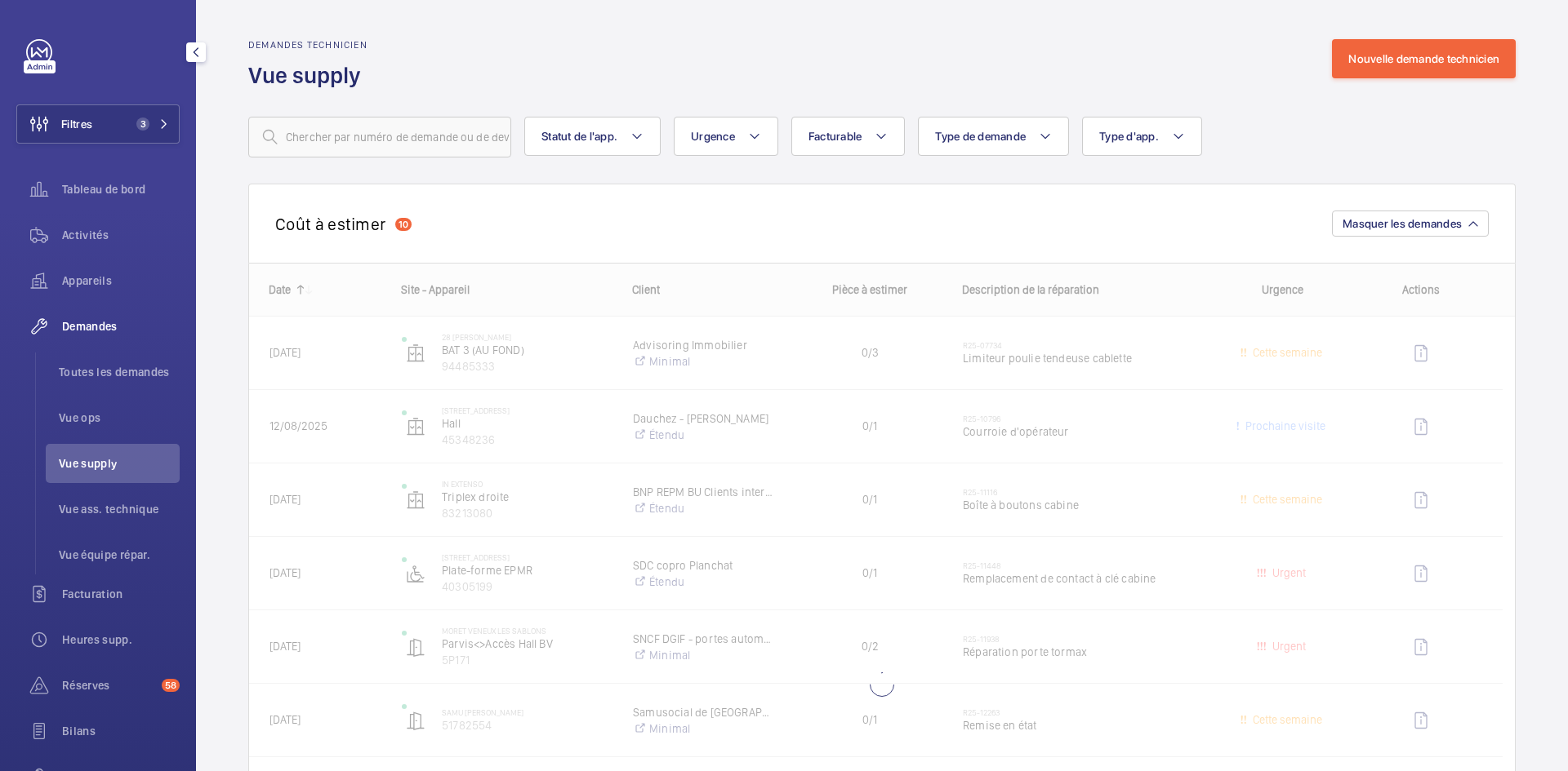
click at [111, 464] on span "Vue supply" at bounding box center [119, 464] width 121 height 17
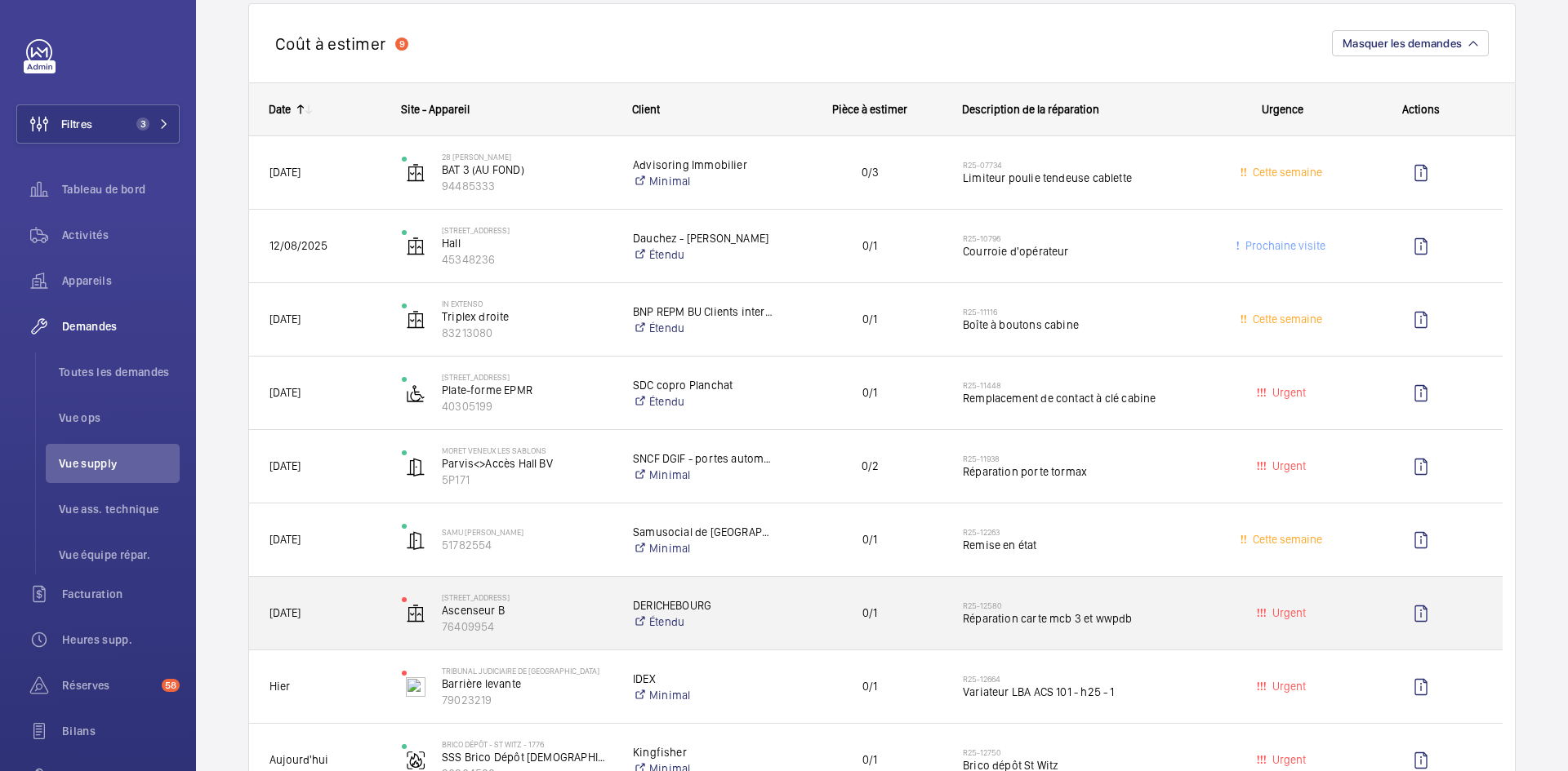
scroll to position [163, 0]
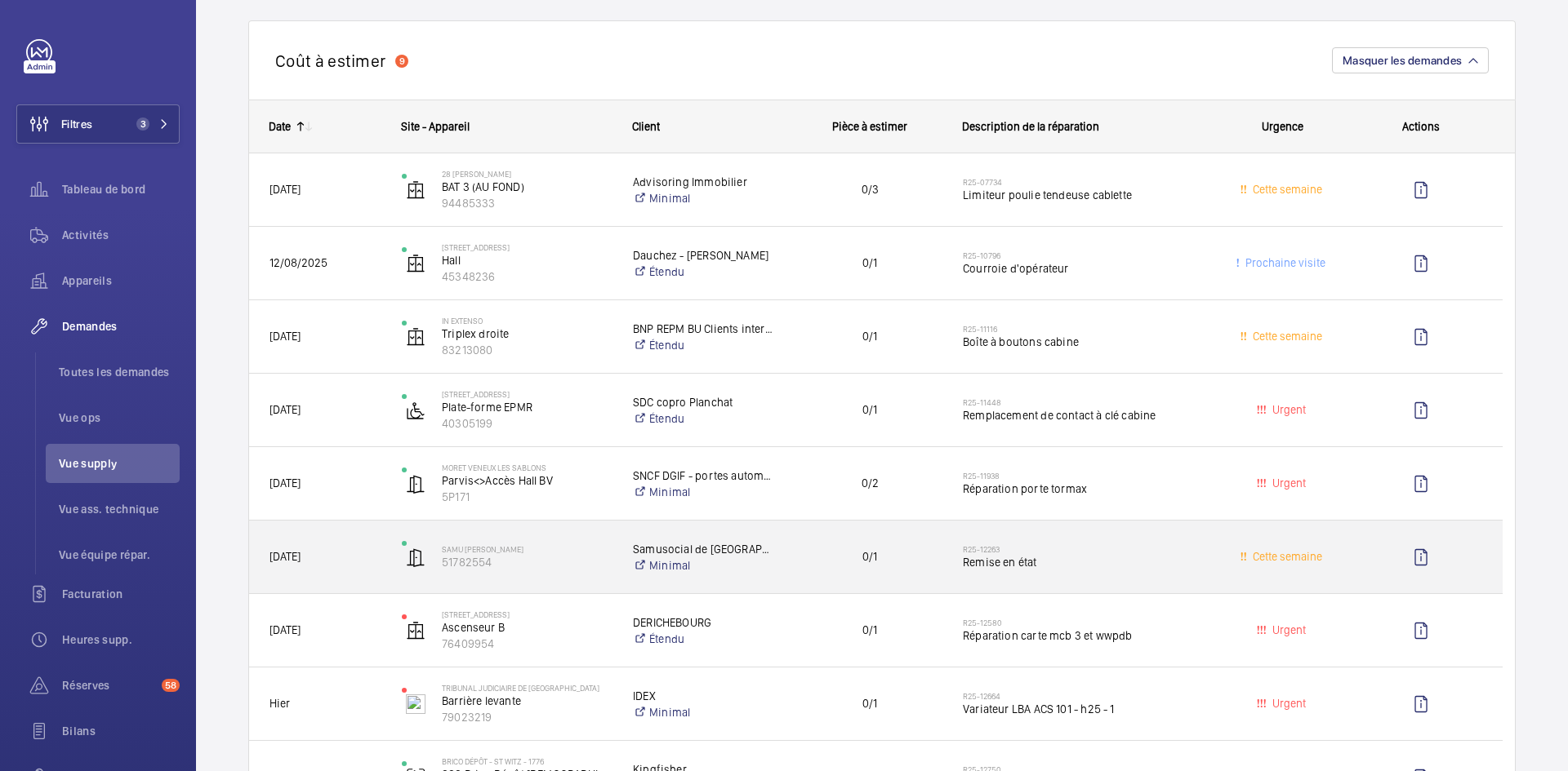
click at [380, 556] on div "[DATE]" at bounding box center [315, 556] width 132 height 72
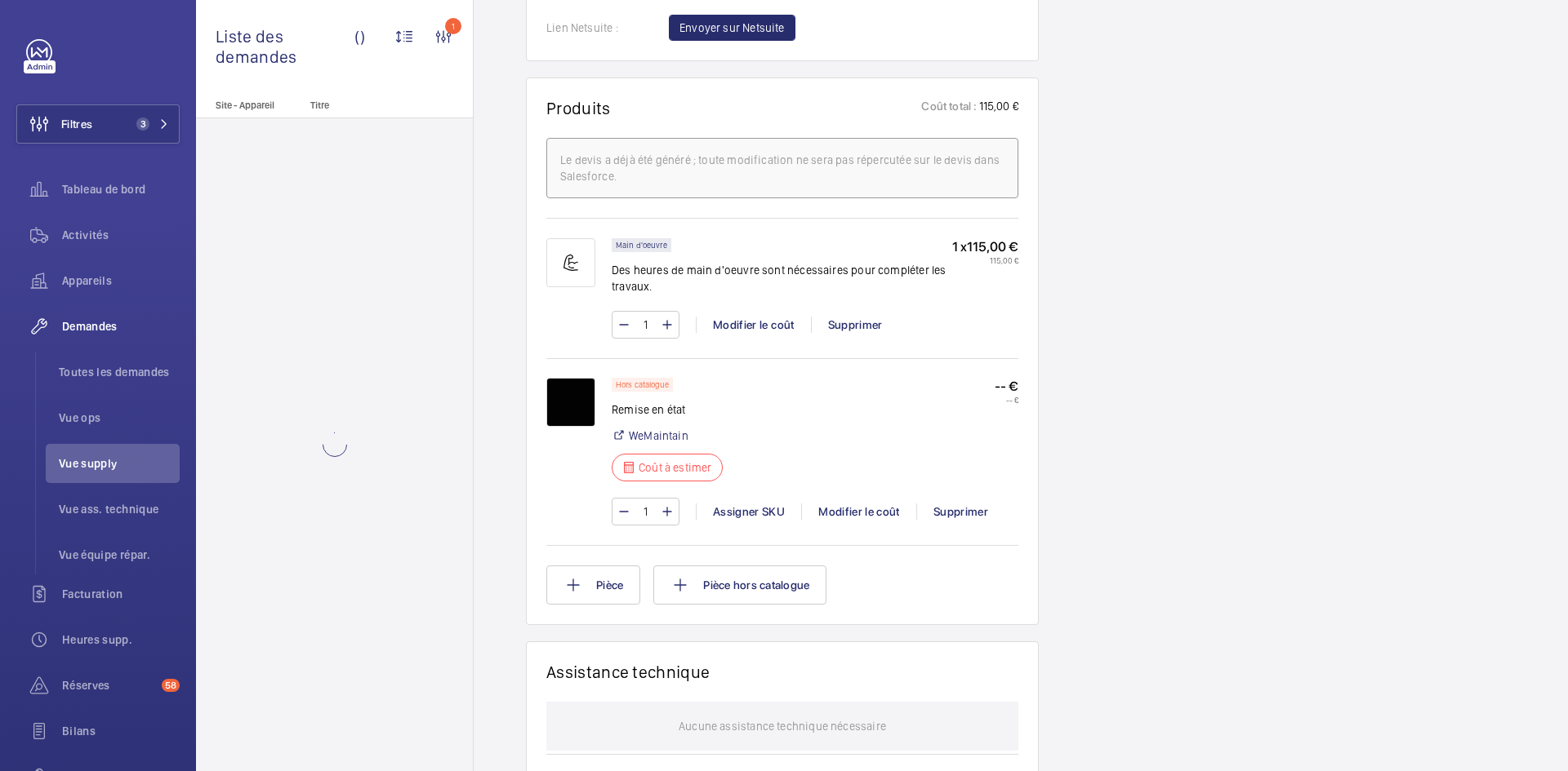
scroll to position [979, 0]
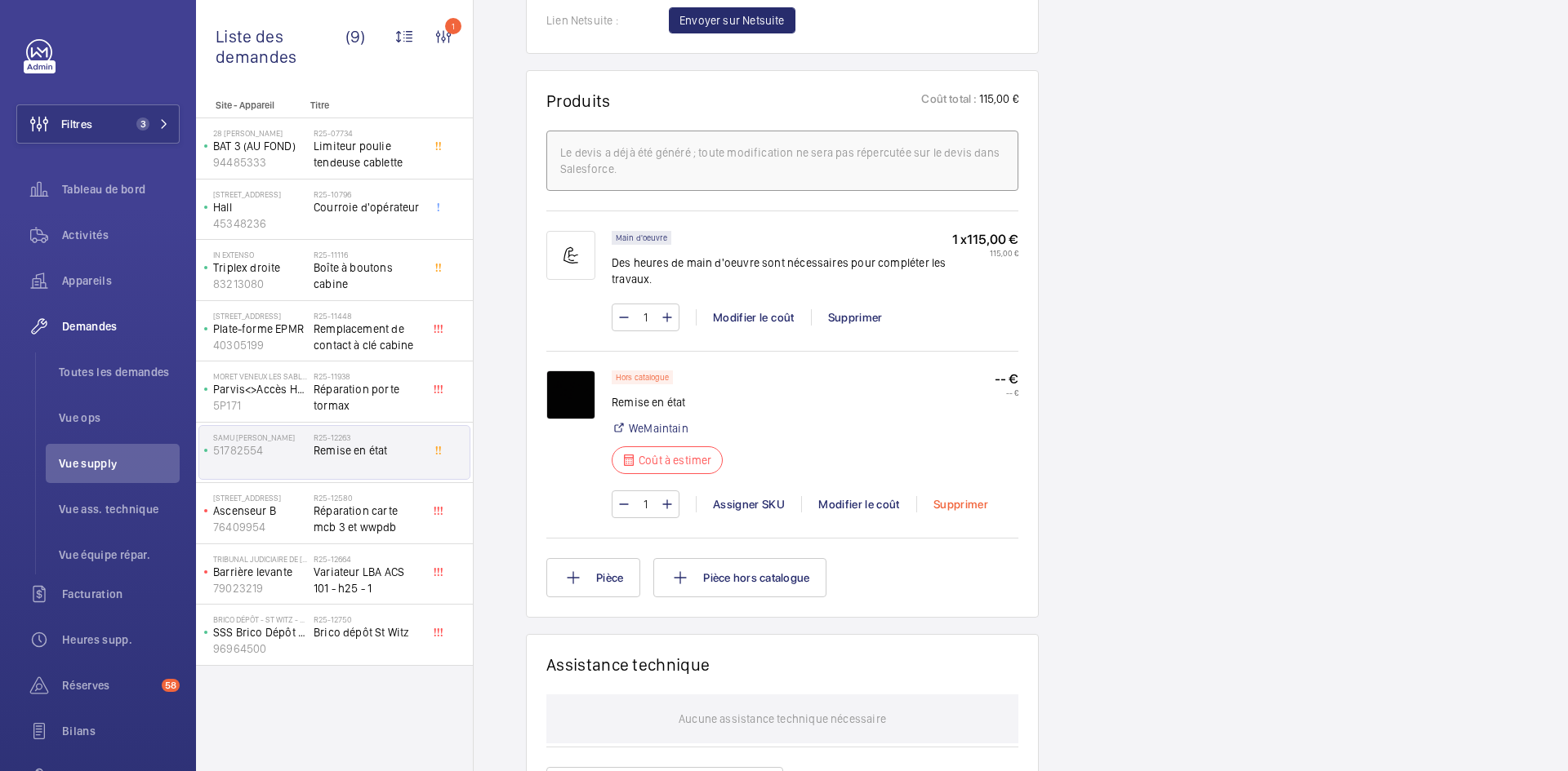
click at [960, 513] on div "Supprimer" at bounding box center [960, 504] width 88 height 17
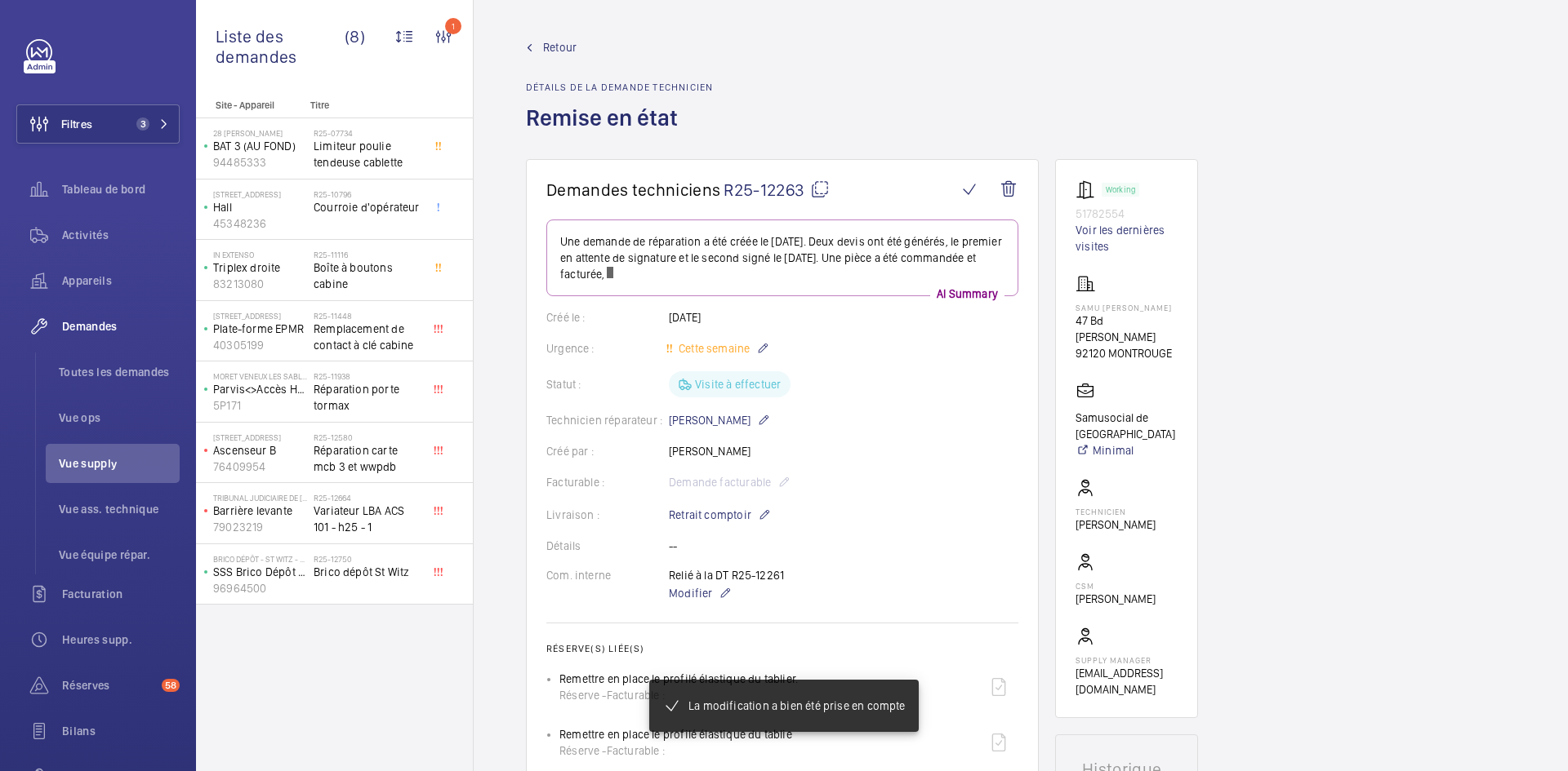
click at [547, 43] on span "Retour" at bounding box center [560, 47] width 33 height 17
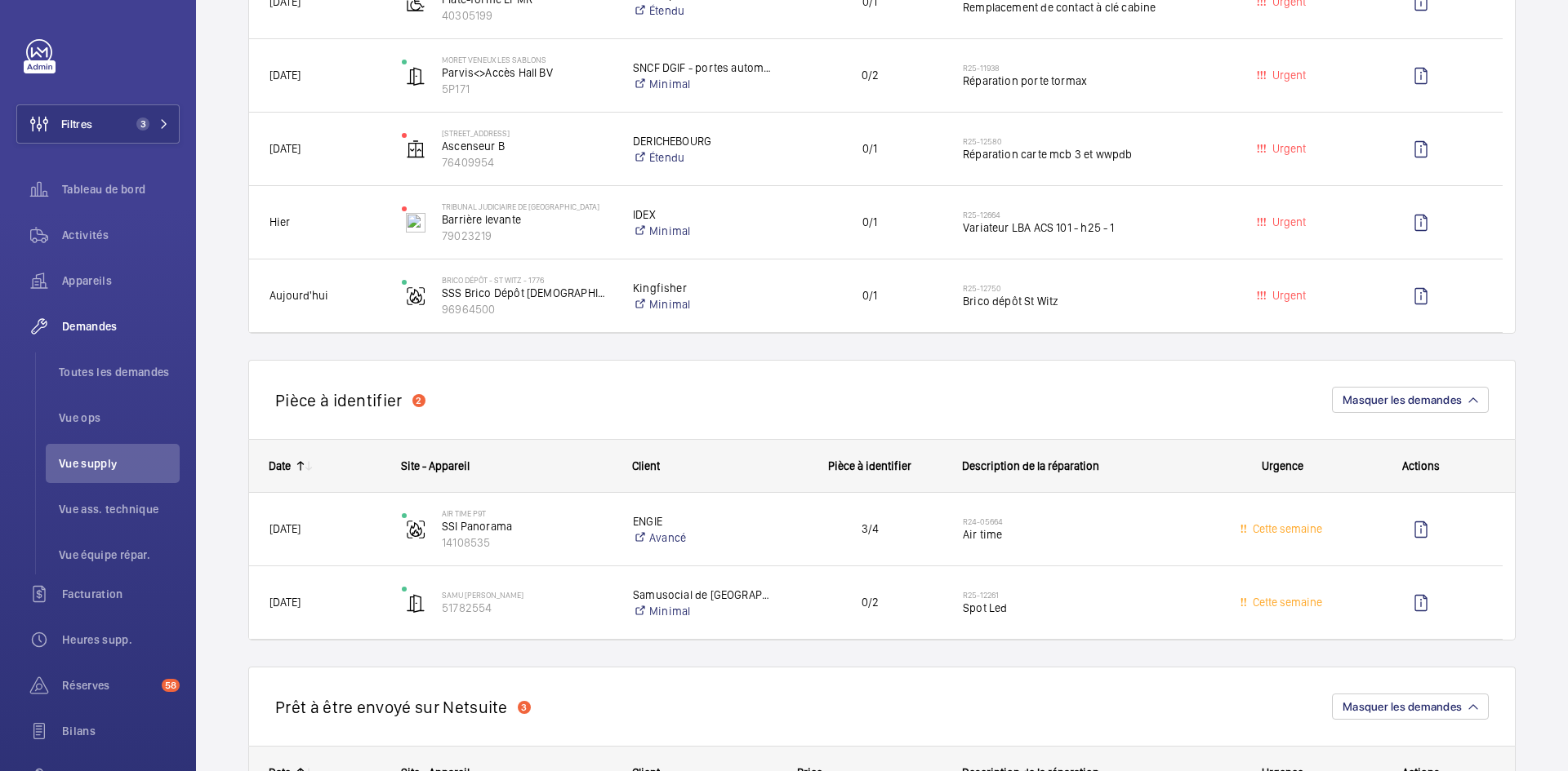
scroll to position [490, 0]
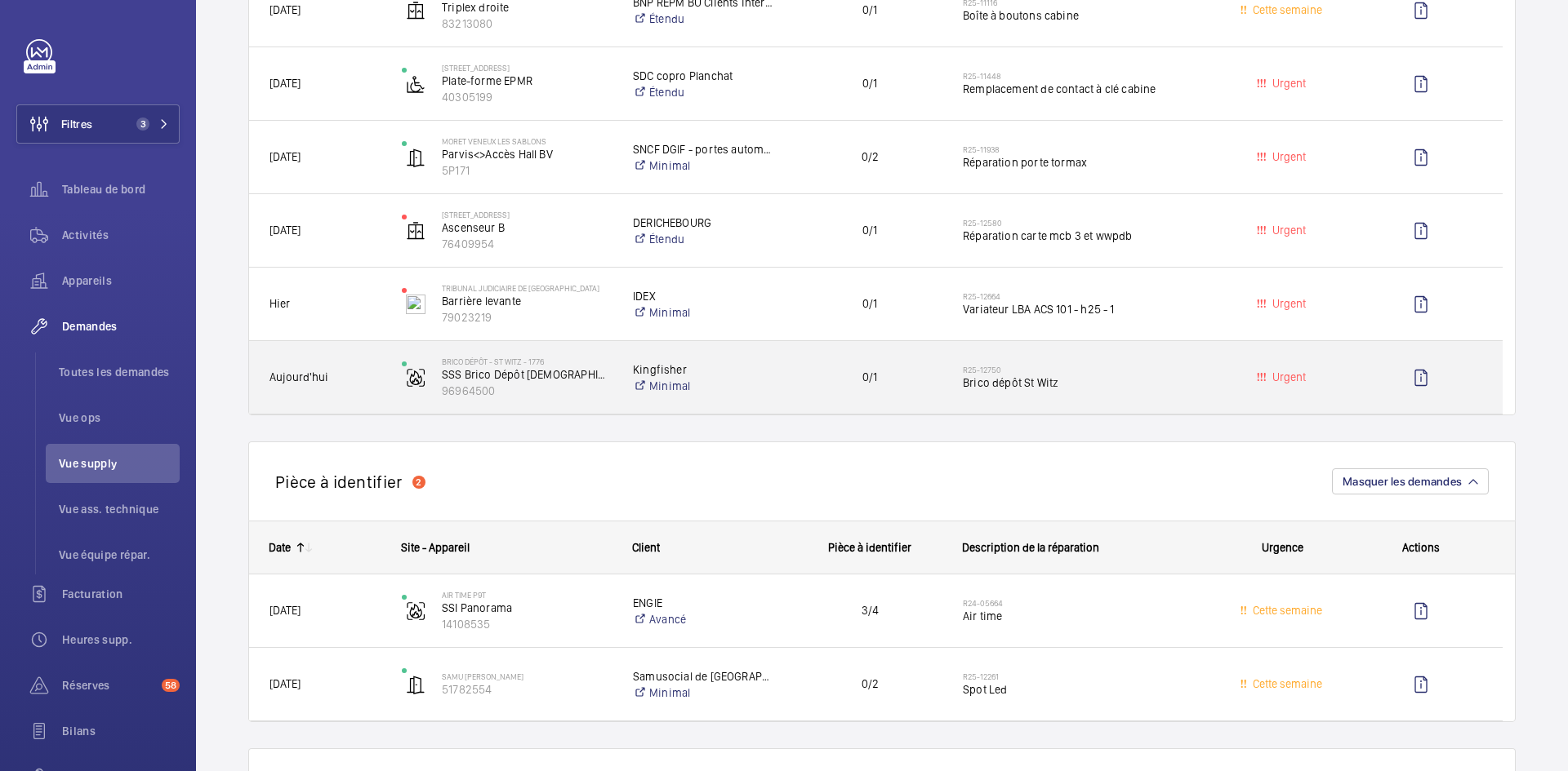
click at [376, 367] on div "Aujourd'hui" at bounding box center [315, 377] width 131 height 51
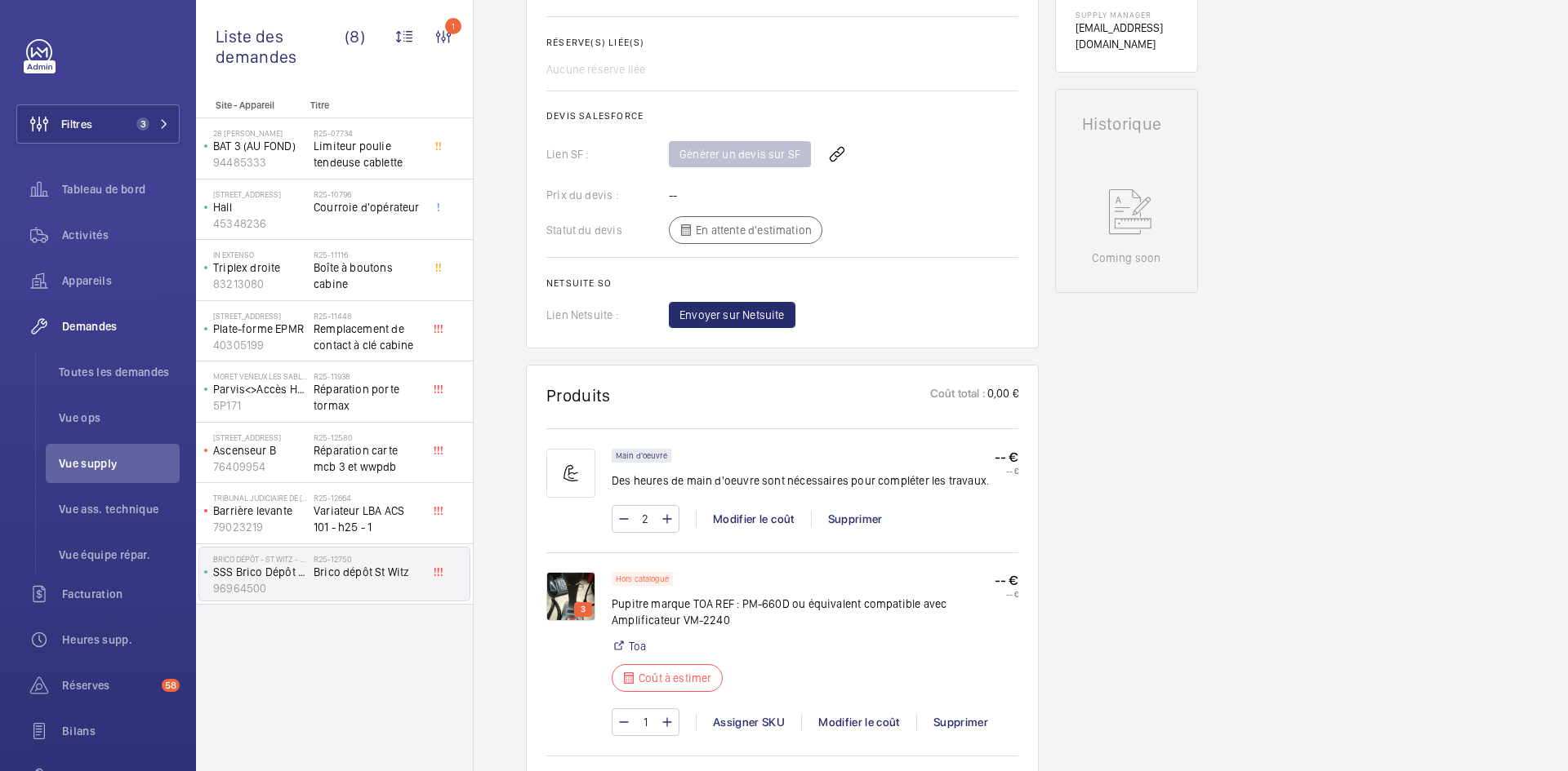
scroll to position [735, 0]
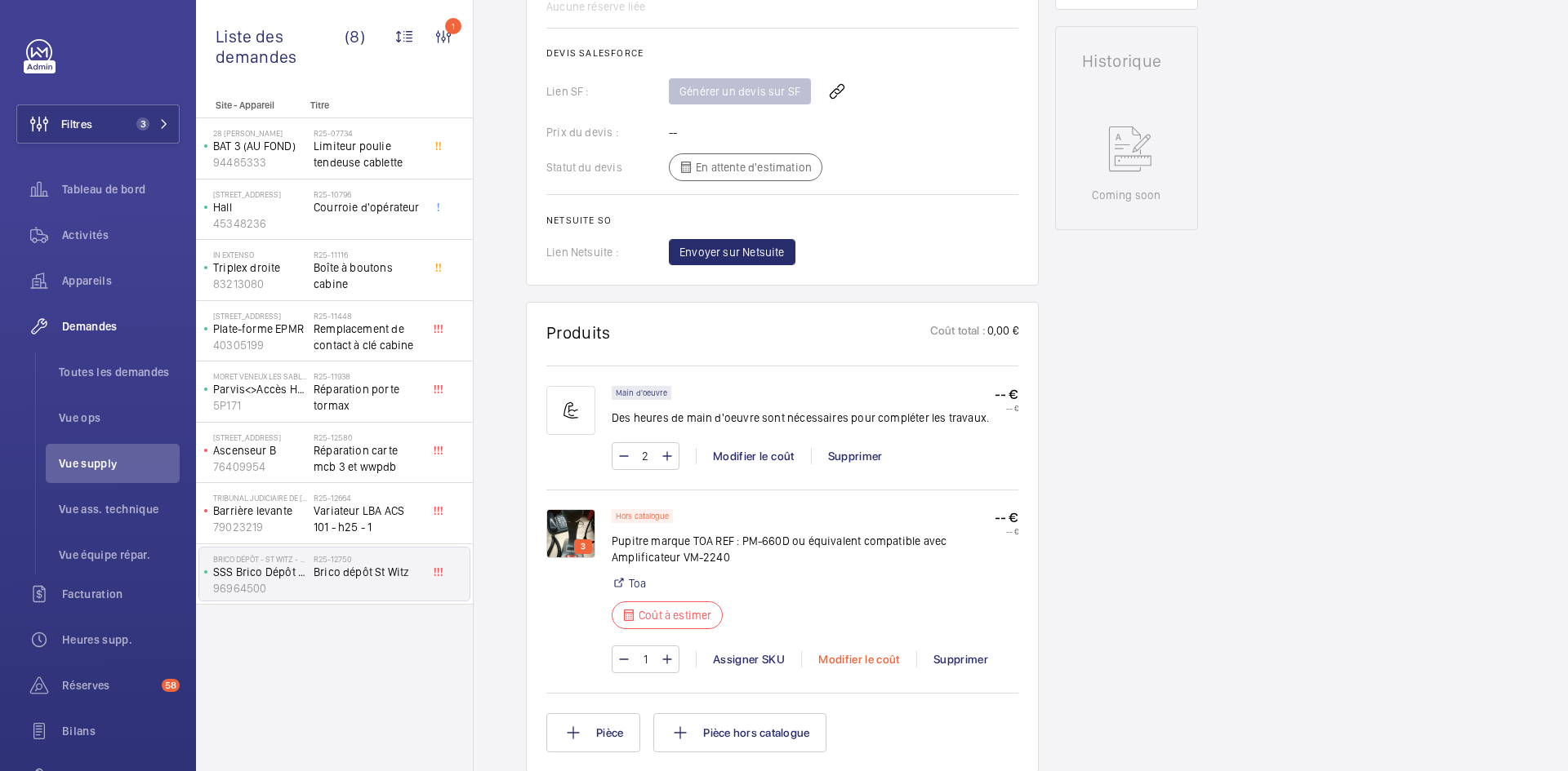
click at [863, 657] on div "Modifier le coût" at bounding box center [859, 660] width 115 height 17
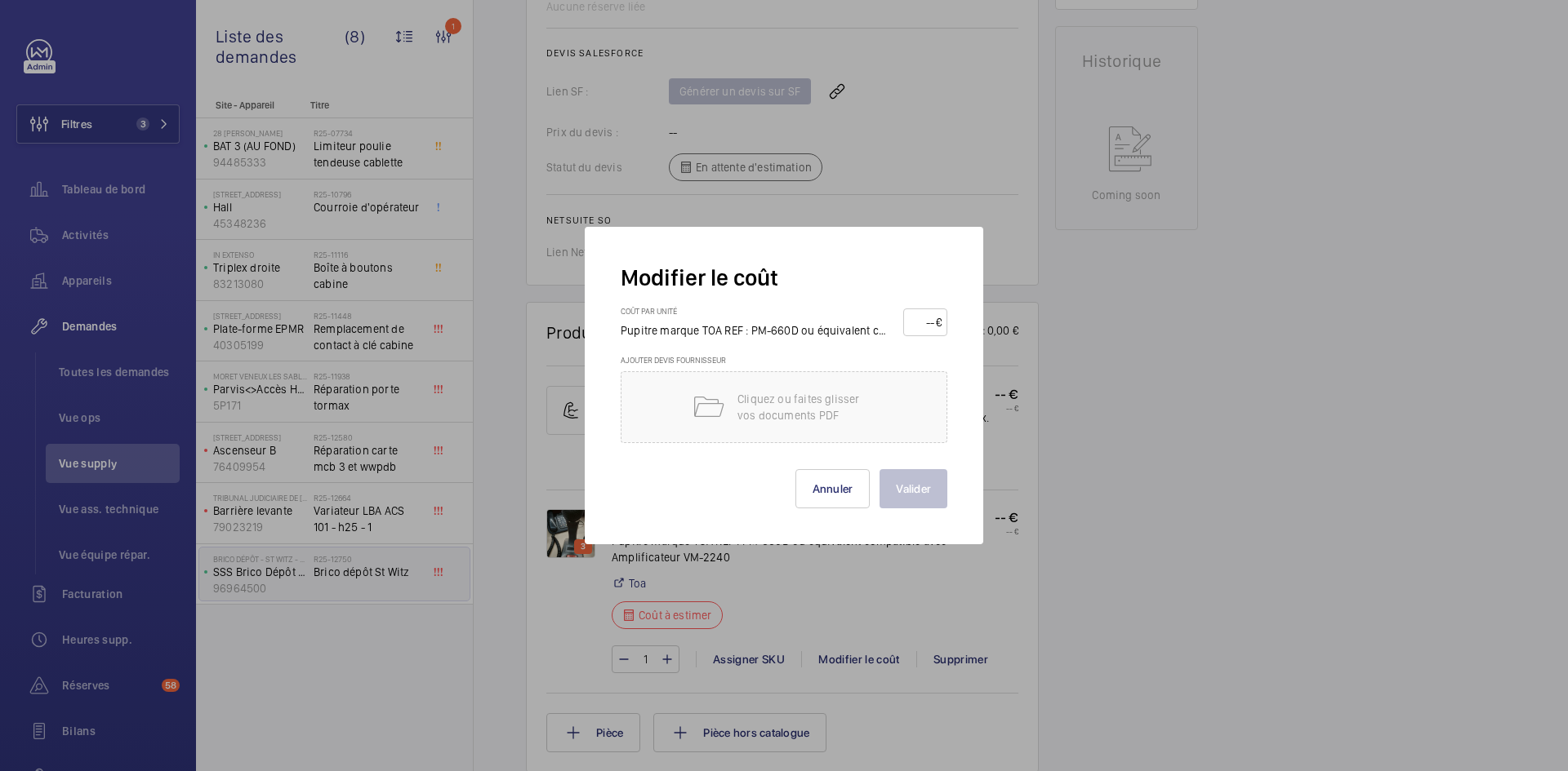
click at [920, 312] on input "number" at bounding box center [922, 322] width 27 height 26
type input "150"
click at [934, 490] on button "Valider" at bounding box center [913, 489] width 68 height 39
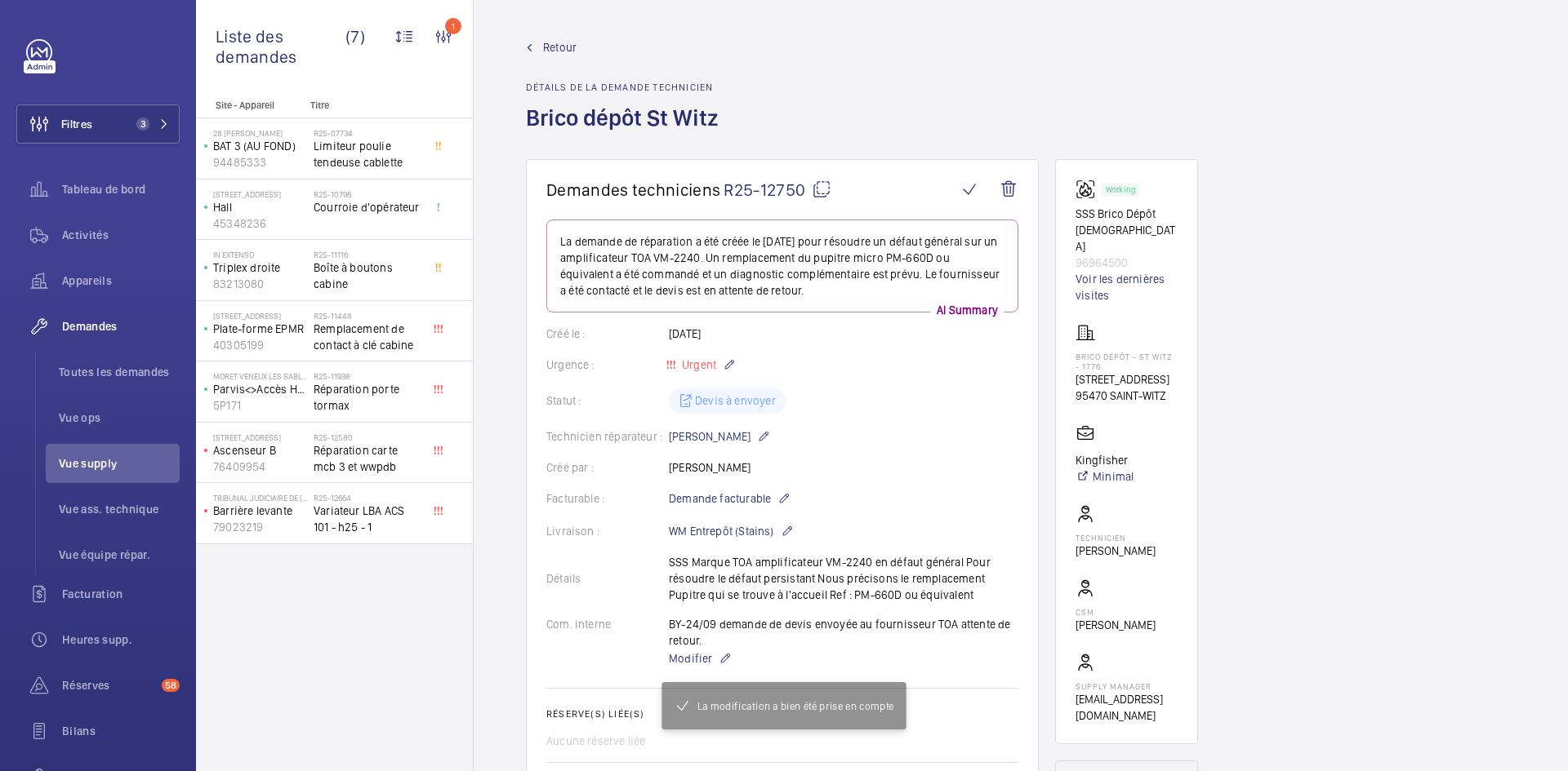
click at [554, 50] on span "Retour" at bounding box center [560, 47] width 33 height 17
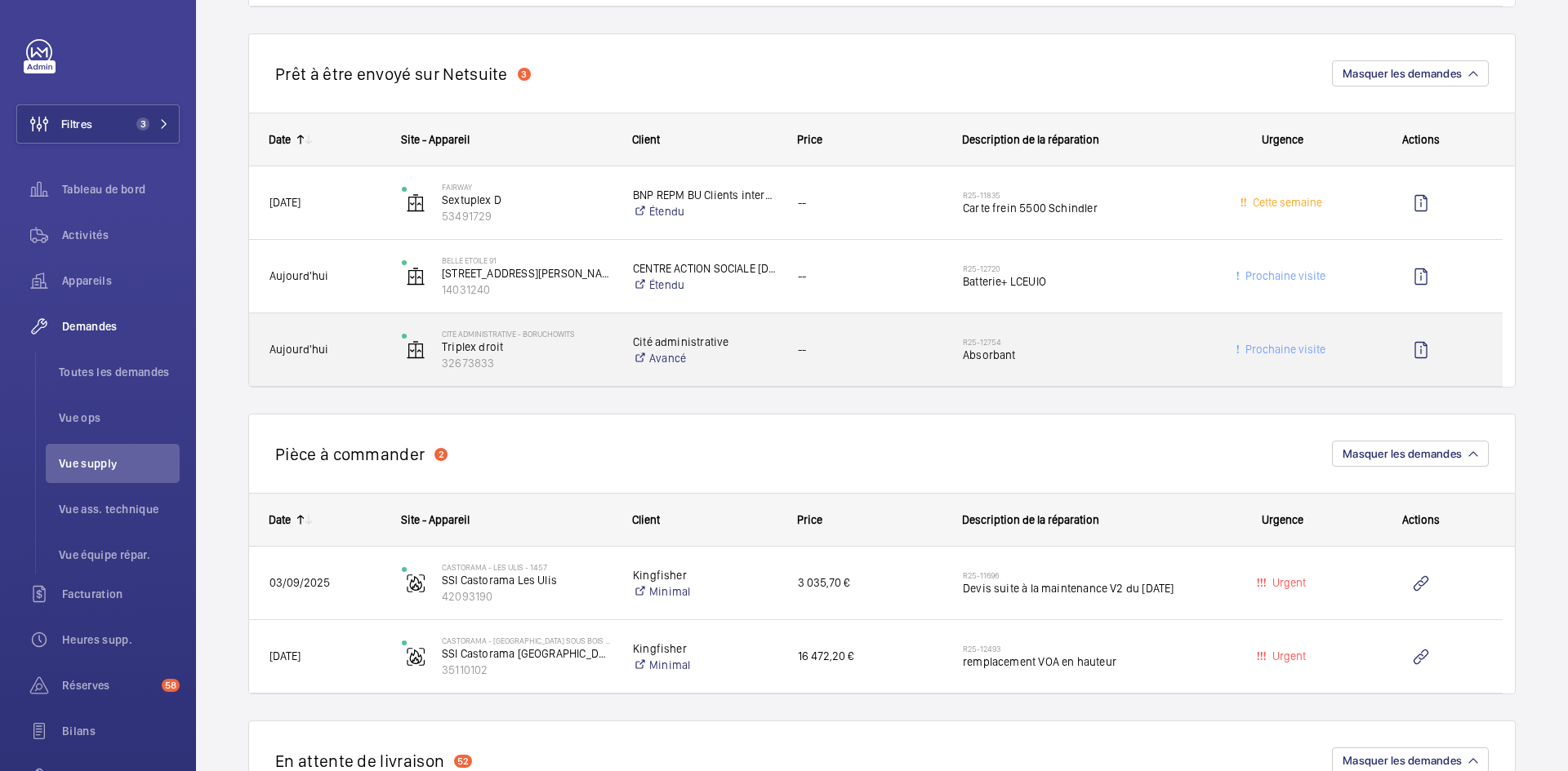
scroll to position [1306, 0]
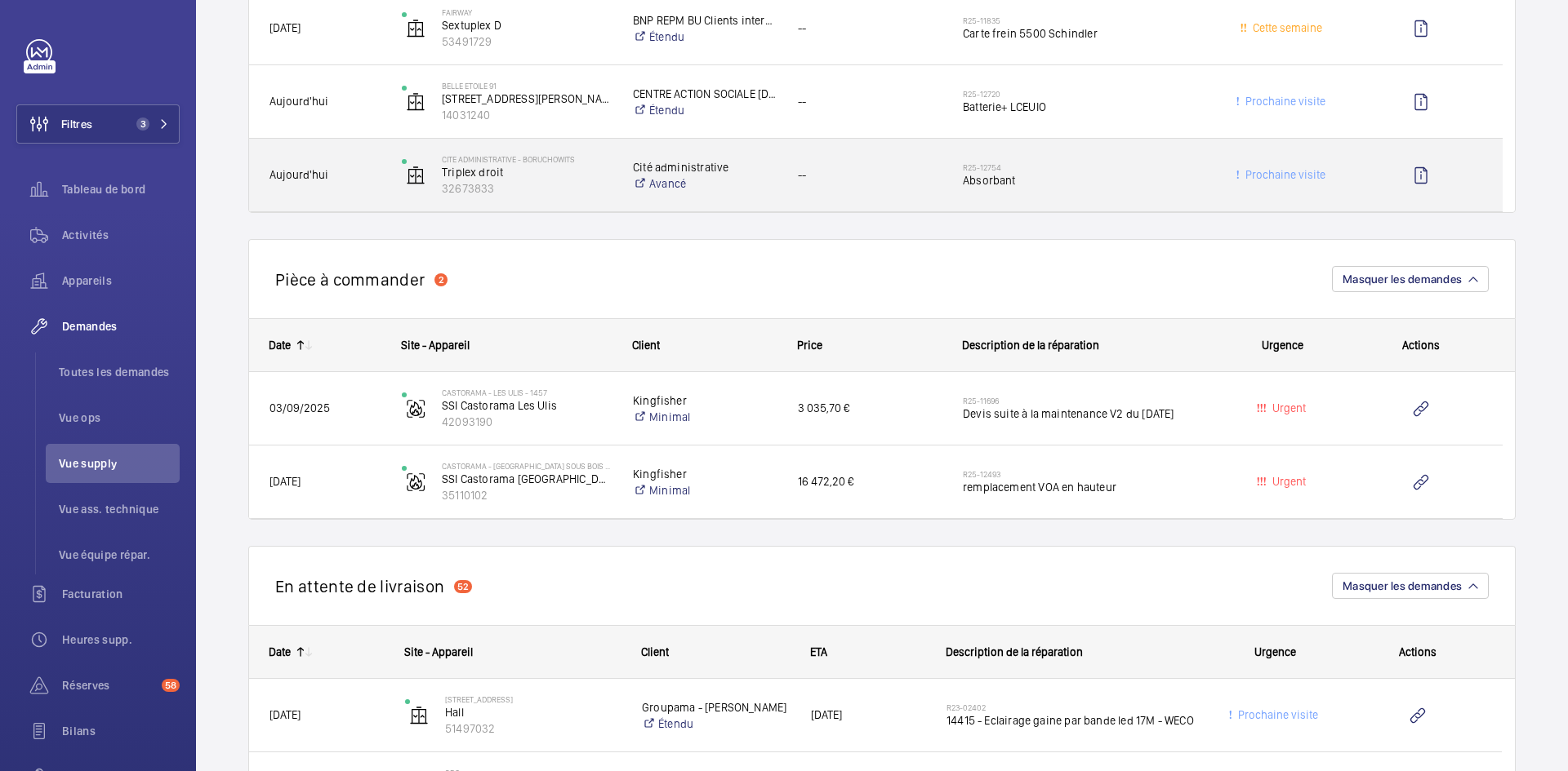
click at [377, 176] on span "Aujourd'hui" at bounding box center [324, 175] width 111 height 19
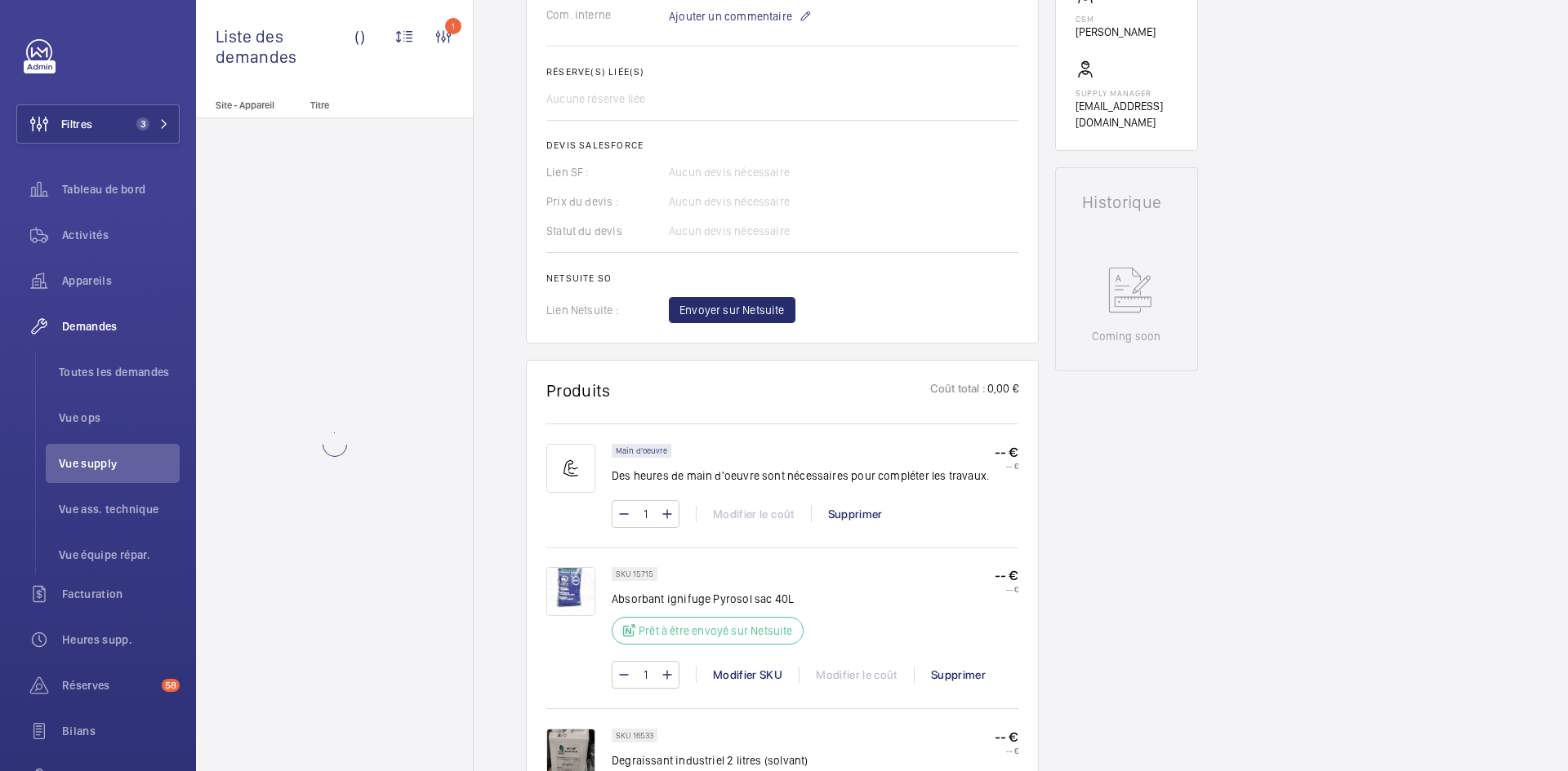
scroll to position [555, 0]
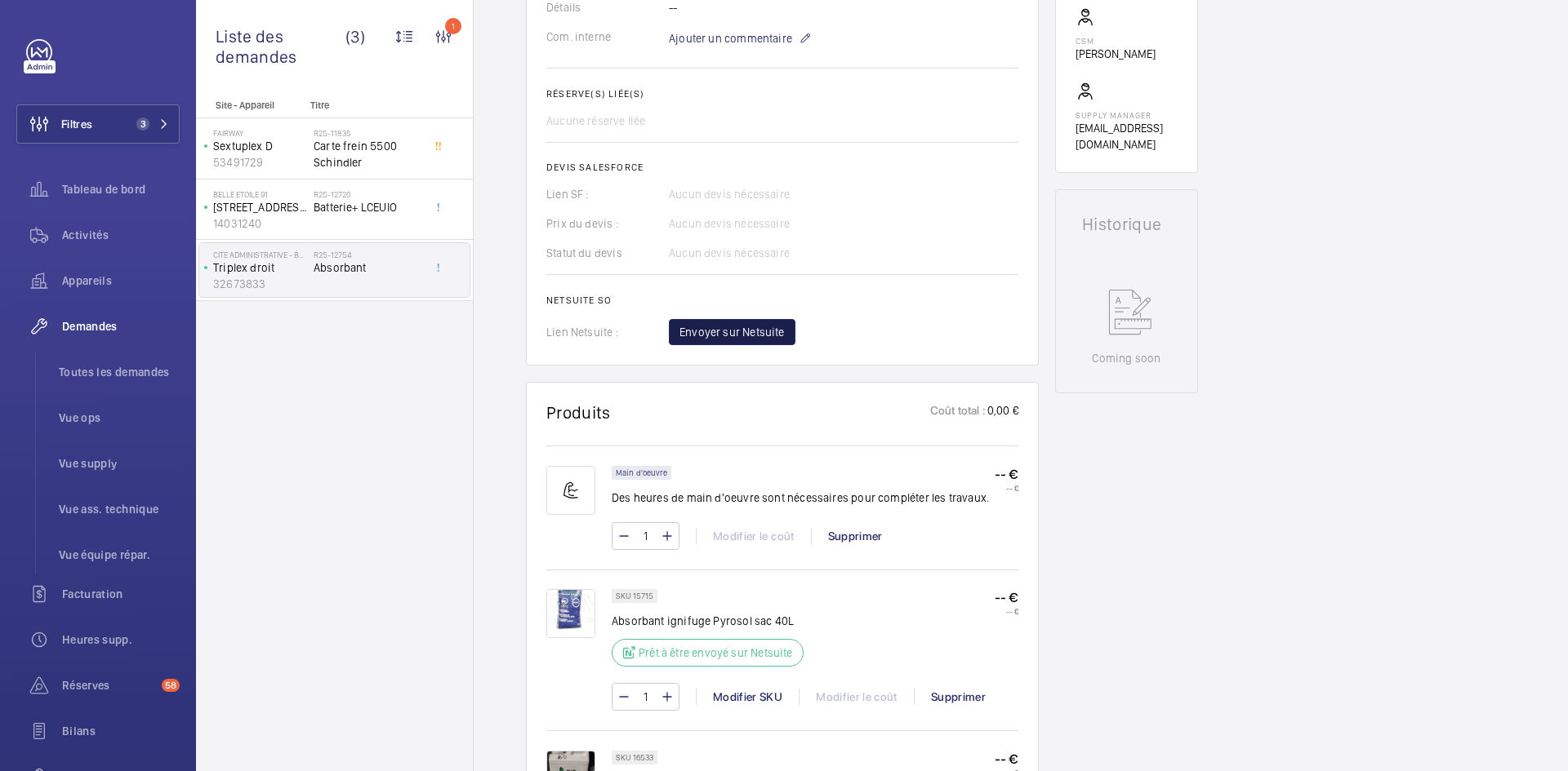
click at [756, 340] on span "Envoyer sur Netsuite" at bounding box center [731, 333] width 105 height 17
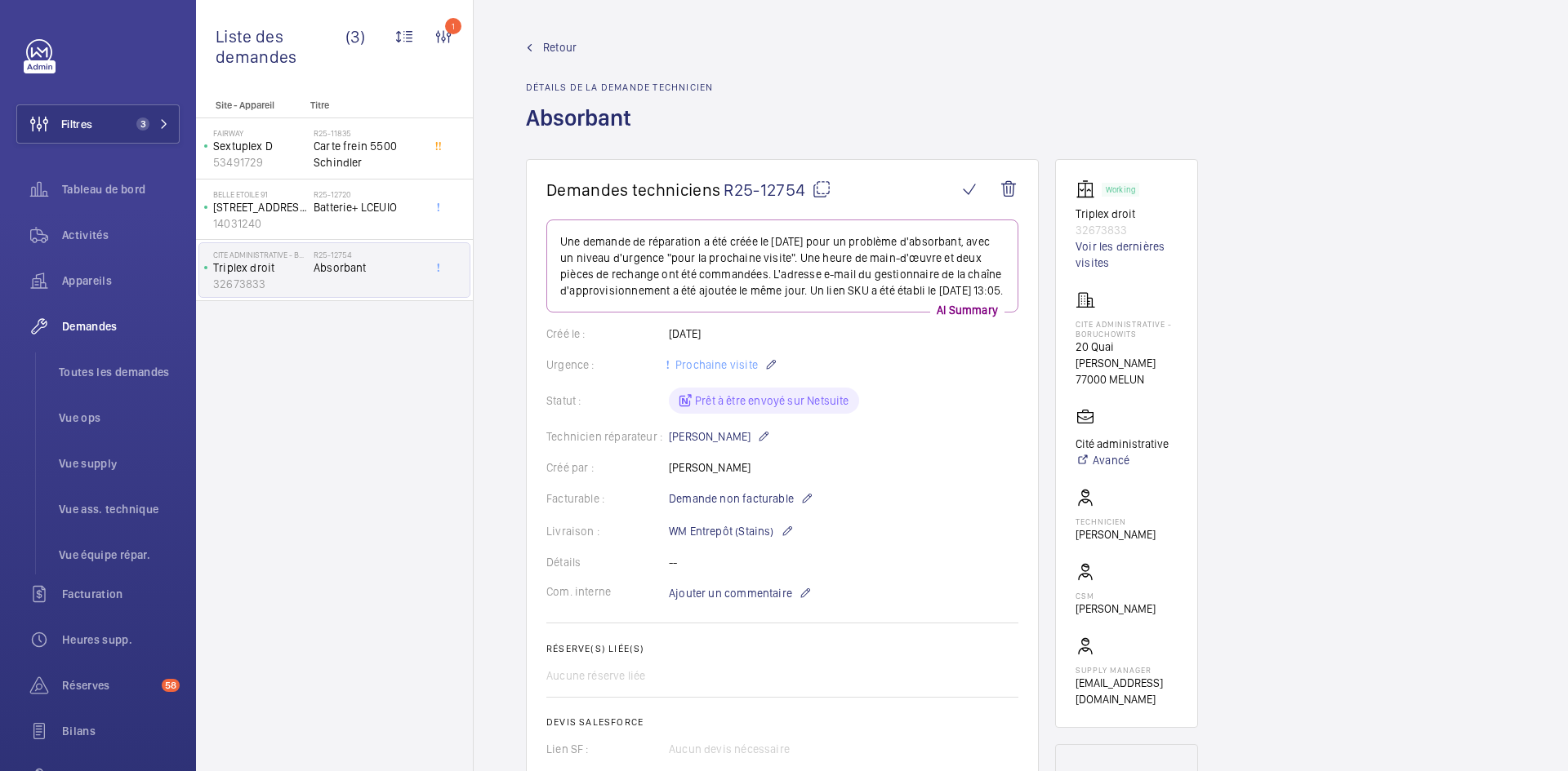
click at [563, 41] on span "Retour" at bounding box center [560, 47] width 33 height 17
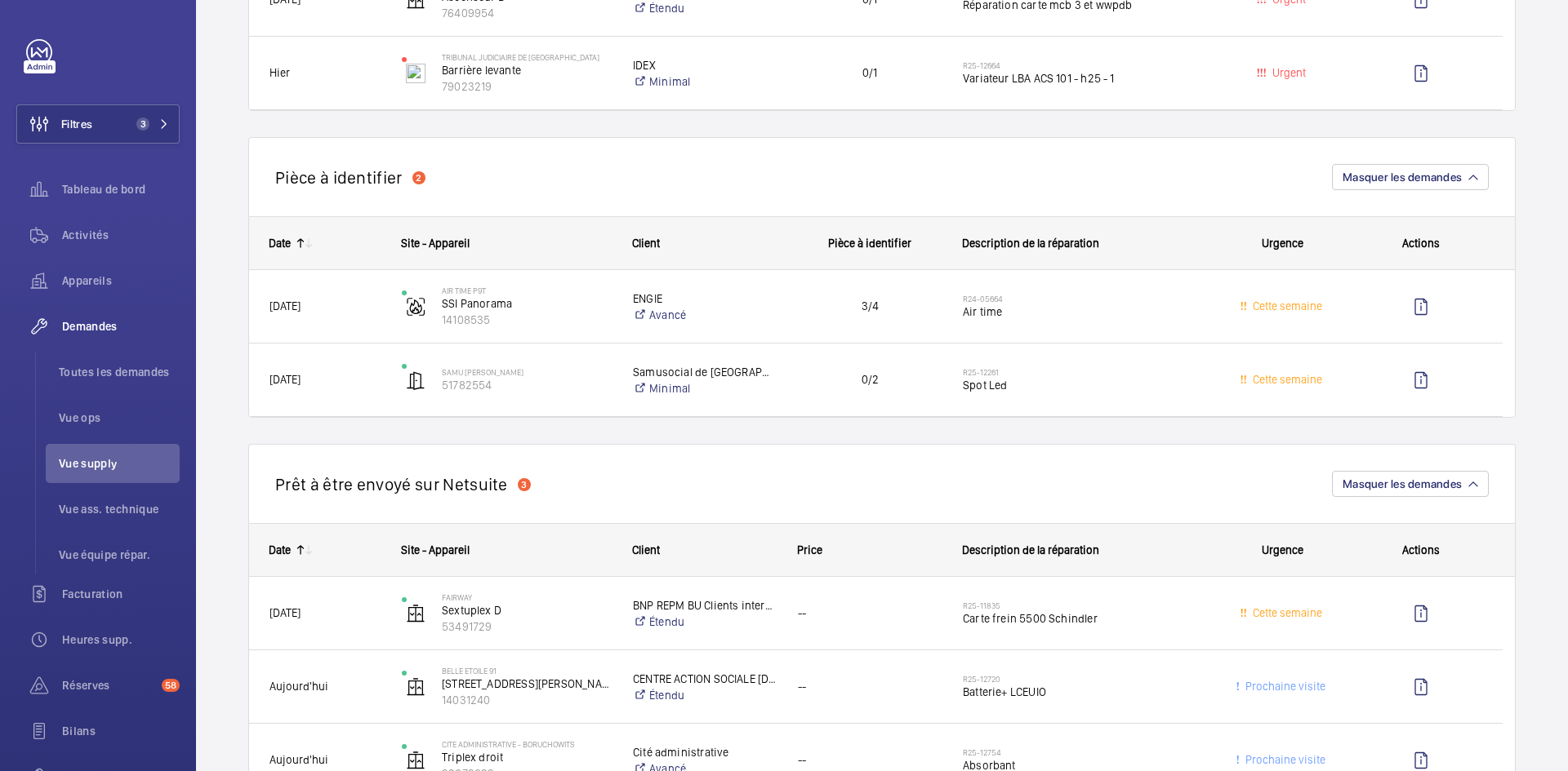
scroll to position [816, 0]
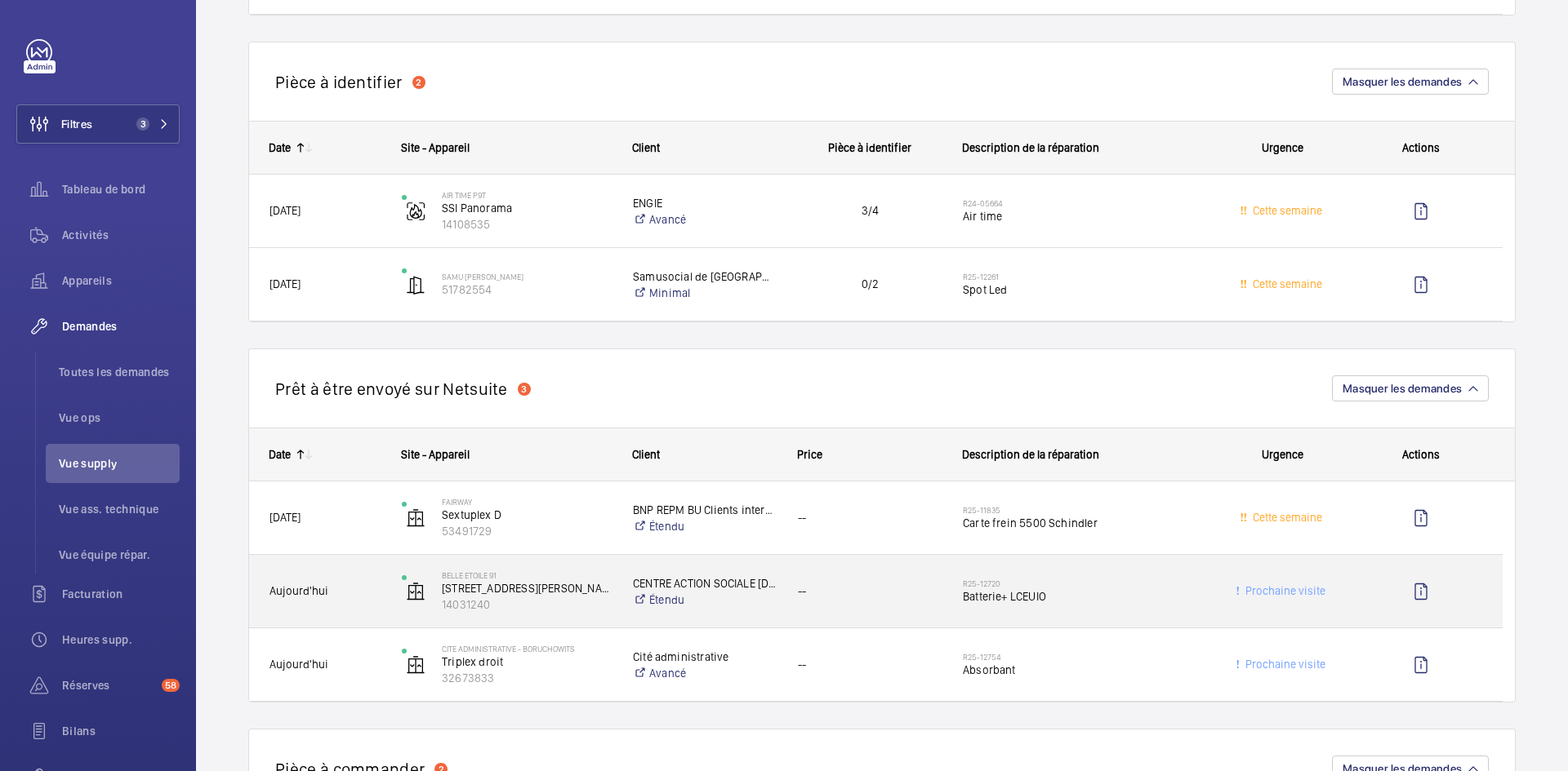
click at [393, 585] on div "Belle Etoile [STREET_ADDRESS][PERSON_NAME]" at bounding box center [496, 592] width 230 height 67
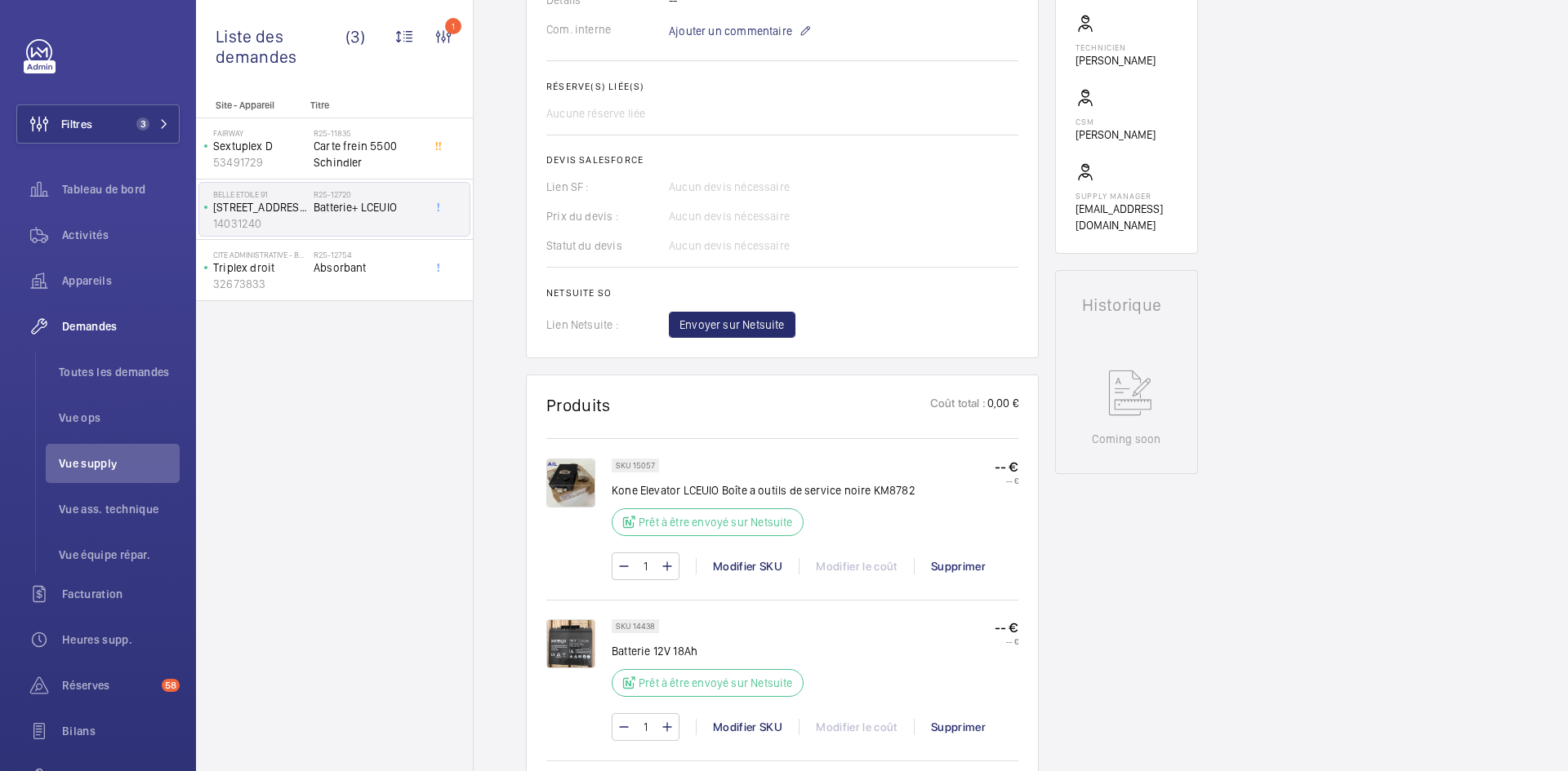
scroll to position [571, 0]
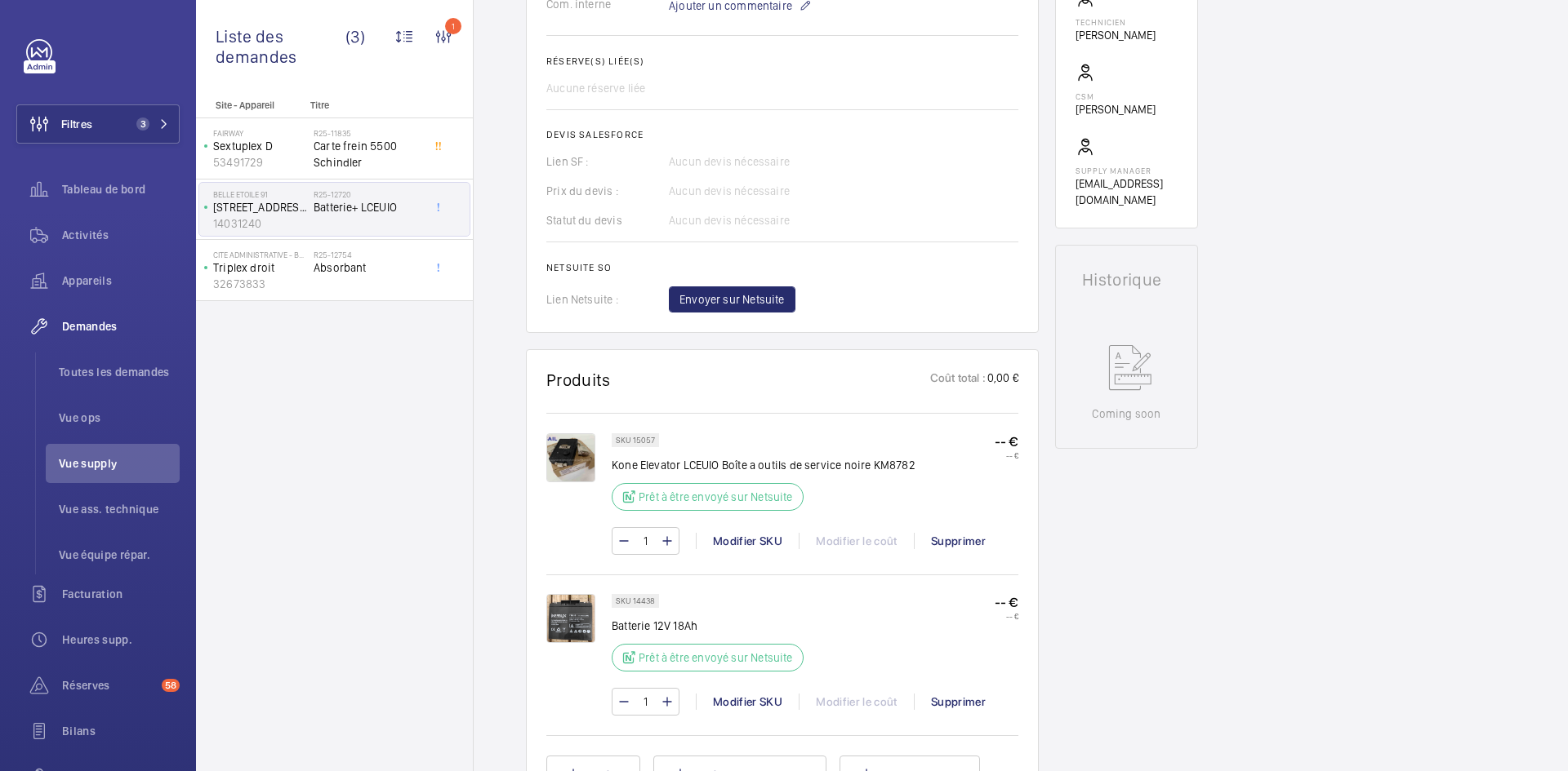
click at [560, 479] on img at bounding box center [571, 457] width 49 height 49
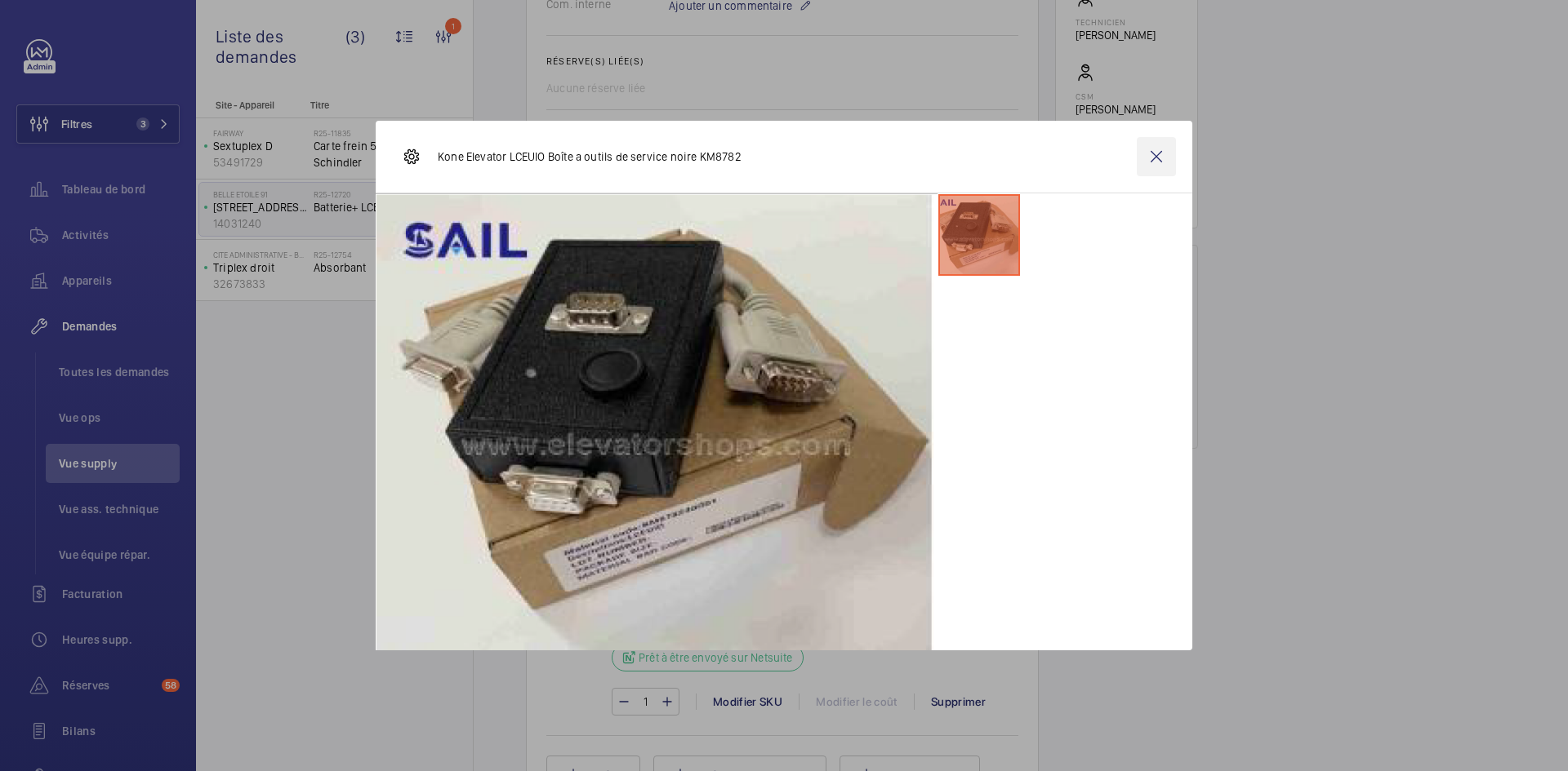
click at [1153, 157] on wm-front-icon-button at bounding box center [1156, 157] width 39 height 39
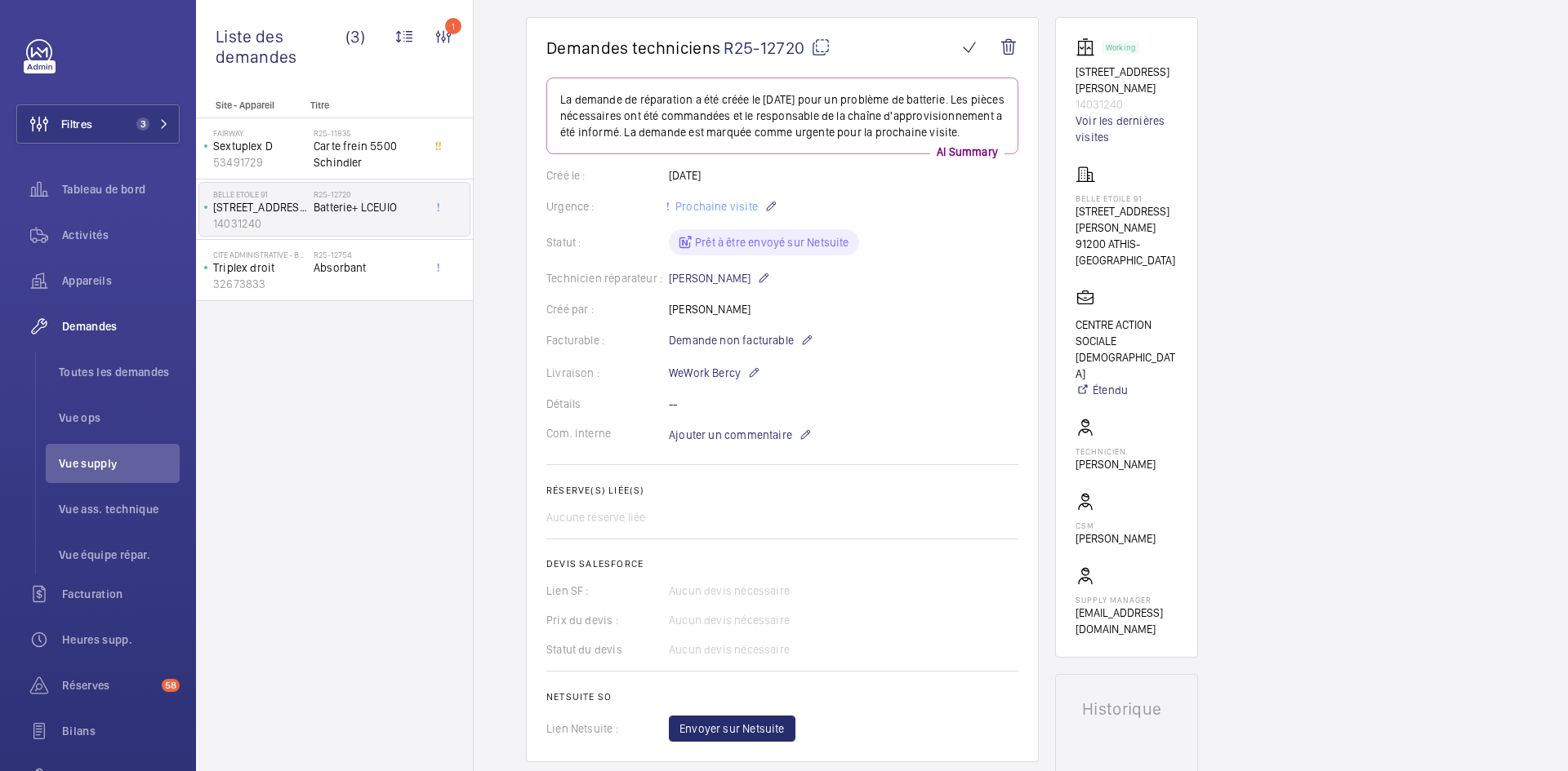
scroll to position [82, 0]
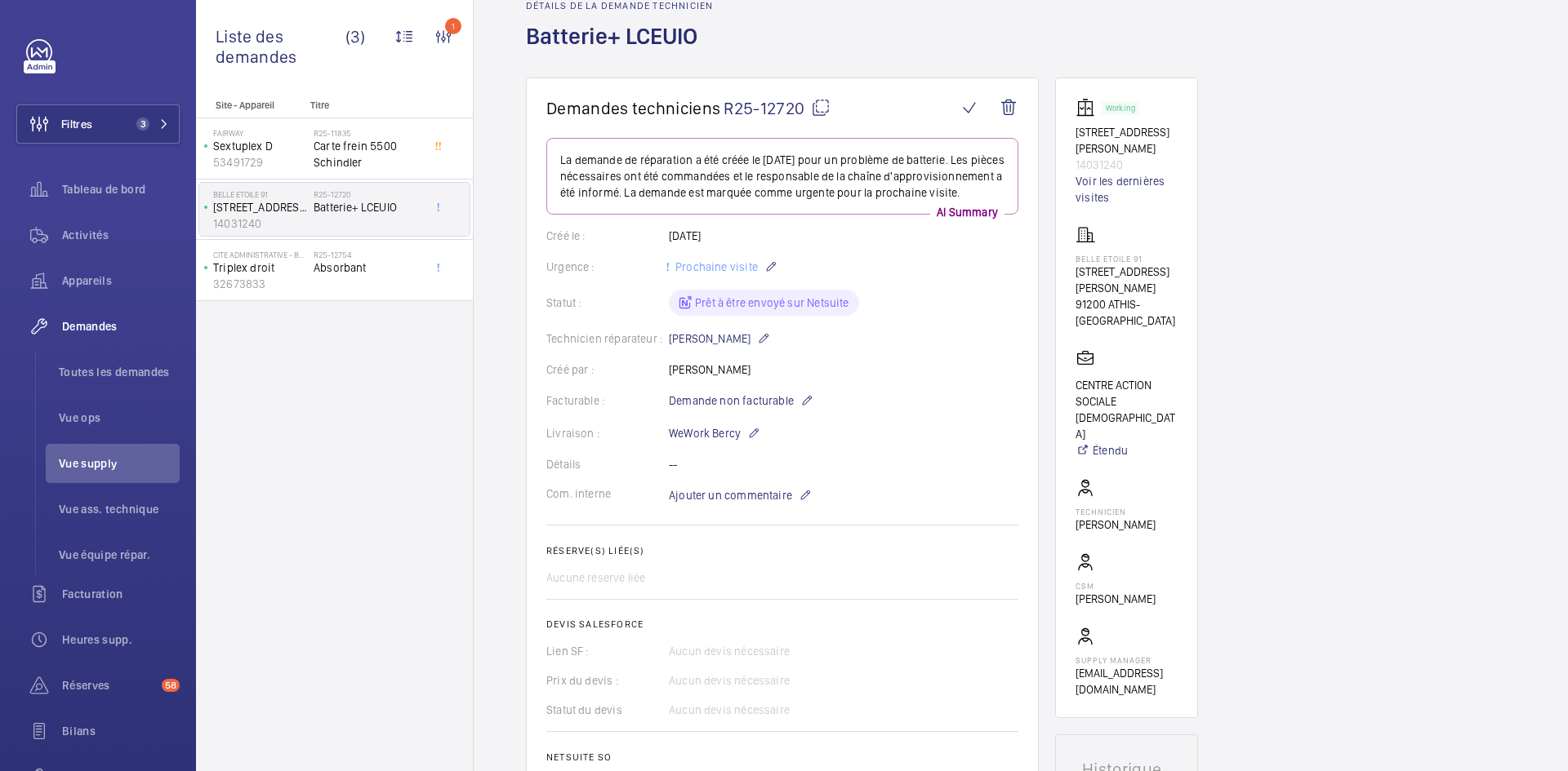
click at [810, 104] on span "R25-12720" at bounding box center [776, 108] width 107 height 20
click at [818, 104] on mat-icon at bounding box center [820, 107] width 20 height 20
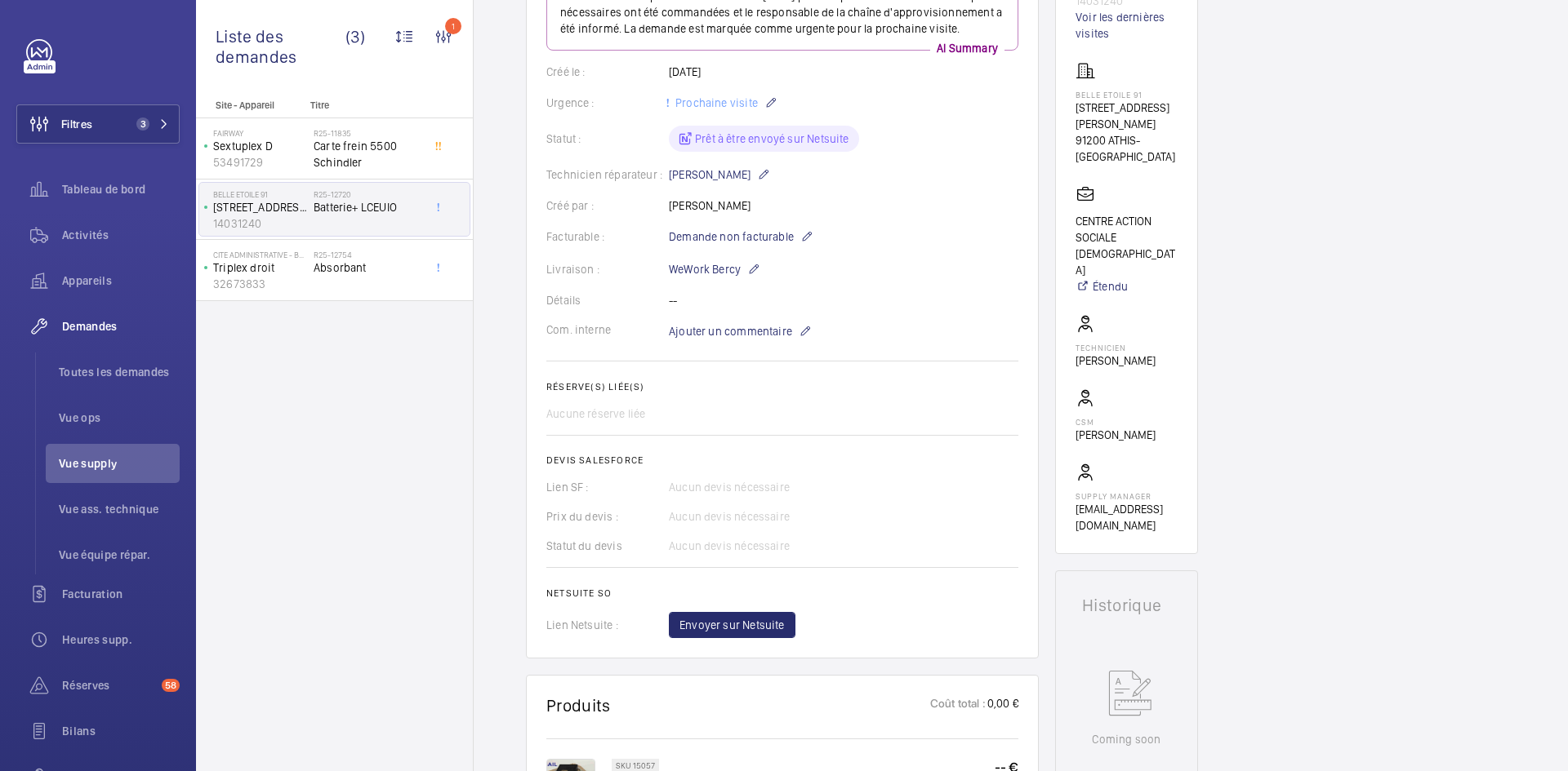
scroll to position [245, 0]
click at [758, 280] on mat-icon at bounding box center [754, 269] width 13 height 20
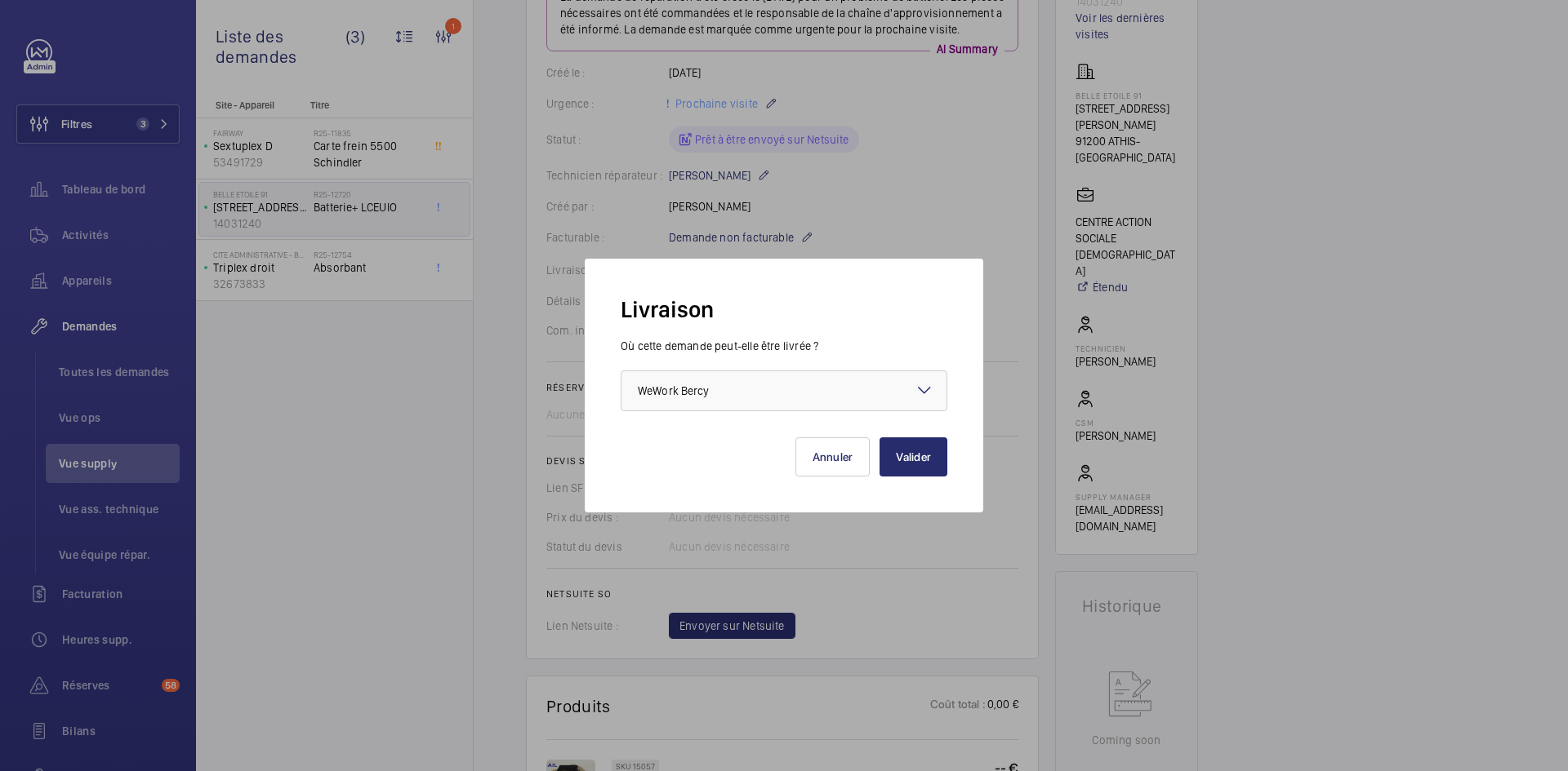
click at [926, 387] on mat-icon at bounding box center [924, 389] width 20 height 20
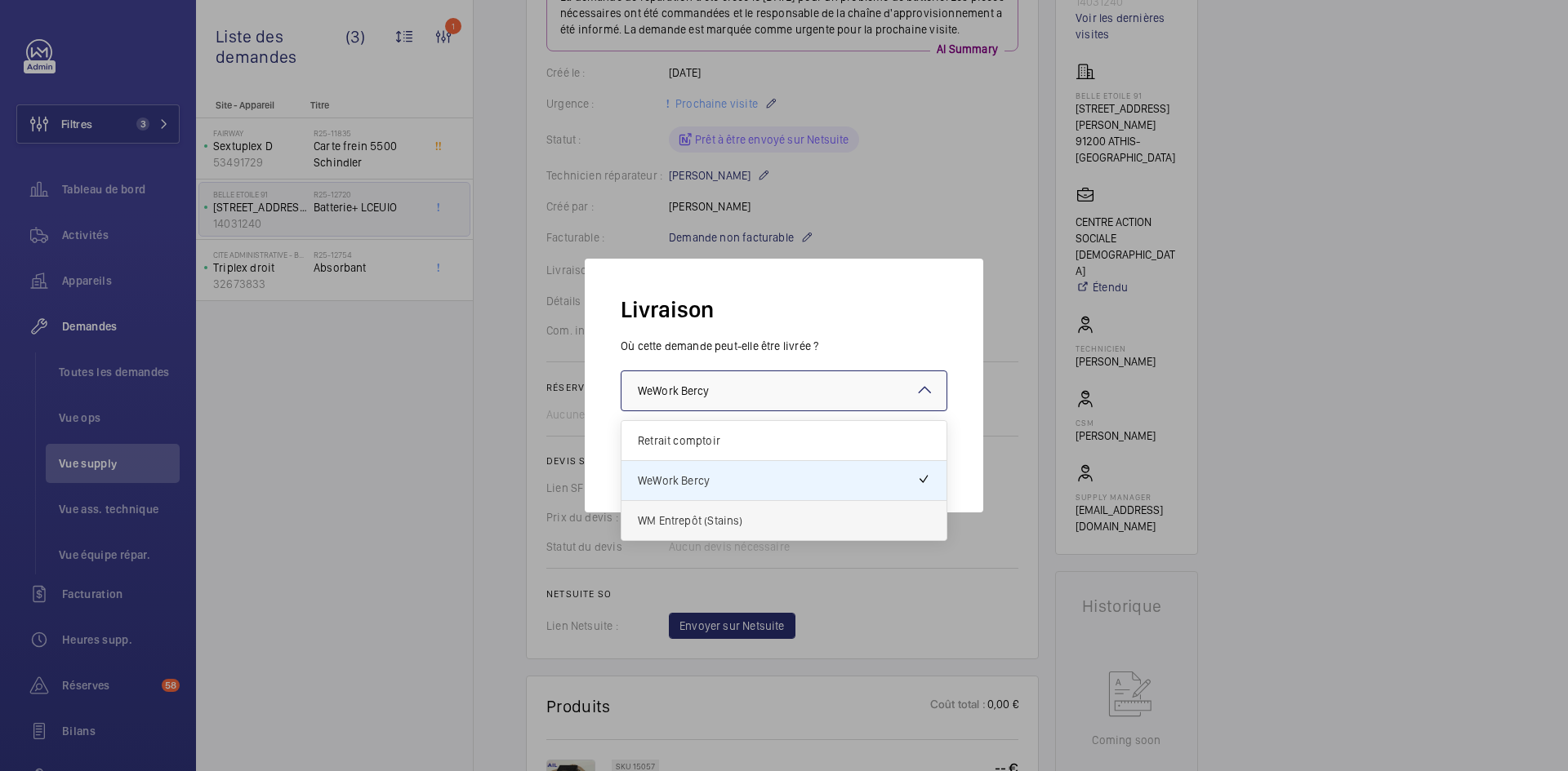
click at [717, 529] on div "WM Entrepôt (Stains)" at bounding box center [784, 520] width 325 height 39
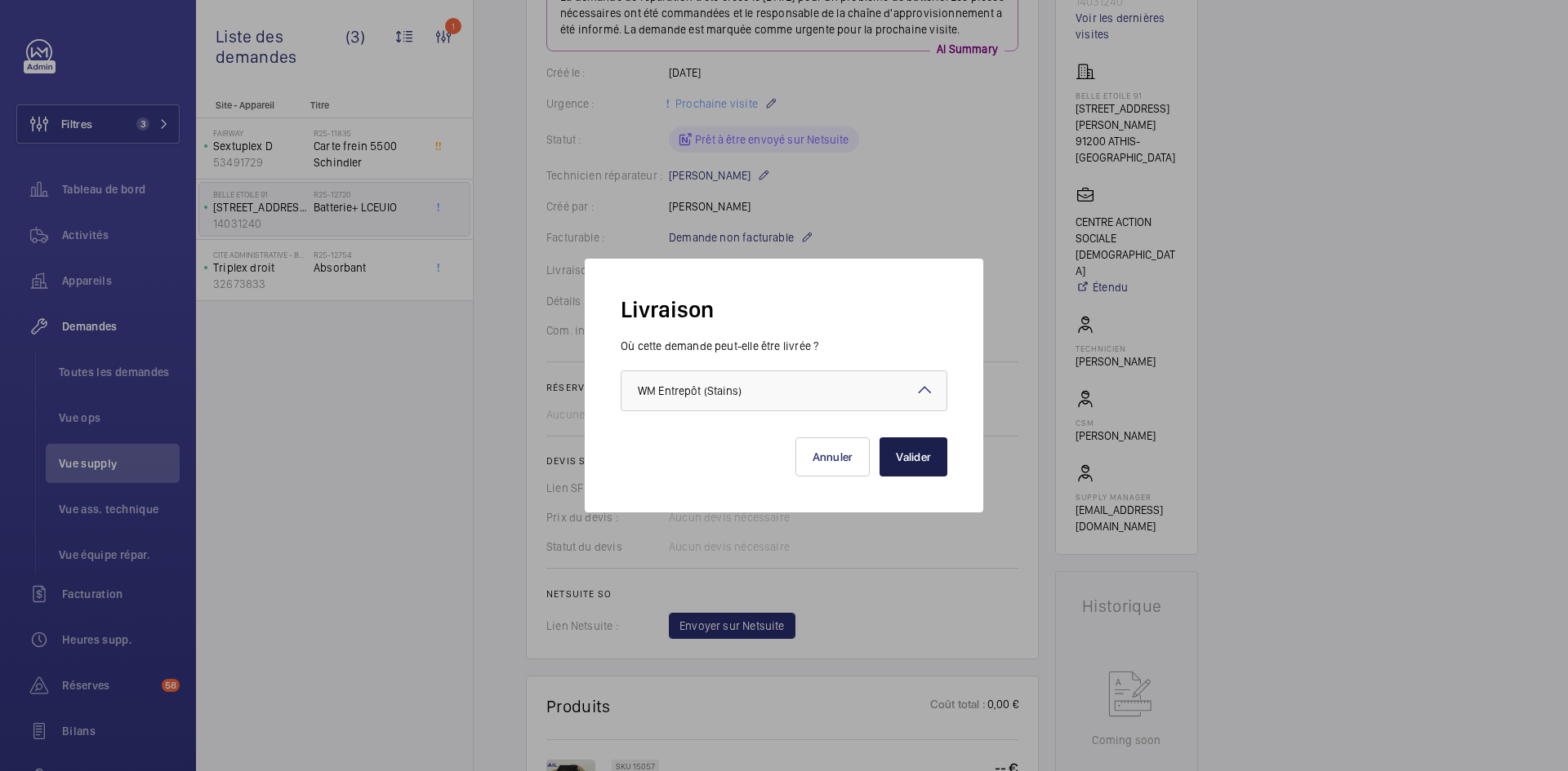
click at [919, 455] on button "Valider" at bounding box center [913, 457] width 68 height 39
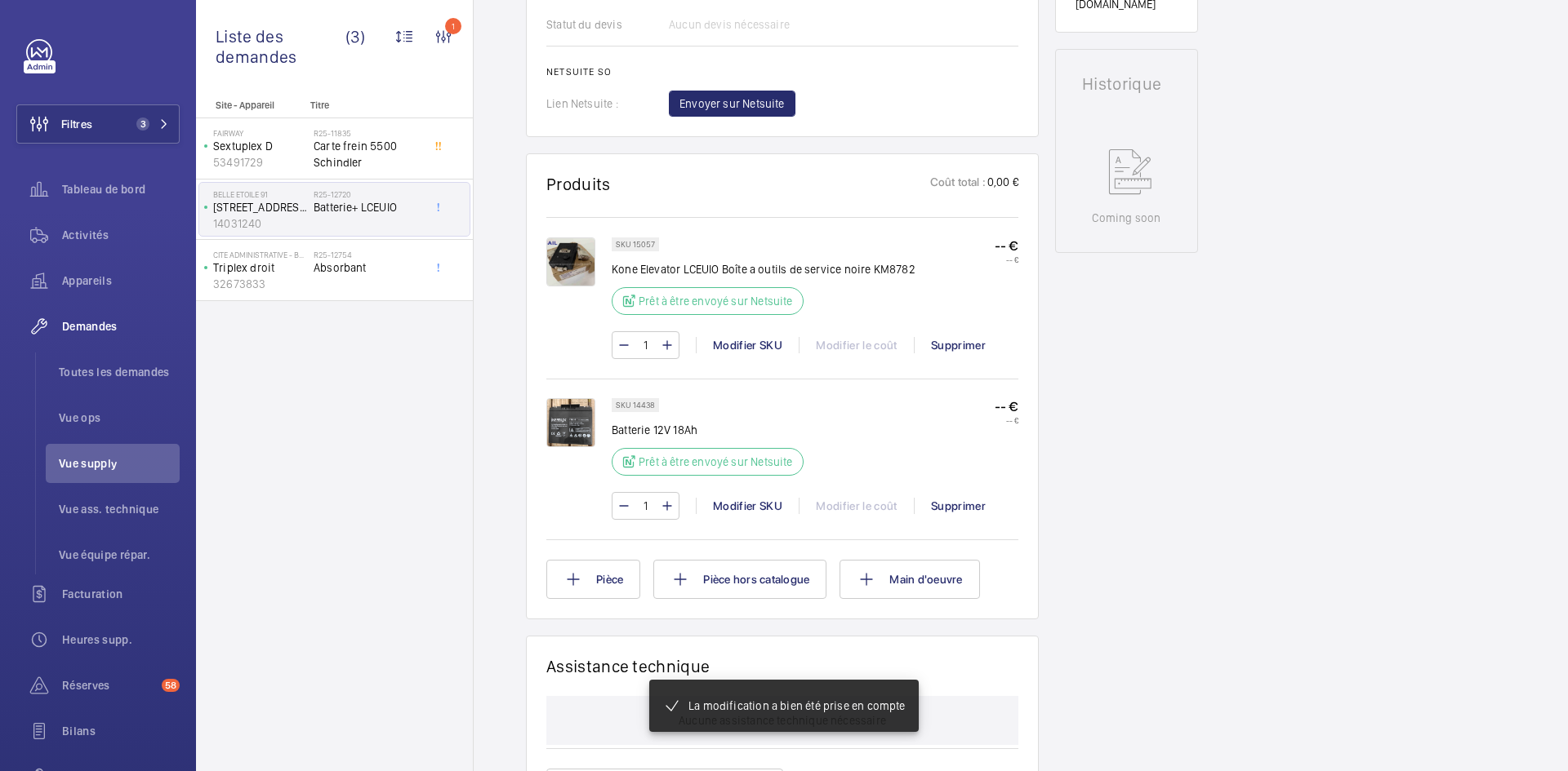
scroll to position [783, 0]
click at [568, 258] on img at bounding box center [571, 262] width 49 height 49
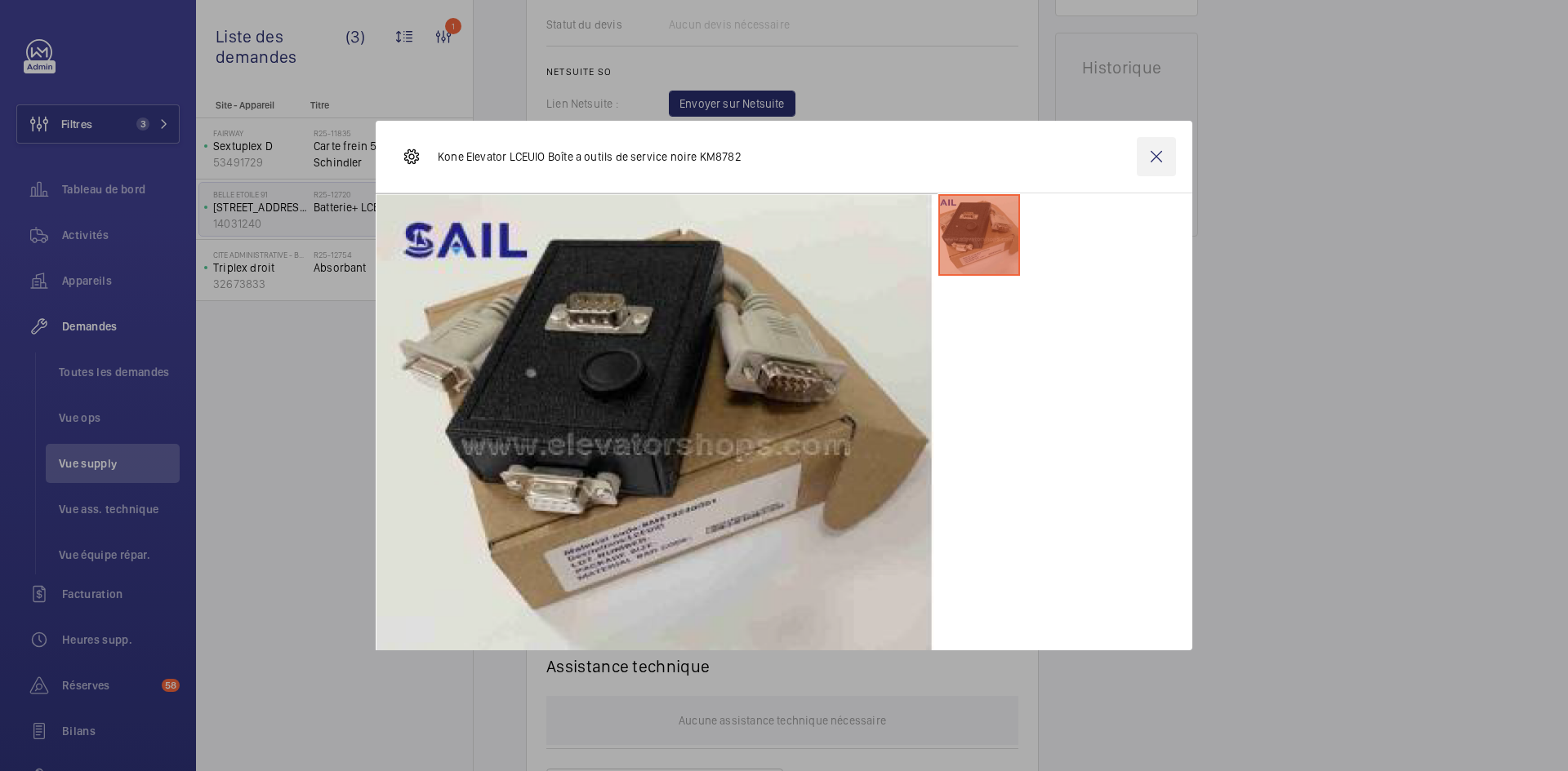
click at [1163, 157] on wm-front-icon-button at bounding box center [1156, 157] width 39 height 39
